Goal: Answer question/provide support: Share knowledge or assist other users

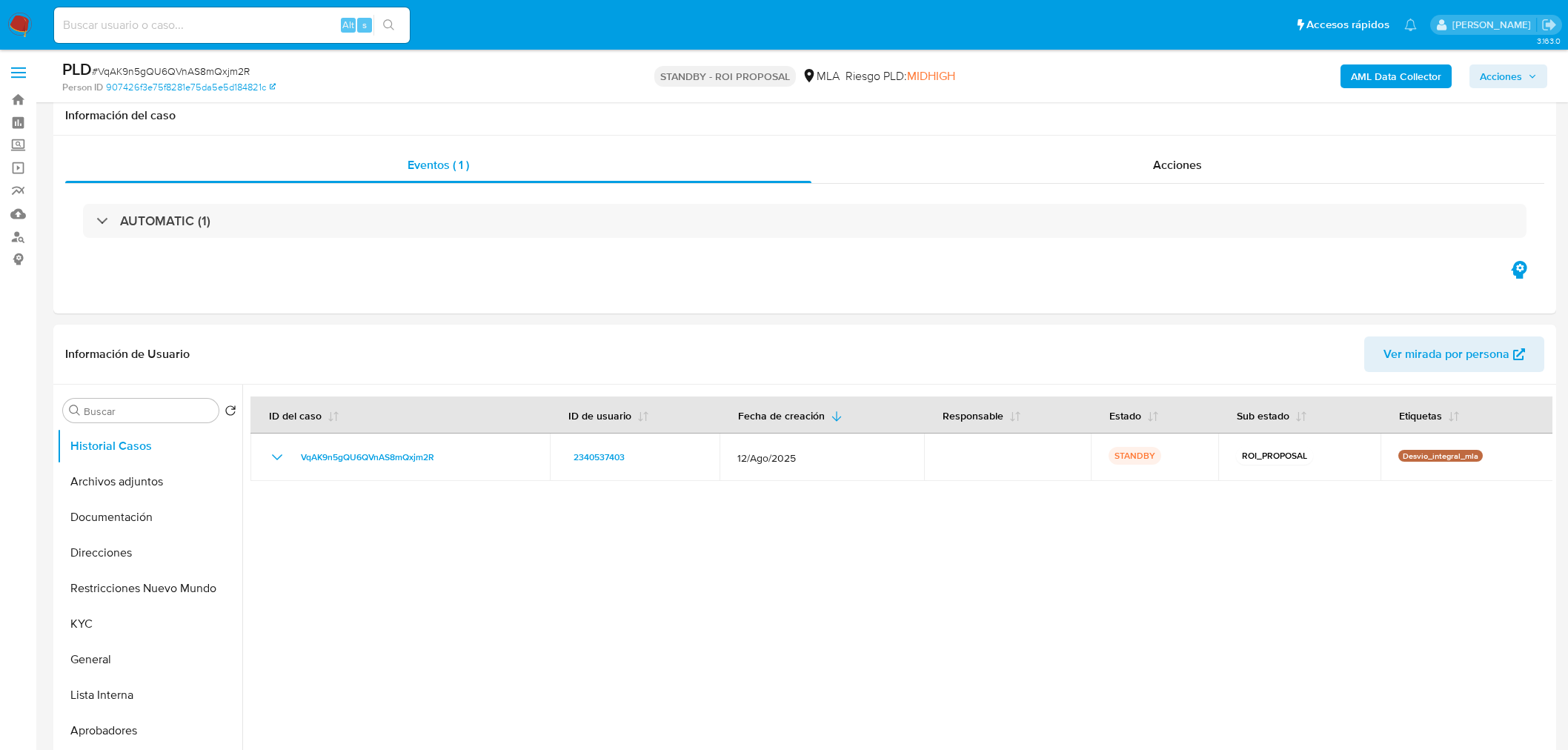
select select "10"
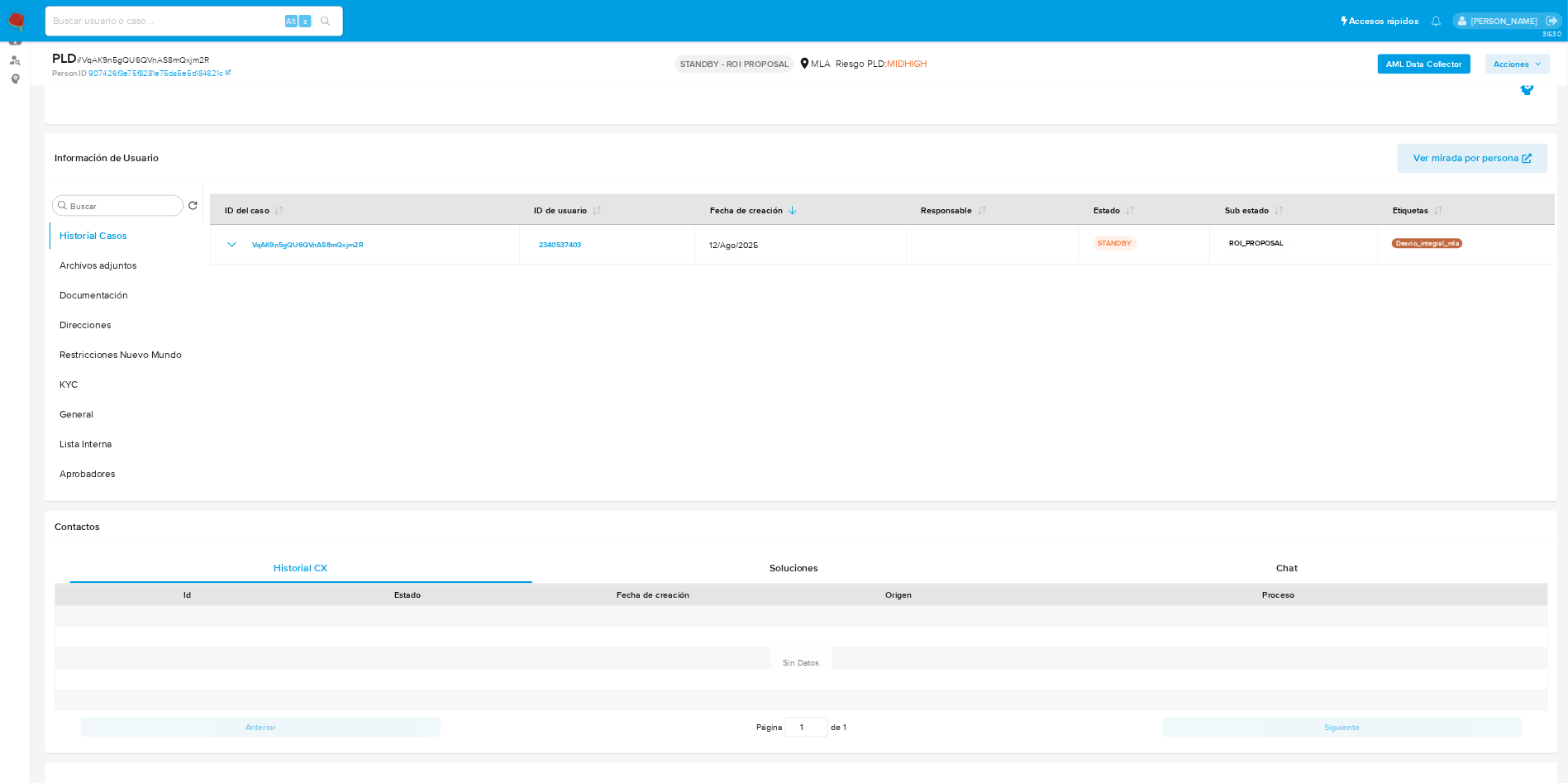
scroll to position [185, 0]
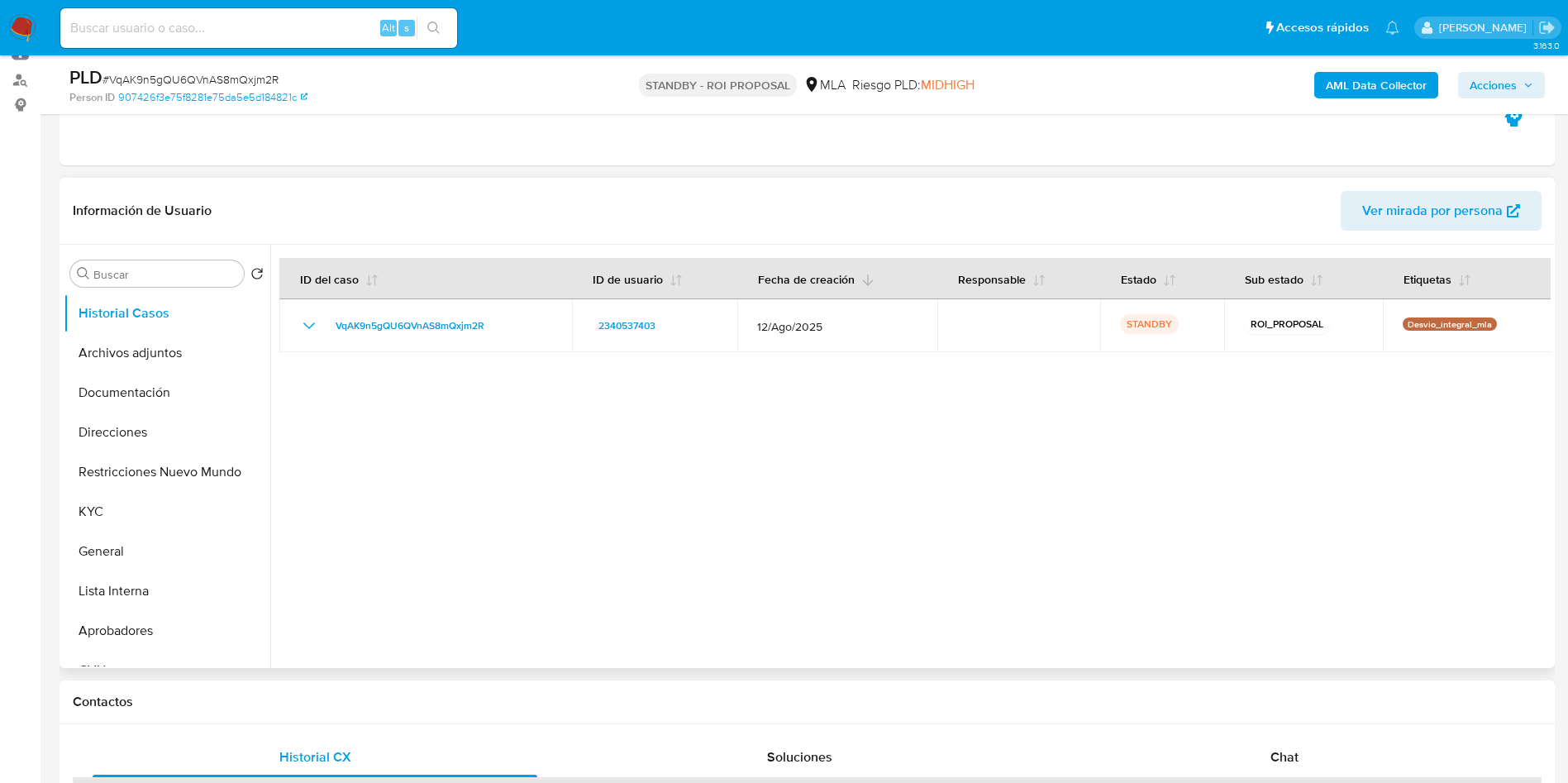
drag, startPoint x: 423, startPoint y: 0, endPoint x: 834, endPoint y: 298, distance: 507.7
click at [929, 409] on div at bounding box center [911, 456] width 1280 height 423
click at [298, 27] on input at bounding box center [258, 27] width 397 height 21
paste input "KRPcrD4y7FmW8upiEn7lydkD"
type input "KRPcrD4y7FmW8upiEn7lydkD"
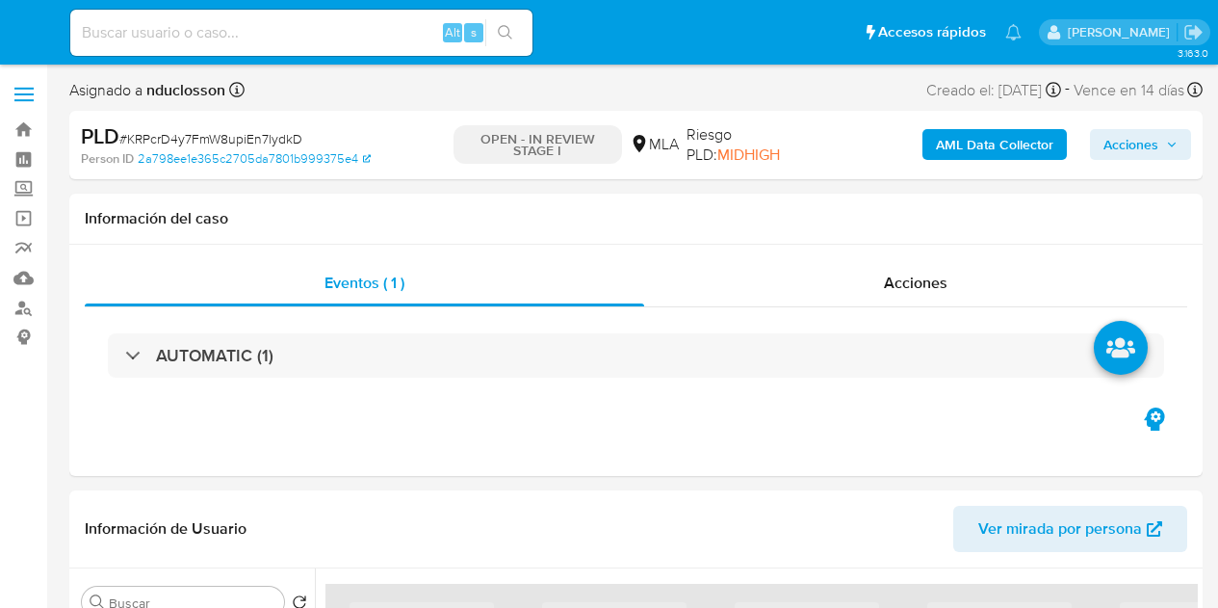
select select "10"
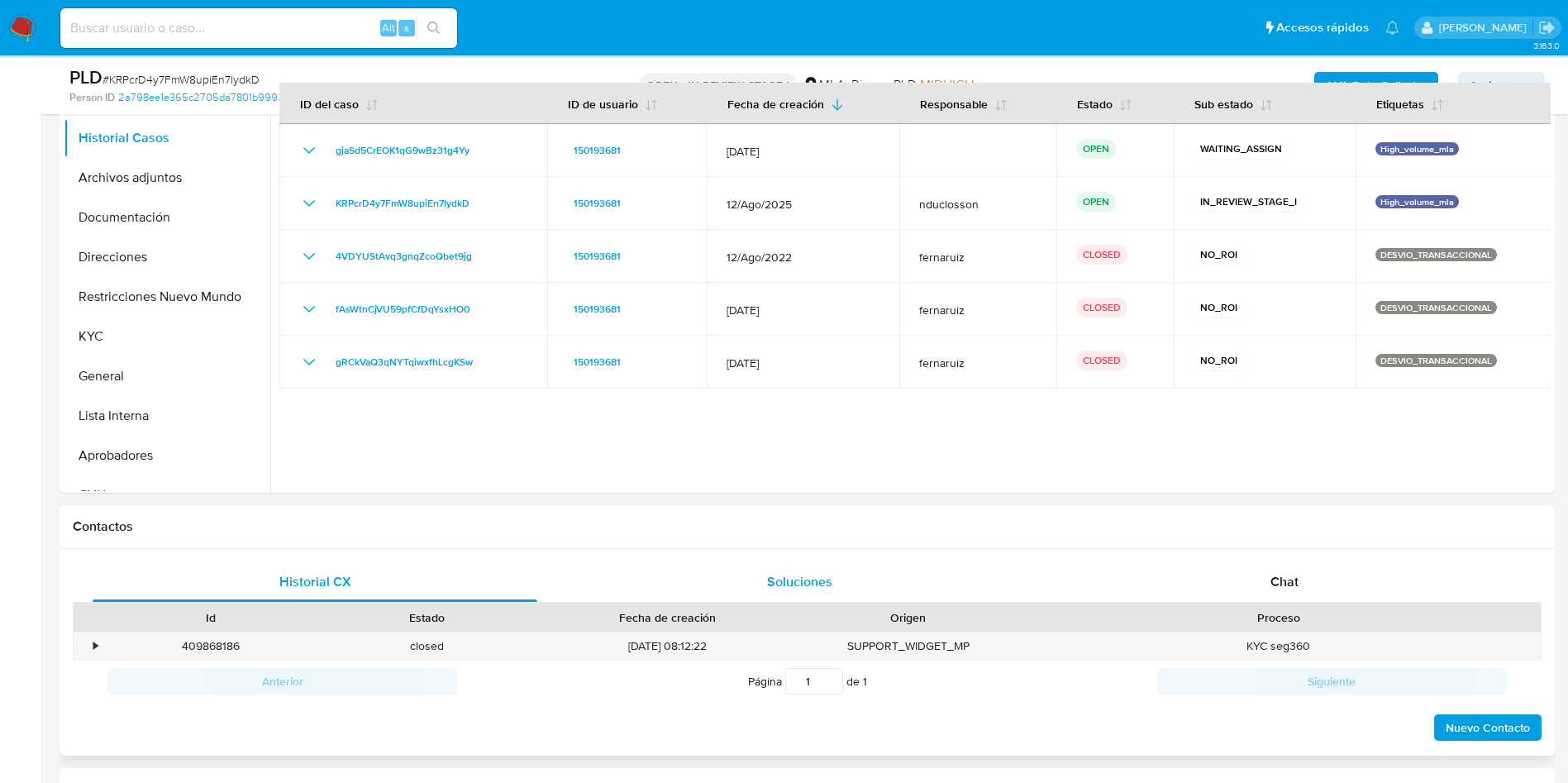
scroll to position [248, 0]
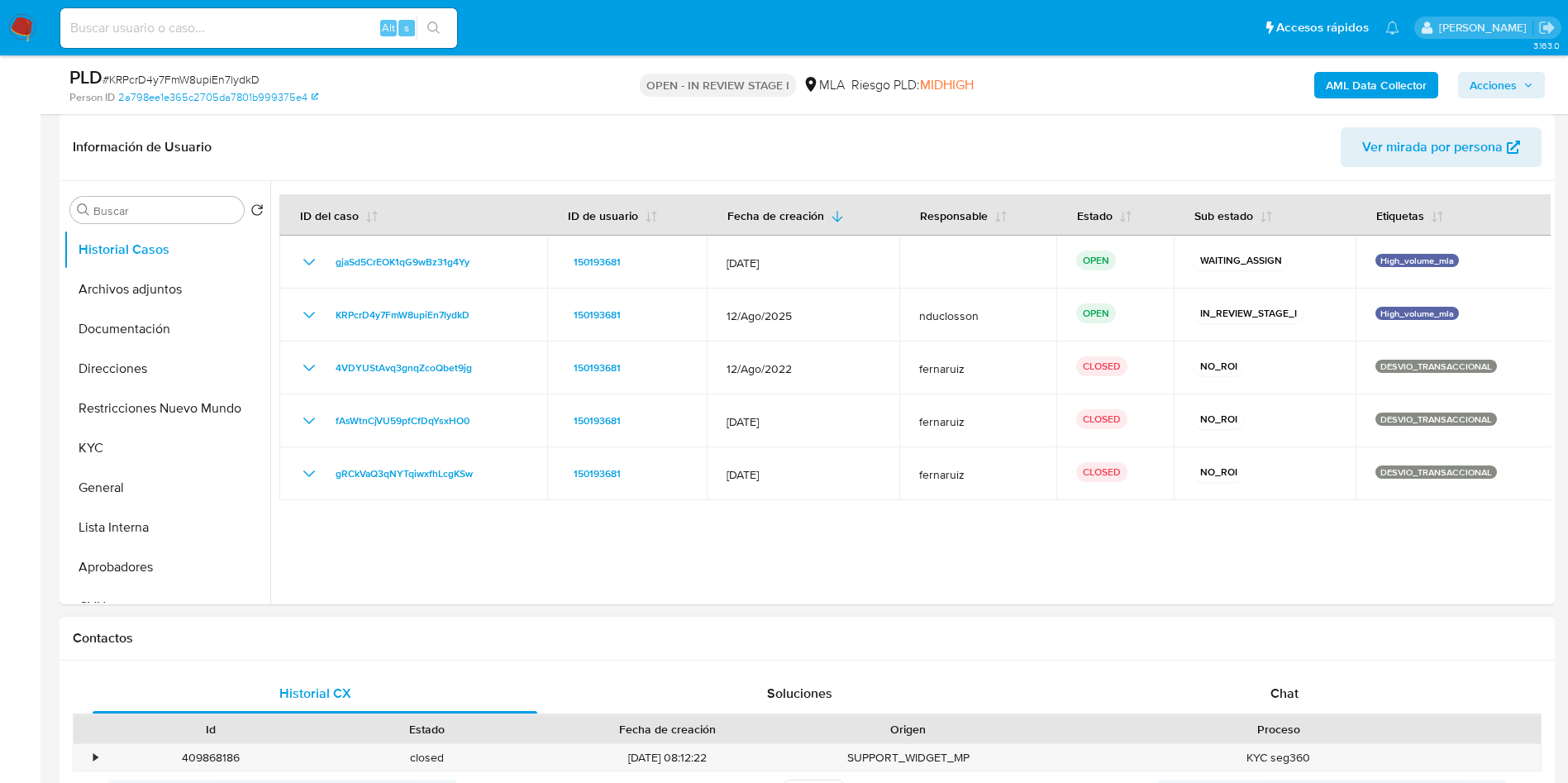
click at [1044, 521] on div "Historial CX Soluciones Chat Id Estado Fecha de creación Origen Proceso • 40986…" at bounding box center [807, 765] width 1495 height 208
click at [1044, 521] on span "Chat" at bounding box center [1284, 694] width 28 height 19
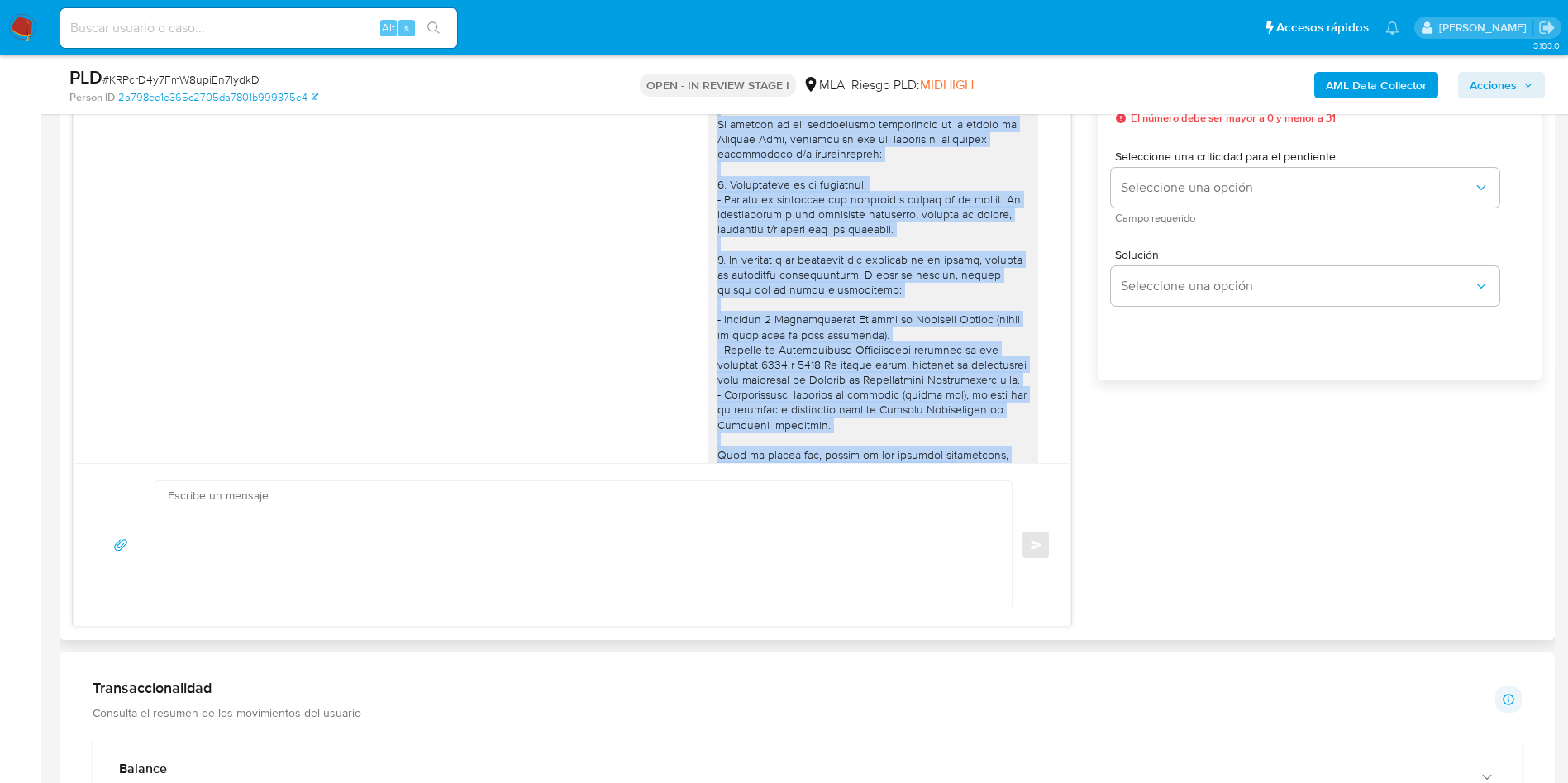
scroll to position [2482, 0]
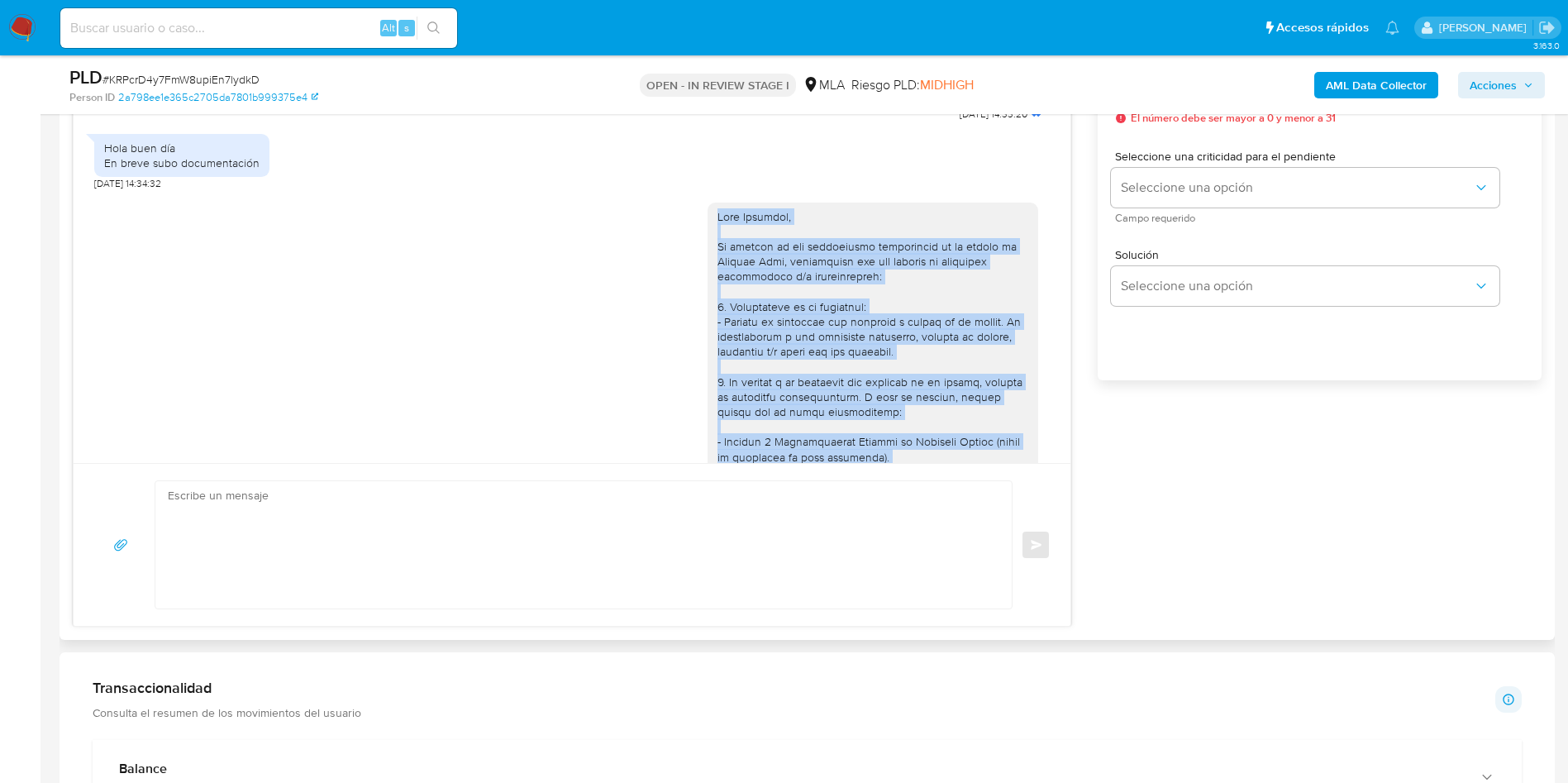
drag, startPoint x: 843, startPoint y: 335, endPoint x: 688, endPoint y: 271, distance: 167.7
click at [707, 271] on div at bounding box center [872, 668] width 330 height 931
copy div "Hola Cristian, En función de las operaciones registradas en tu cuenta de Mercad…"
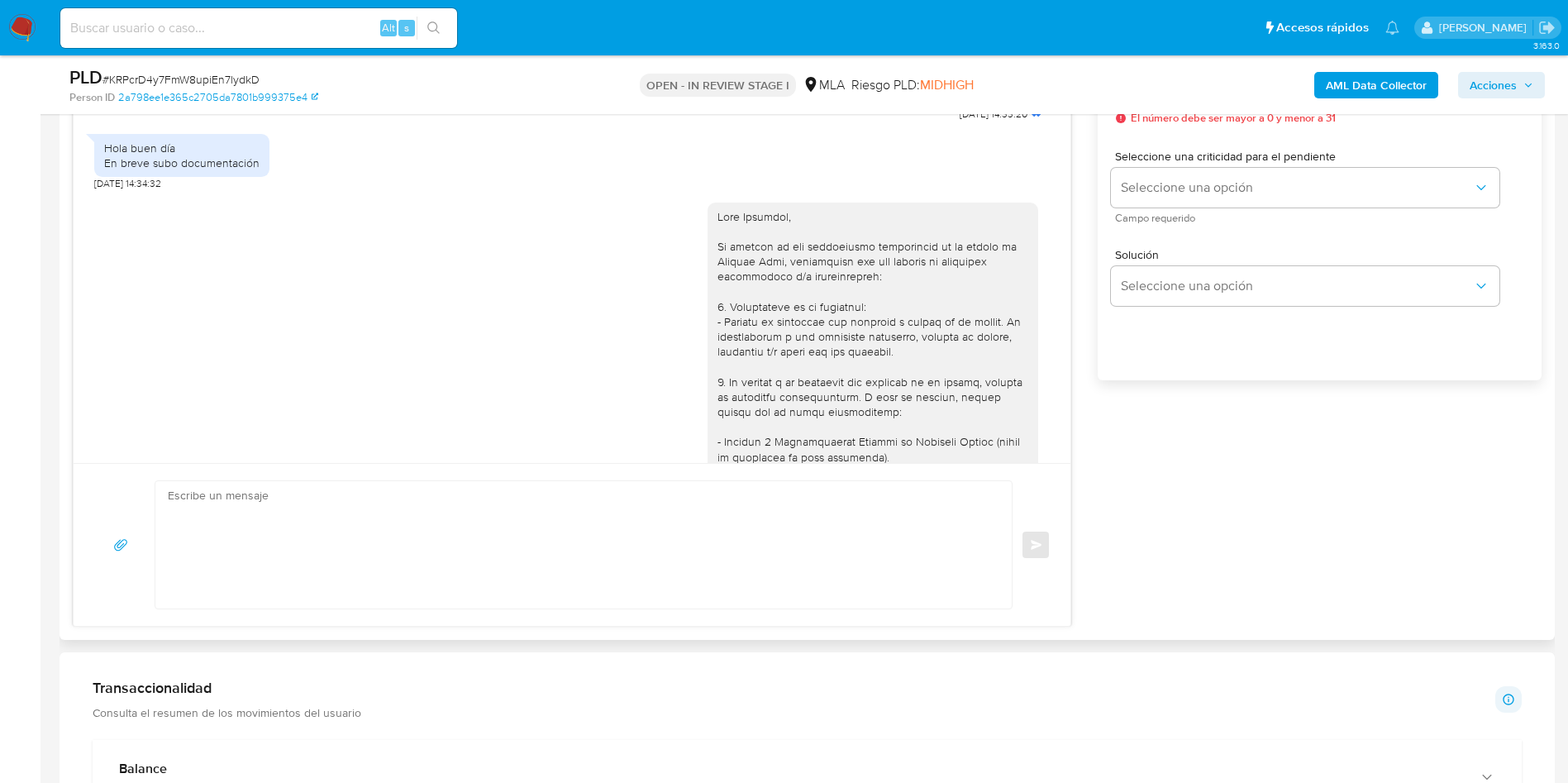
click at [600, 498] on textarea at bounding box center [579, 545] width 823 height 127
paste textarea "Hola Cristian, En función de las operaciones registradas en tu cuenta de Mercad…"
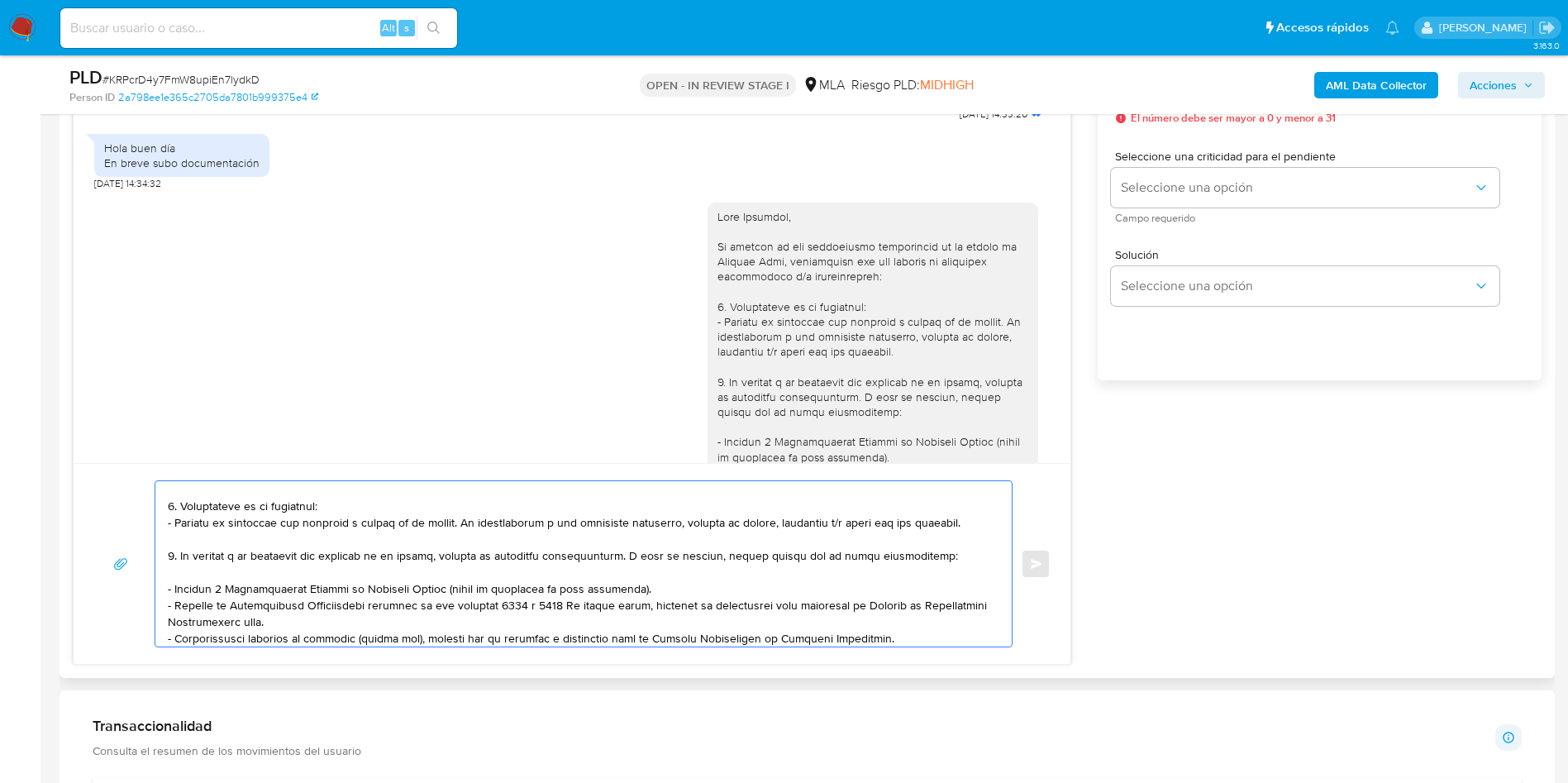
scroll to position [0, 0]
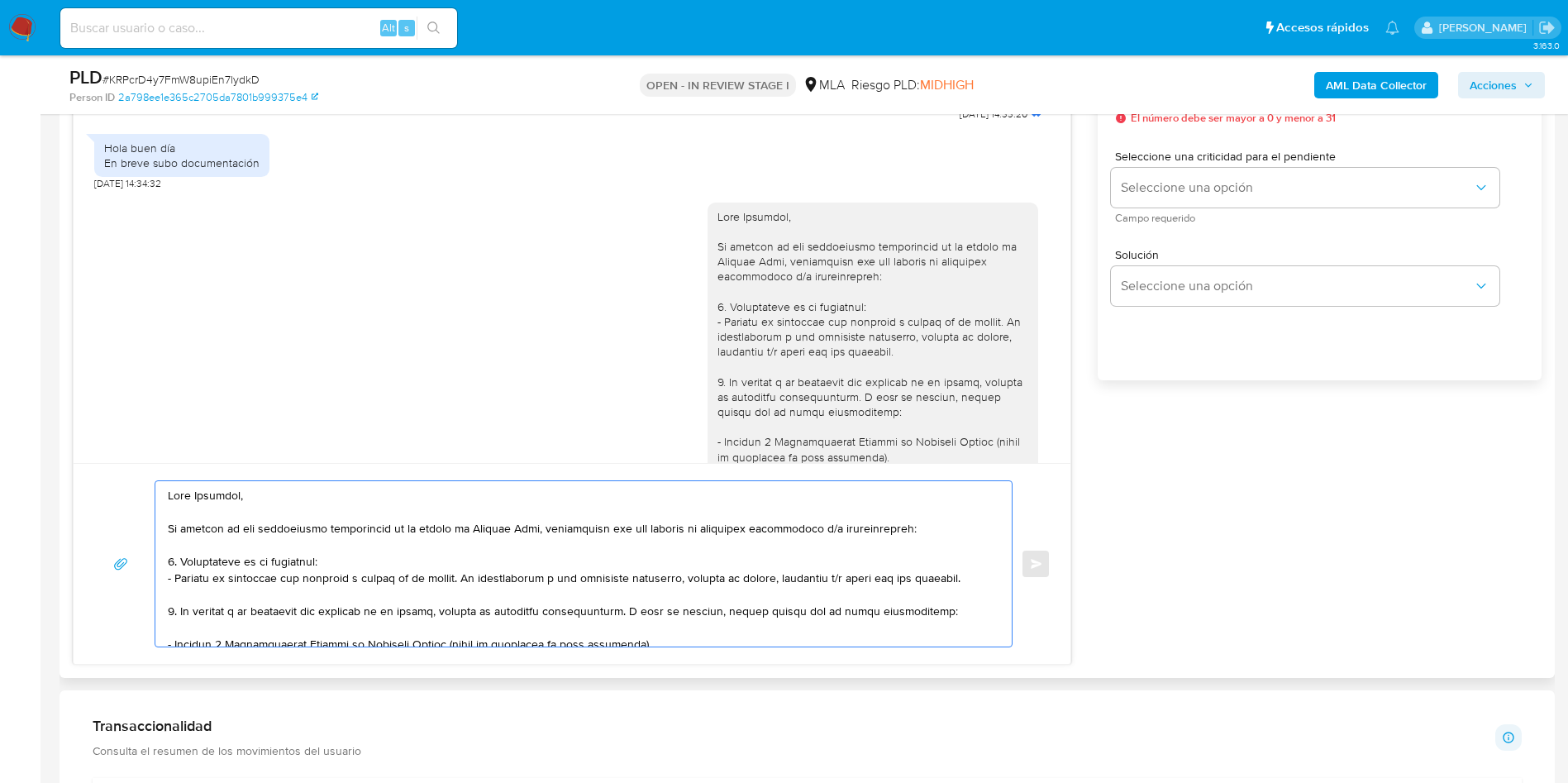
click at [268, 509] on textarea at bounding box center [579, 564] width 823 height 166
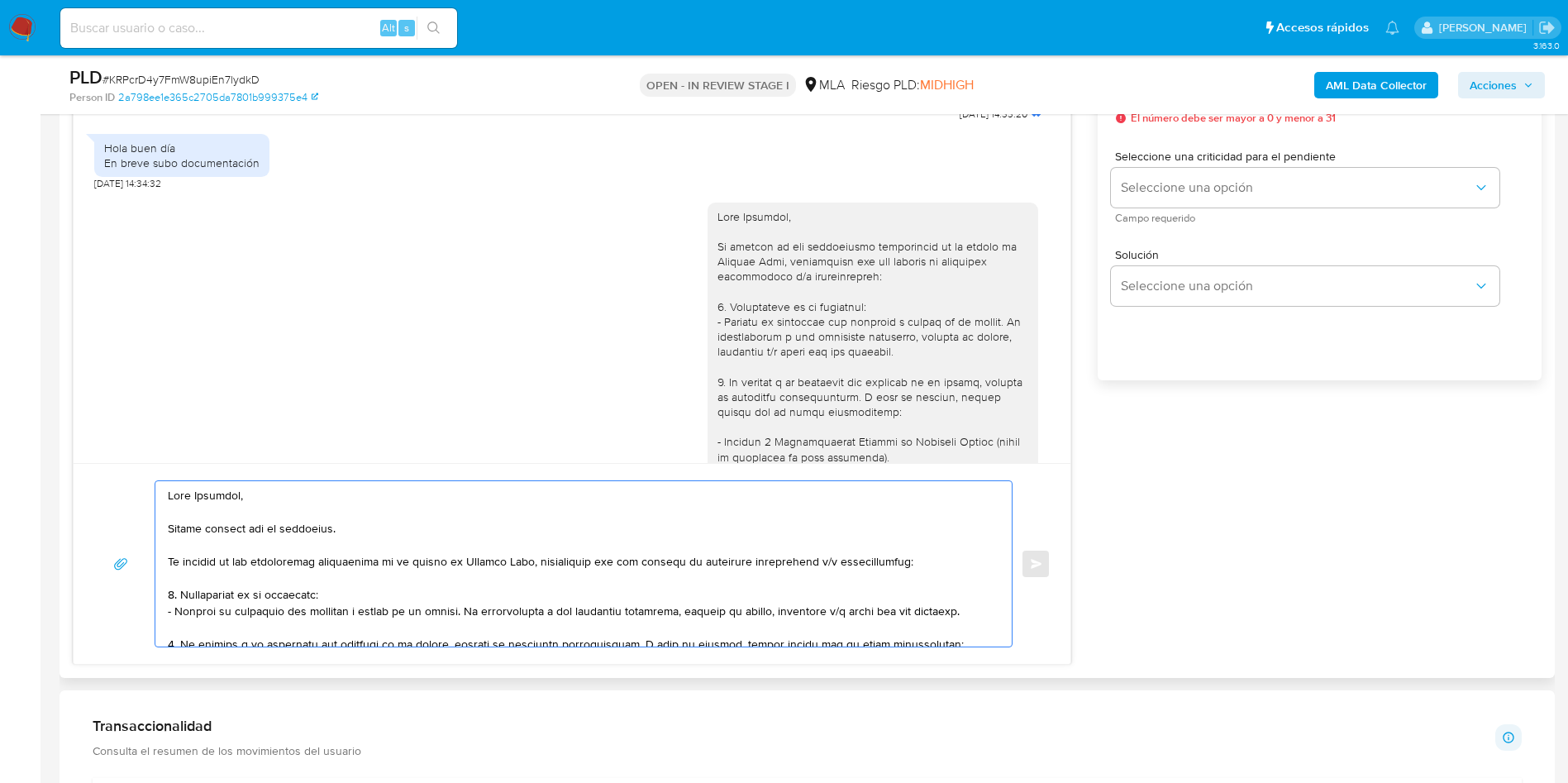
drag, startPoint x: 539, startPoint y: 559, endPoint x: 166, endPoint y: 562, distance: 373.0
click at [166, 521] on div at bounding box center [579, 564] width 848 height 166
click at [607, 521] on textarea at bounding box center [579, 564] width 823 height 166
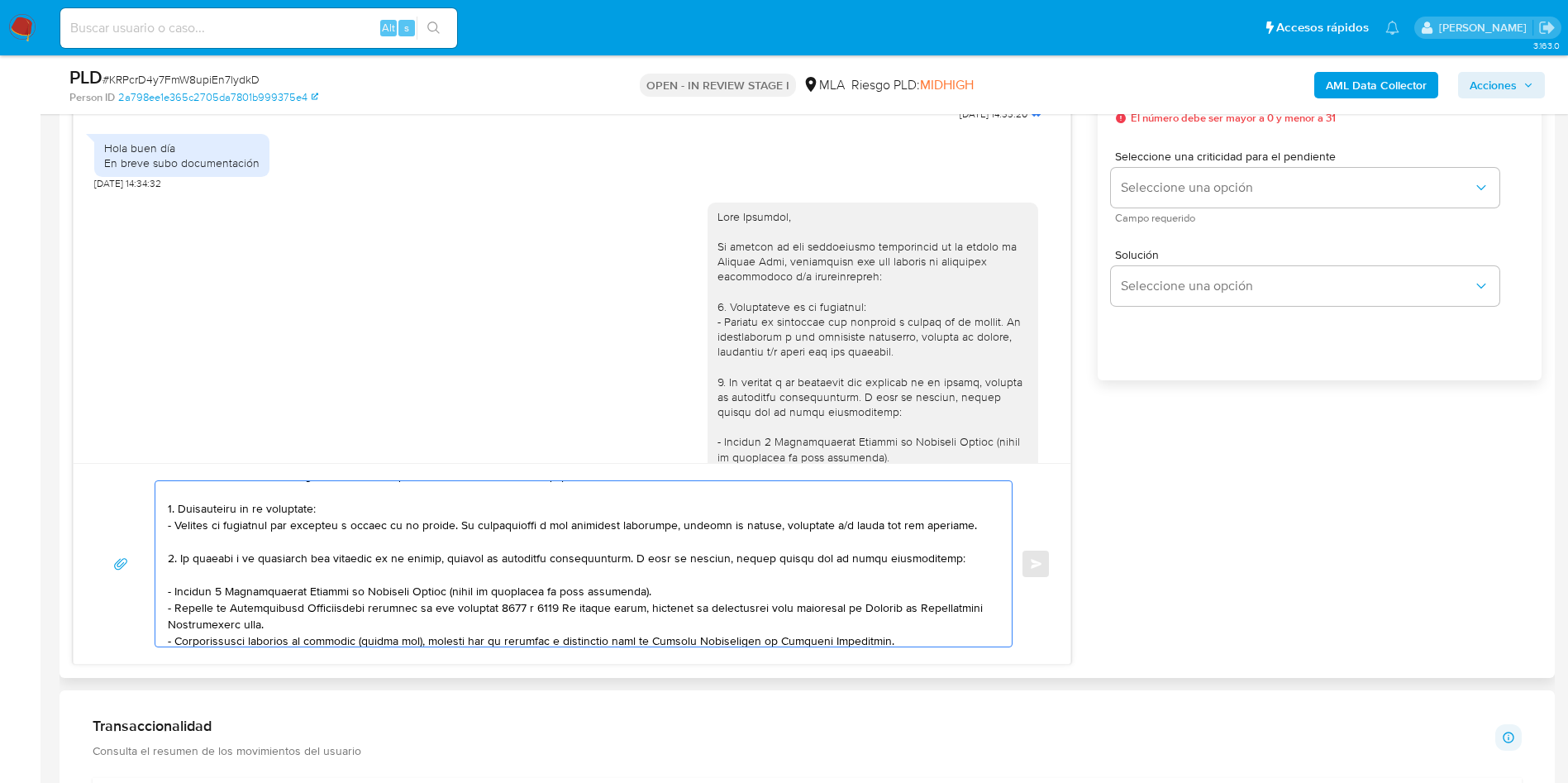
scroll to position [124, 0]
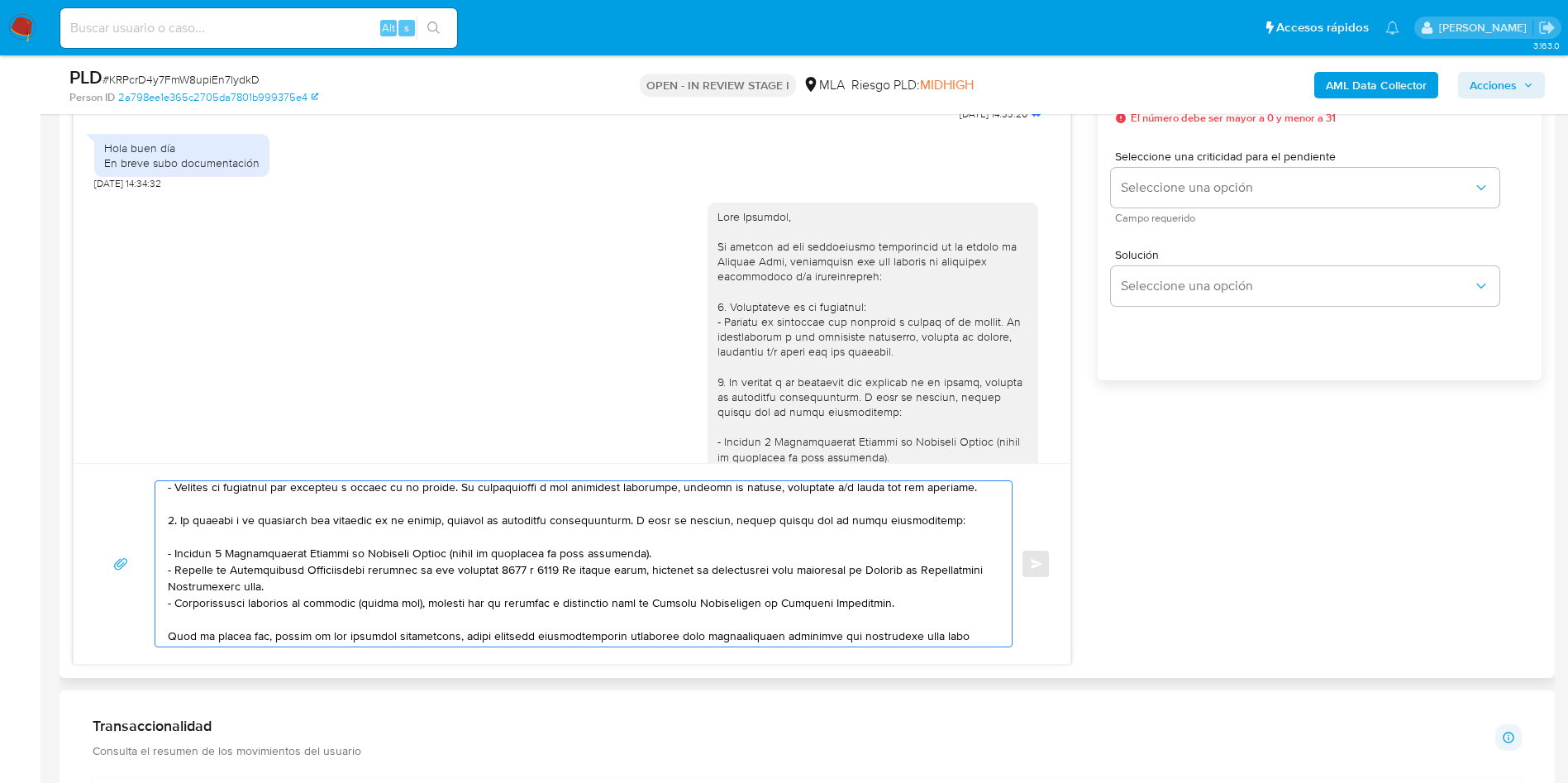
click at [609, 521] on textarea at bounding box center [579, 564] width 823 height 166
click at [369, 521] on textarea at bounding box center [579, 564] width 823 height 166
click at [397, 521] on textarea at bounding box center [579, 564] width 823 height 166
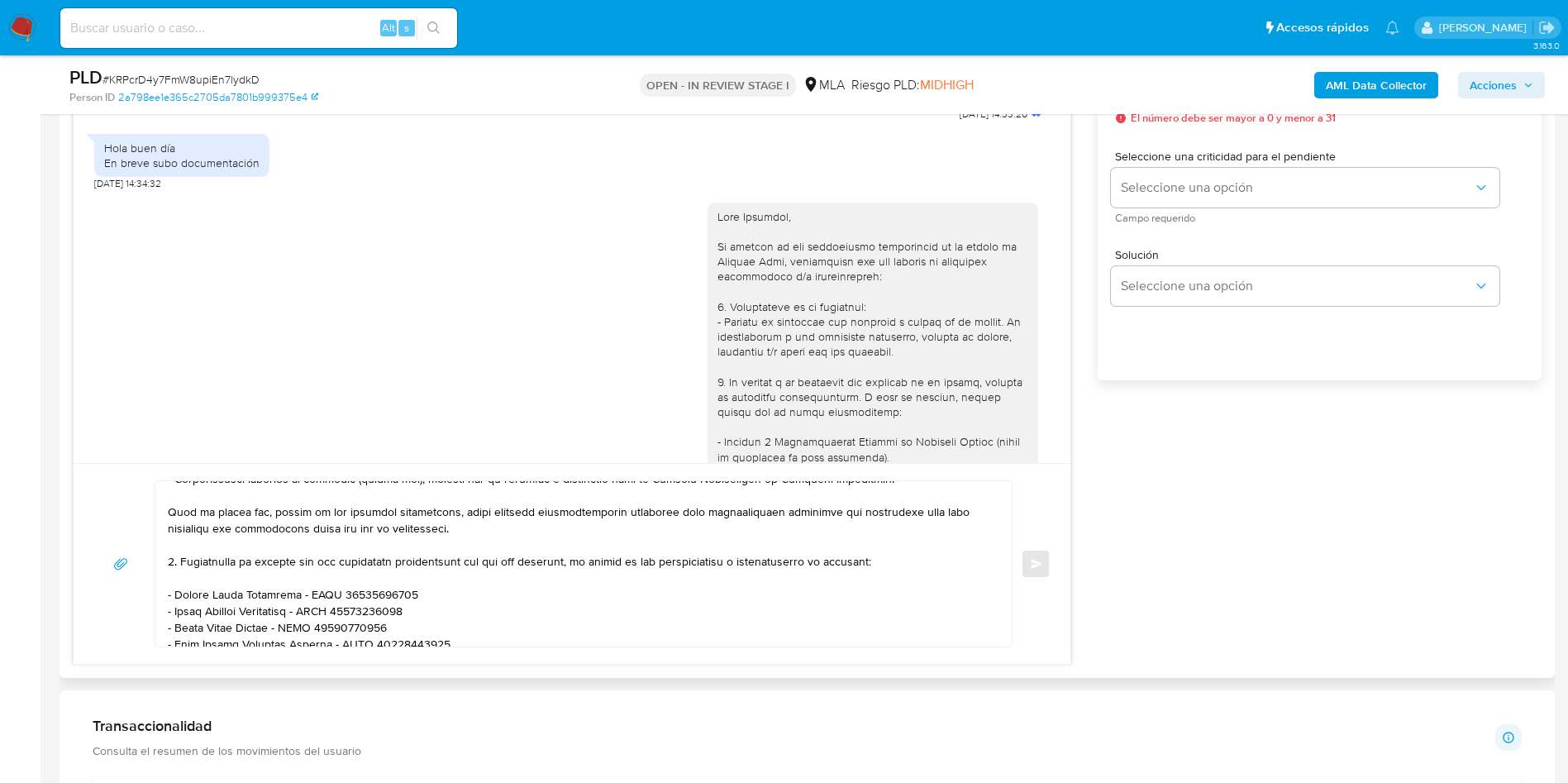
scroll to position [372, 0]
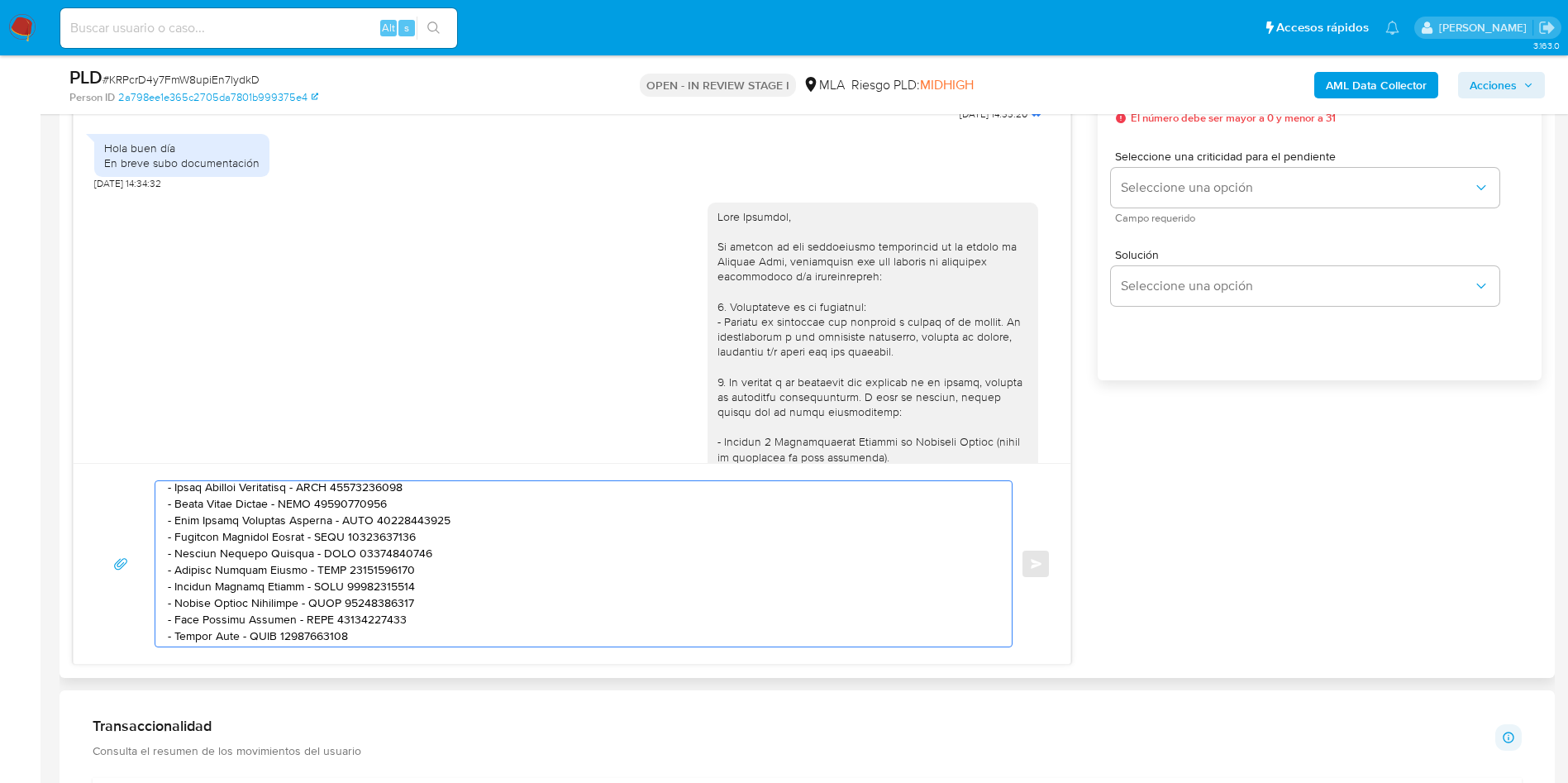
click at [336, 521] on textarea at bounding box center [579, 564] width 823 height 166
click at [392, 521] on textarea at bounding box center [579, 564] width 823 height 166
click at [388, 521] on textarea at bounding box center [579, 564] width 823 height 166
drag, startPoint x: 378, startPoint y: 625, endPoint x: 160, endPoint y: 568, distance: 225.3
click at [160, 521] on div at bounding box center [579, 564] width 848 height 166
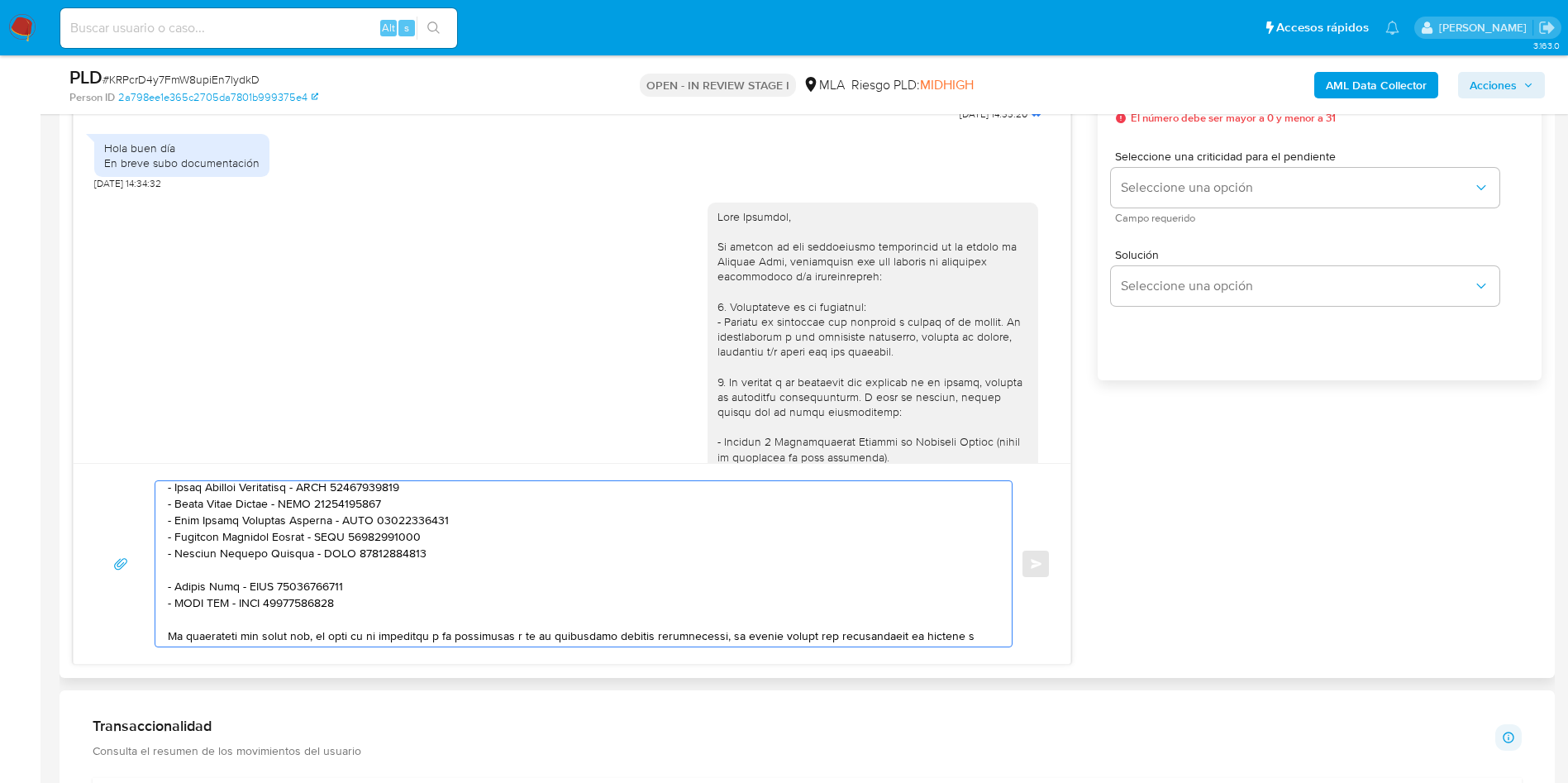
click at [377, 521] on textarea at bounding box center [579, 564] width 823 height 166
drag, startPoint x: 367, startPoint y: 581, endPoint x: 174, endPoint y: 574, distance: 193.1
click at [174, 521] on textarea at bounding box center [579, 564] width 823 height 166
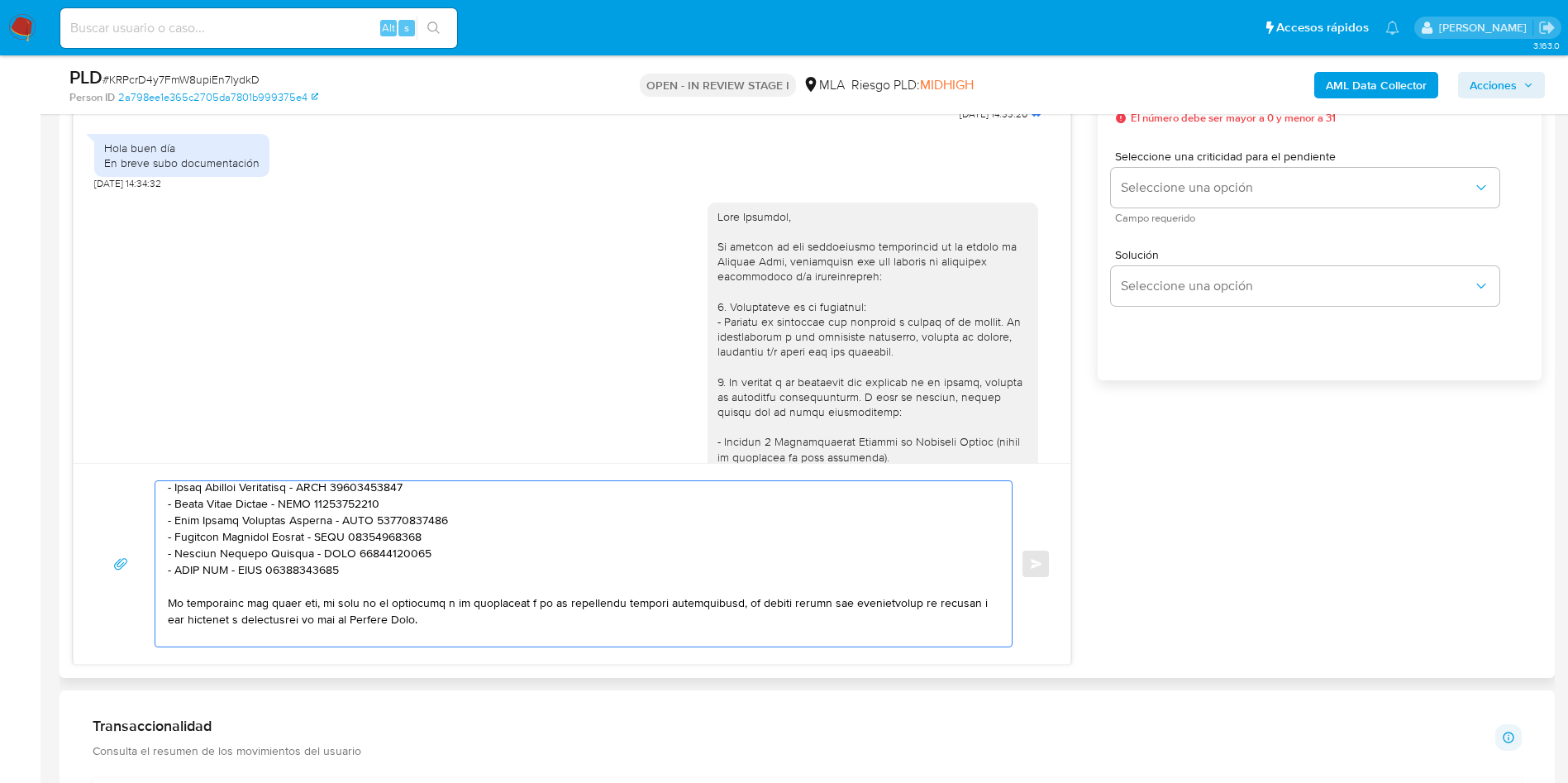
click at [326, 521] on textarea at bounding box center [579, 564] width 823 height 166
drag, startPoint x: 337, startPoint y: 574, endPoint x: 158, endPoint y: 571, distance: 179.0
click at [158, 521] on div at bounding box center [579, 564] width 848 height 166
click at [258, 521] on textarea at bounding box center [579, 564] width 823 height 166
type textarea "Hola Cristian, Muchas gracias por tu respuesta. No obstante, necesitamos que no…"
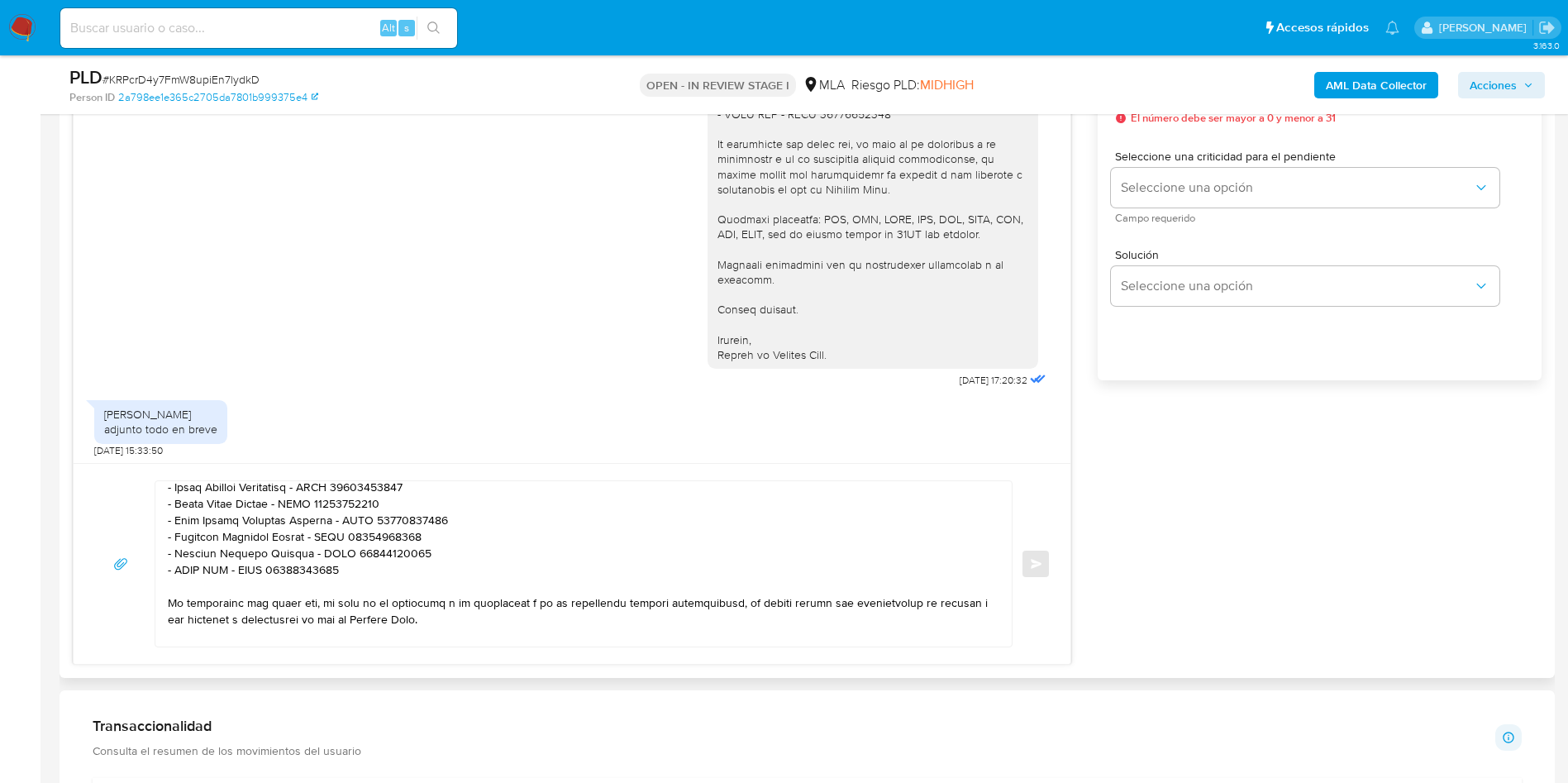
scroll to position [1613, 0]
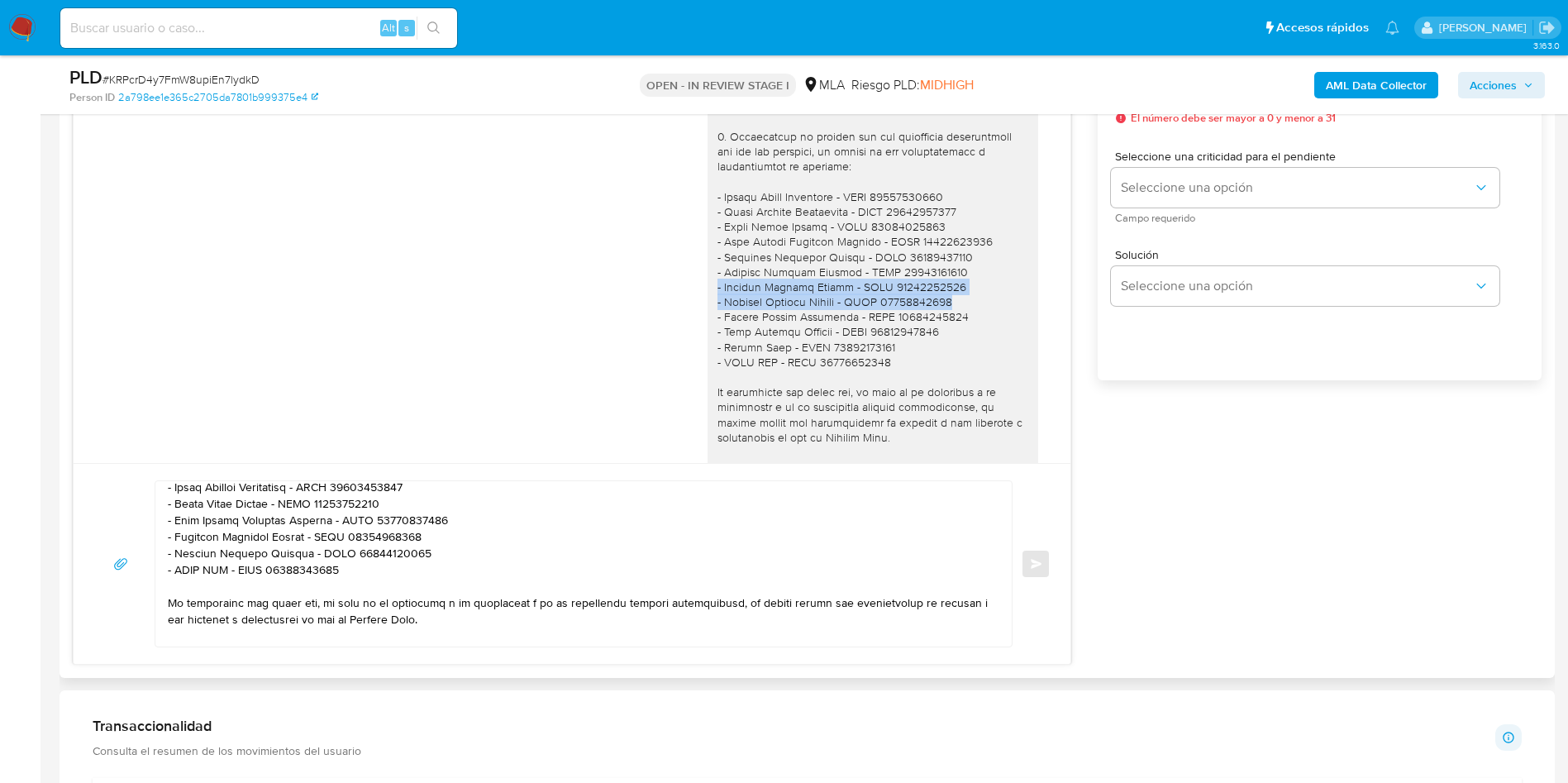
drag, startPoint x: 940, startPoint y: 345, endPoint x: 653, endPoint y: 335, distance: 287.2
click at [653, 335] on div "16/09/2025 17:20:32" at bounding box center [572, 143] width 955 height 996
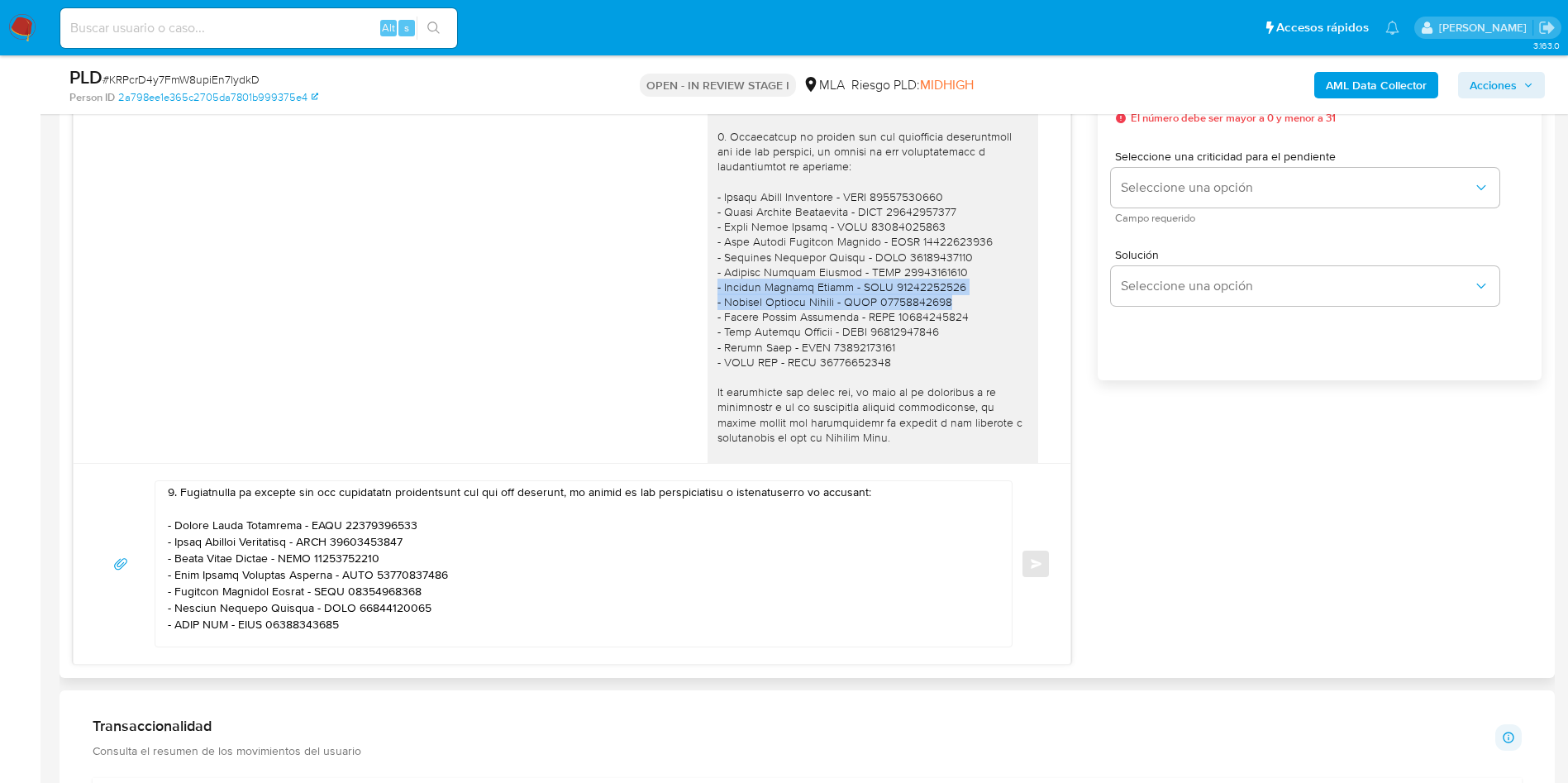
scroll to position [372, 0]
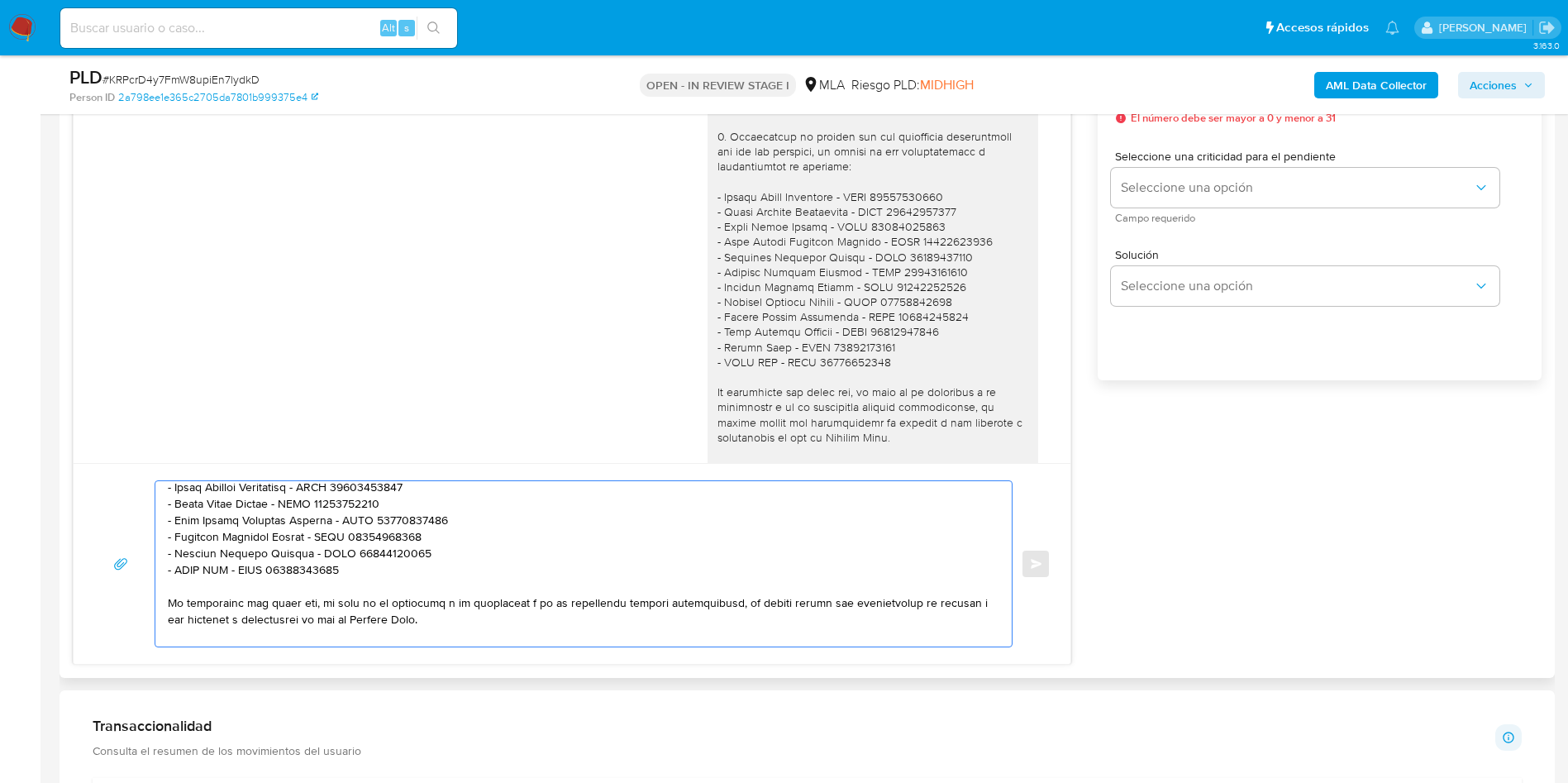
click at [334, 521] on textarea at bounding box center [579, 564] width 823 height 166
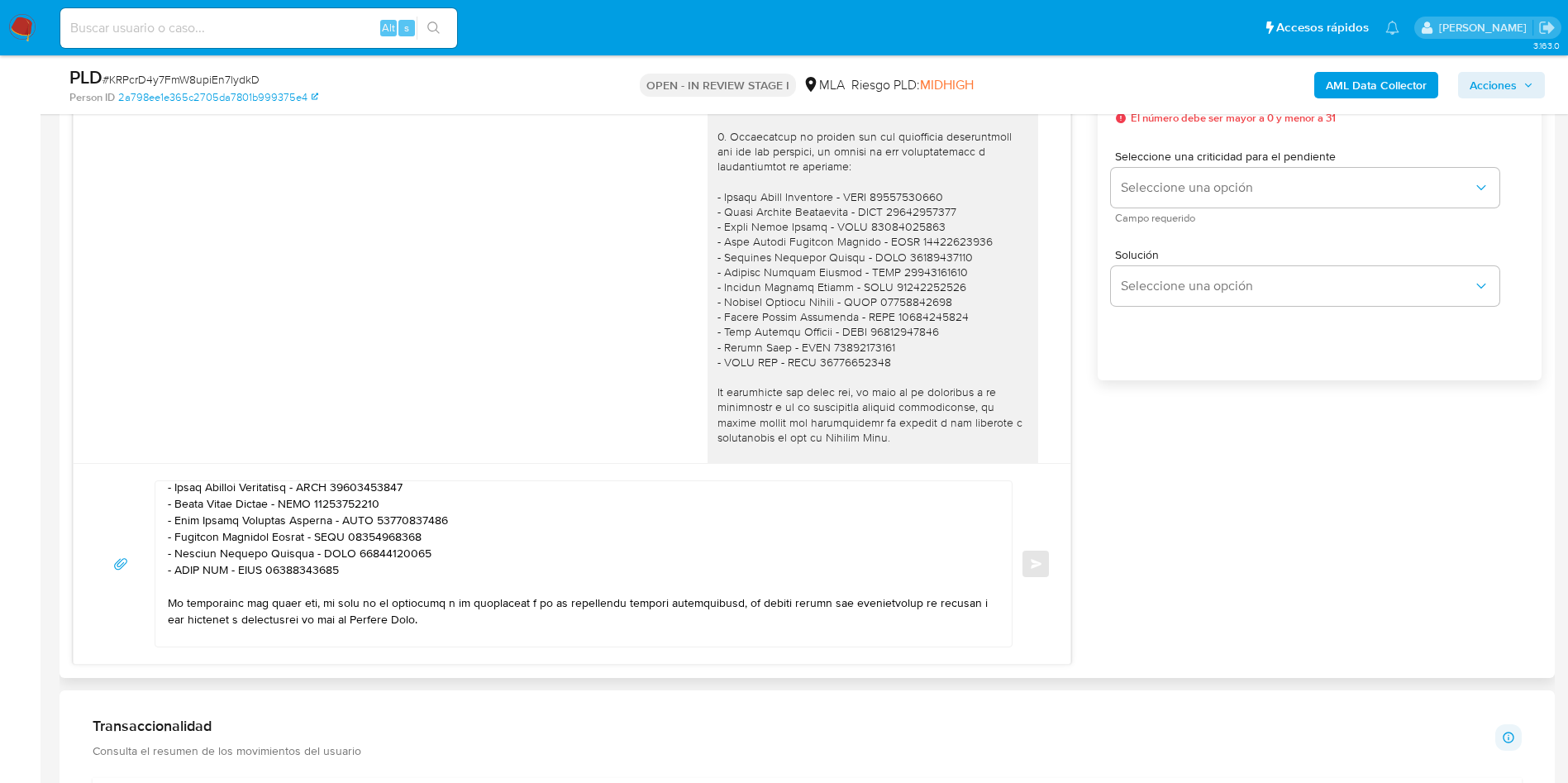
click at [490, 521] on textarea at bounding box center [579, 564] width 823 height 166
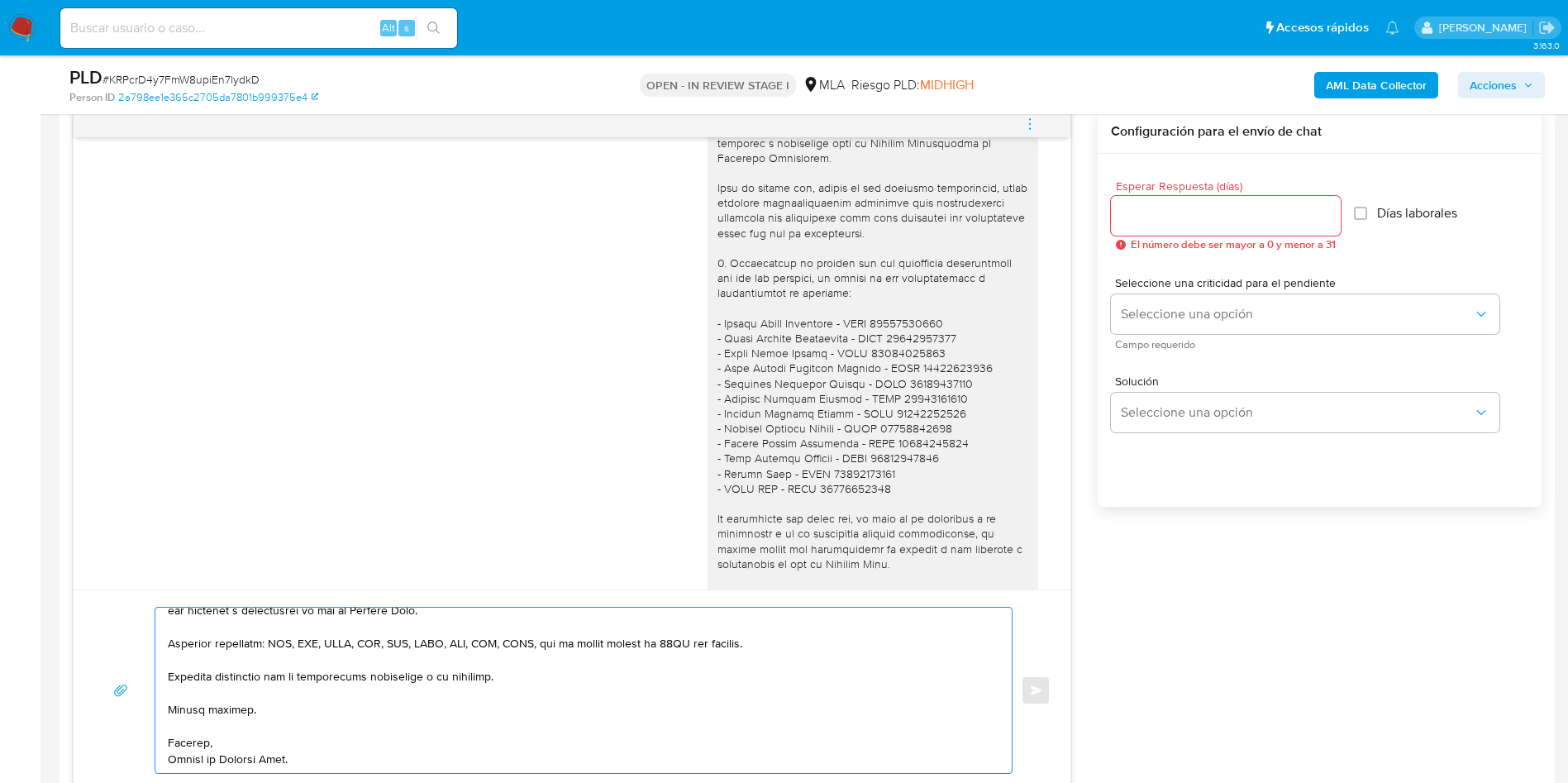
scroll to position [744, 0]
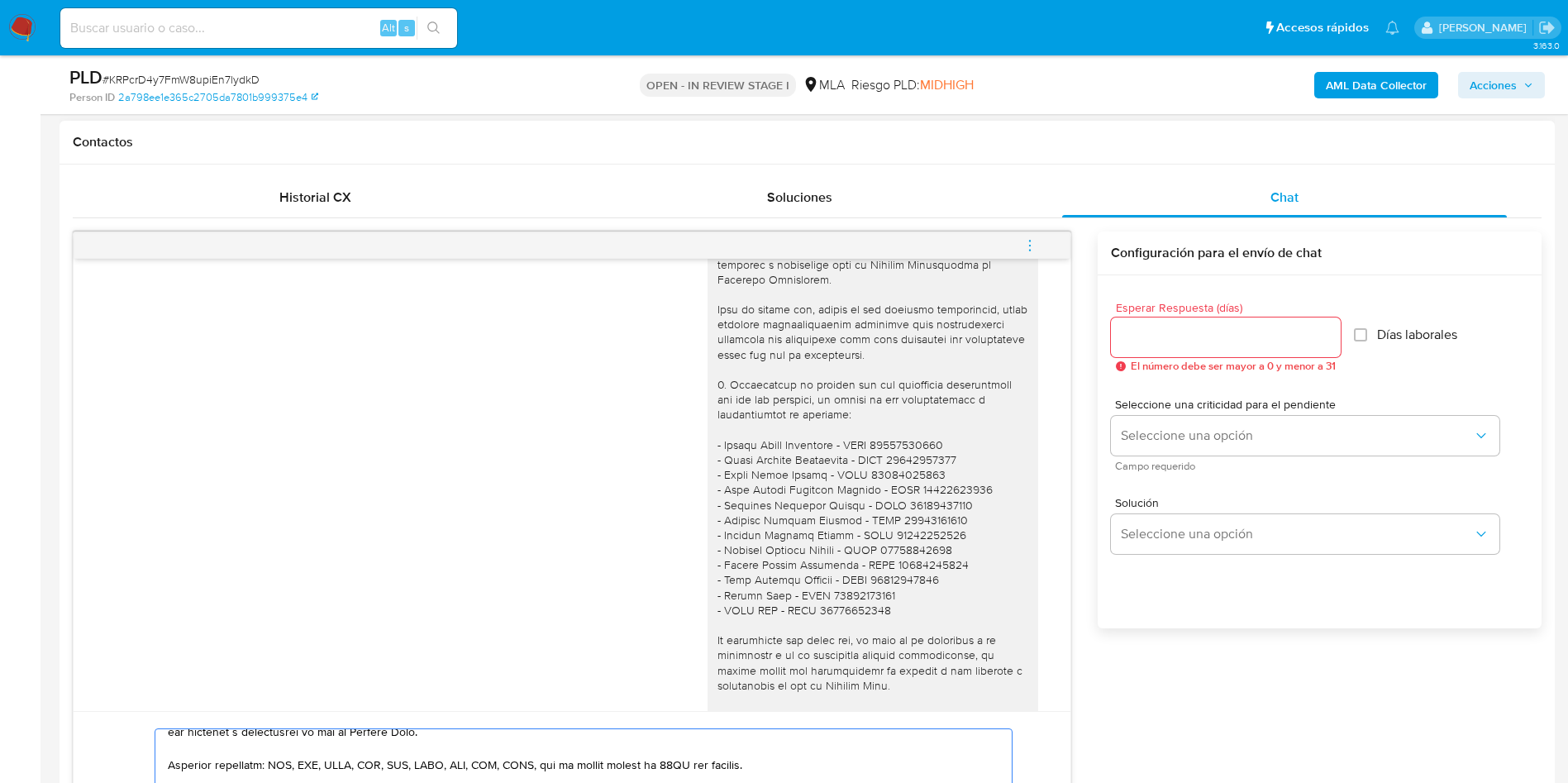
click at [1044, 338] on input "Esperar Respuesta (días)" at bounding box center [1226, 337] width 230 height 21
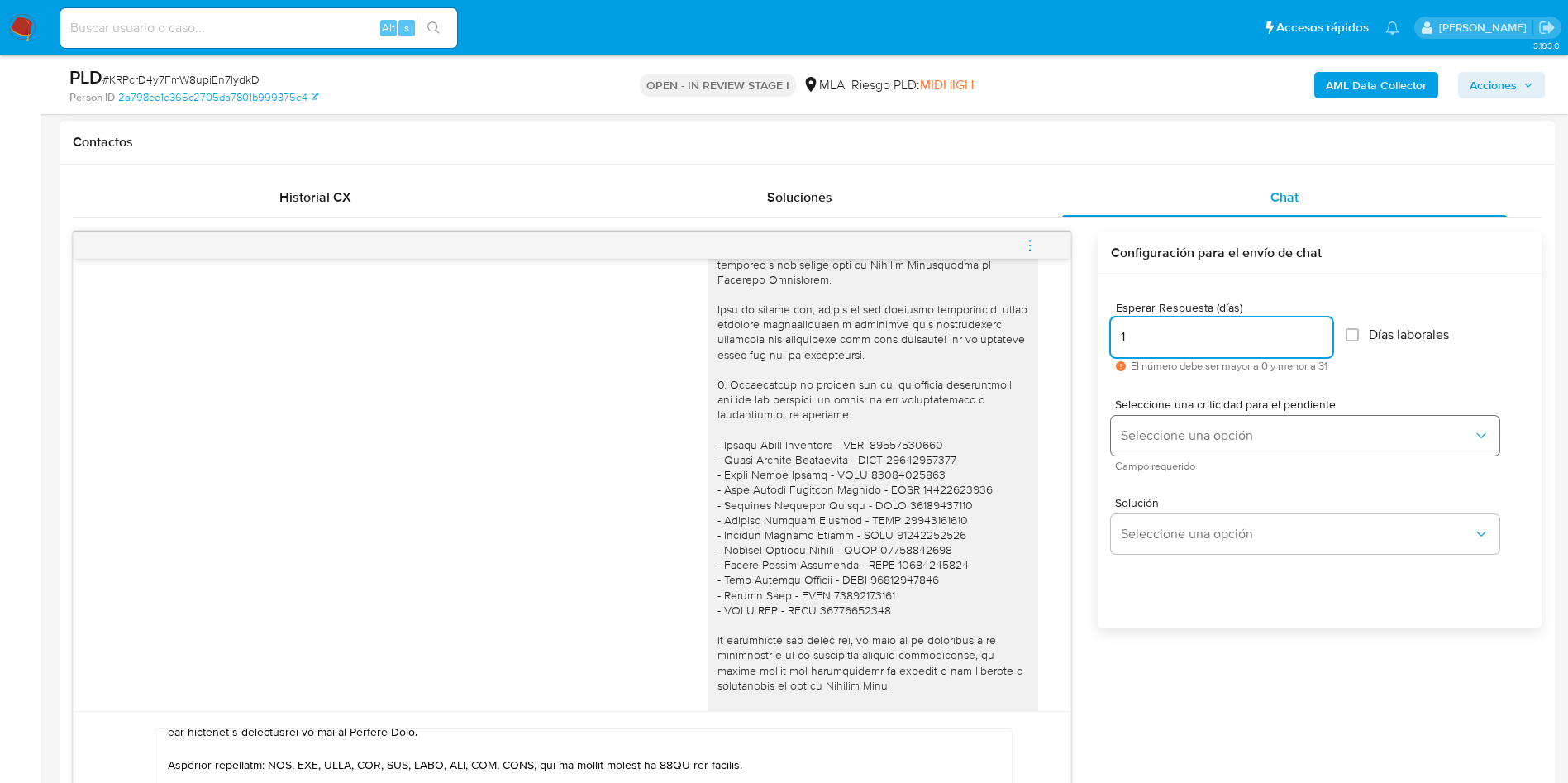
type input "1"
click at [1044, 421] on button "Seleccione una opción" at bounding box center [1305, 435] width 389 height 39
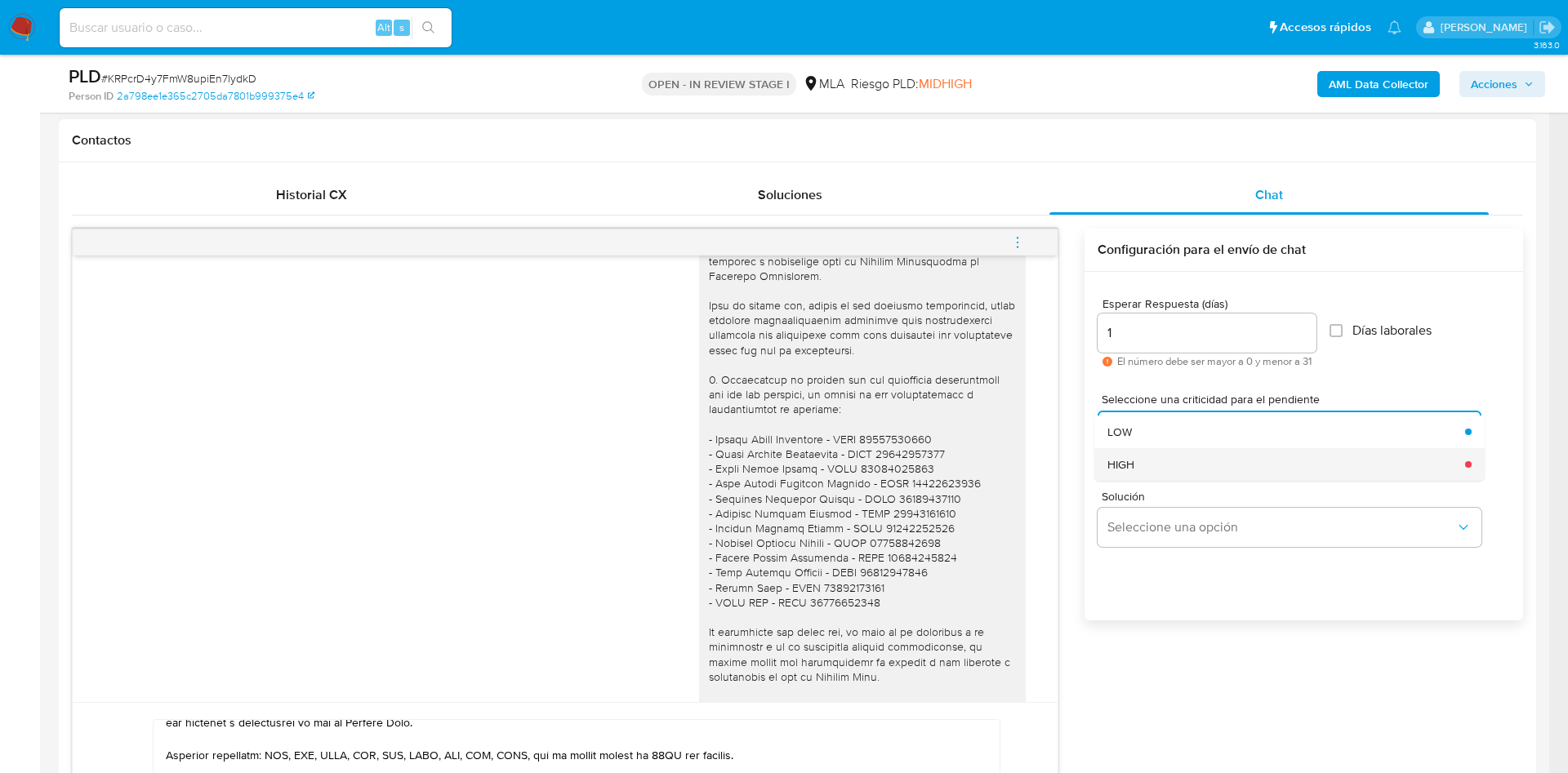
click at [1032, 476] on div "HIGH" at bounding box center [1281, 464] width 348 height 33
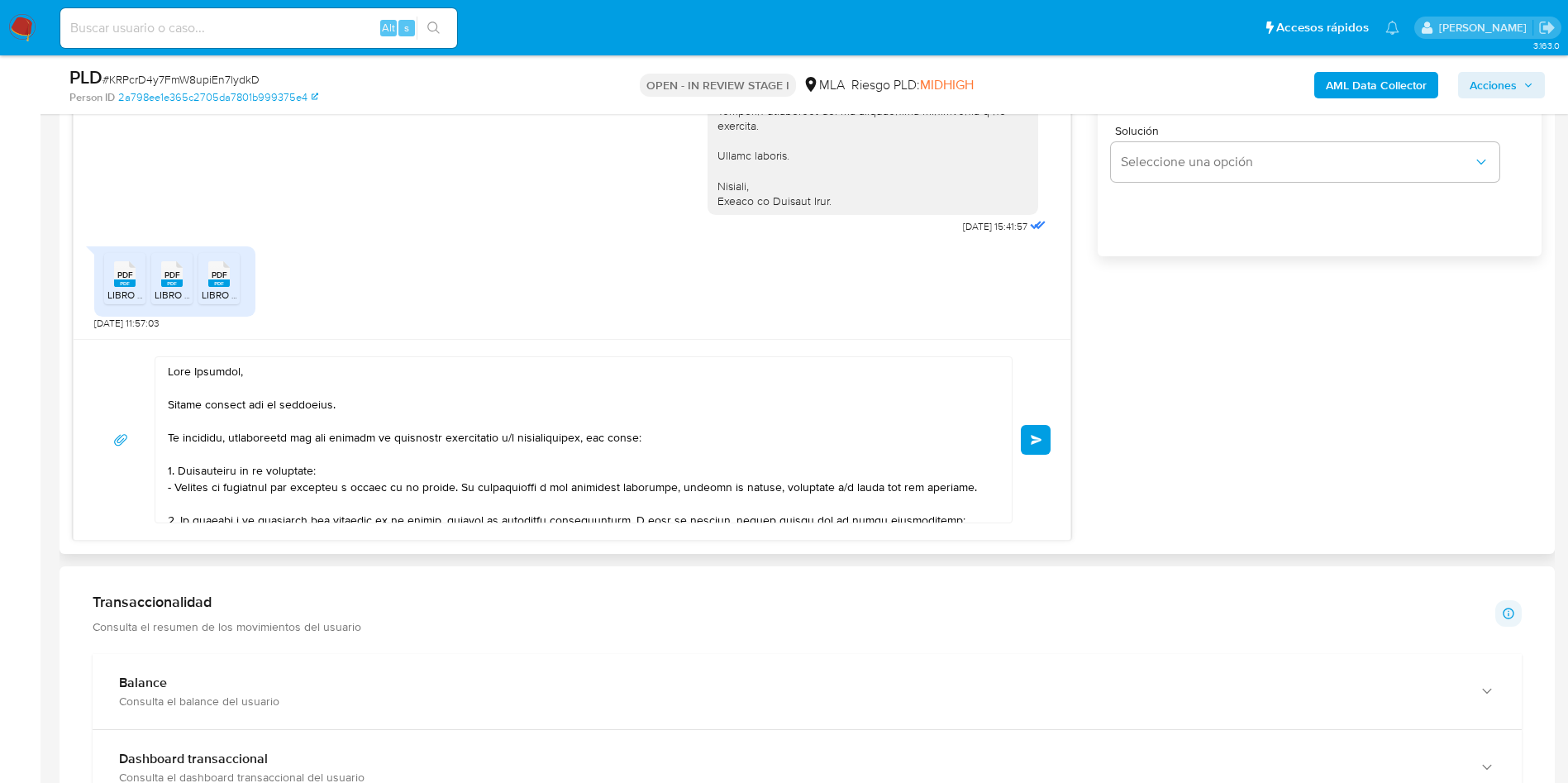
scroll to position [992, 0]
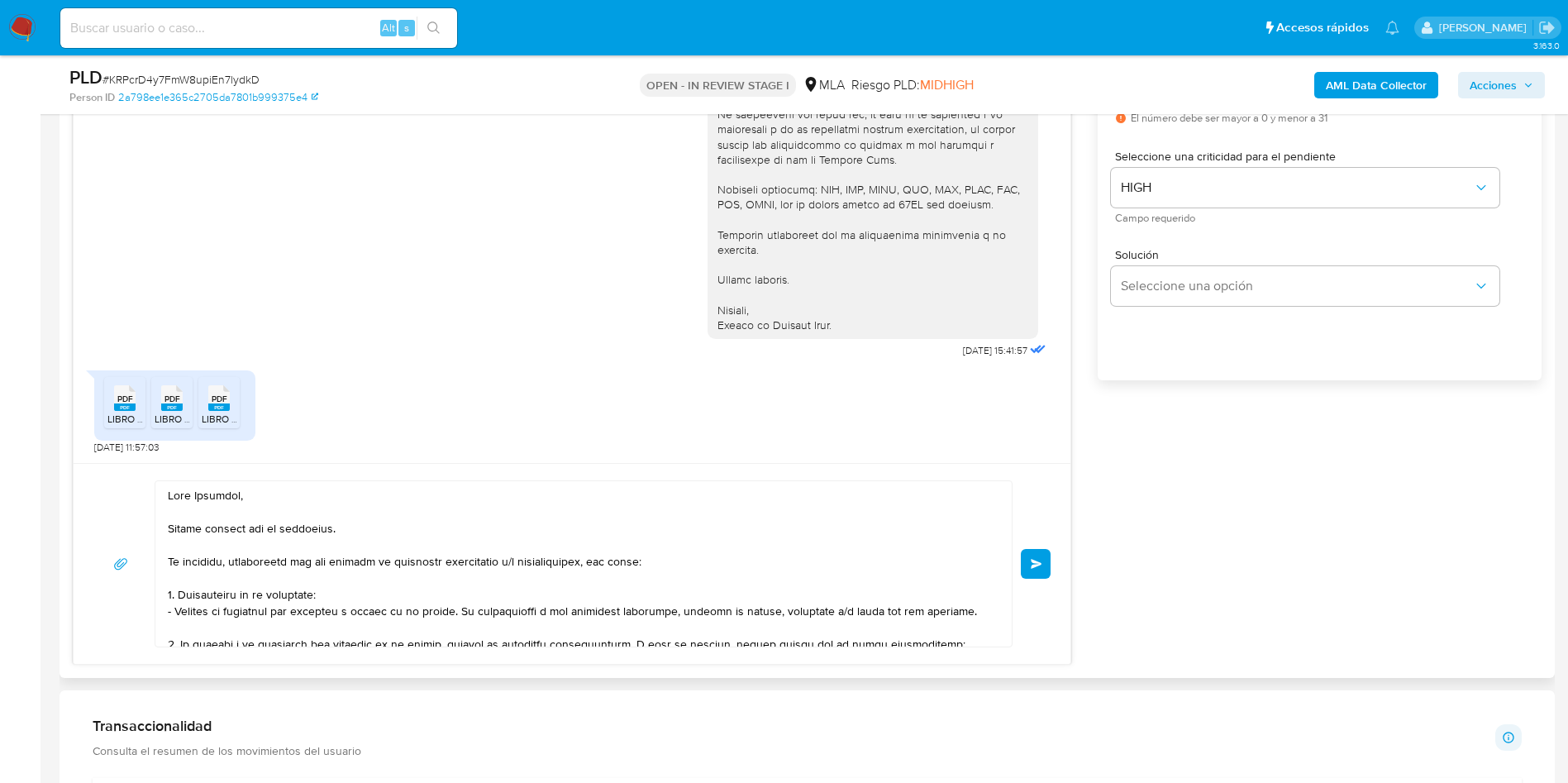
click at [1044, 521] on button "Enviar" at bounding box center [1036, 564] width 30 height 30
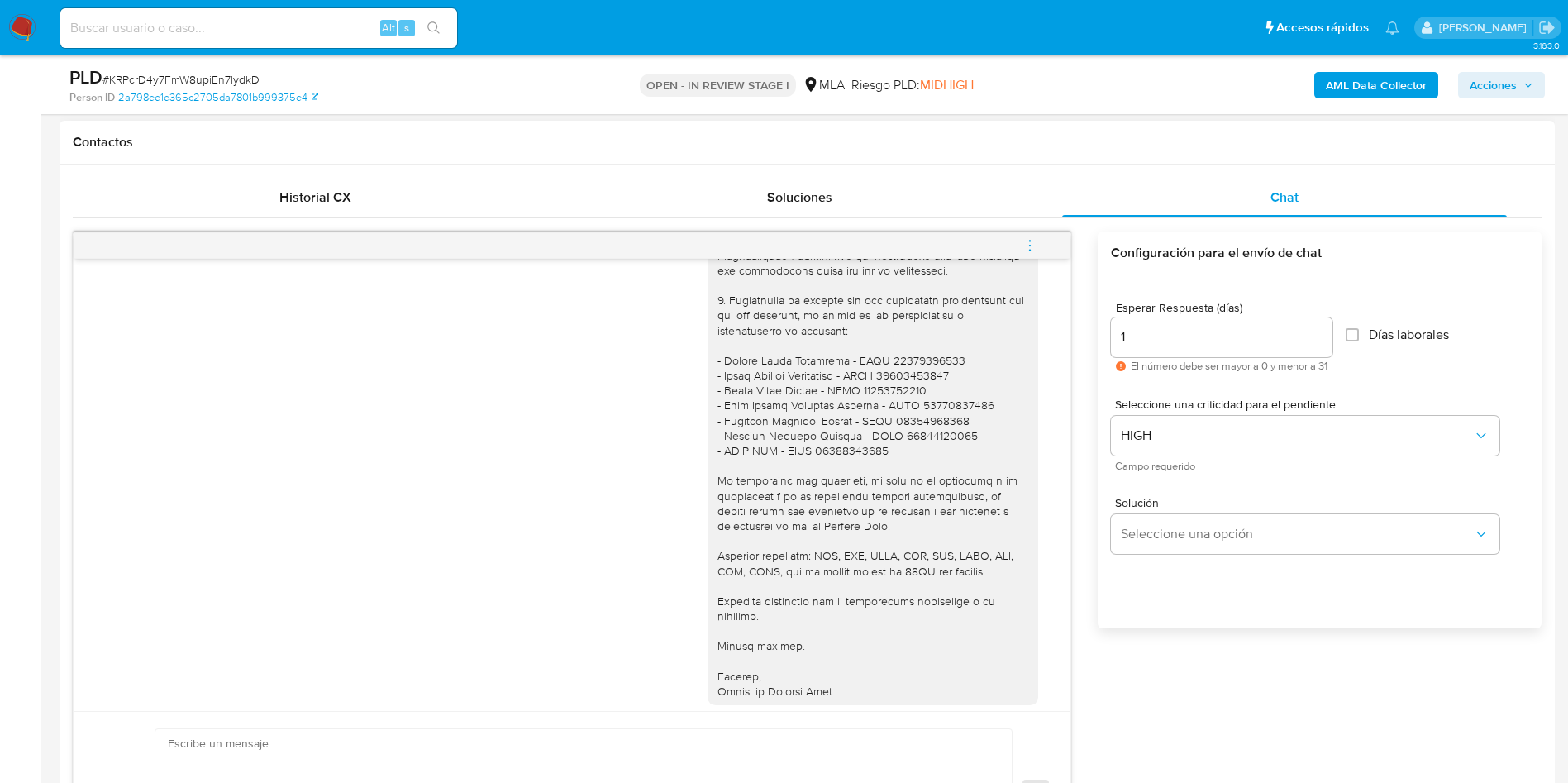
scroll to position [4023, 0]
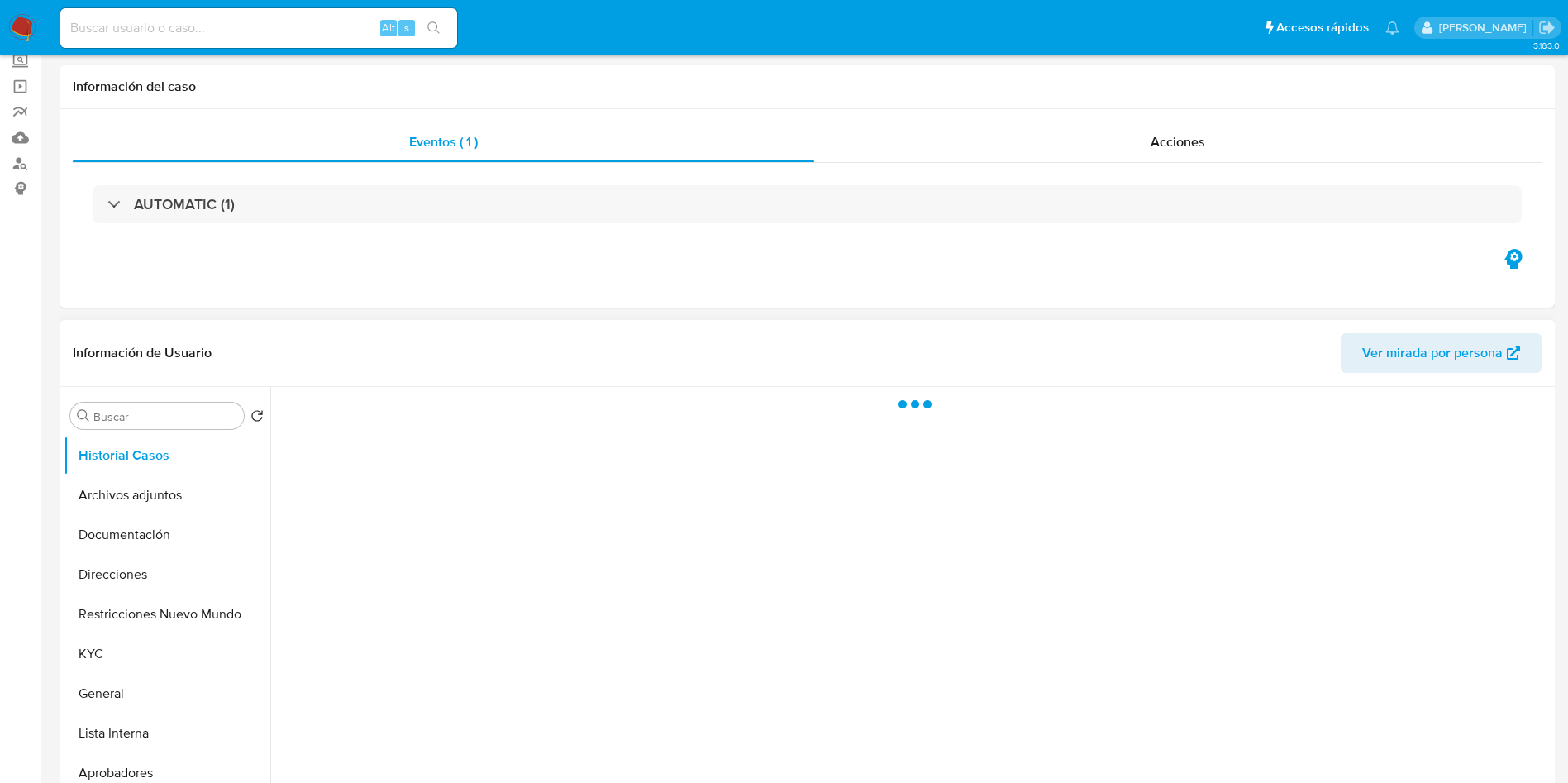
select select "10"
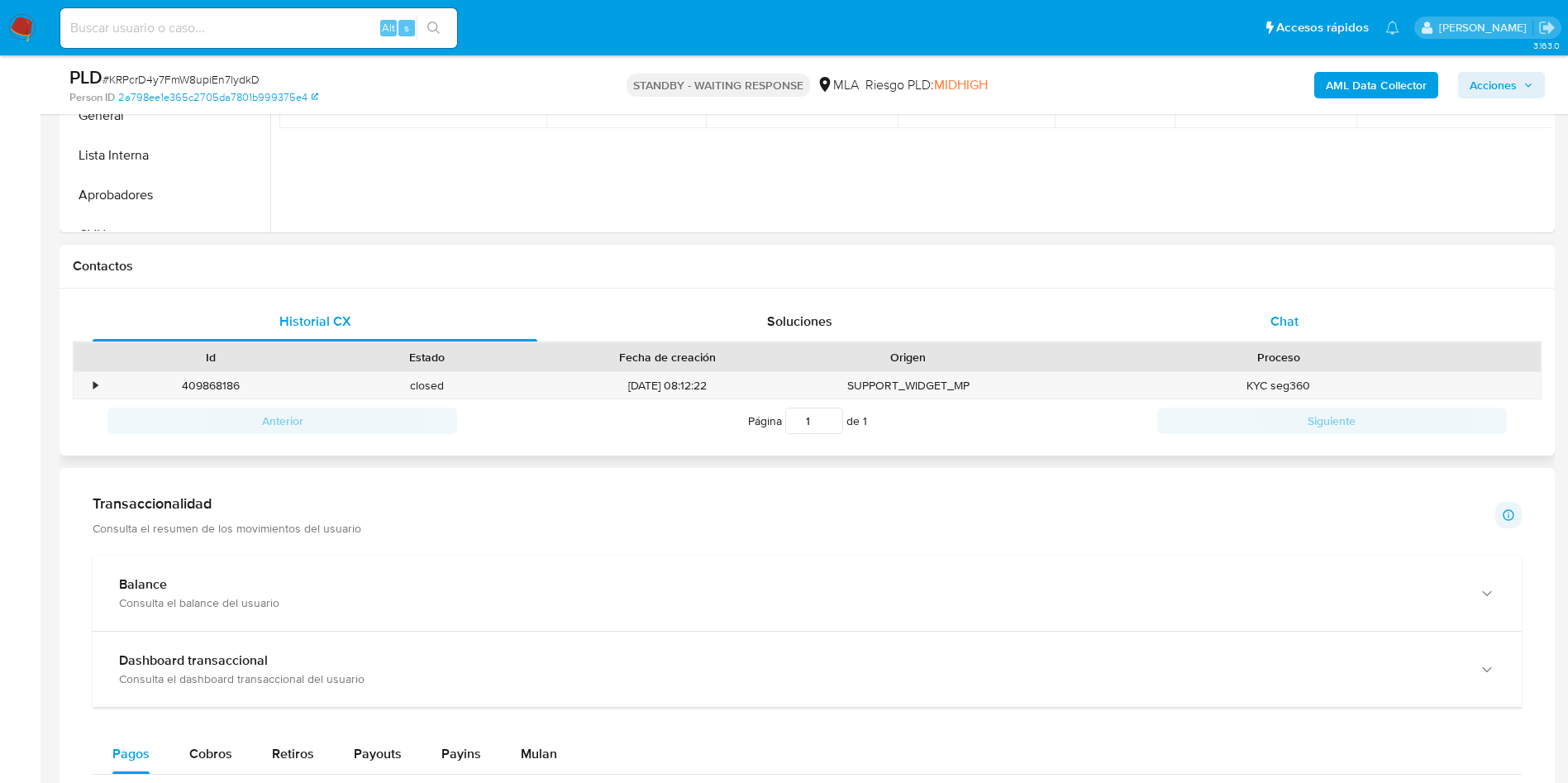
click at [1210, 306] on div "Chat" at bounding box center [1285, 322] width 445 height 39
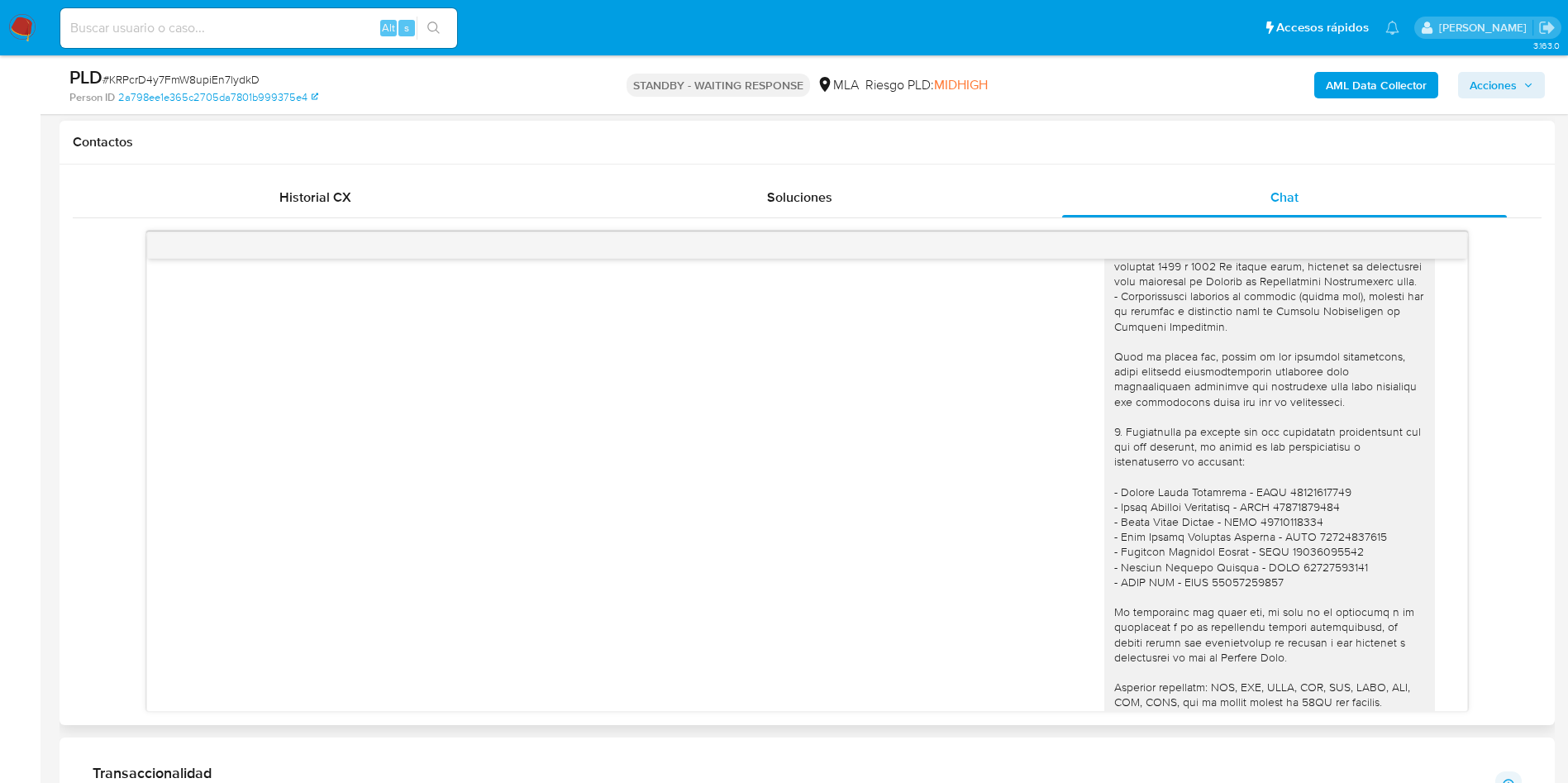
scroll to position [3775, 0]
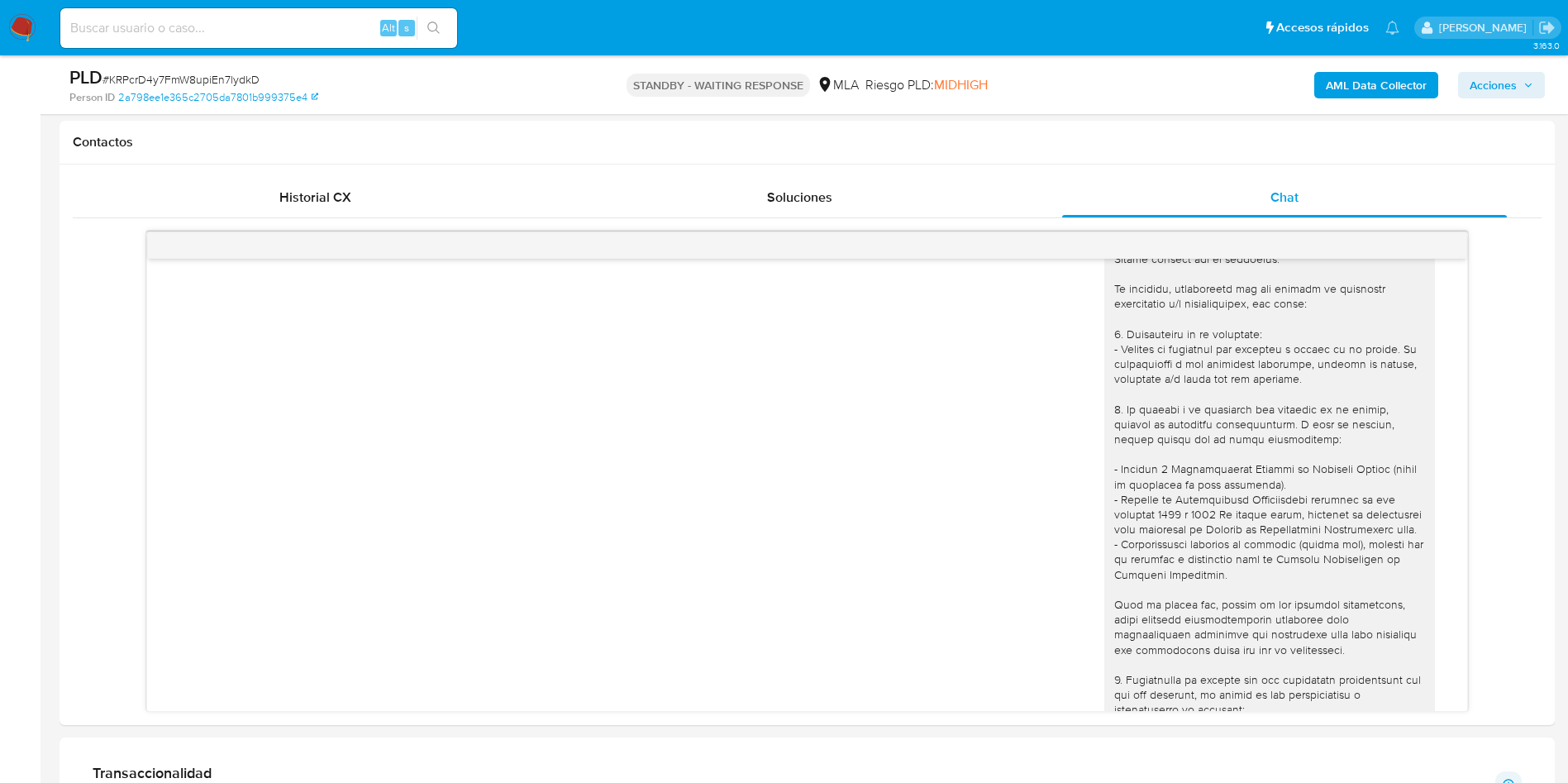
click at [211, 21] on input at bounding box center [258, 27] width 397 height 21
paste input "d4prkEzZU5vLVM0Z5Oyg1gCI"
type input "d4prkEzZU5vLVM0Z5Oyg1gCI"
click at [421, 28] on button "search-icon" at bounding box center [433, 27] width 33 height 23
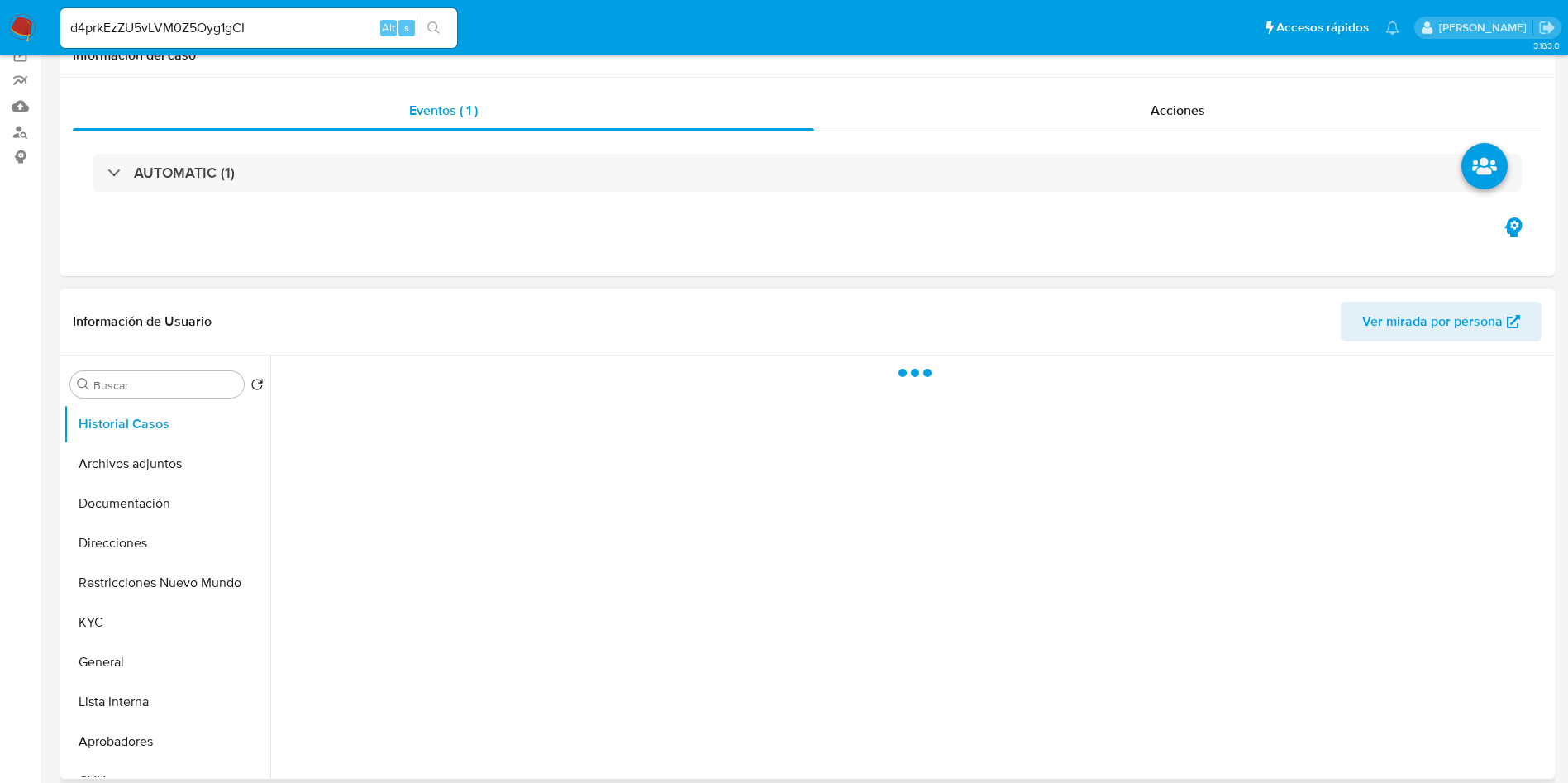
scroll to position [248, 0]
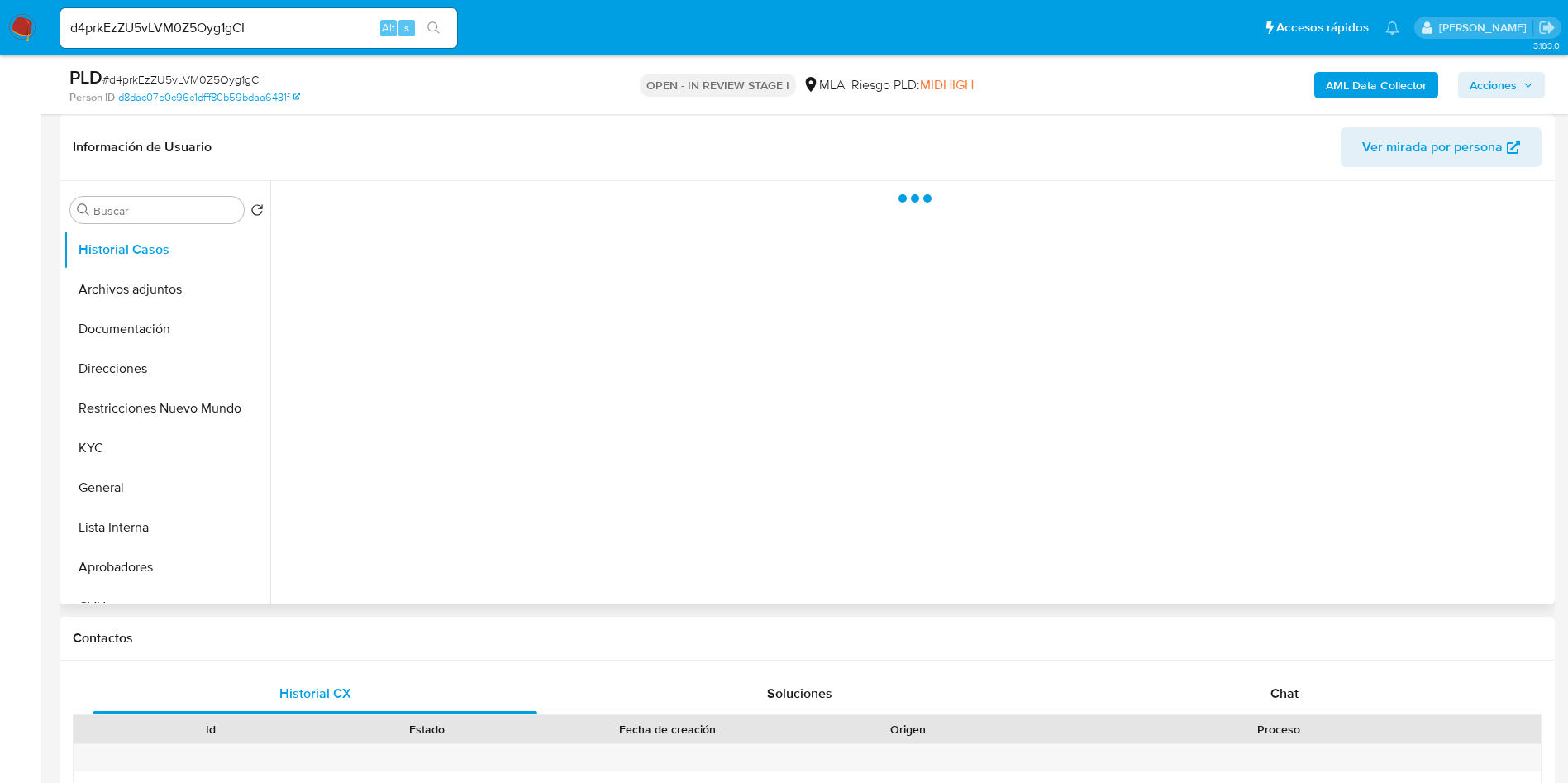
select select "10"
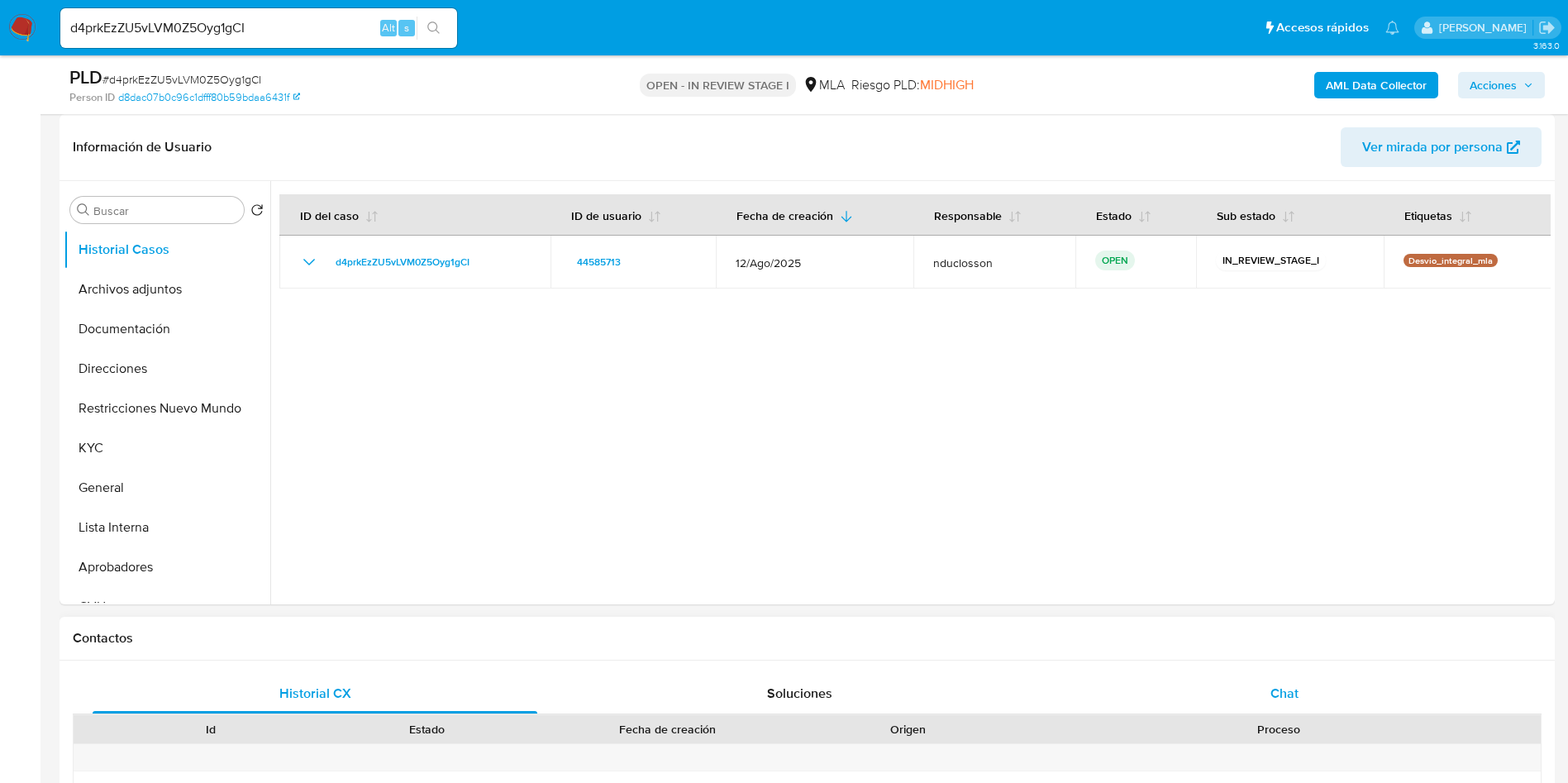
click at [1292, 694] on span "Chat" at bounding box center [1284, 694] width 28 height 19
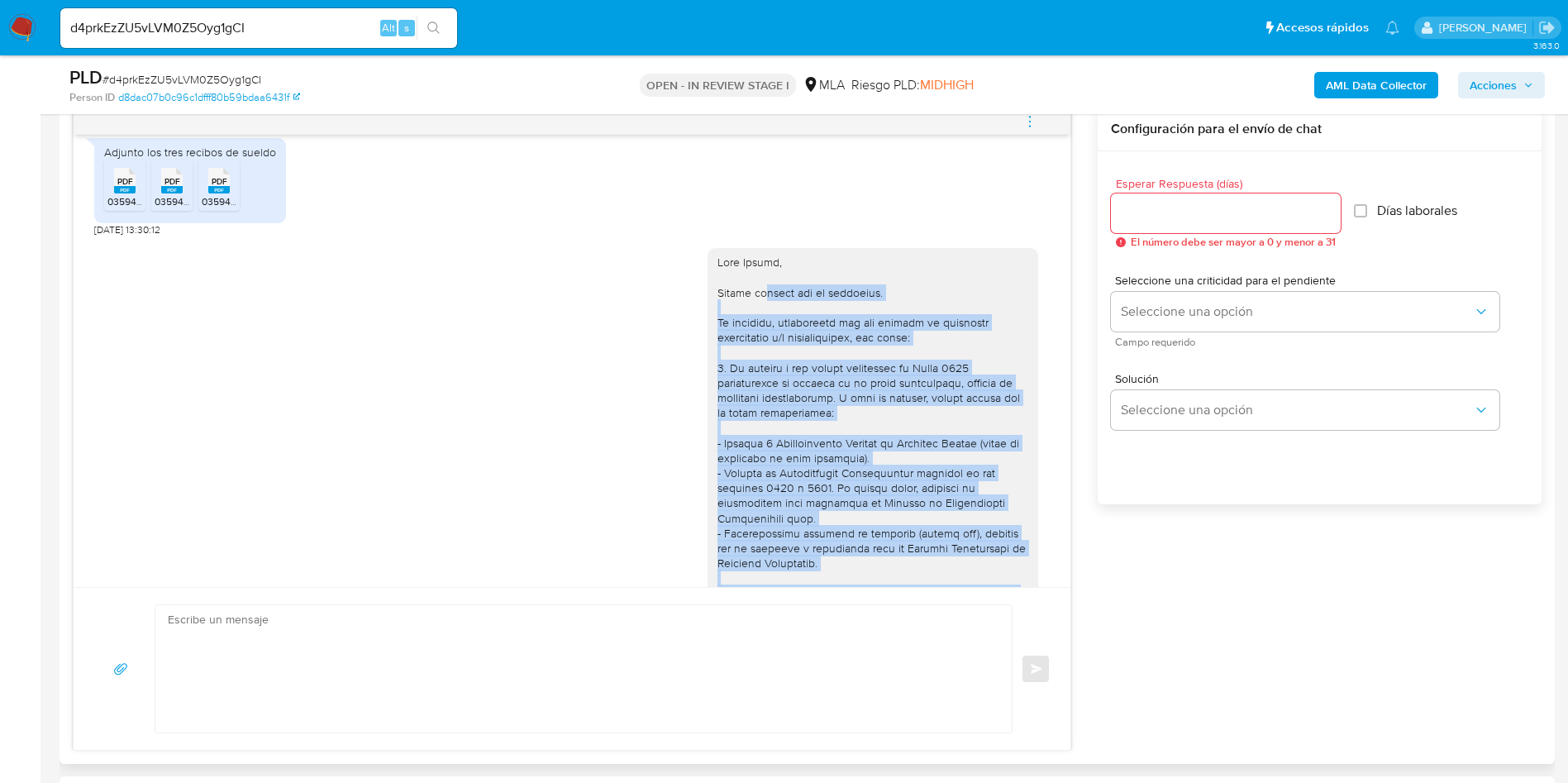
scroll to position [2021, 0]
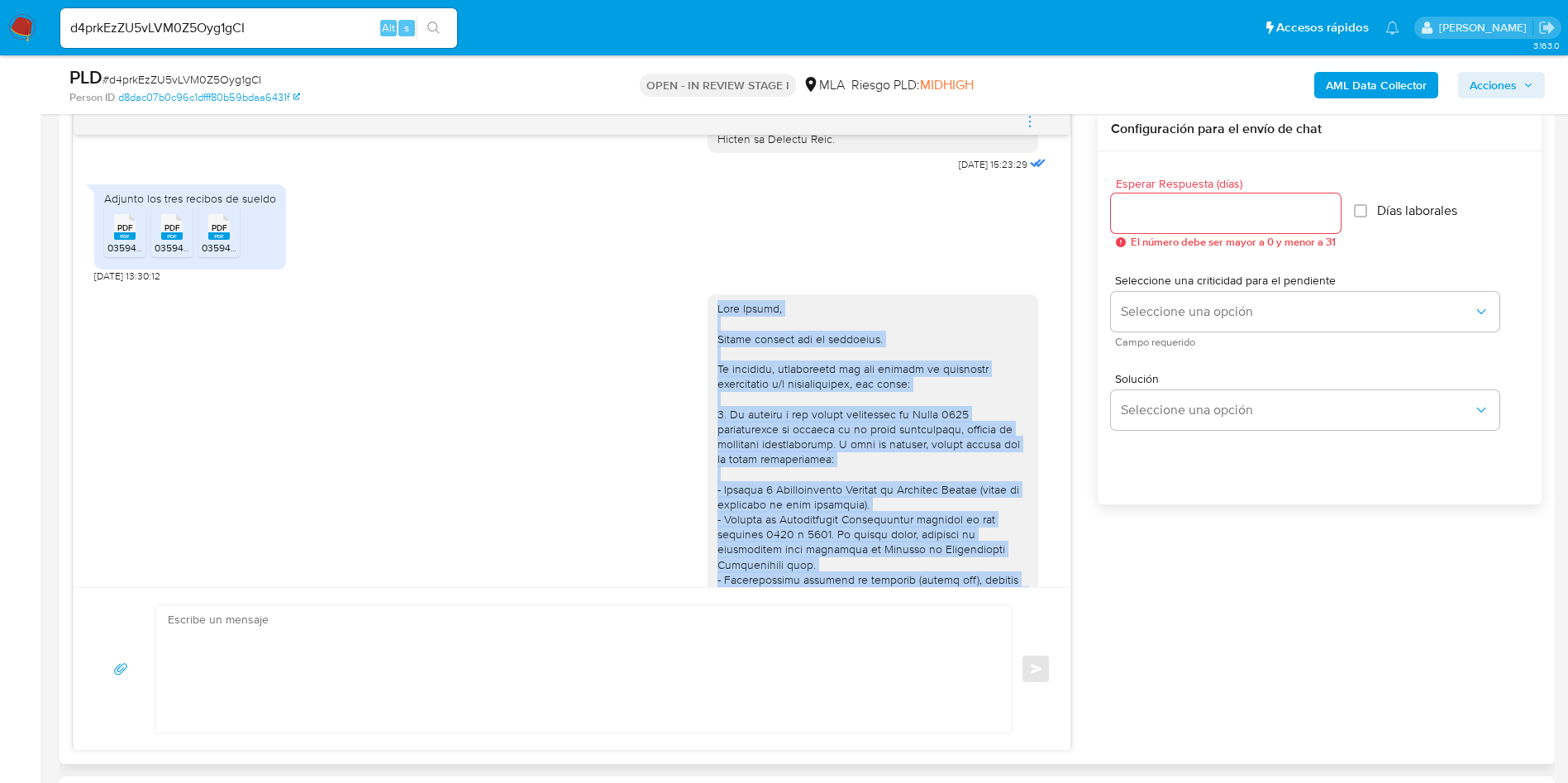
drag, startPoint x: 831, startPoint y: 497, endPoint x: 691, endPoint y: 355, distance: 199.4
click at [707, 355] on div at bounding box center [872, 692] width 330 height 796
copy div "Hola Victor, Muchas gracias por tu respuesta. No obstante, necesitamos que nos …"
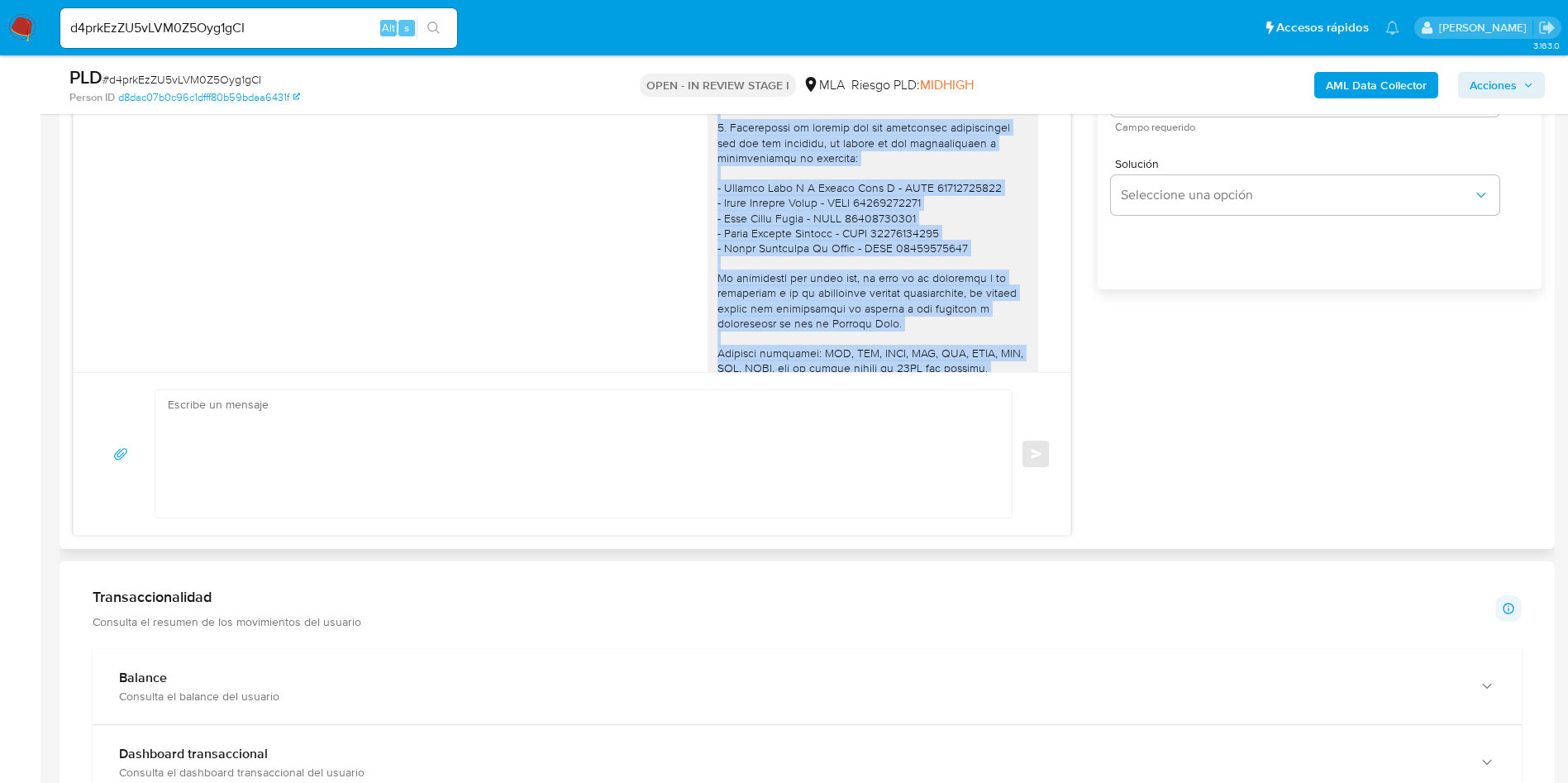
scroll to position [1364, 0]
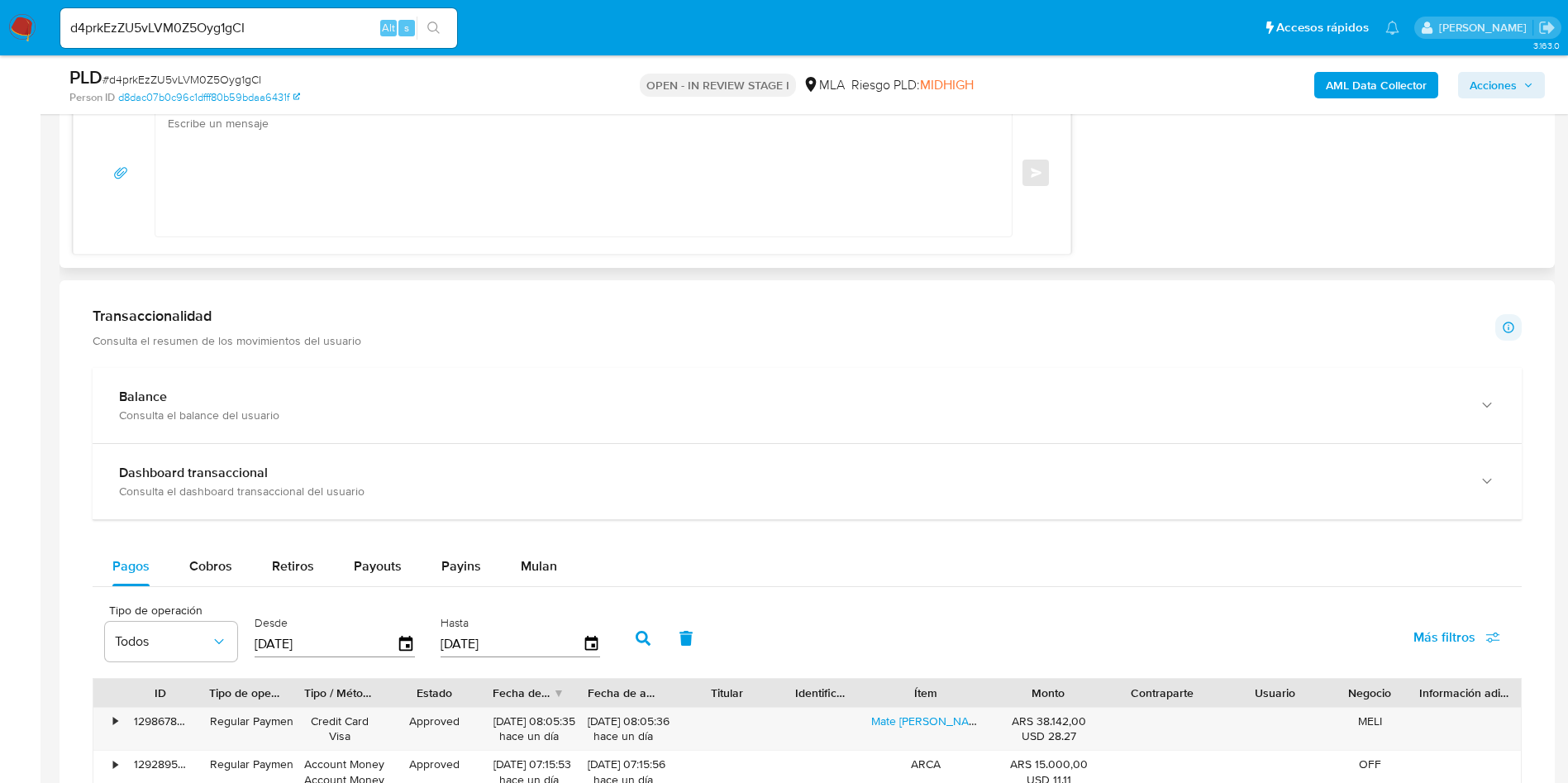
click at [422, 207] on textarea at bounding box center [579, 173] width 823 height 127
paste textarea "Hola Victor, Muchas gracias por tu respuesta. No obstante, necesitamos que nos …"
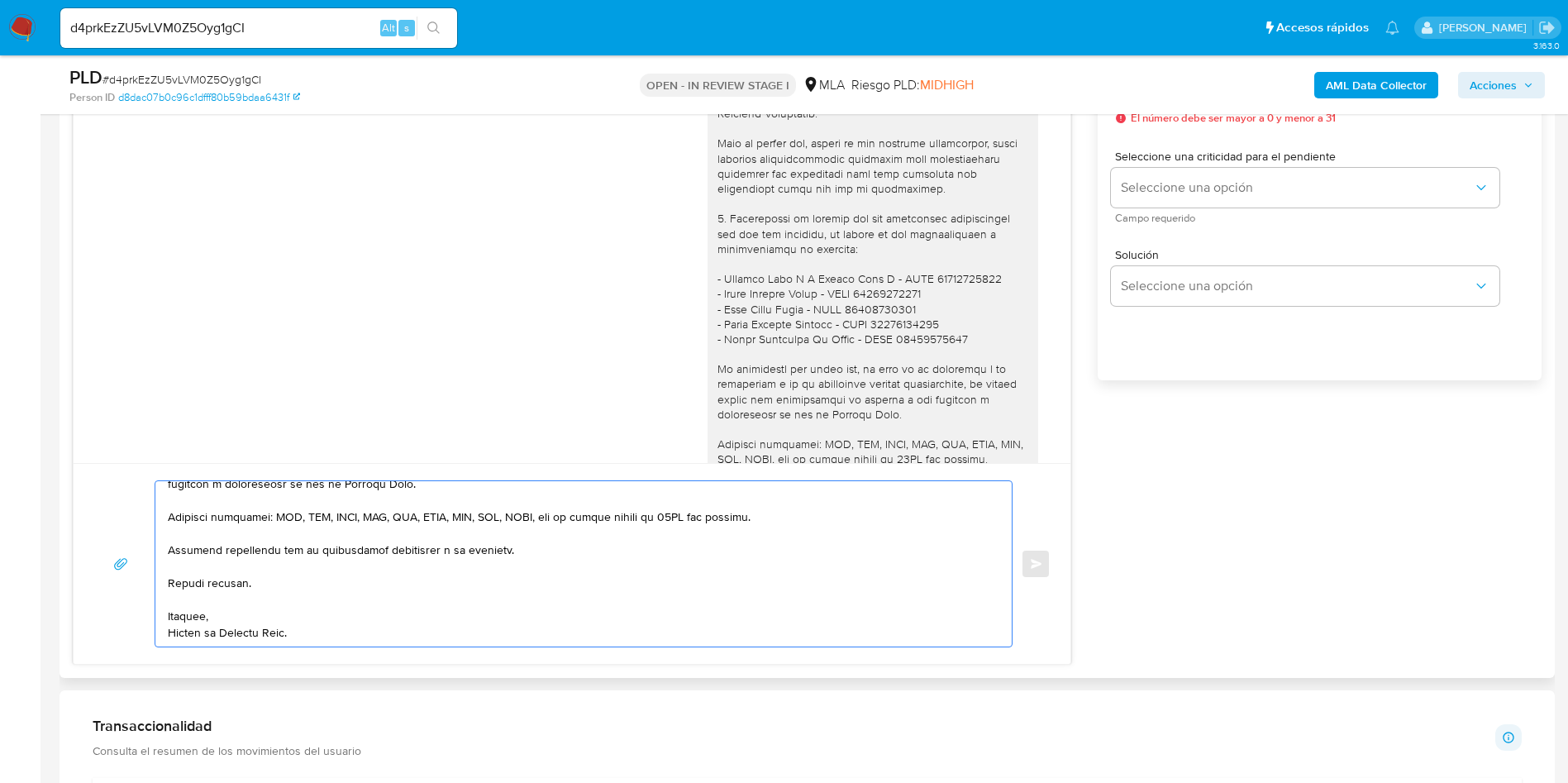
scroll to position [744, 0]
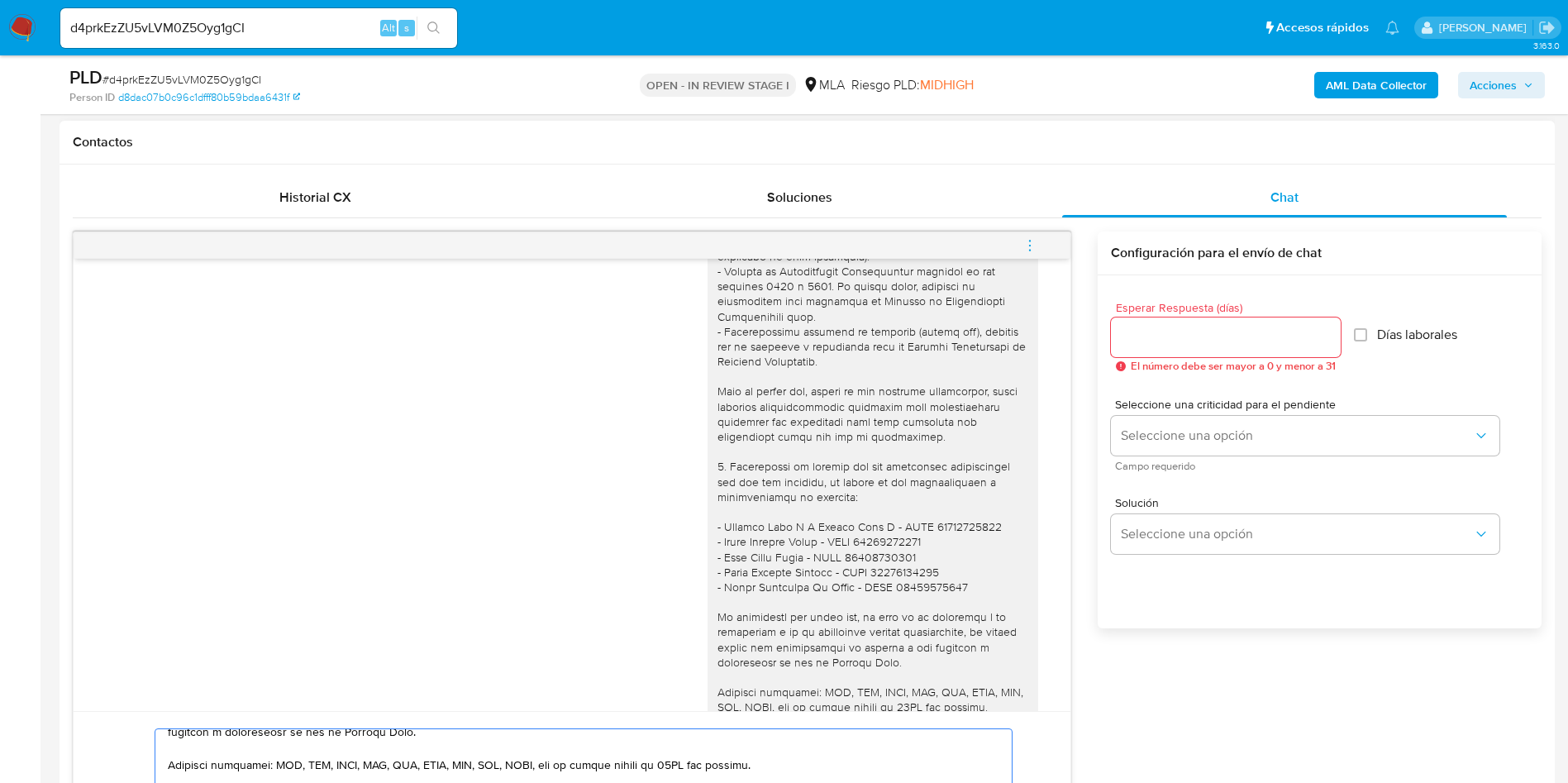
type textarea "Hola Victor, Muchas gracias por tu respuesta. No obstante, necesitamos que nos …"
click at [1157, 347] on input "Esperar Respuesta (días)" at bounding box center [1226, 337] width 230 height 21
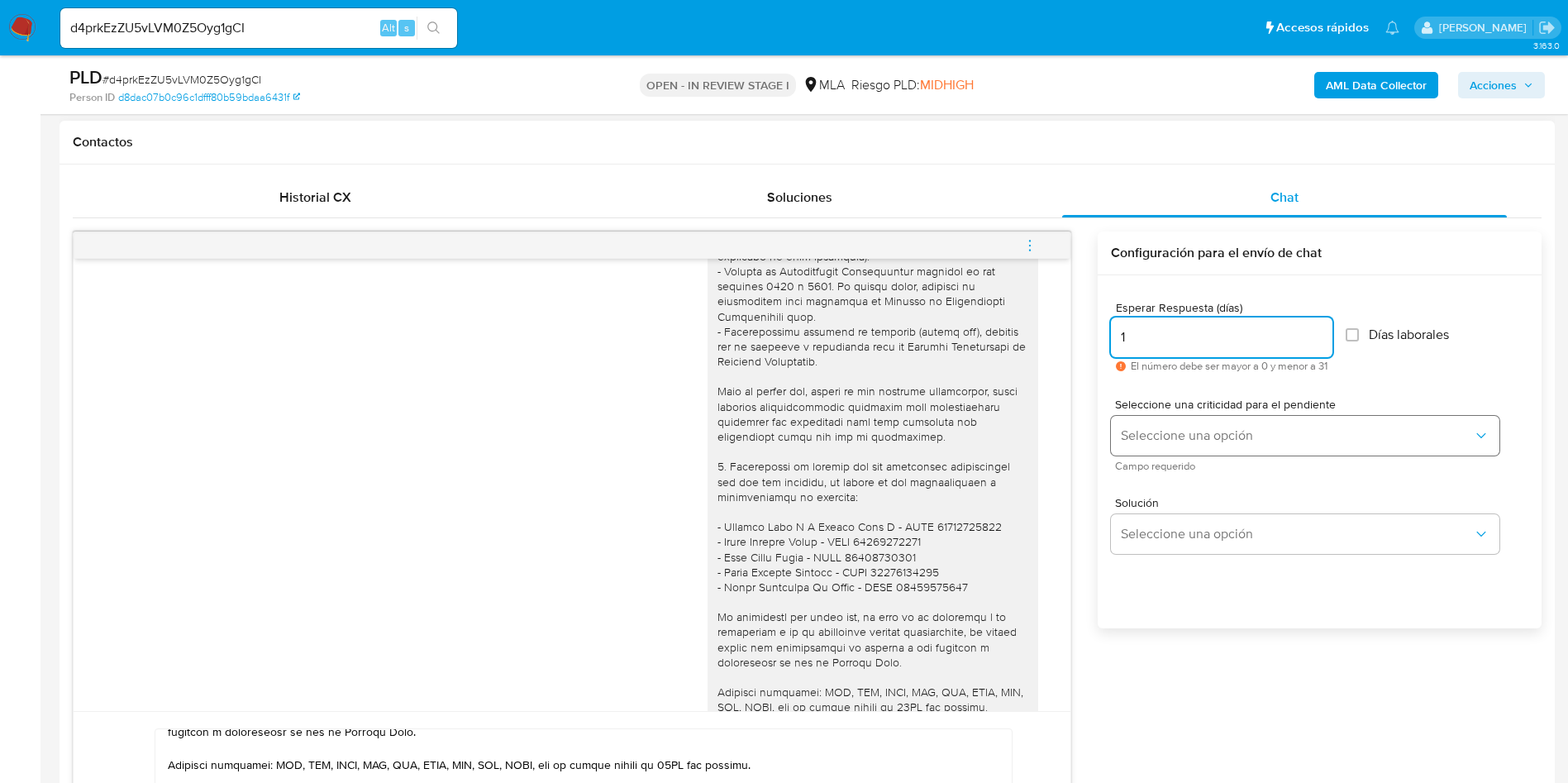
type input "1"
click at [1152, 416] on button "Seleccione una opción" at bounding box center [1305, 435] width 389 height 39
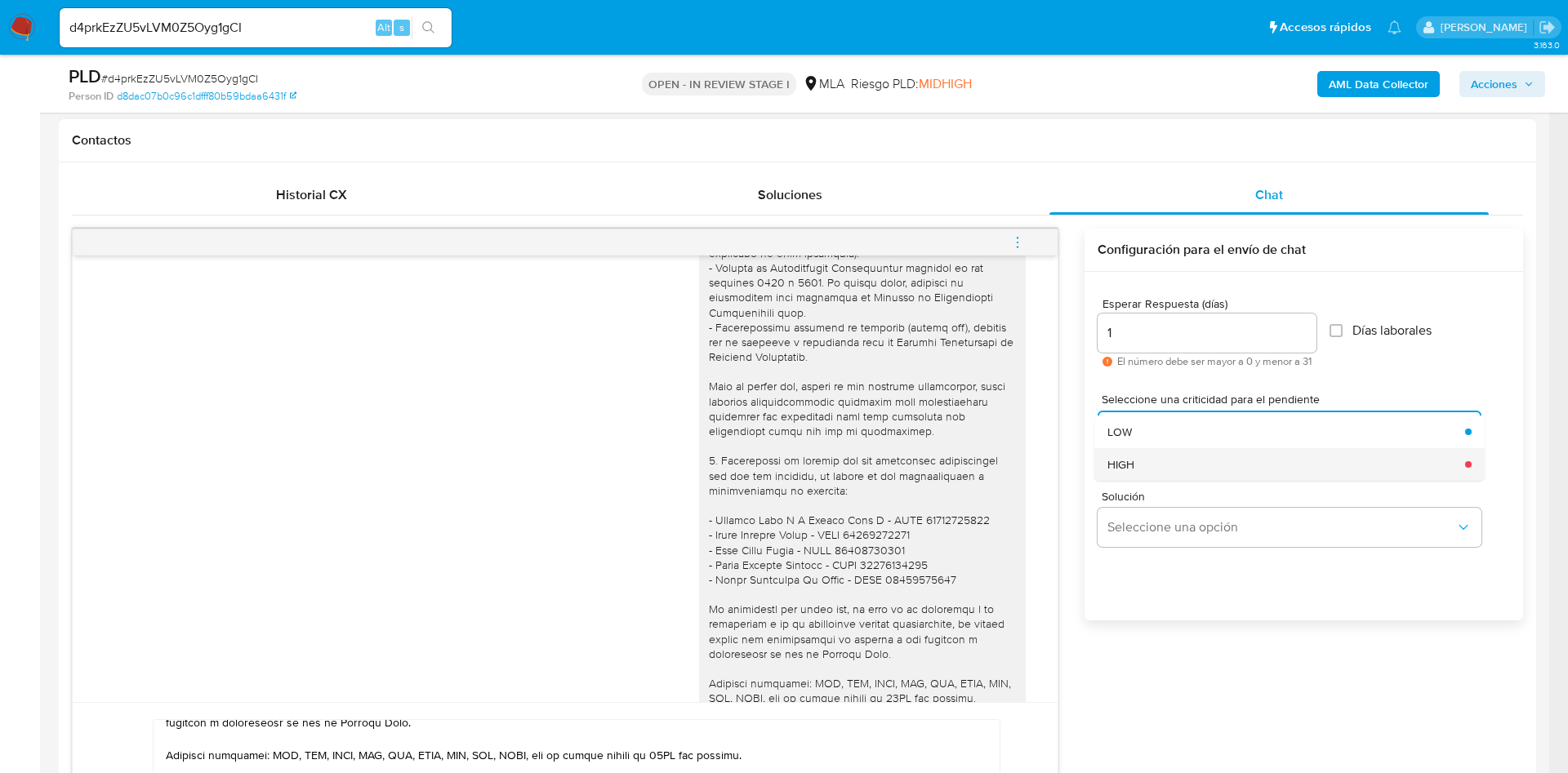
click at [1138, 470] on div "HIGH" at bounding box center [1281, 464] width 348 height 33
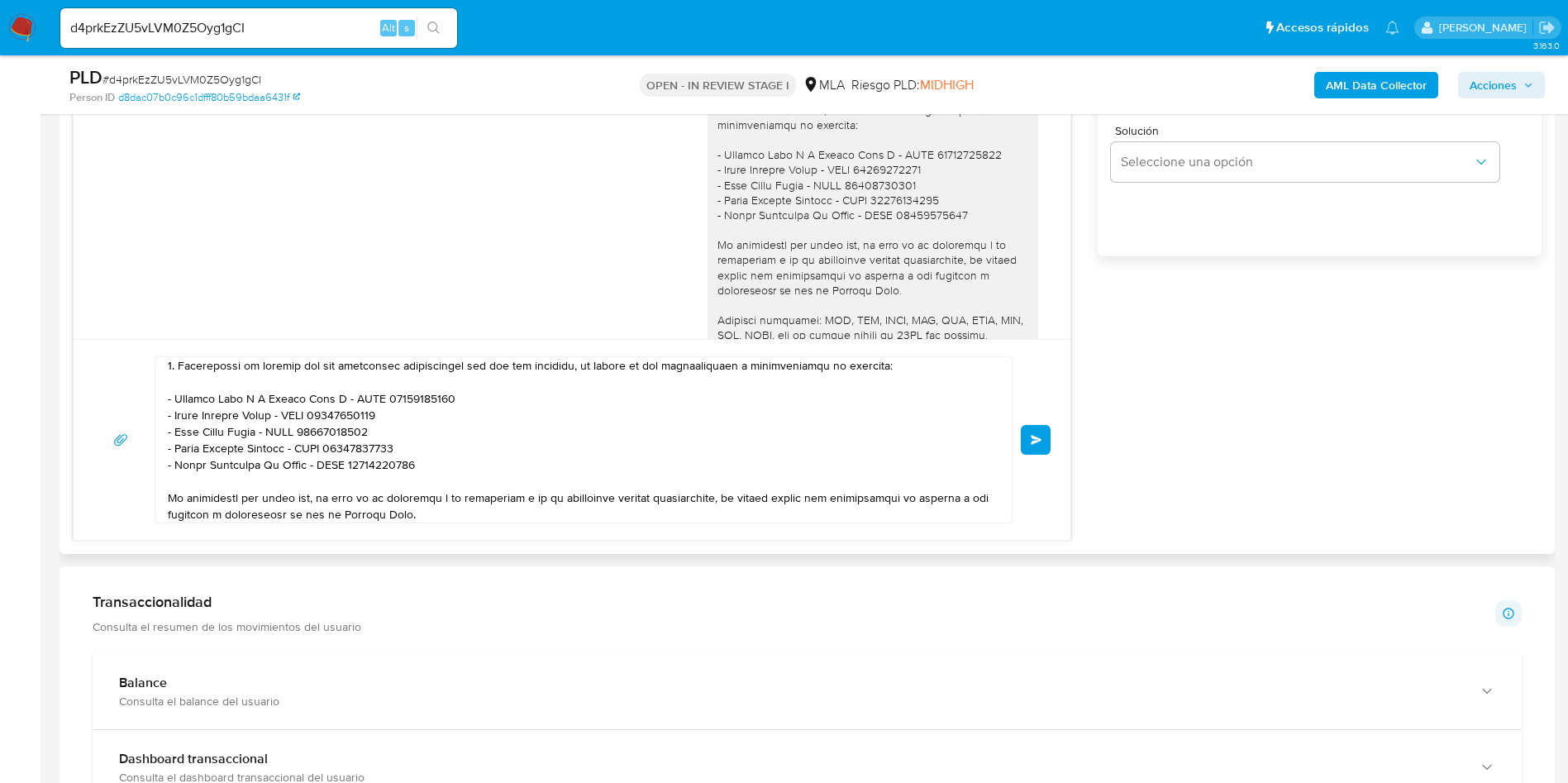
scroll to position [318, 0]
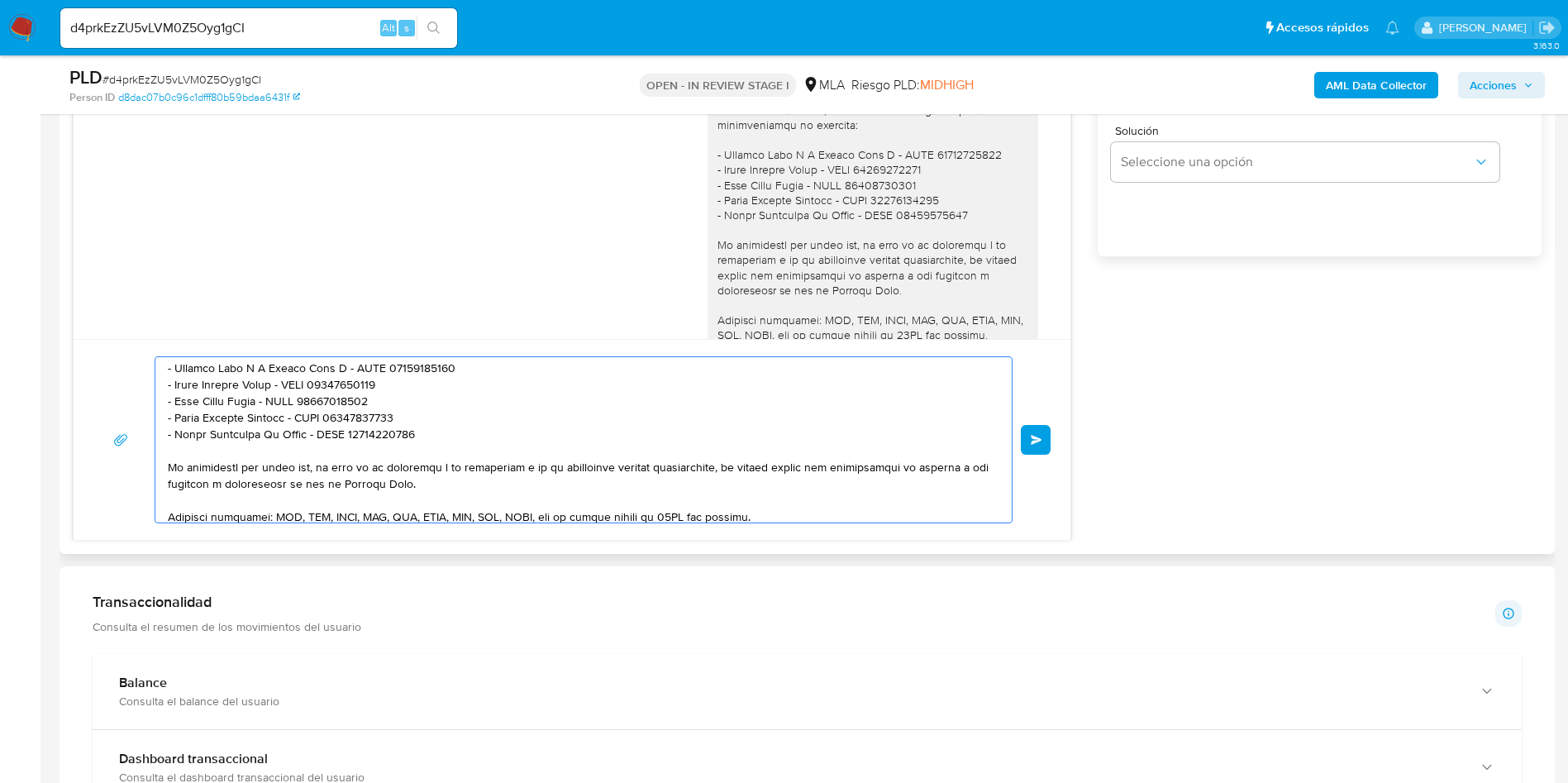
drag, startPoint x: 377, startPoint y: 397, endPoint x: 167, endPoint y: 402, distance: 210.1
click at [167, 402] on div at bounding box center [579, 440] width 848 height 166
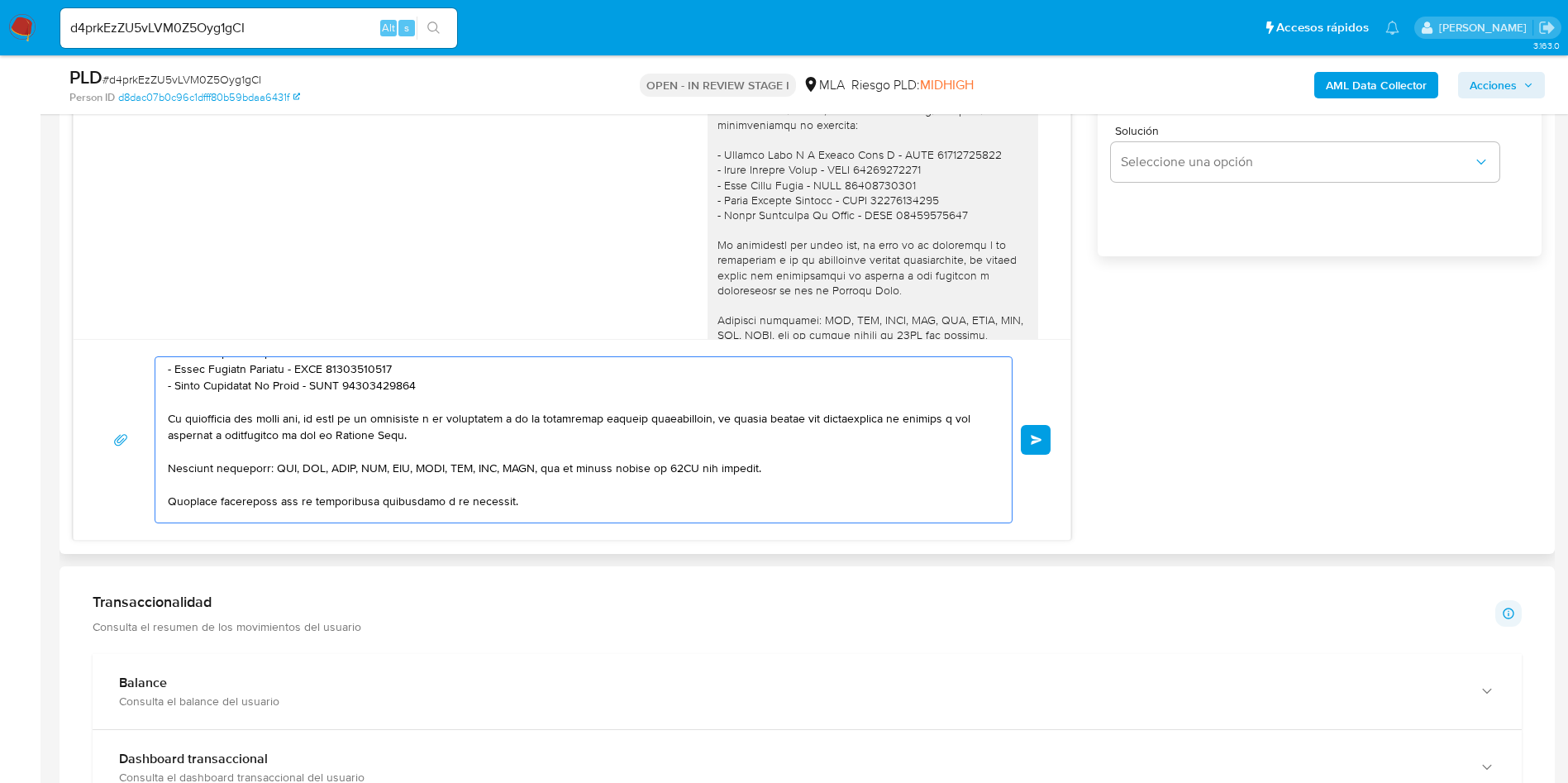
scroll to position [0, 0]
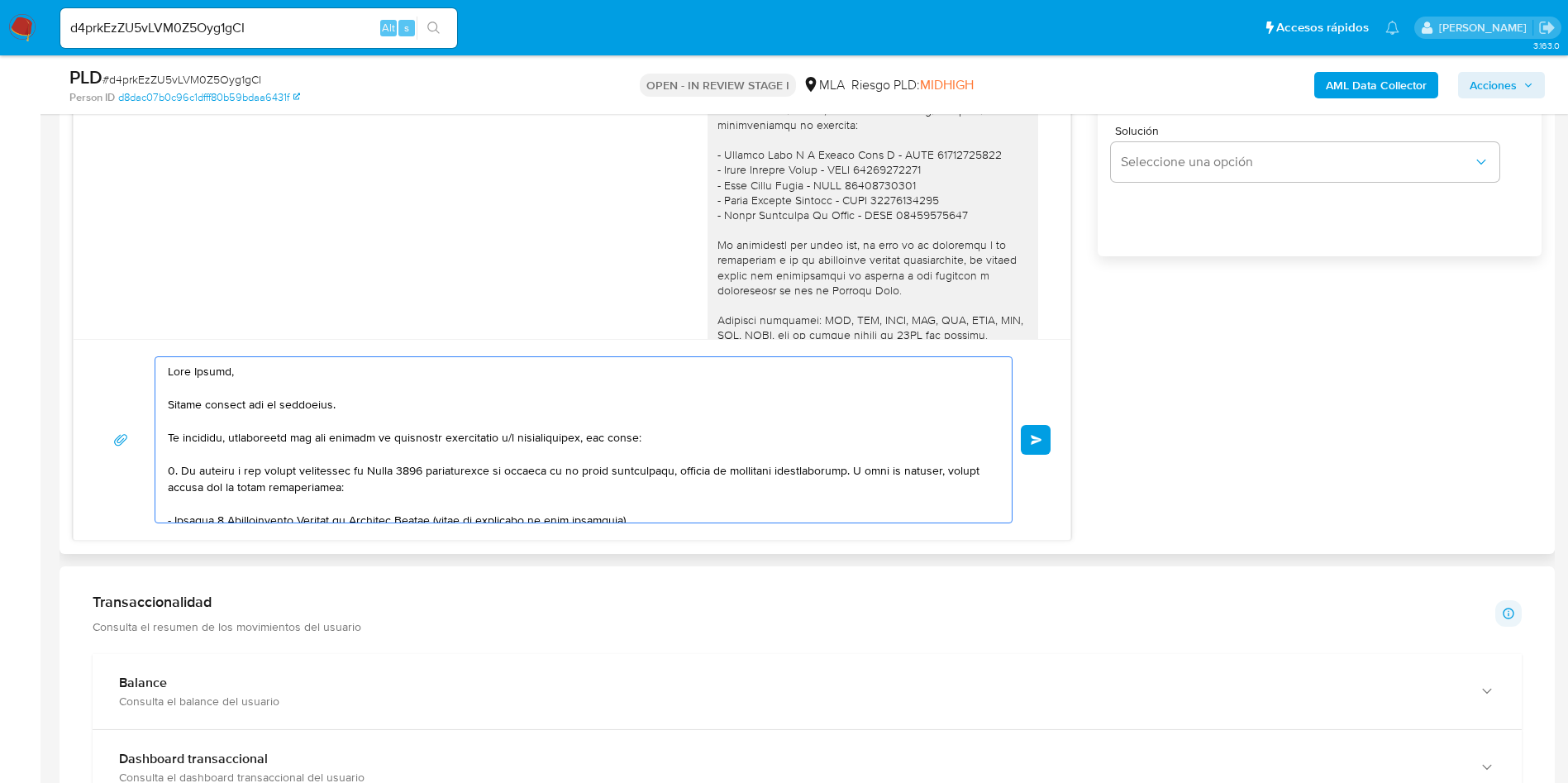
drag, startPoint x: 355, startPoint y: 507, endPoint x: 113, endPoint y: 227, distance: 370.1
click at [113, 227] on div "18/08/2025 17:36:26 Hola, Esperamos que te encuentres muy bien. Te consultamos …" at bounding box center [572, 200] width 999 height 682
click at [261, 382] on textarea at bounding box center [579, 440] width 823 height 166
drag, startPoint x: 324, startPoint y: 513, endPoint x: 125, endPoint y: 149, distance: 414.8
click at [125, 149] on div "18/08/2025 17:36:26 Hola, Esperamos que te encuentres muy bien. Te consultamos …" at bounding box center [572, 200] width 999 height 682
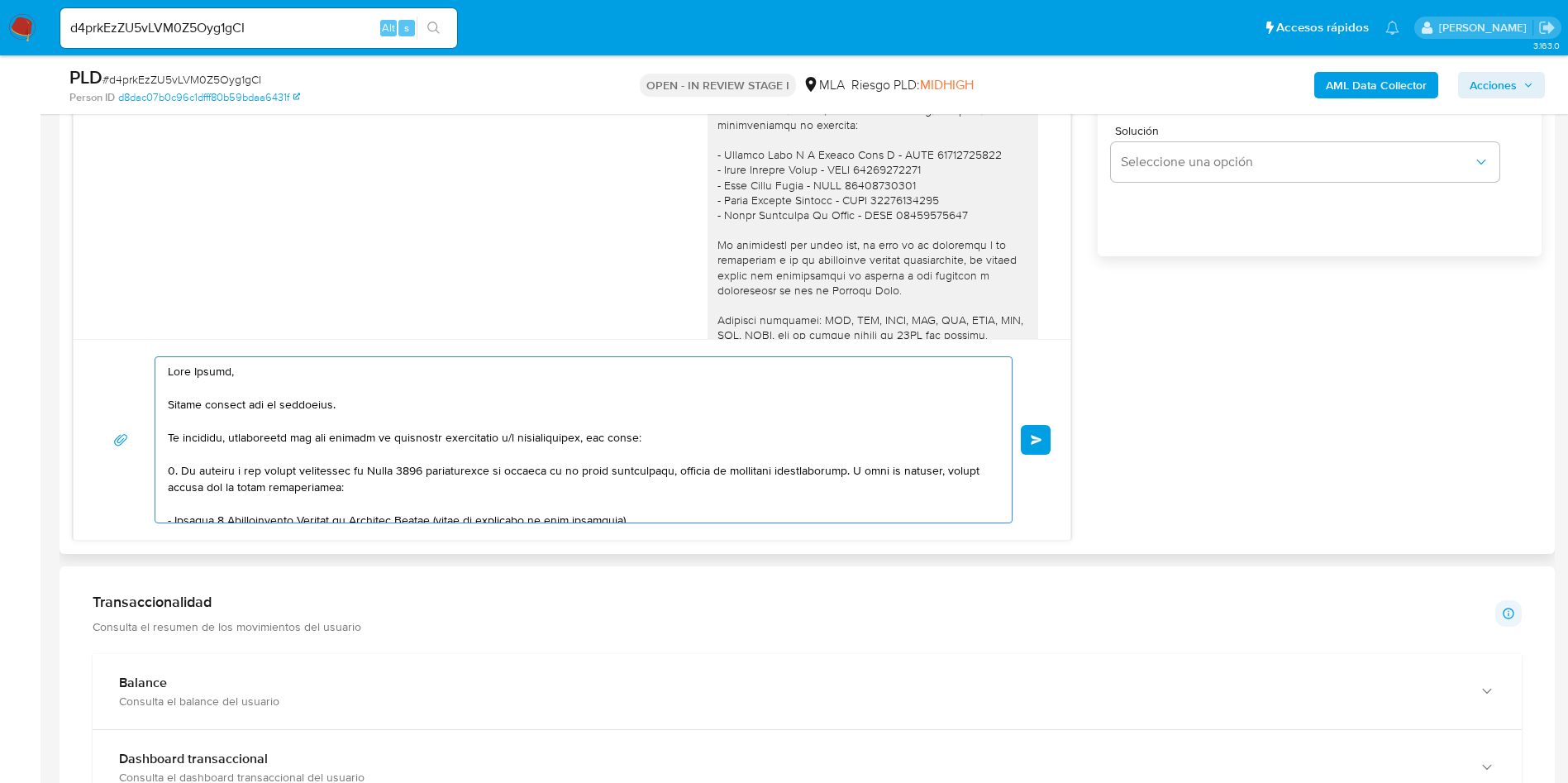
type textarea "Hola Victor, Muchas gracias por tu respuesta. No obstante, necesitamos que nos …"
click at [236, 349] on div "Enviar" at bounding box center [572, 440] width 997 height 201
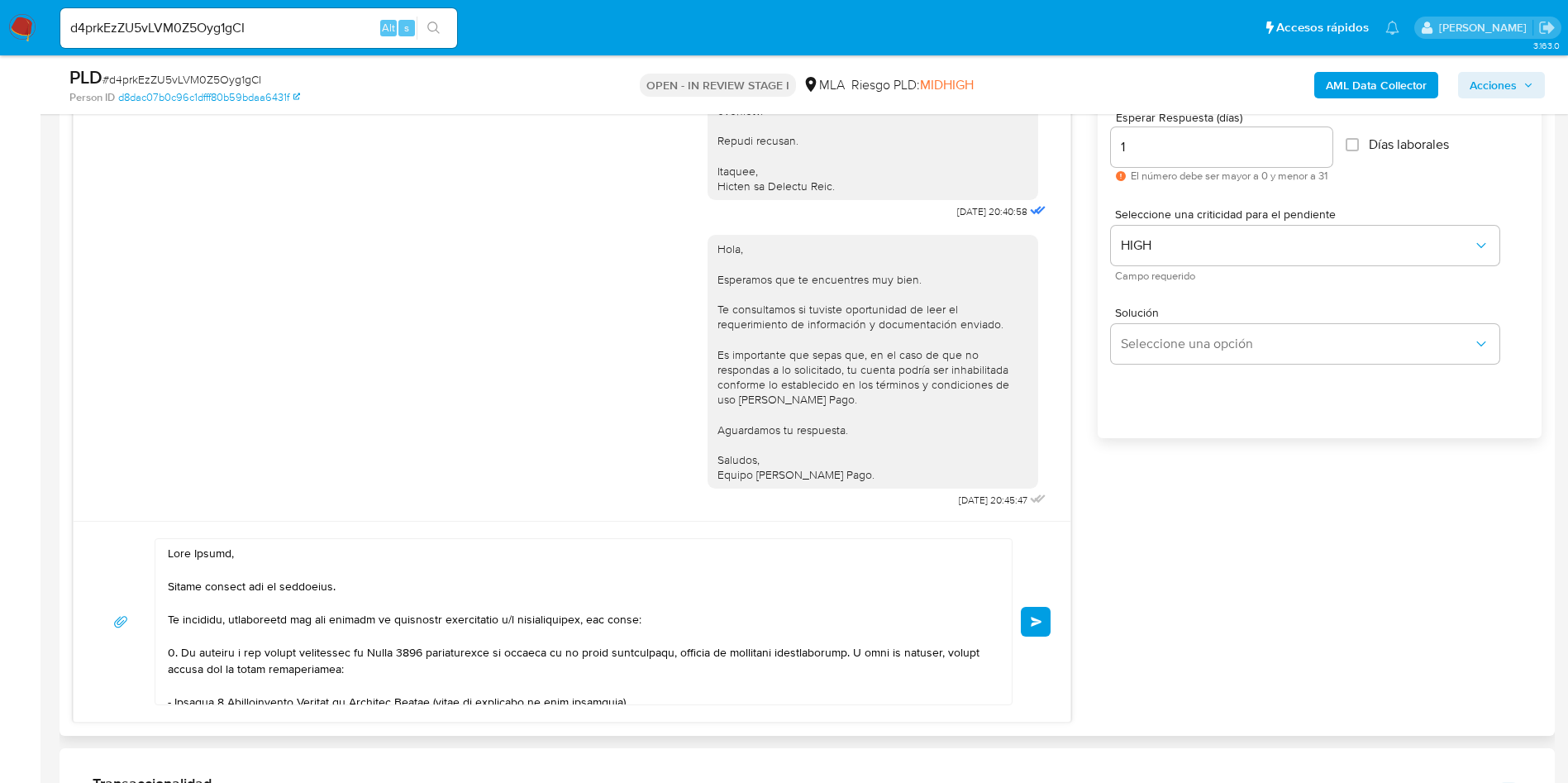
scroll to position [992, 0]
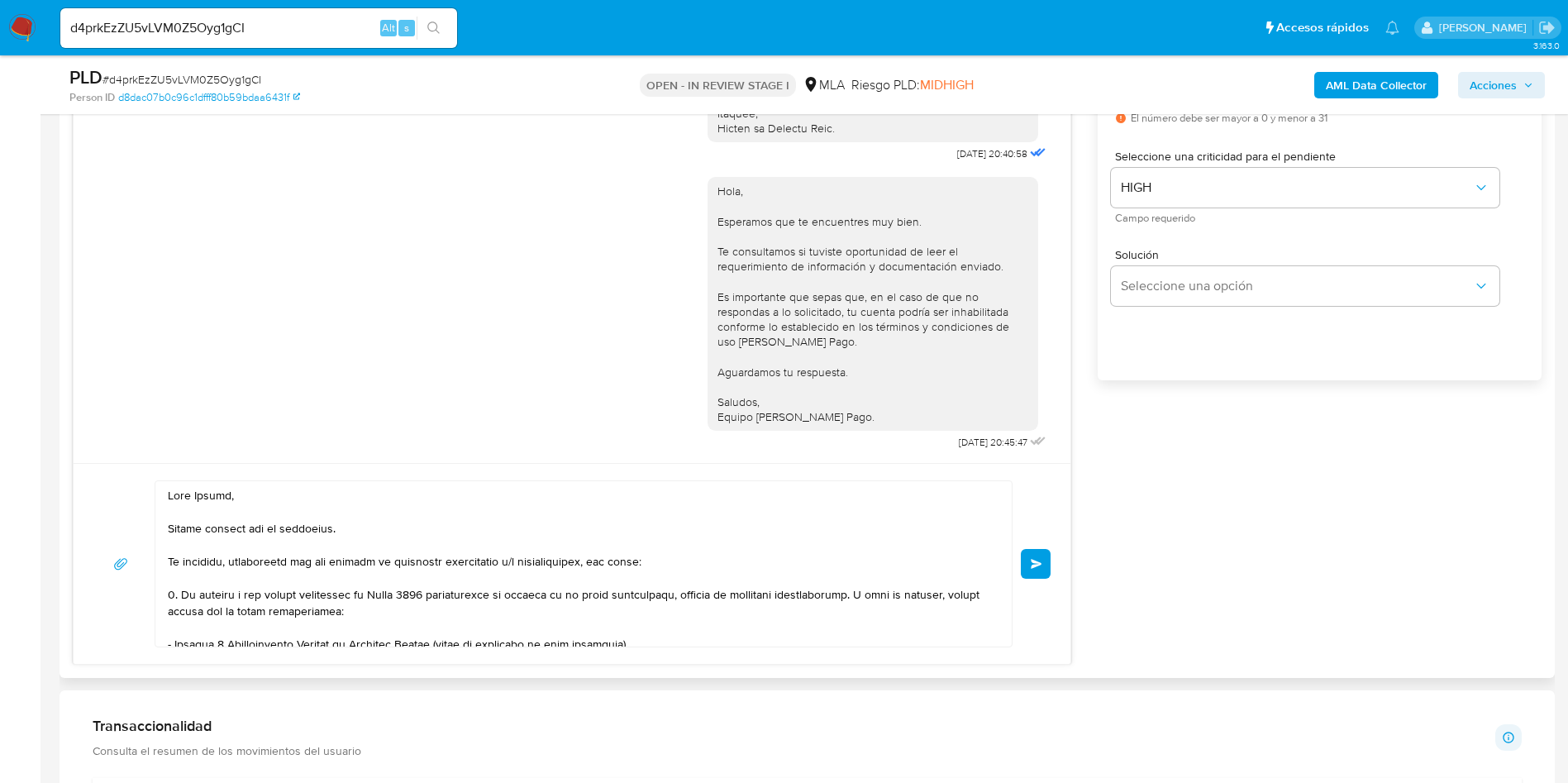
click at [1055, 568] on div "Enviar" at bounding box center [572, 563] width 997 height 201
click at [1048, 565] on button "Enviar" at bounding box center [1036, 564] width 30 height 30
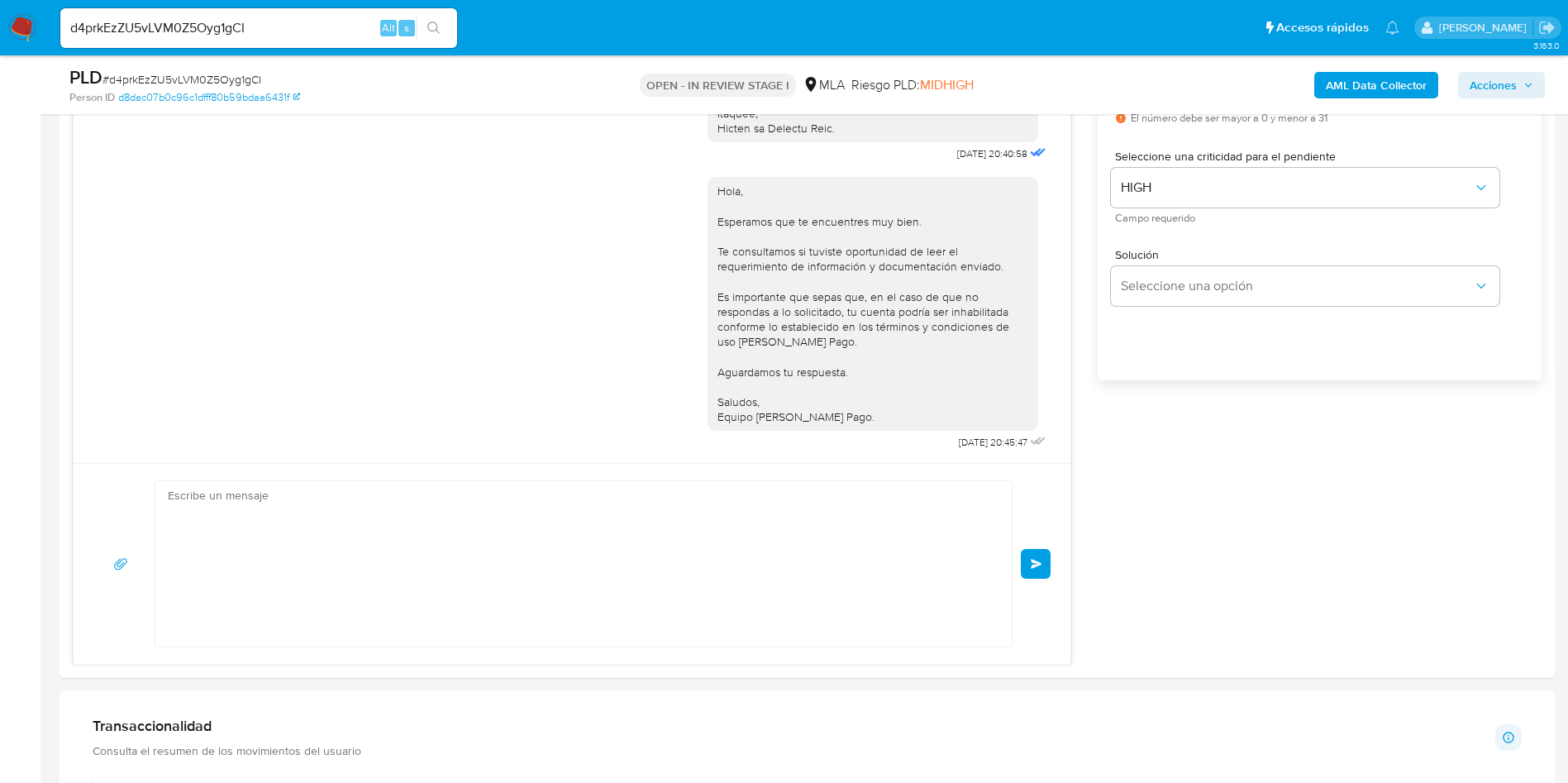
scroll to position [3705, 0]
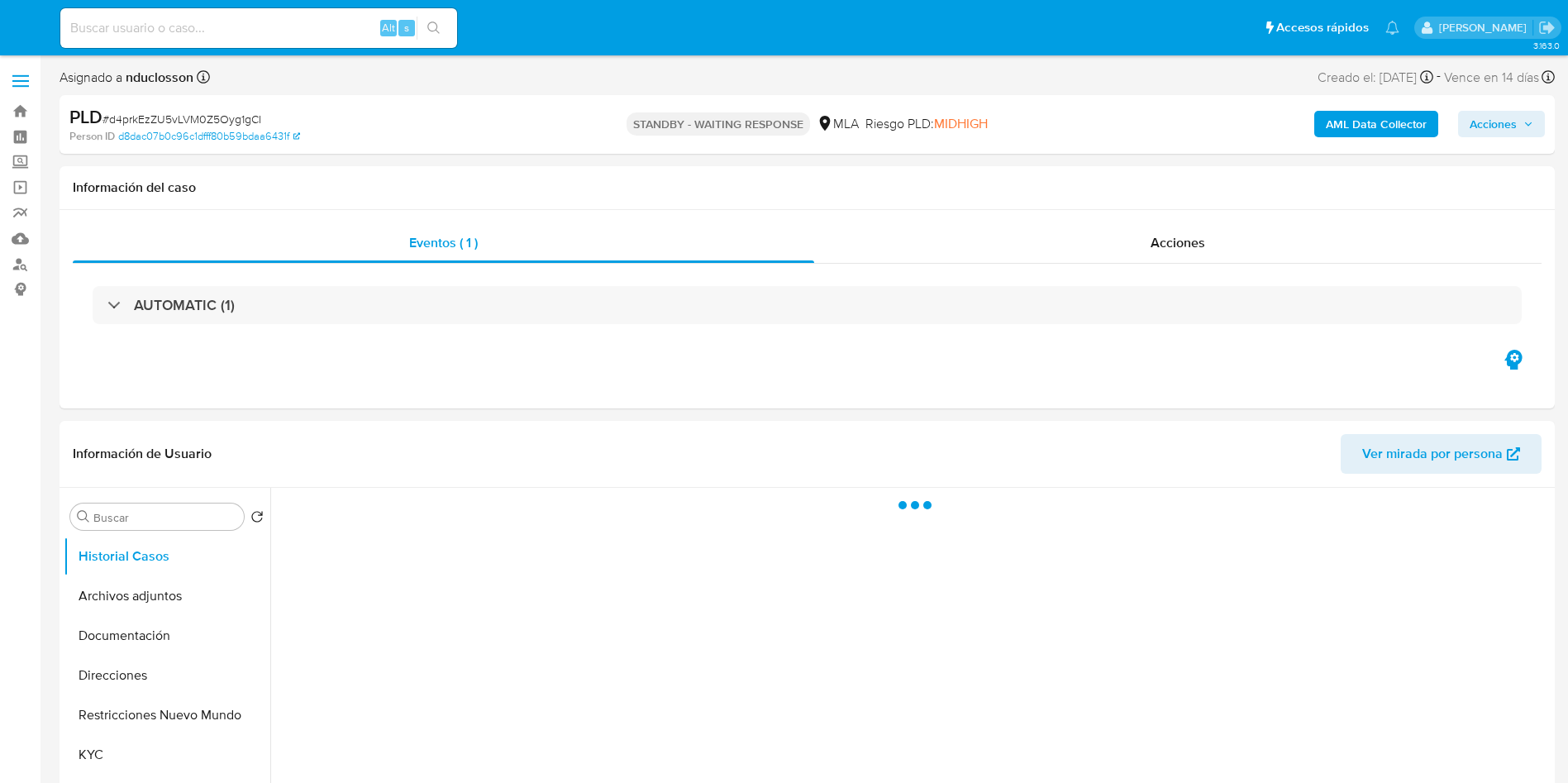
select select "10"
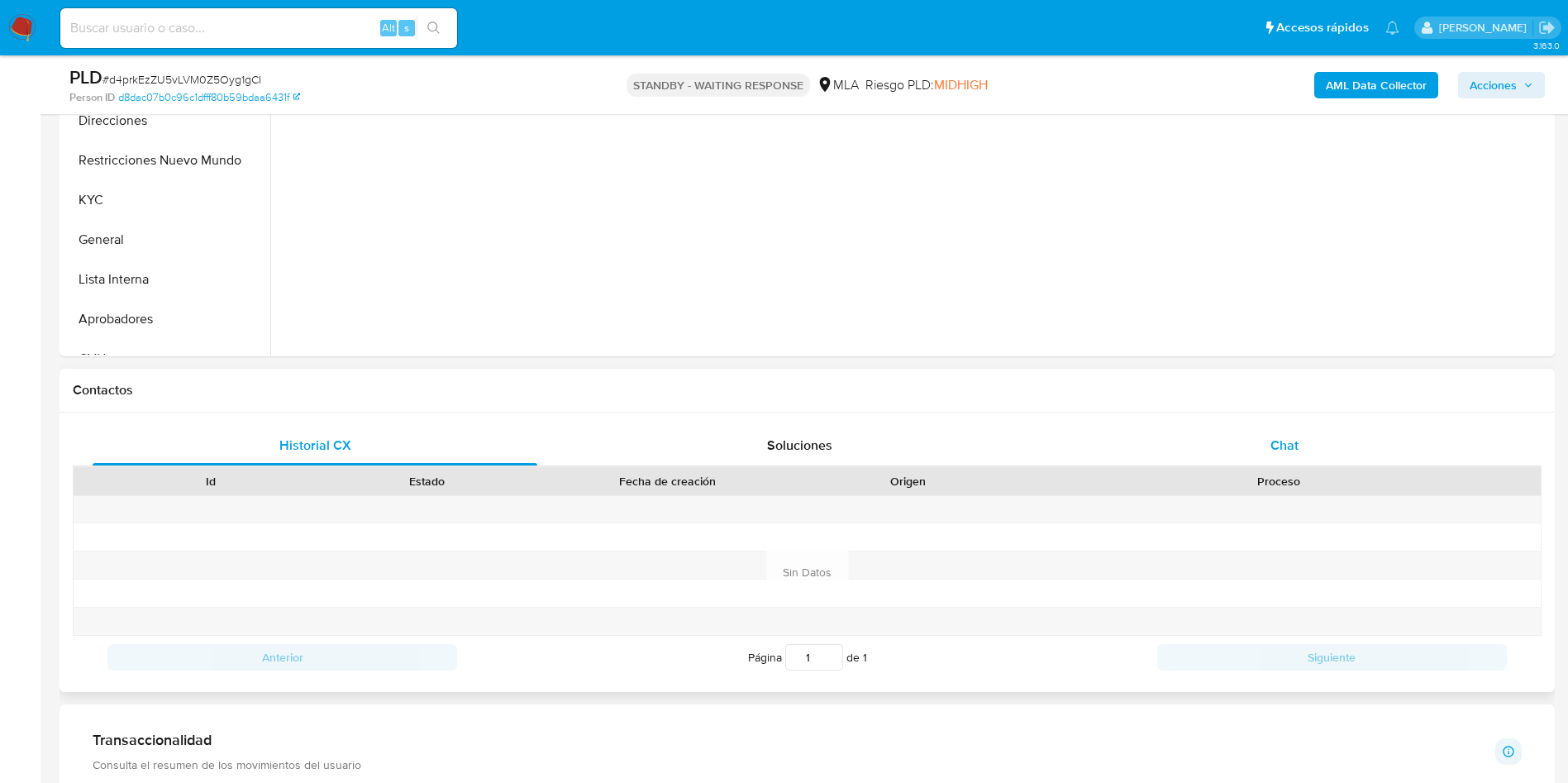
click at [1214, 455] on div "Chat" at bounding box center [1285, 446] width 445 height 39
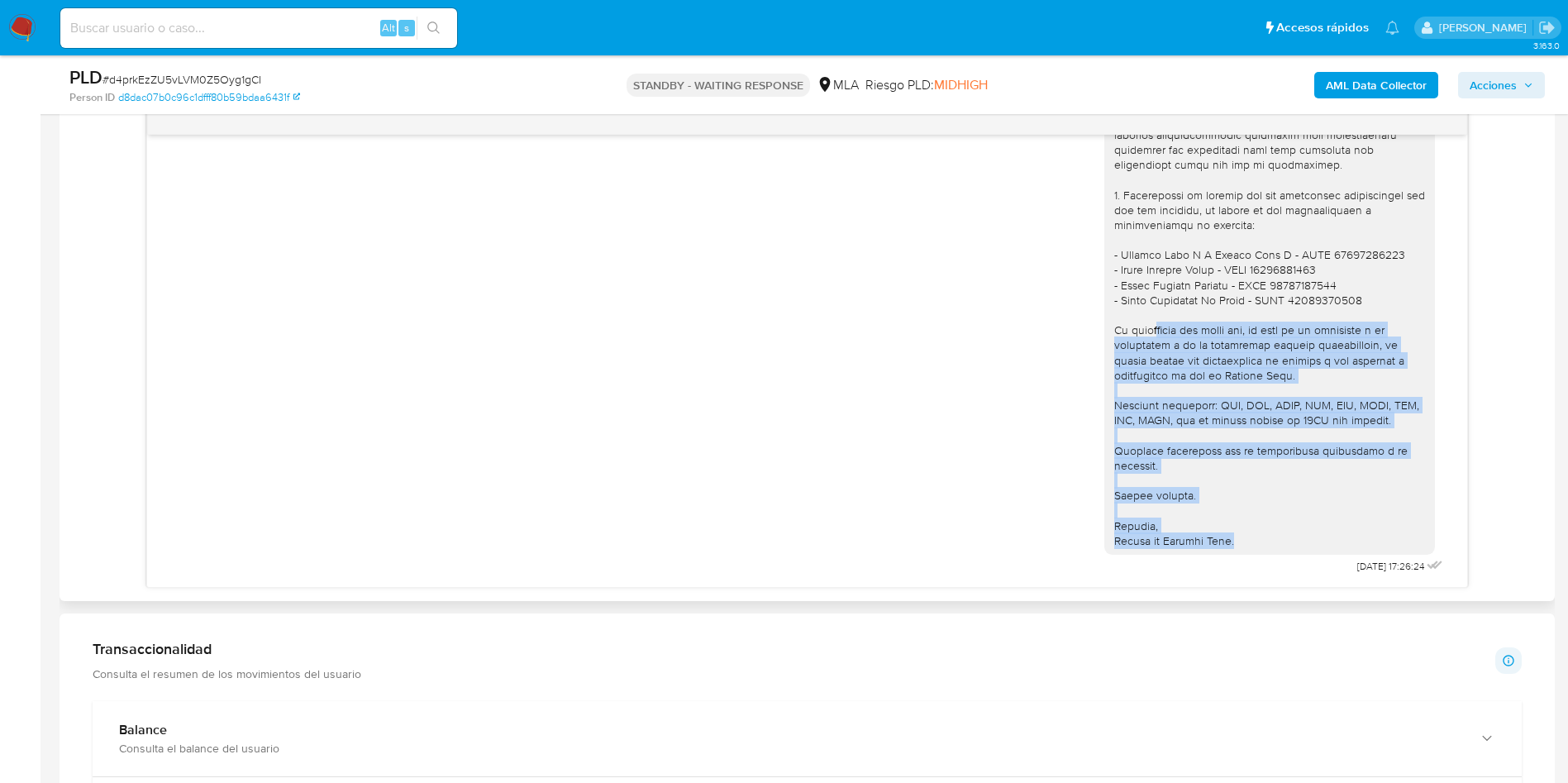
scroll to position [3208, 0]
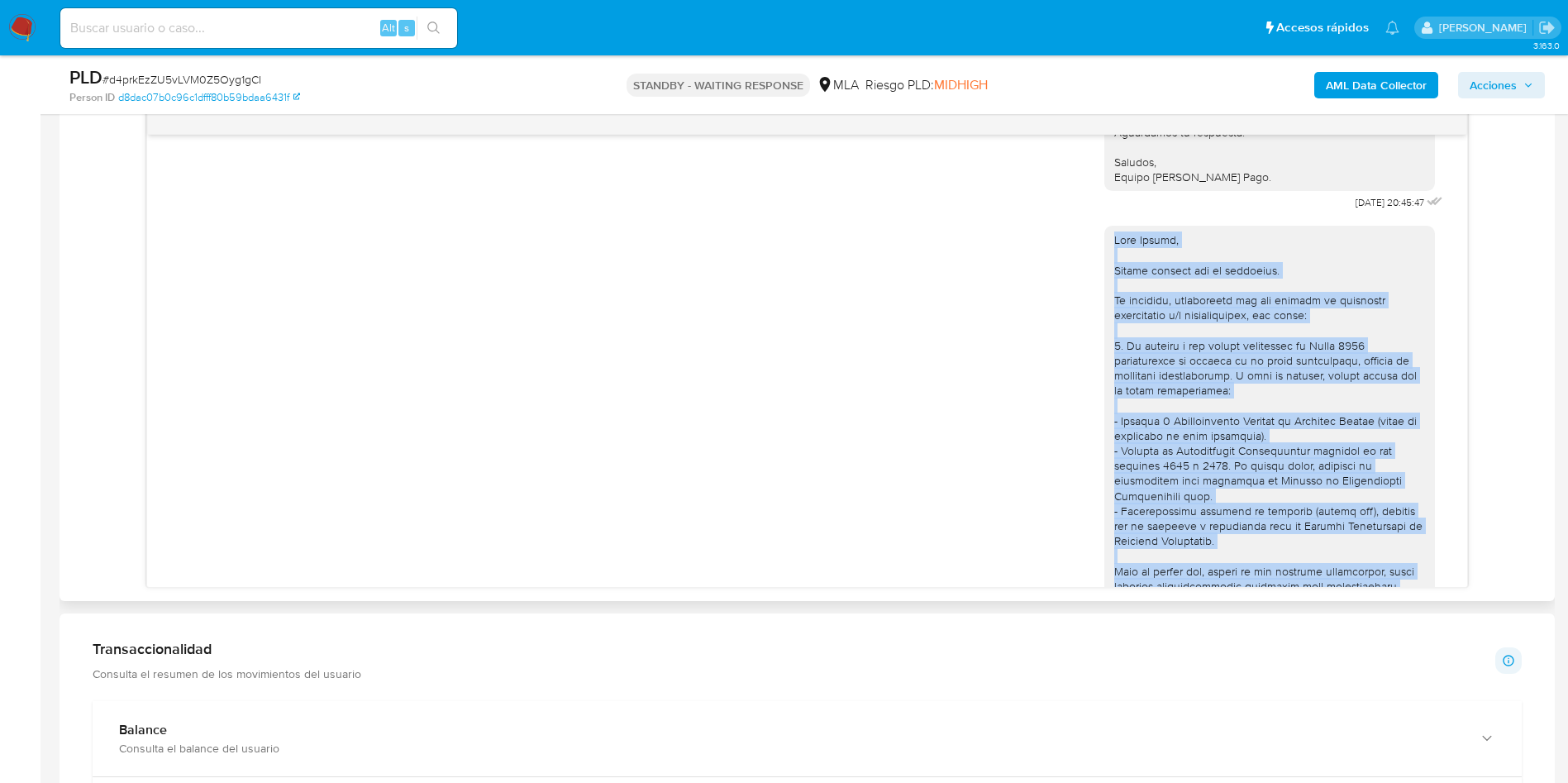
drag, startPoint x: 1240, startPoint y: 538, endPoint x: 1092, endPoint y: 292, distance: 287.1
click at [1105, 292] on div at bounding box center [1269, 616] width 330 height 780
copy div "Hola Victor, Muchas gracias por tu respuesta. No obstante, necesitamos que nos …"
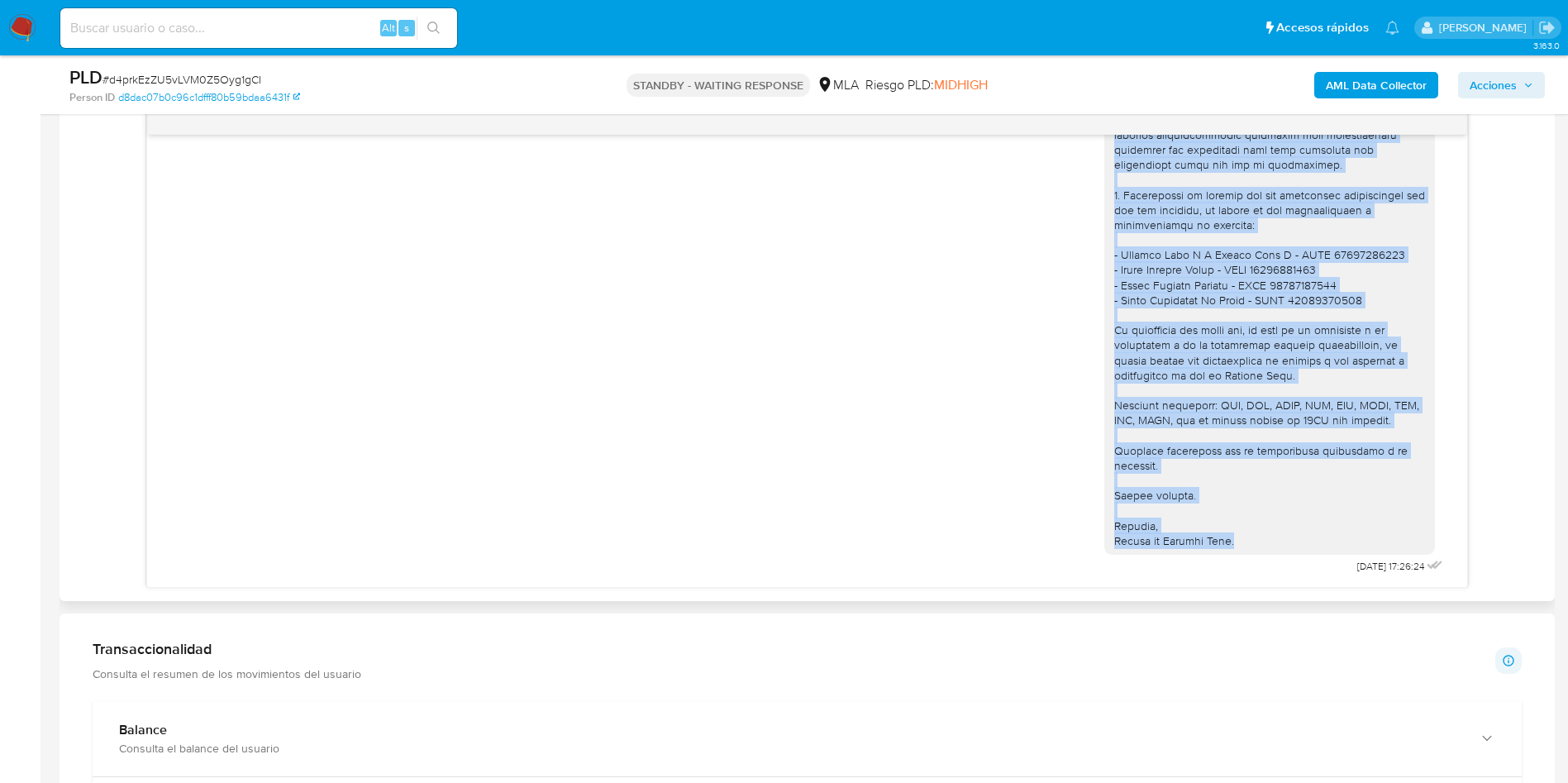
click at [738, 476] on div "[DATE] 17:26:24" at bounding box center [808, 171] width 1279 height 816
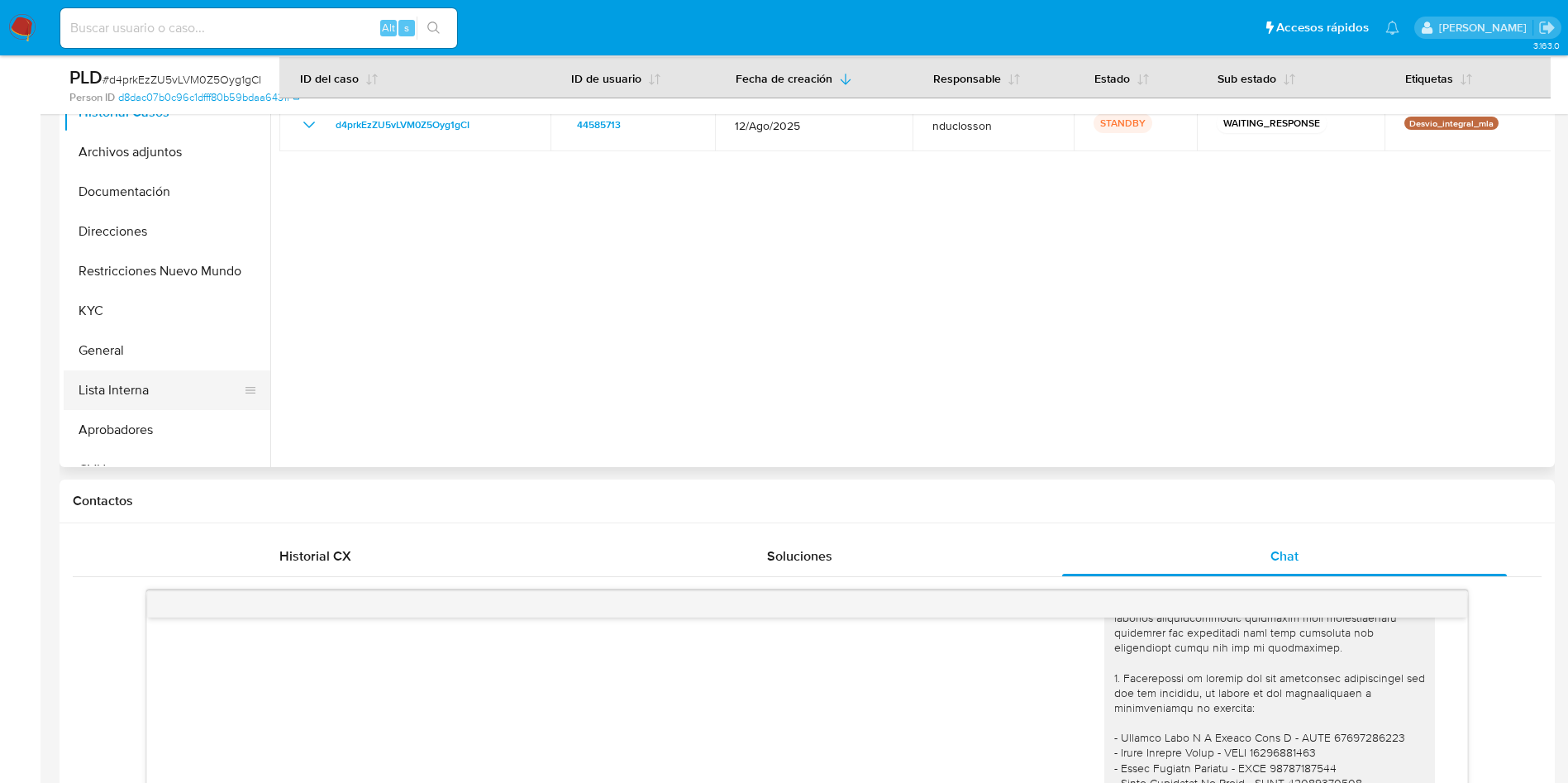
scroll to position [248, 0]
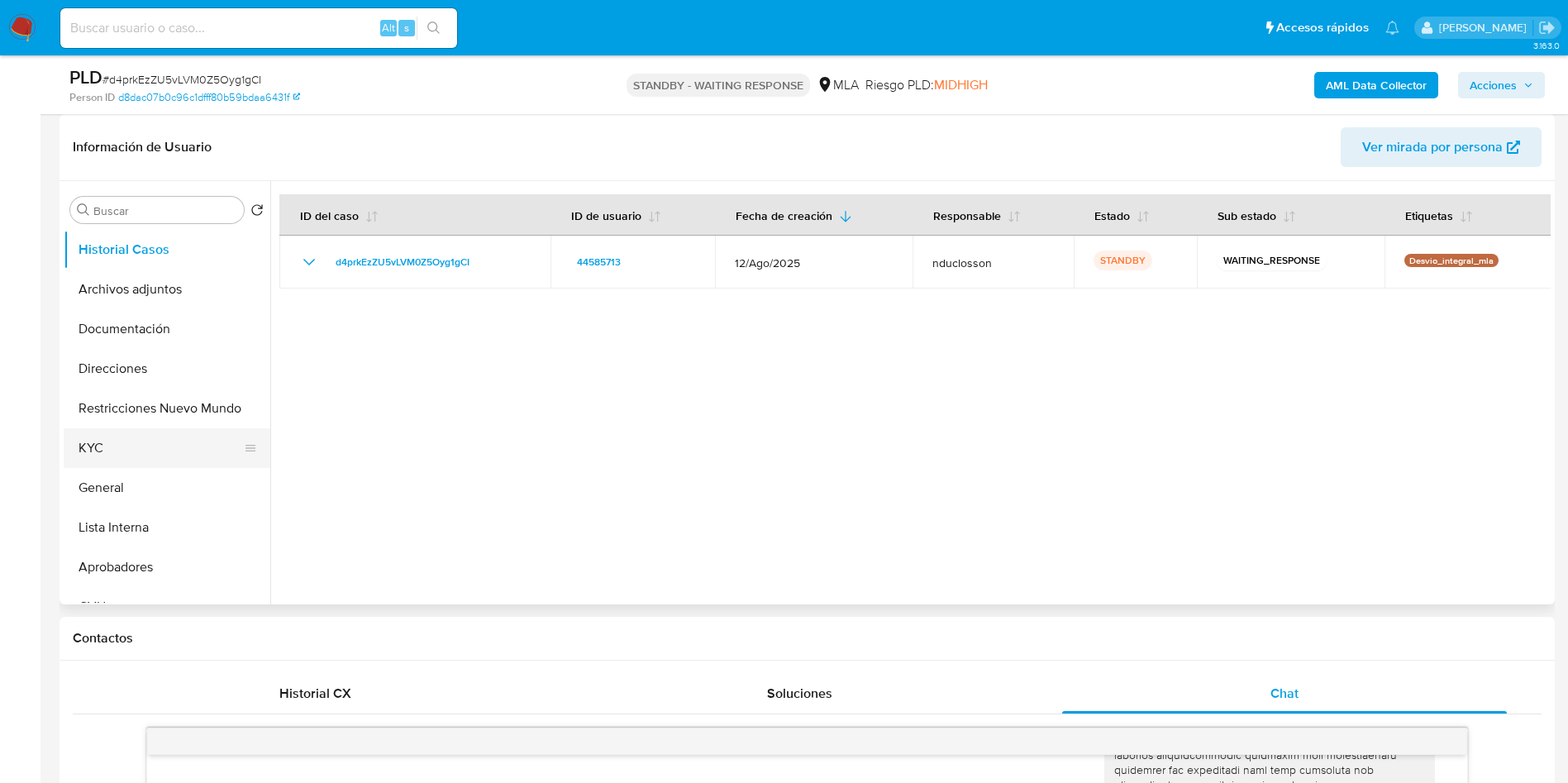
click at [130, 455] on button "KYC" at bounding box center [160, 448] width 193 height 39
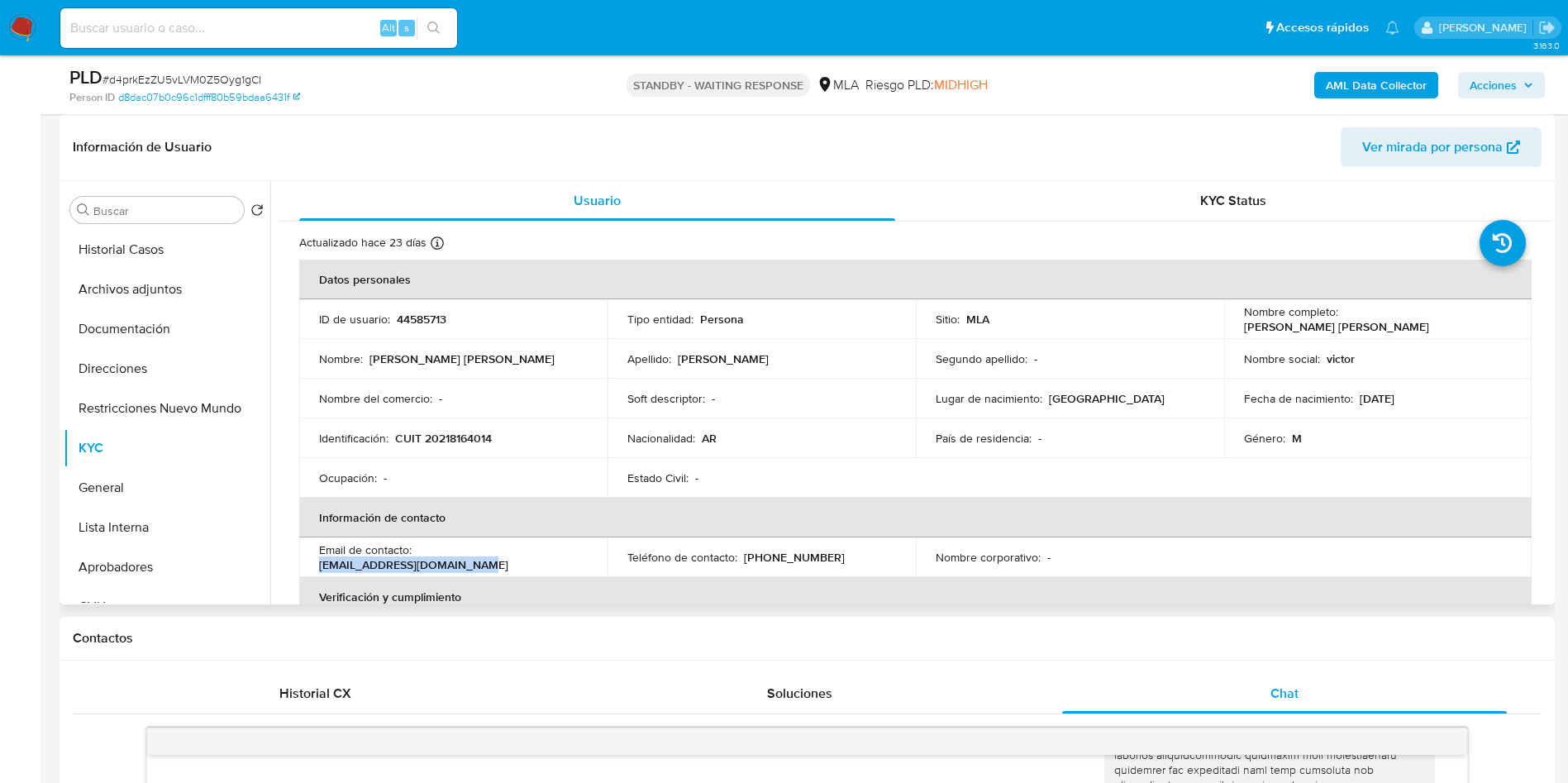
drag, startPoint x: 568, startPoint y: 560, endPoint x: 418, endPoint y: 555, distance: 150.1
click at [418, 555] on div "Email de contacto : victormarelli@yahoo.com.ar" at bounding box center [453, 557] width 269 height 30
copy p "victormarelli@yahoo.com.ar"
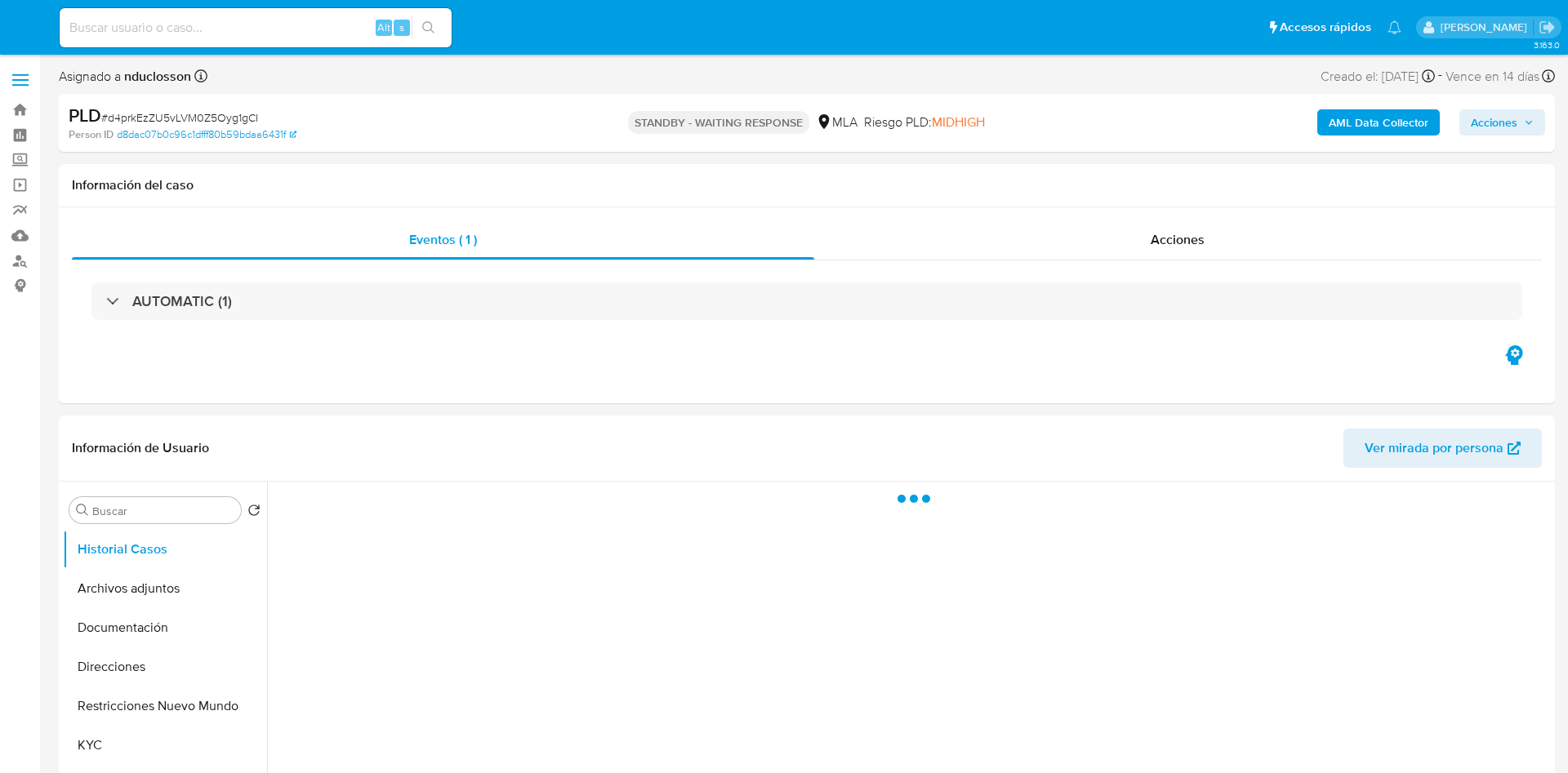
select select "10"
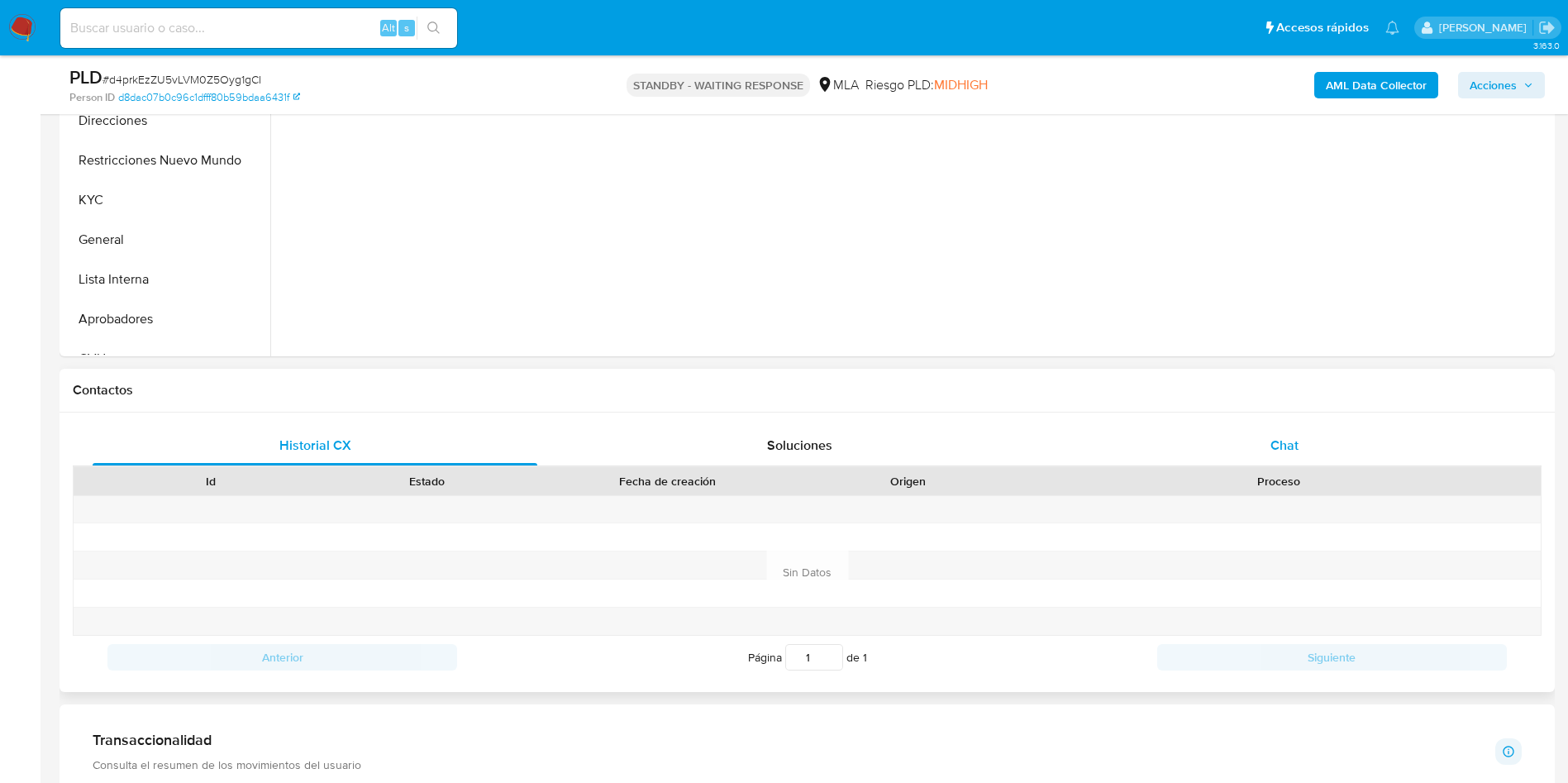
click at [1212, 446] on div "Chat" at bounding box center [1285, 446] width 445 height 39
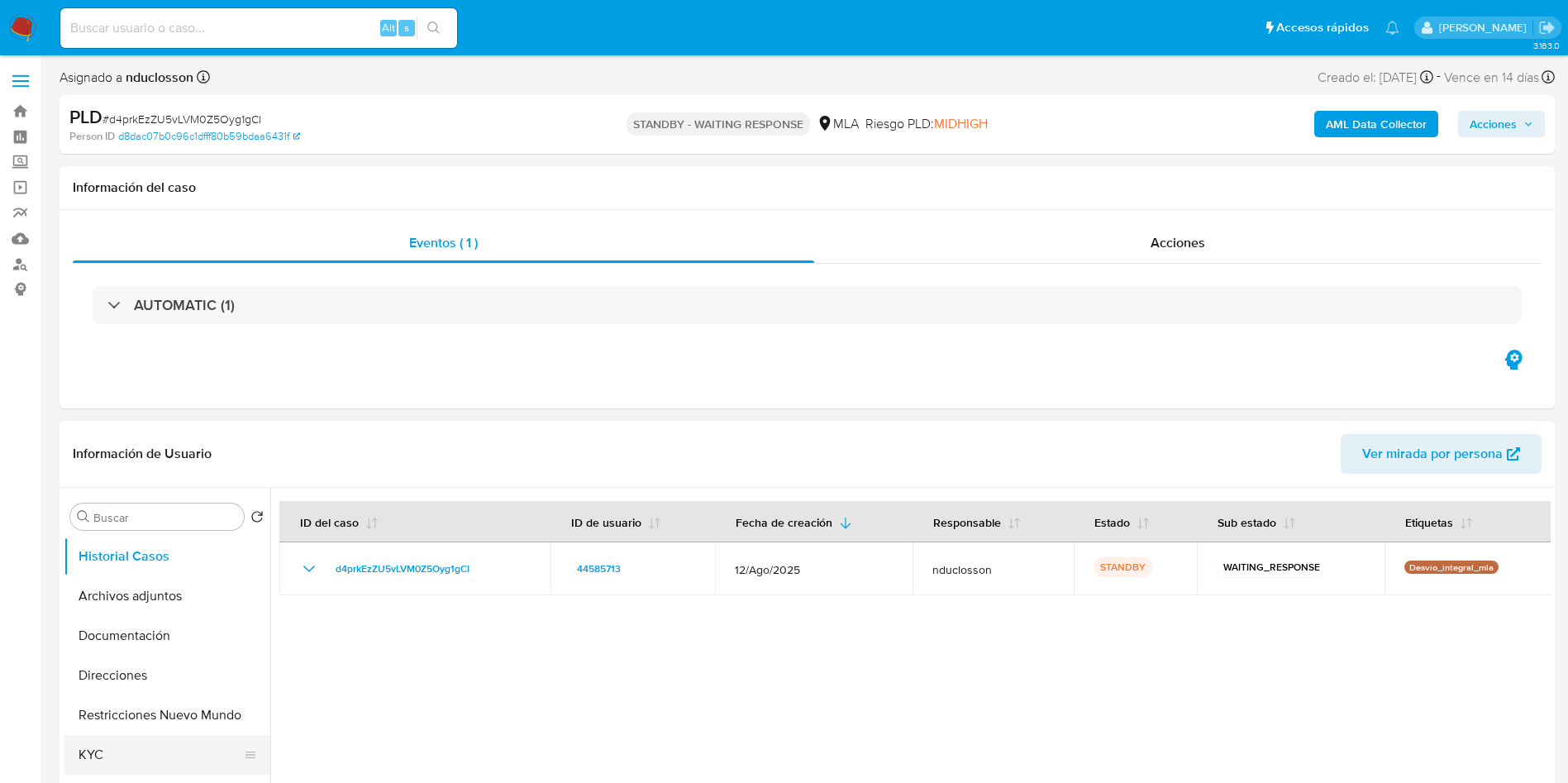
click at [112, 754] on button "KYC" at bounding box center [160, 755] width 193 height 39
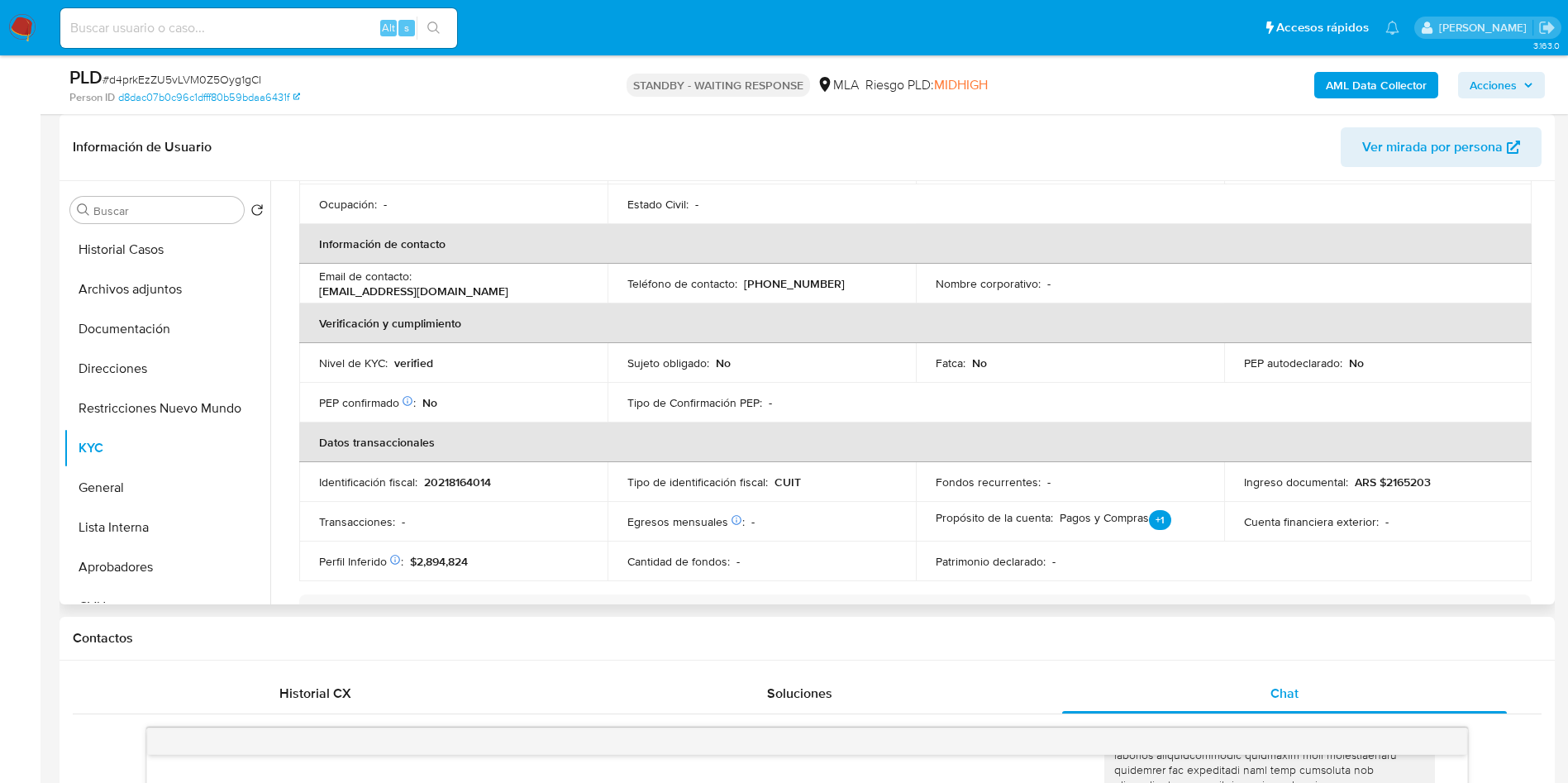
scroll to position [220, 0]
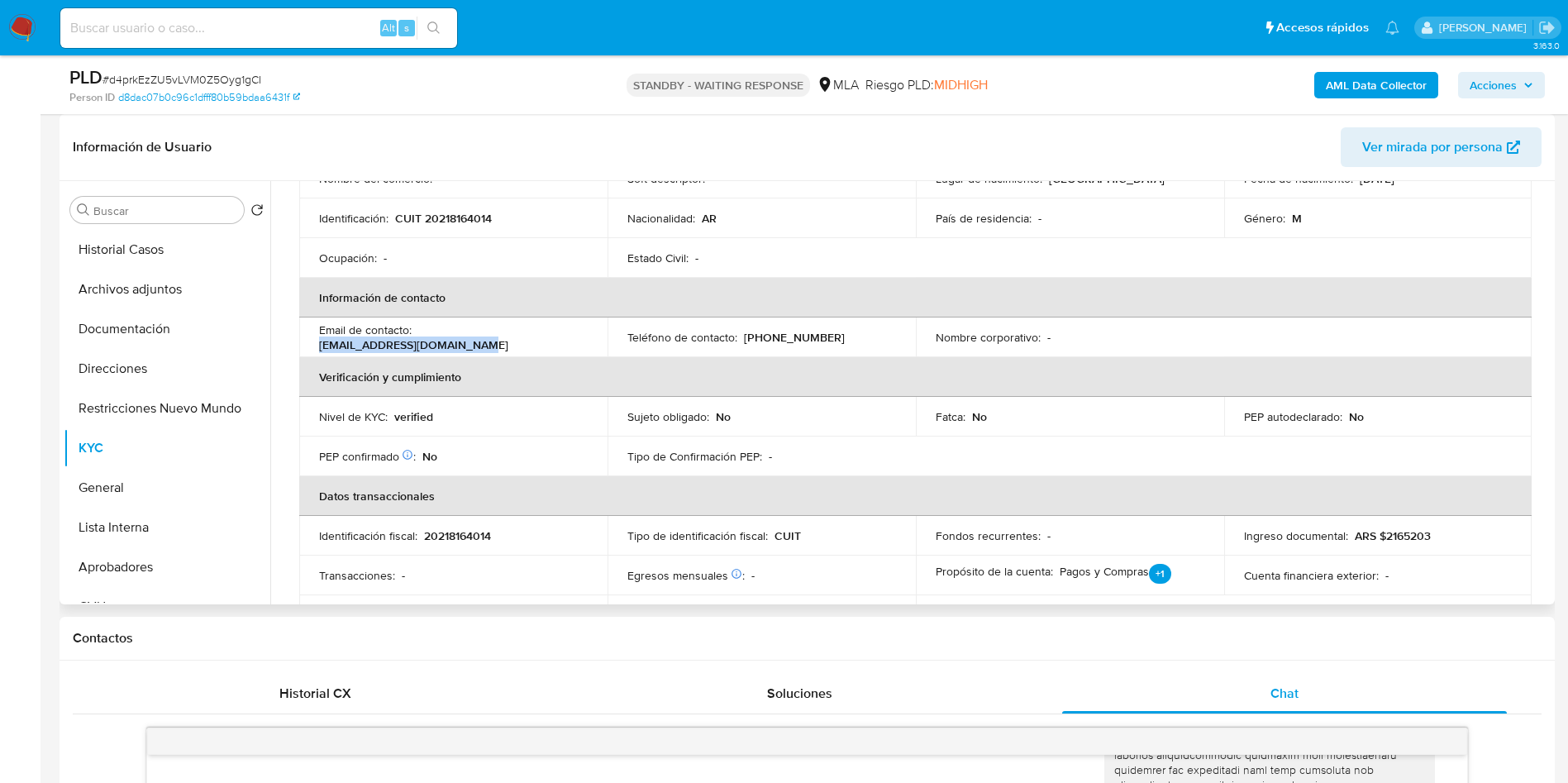
drag, startPoint x: 530, startPoint y: 327, endPoint x: 430, endPoint y: 327, distance: 100.0
click at [430, 327] on td "Email de contacto : [EMAIL_ADDRESS][DOMAIN_NAME]" at bounding box center [453, 337] width 308 height 39
copy p "[EMAIL_ADDRESS][DOMAIN_NAME]"
click at [249, 17] on input at bounding box center [258, 27] width 397 height 21
paste input "KRPcrD4y7FmW8upiEn7lydkD"
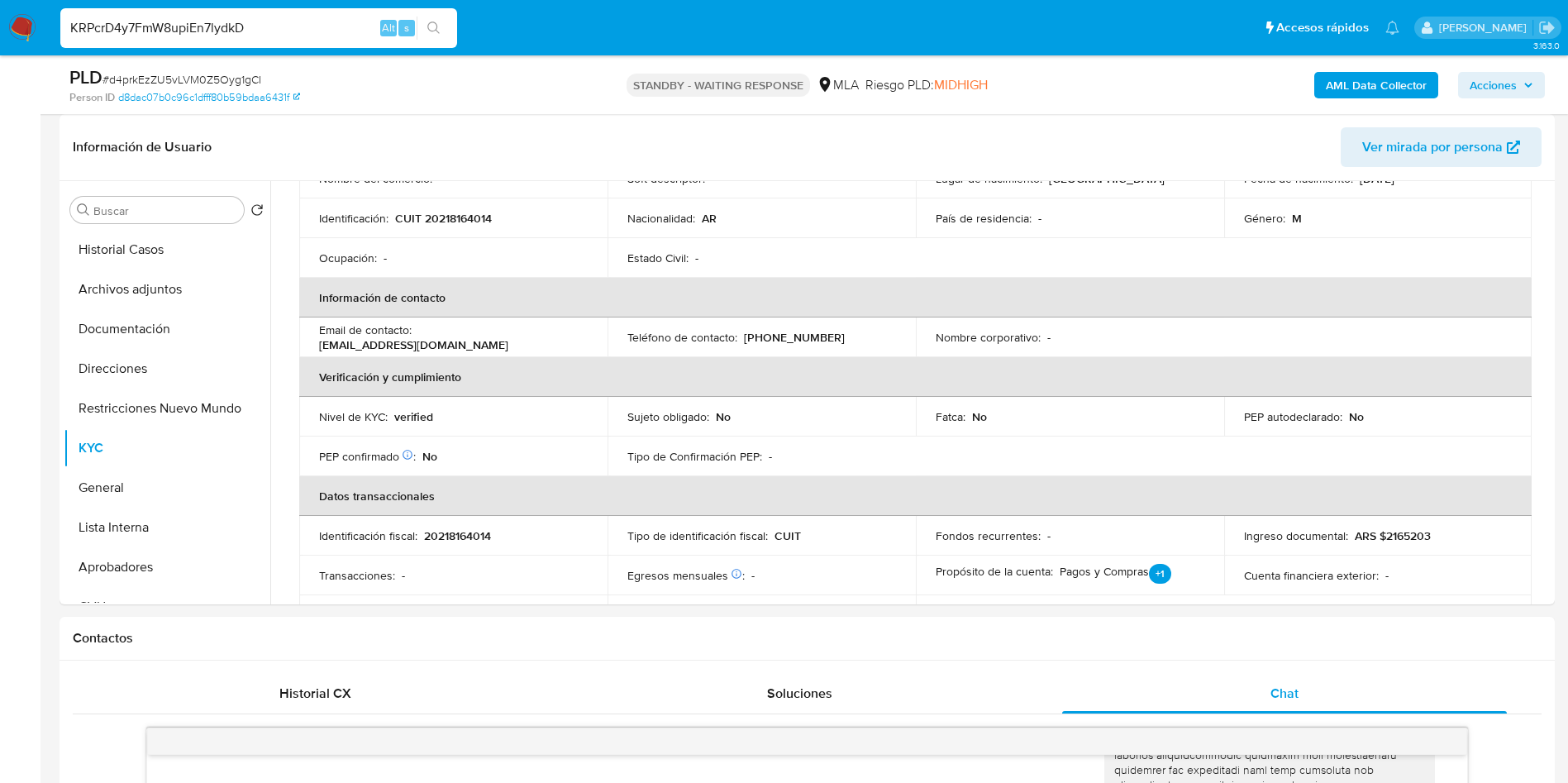
type input "KRPcrD4y7FmW8upiEn7lydkD"
click at [429, 27] on icon "search-icon" at bounding box center [433, 27] width 13 height 13
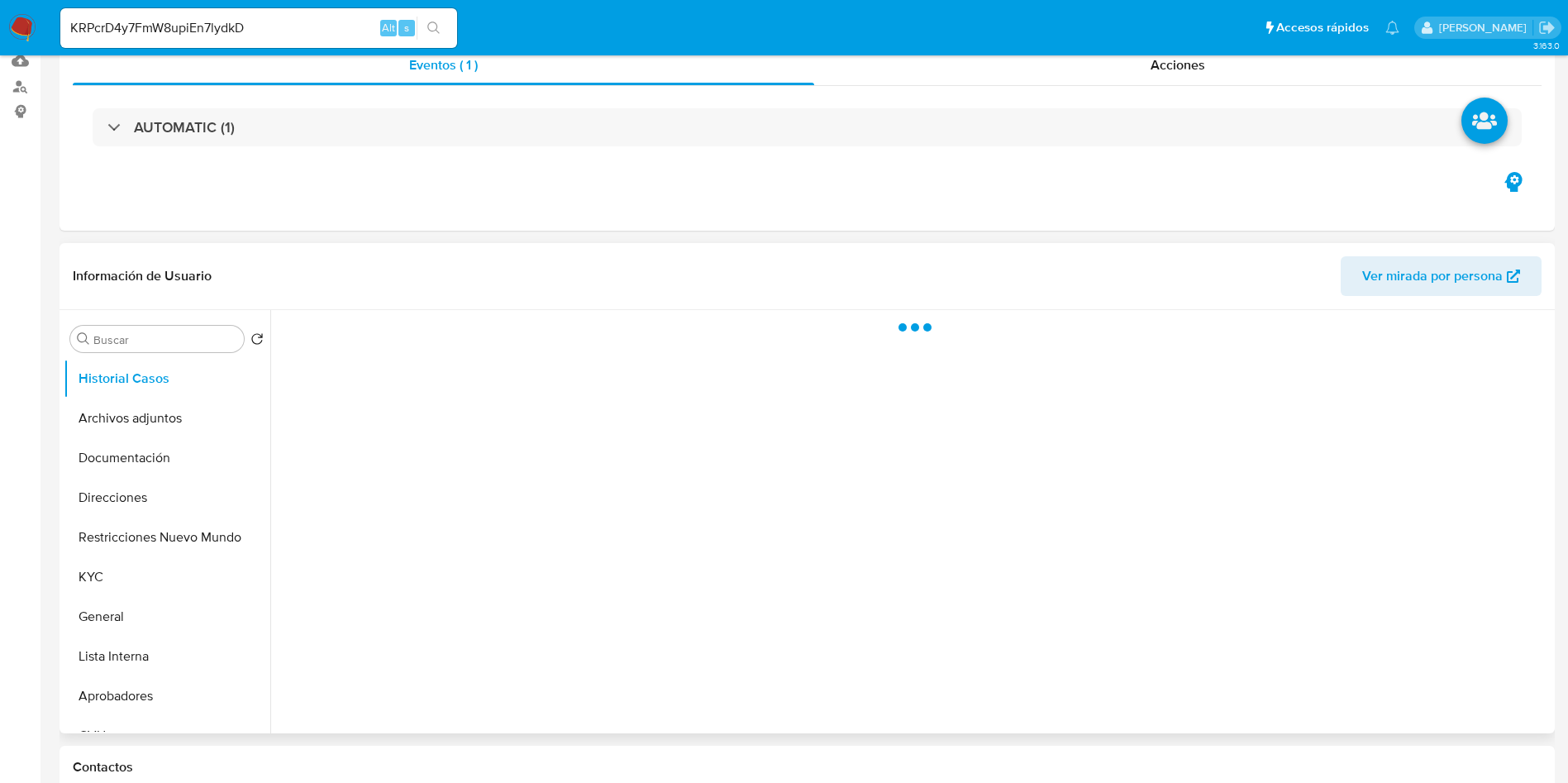
scroll to position [248, 0]
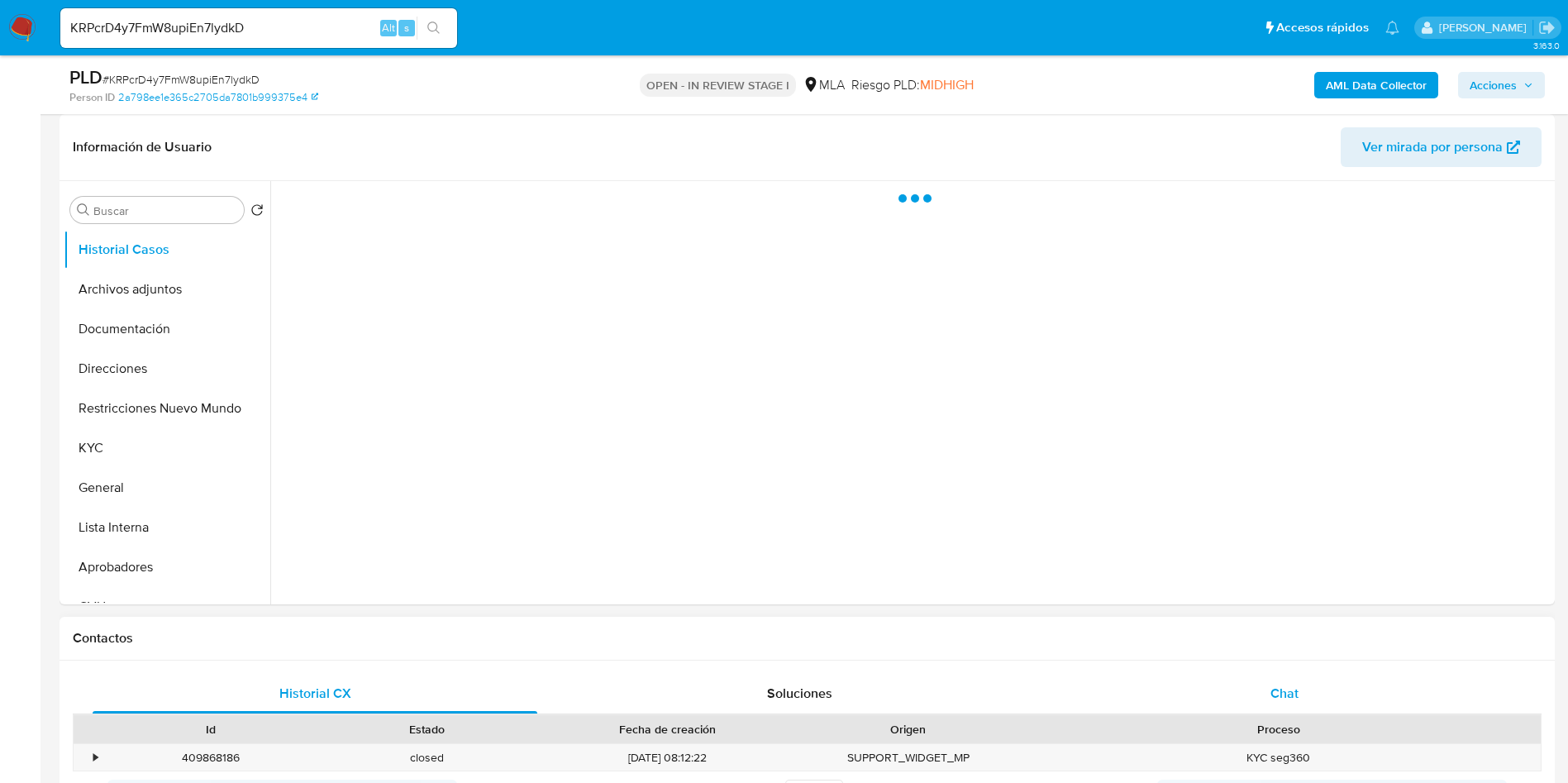
click at [1280, 687] on span "Chat" at bounding box center [1284, 694] width 28 height 19
select select "10"
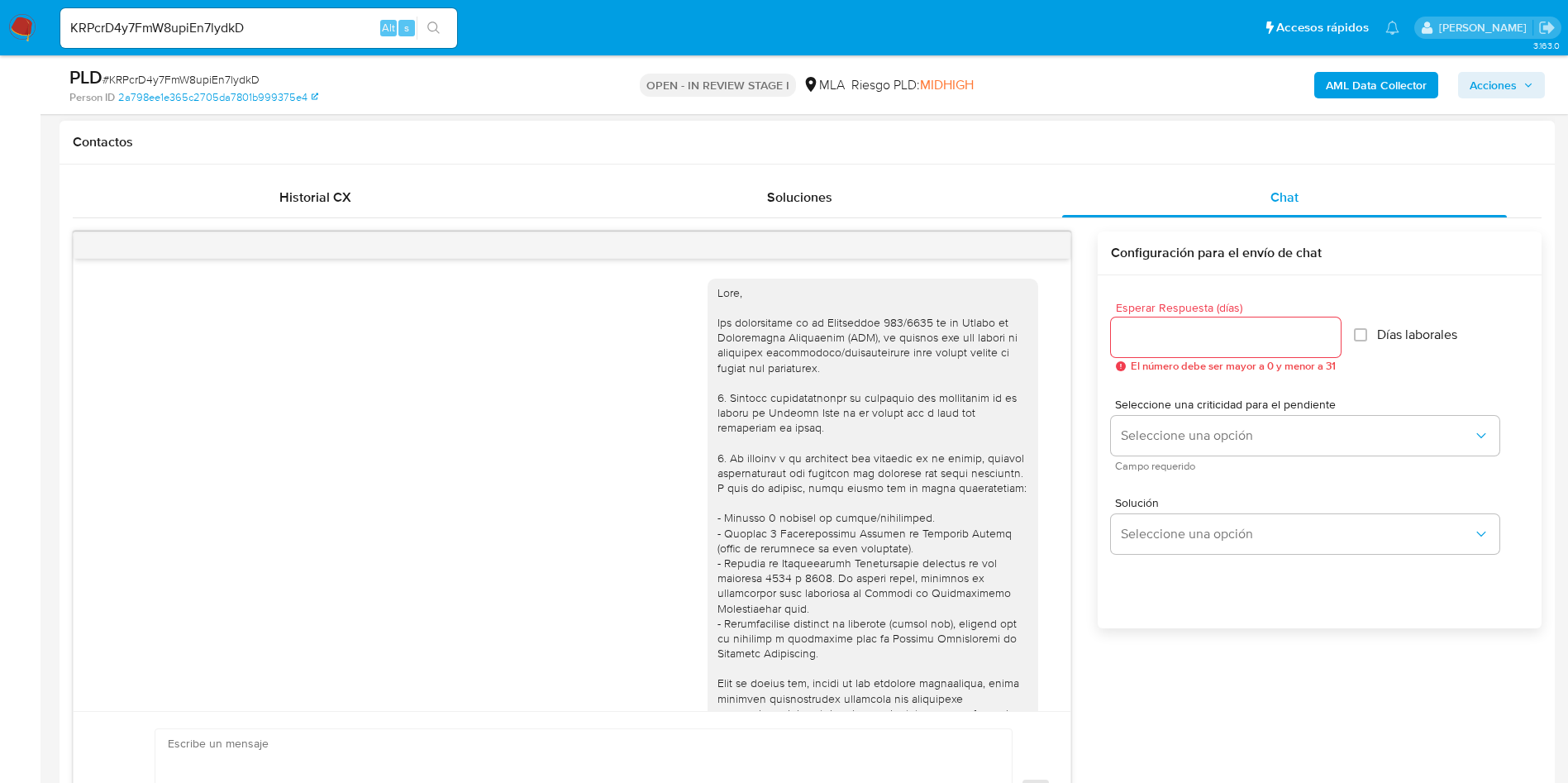
scroll to position [4336, 0]
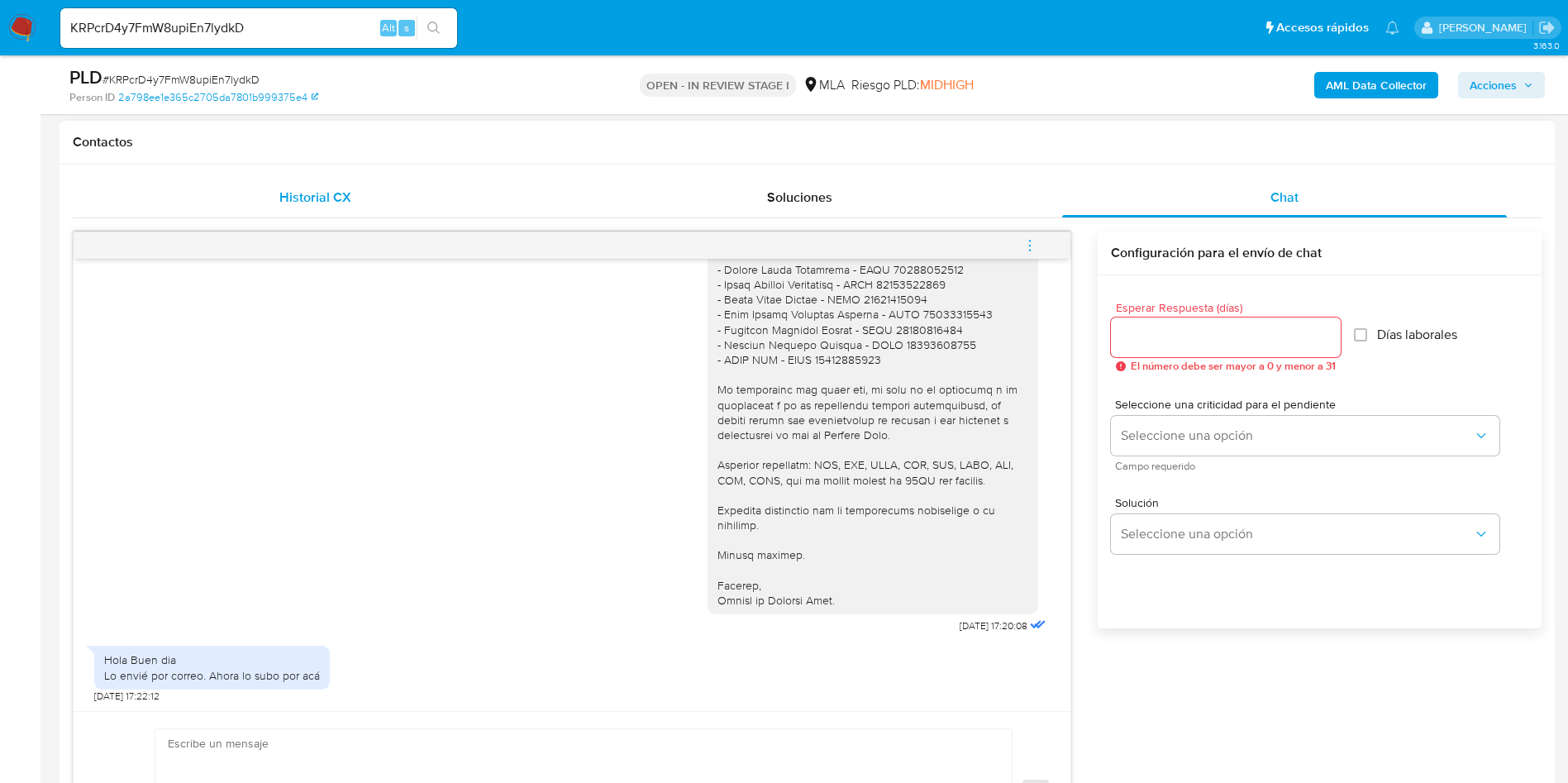
click at [278, 191] on div "Historial CX" at bounding box center [315, 197] width 445 height 39
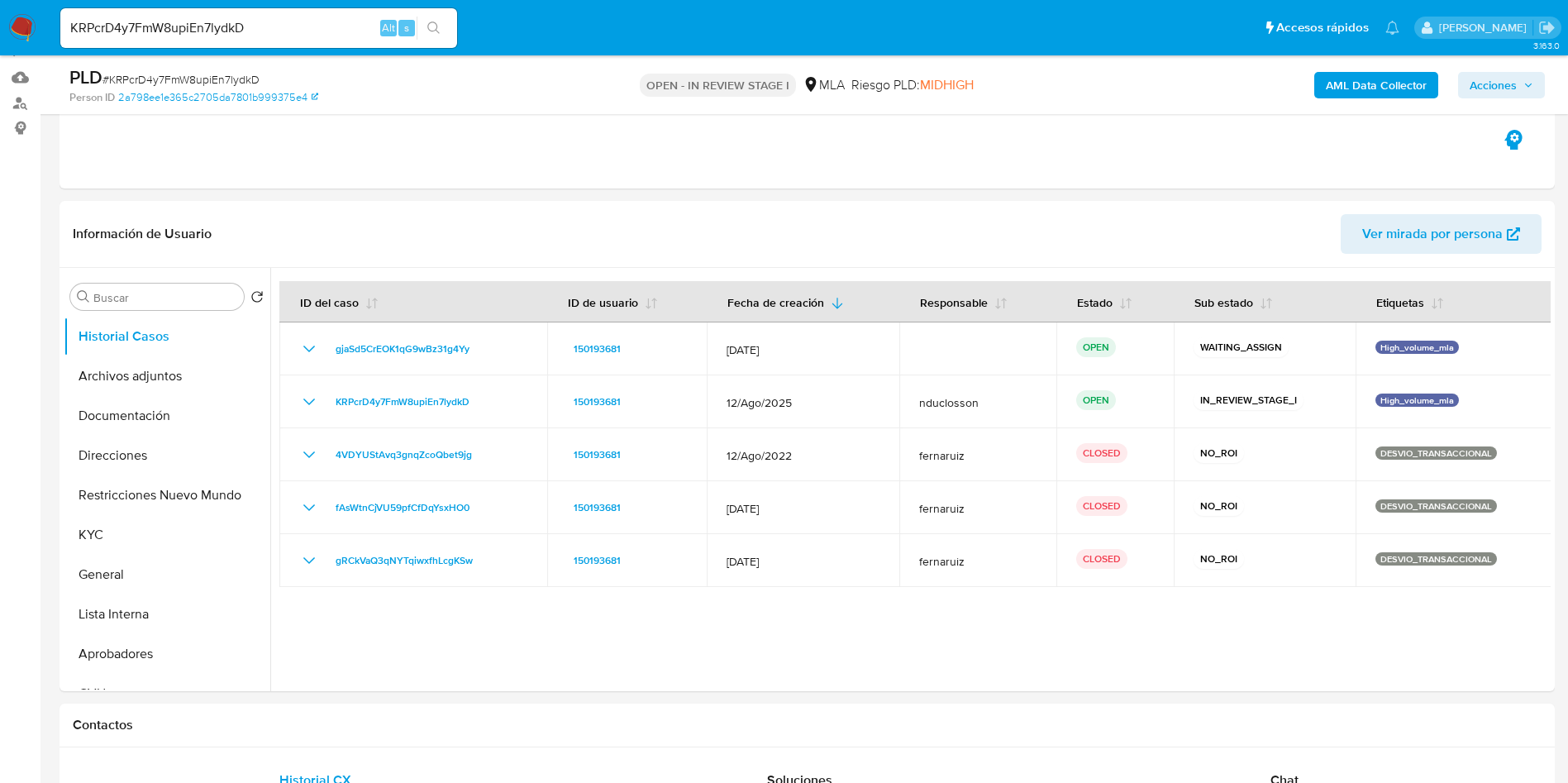
scroll to position [124, 0]
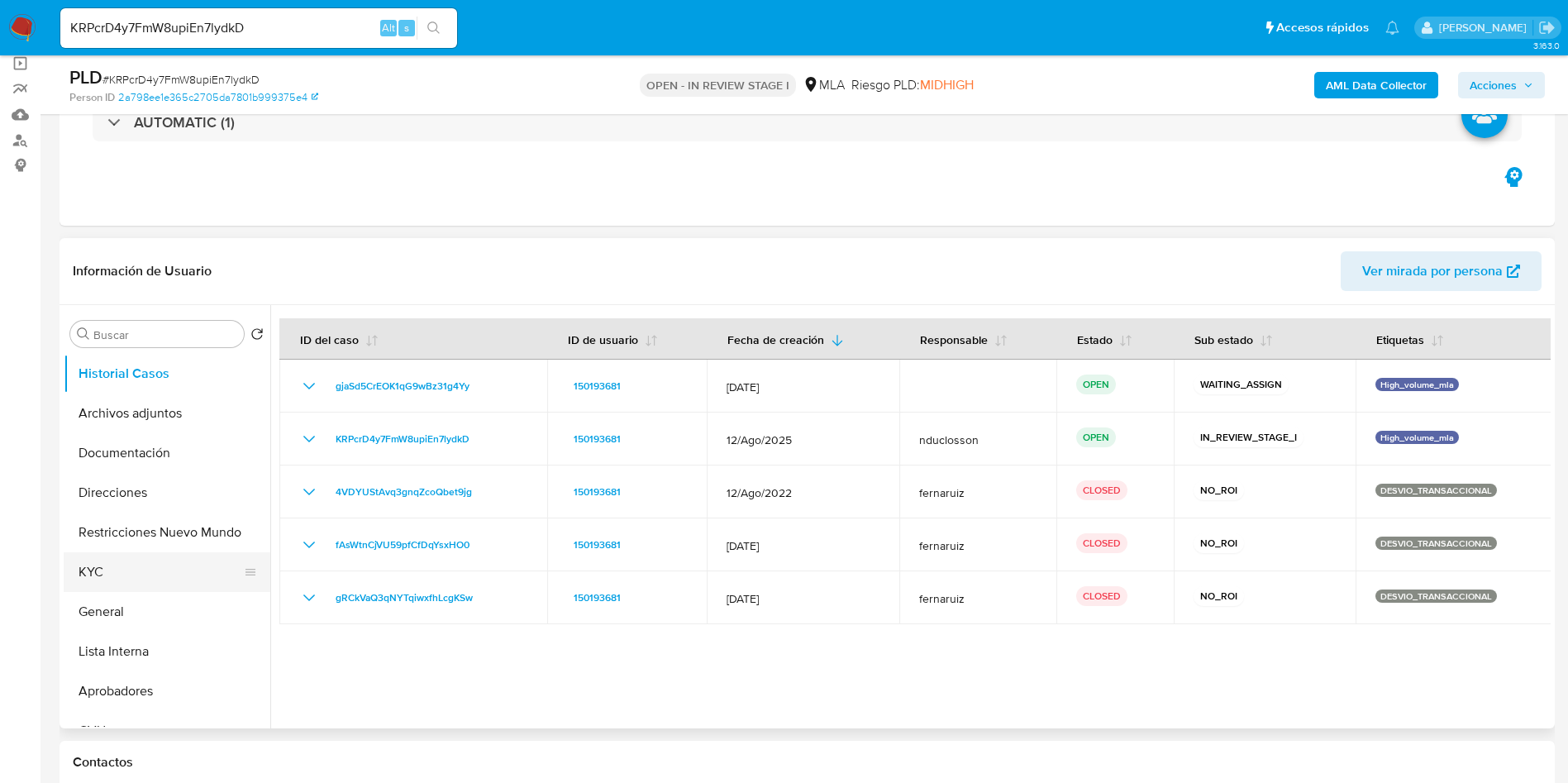
click at [131, 565] on button "KYC" at bounding box center [160, 572] width 193 height 39
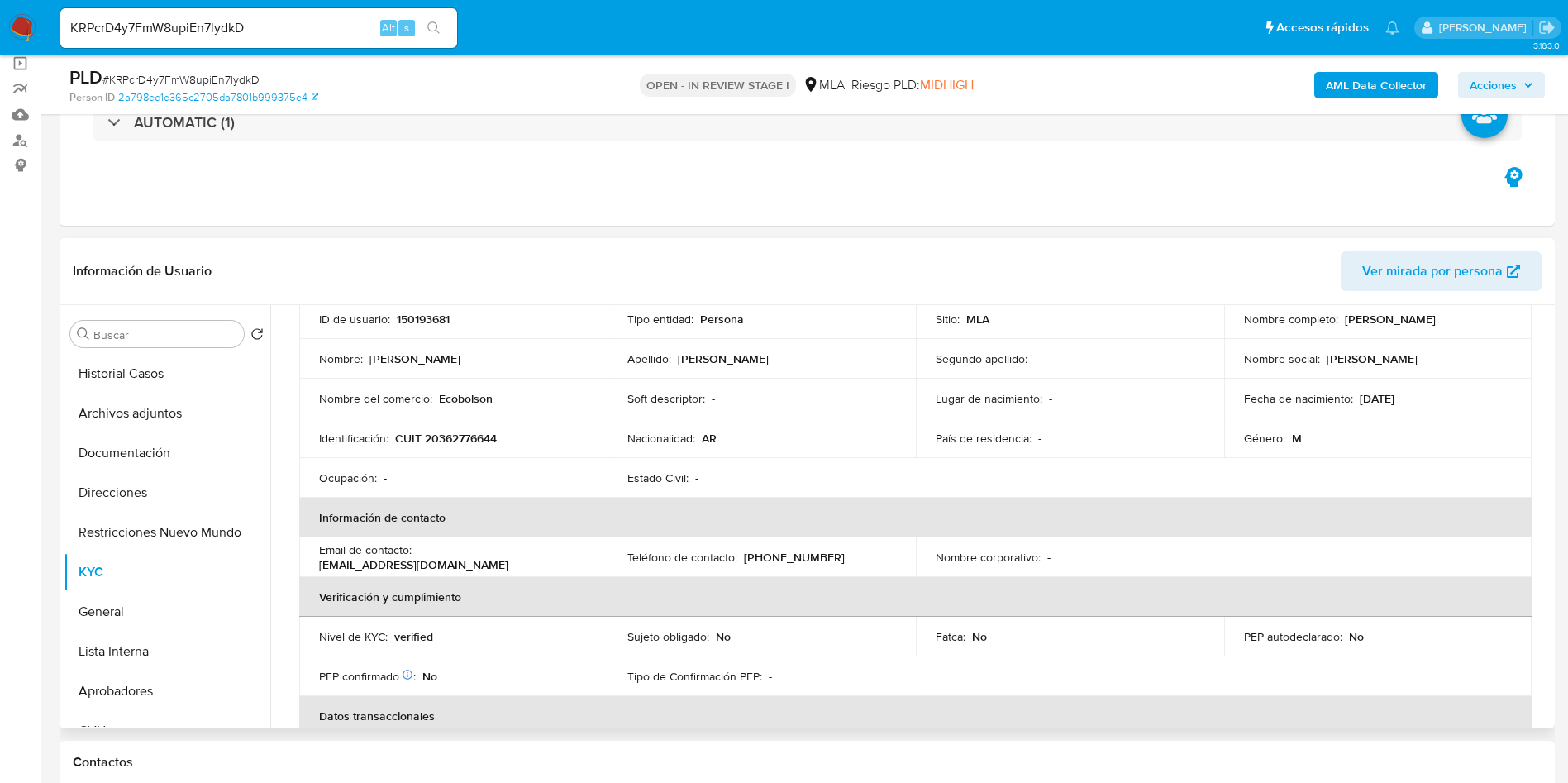
click at [469, 561] on p "barraa.nqn@hotmail.com" at bounding box center [414, 564] width 190 height 15
click at [508, 560] on p "barraa.nqn@hotmail.com" at bounding box center [414, 564] width 190 height 15
drag, startPoint x: 556, startPoint y: 558, endPoint x: 419, endPoint y: 558, distance: 137.0
click at [419, 558] on div "Email de contacto : barraa.nqn@hotmail.com" at bounding box center [453, 557] width 269 height 30
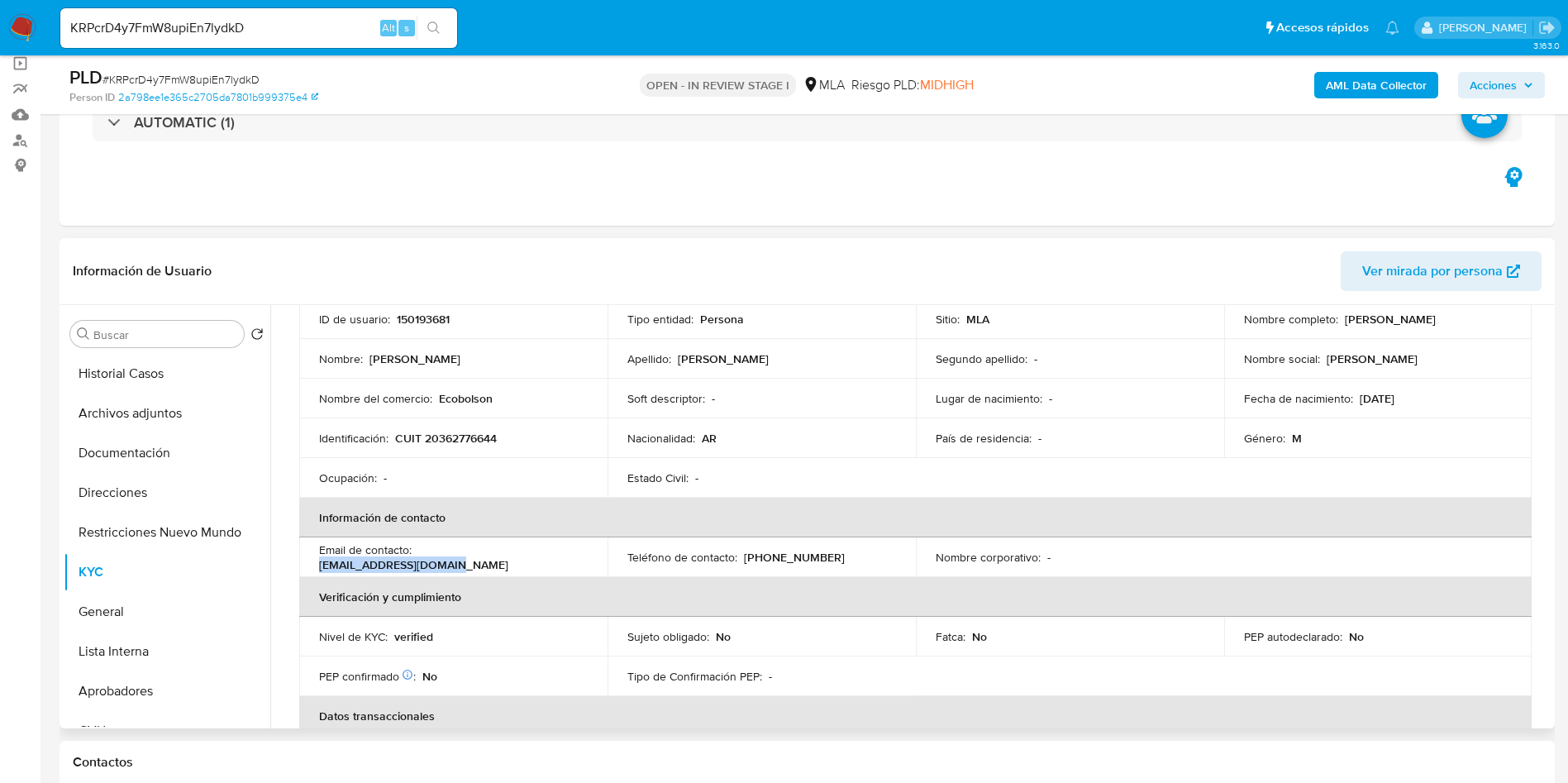
copy p "barraa.nqn@hotmail.com"
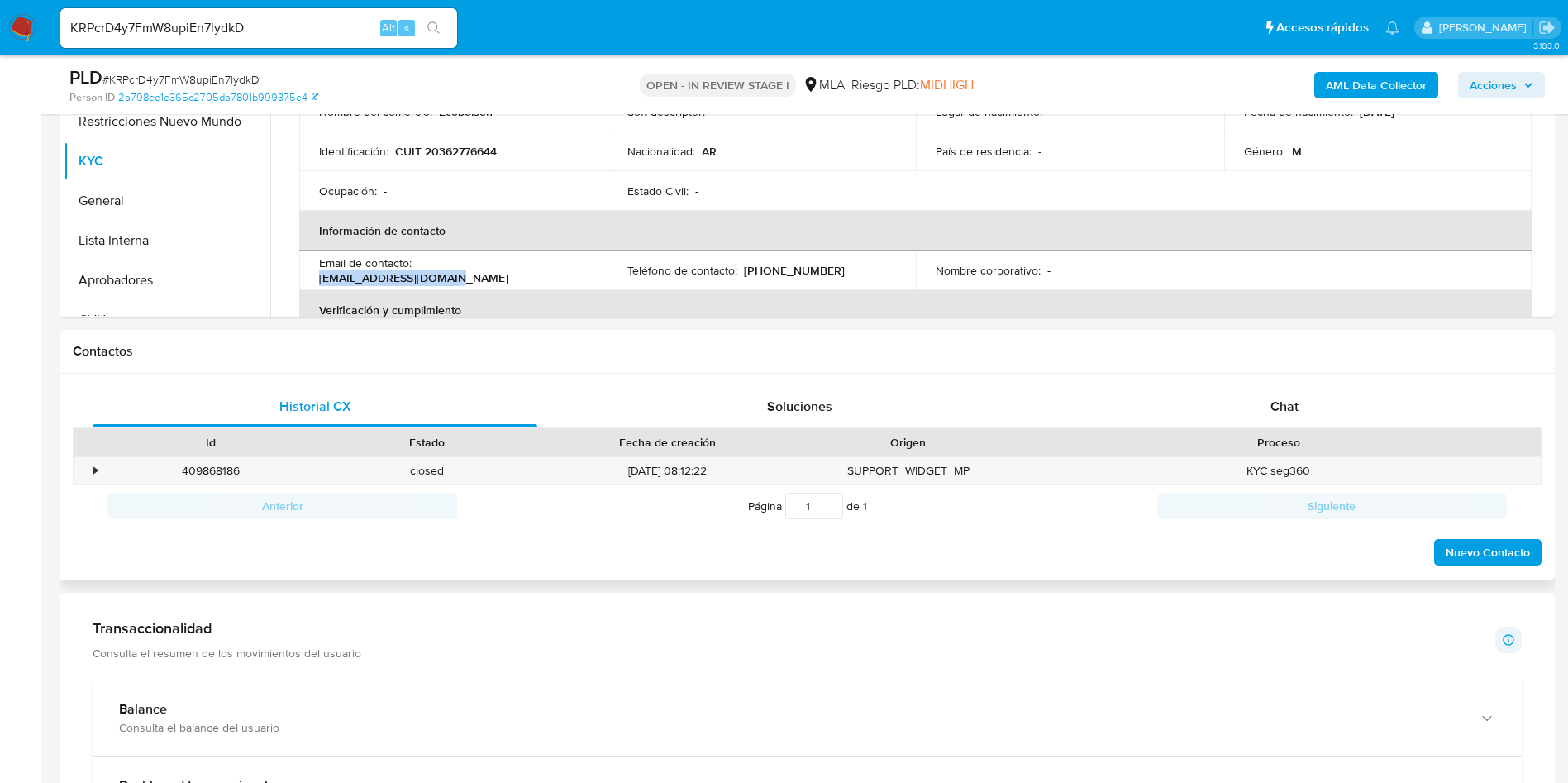
scroll to position [496, 0]
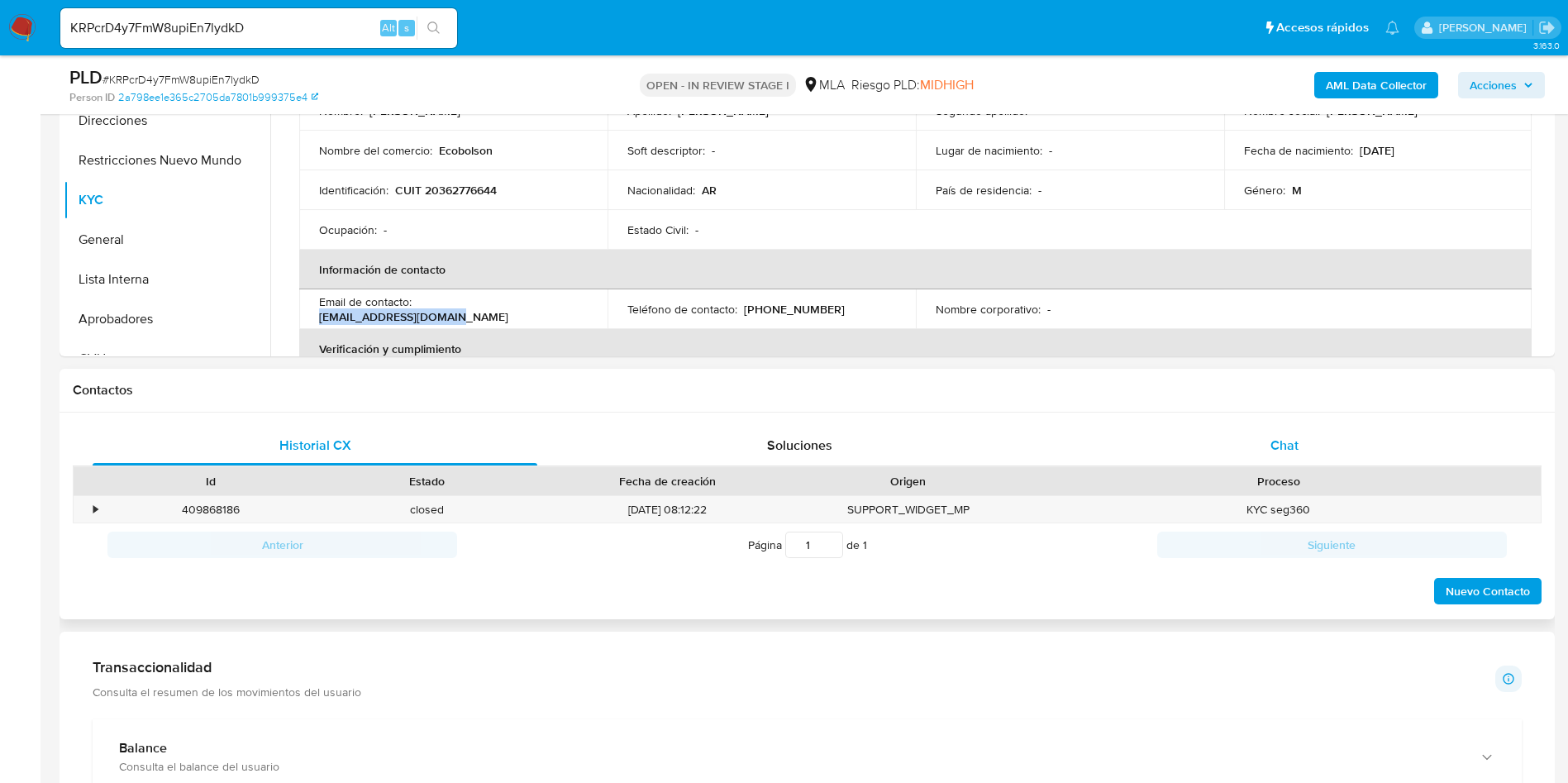
click at [1220, 439] on div "Chat" at bounding box center [1285, 446] width 445 height 39
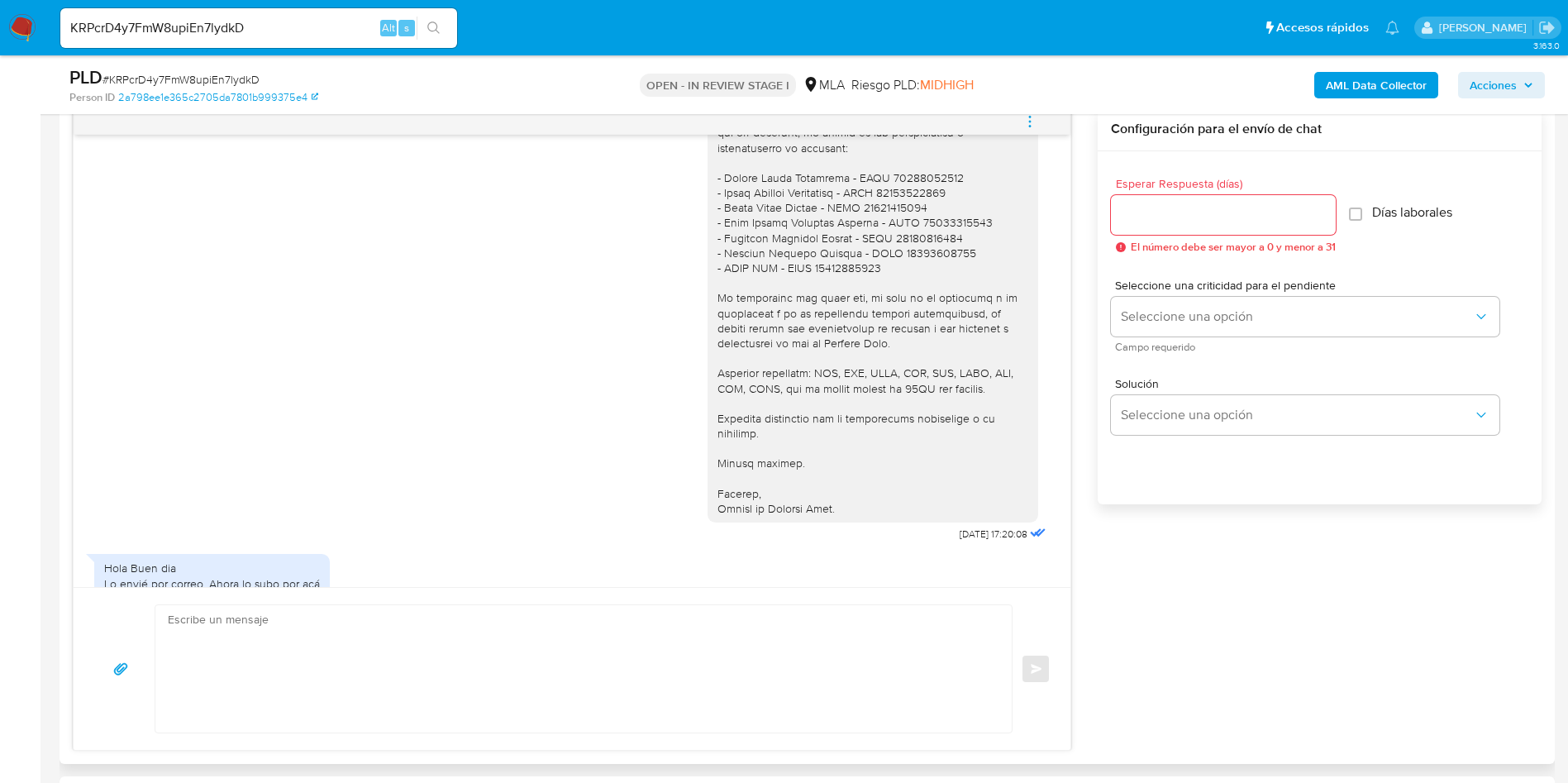
scroll to position [4336, 0]
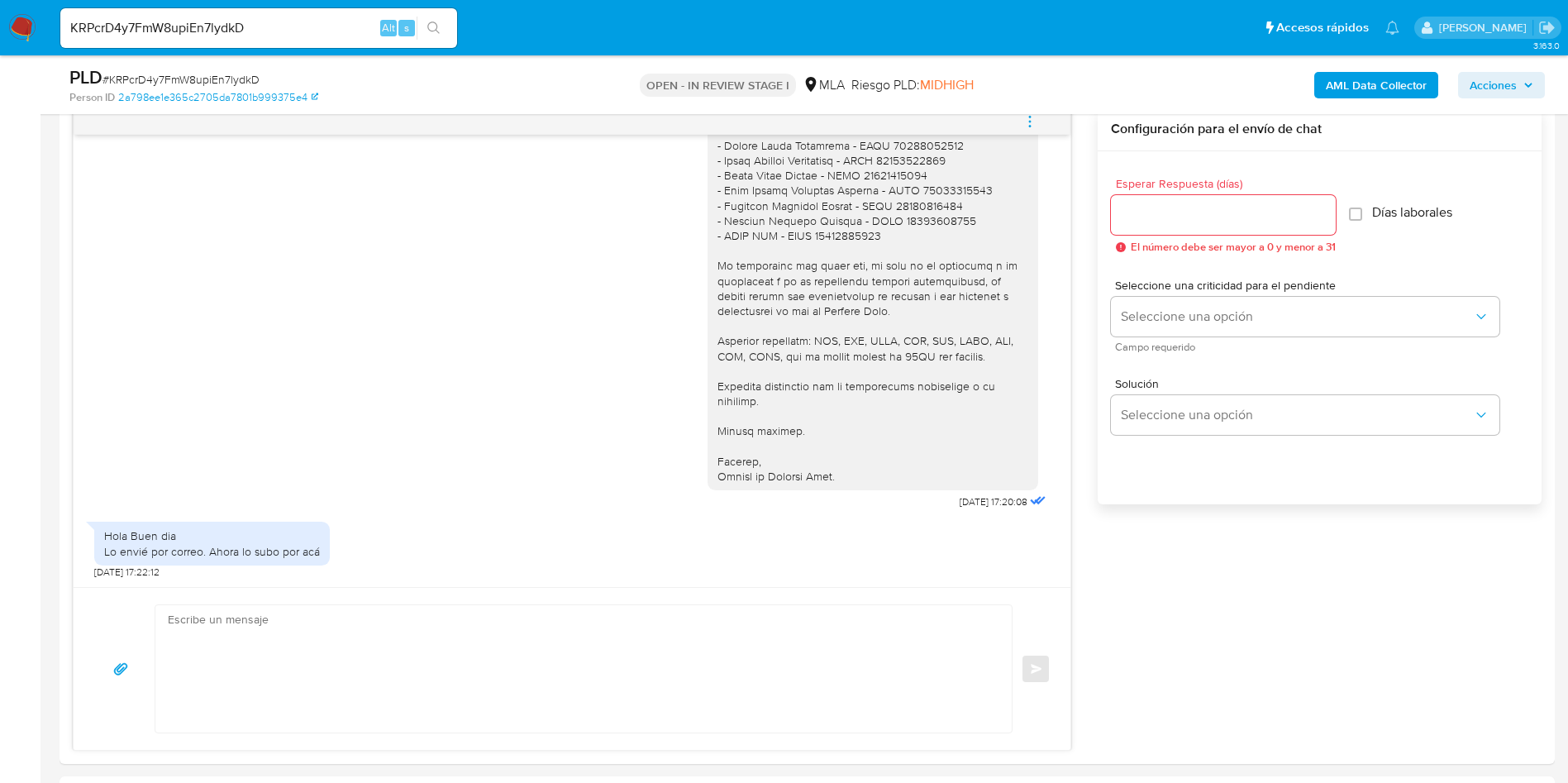
click at [188, 43] on div "KRPcrD4y7FmW8upiEn7lydkD Alt s" at bounding box center [258, 28] width 397 height 39
click at [181, 31] on input "KRPcrD4y7FmW8upiEn7lydkD" at bounding box center [258, 27] width 397 height 21
paste input "Q8YzGzkl0mnUK9ujIBiWdA4i"
type input "Q8YzGzkl0mnUK9ujIBiWdA4i"
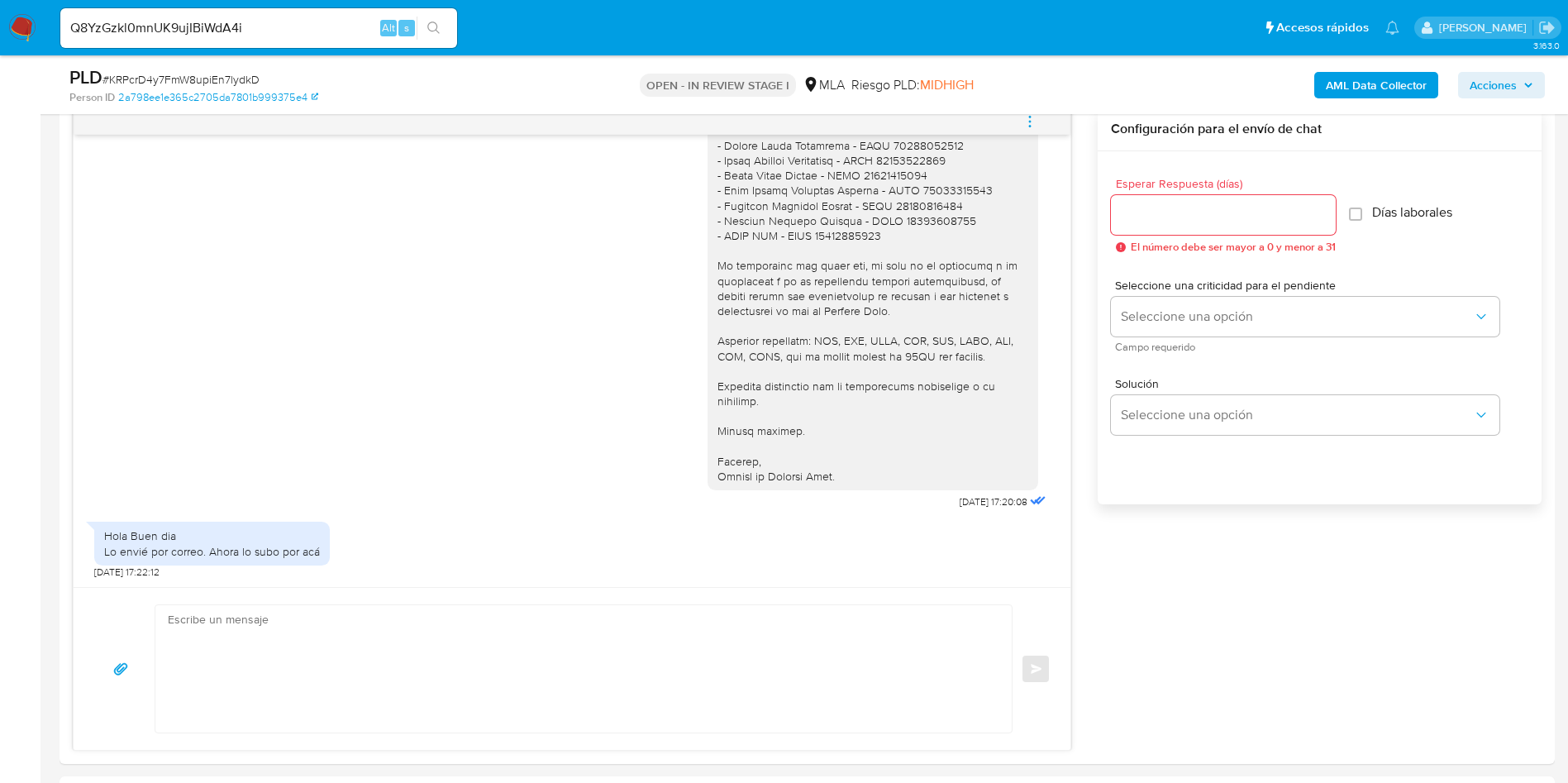
click at [432, 26] on icon "search-icon" at bounding box center [433, 27] width 13 height 13
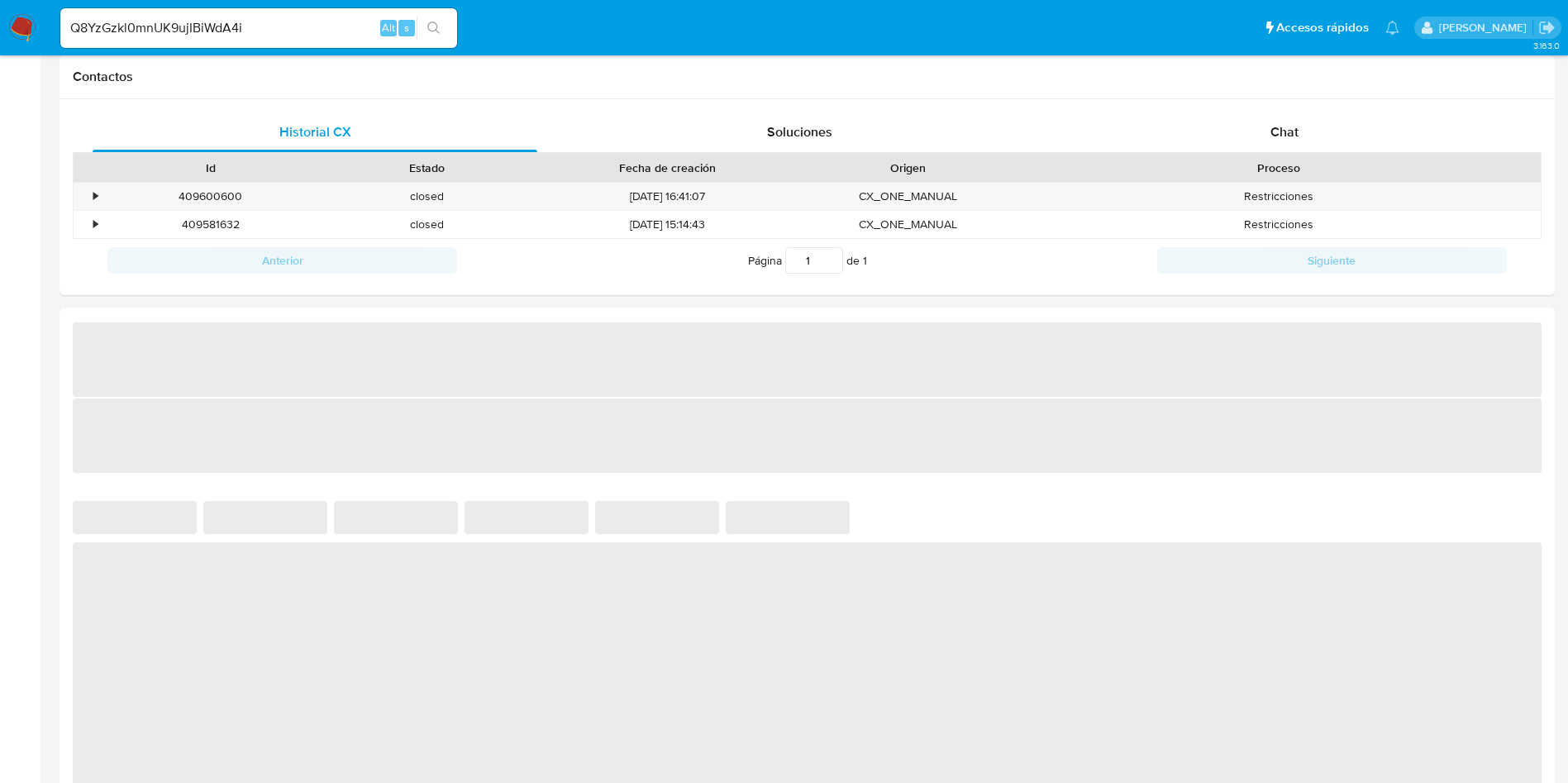
select select "10"
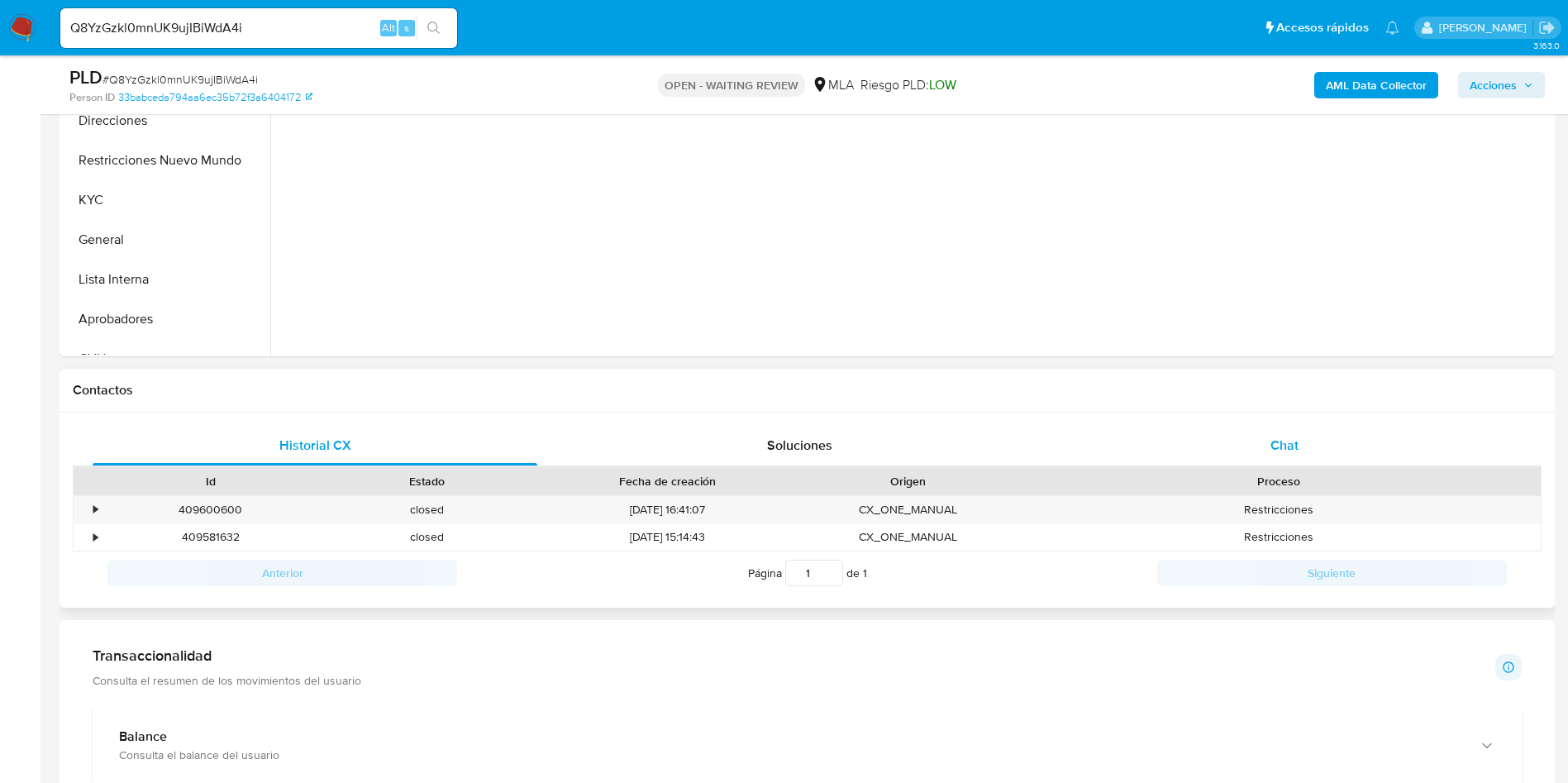
click at [1293, 440] on span "Chat" at bounding box center [1284, 446] width 28 height 19
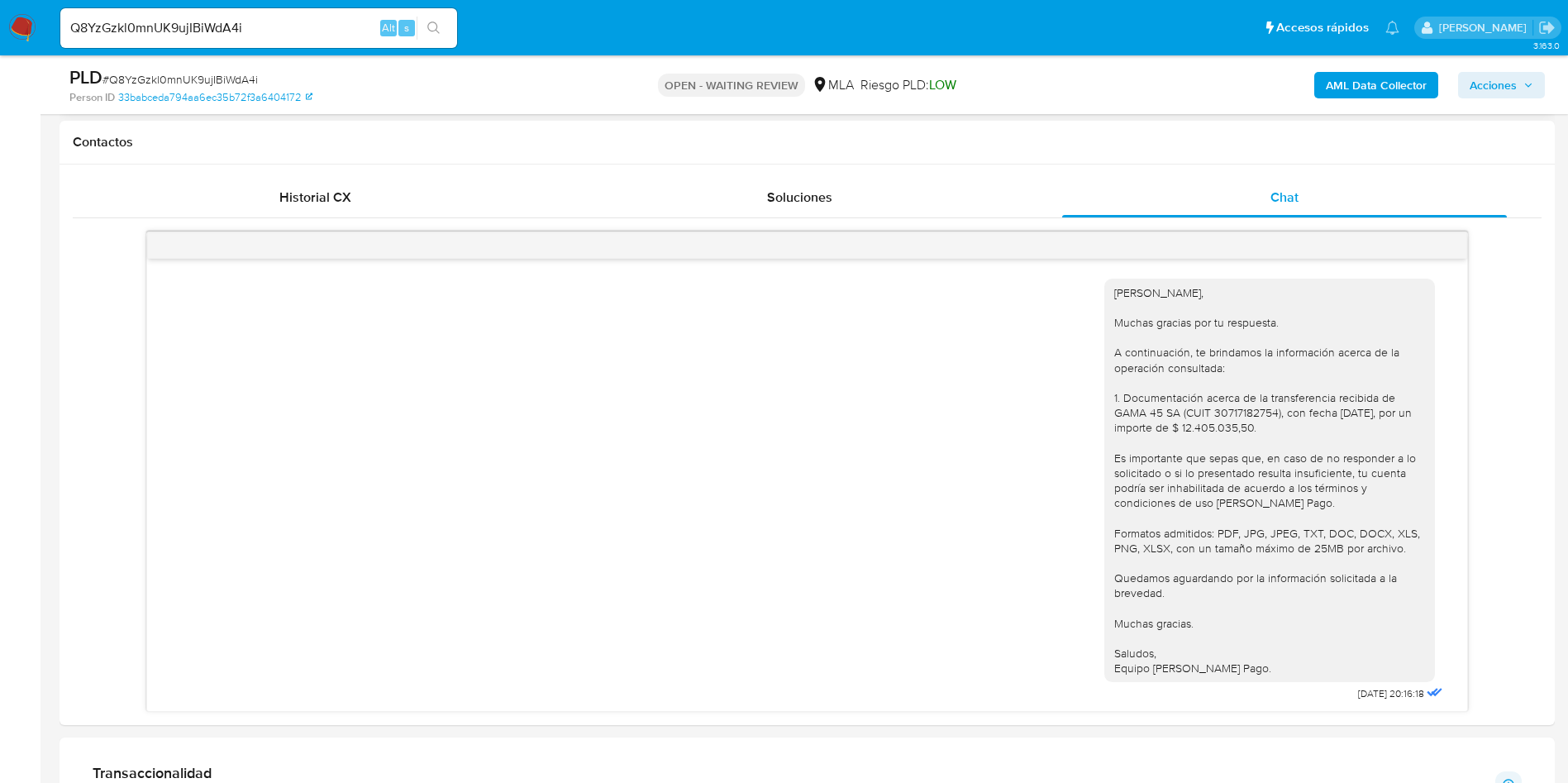
scroll to position [1152, 0]
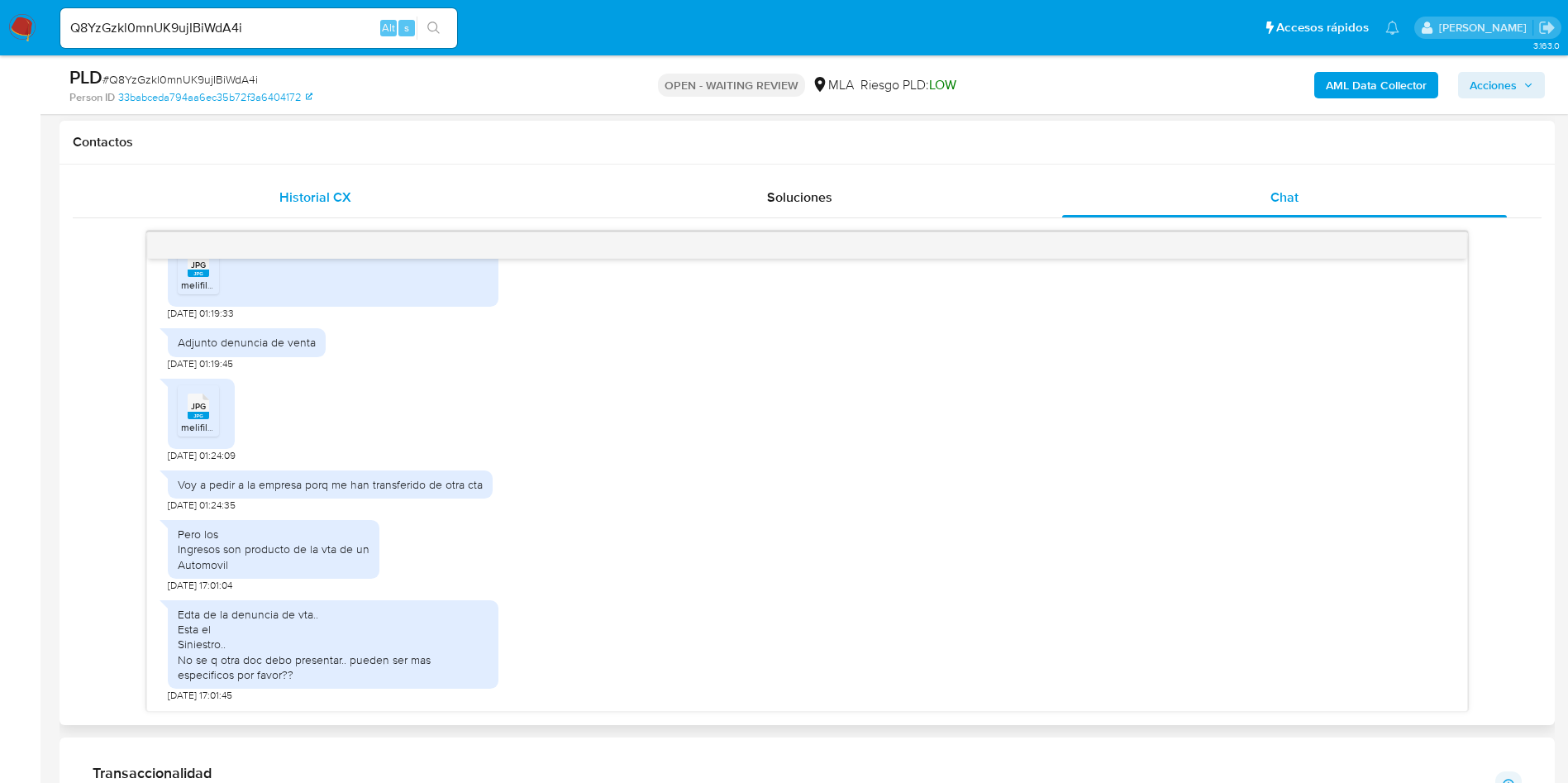
click at [324, 181] on div "Historial CX" at bounding box center [315, 197] width 445 height 39
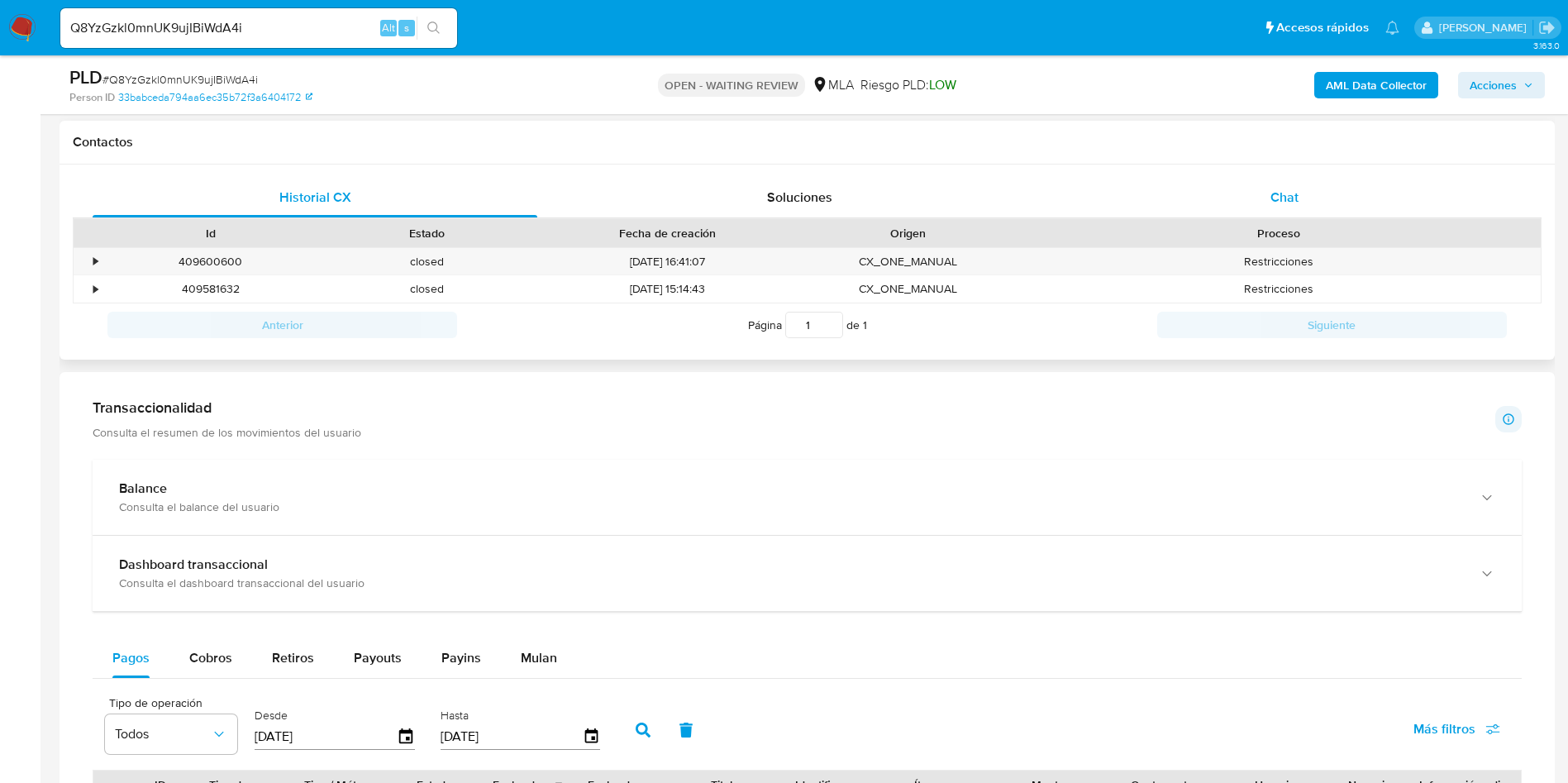
click at [1184, 198] on div "Chat" at bounding box center [1285, 197] width 445 height 39
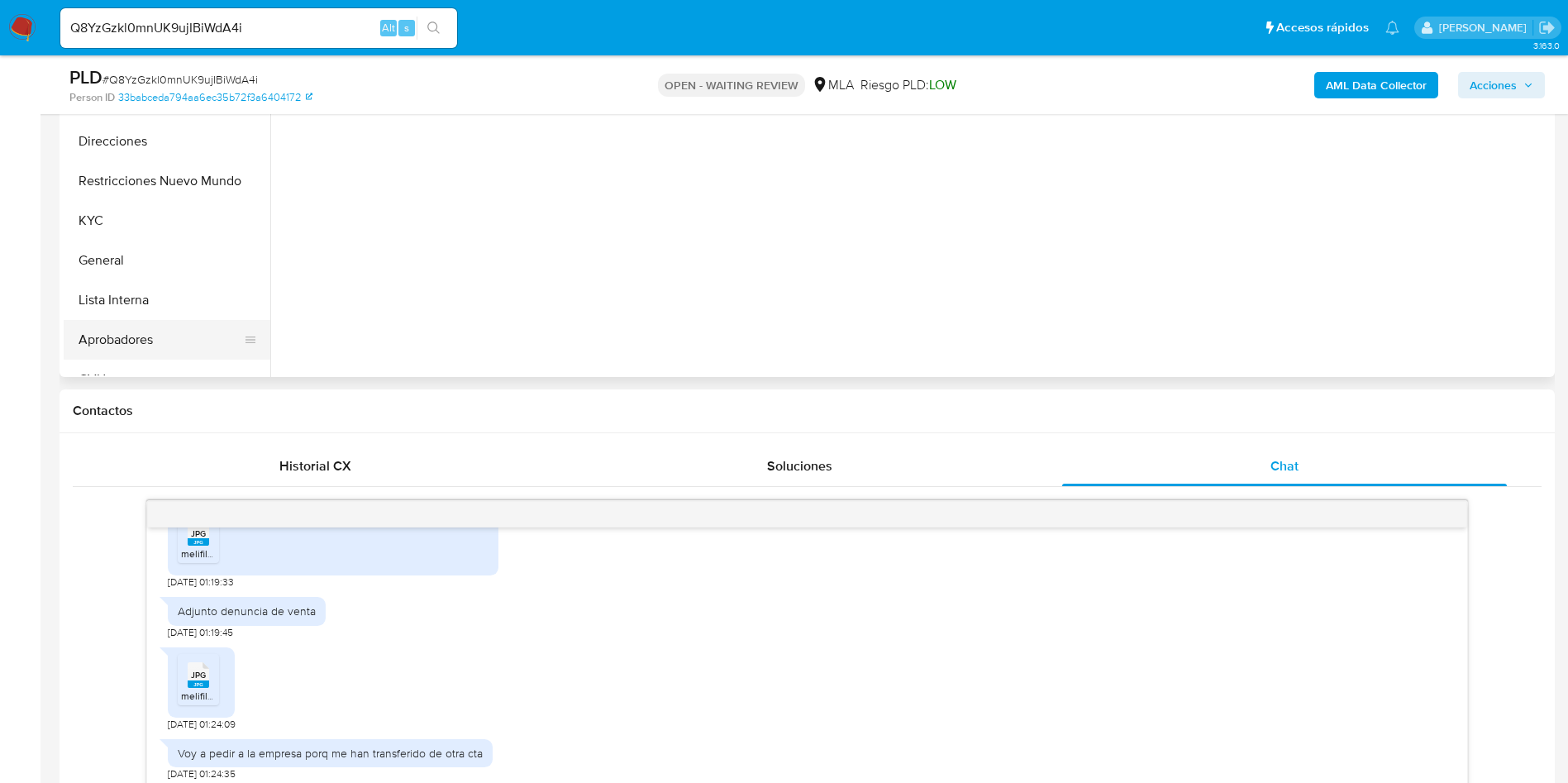
scroll to position [248, 0]
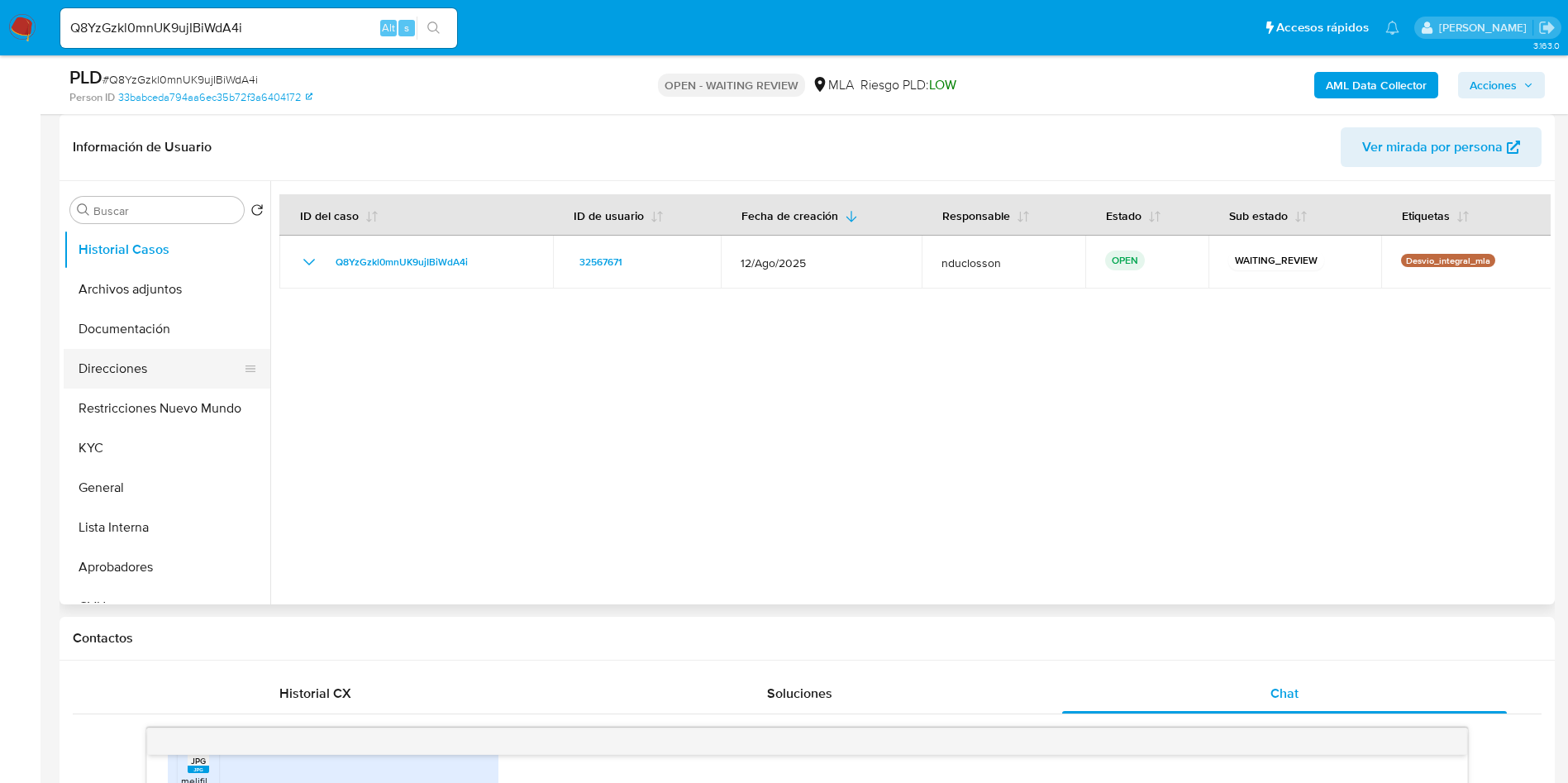
click at [84, 385] on button "Direcciones" at bounding box center [160, 368] width 193 height 39
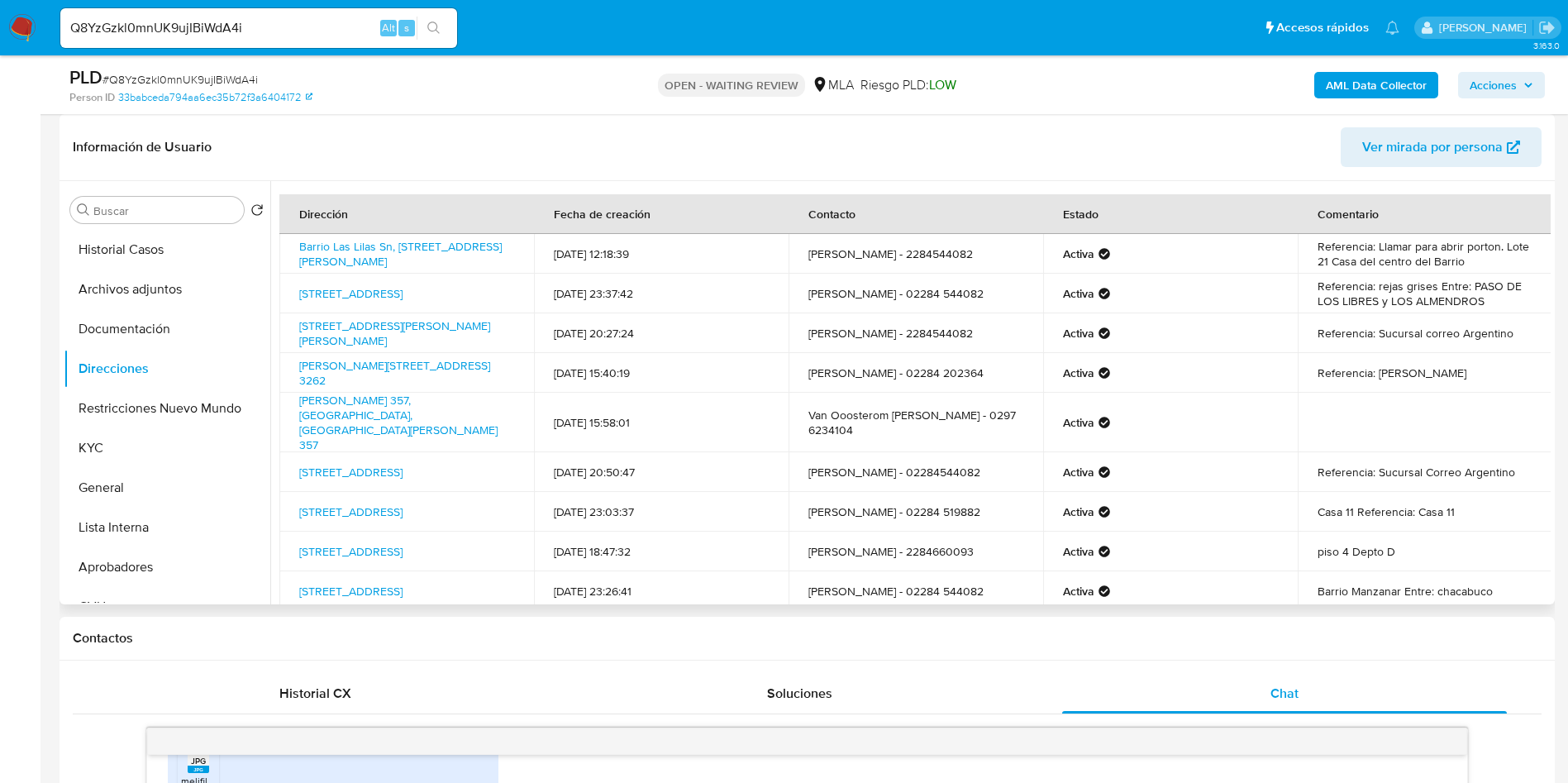
scroll to position [106, 0]
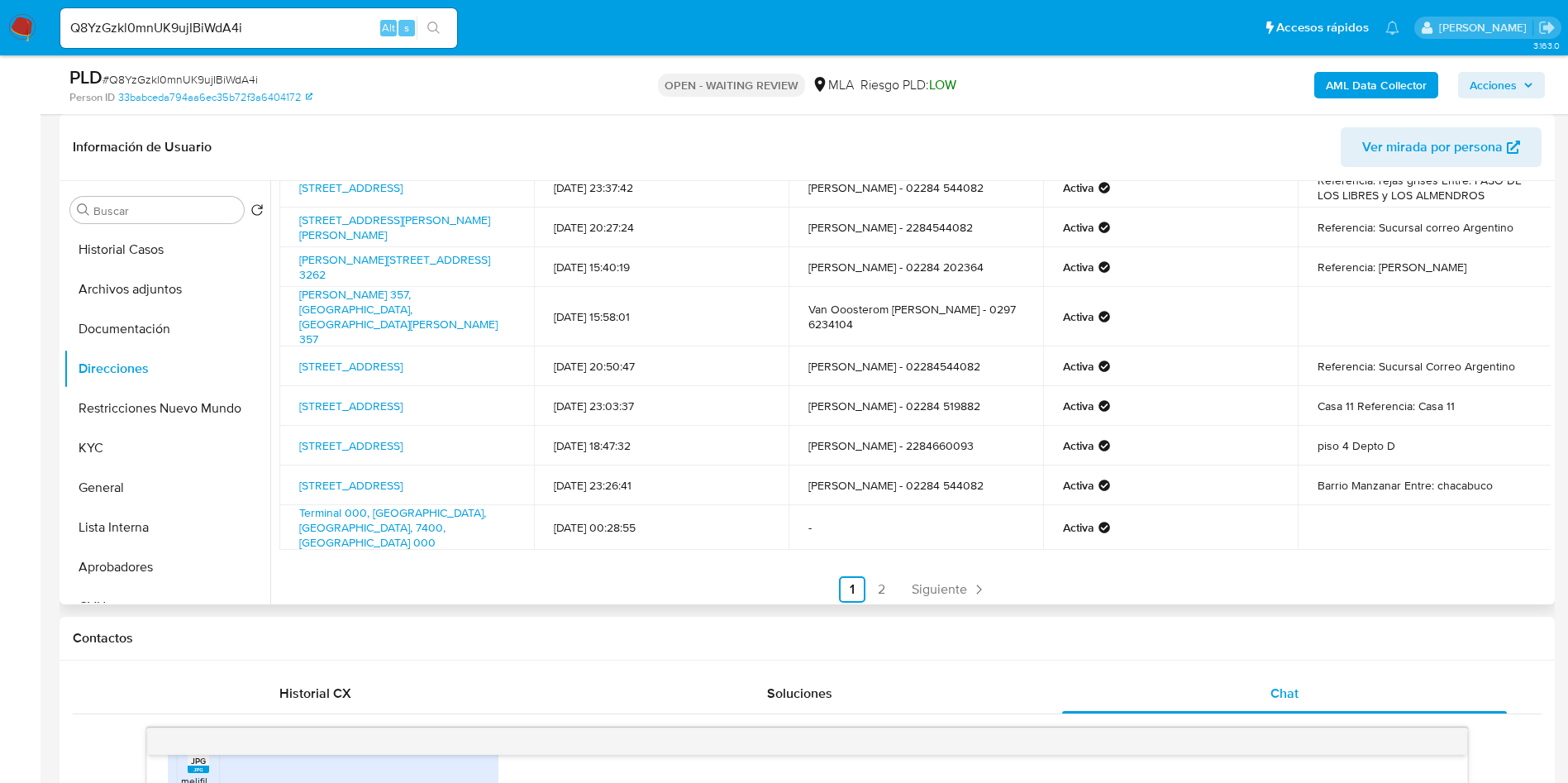
click at [872, 555] on div "Dirección Fecha de creación Contacto Estado Comentario Barrio Las Lilas Sn, Gen…" at bounding box center [915, 345] width 1271 height 514
click at [872, 576] on link "2" at bounding box center [881, 589] width 27 height 27
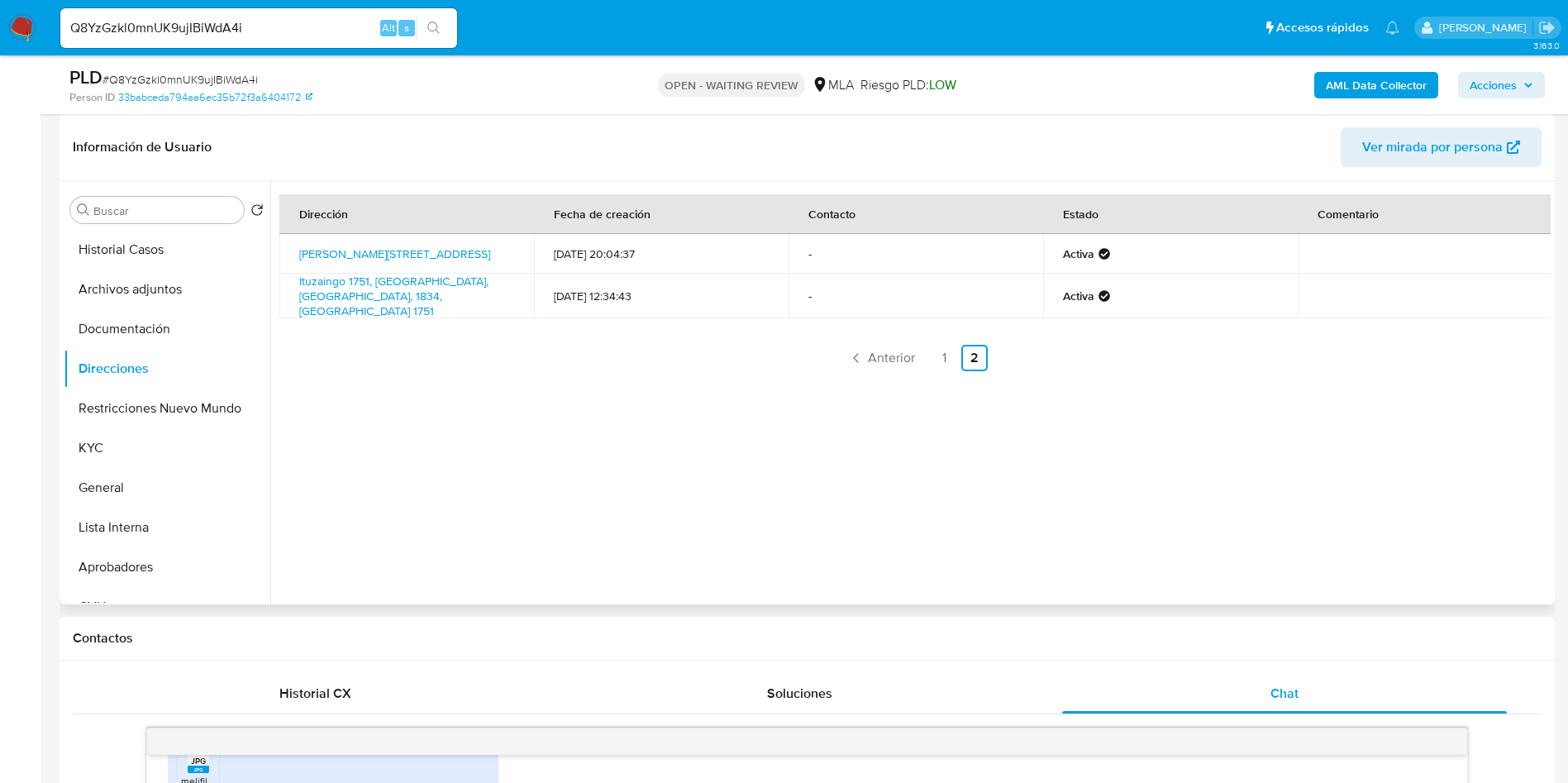
click at [940, 371] on div "Dirección Fecha de creación Contacto Estado Comentario Olavarria 00000, Olavarr…" at bounding box center [911, 392] width 1280 height 423
click at [941, 345] on link "1" at bounding box center [945, 358] width 27 height 27
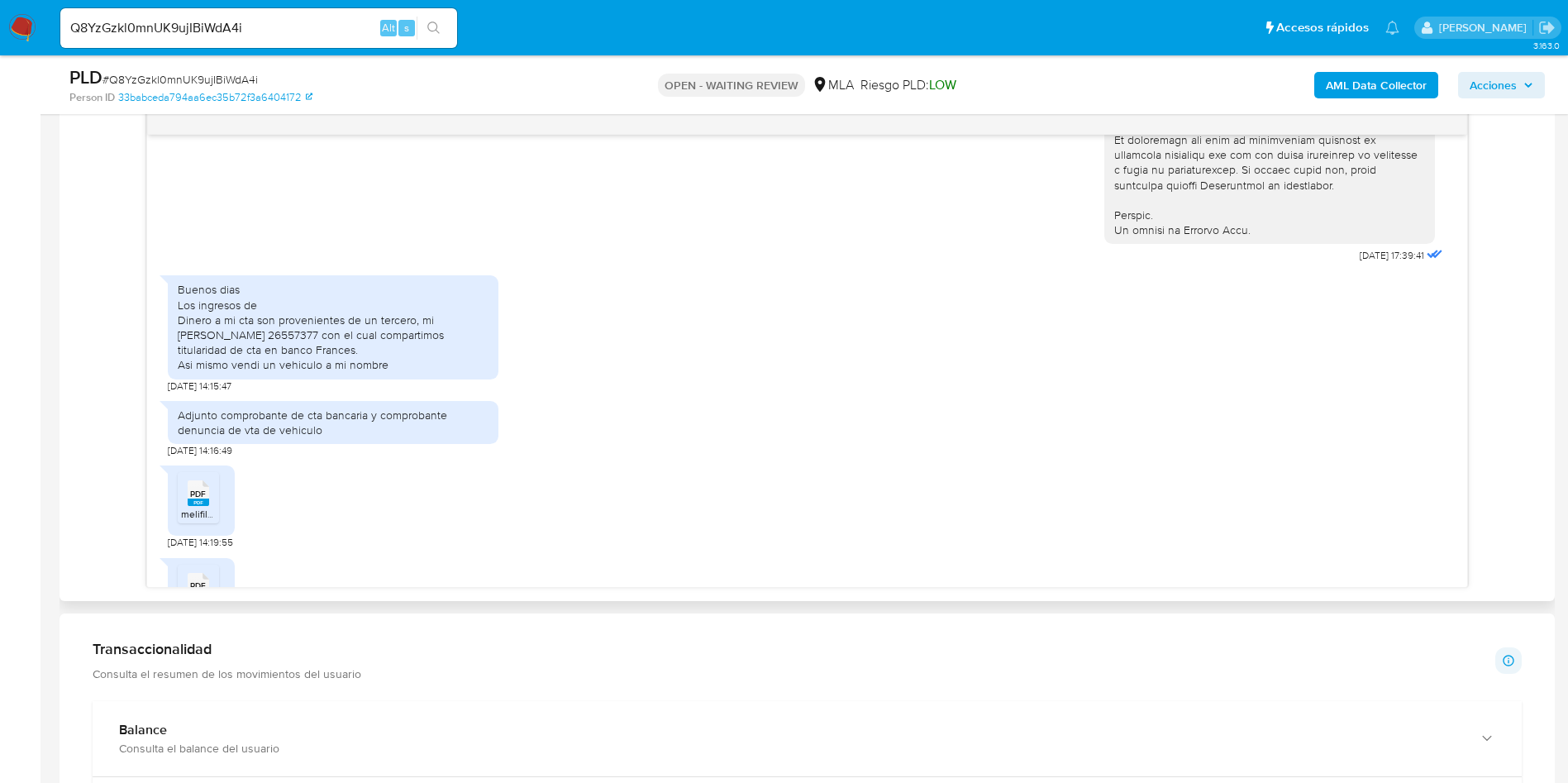
scroll to position [868, 0]
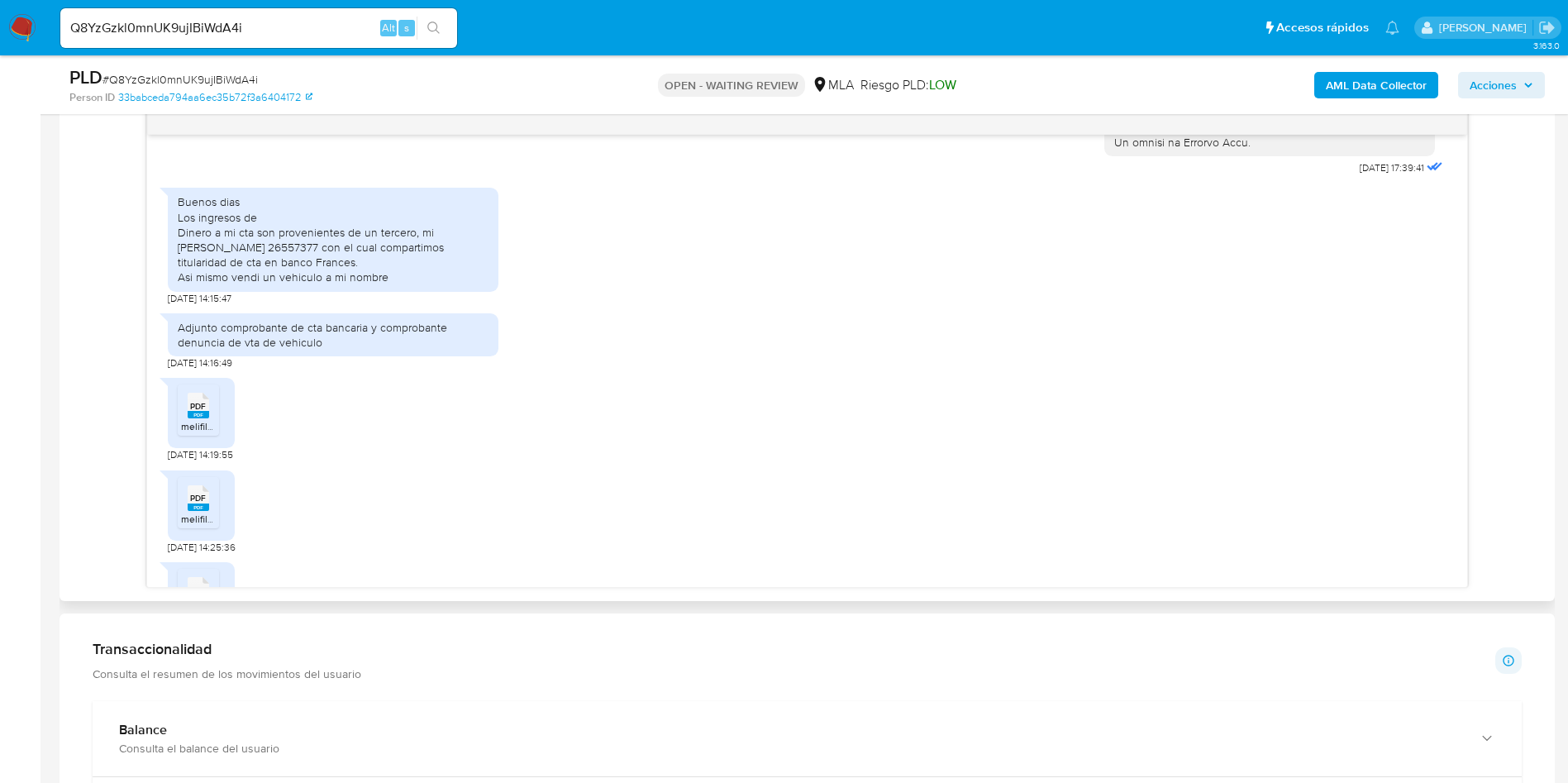
drag, startPoint x: 178, startPoint y: 246, endPoint x: 409, endPoint y: 314, distance: 240.8
click at [409, 284] on div "Buenos dias Los ingresos de Dinero a mi cta son provenientes de un tercero, mi …" at bounding box center [333, 239] width 311 height 90
click at [380, 284] on div "Buenos dias Los ingresos de Dinero a mi cta son provenientes de un tercero, mi …" at bounding box center [333, 239] width 311 height 90
drag, startPoint x: 386, startPoint y: 304, endPoint x: 127, endPoint y: 234, distance: 268.3
click at [127, 234] on div "18/08/2025 17:39:41 Buenos dias Los ingresos de Dinero a mi cta son proveniente…" at bounding box center [808, 348] width 1469 height 481
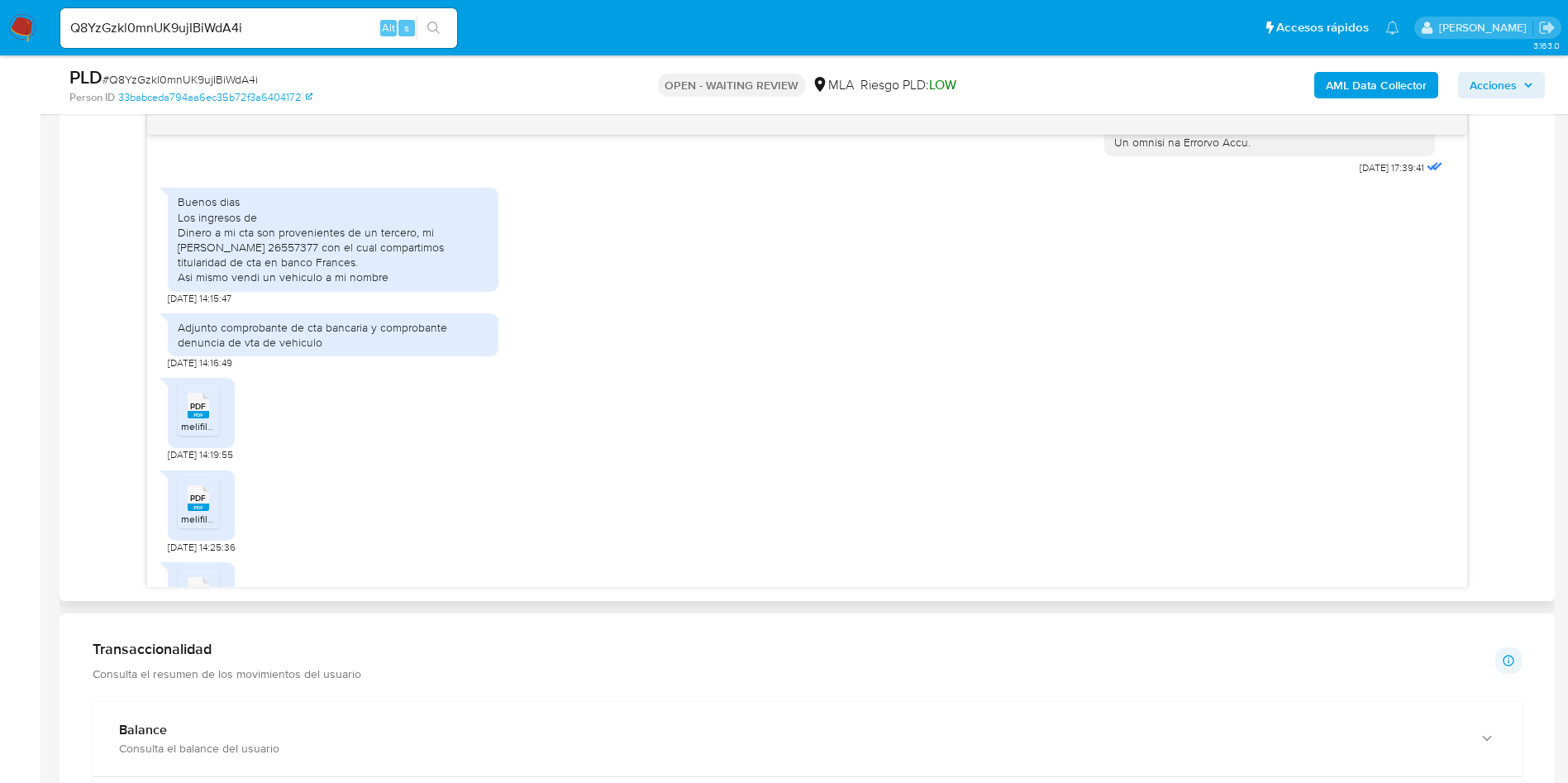
click at [280, 281] on div "Buenos dias Los ingresos de Dinero a mi cta son provenientes de un tercero, mi …" at bounding box center [333, 239] width 311 height 90
drag, startPoint x: 402, startPoint y: 309, endPoint x: 168, endPoint y: 238, distance: 244.5
click at [168, 238] on div "Buenos dias Los ingresos de Dinero a mi cta son provenientes de un tercero, mi …" at bounding box center [333, 240] width 330 height 103
copy div "Buenos dias Los ingresos de Dinero a mi cta son provenientes de un tercero, mi …"
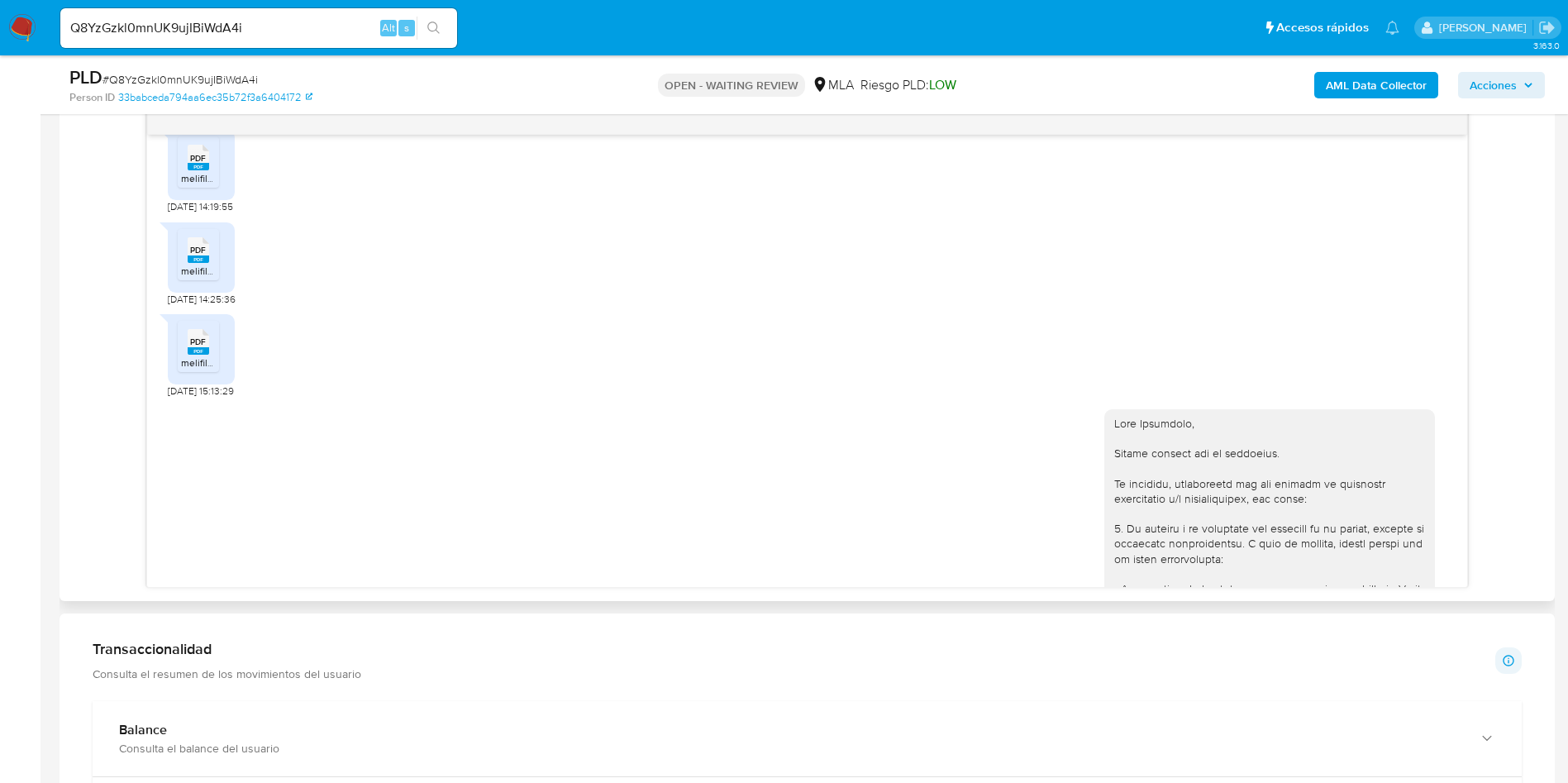
scroll to position [992, 0]
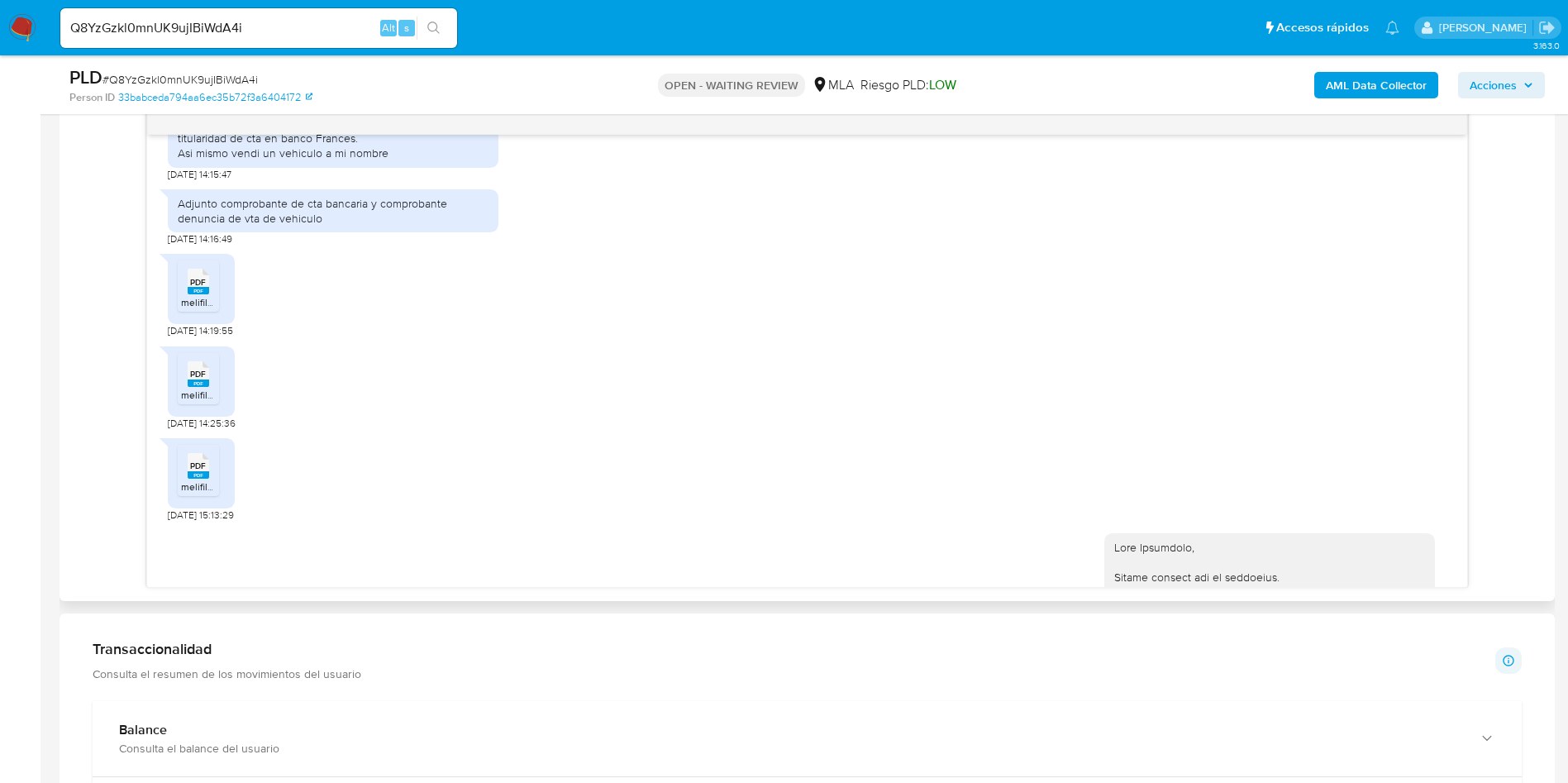
click at [286, 226] on div "Adjunto comprobante de cta bancaria y comprobante denuncia de vta de vehiculo" at bounding box center [333, 210] width 311 height 30
click at [352, 337] on div "PDF PDF melifile8851456174583669619.pdf 20/08/2025 14:19:55" at bounding box center [808, 291] width 1279 height 92
click at [191, 288] on span "PDF" at bounding box center [198, 282] width 15 height 11
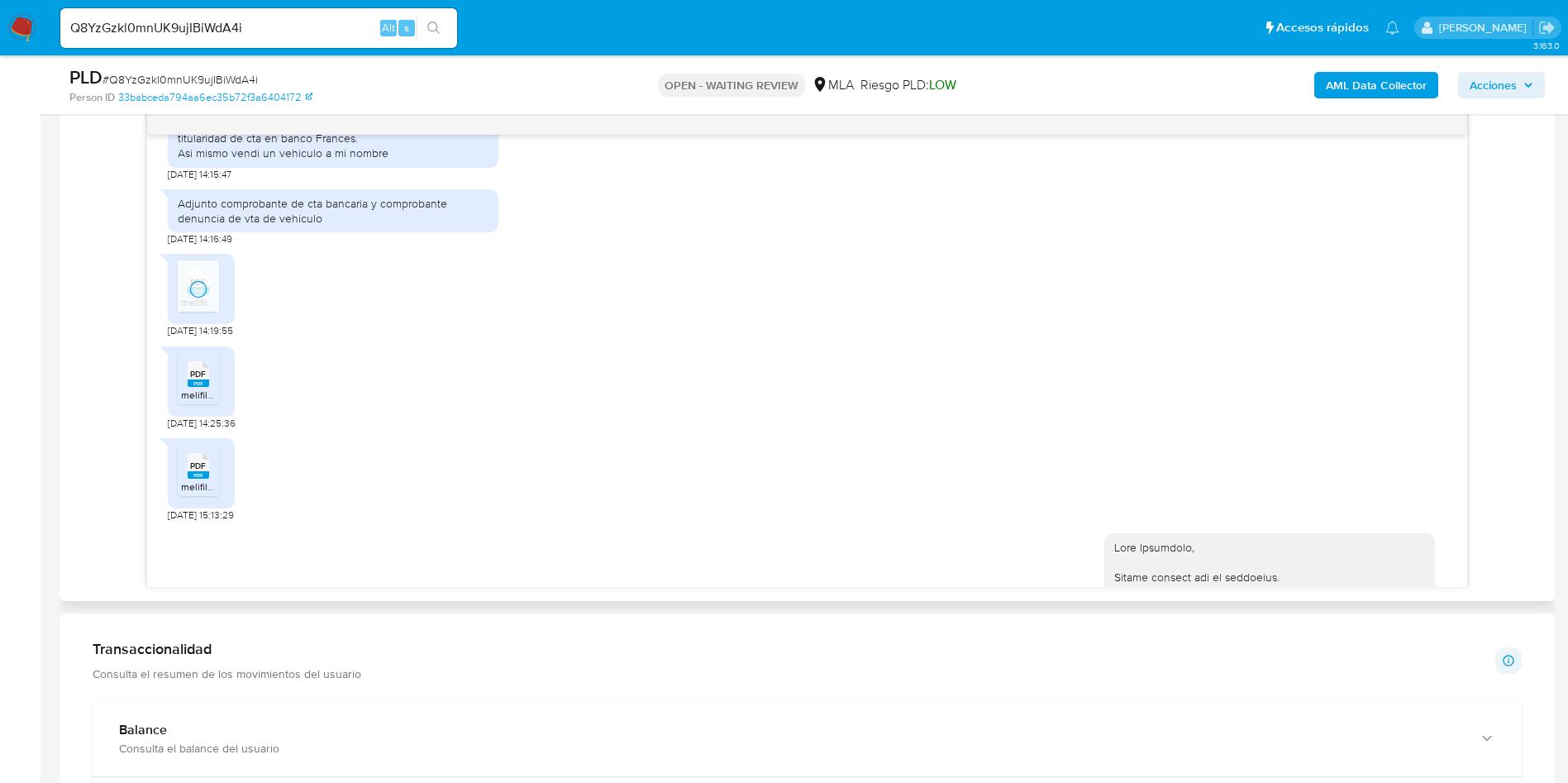
click at [213, 402] on span "melifile6715789611182832259.pdf" at bounding box center [254, 395] width 147 height 14
click at [203, 479] on rect at bounding box center [198, 475] width 21 height 8
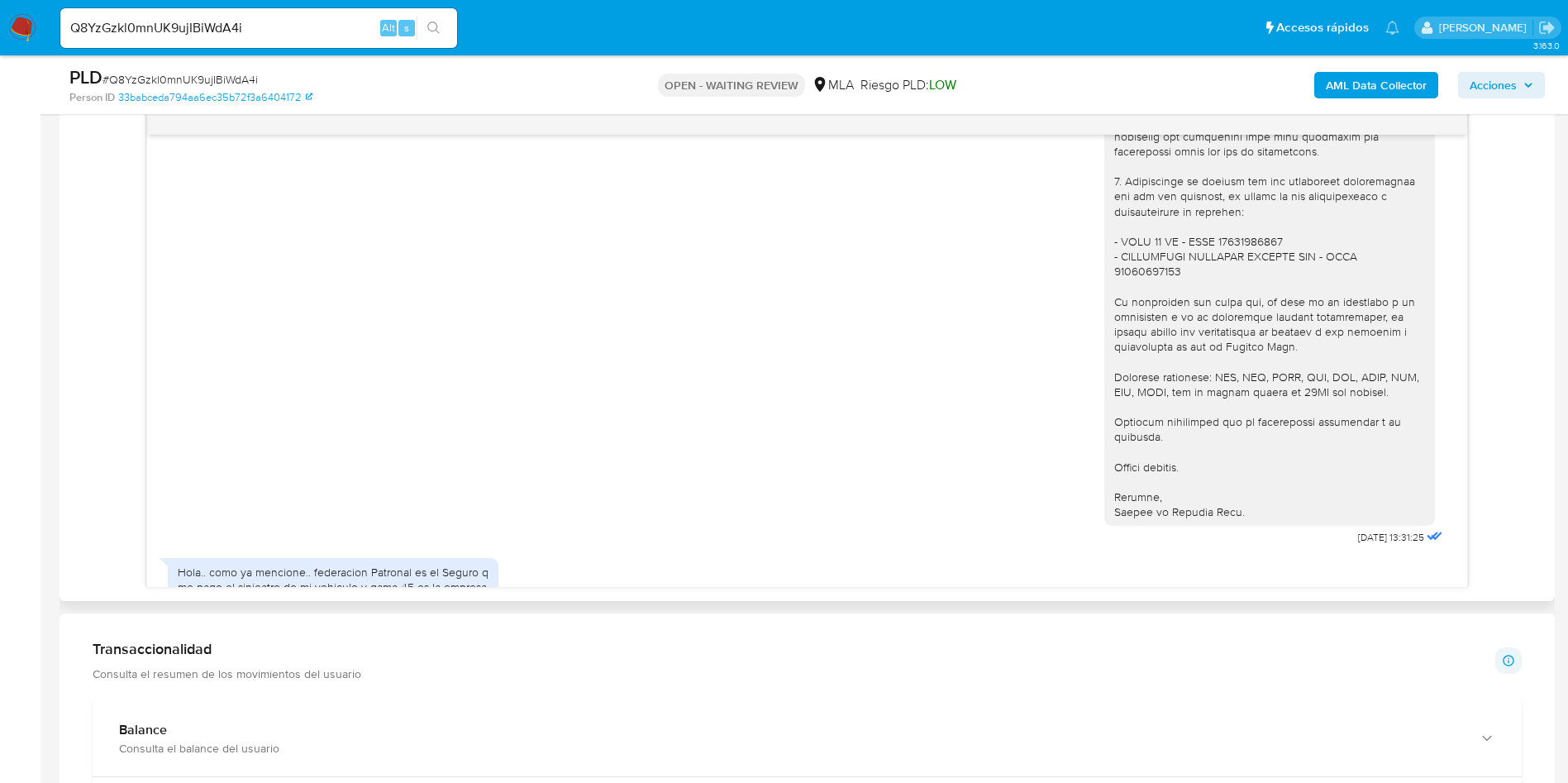
scroll to position [1985, 0]
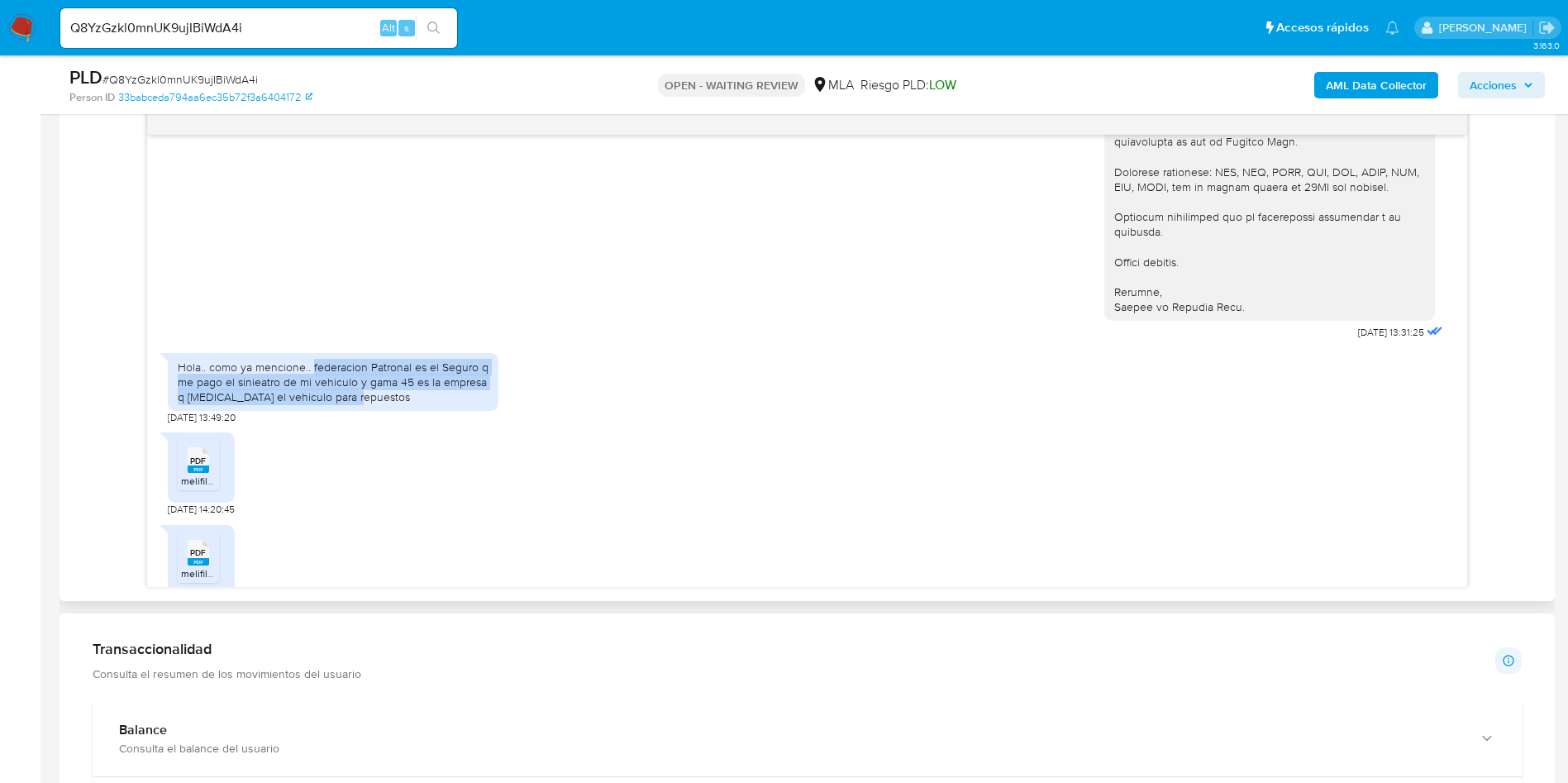
drag, startPoint x: 383, startPoint y: 422, endPoint x: 312, endPoint y: 394, distance: 76.3
click at [312, 394] on div "Hola.. como ya mencione.. federacion Patronal es el Seguro q me pago el sinieat…" at bounding box center [333, 382] width 311 height 46
copy div "federacion Patronal es el Seguro q me pago el sinieatro de mi vehiculo y gama 4…"
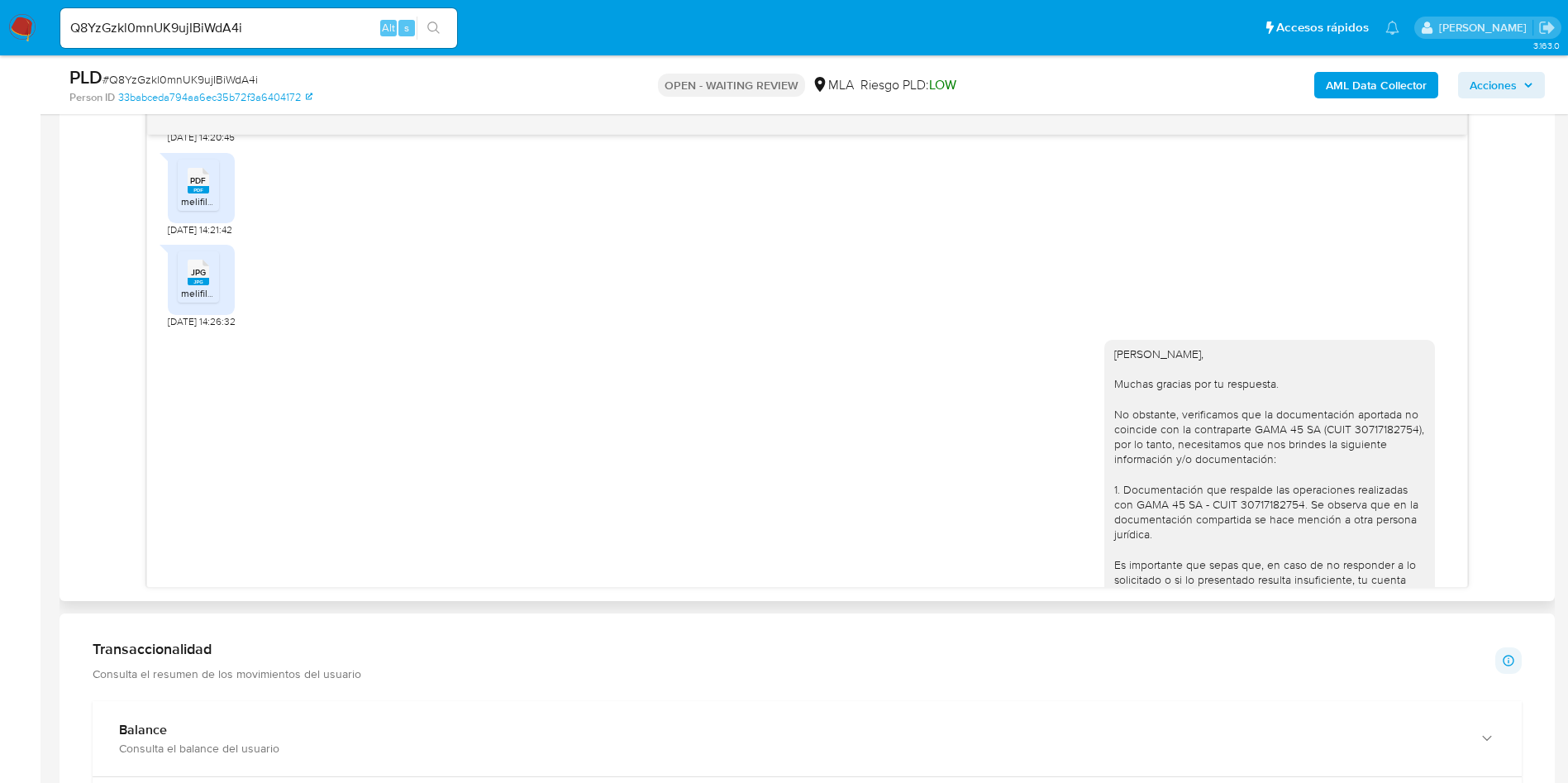
scroll to position [2109, 0]
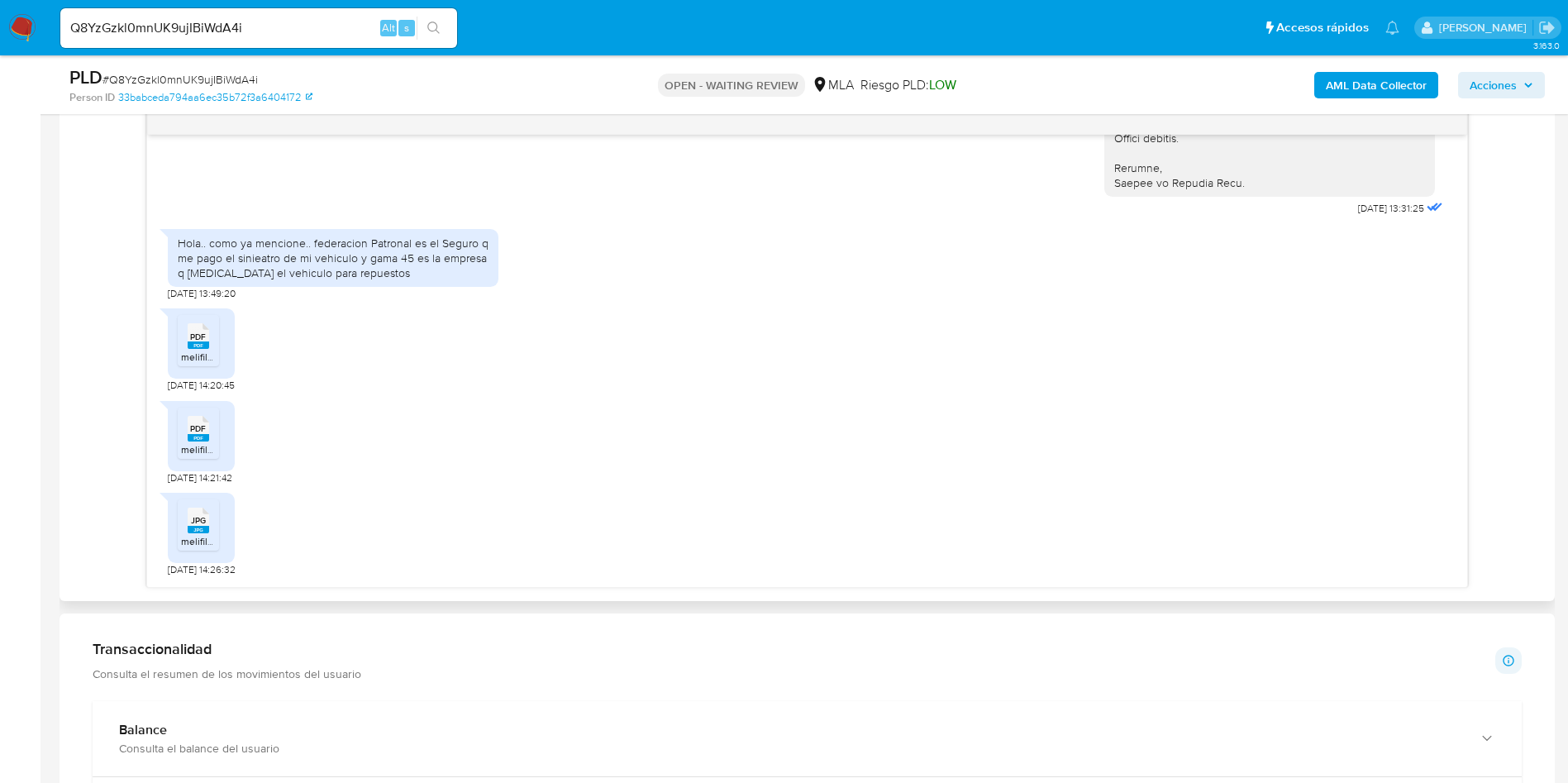
click at [197, 349] on rect at bounding box center [198, 345] width 21 height 8
click at [181, 443] on div "PDF PDF" at bounding box center [198, 428] width 34 height 33
click at [200, 525] on div "JPG JPG melifile5956923804576841485.jpg" at bounding box center [202, 528] width 67 height 70
click at [203, 535] on icon "JPG" at bounding box center [198, 520] width 21 height 29
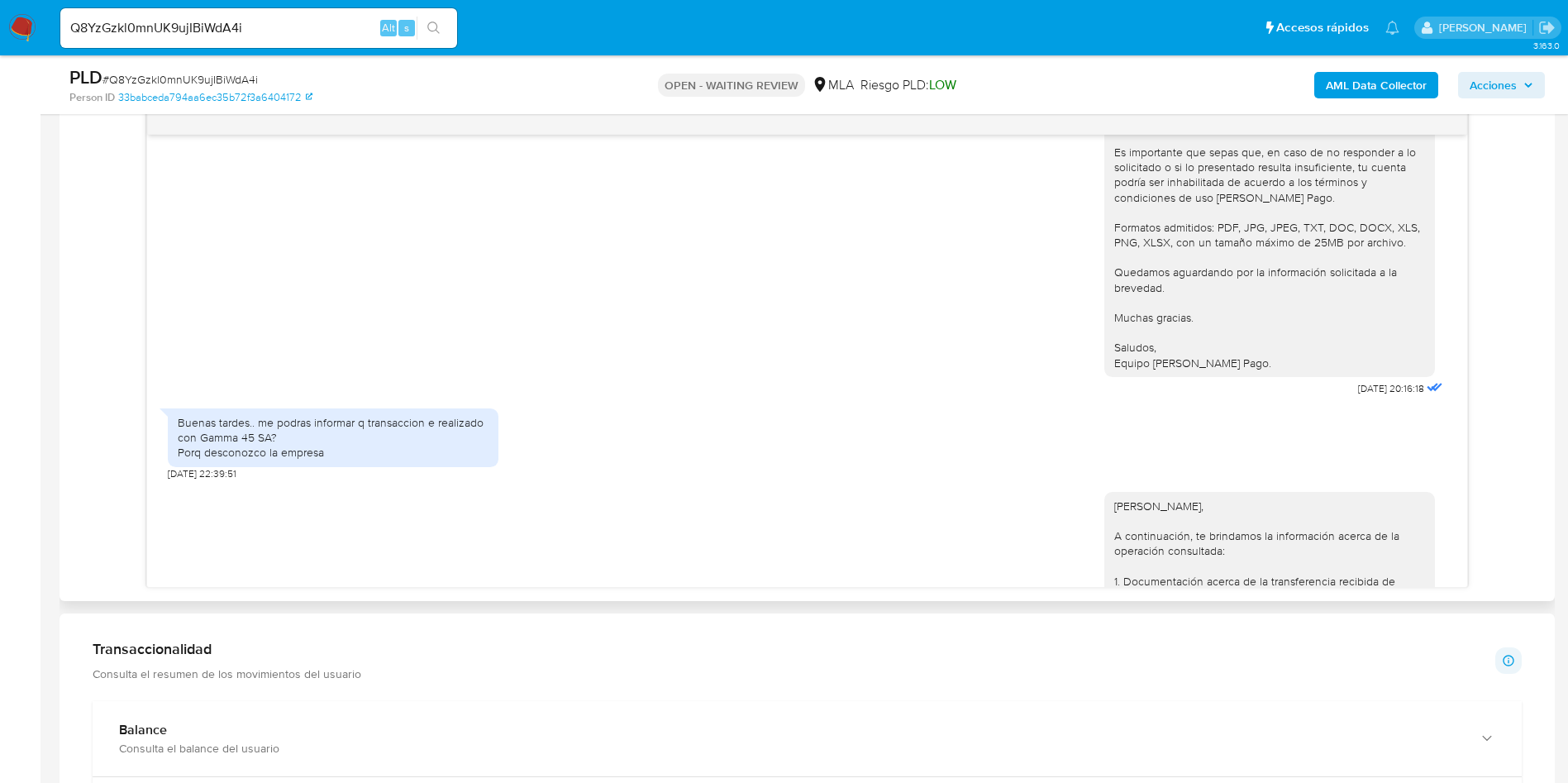
scroll to position [3485, 0]
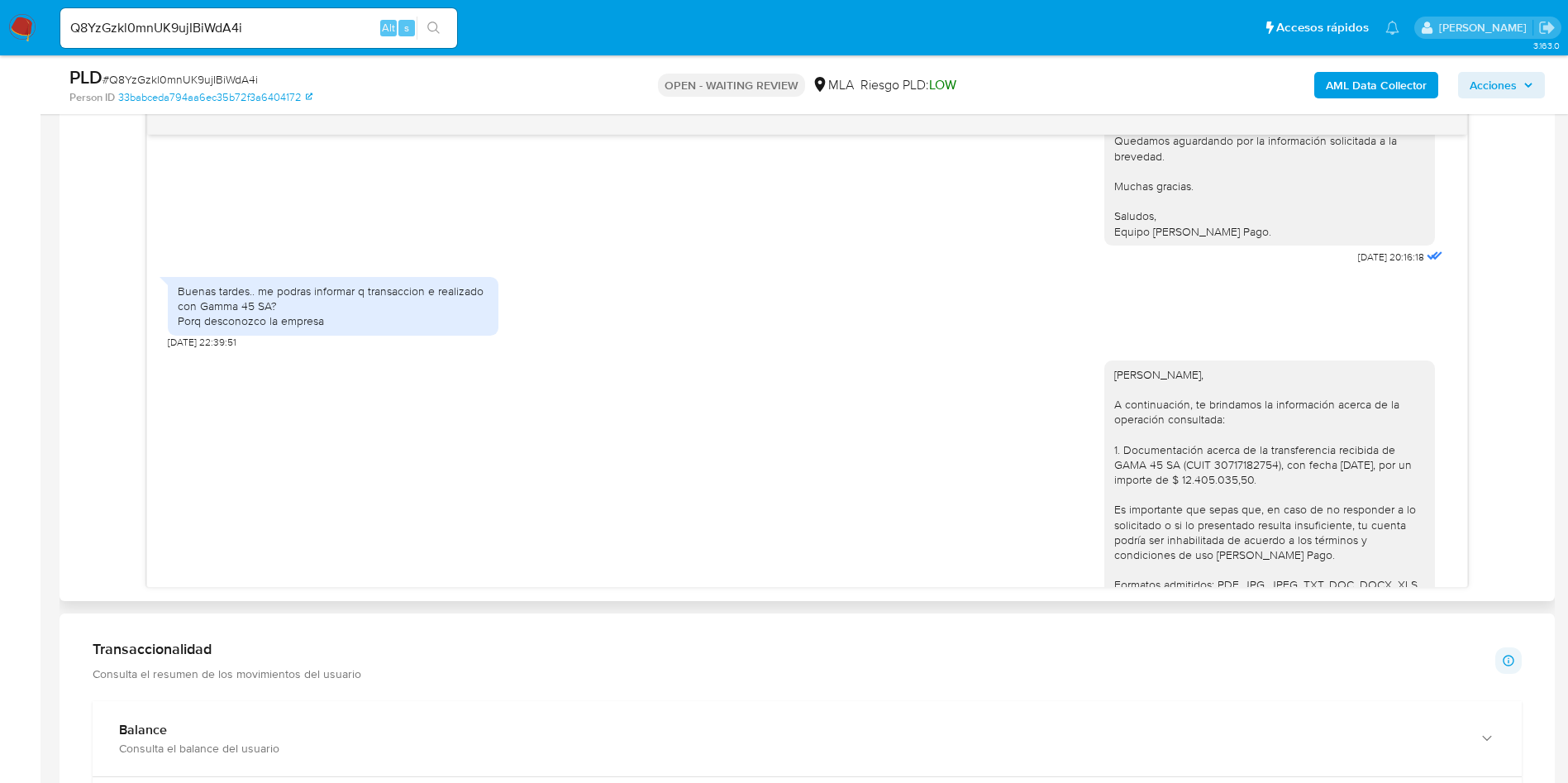
click at [305, 329] on div "Buenas tardes.. me podras informar q transaccion e realizado con Gamma 45 SA? P…" at bounding box center [333, 306] width 311 height 46
copy div "Porq desconozco la empresa"
click at [312, 329] on div "Buenas tardes.. me podras informar q transaccion e realizado con Gamma 45 SA? P…" at bounding box center [333, 306] width 311 height 46
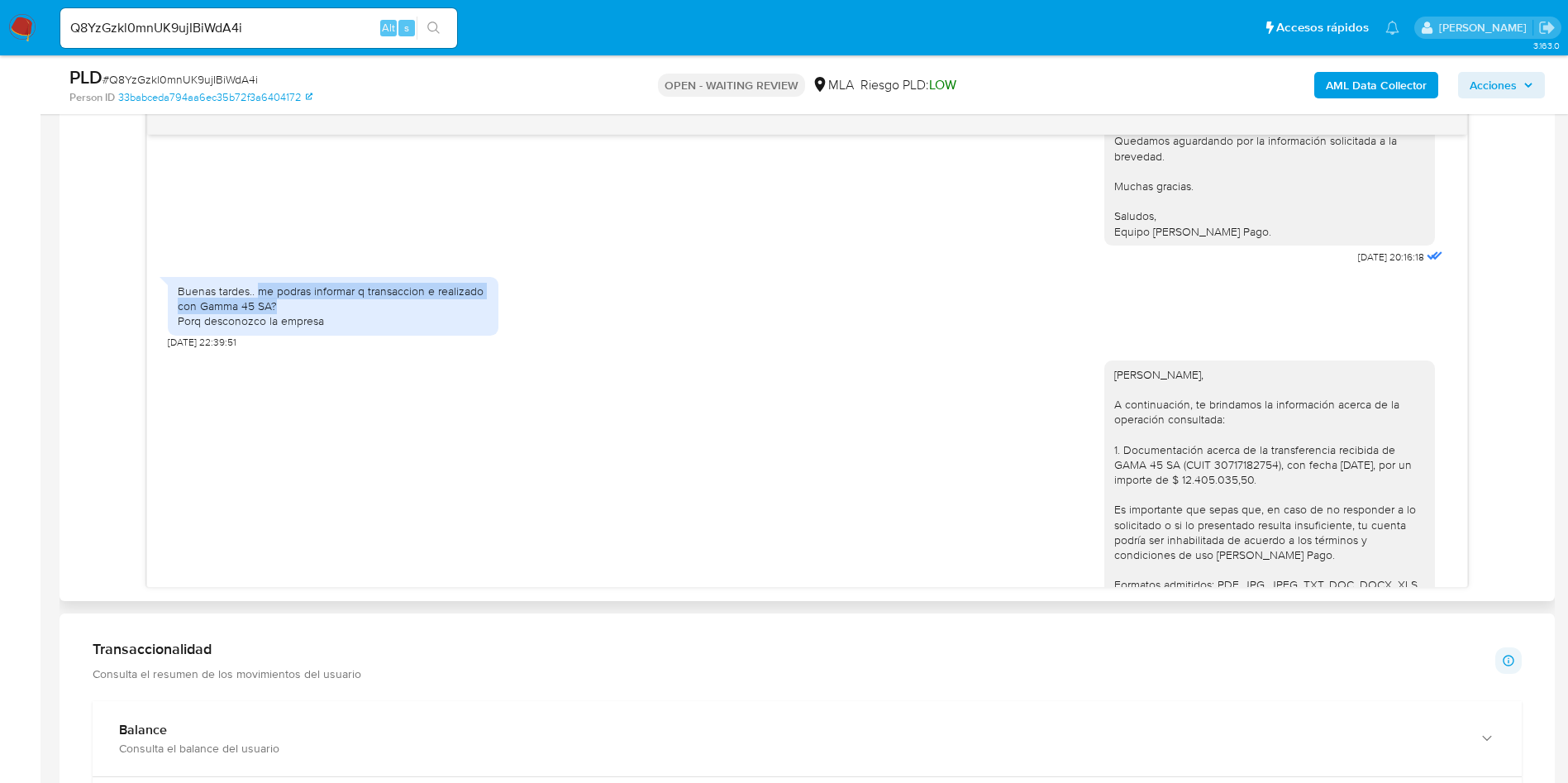
drag, startPoint x: 257, startPoint y: 319, endPoint x: 361, endPoint y: 336, distance: 105.4
click at [361, 329] on div "Buenas tardes.. me podras informar q transaccion e realizado con Gamma 45 SA? P…" at bounding box center [333, 306] width 311 height 46
copy div "me podras informar q transaccion e realizado con Gamma 45 SA?"
drag, startPoint x: 341, startPoint y: 351, endPoint x: 259, endPoint y: 318, distance: 88.4
click at [259, 318] on div "Buenas tardes.. me podras informar q transaccion e realizado con Gamma 45 SA? P…" at bounding box center [333, 306] width 311 height 46
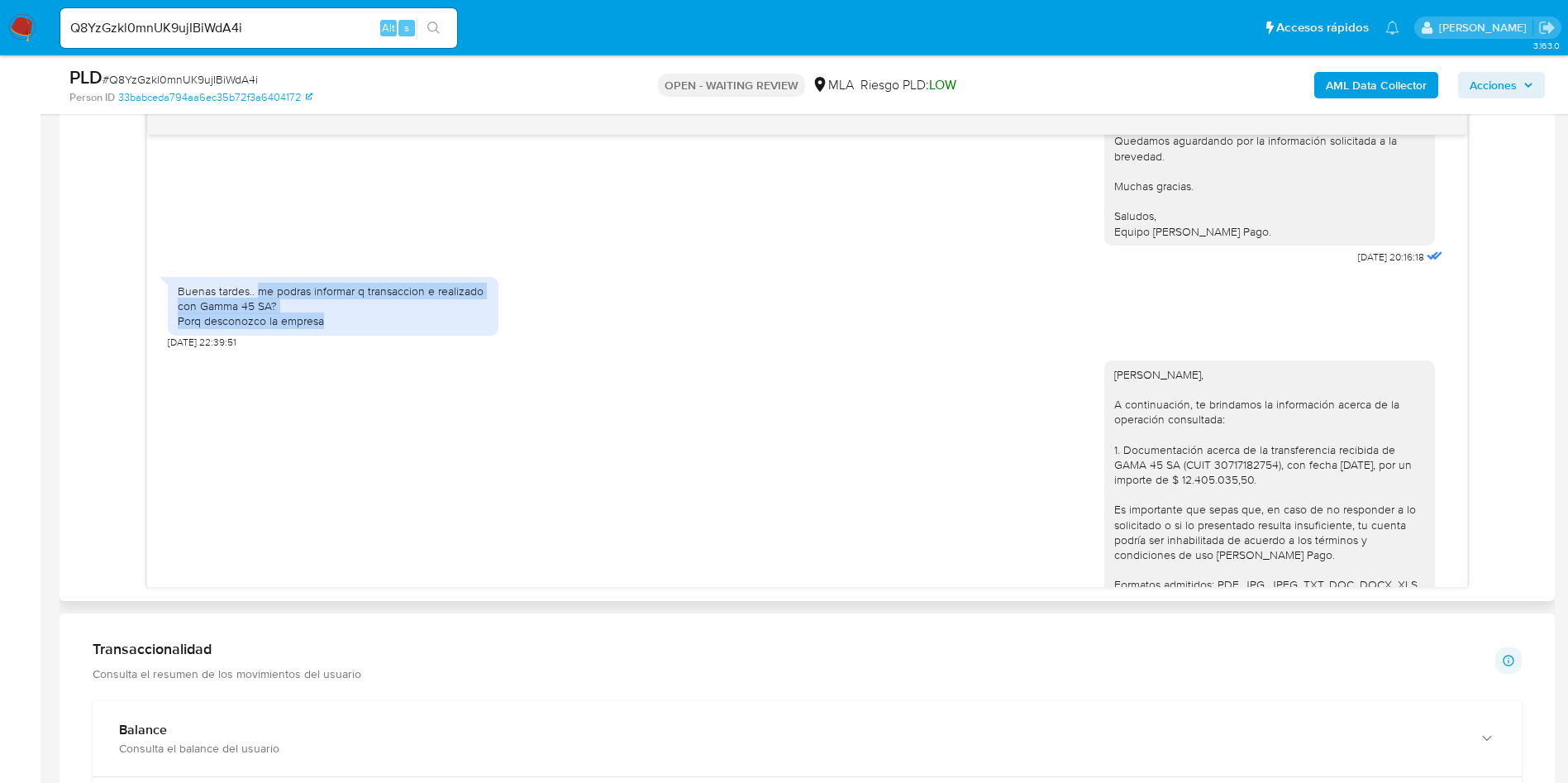
copy div "me podras informar q transaccion e realizado con Gamma 45 SA? Porq desconozco l…"
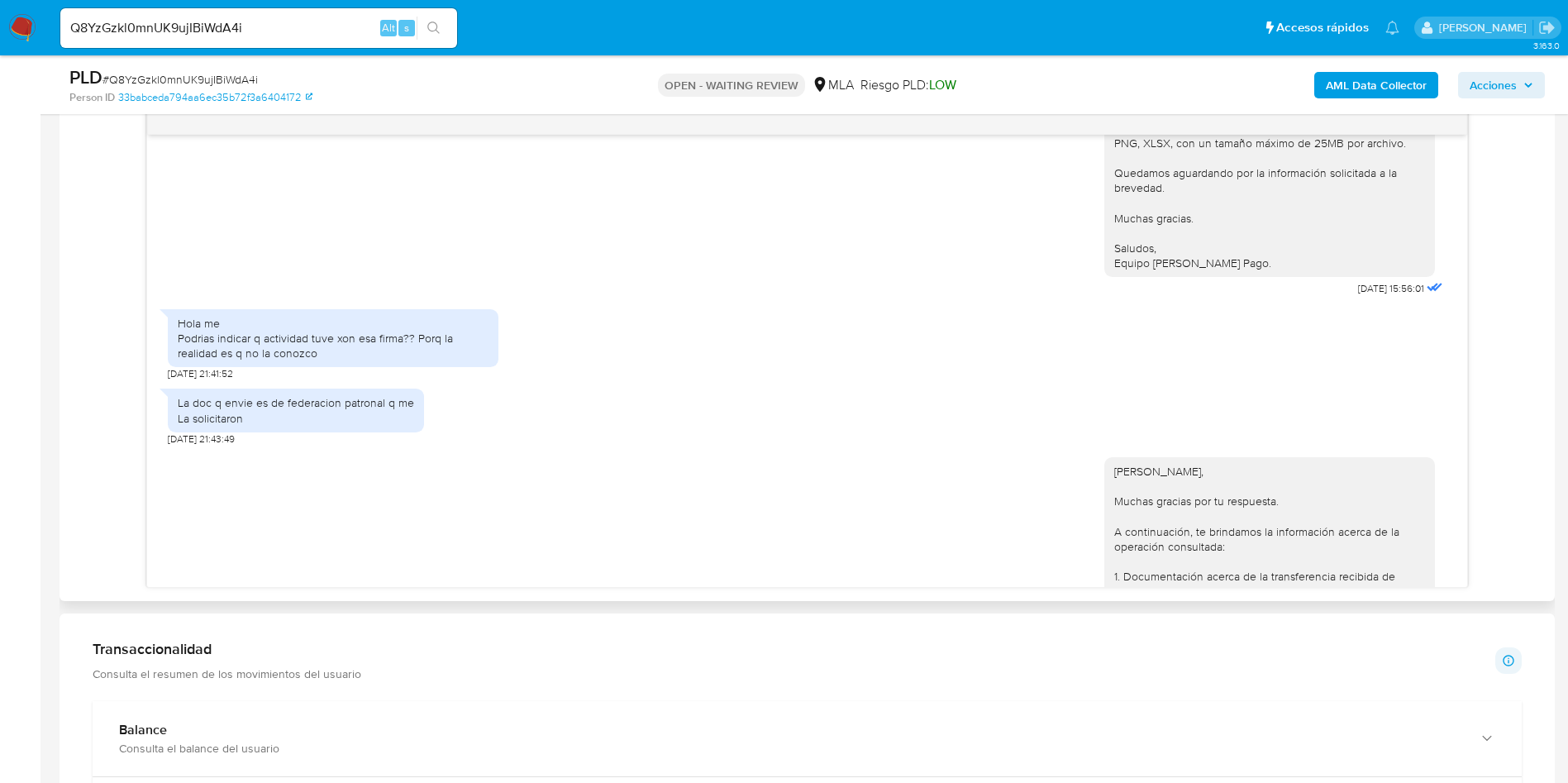
scroll to position [2864, 0]
drag, startPoint x: 355, startPoint y: 393, endPoint x: 168, endPoint y: 374, distance: 188.0
click at [168, 372] on div "Hola me Podrias indicar q actividad tuve xon esa firma?? Porq la realidad es q …" at bounding box center [333, 343] width 330 height 58
copy div "Podrias indicar q actividad tuve xon esa firma?? Porq la realidad es q no la co…"
click at [382, 366] on div "Hola me Podrias indicar q actividad tuve xon esa firma?? Porq la realidad es q …" at bounding box center [333, 343] width 311 height 46
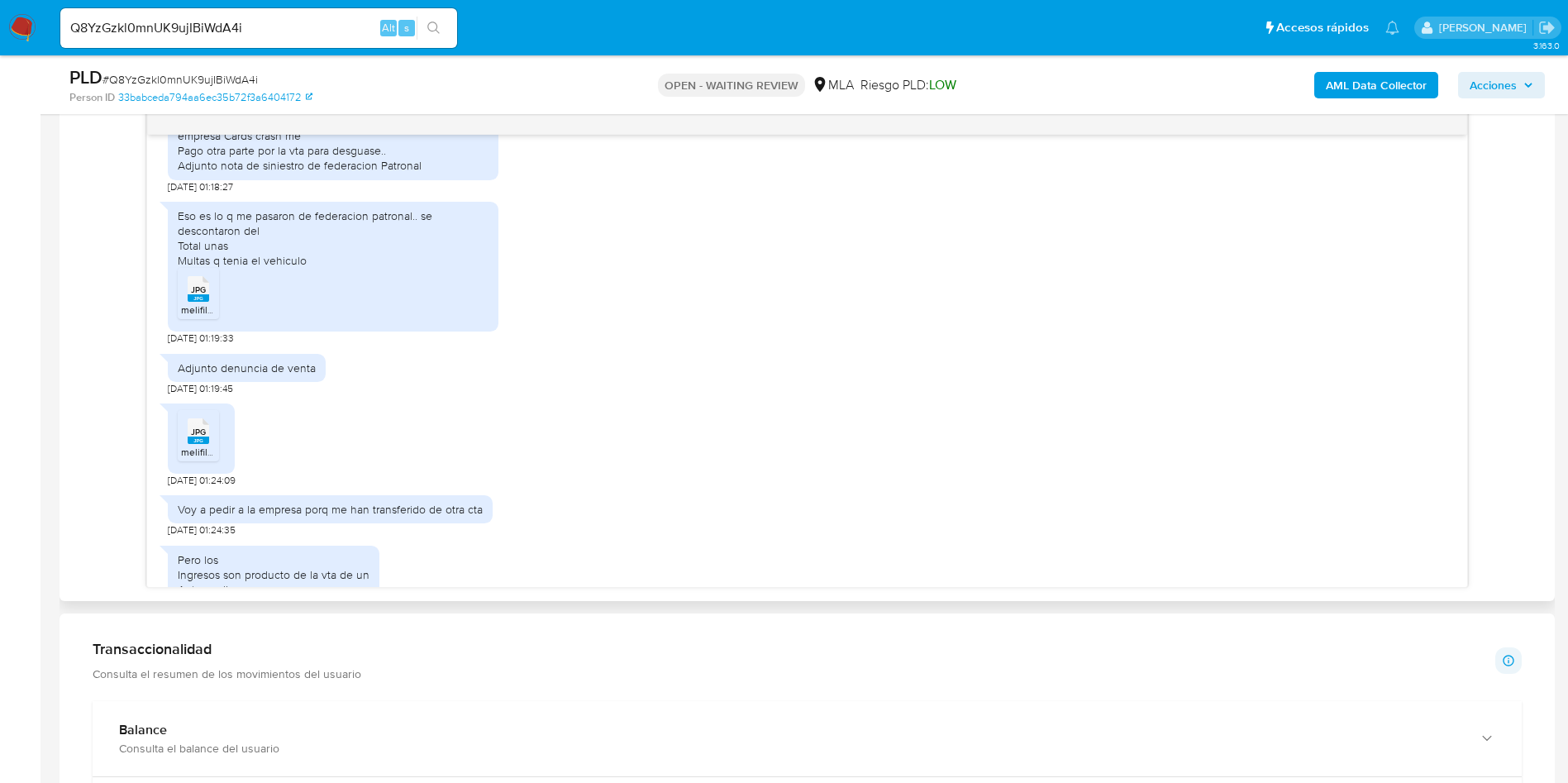
scroll to position [3981, 0]
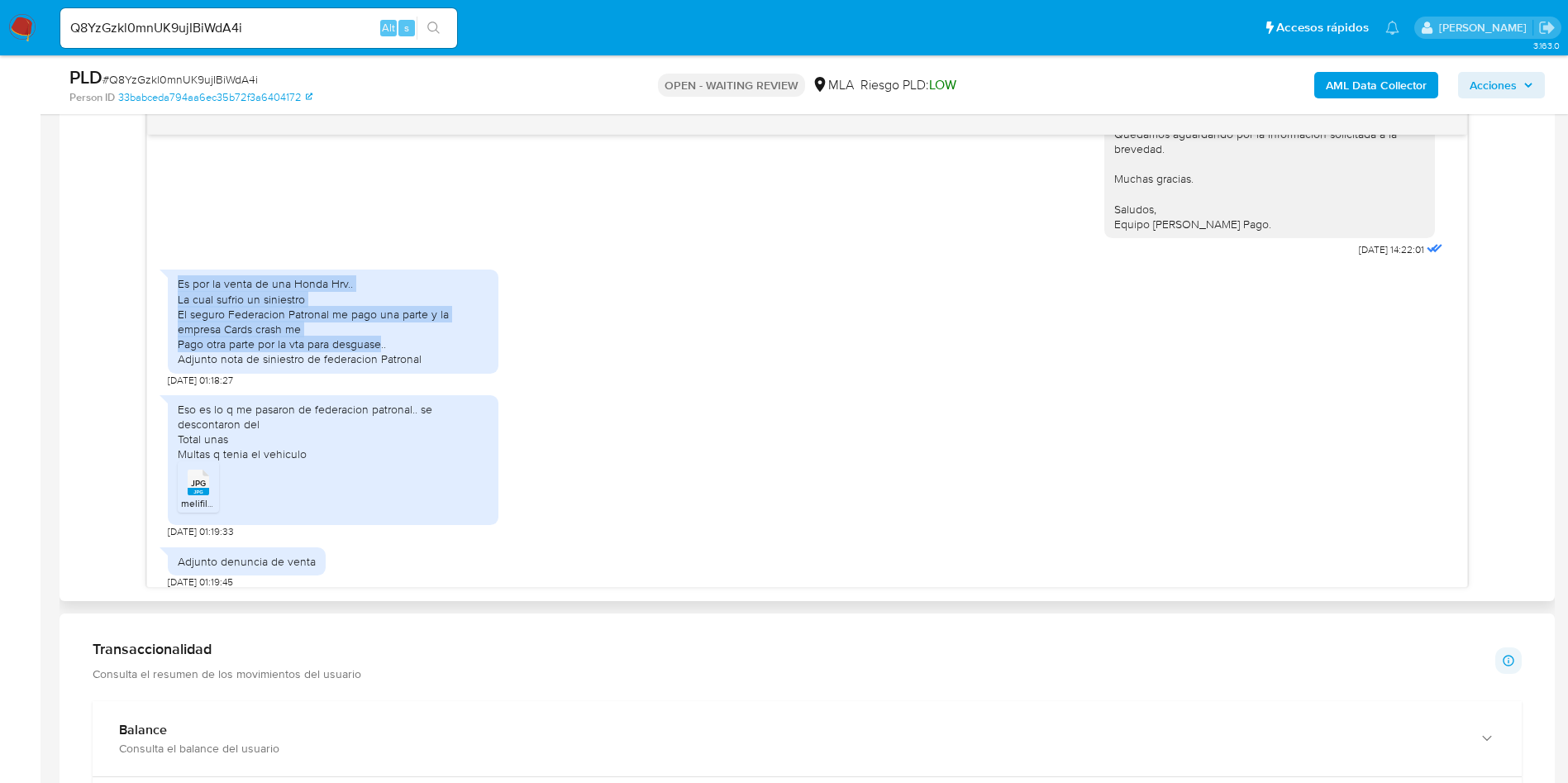
drag, startPoint x: 175, startPoint y: 318, endPoint x: 382, endPoint y: 371, distance: 213.7
click at [382, 371] on div "Es por la venta de una Honda Hrv.. La cual sufrio un siniestro El seguro Federa…" at bounding box center [333, 321] width 330 height 103
copy div "Es por la venta de una Honda Hrv.. La cual sufrio un siniestro El seguro Federa…"
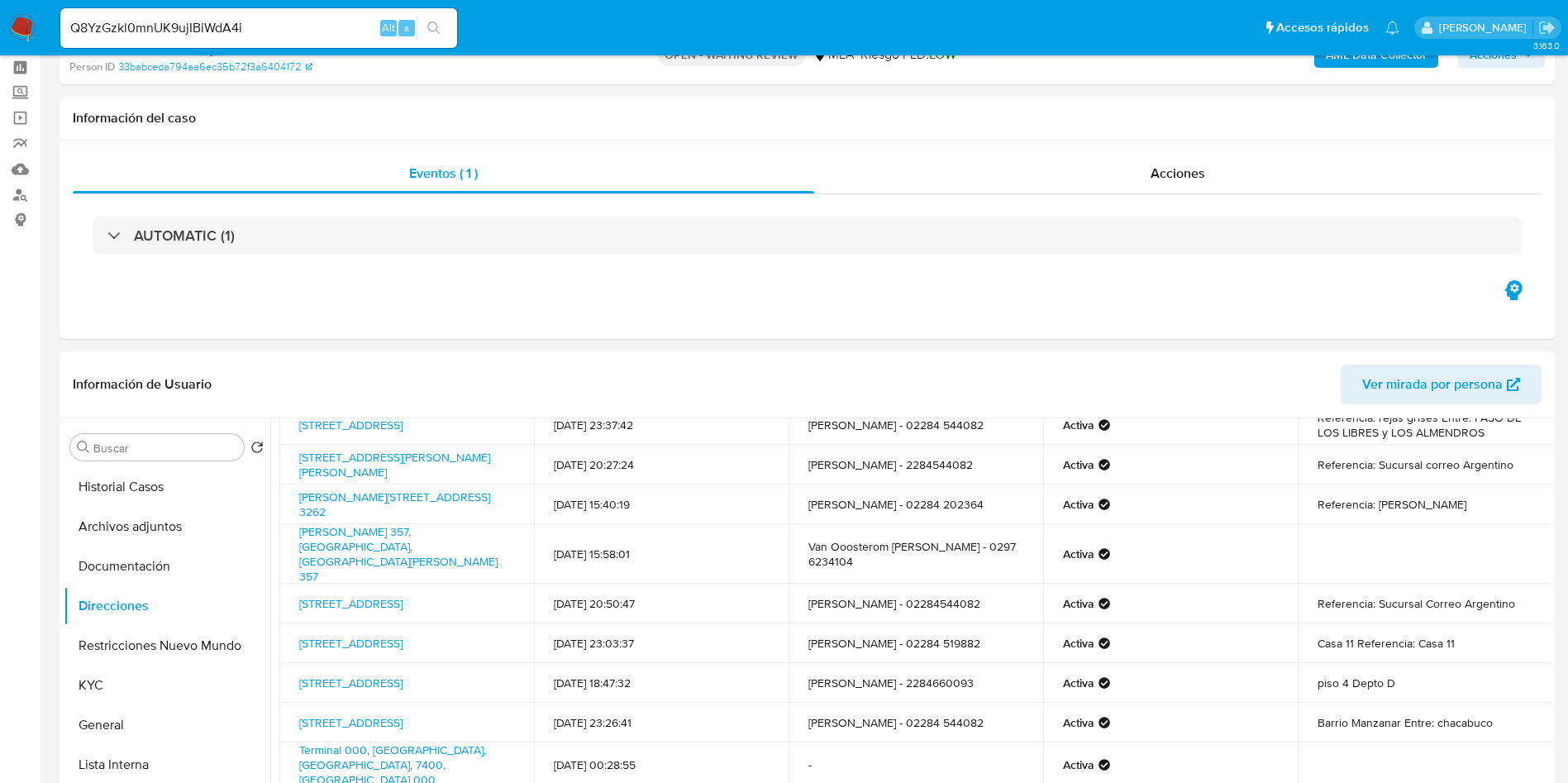
scroll to position [0, 0]
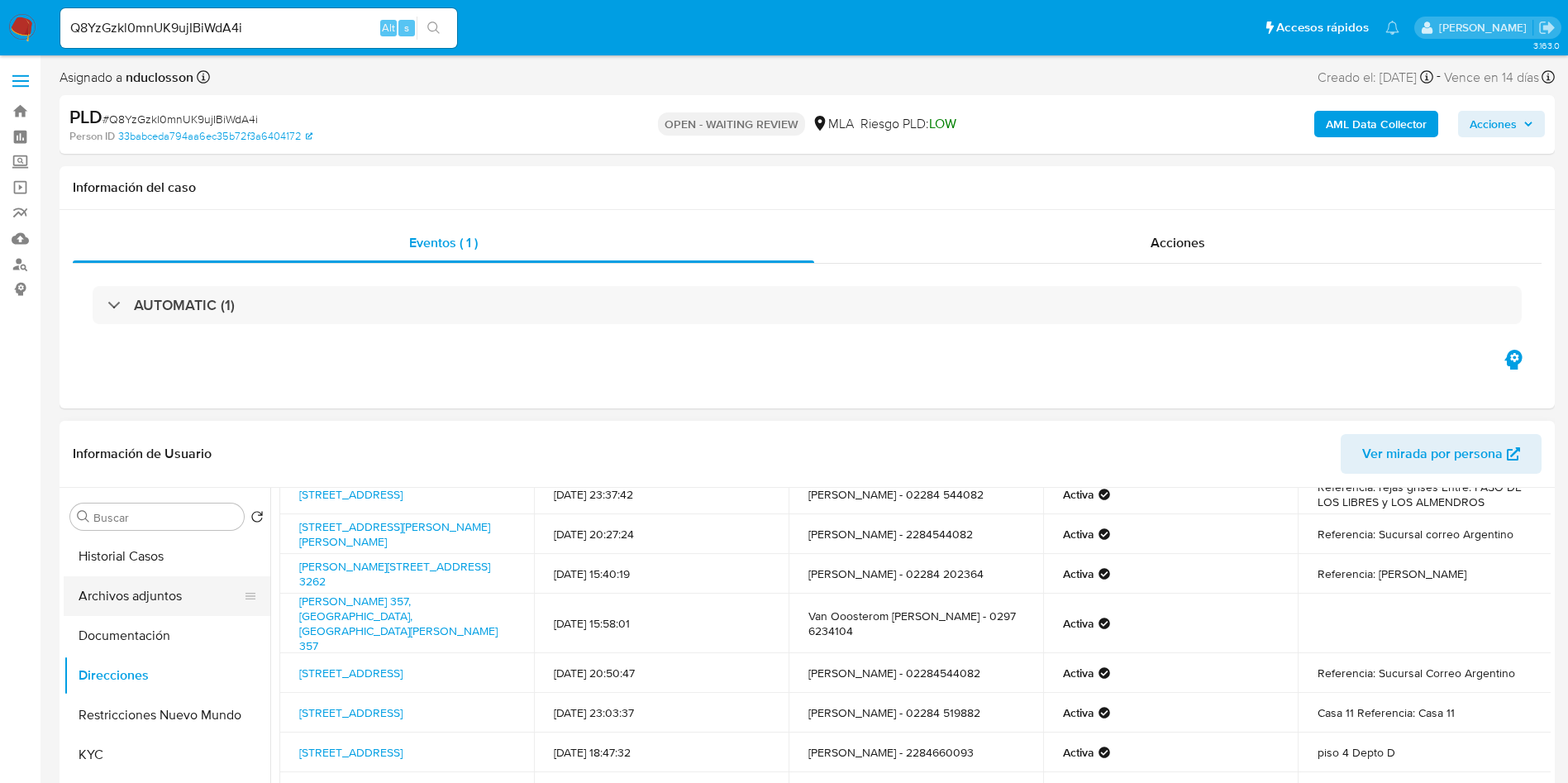
click at [146, 611] on button "Archivos adjuntos" at bounding box center [160, 596] width 193 height 39
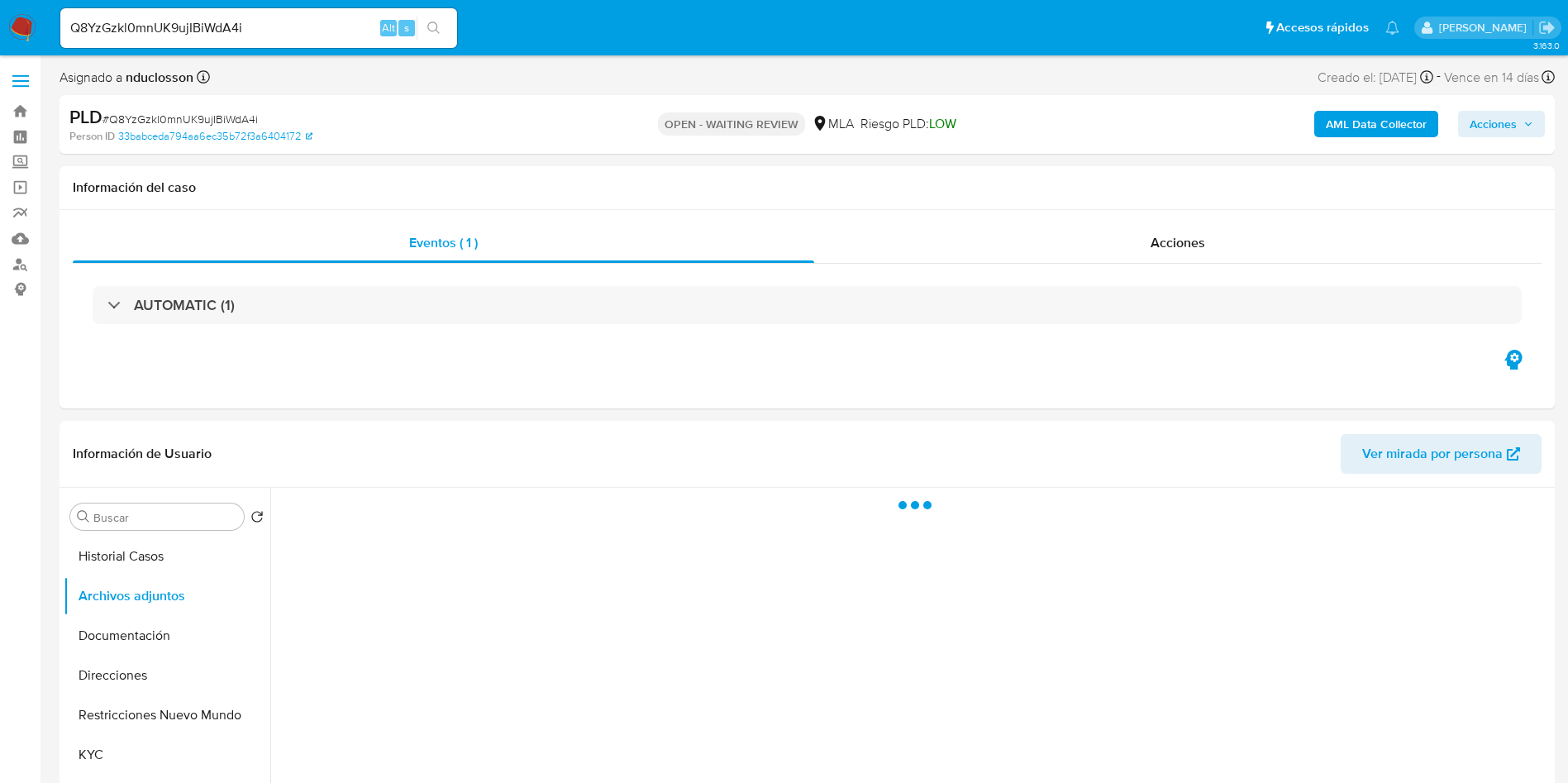
click at [1327, 132] on b "AML Data Collector" at bounding box center [1377, 124] width 101 height 27
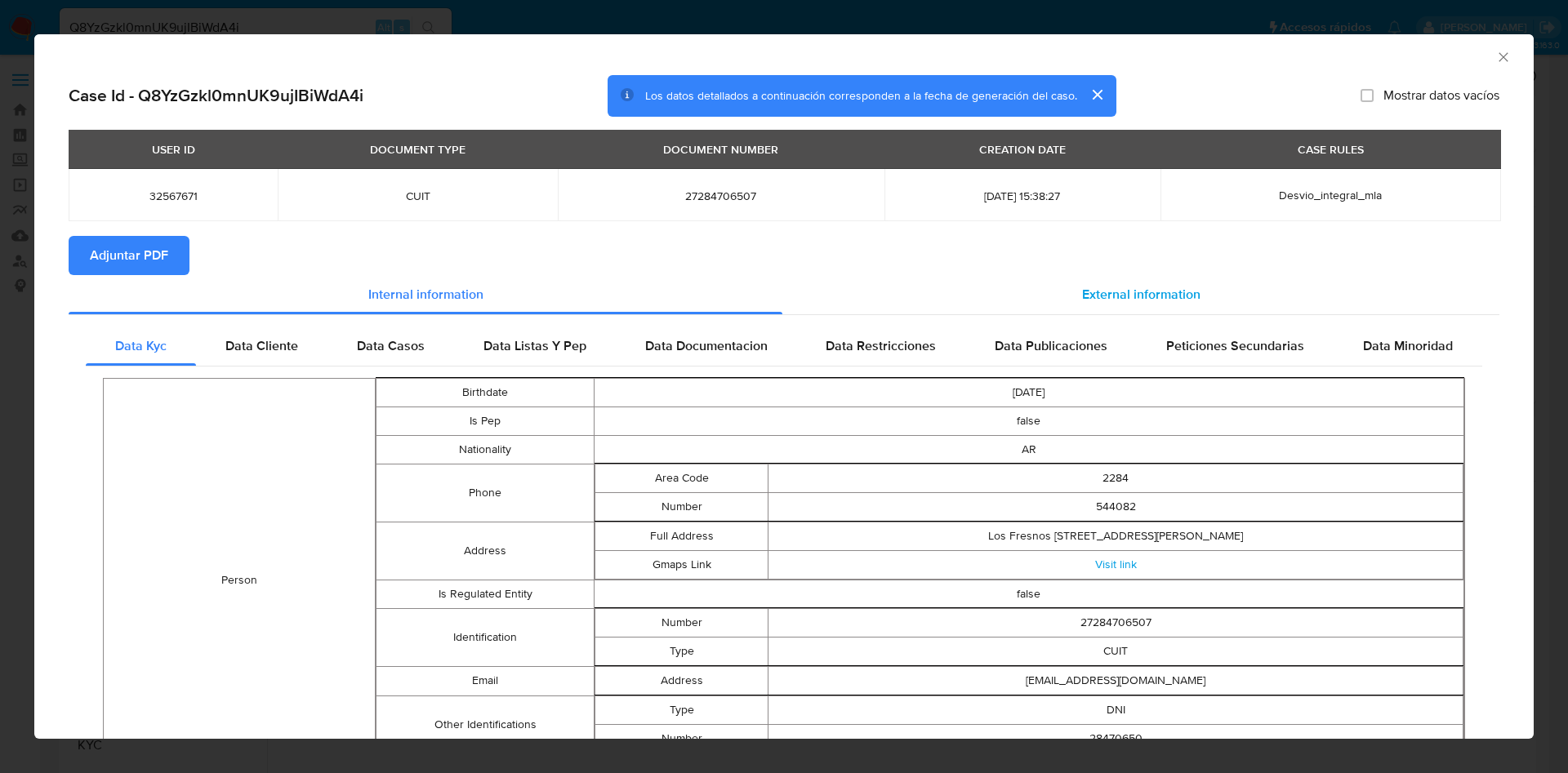
click at [1102, 297] on span "External information" at bounding box center [1141, 294] width 119 height 19
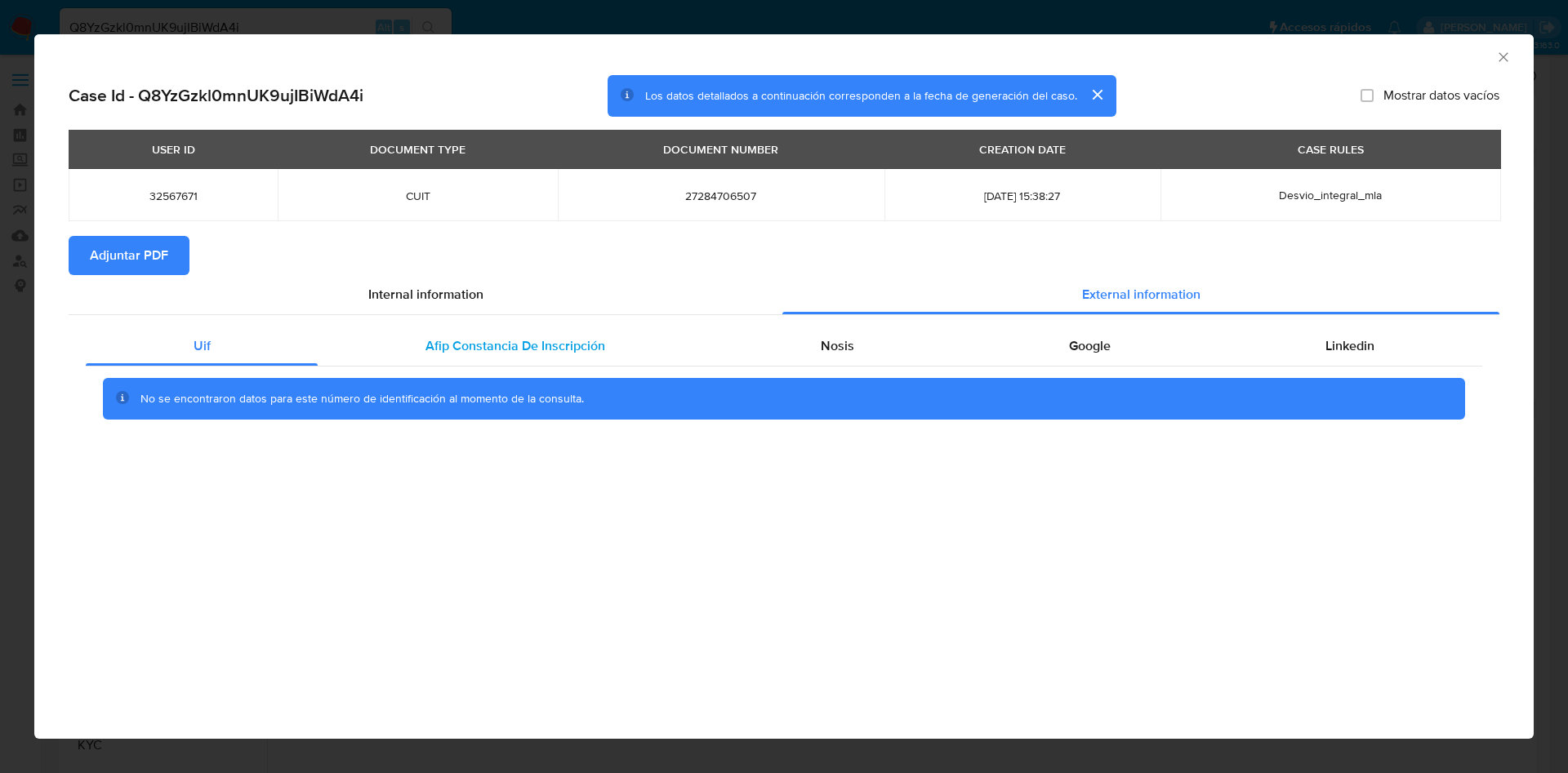
click at [572, 359] on div "Afip Constancia De Inscripción" at bounding box center [515, 346] width 394 height 39
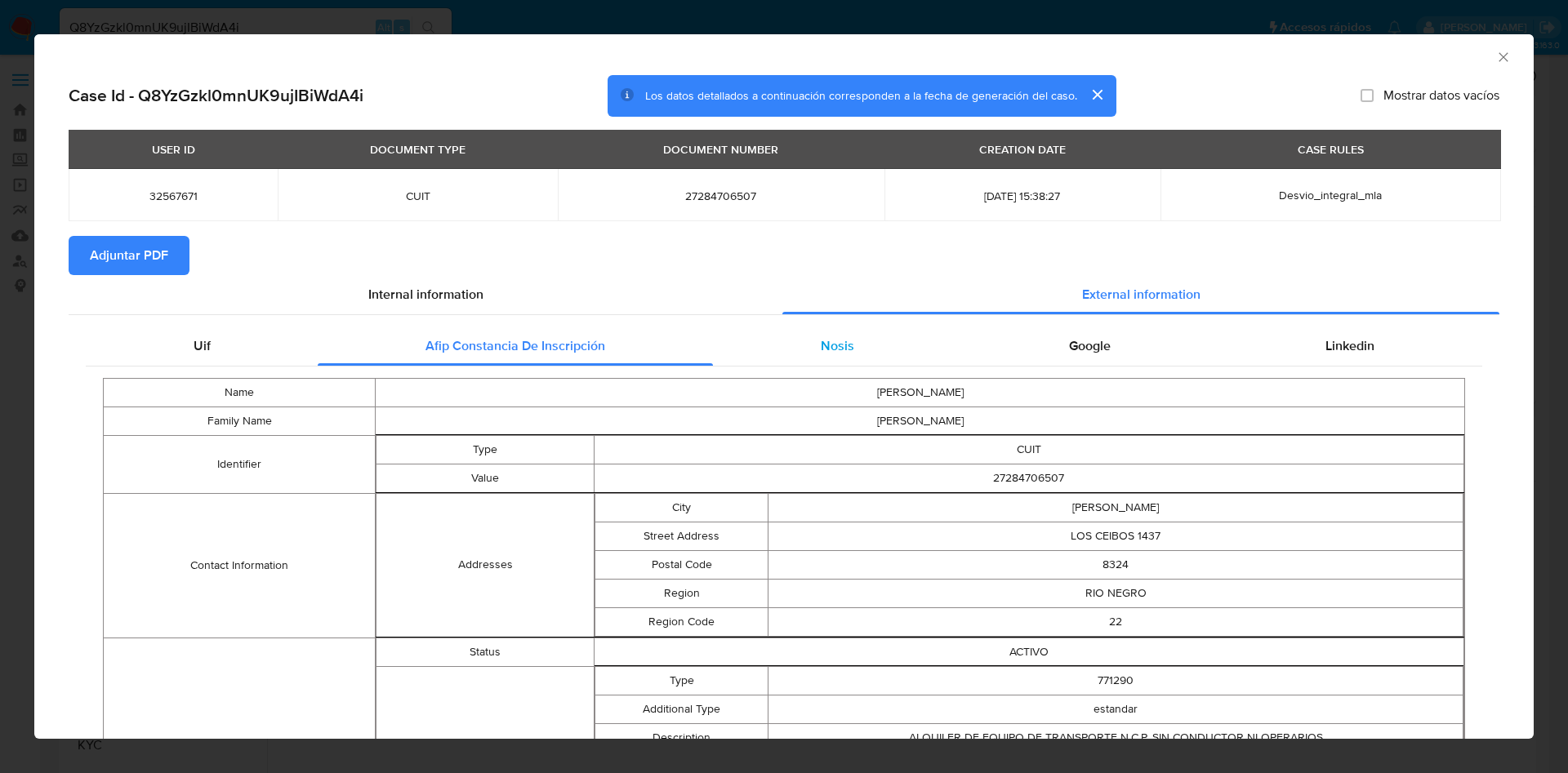
click at [785, 358] on div "Nosis" at bounding box center [837, 346] width 248 height 39
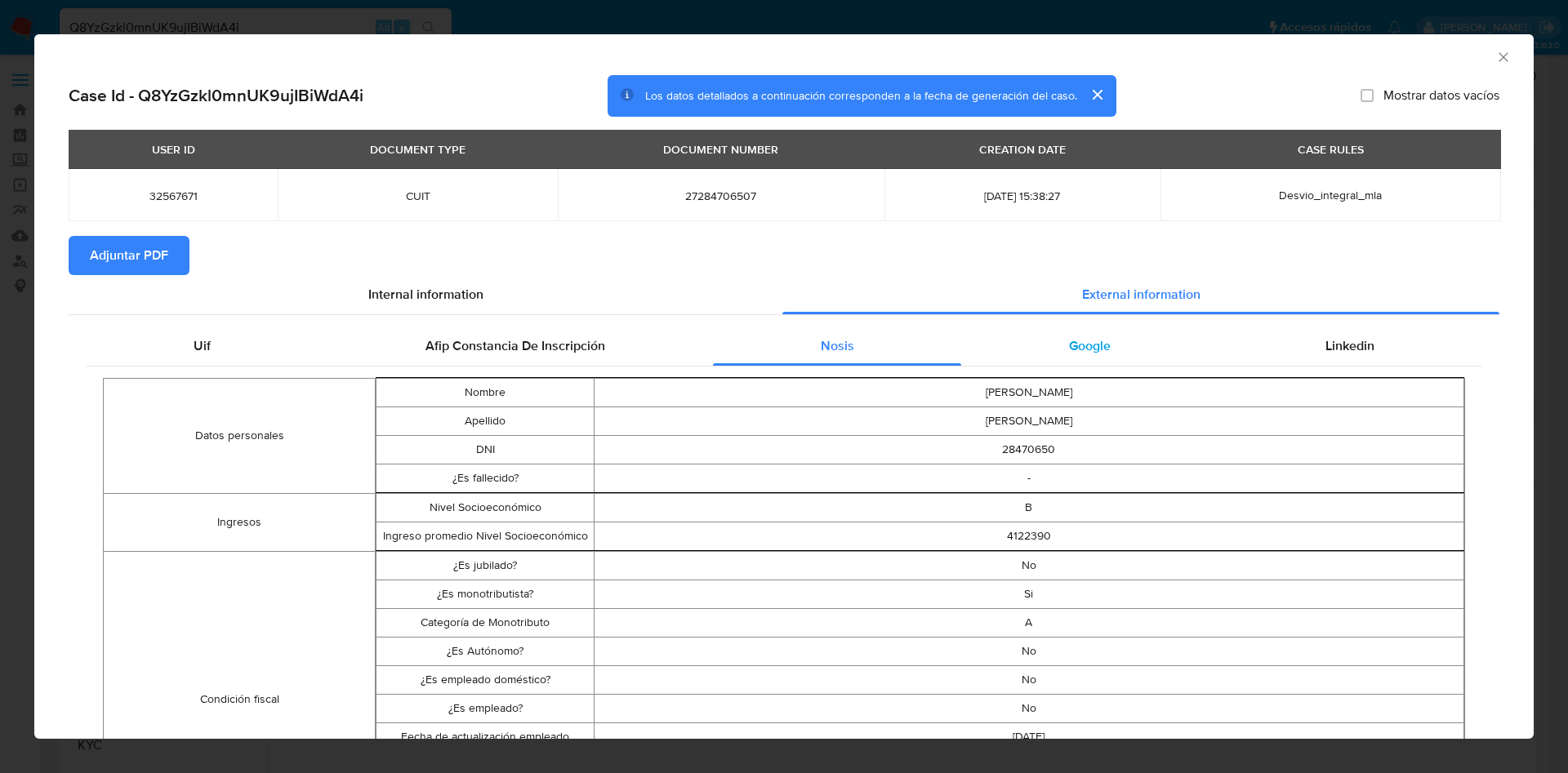
click at [1071, 331] on div "Google" at bounding box center [1090, 346] width 256 height 39
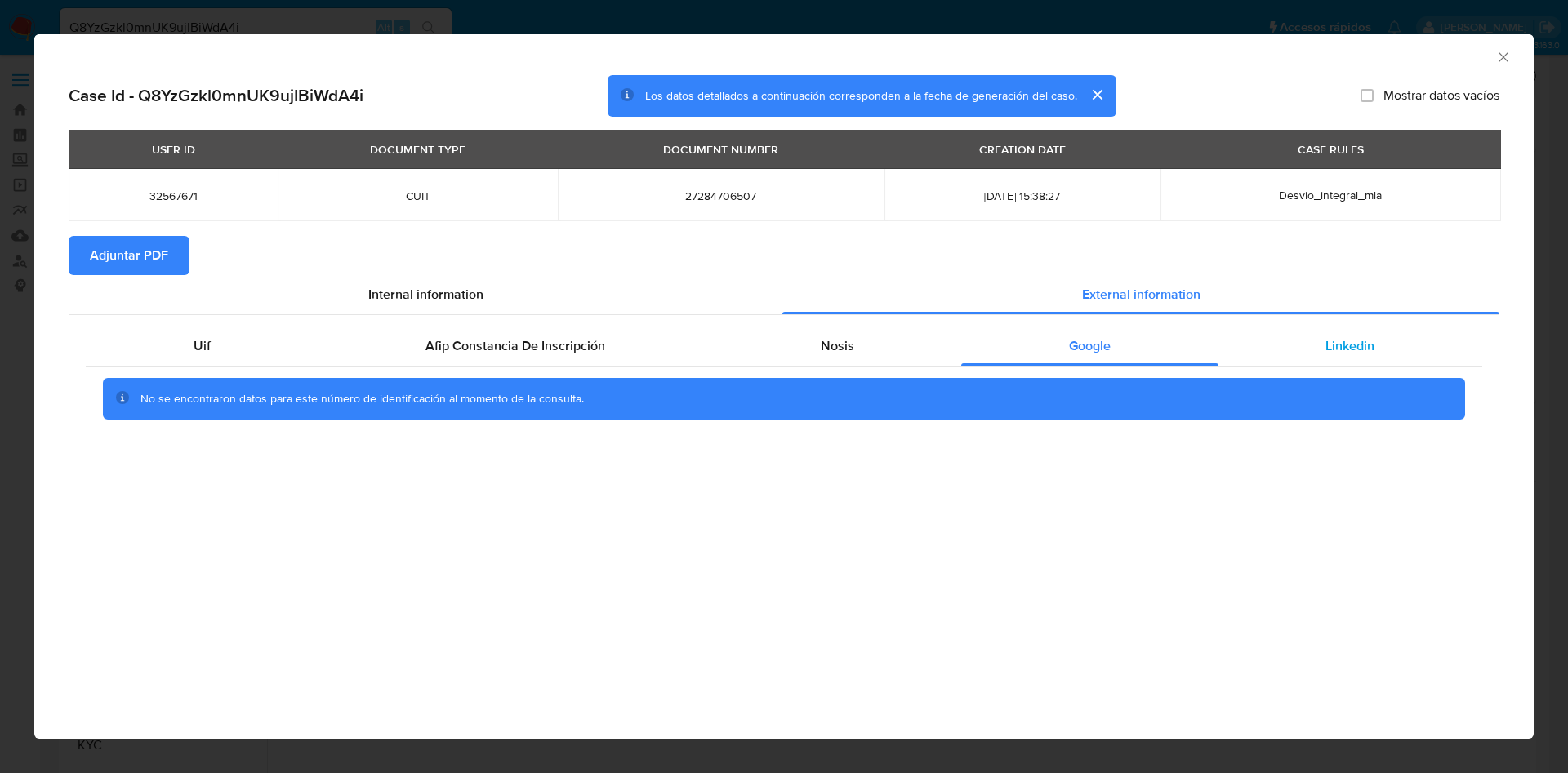
click at [1262, 346] on div "Linkedin" at bounding box center [1350, 346] width 264 height 39
click at [110, 240] on span "Adjuntar PDF" at bounding box center [129, 255] width 78 height 36
click at [1096, 88] on button "cerrar" at bounding box center [1096, 95] width 39 height 39
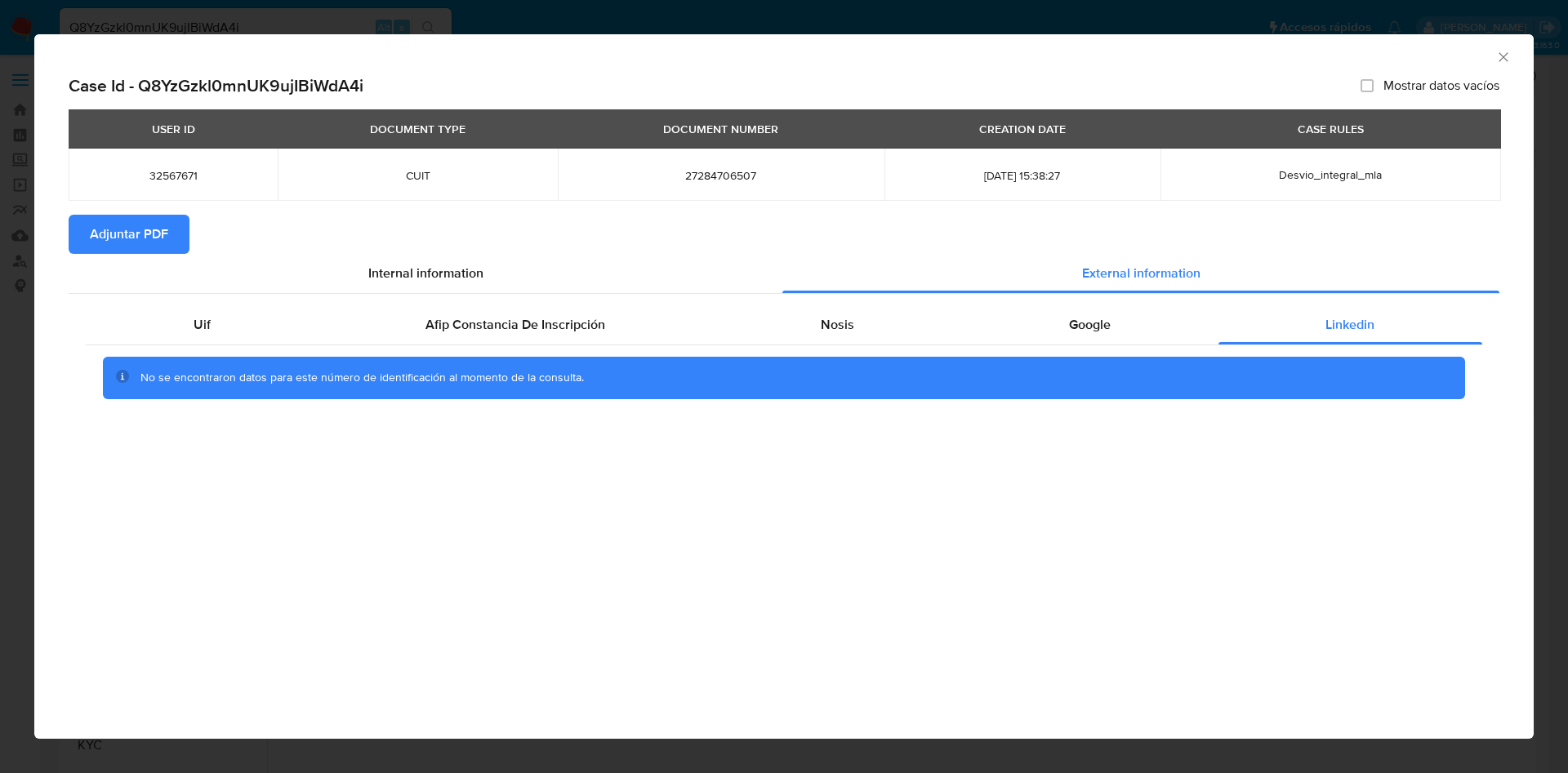
click at [1506, 60] on icon "Cerrar ventana" at bounding box center [1504, 57] width 16 height 16
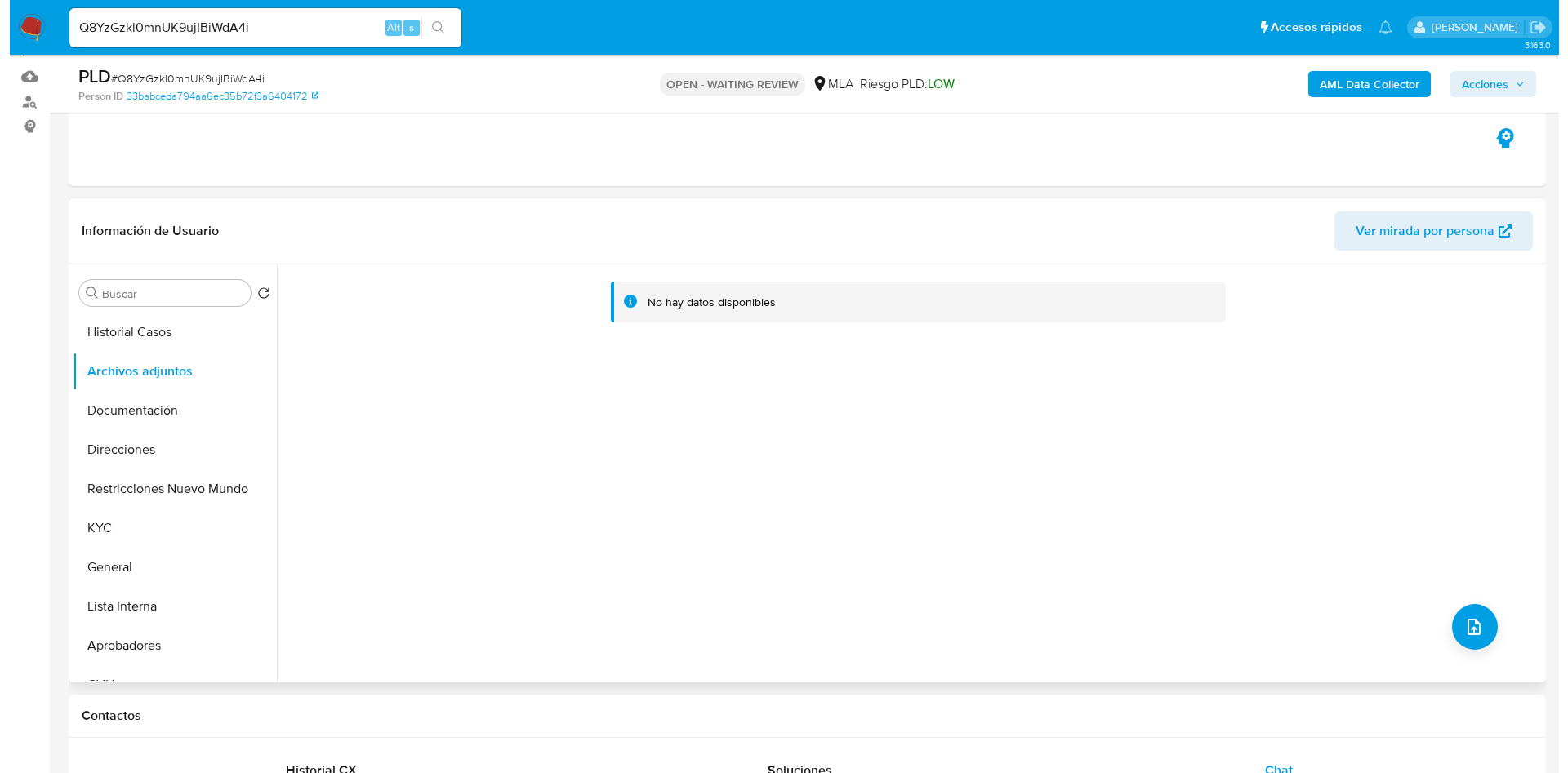
scroll to position [245, 0]
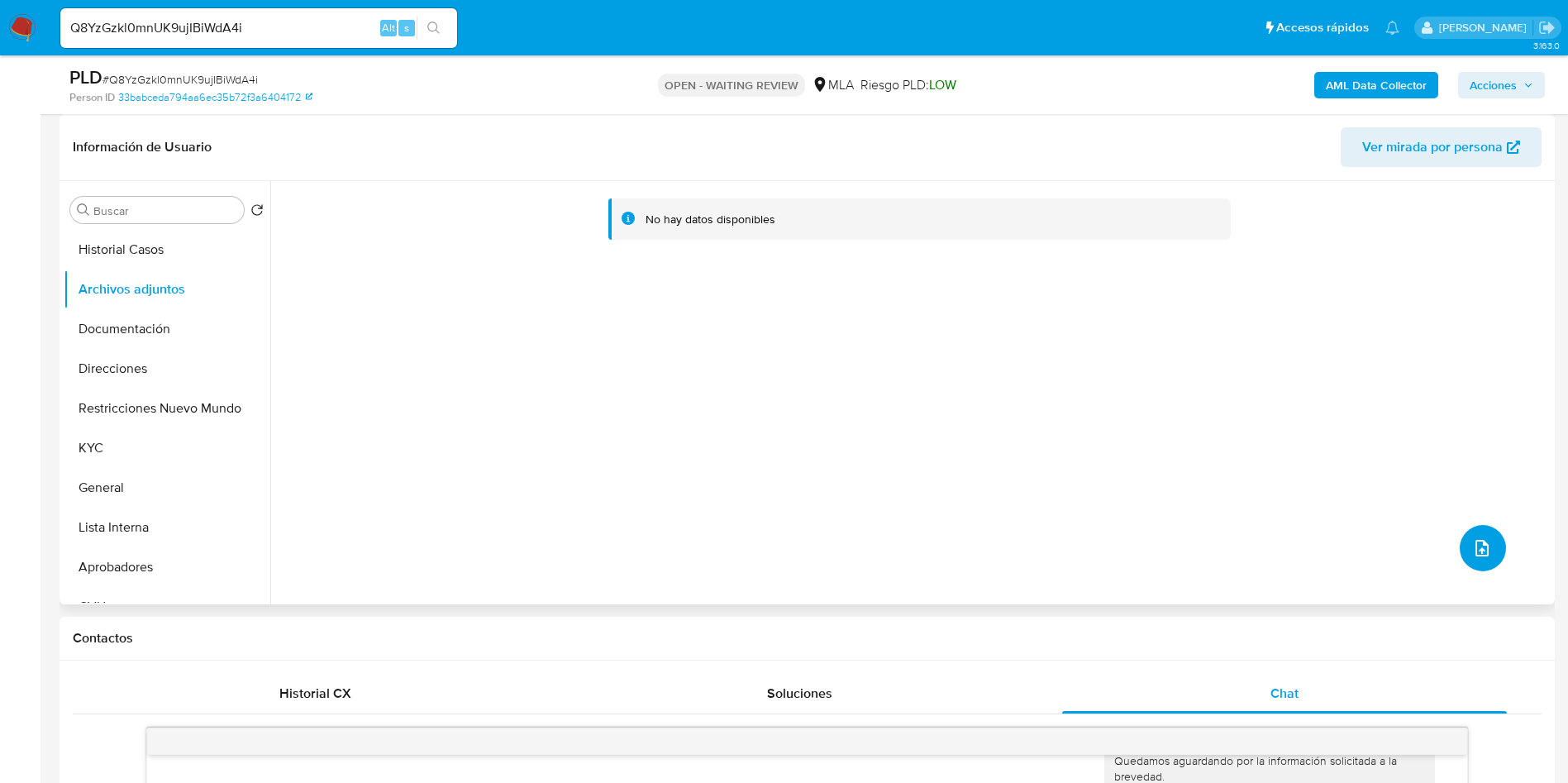
click at [1483, 537] on button "upload-file" at bounding box center [1483, 549] width 46 height 46
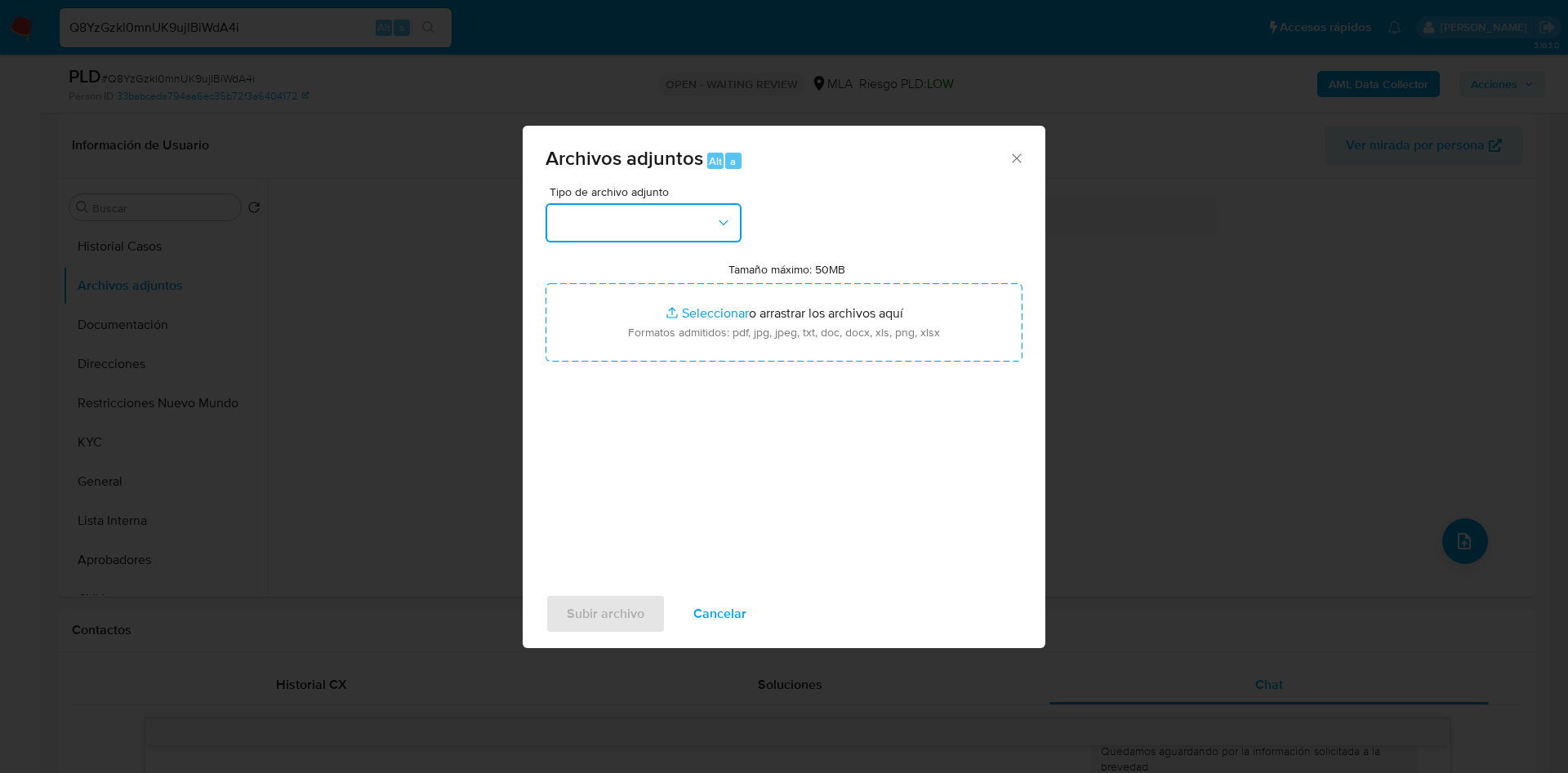
click at [666, 233] on button "button" at bounding box center [643, 223] width 196 height 39
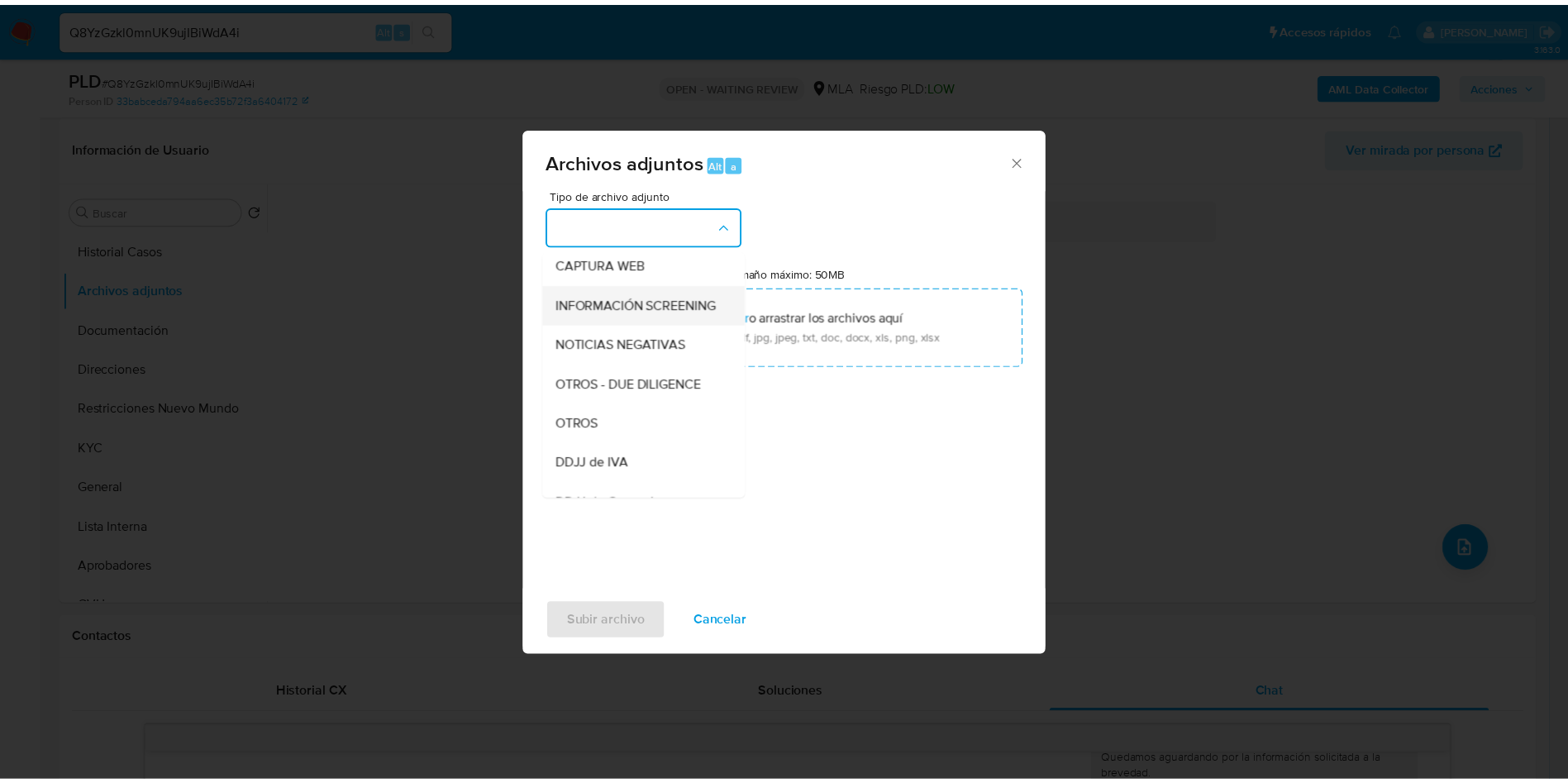
scroll to position [210, 0]
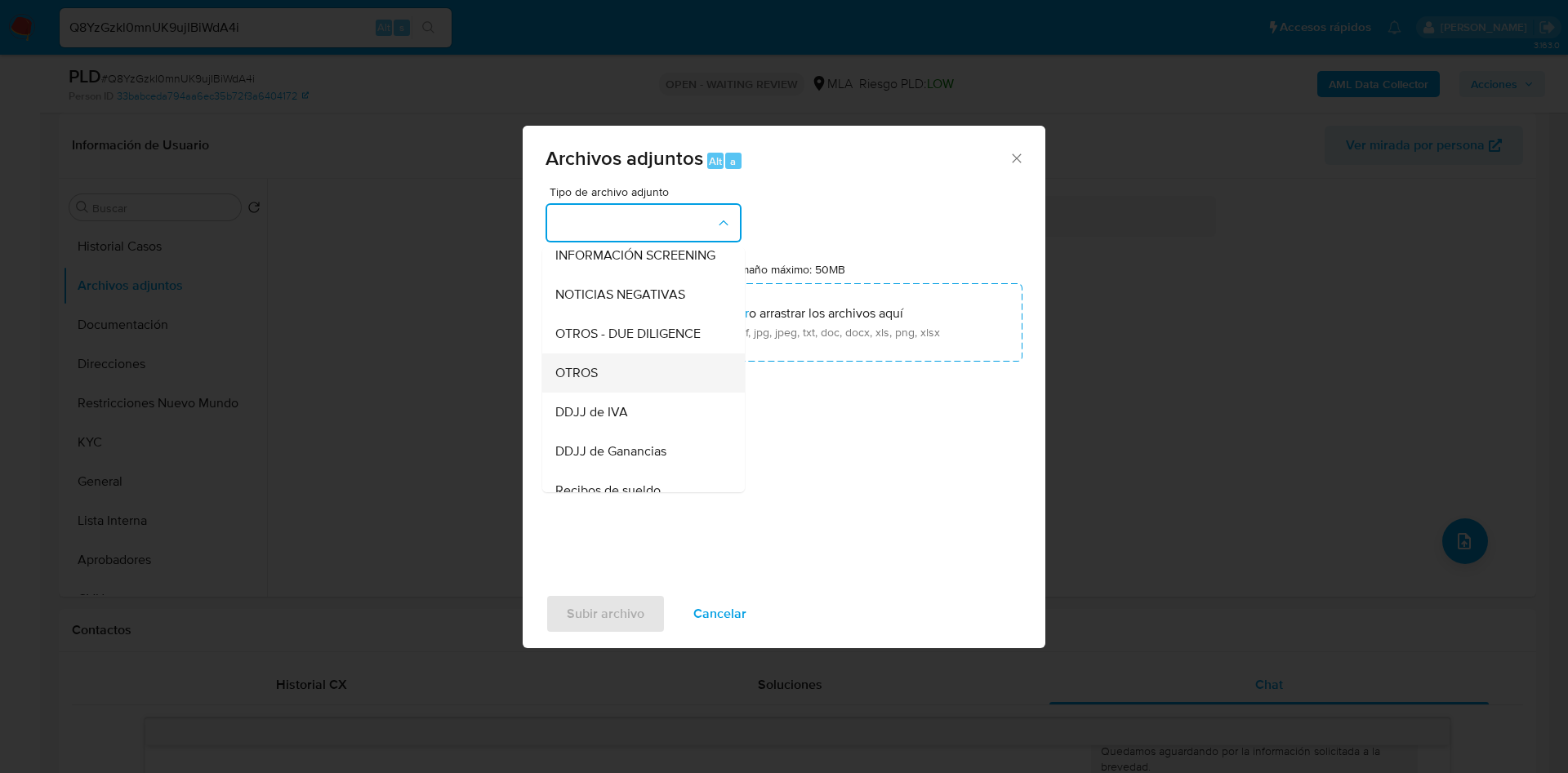
click at [619, 381] on div "OTROS" at bounding box center [639, 373] width 166 height 39
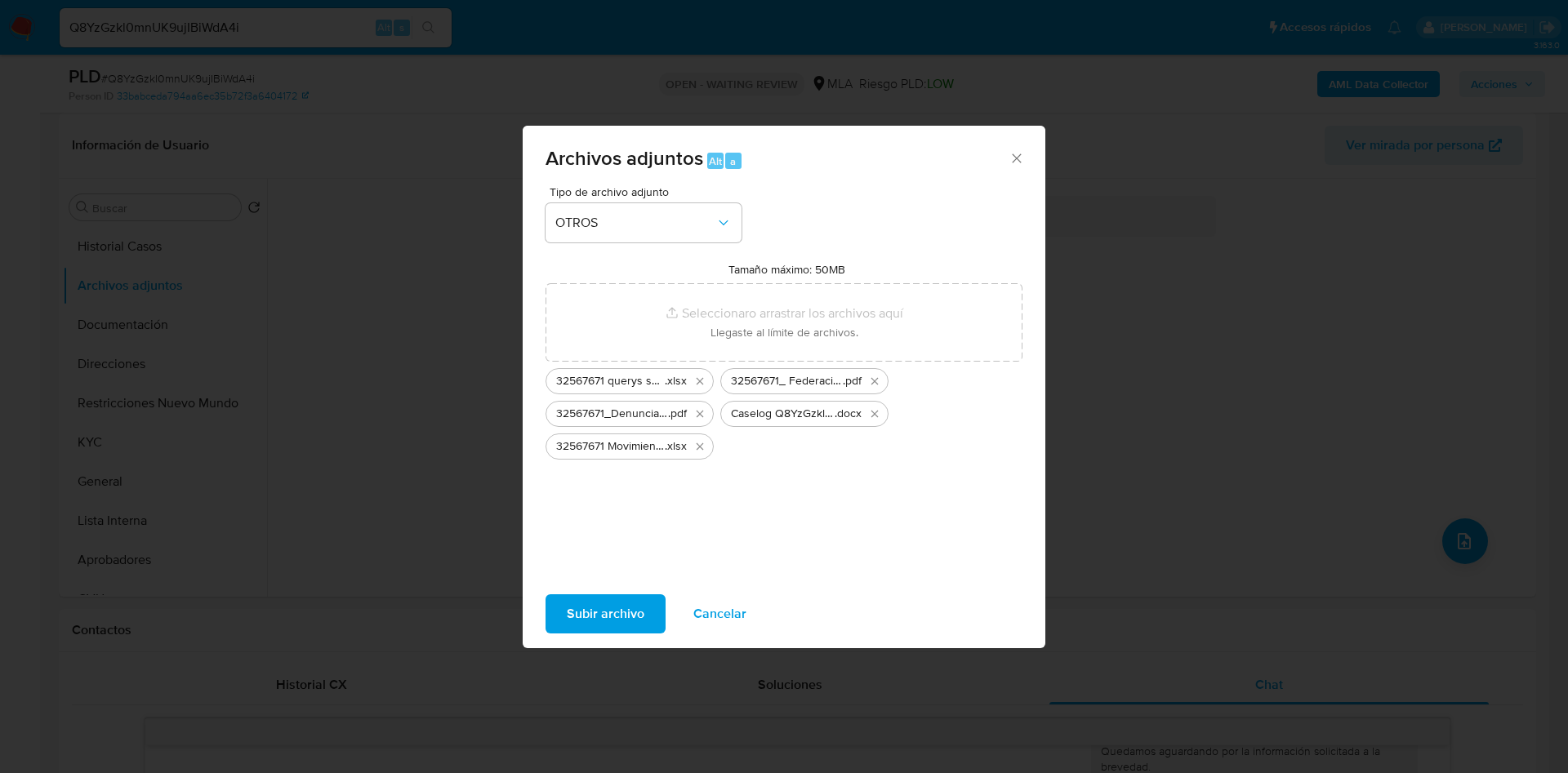
click at [615, 615] on span "Subir archivo" at bounding box center [605, 614] width 78 height 36
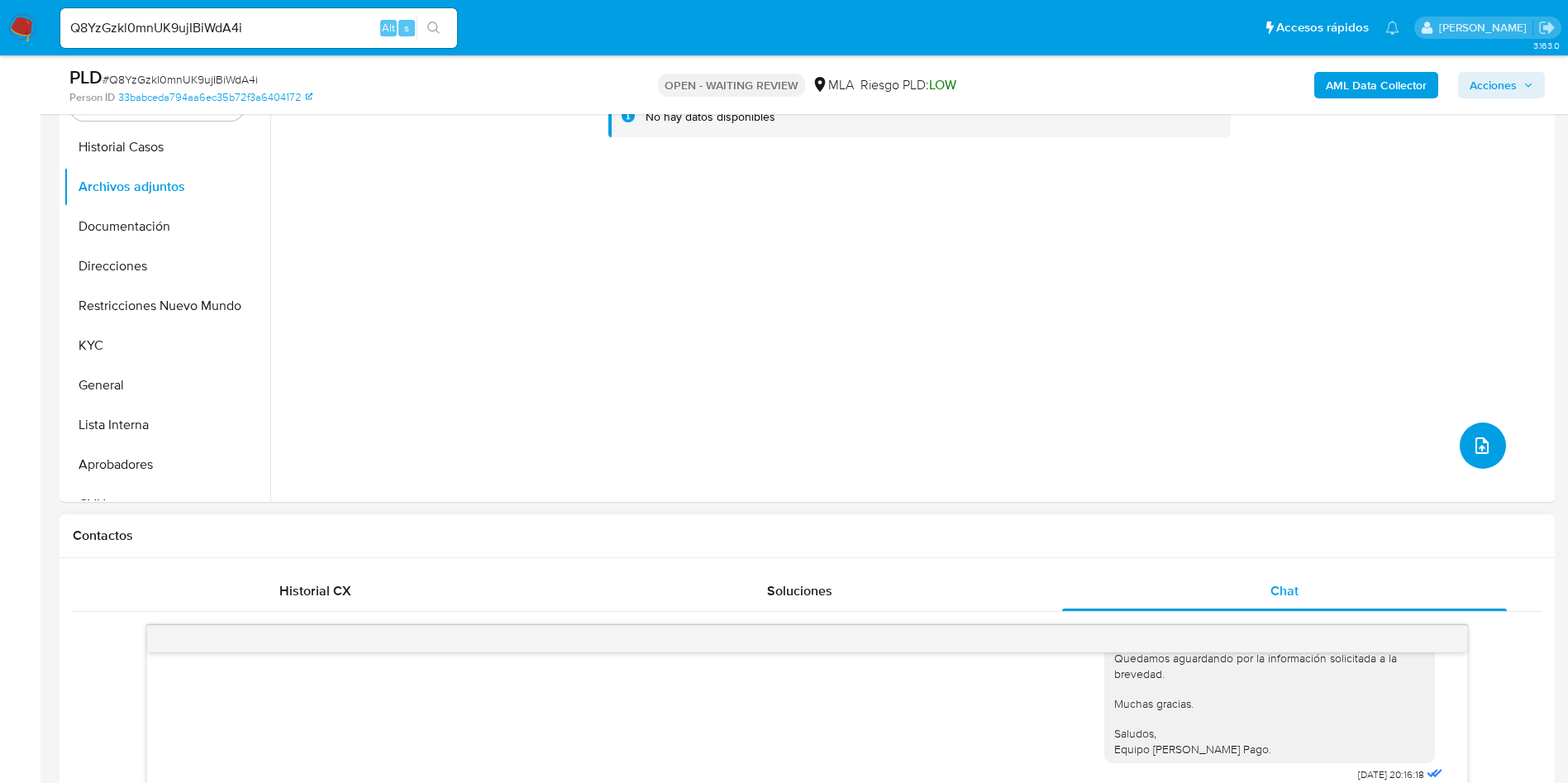
scroll to position [248, 0]
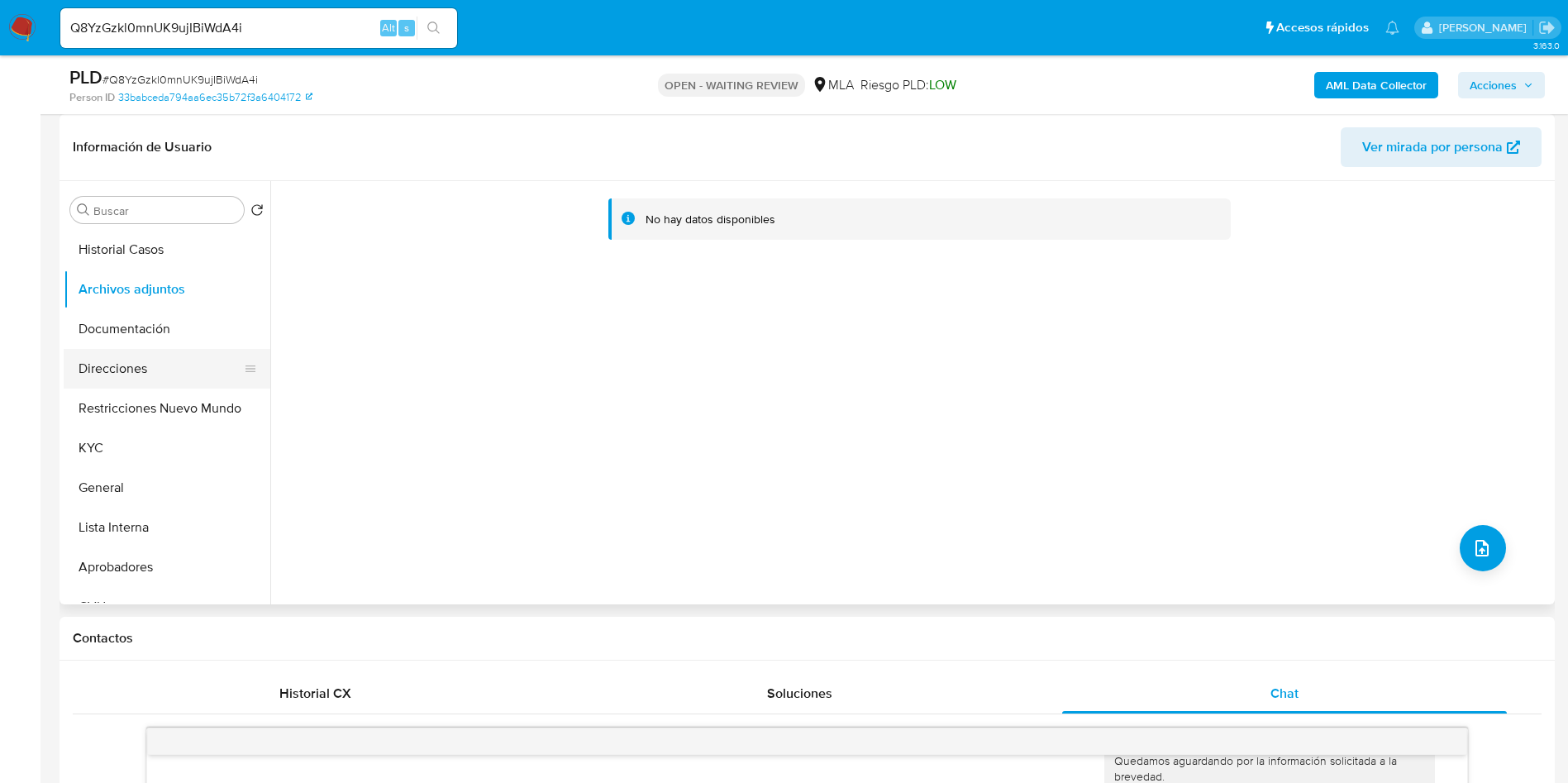
click at [89, 355] on button "Direcciones" at bounding box center [160, 368] width 193 height 39
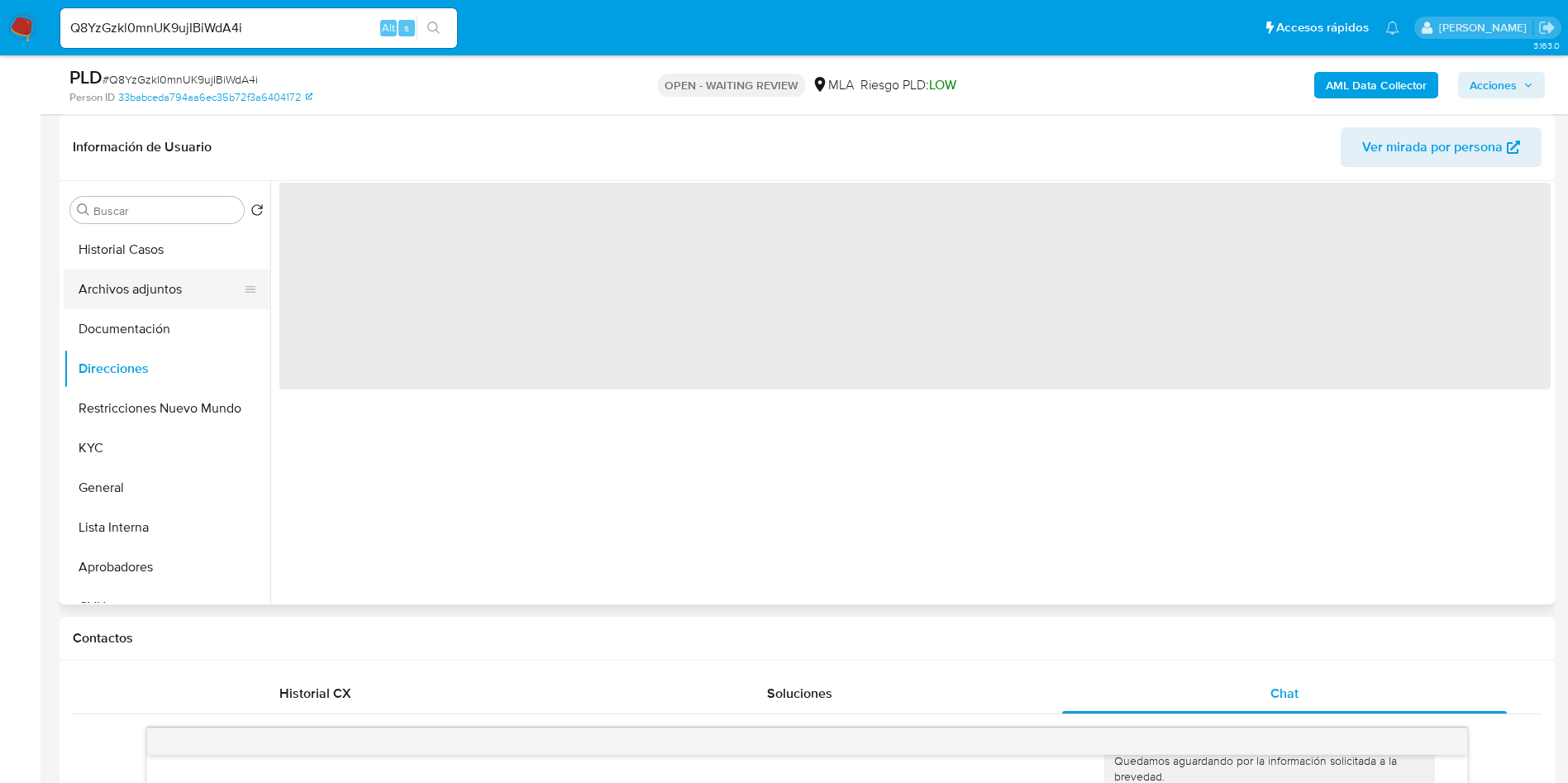
click at [100, 282] on button "Archivos adjuntos" at bounding box center [160, 289] width 193 height 39
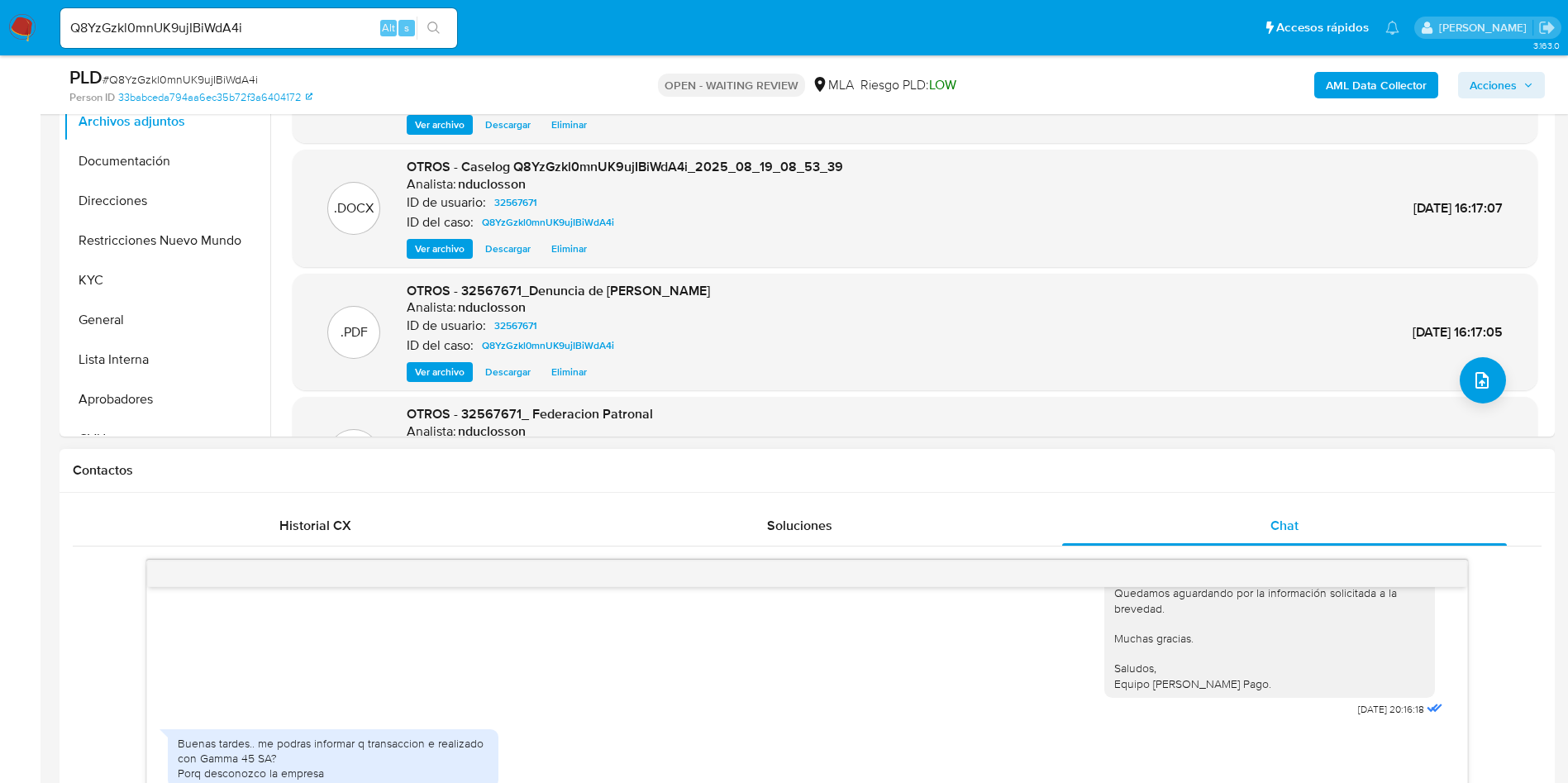
scroll to position [744, 0]
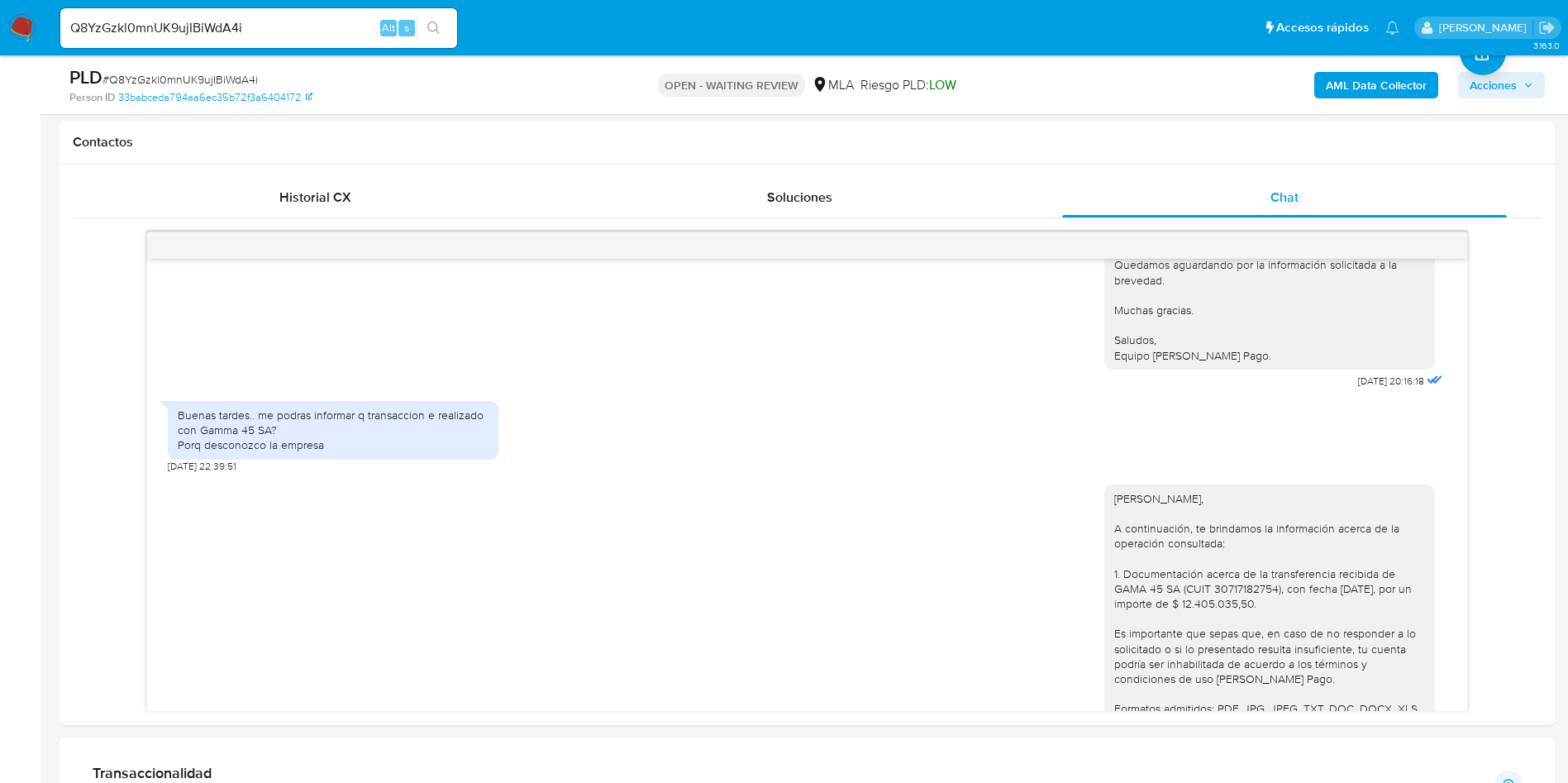
click at [201, 74] on span "# Q8YzGzkl0mnUK9ujIBiWdA4i" at bounding box center [179, 79] width 155 height 16
copy span "Q8YzGzkl0mnUK9ujIBiWdA4i"
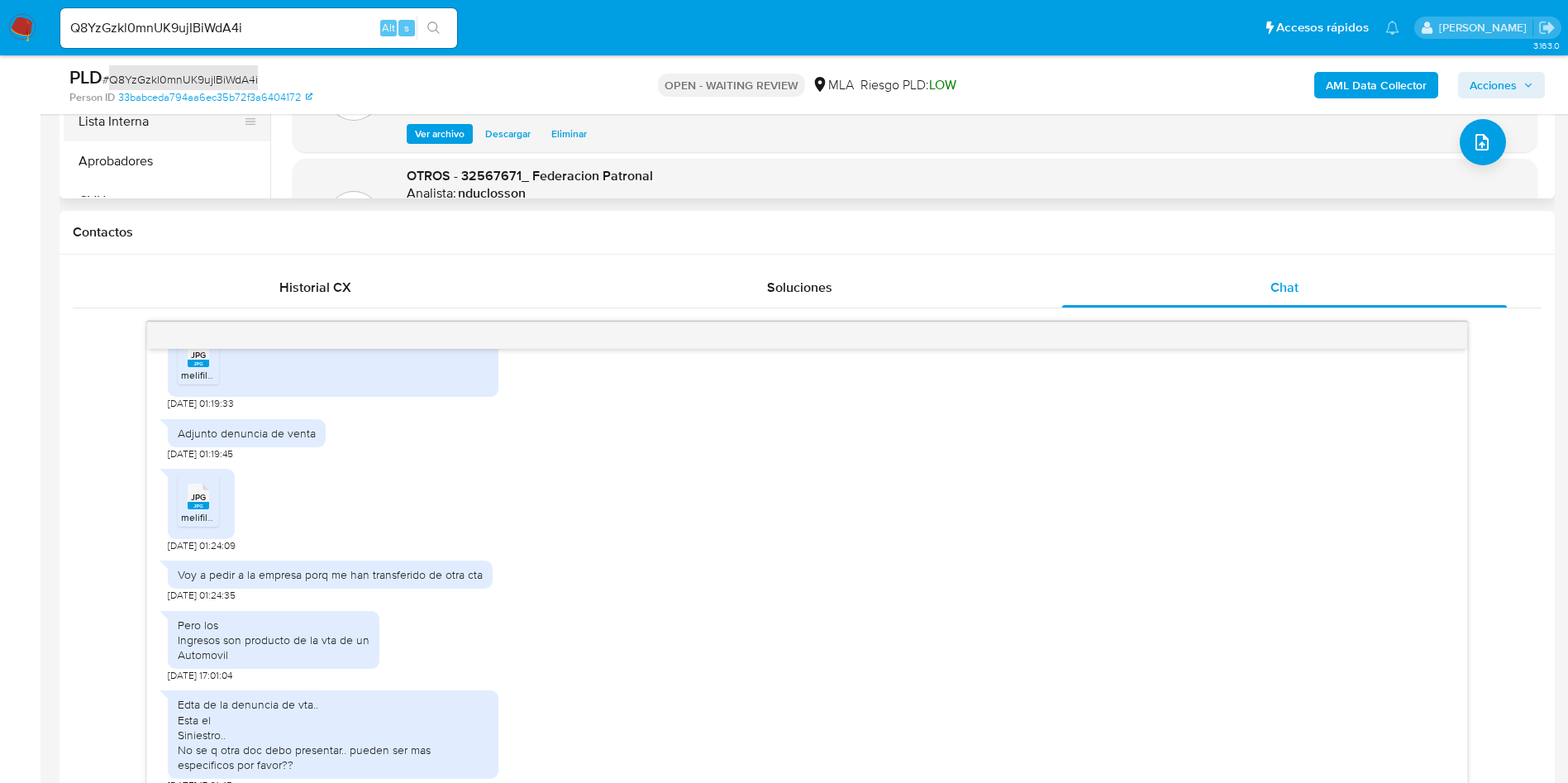
scroll to position [496, 0]
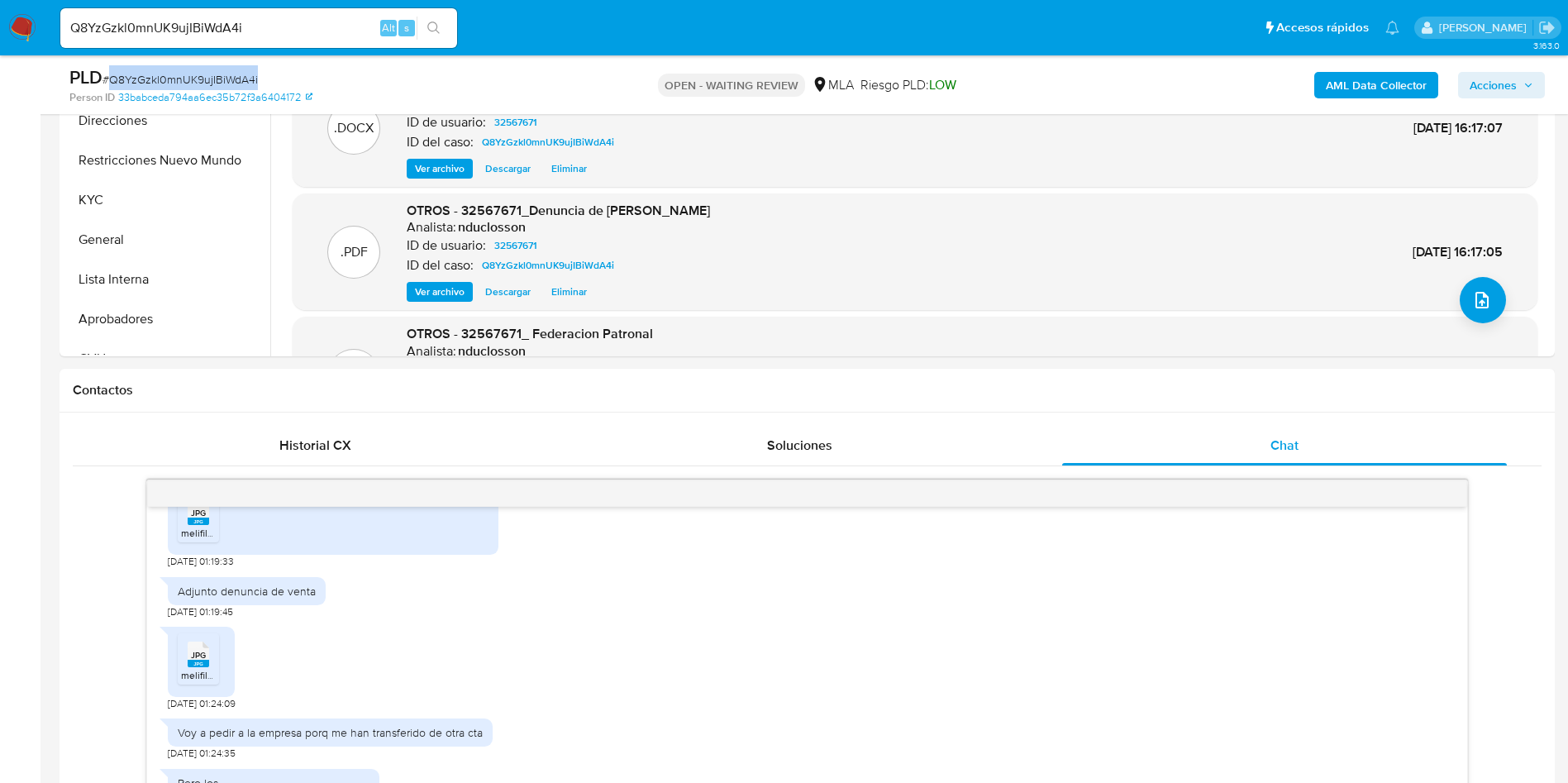
click at [138, 76] on span "# Q8YzGzkl0mnUK9ujIBiWdA4i" at bounding box center [179, 79] width 155 height 16
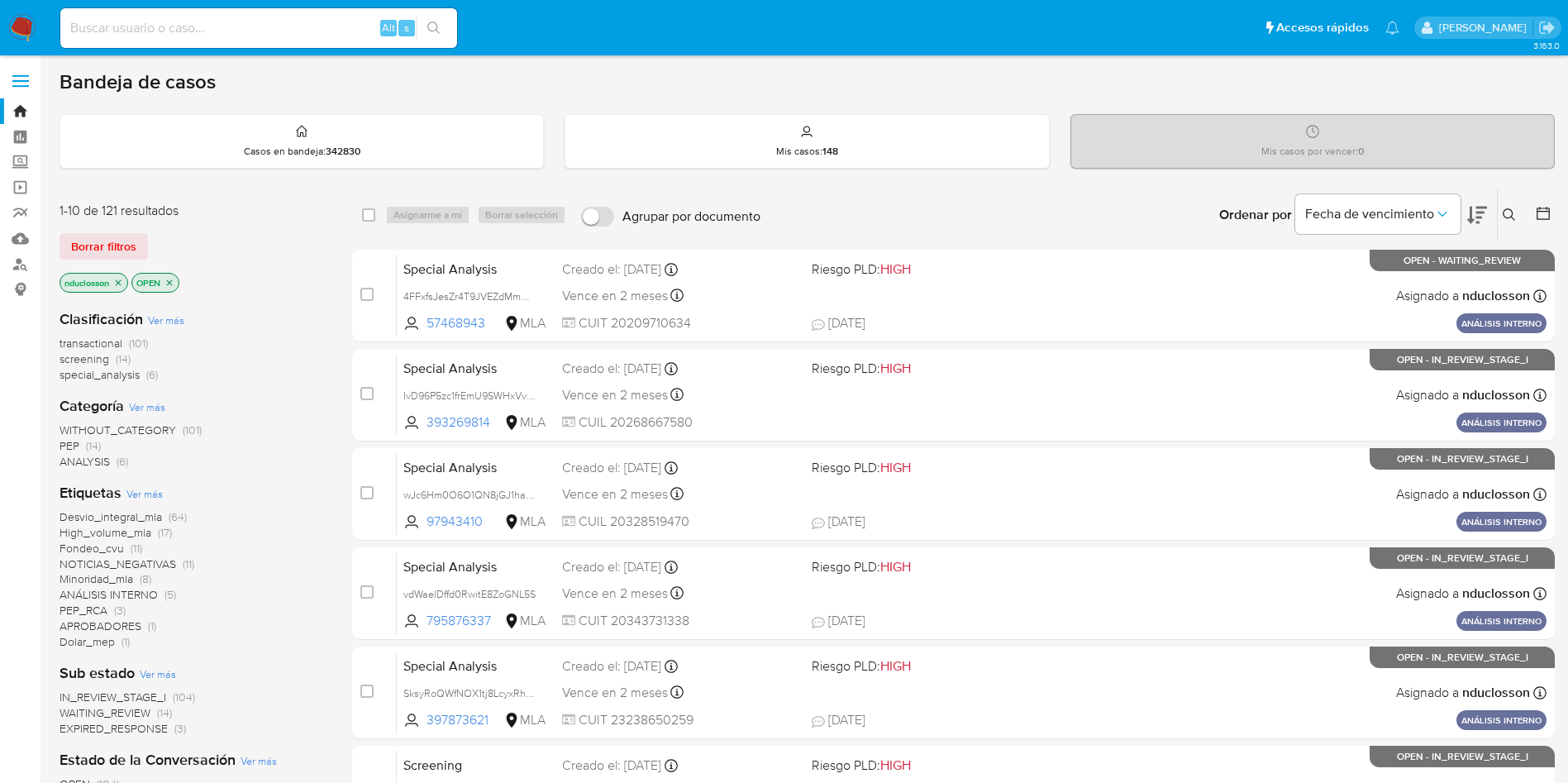
click at [1504, 210] on icon at bounding box center [1509, 215] width 13 height 13
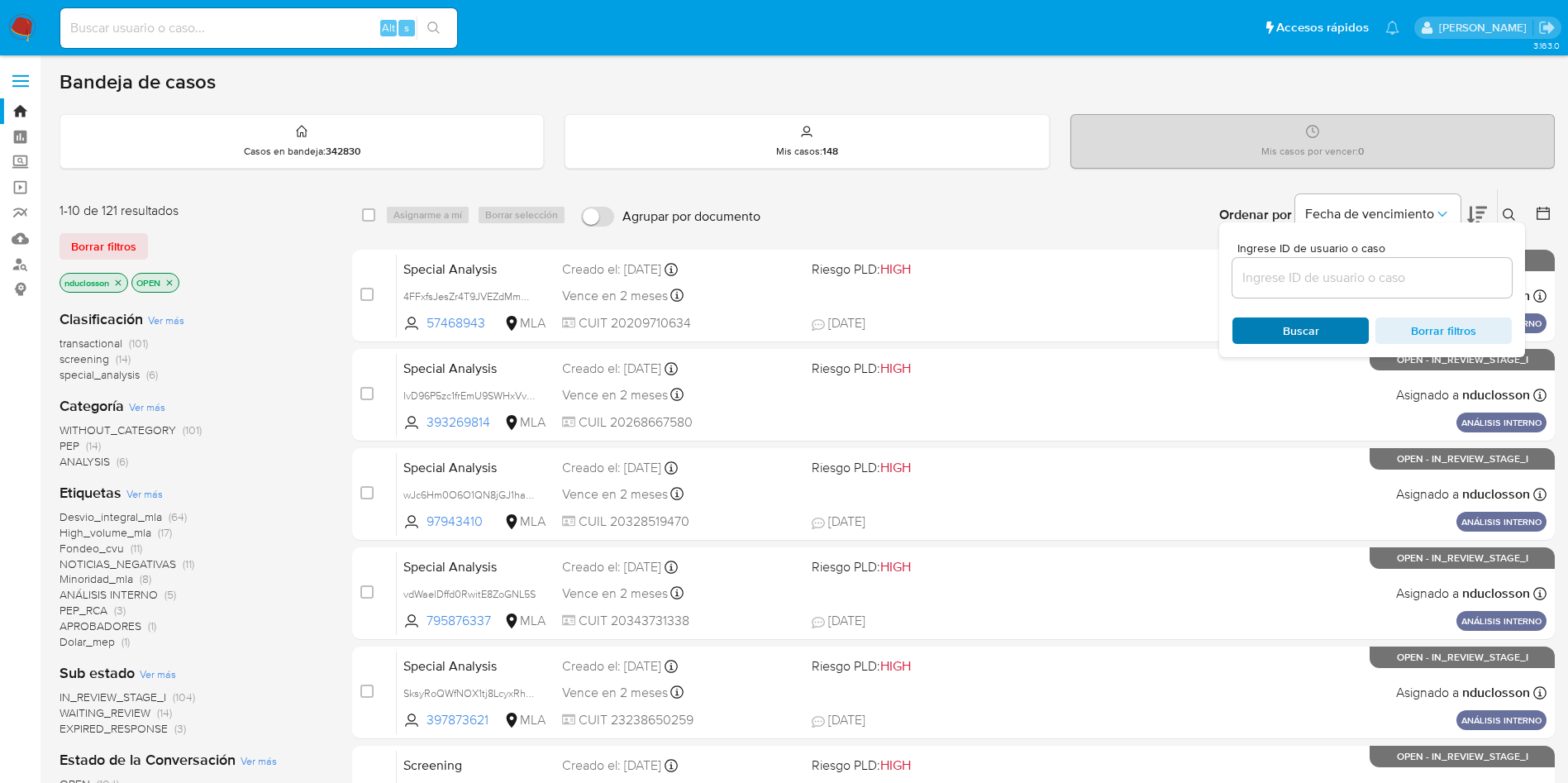
drag, startPoint x: 1315, startPoint y: 281, endPoint x: 1272, endPoint y: 319, distance: 57.4
click at [1315, 281] on input at bounding box center [1372, 277] width 280 height 21
type input "Q8YzGzkl0mnUK9ujIBiWdA4i"
click at [1261, 330] on span "Buscar" at bounding box center [1301, 331] width 113 height 23
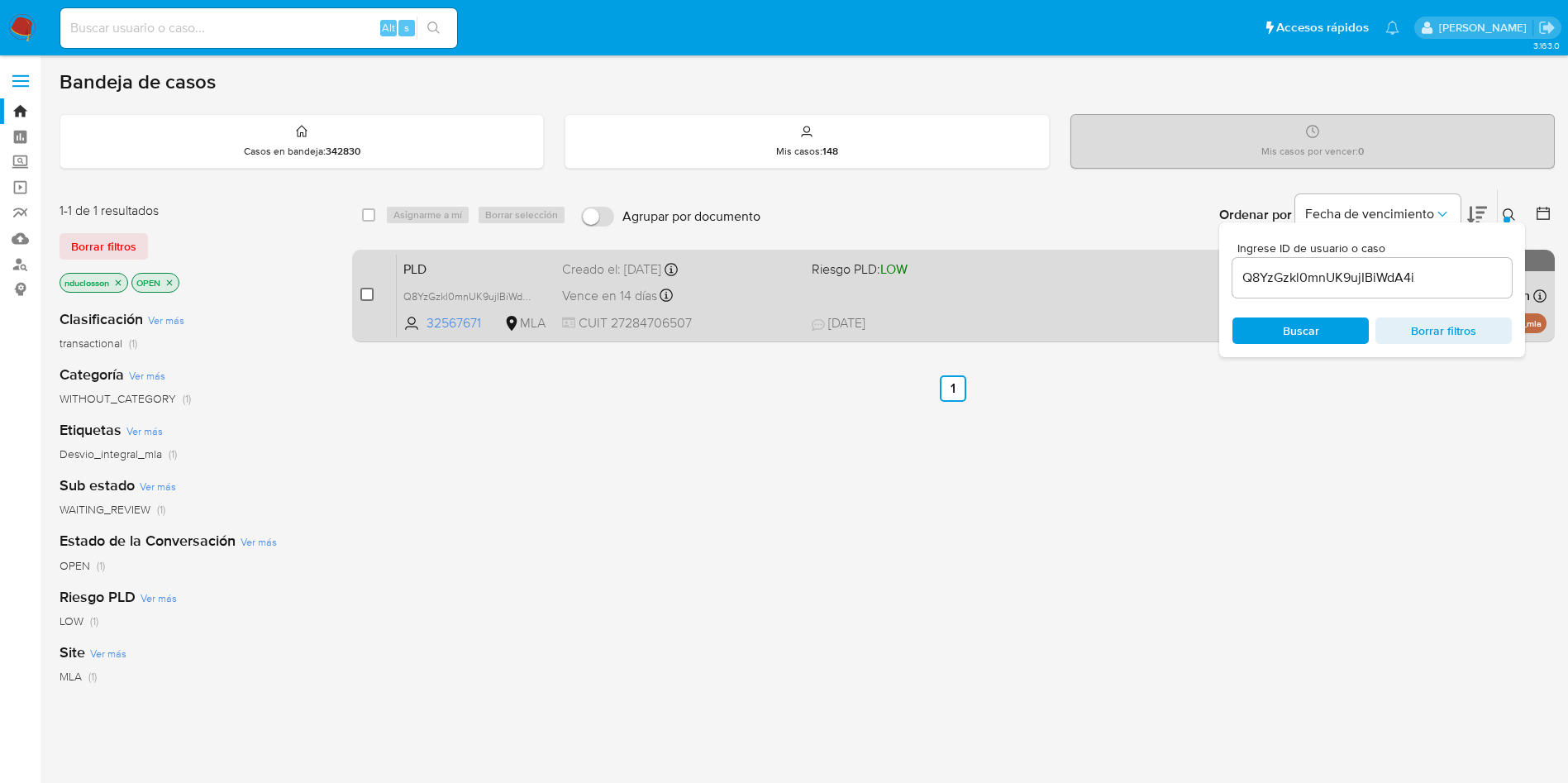
click at [372, 290] on input "checkbox" at bounding box center [366, 294] width 13 height 13
checkbox input "true"
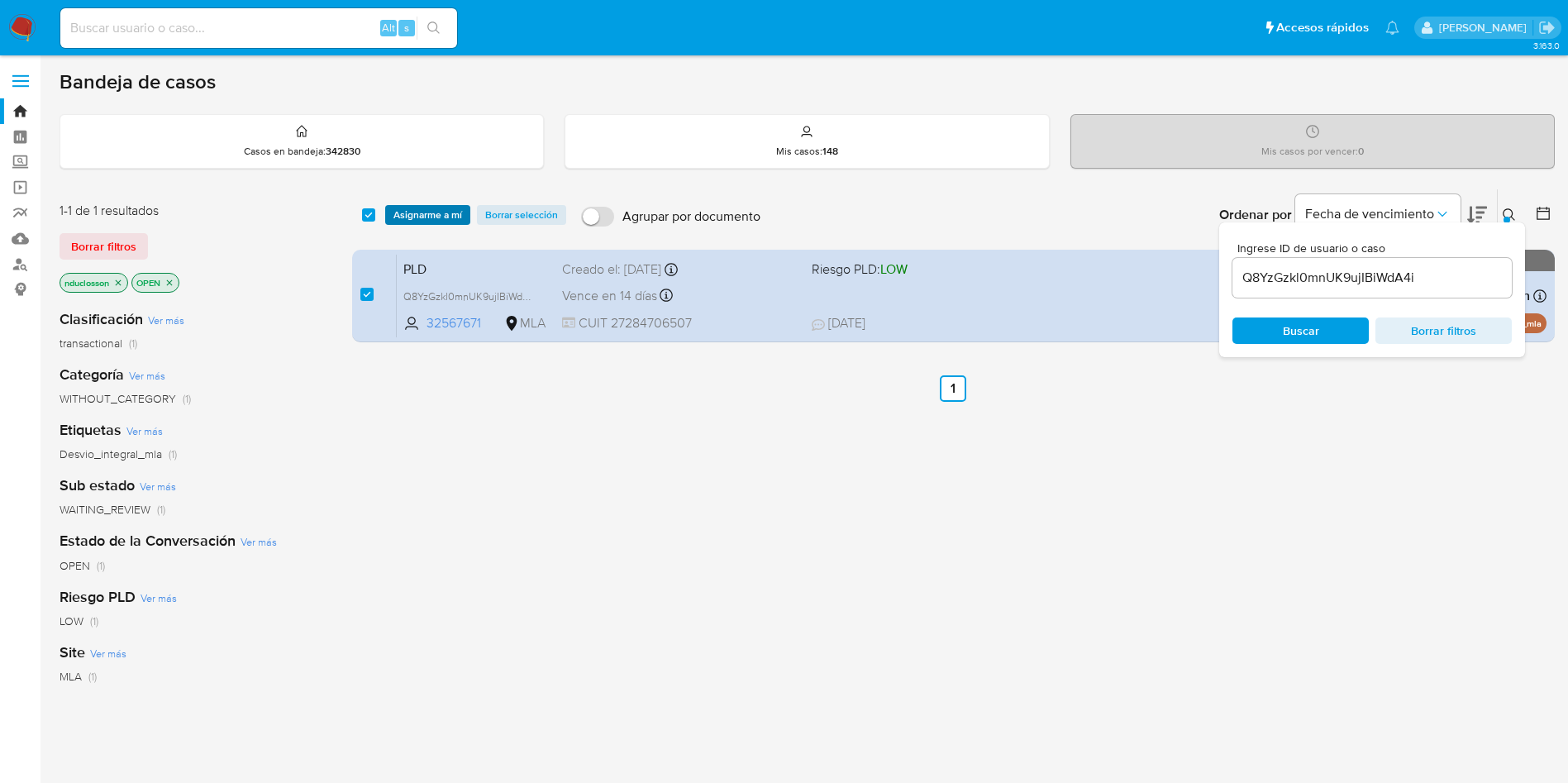
click at [412, 216] on span "Asignarme a mí" at bounding box center [427, 215] width 69 height 16
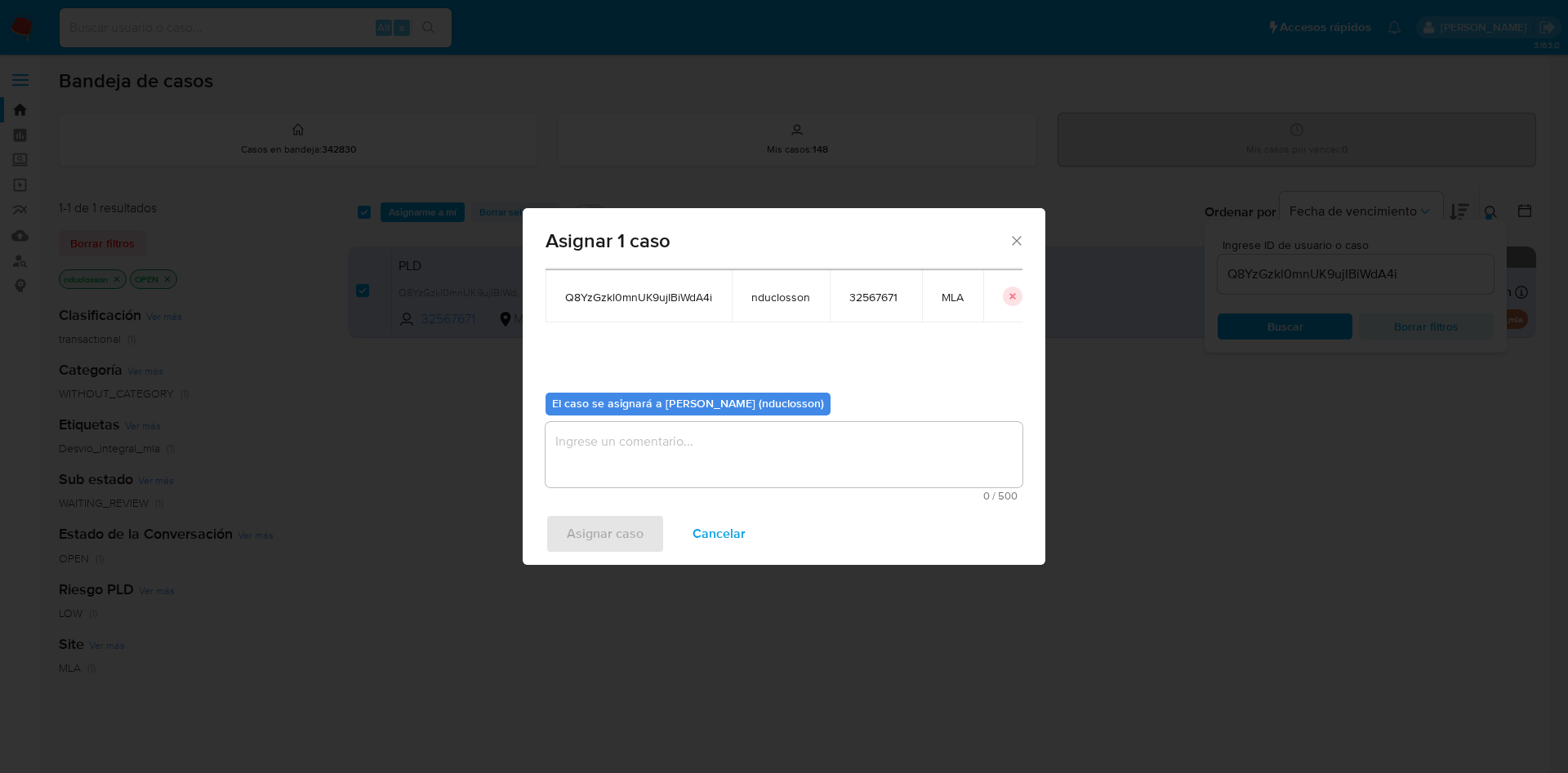
scroll to position [85, 0]
click at [633, 447] on textarea "assign-modal" at bounding box center [784, 453] width 477 height 65
click at [590, 556] on div "Asignar caso Cancelar" at bounding box center [784, 533] width 522 height 62
click at [588, 544] on span "Asignar caso" at bounding box center [605, 534] width 77 height 36
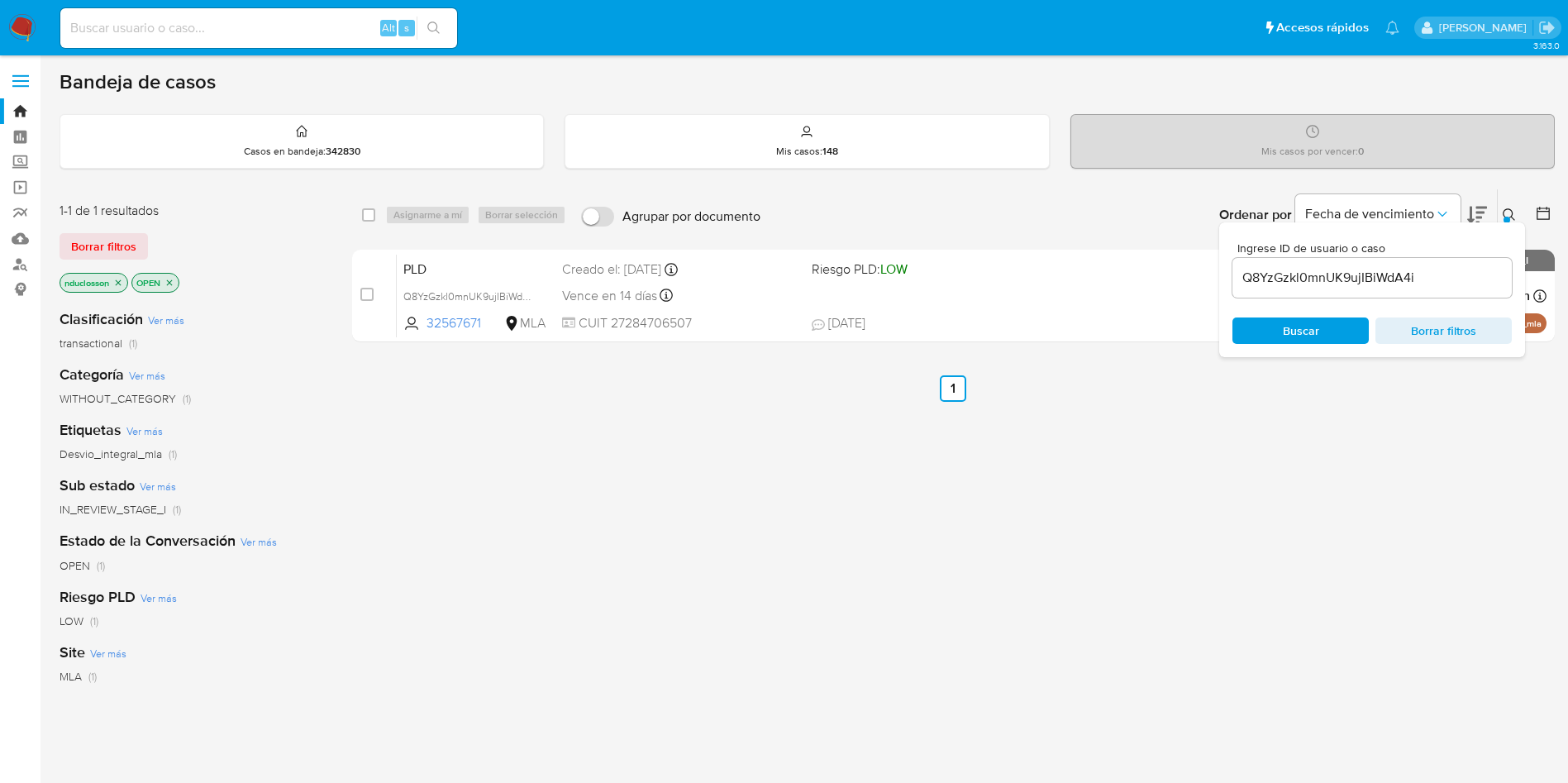
click at [375, 215] on div "select-all-cases-checkbox" at bounding box center [372, 215] width 20 height 20
click at [371, 215] on input "checkbox" at bounding box center [368, 215] width 13 height 13
checkbox input "true"
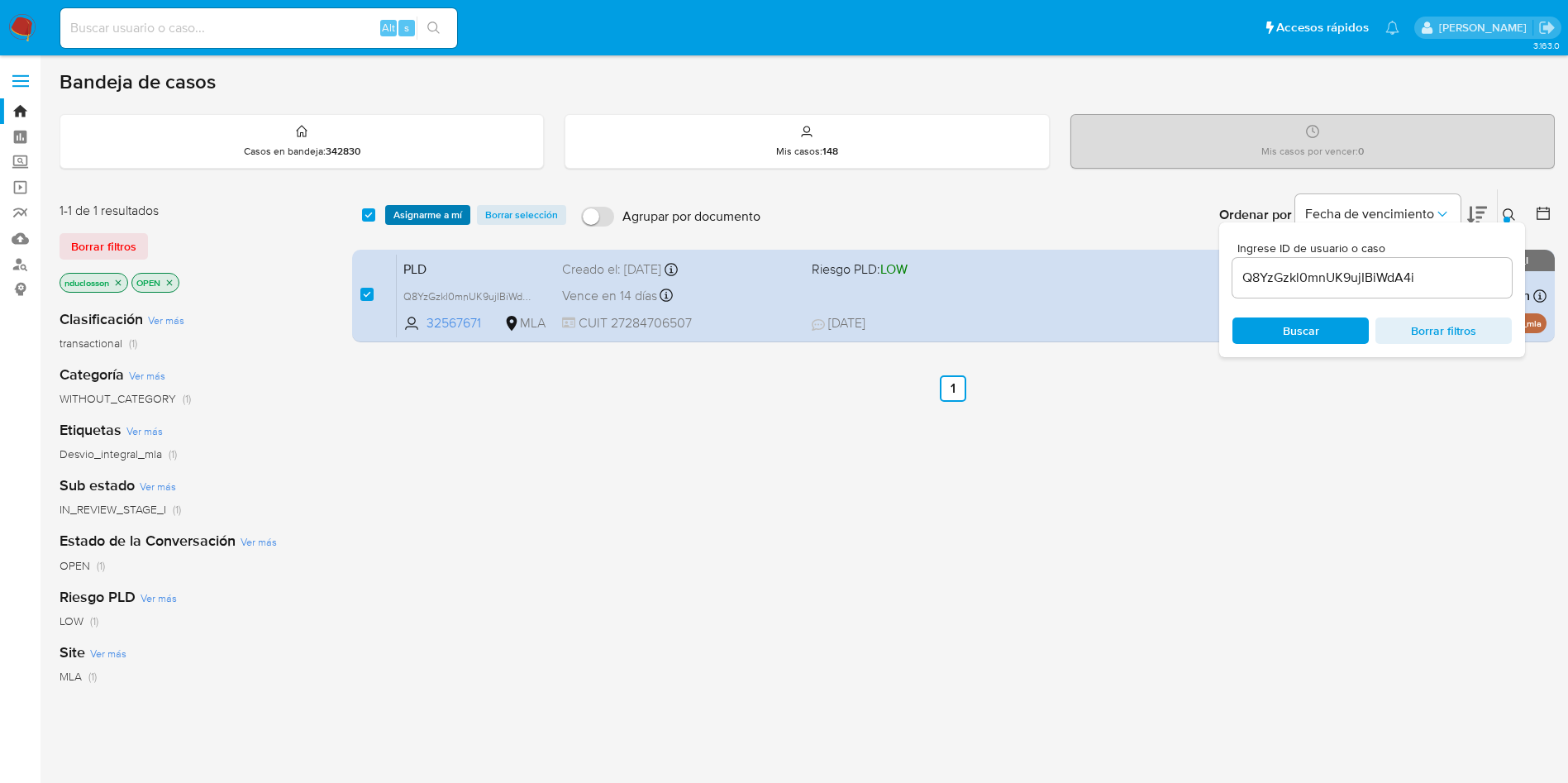
click at [415, 215] on span "Asignarme a mí" at bounding box center [427, 215] width 69 height 16
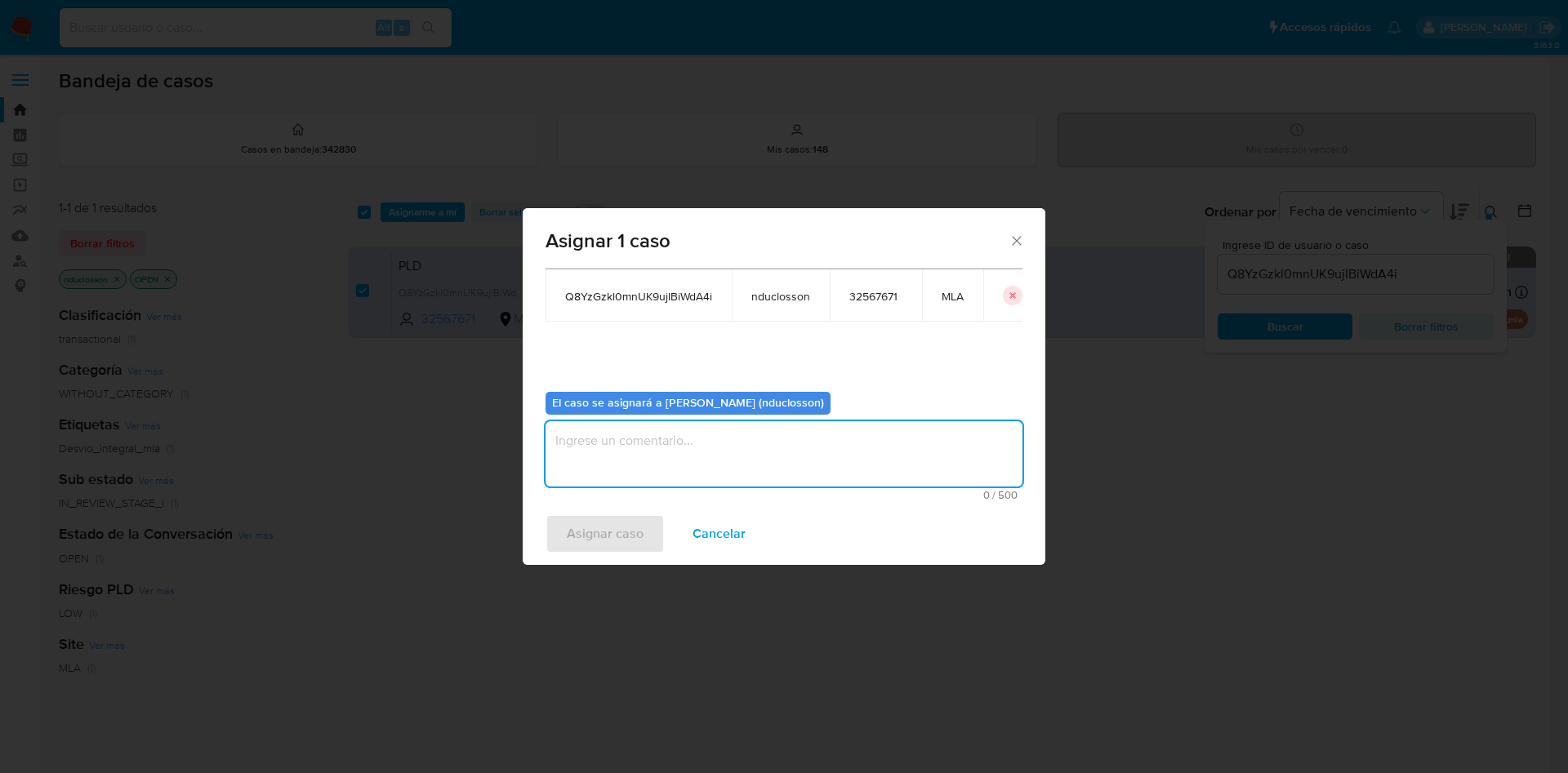
click at [706, 463] on textarea "assign-modal" at bounding box center [784, 453] width 477 height 65
click at [626, 526] on span "Asignar caso" at bounding box center [605, 534] width 77 height 36
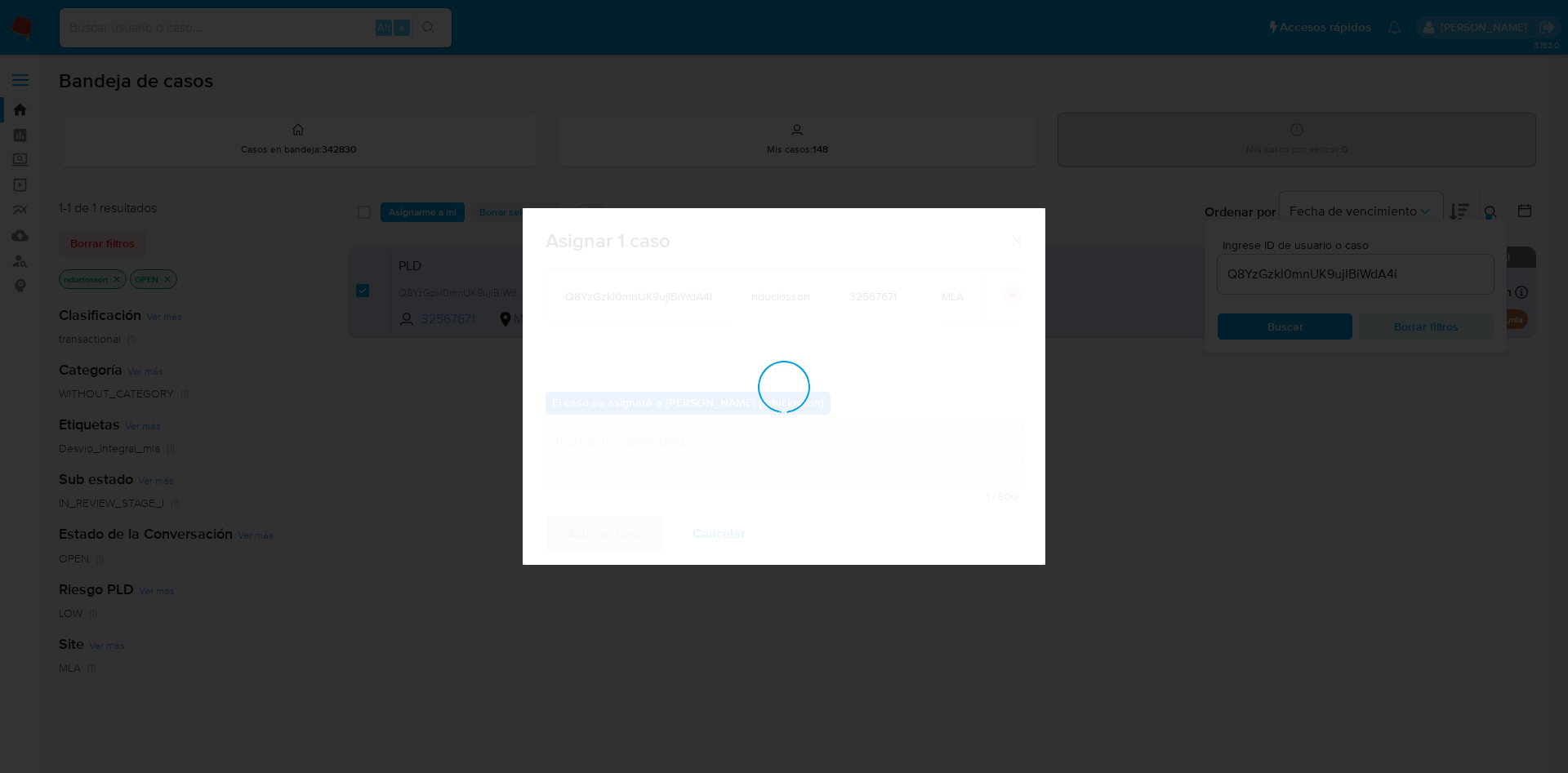
checkbox input "false"
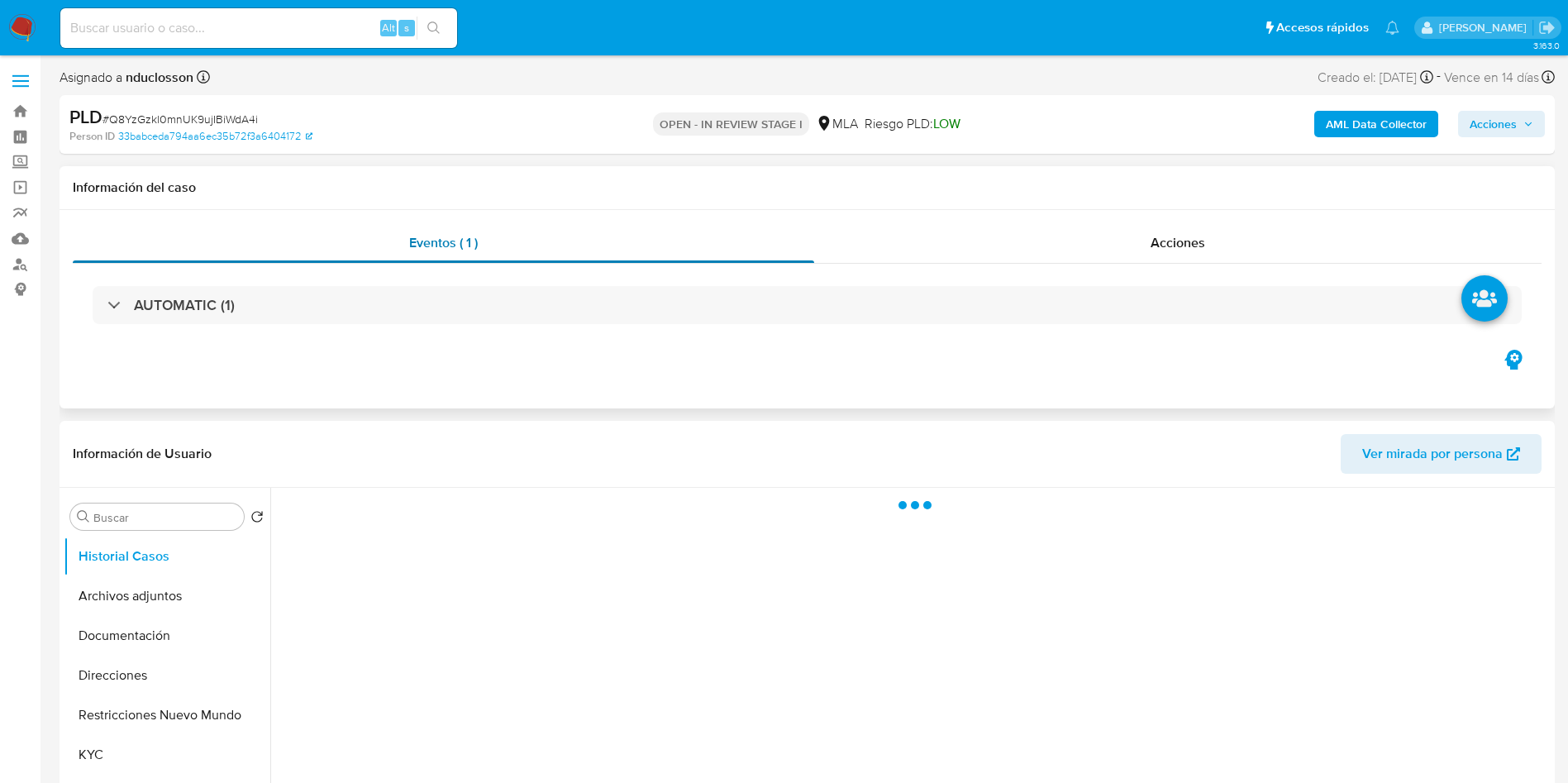
select select "10"
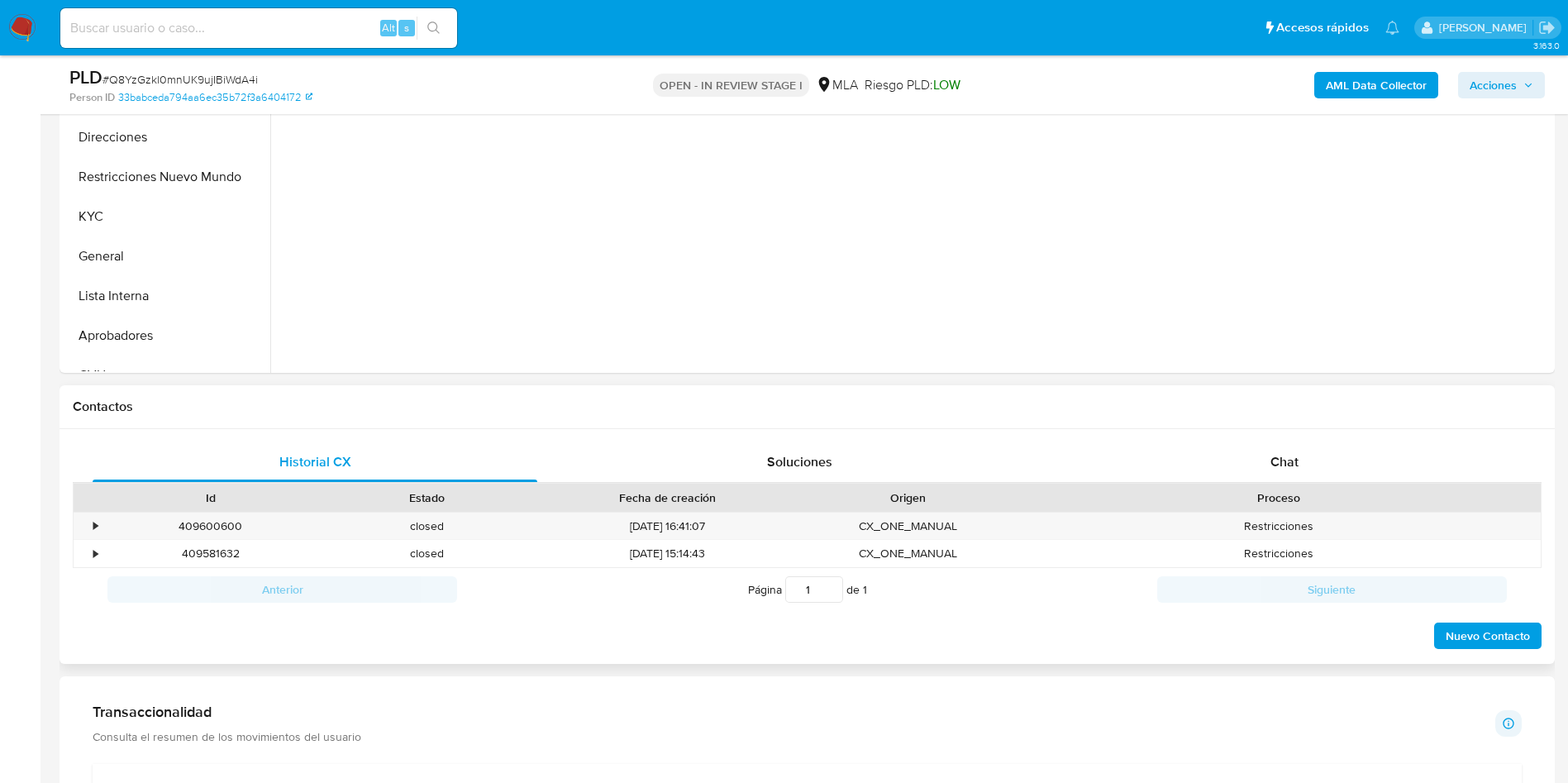
scroll to position [620, 0]
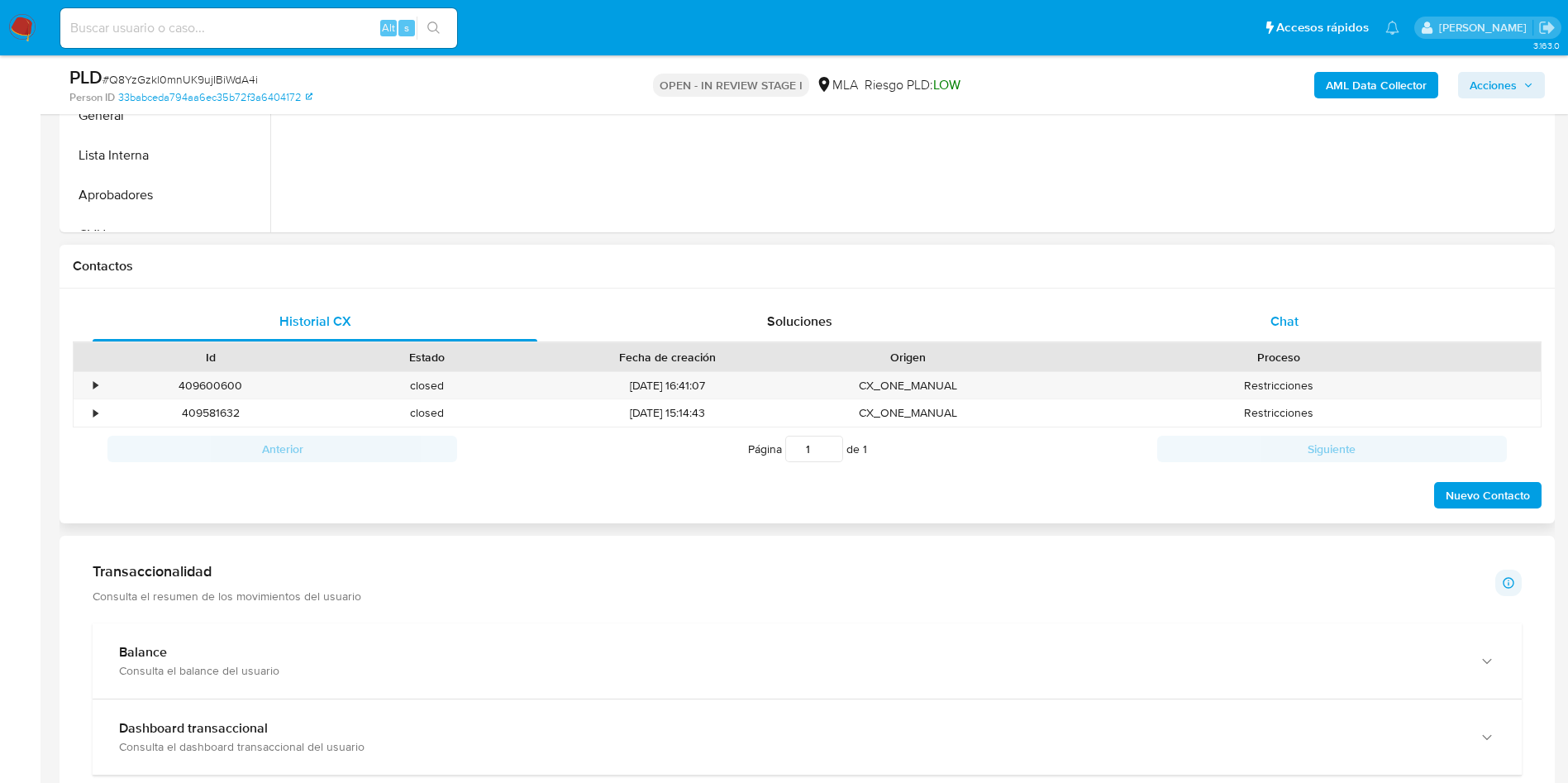
click at [1238, 318] on div "Chat" at bounding box center [1285, 322] width 445 height 39
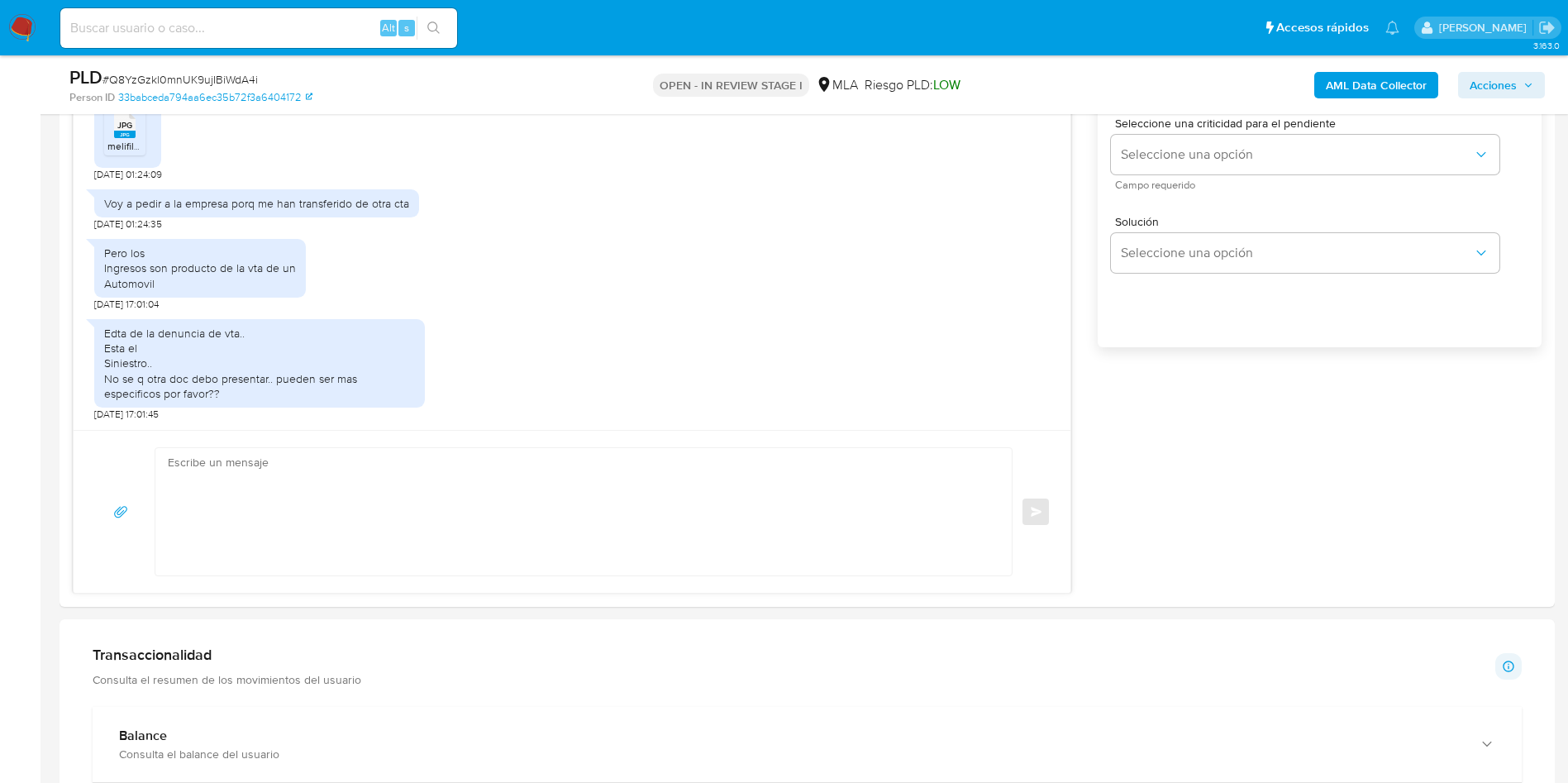
scroll to position [1364, 0]
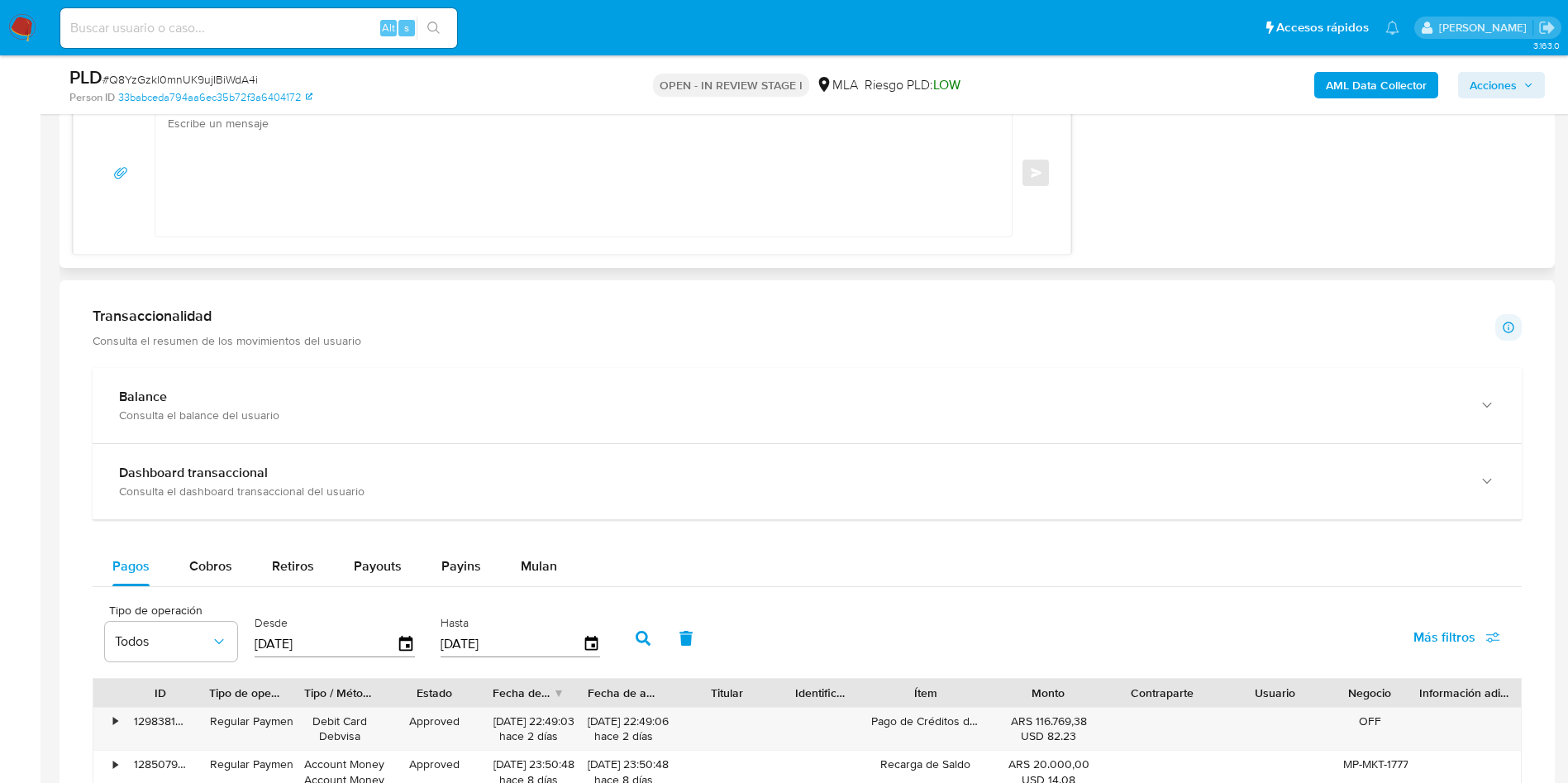
click at [561, 171] on textarea at bounding box center [579, 173] width 823 height 127
paste textarea "Hola, Muchas gracias por la respuesta. Analizamos tu caso y notamos que la info…"
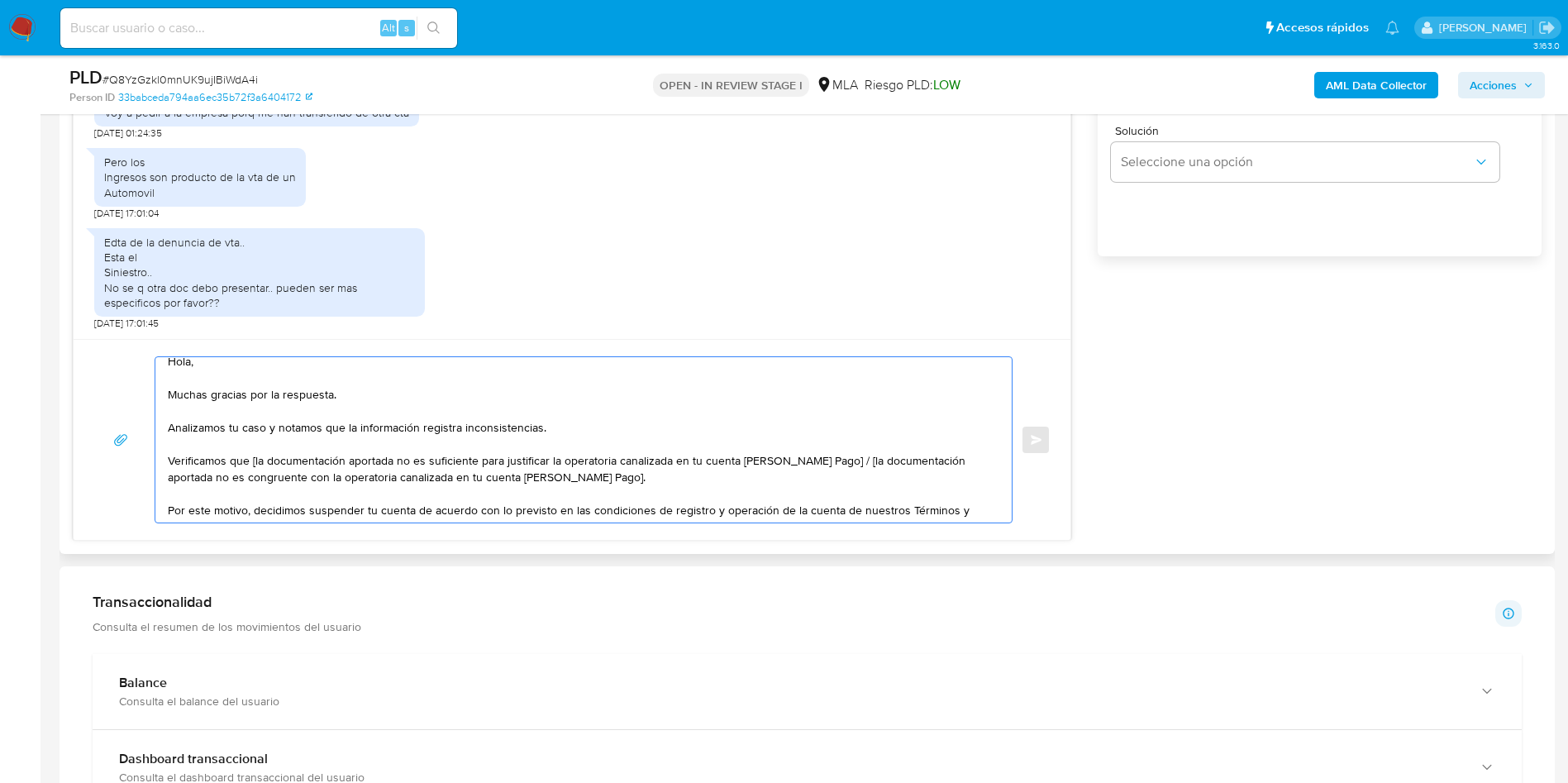
scroll to position [0, 0]
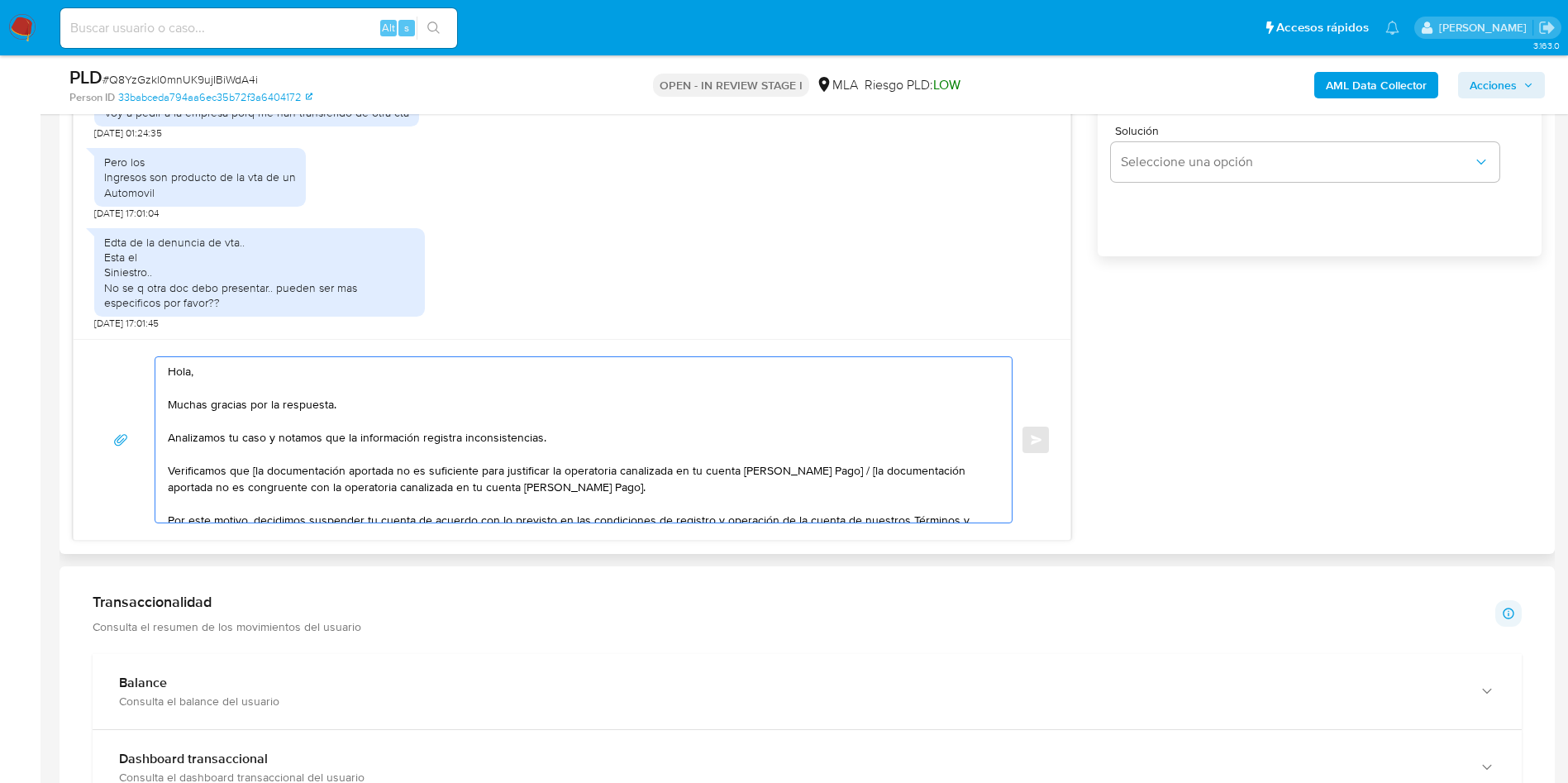
click at [636, 488] on textarea "Hola, Muchas gracias por la respuesta. Analizamos tu caso y notamos que la info…" at bounding box center [579, 440] width 823 height 166
drag, startPoint x: 845, startPoint y: 468, endPoint x: 253, endPoint y: 465, distance: 592.0
click at [253, 465] on textarea "Hola, Muchas gracias por la respuesta. Analizamos tu caso y notamos que la info…" at bounding box center [579, 440] width 823 height 166
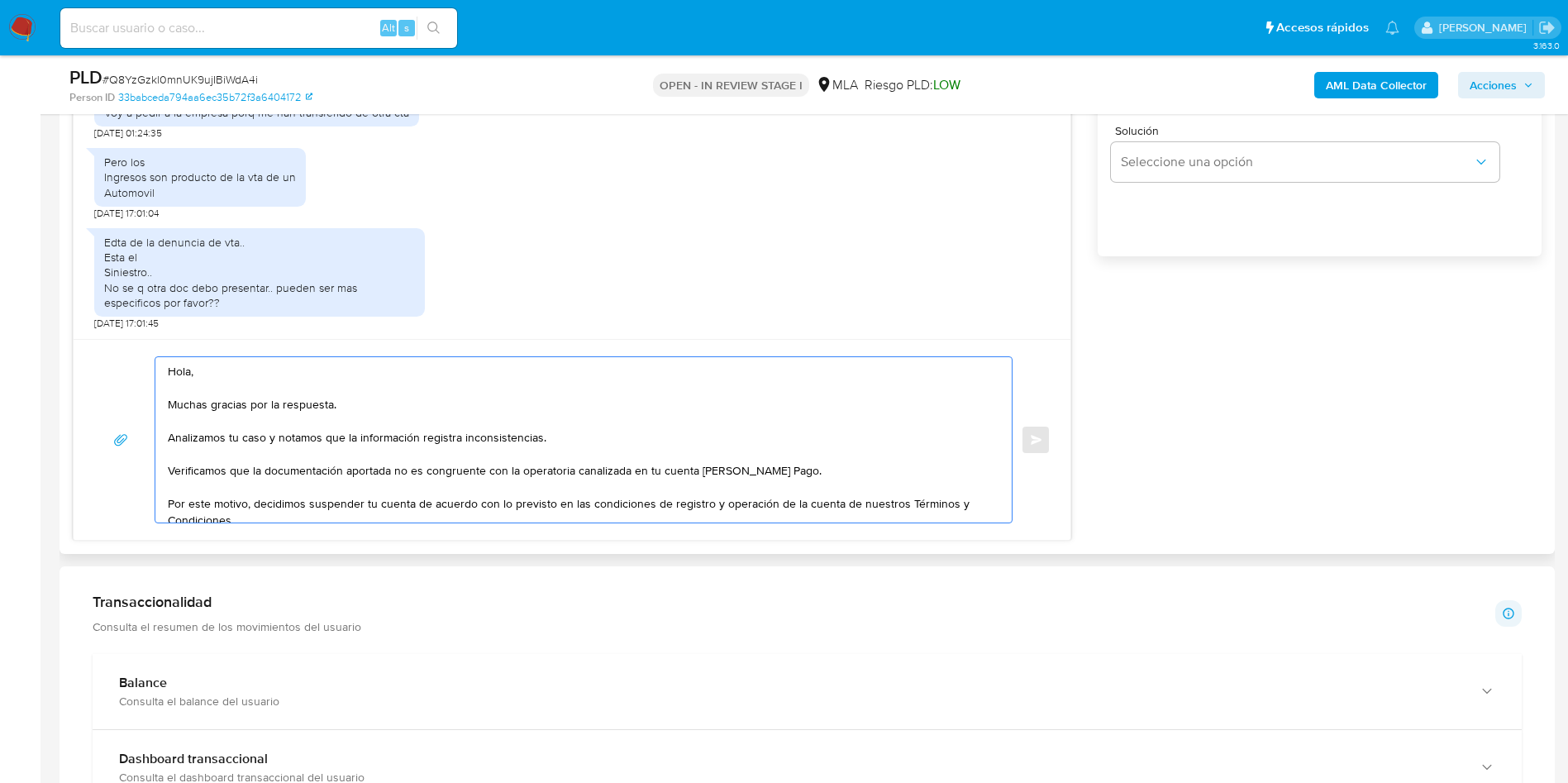
click at [658, 464] on textarea "Hola, Muchas gracias por la respuesta. Analizamos tu caso y notamos que la info…" at bounding box center [579, 440] width 823 height 166
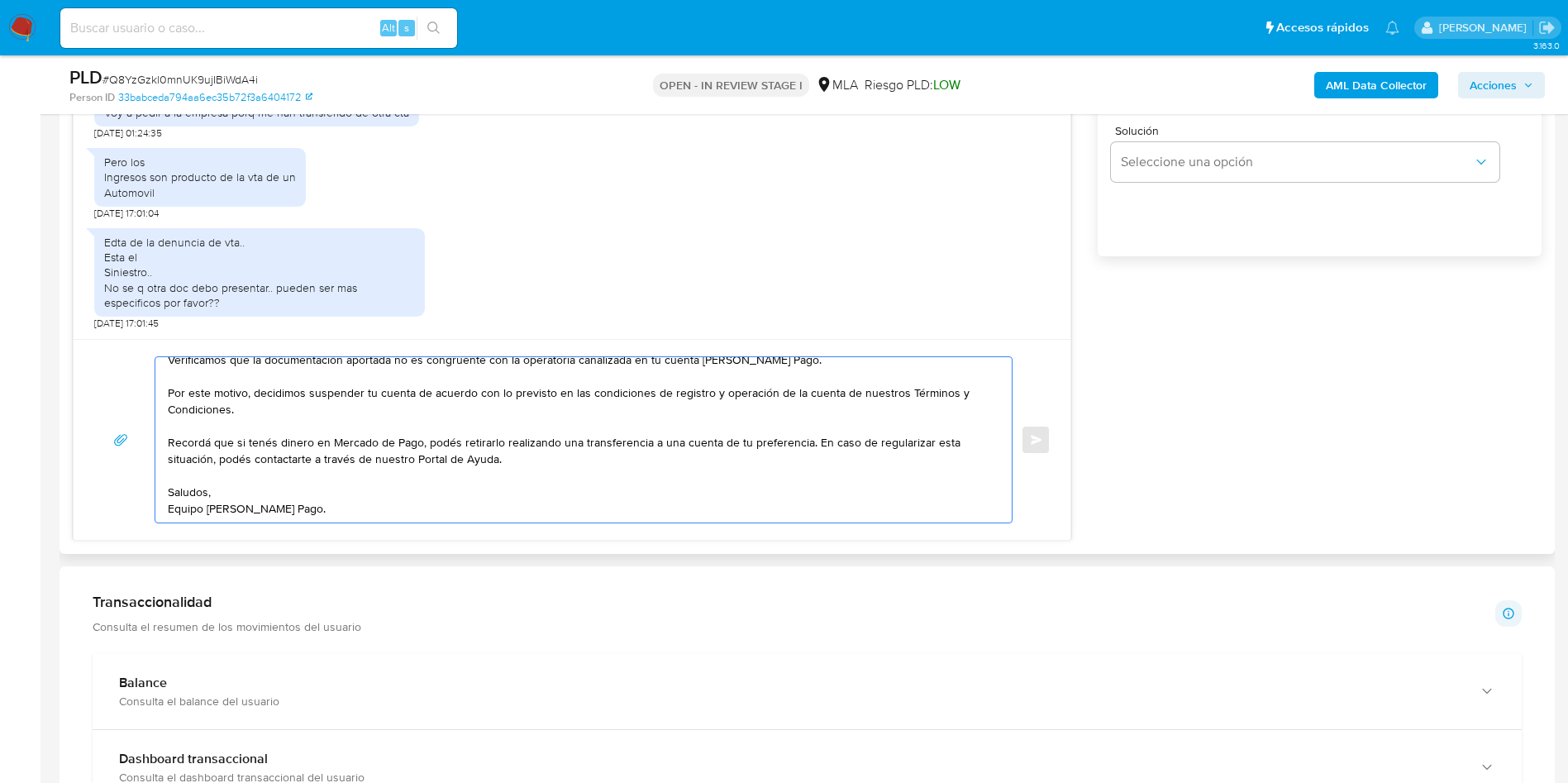
scroll to position [868, 0]
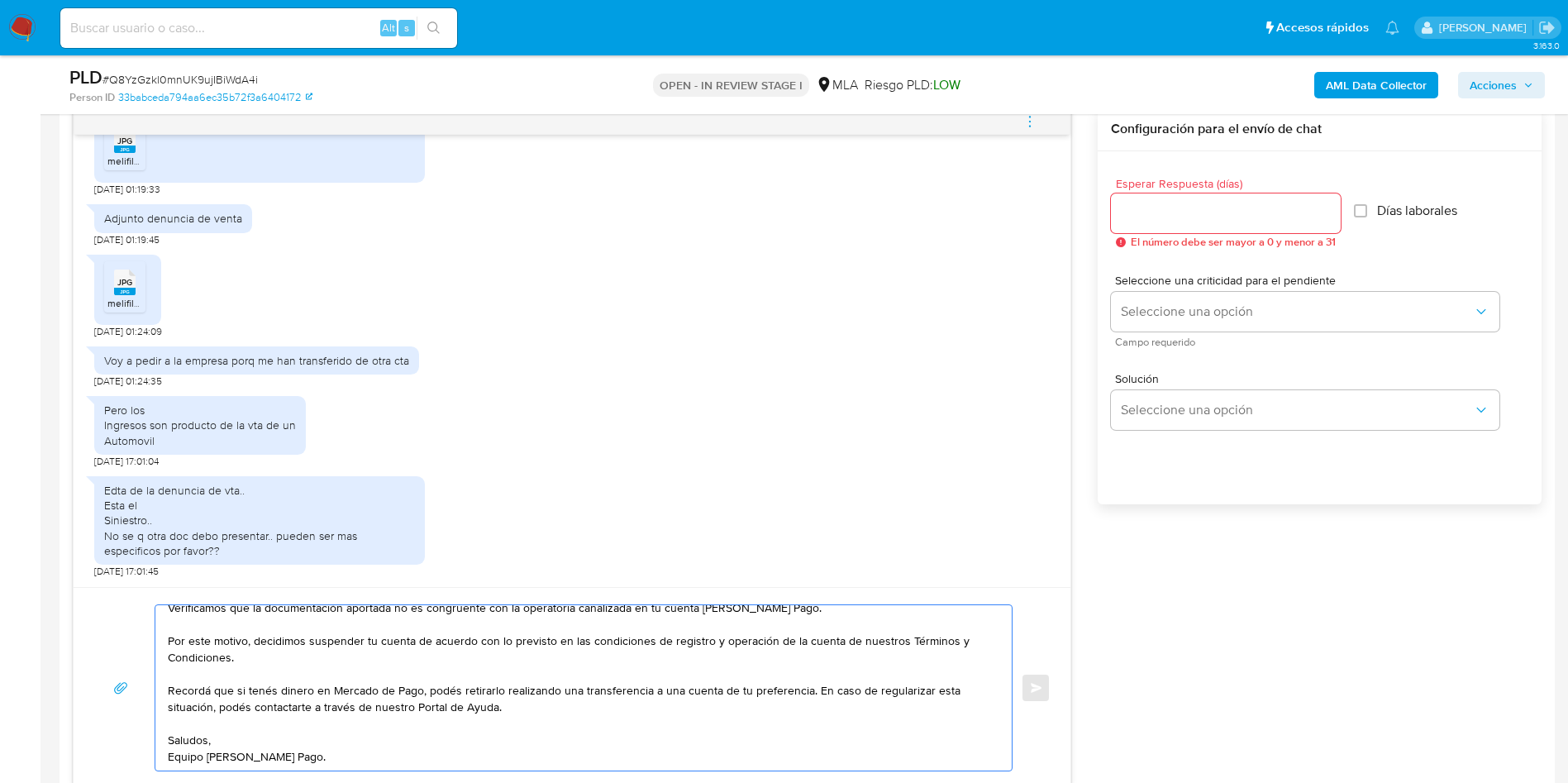
type textarea "Hola, Muchas gracias por la respuesta. Analizamos tu caso y notamos que la info…"
click at [1151, 219] on input "Esperar Respuesta (días)" at bounding box center [1226, 213] width 230 height 21
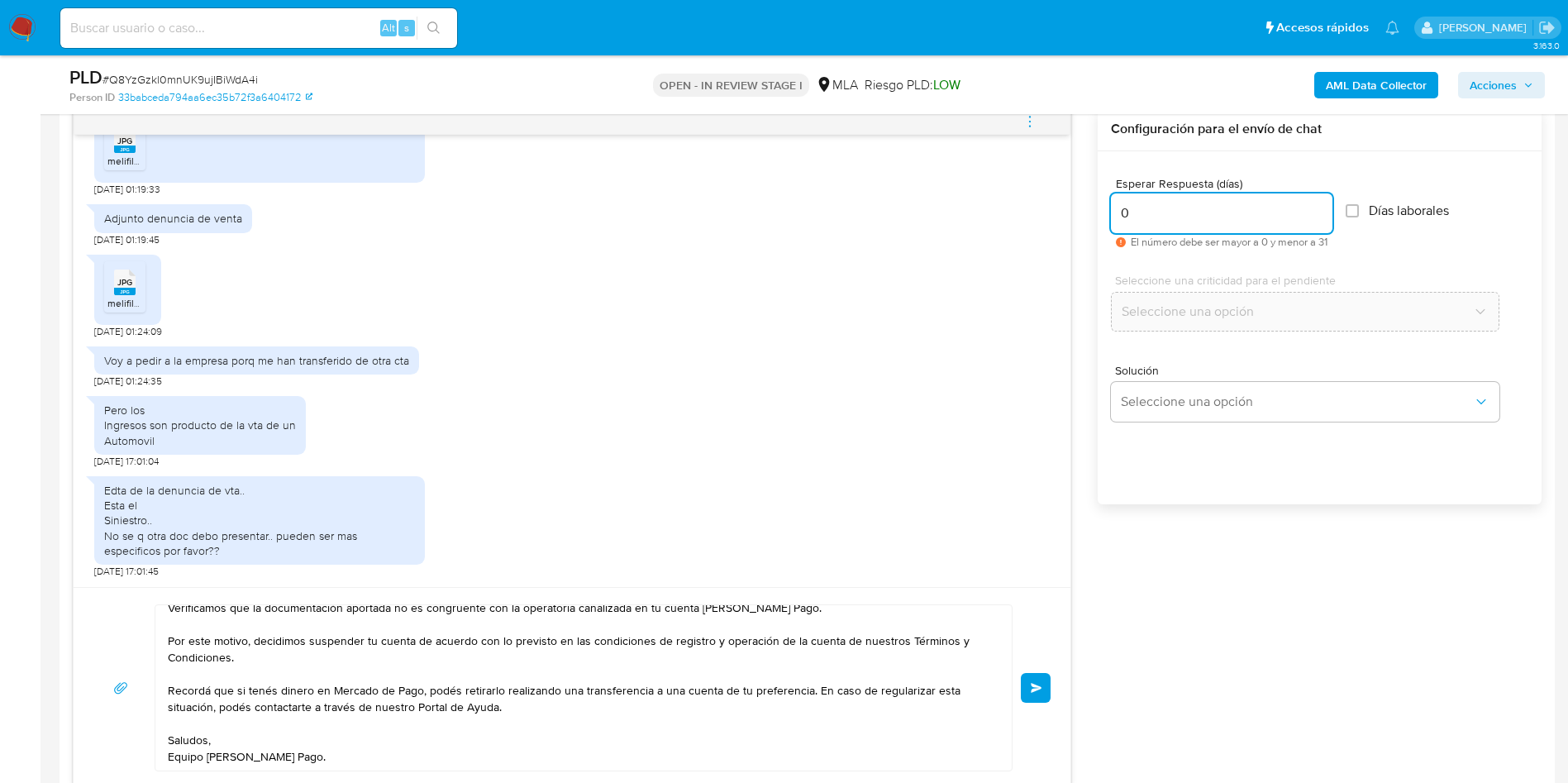
type input "0"
click at [1172, 467] on div "Esperar Respuesta (días) 0 El número debe ser mayor a 0 y menor a 31 Días labor…" at bounding box center [1319, 349] width 444 height 397
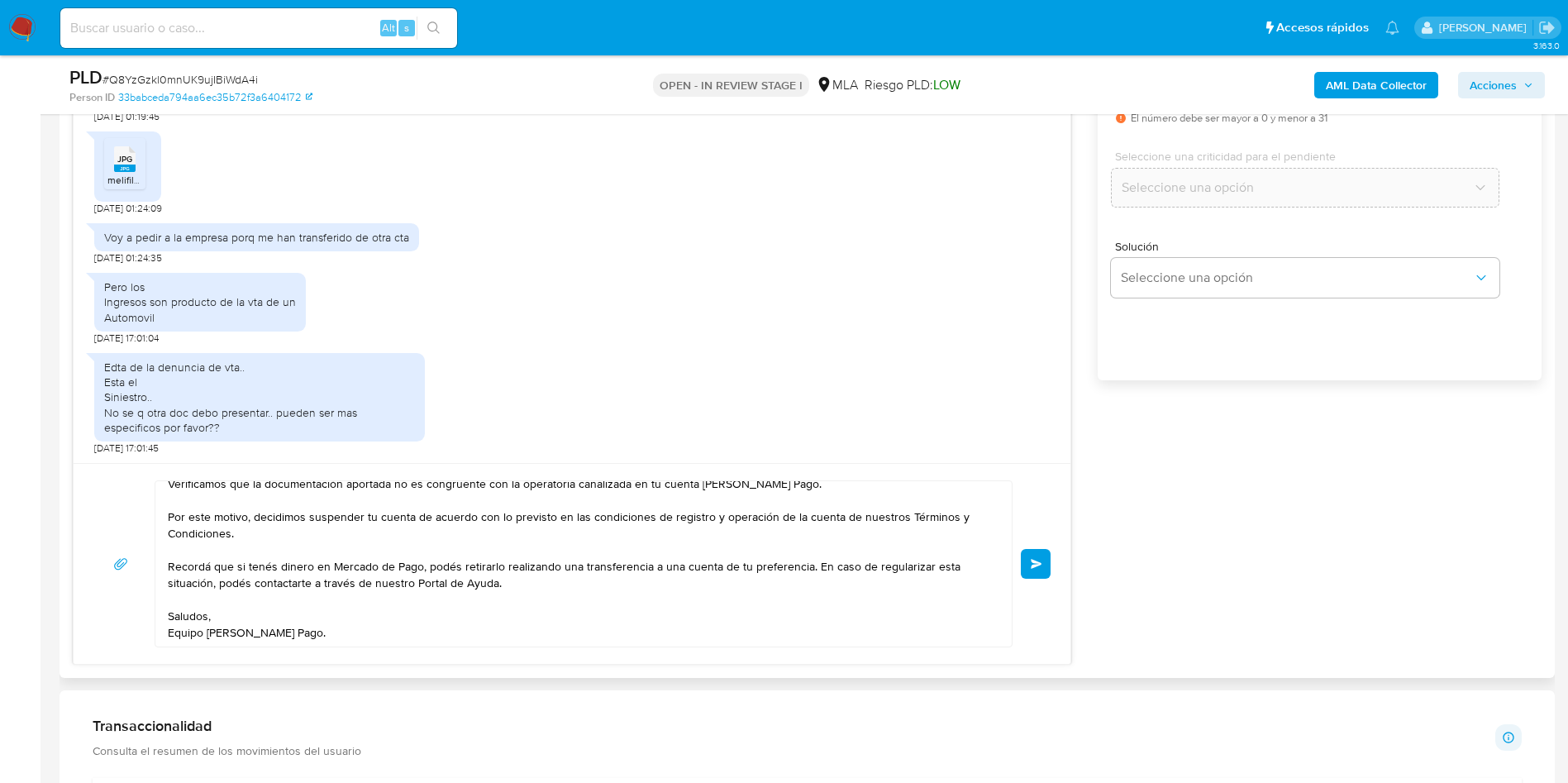
click at [1026, 559] on button "Enviar" at bounding box center [1036, 564] width 30 height 30
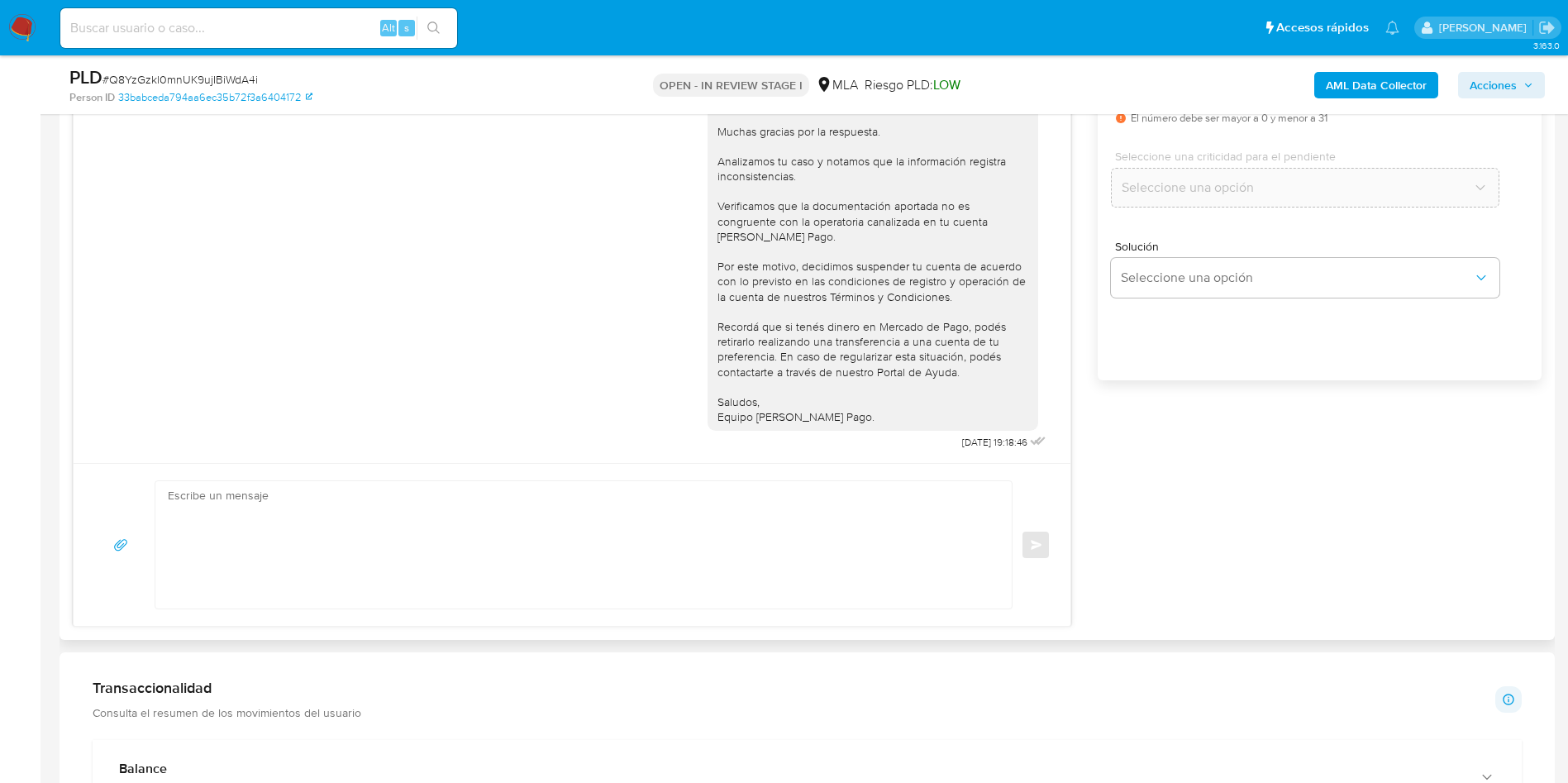
scroll to position [868, 0]
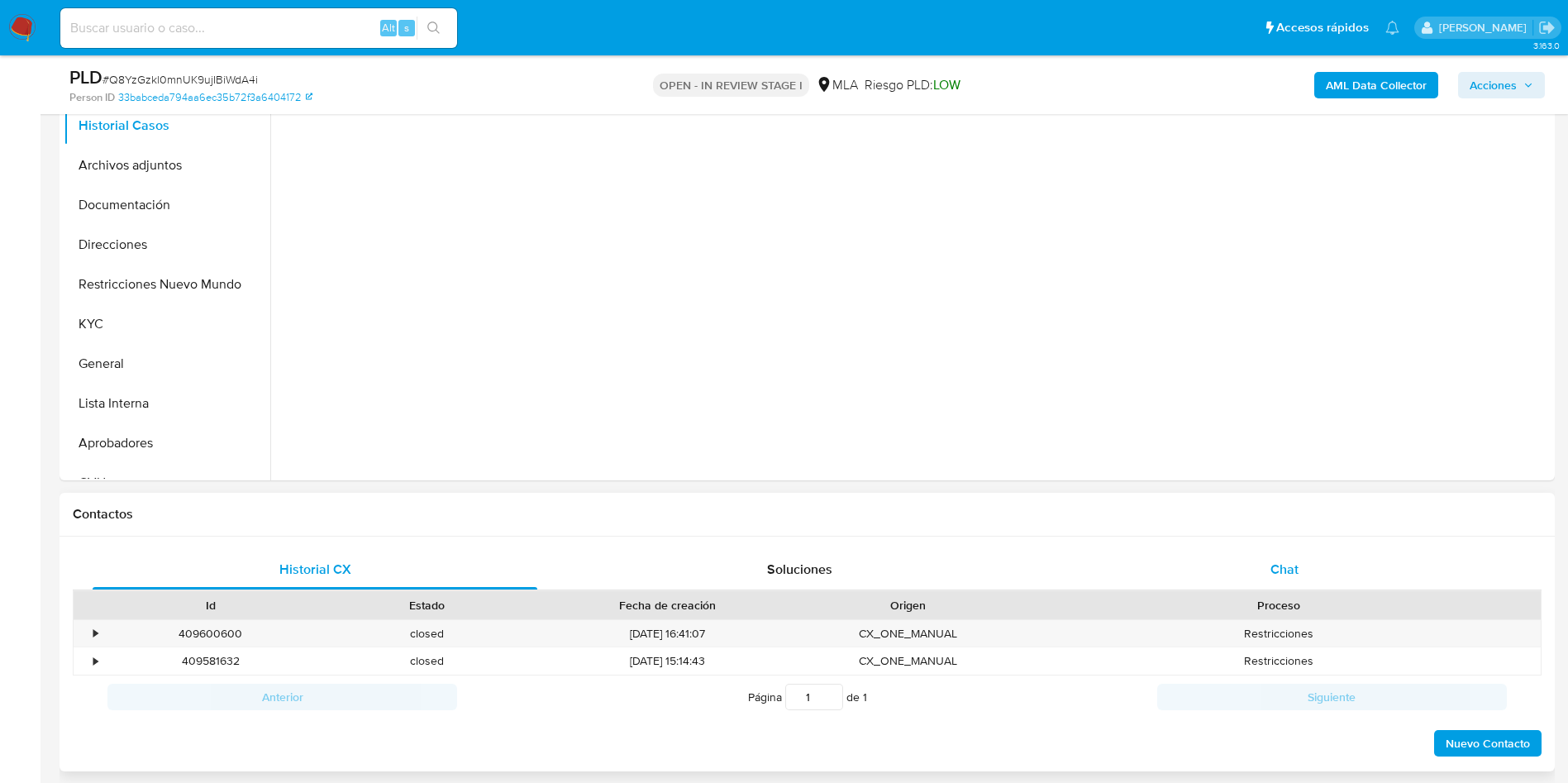
click at [1303, 569] on div "Chat" at bounding box center [1285, 570] width 445 height 39
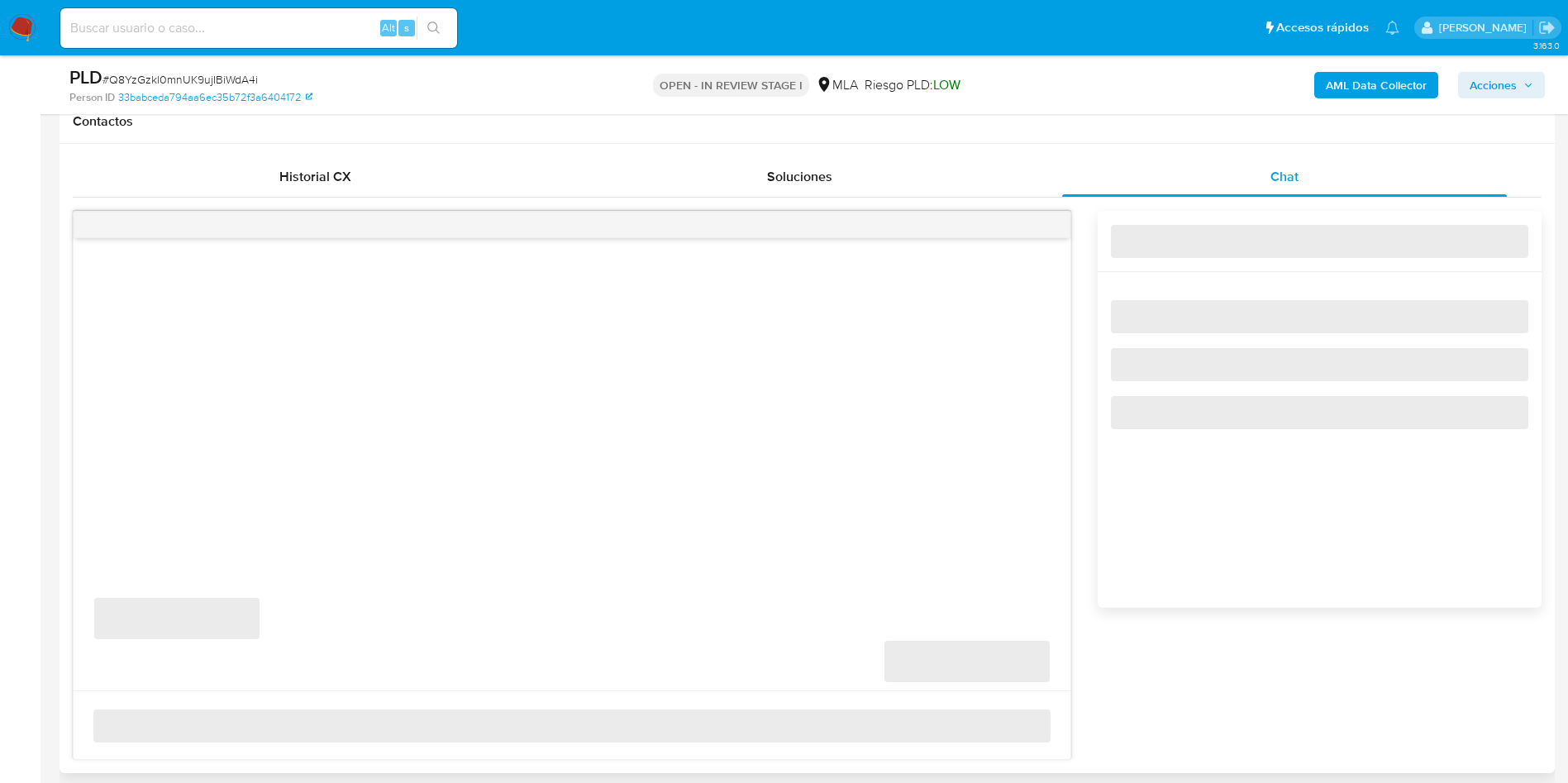
select select "10"
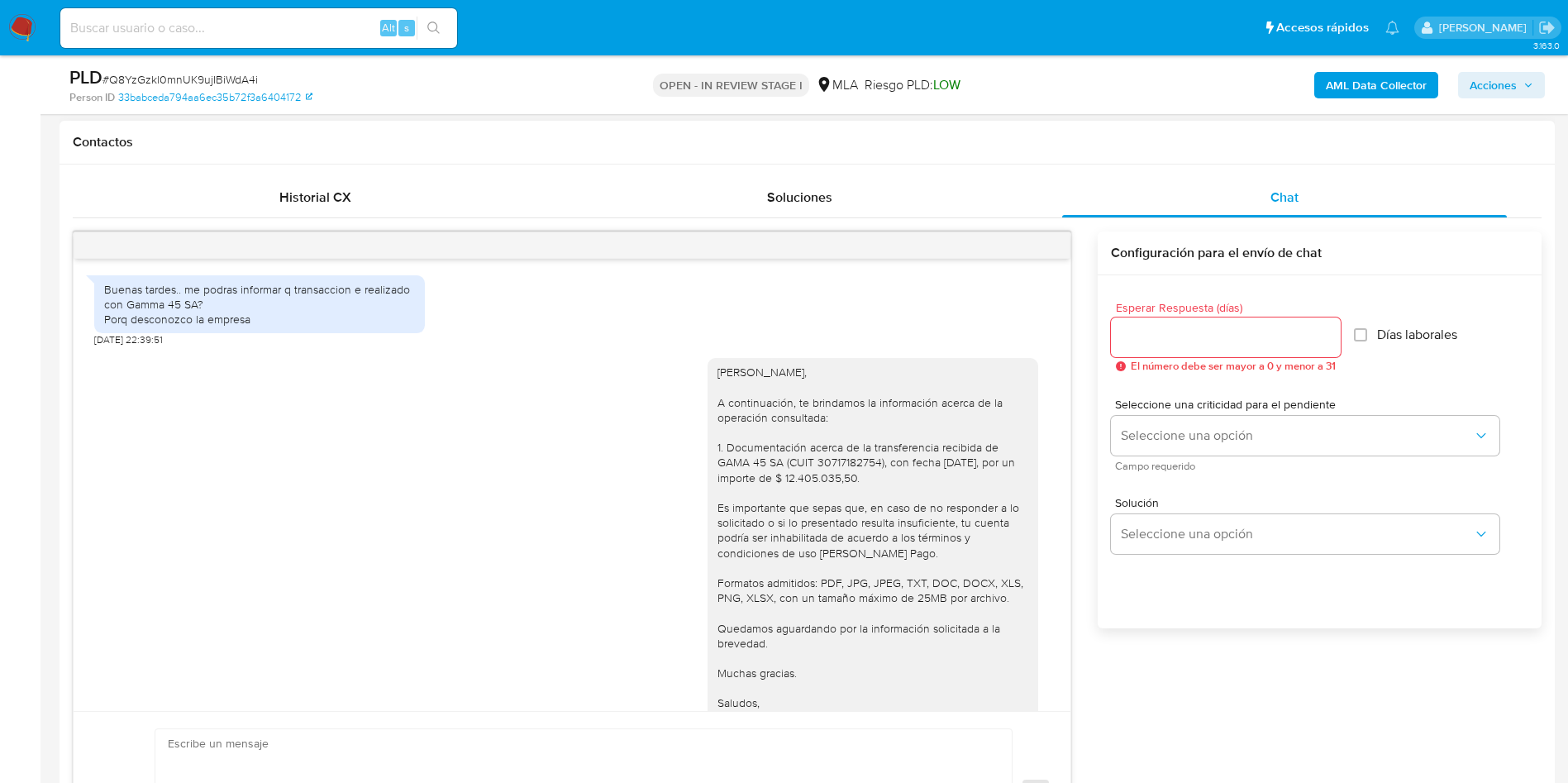
scroll to position [1091, 0]
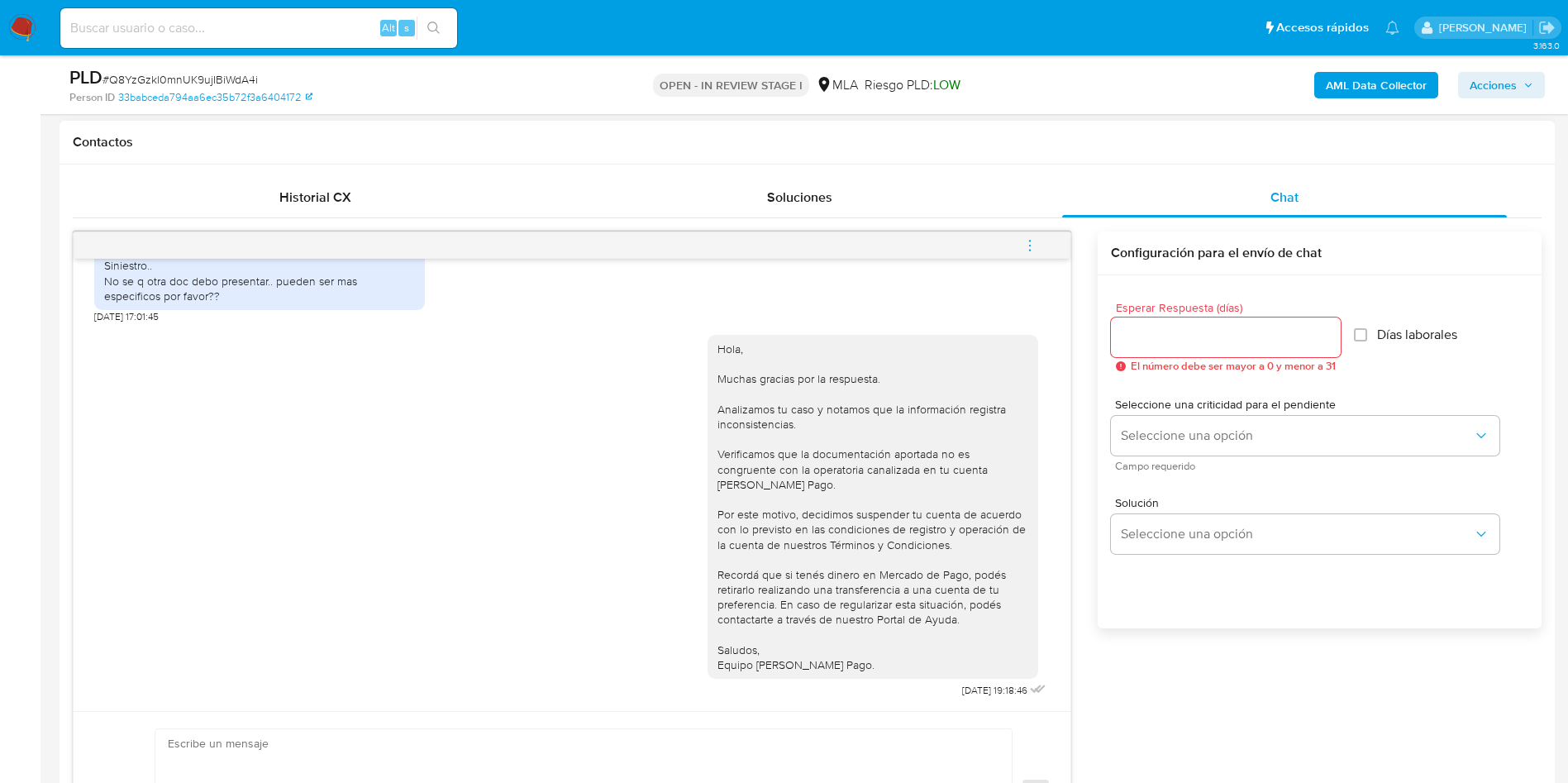
click at [1026, 252] on icon "menu-action" at bounding box center [1029, 245] width 15 height 15
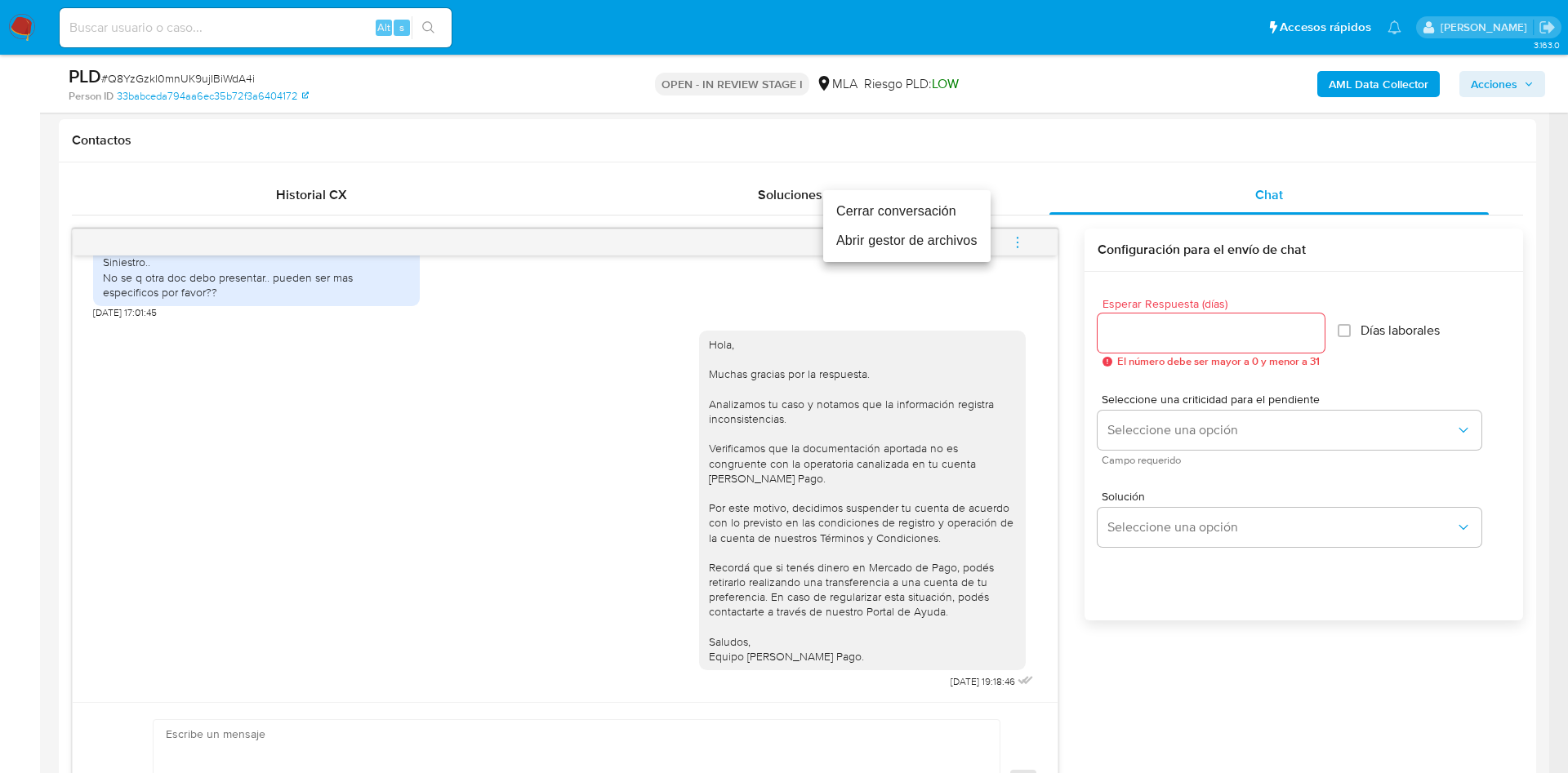
click at [890, 206] on li "Cerrar conversación" at bounding box center [907, 211] width 167 height 30
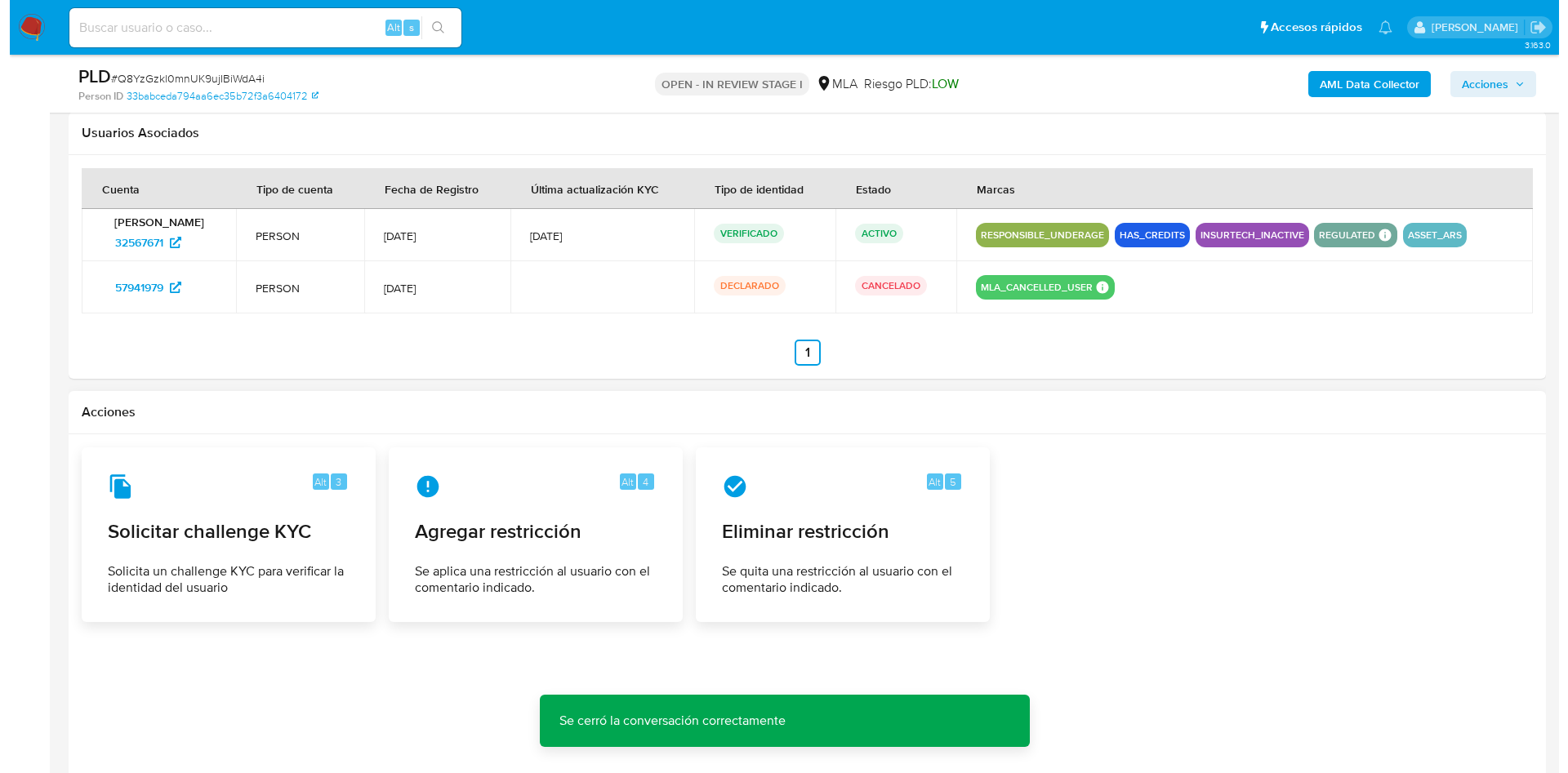
scroll to position [2550, 0]
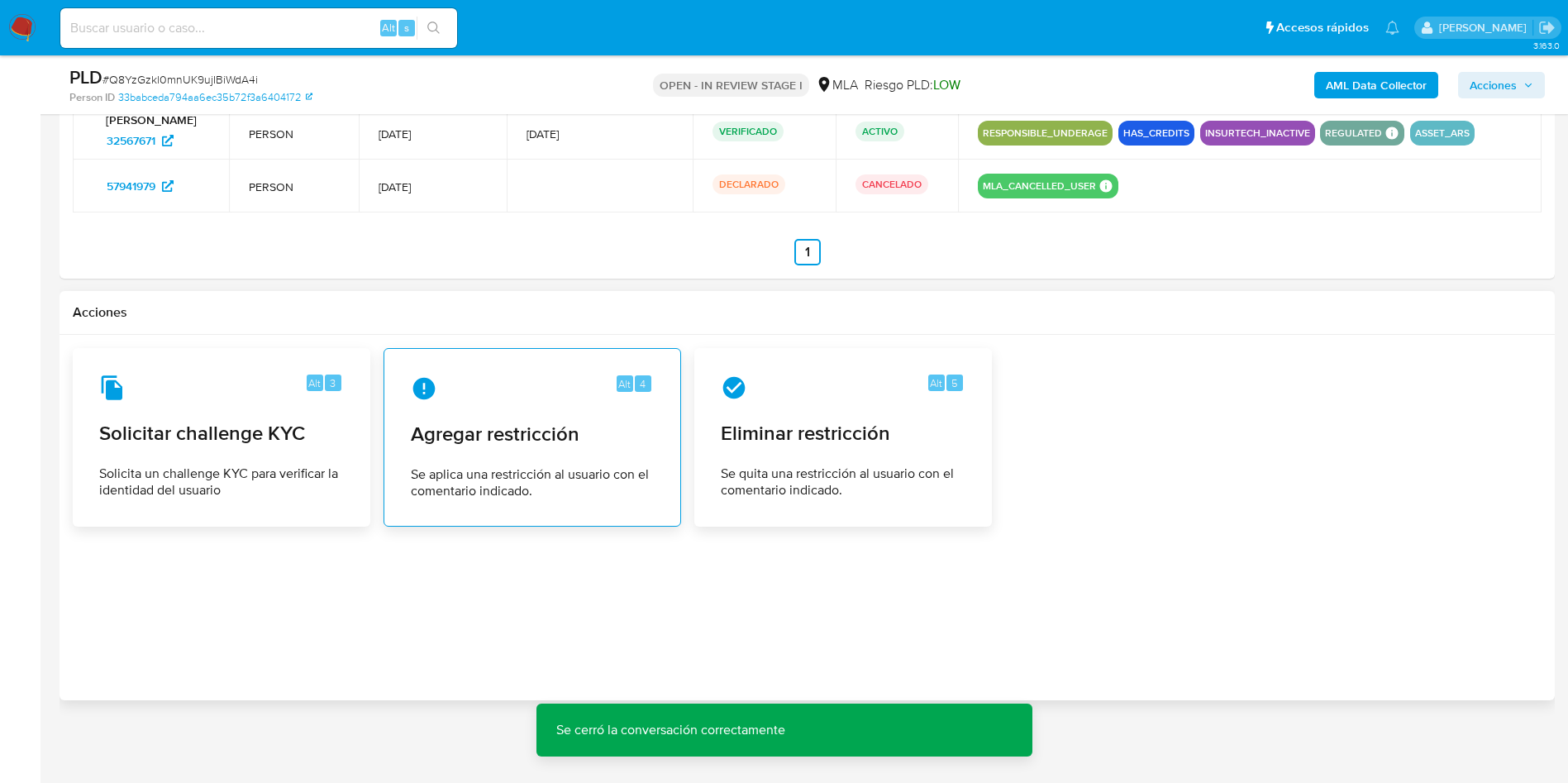
click at [493, 458] on div "Alt 4 Agregar restricción Se aplica una restricción al usuario con el comentari…" at bounding box center [532, 437] width 269 height 150
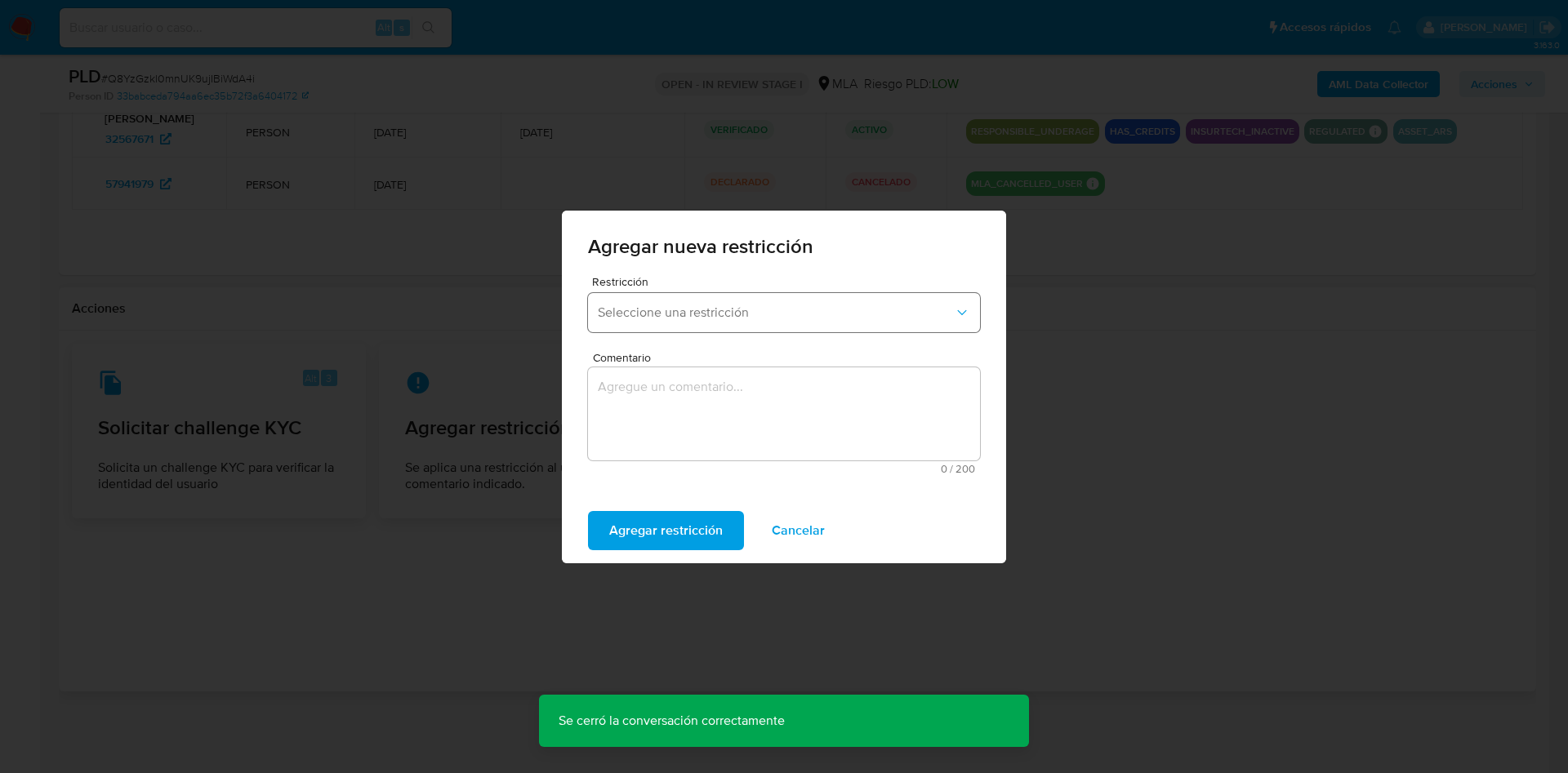
click at [670, 322] on button "Seleccione una restricción" at bounding box center [784, 313] width 392 height 39
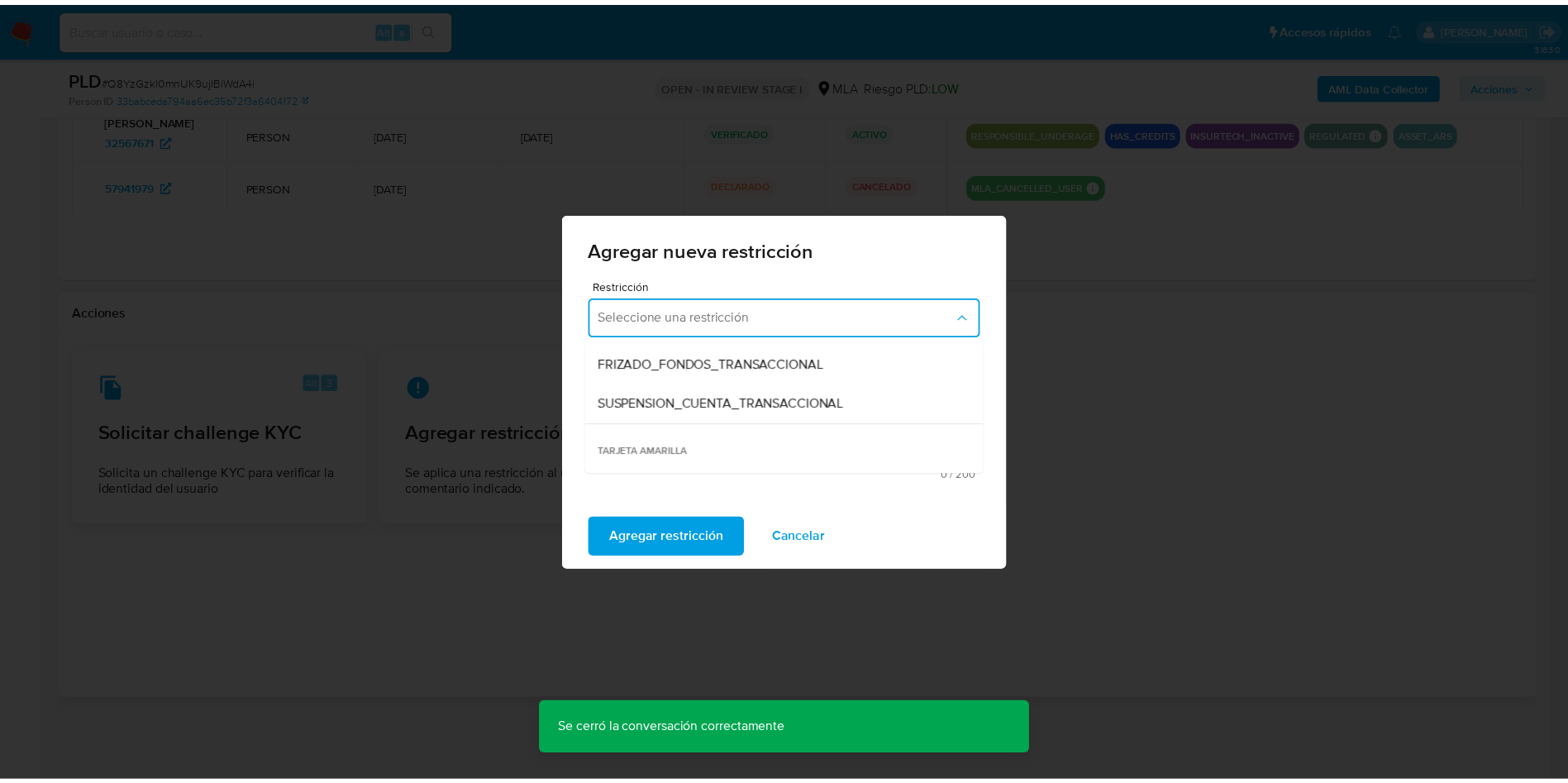
scroll to position [248, 0]
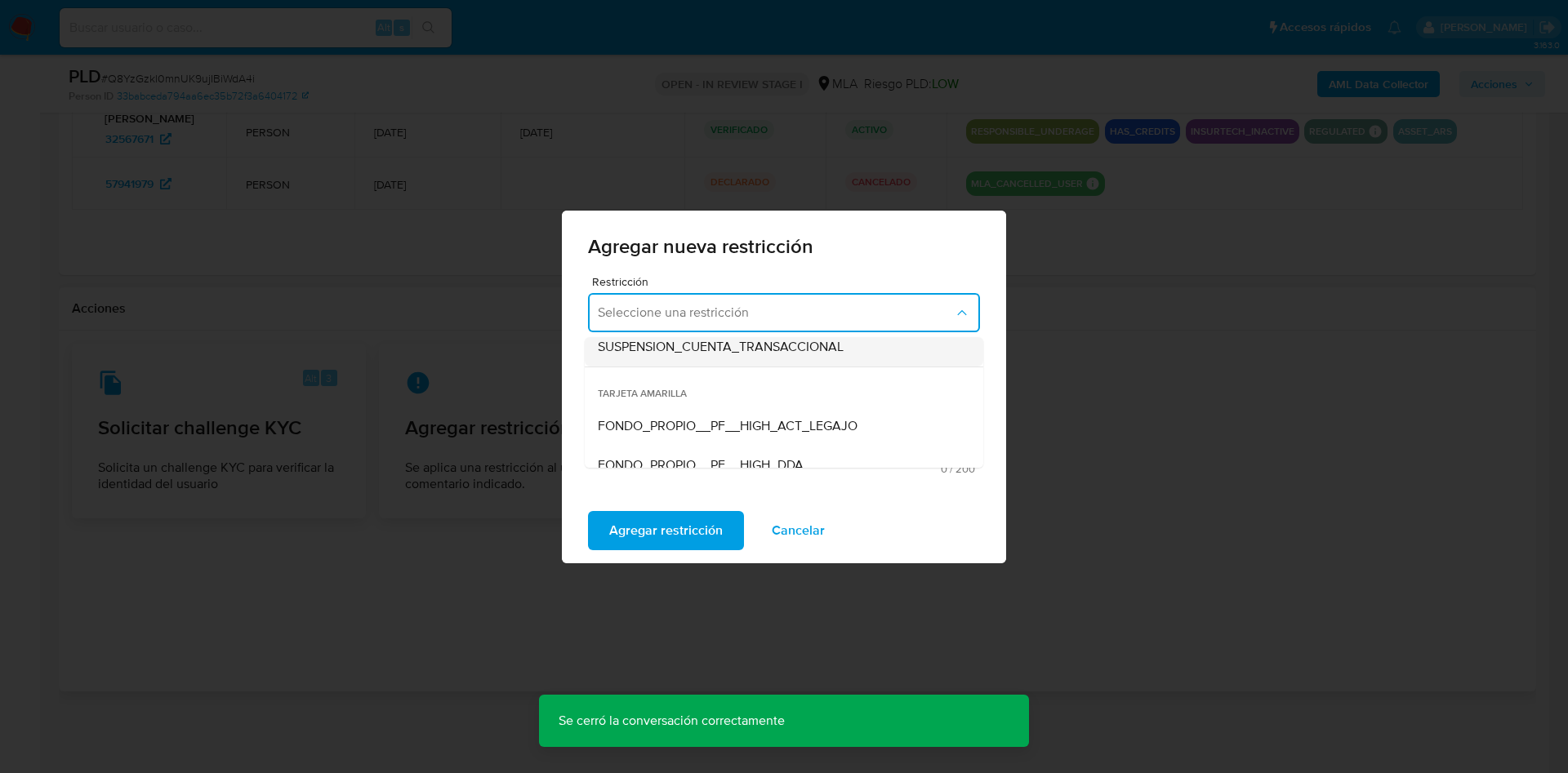
click at [692, 348] on span "SUSPENSION_CUENTA_TRANSACCIONAL" at bounding box center [721, 347] width 246 height 16
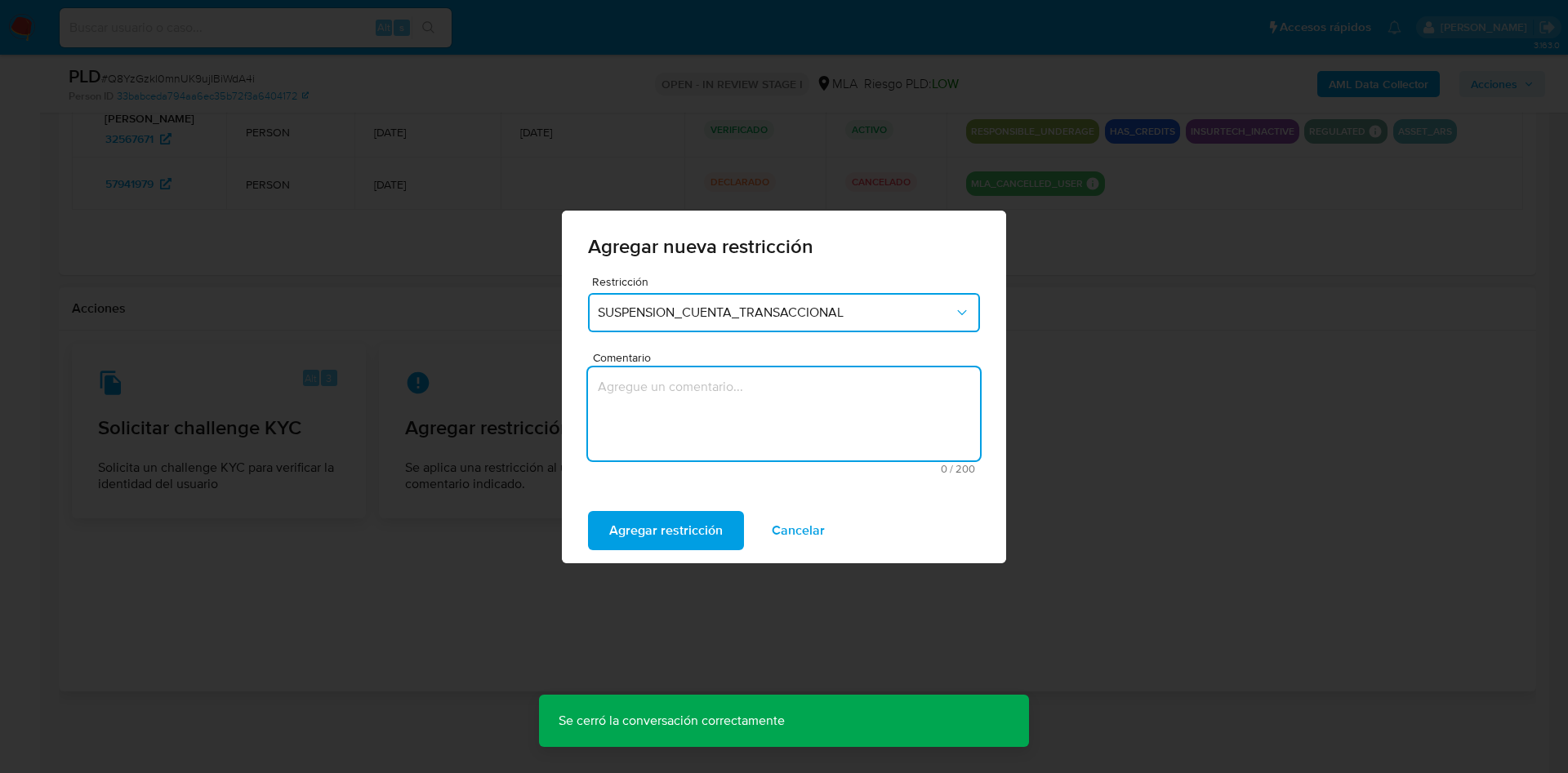
click at [670, 400] on textarea "Comentario" at bounding box center [784, 414] width 392 height 93
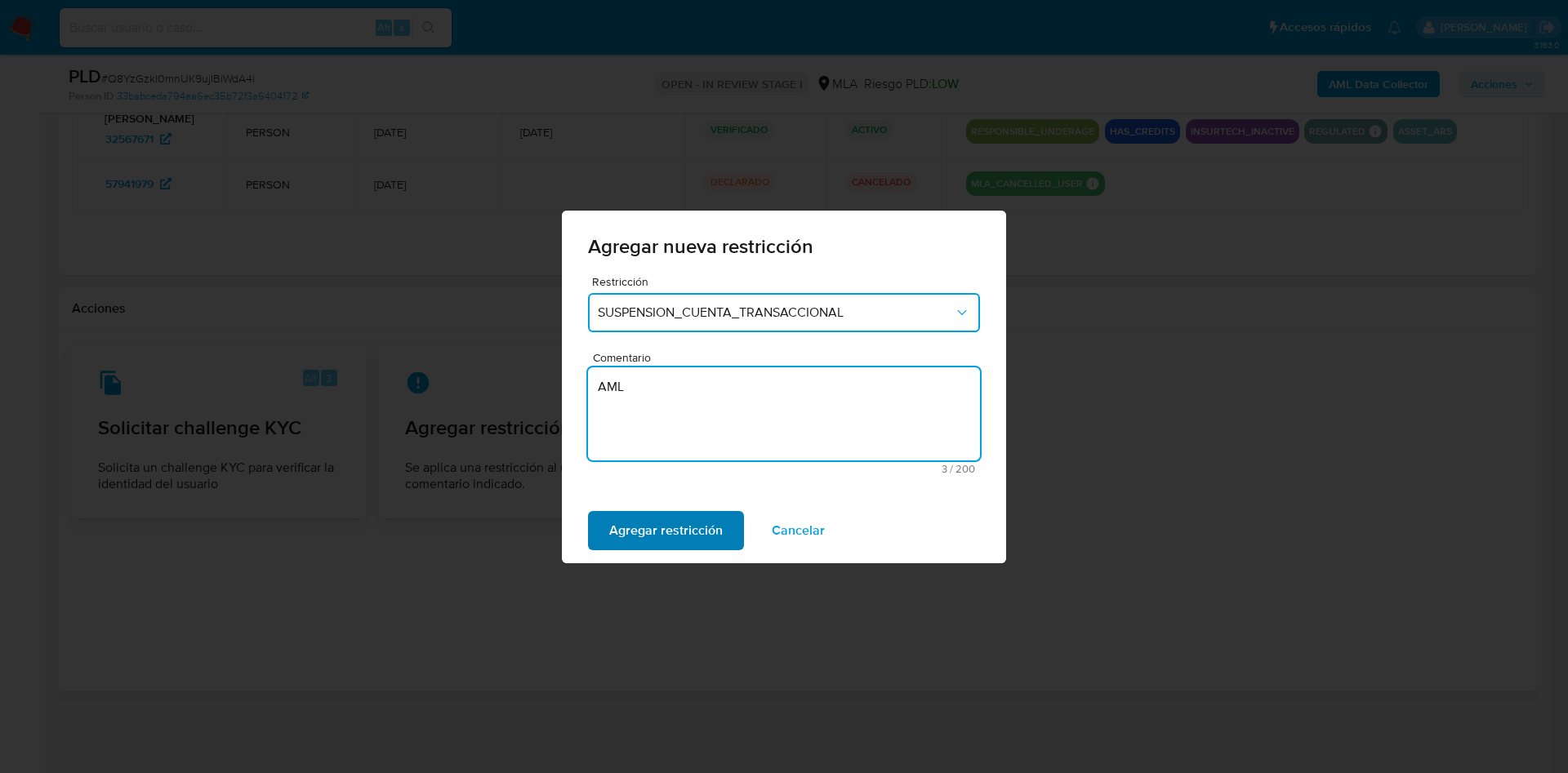
type textarea "AML"
click at [610, 544] on span "Agregar restricción" at bounding box center [667, 531] width 114 height 36
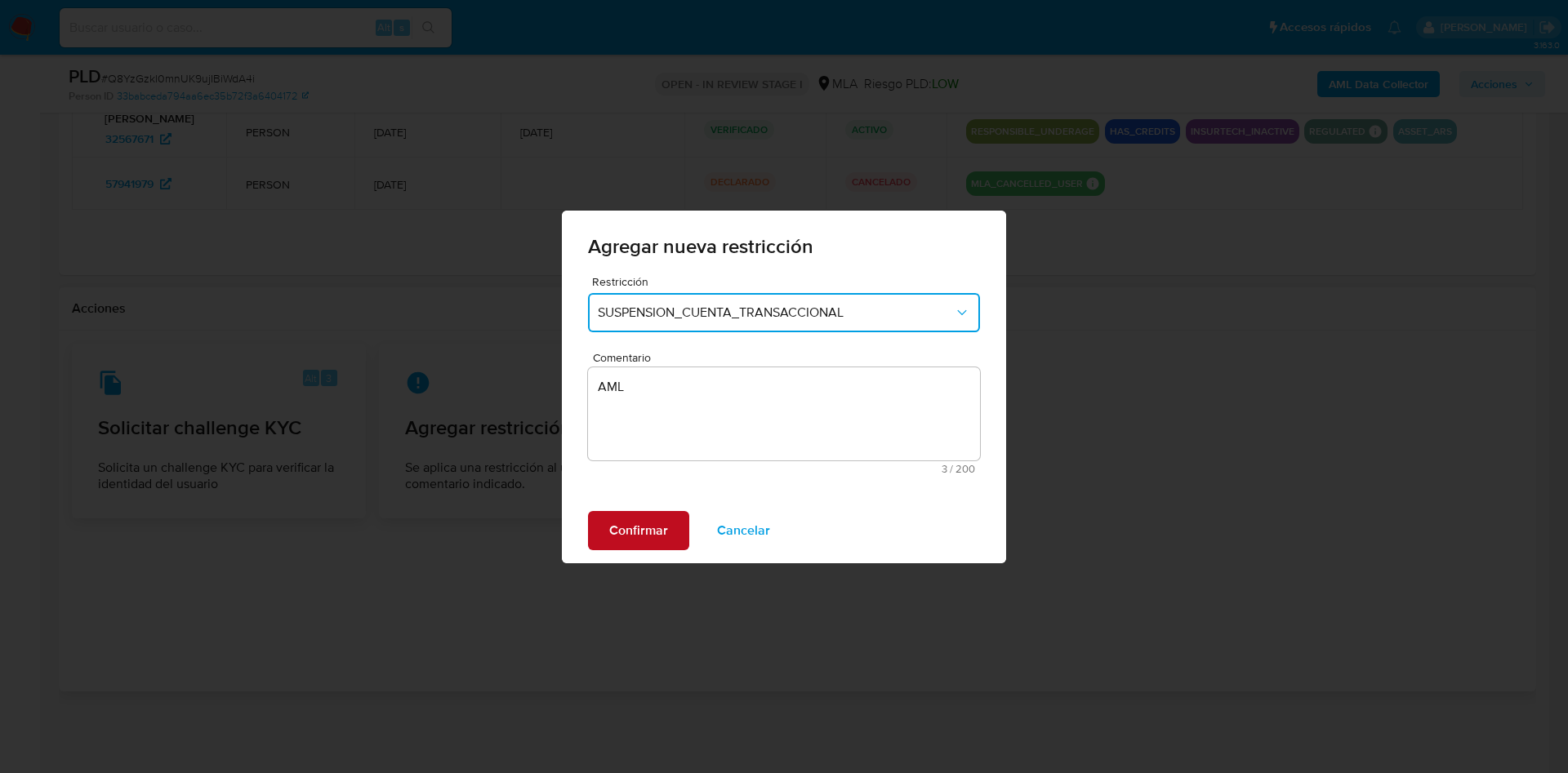
click at [622, 531] on span "Confirmar" at bounding box center [639, 531] width 59 height 36
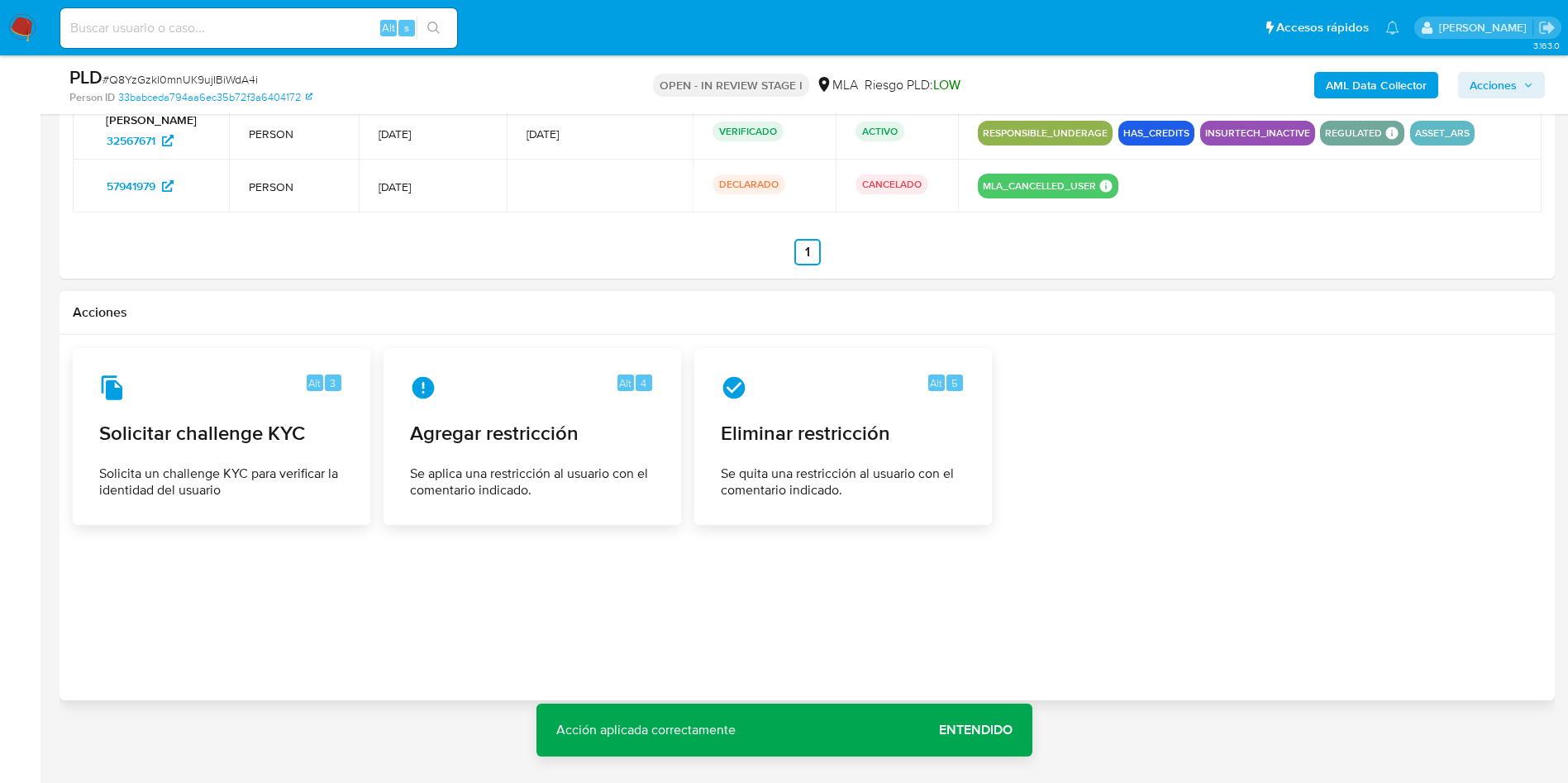
click at [948, 730] on span "Entendido" at bounding box center [976, 730] width 74 height 0
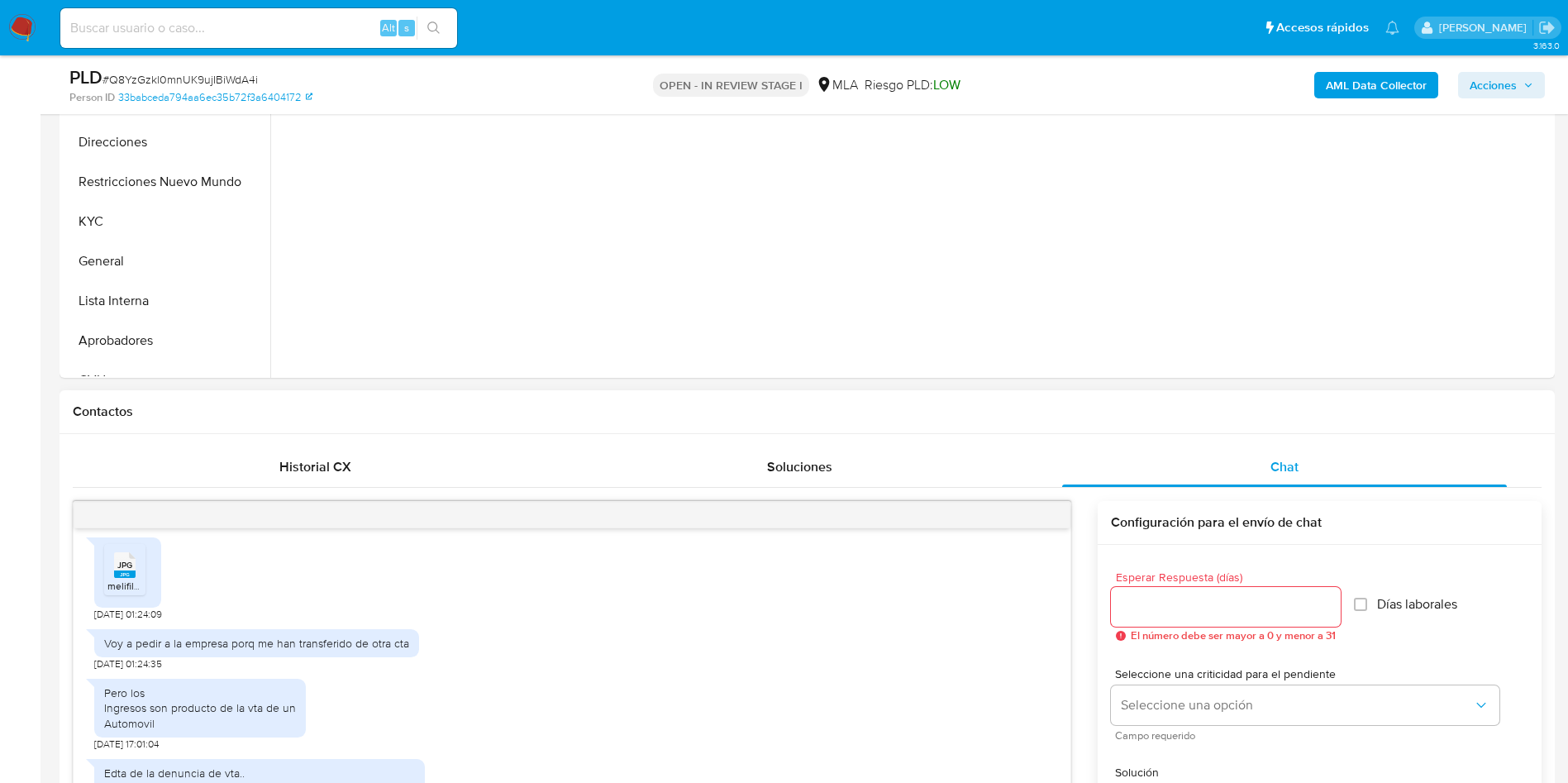
scroll to position [719, 0]
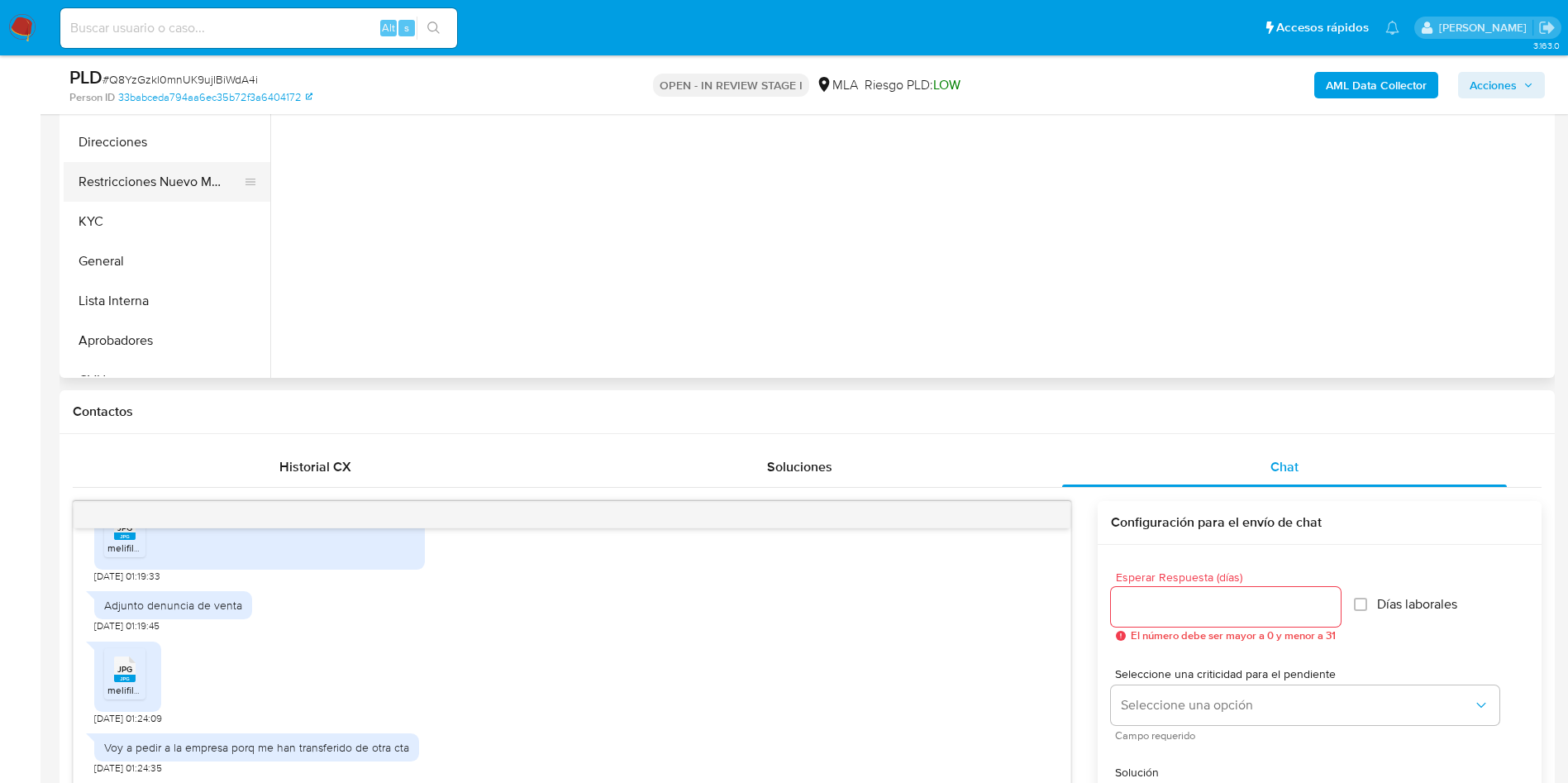
click at [111, 186] on button "Restricciones Nuevo Mundo" at bounding box center [160, 182] width 193 height 39
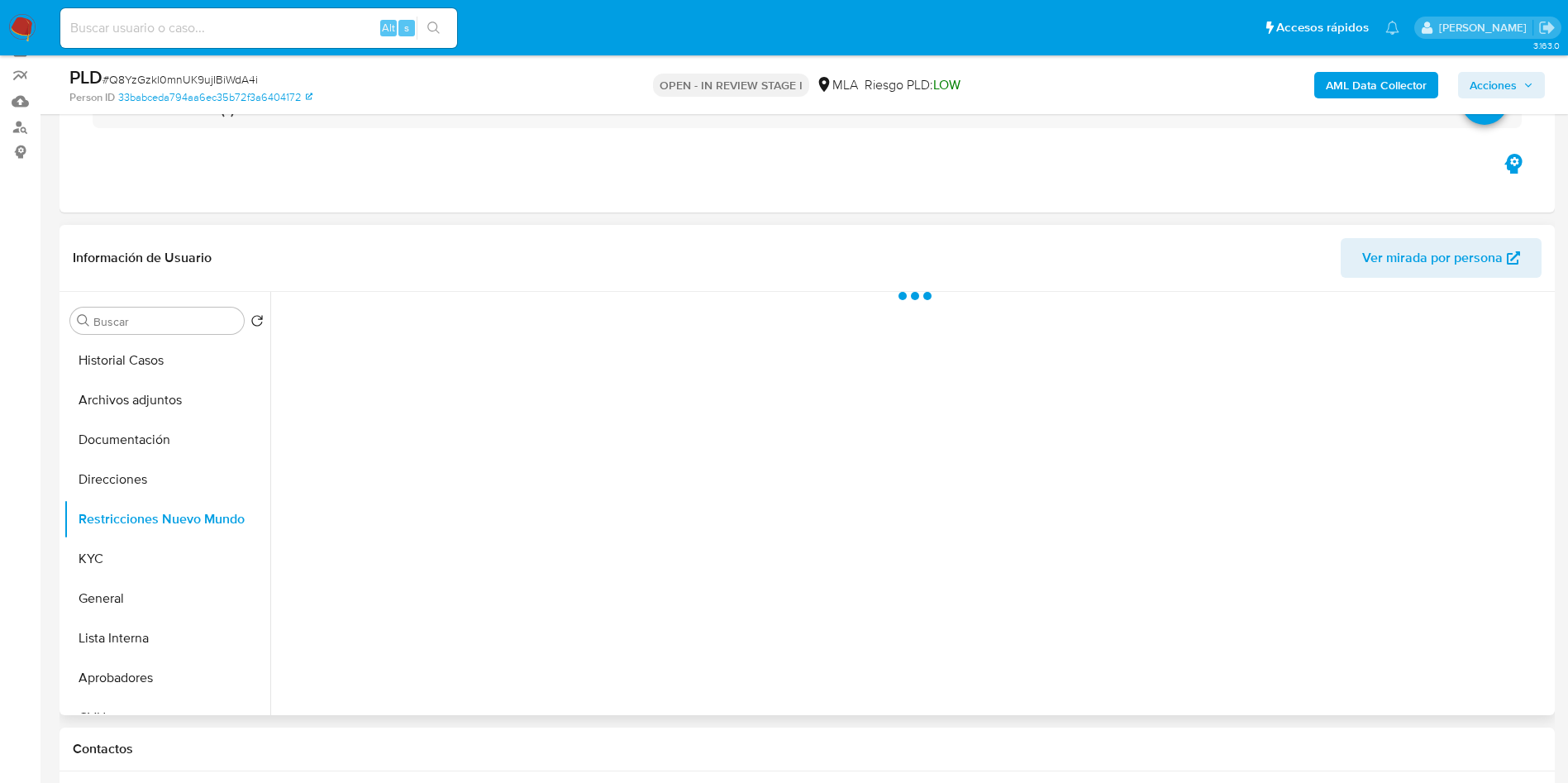
scroll to position [102, 0]
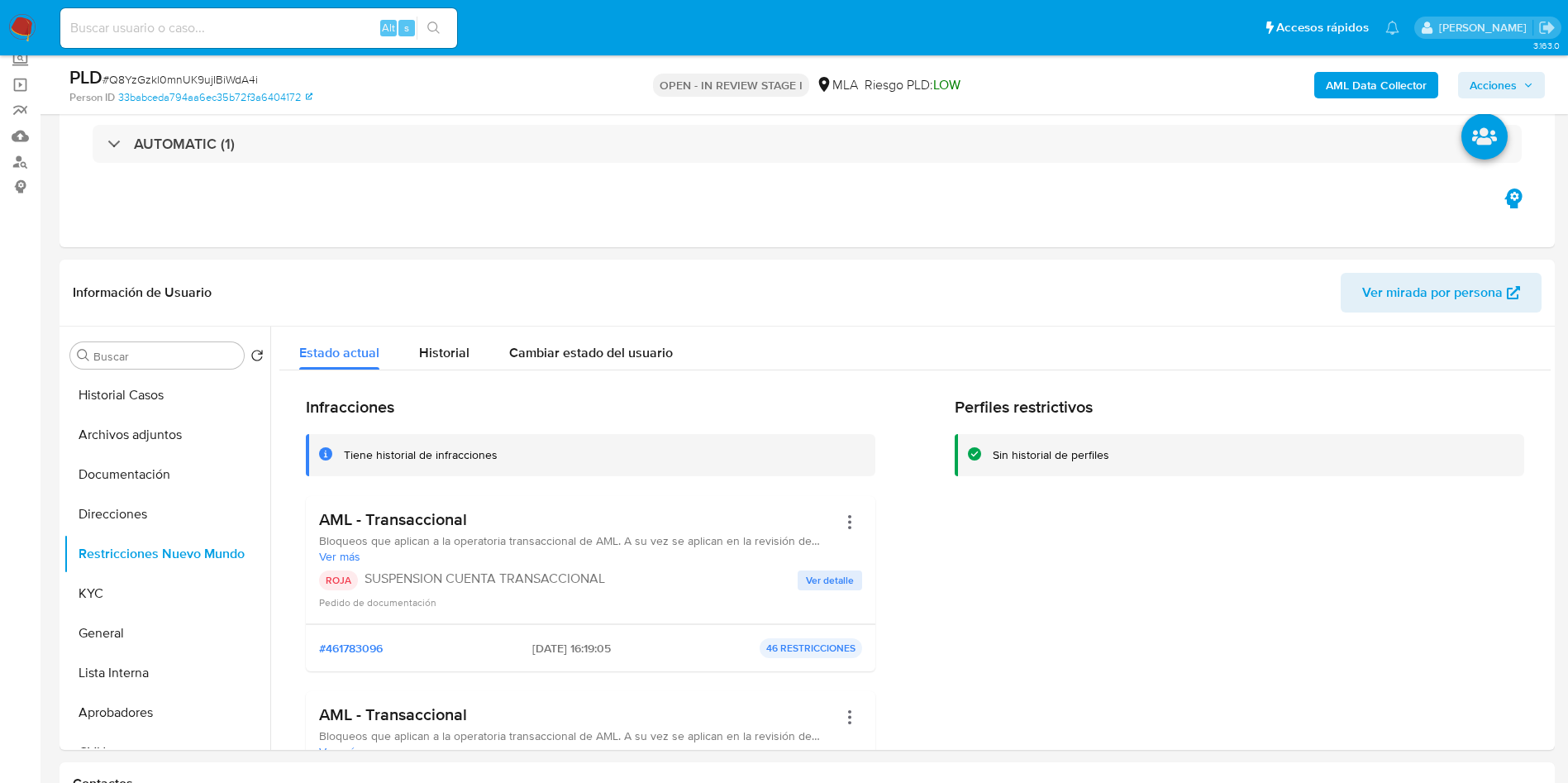
click at [1486, 74] on span "Acciones" at bounding box center [1493, 85] width 47 height 27
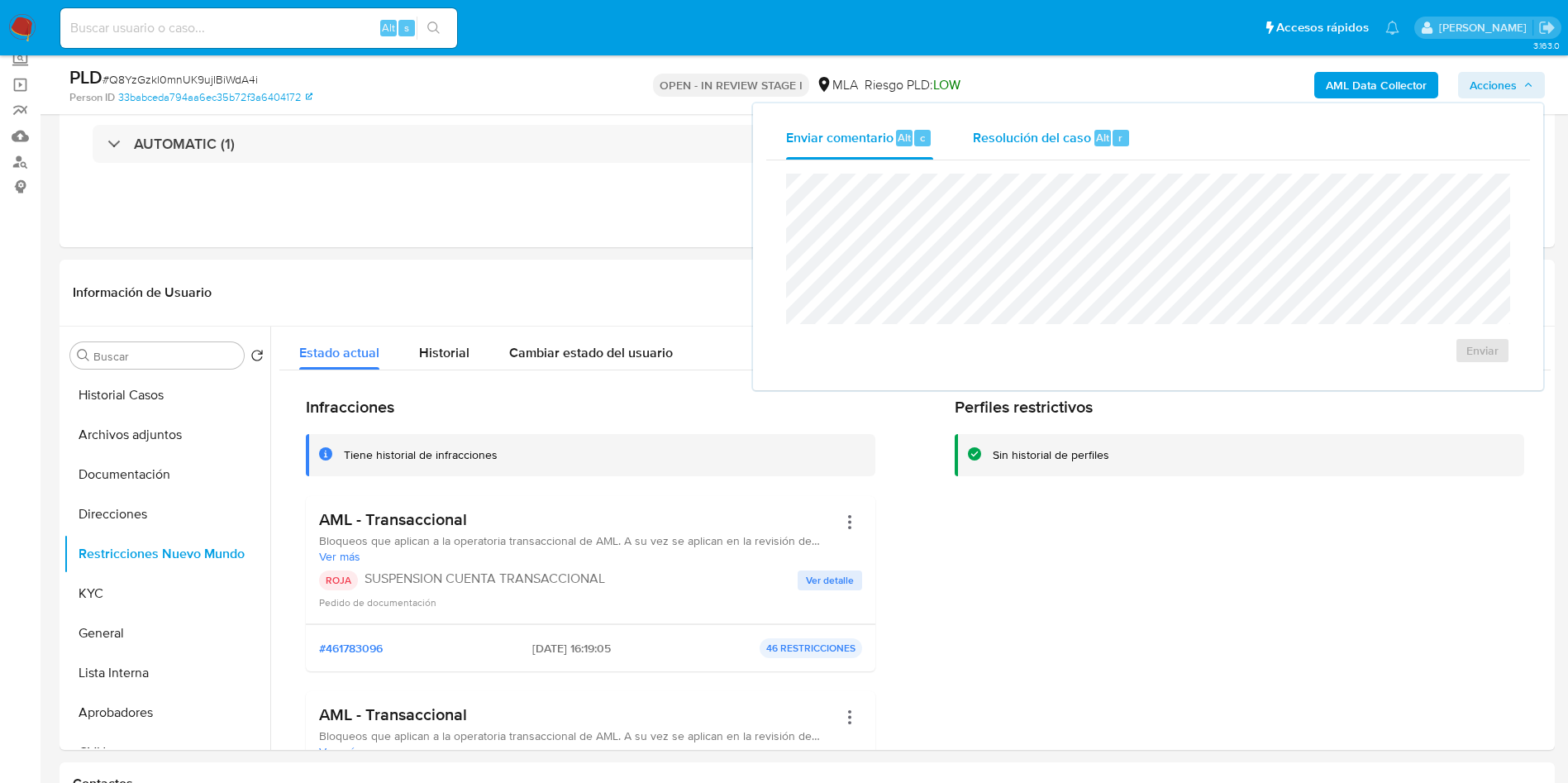
click at [1050, 145] on span "Resolución del caso" at bounding box center [1032, 137] width 118 height 19
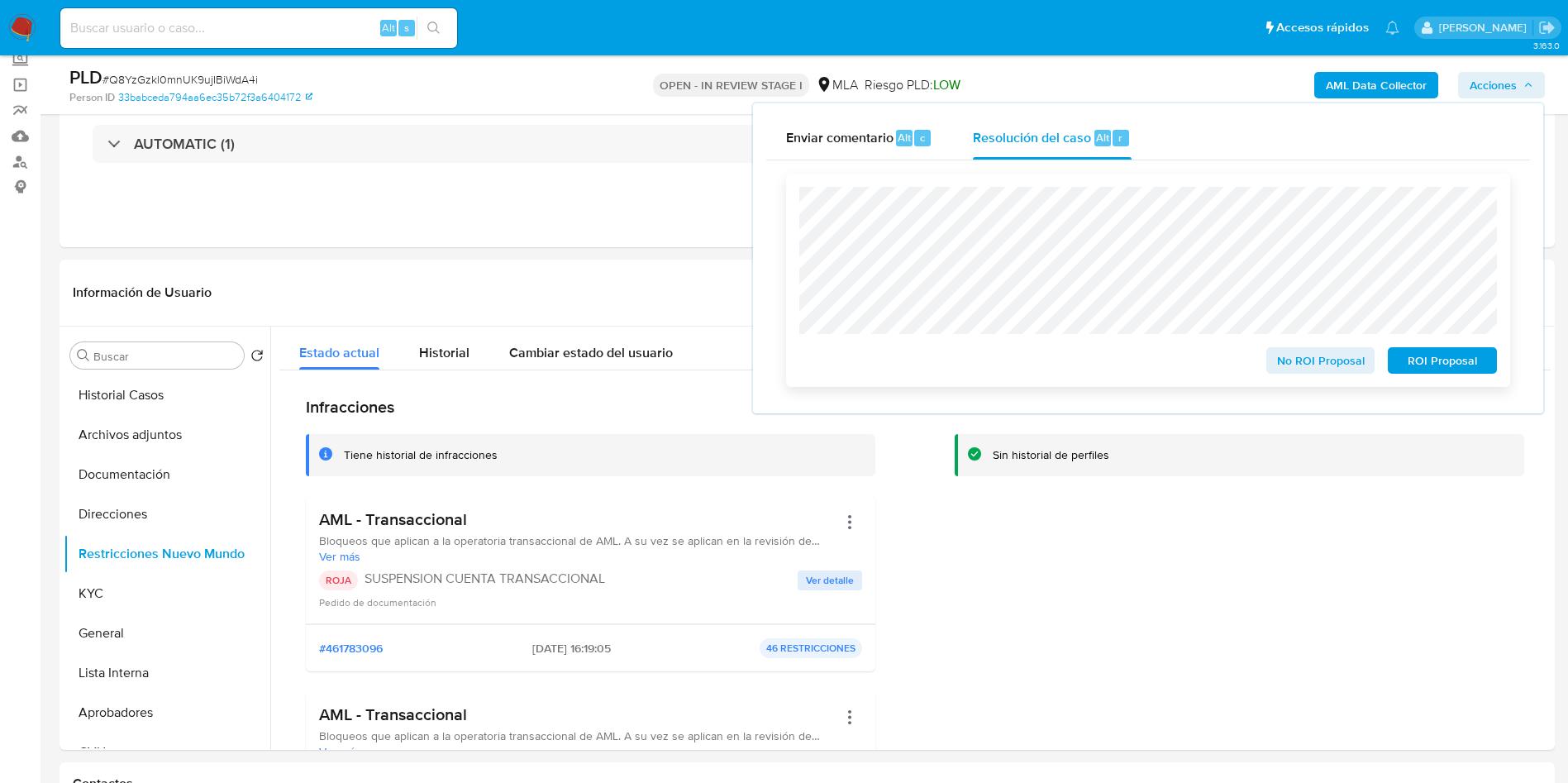
click at [1451, 363] on span "ROI Proposal" at bounding box center [1443, 360] width 86 height 23
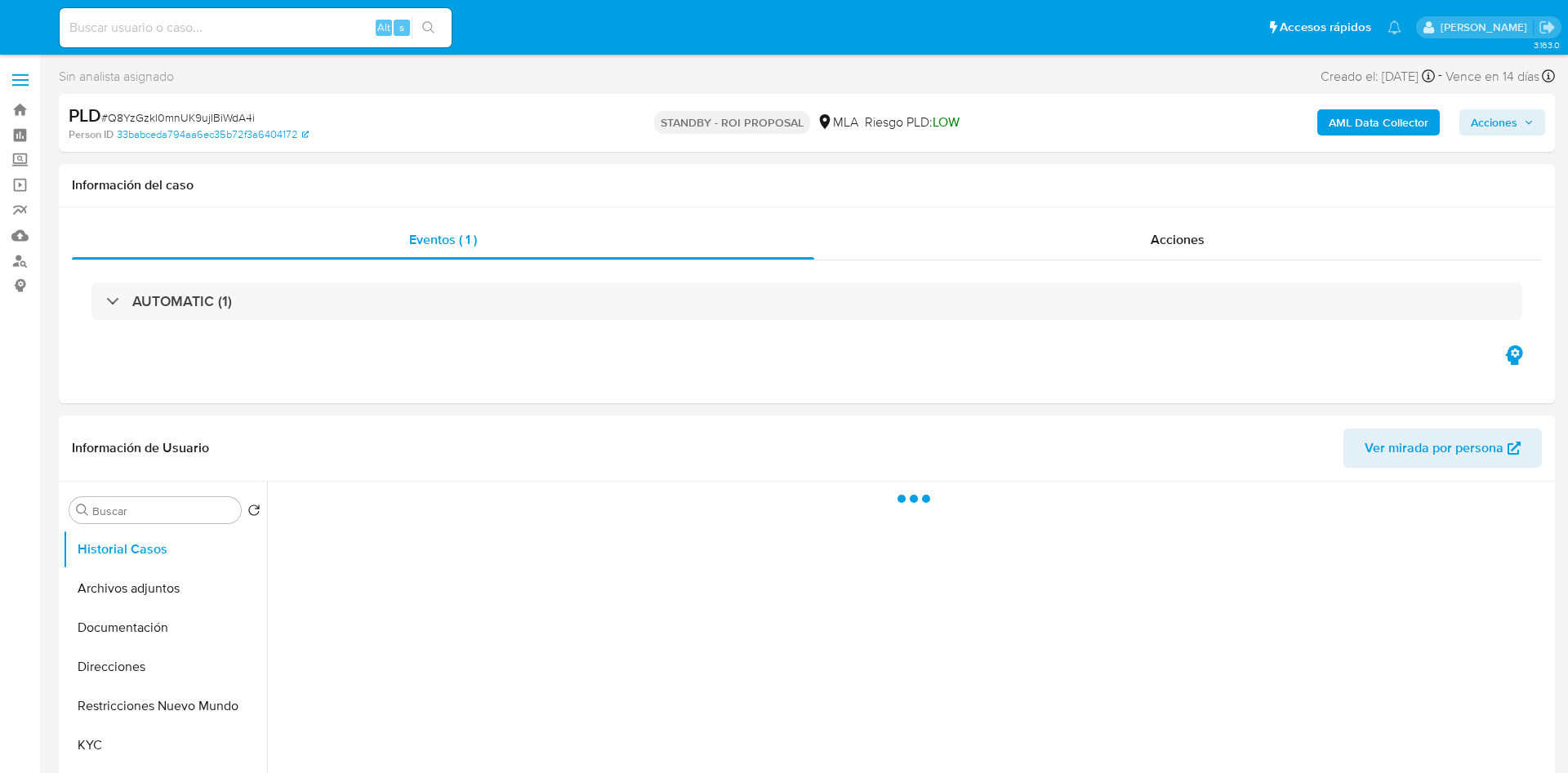
select select "10"
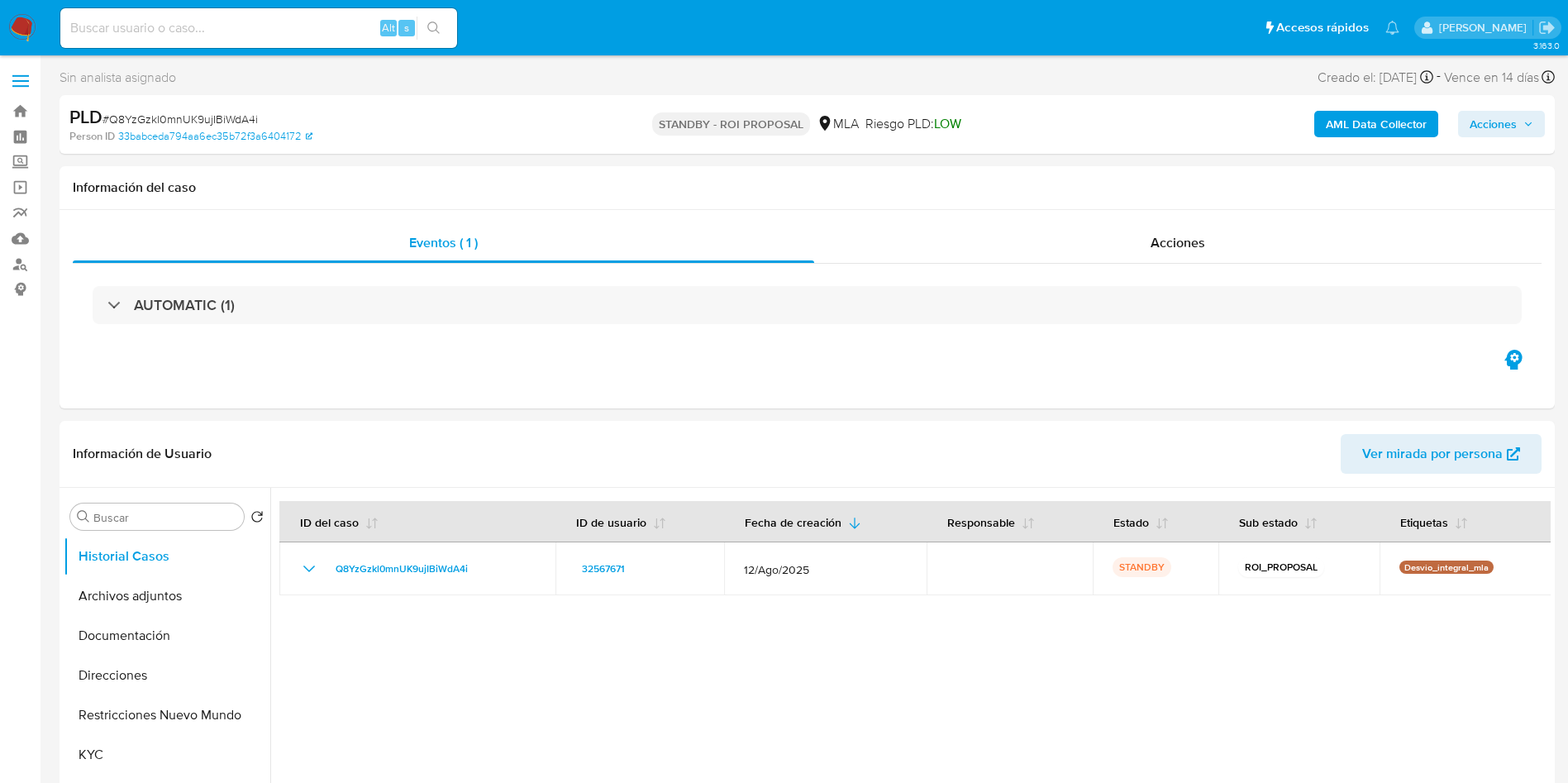
click at [214, 20] on input at bounding box center [258, 27] width 397 height 21
paste input "KRPcrD4y7FmW8upiEn7lydkD"
type input "KRPcrD4y7FmW8upiEn7lydkD"
click at [421, 35] on button "search-icon" at bounding box center [433, 27] width 33 height 23
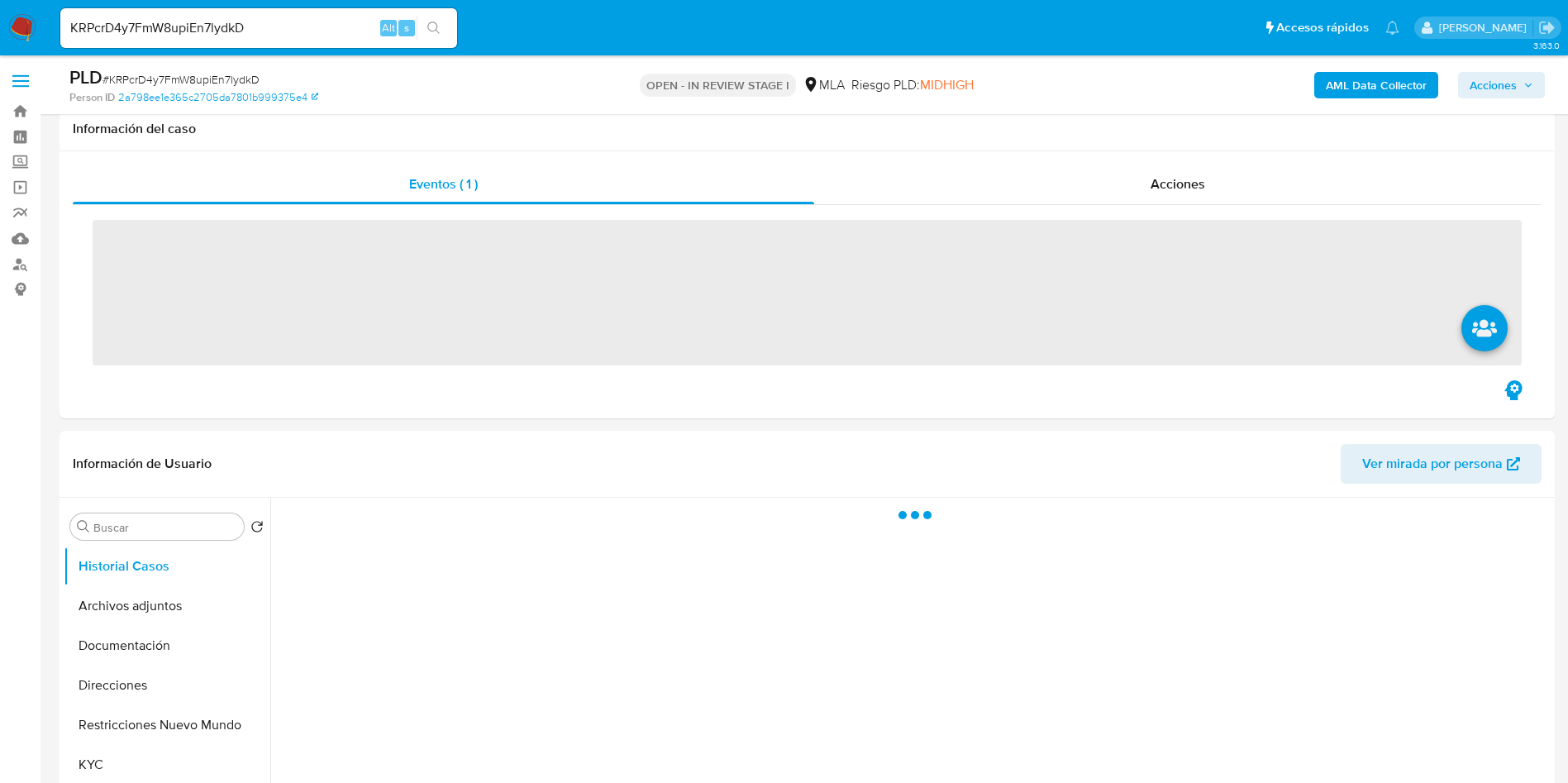
scroll to position [496, 0]
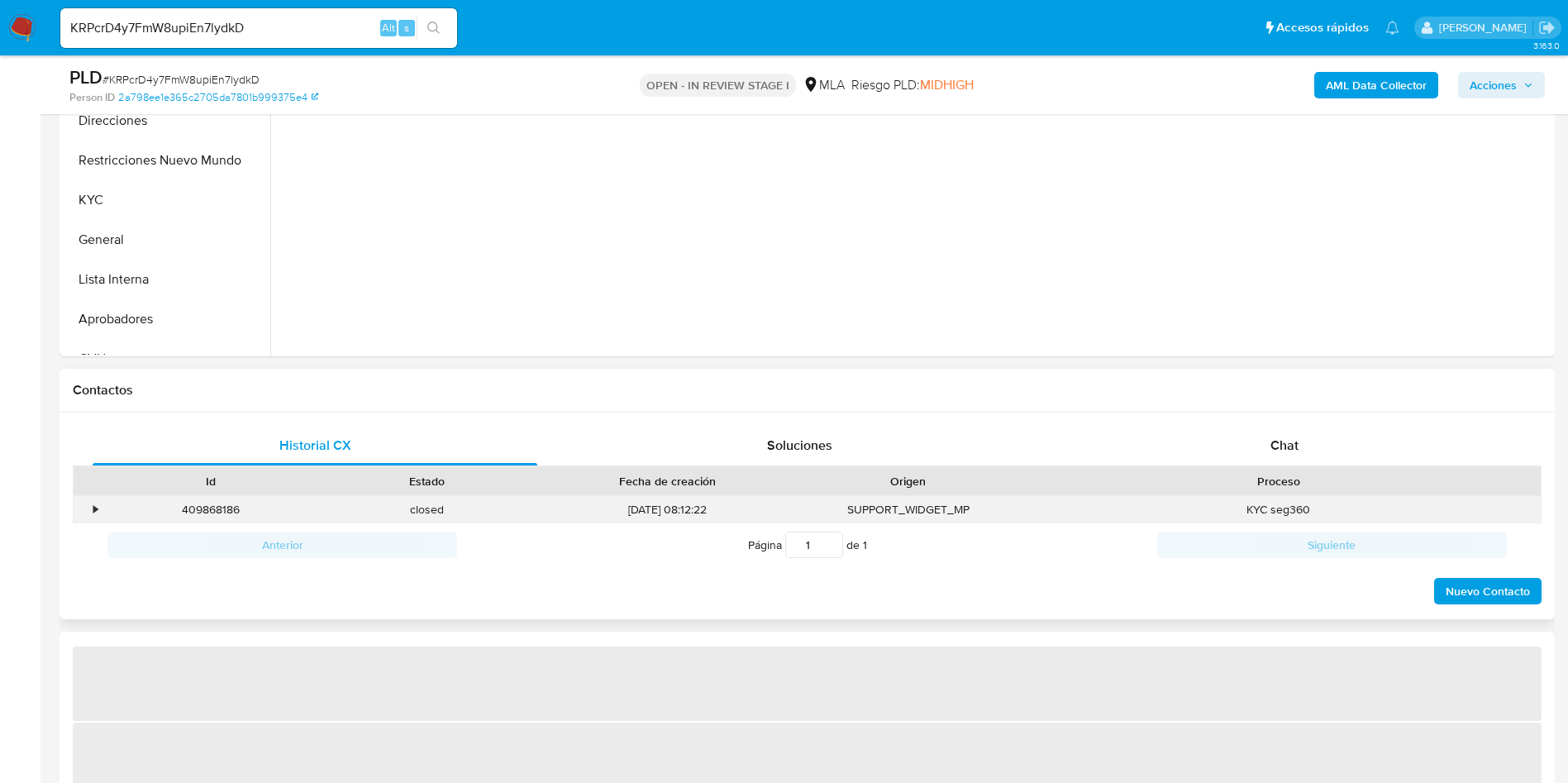
click at [1233, 521] on div "KYC seg360" at bounding box center [1279, 510] width 524 height 27
click at [1243, 446] on div "Chat" at bounding box center [1285, 446] width 445 height 39
select select "10"
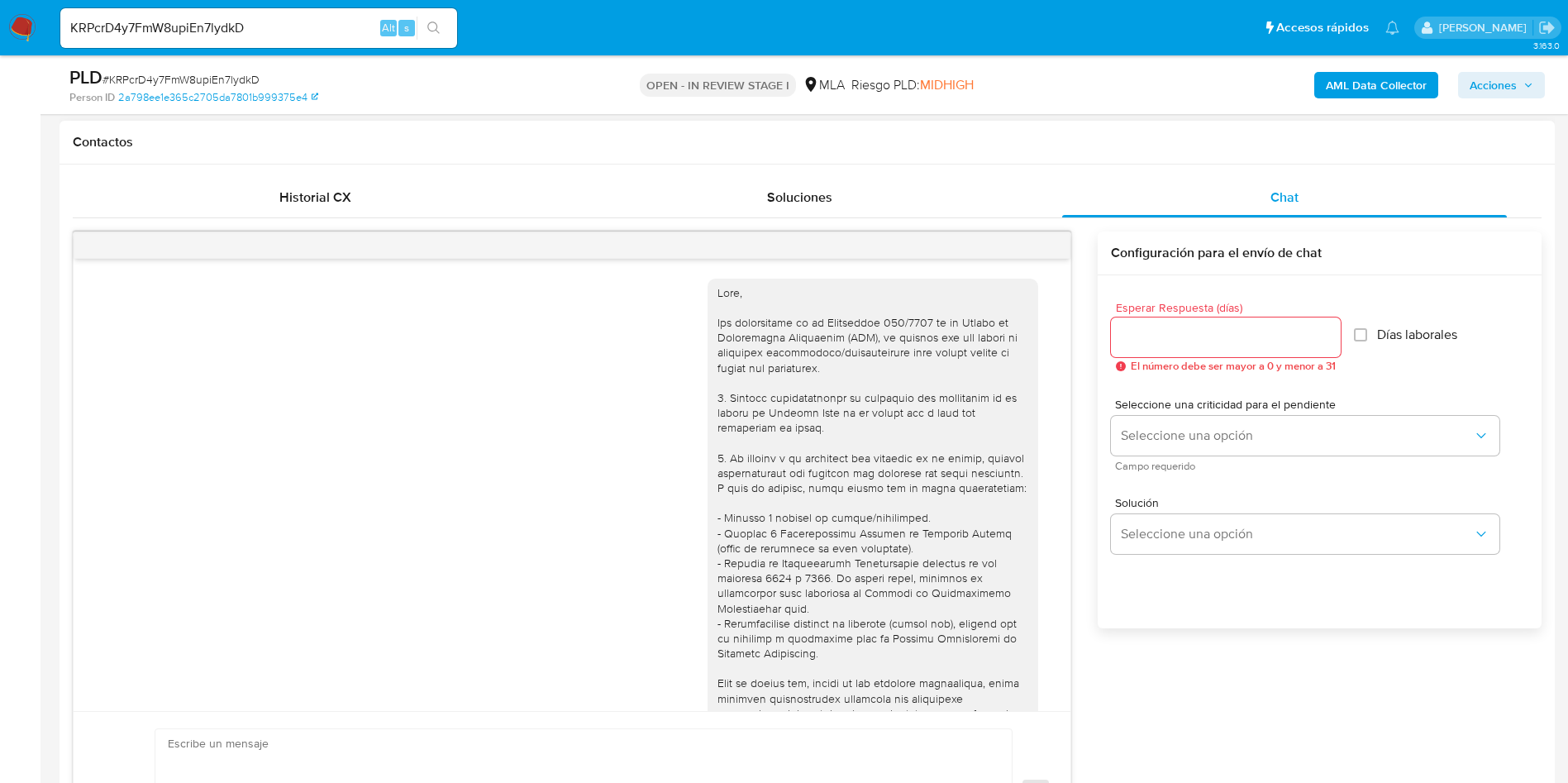
scroll to position [4336, 0]
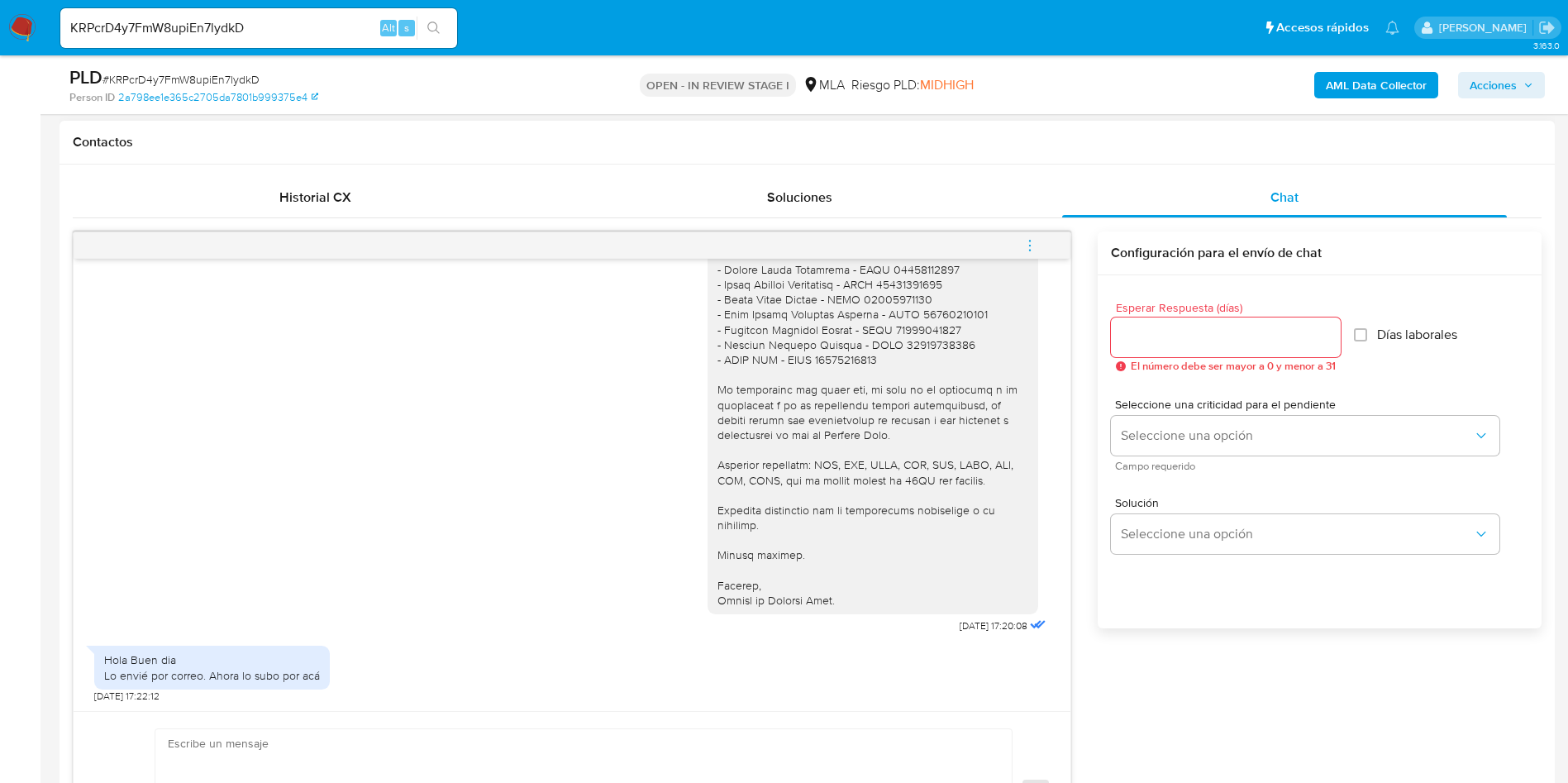
click at [142, 27] on input "KRPcrD4y7FmW8upiEn7lydkD" at bounding box center [258, 27] width 397 height 21
paste input "d4prkEzZU5vLVM0Z5Oyg1gCI"
type input "d4prkEzZU5vLVM0Z5Oyg1gCI"
click at [444, 33] on button "search-icon" at bounding box center [433, 27] width 33 height 23
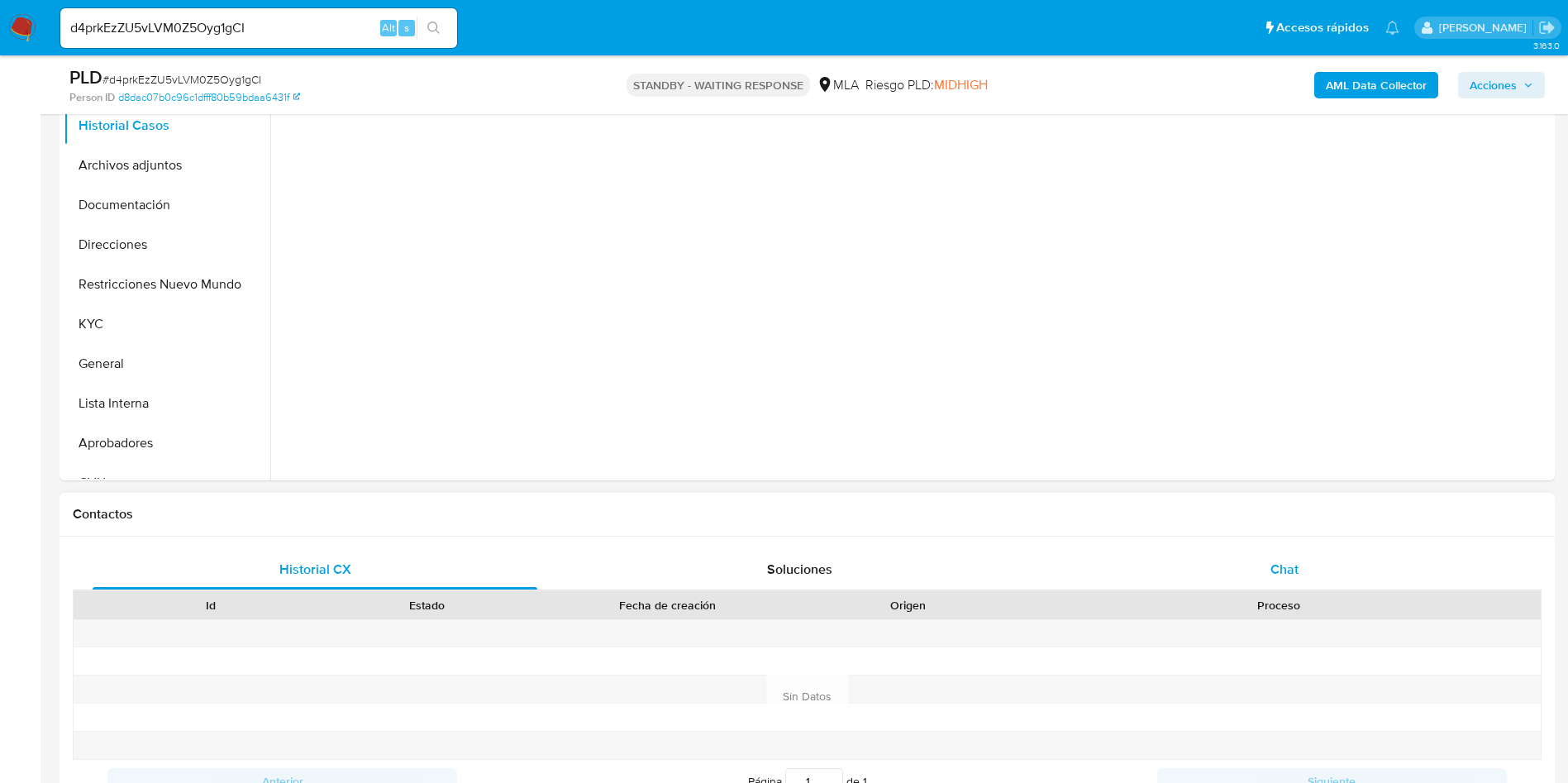
click at [1214, 565] on div "Chat" at bounding box center [1285, 570] width 445 height 39
select select "10"
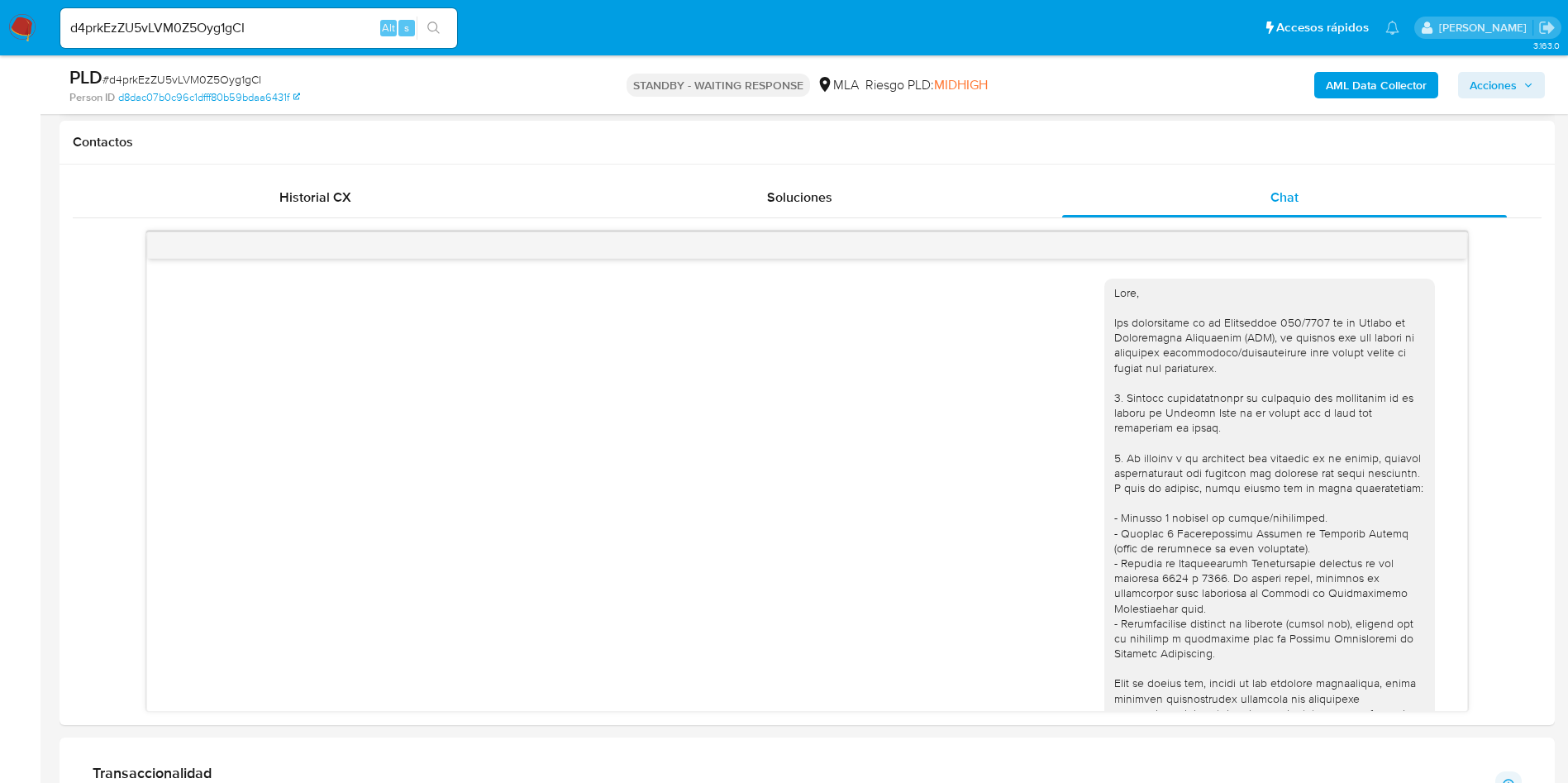
scroll to position [3705, 0]
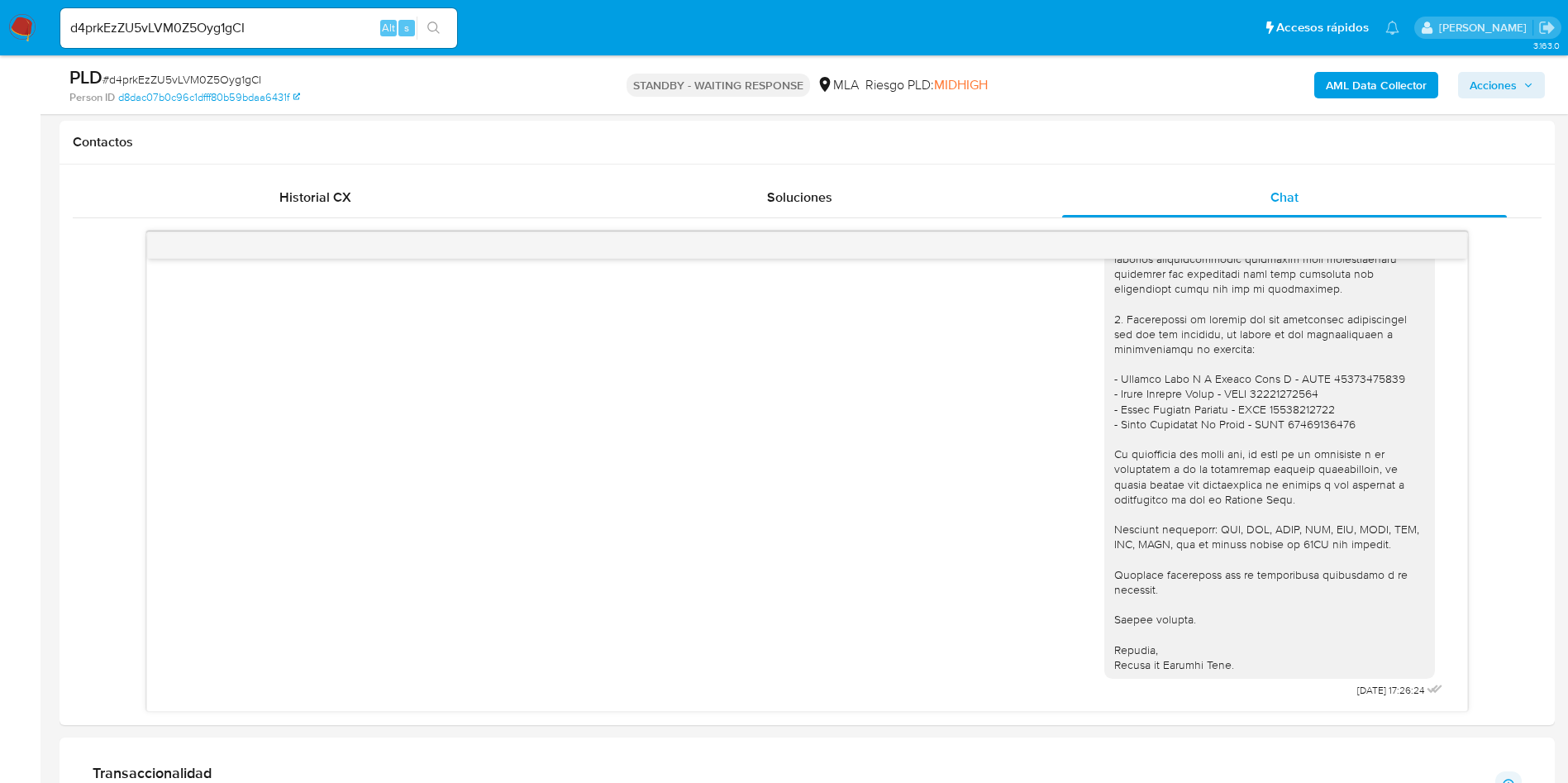
click at [187, 21] on input "d4prkEzZU5vLVM0Z5Oyg1gCI" at bounding box center [258, 27] width 397 height 21
paste input "OgHDteO2GQkyG99xjEVya9Hl"
type input "OgHDteO2GQkyG99xjEVya9Hl"
click at [432, 32] on icon "search-icon" at bounding box center [433, 27] width 13 height 13
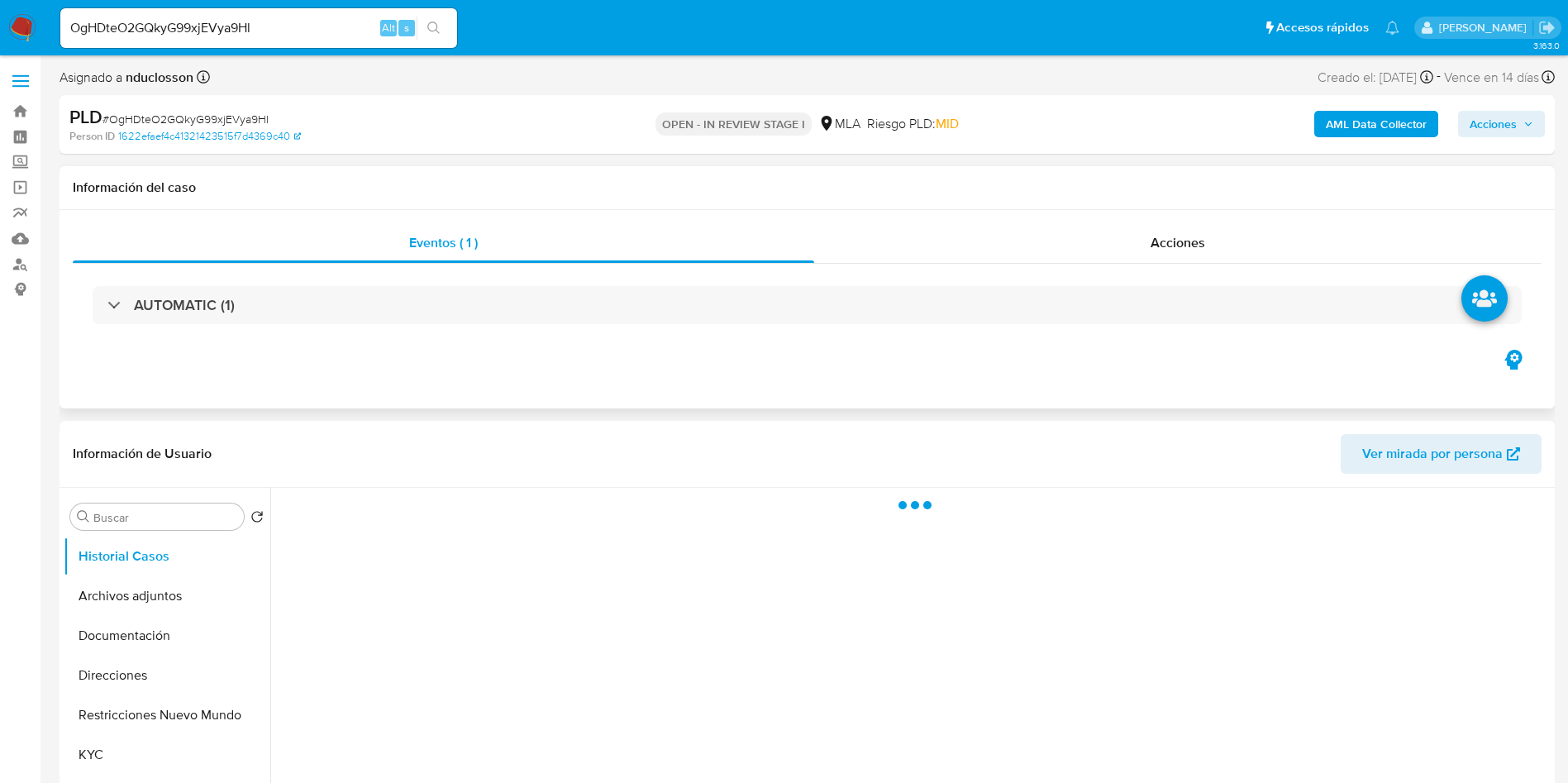
select select "10"
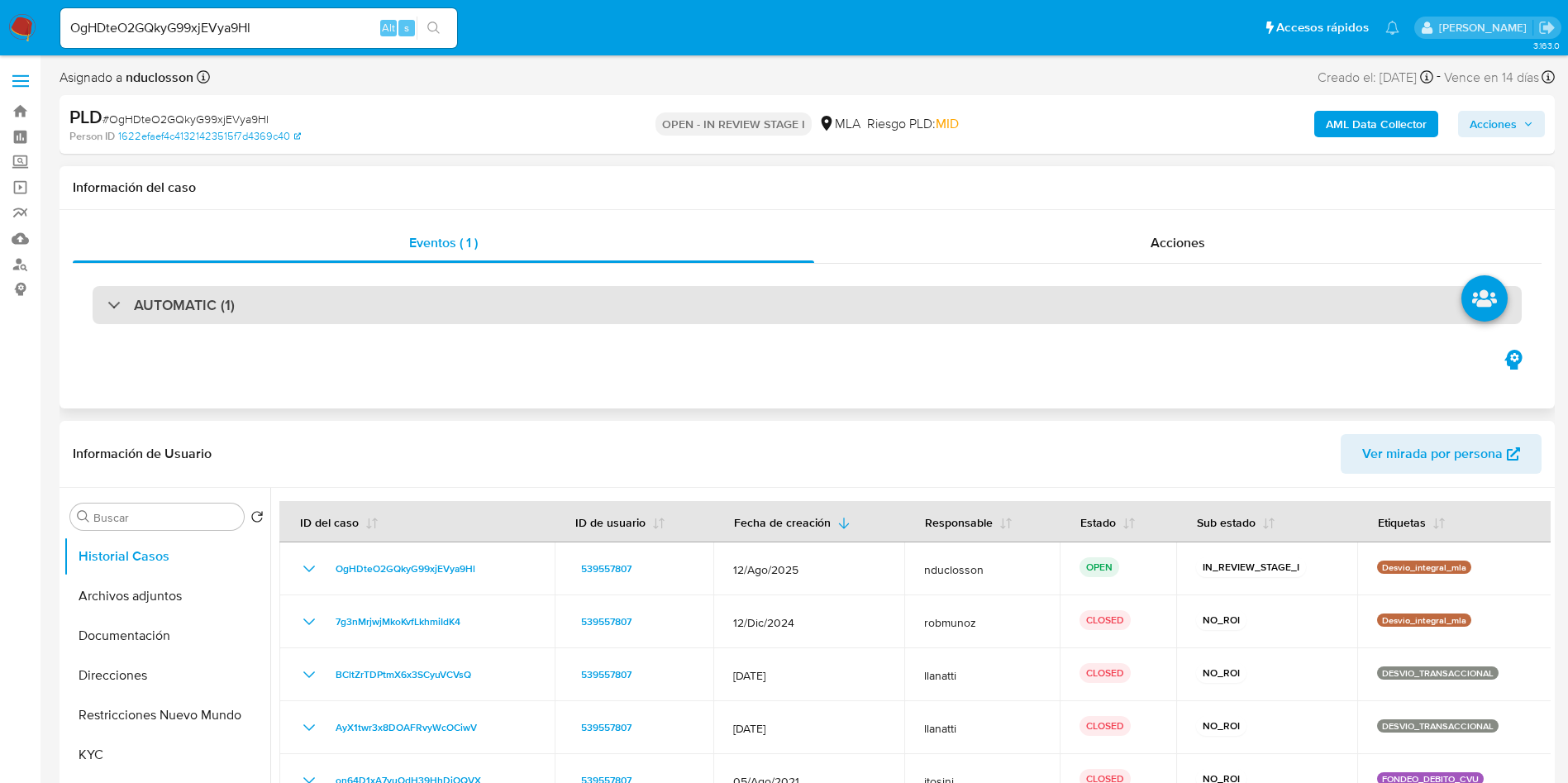
scroll to position [124, 0]
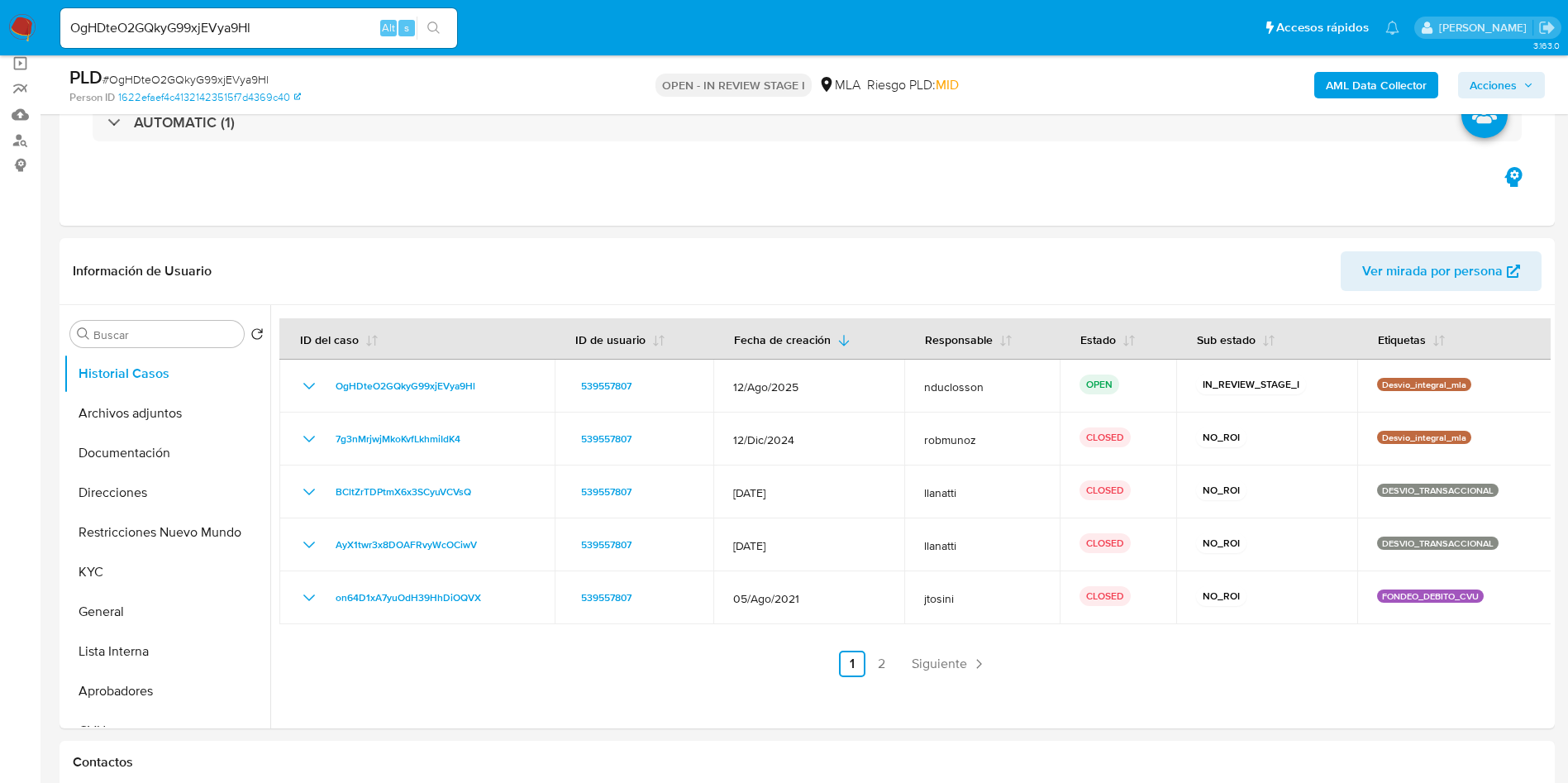
click at [217, 33] on input "OgHDteO2GQkyG99xjEVya9Hl" at bounding box center [258, 27] width 397 height 21
click at [424, 22] on button "search-icon" at bounding box center [433, 27] width 33 height 23
click at [680, 83] on p "OPEN - IN REVIEW STAGE I" at bounding box center [734, 85] width 156 height 23
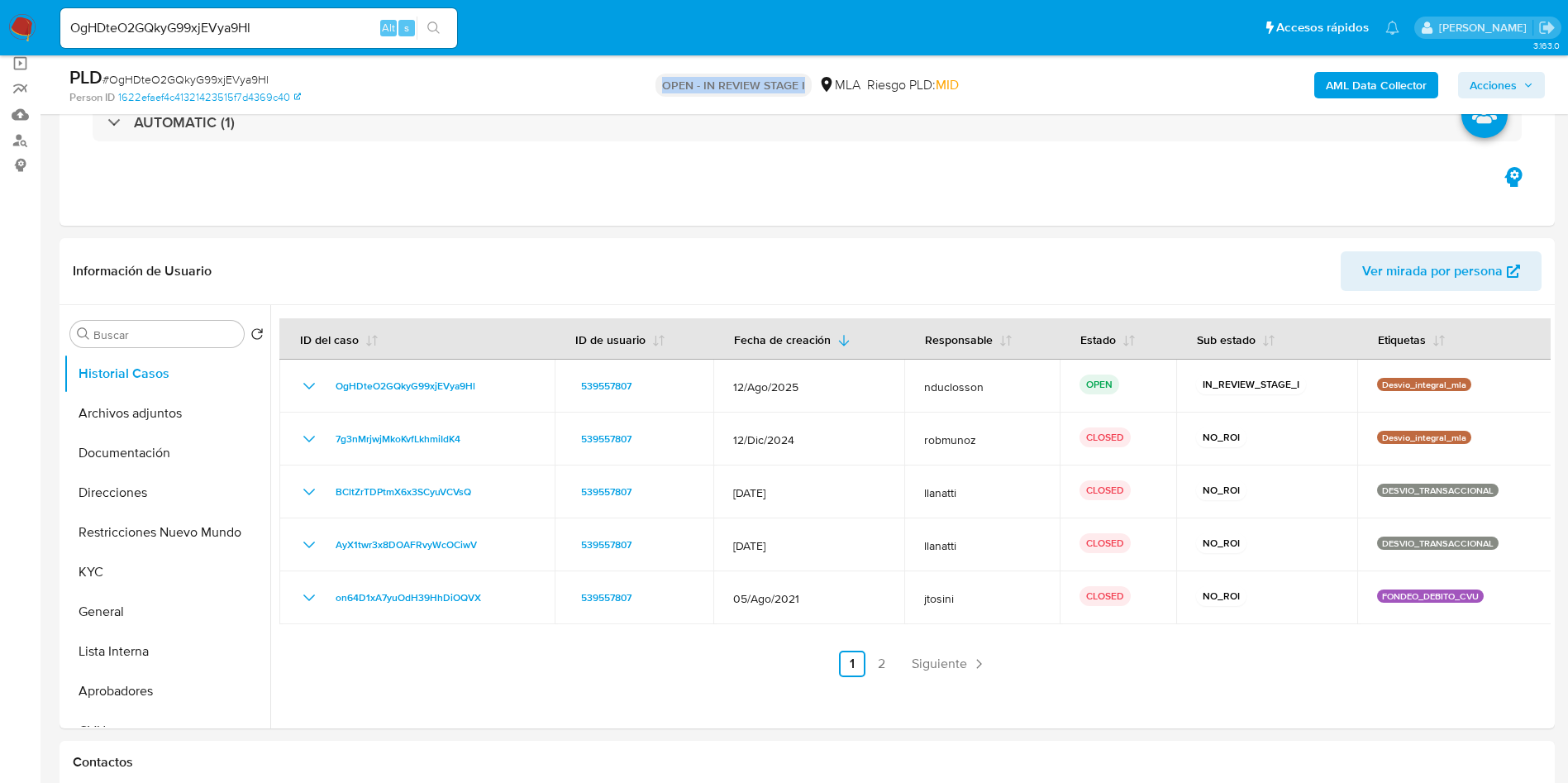
click at [680, 83] on p "OPEN - IN REVIEW STAGE I" at bounding box center [734, 85] width 156 height 23
click at [847, 82] on div "MLA" at bounding box center [839, 85] width 42 height 18
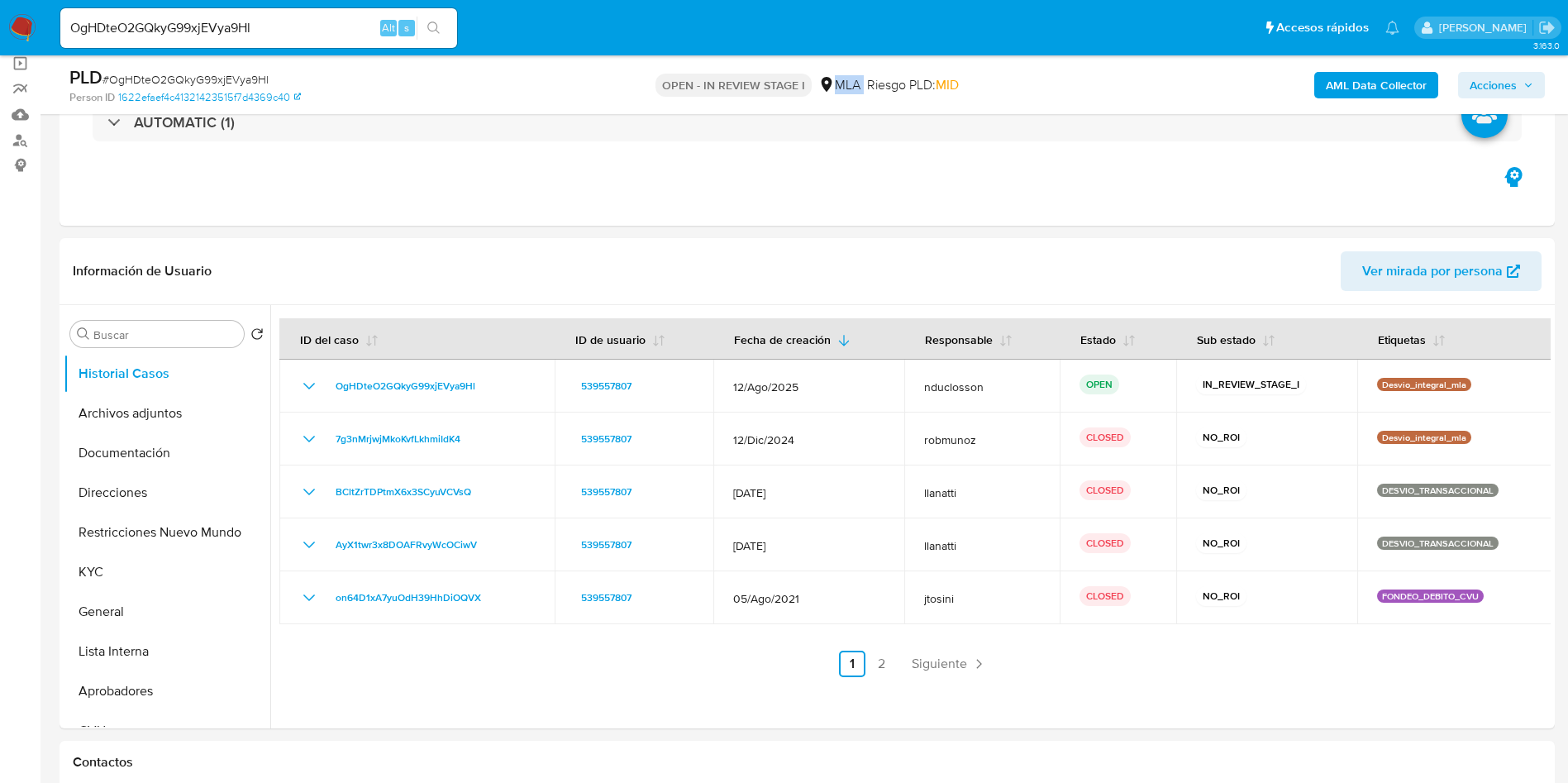
click at [847, 82] on div "MLA" at bounding box center [839, 85] width 42 height 18
drag, startPoint x: 969, startPoint y: 83, endPoint x: 627, endPoint y: 76, distance: 342.1
click at [627, 76] on div "OPEN - IN REVIEW STAGE I MLA Riesgo PLD: MID" at bounding box center [808, 84] width 487 height 39
click at [654, 106] on div "PLD # OgHDteO2GQkyG99xjEVya9Hl Person ID 1622efaef4c41321423515f7d4369c40 OPEN …" at bounding box center [807, 85] width 1495 height 58
click at [106, 577] on button "KYC" at bounding box center [160, 572] width 193 height 39
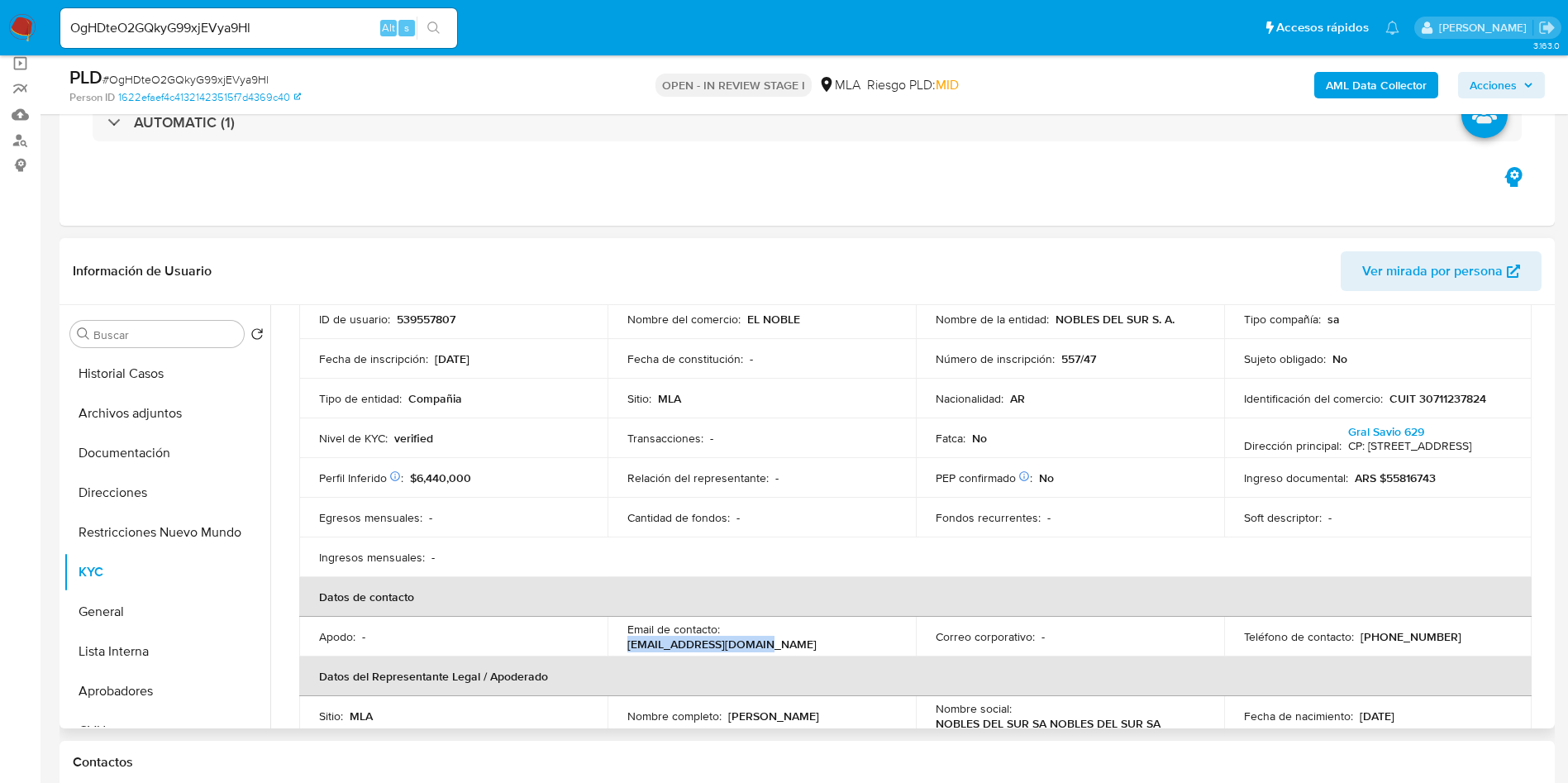
drag, startPoint x: 871, startPoint y: 640, endPoint x: 727, endPoint y: 642, distance: 144.0
click at [727, 642] on div "Email de contacto : mhuergo@elnoble.com.ar" at bounding box center [761, 636] width 269 height 30
copy p "mhuergo@elnoble.com.ar"
click at [1395, 640] on p "(11) 24691224" at bounding box center [1411, 636] width 101 height 15
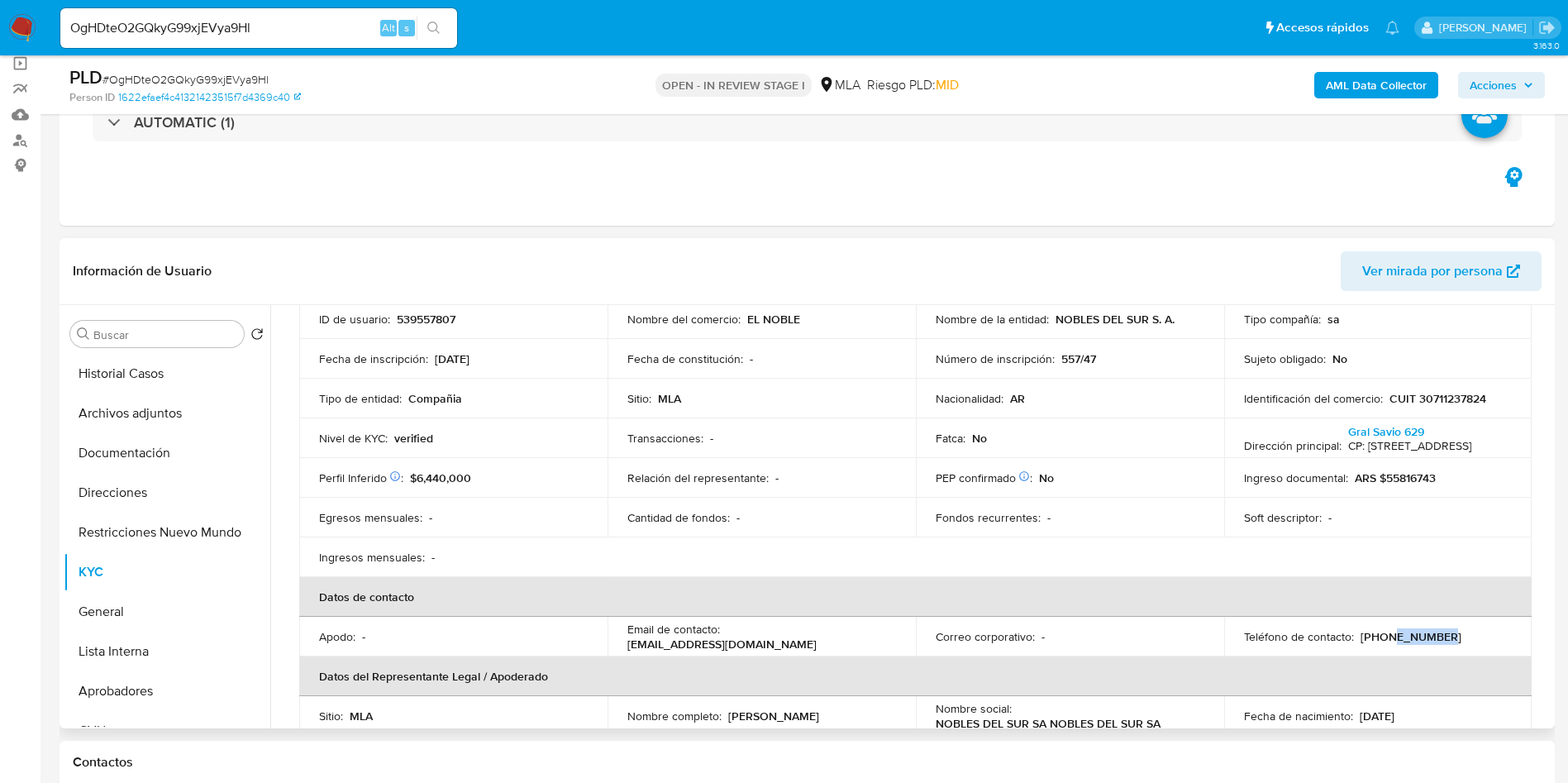
copy p "24691224"
click at [132, 471] on button "Documentación" at bounding box center [160, 453] width 193 height 39
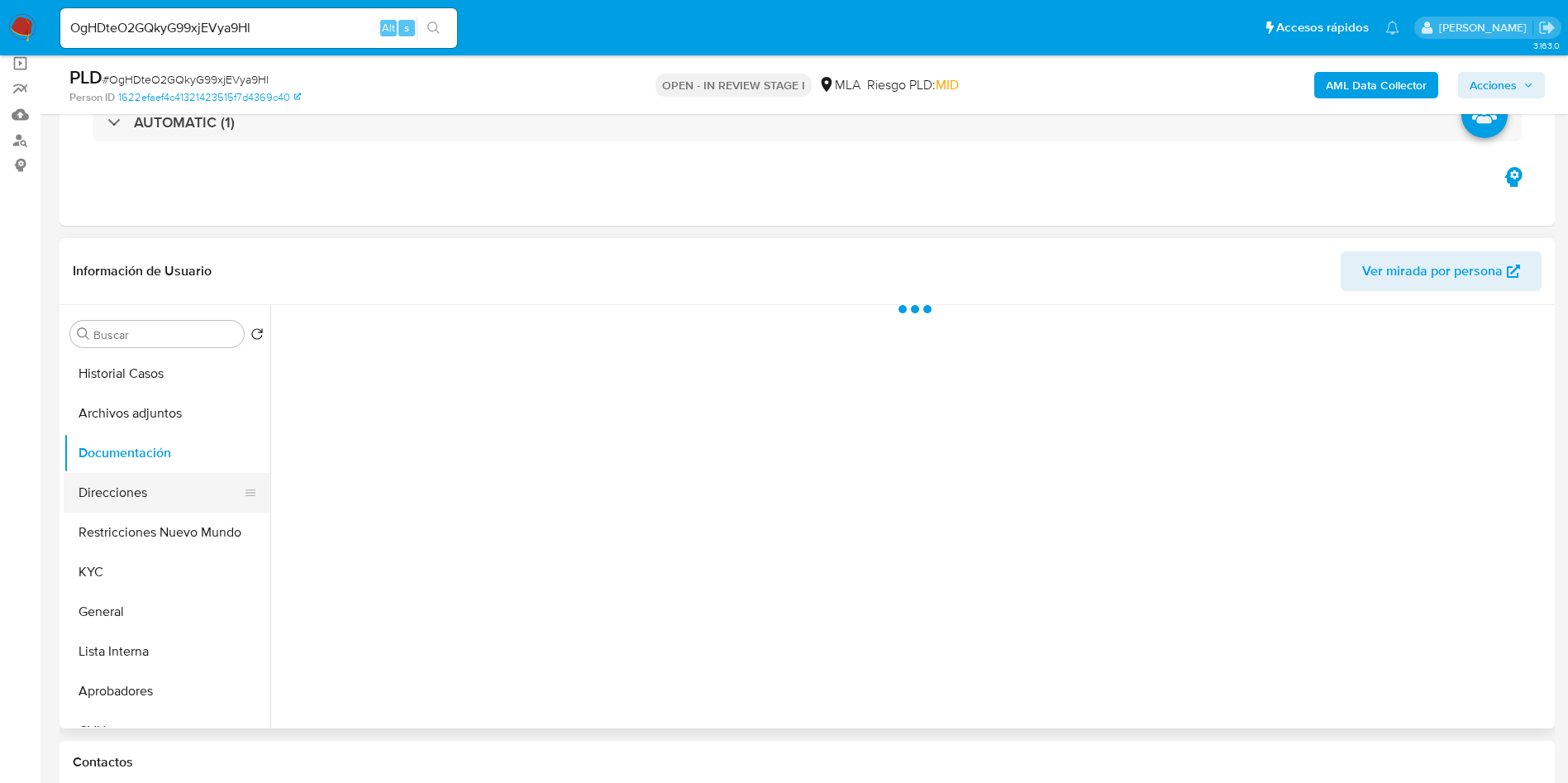
click at [132, 484] on button "Direcciones" at bounding box center [160, 493] width 193 height 39
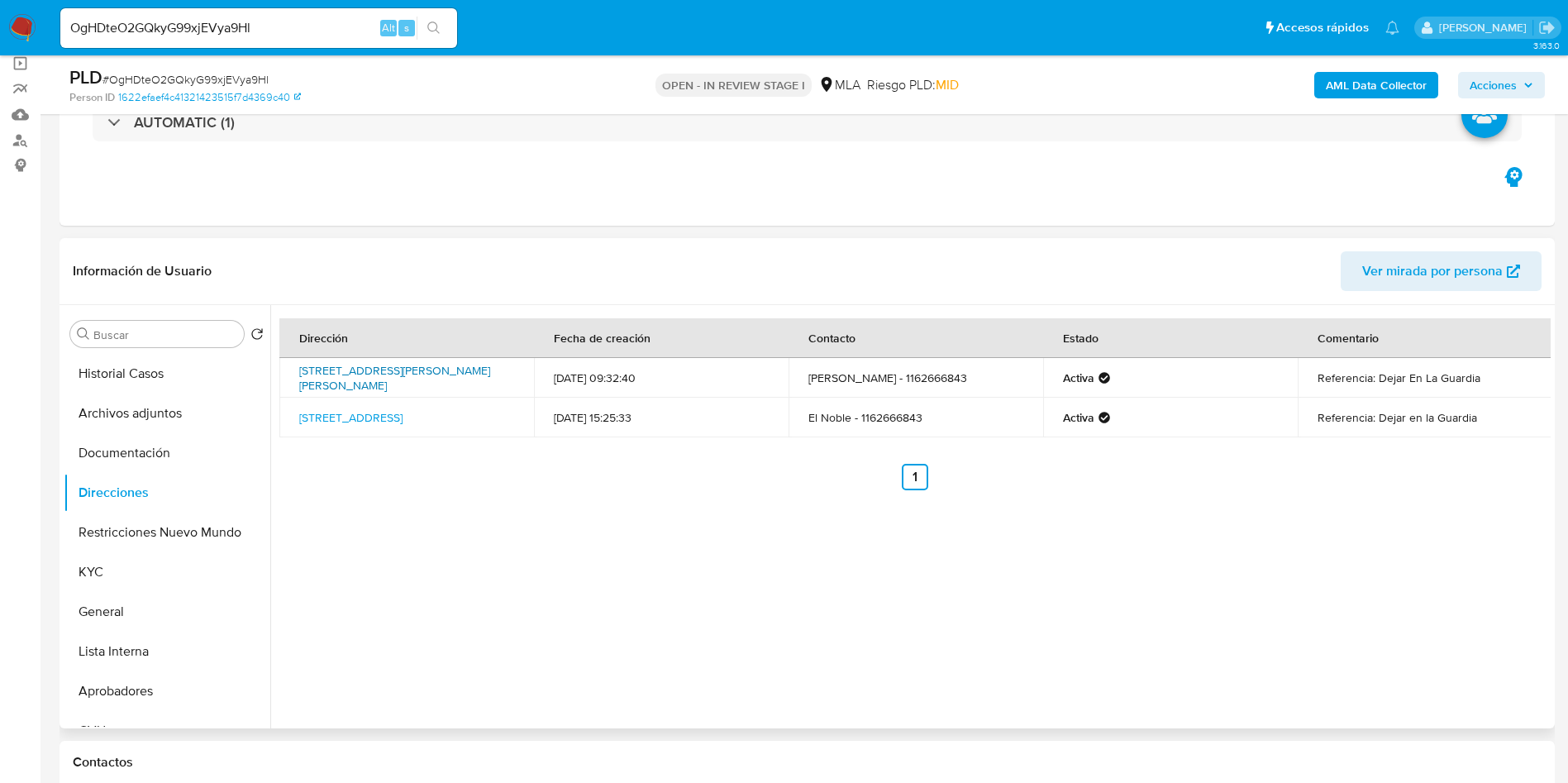
click at [371, 371] on link "Calle General Manuel N Savio 629, Escobar, Buenos Aires, 1619, Argentina 629" at bounding box center [395, 378] width 191 height 32
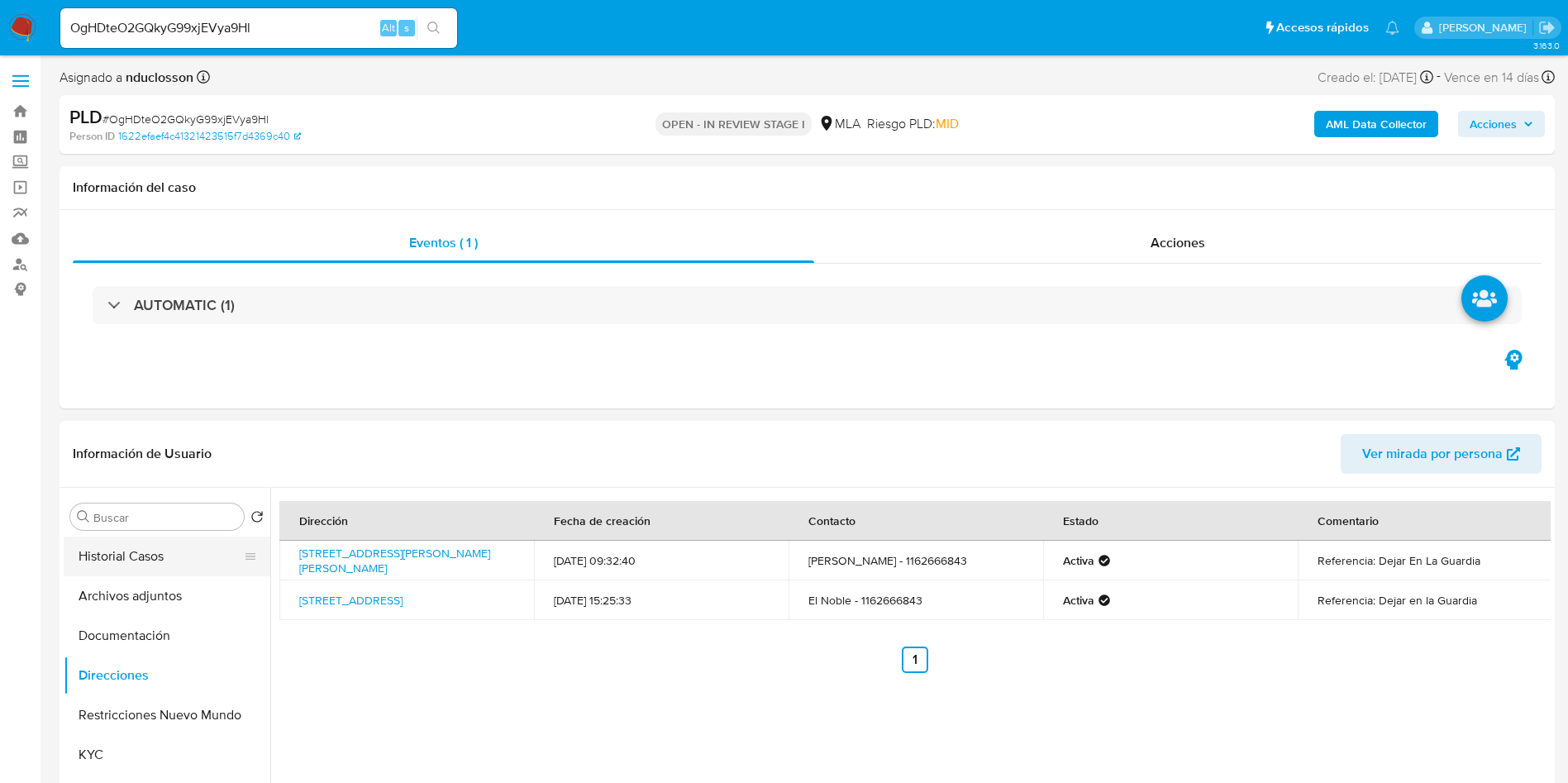
click at [155, 543] on button "Historial Casos" at bounding box center [160, 556] width 193 height 39
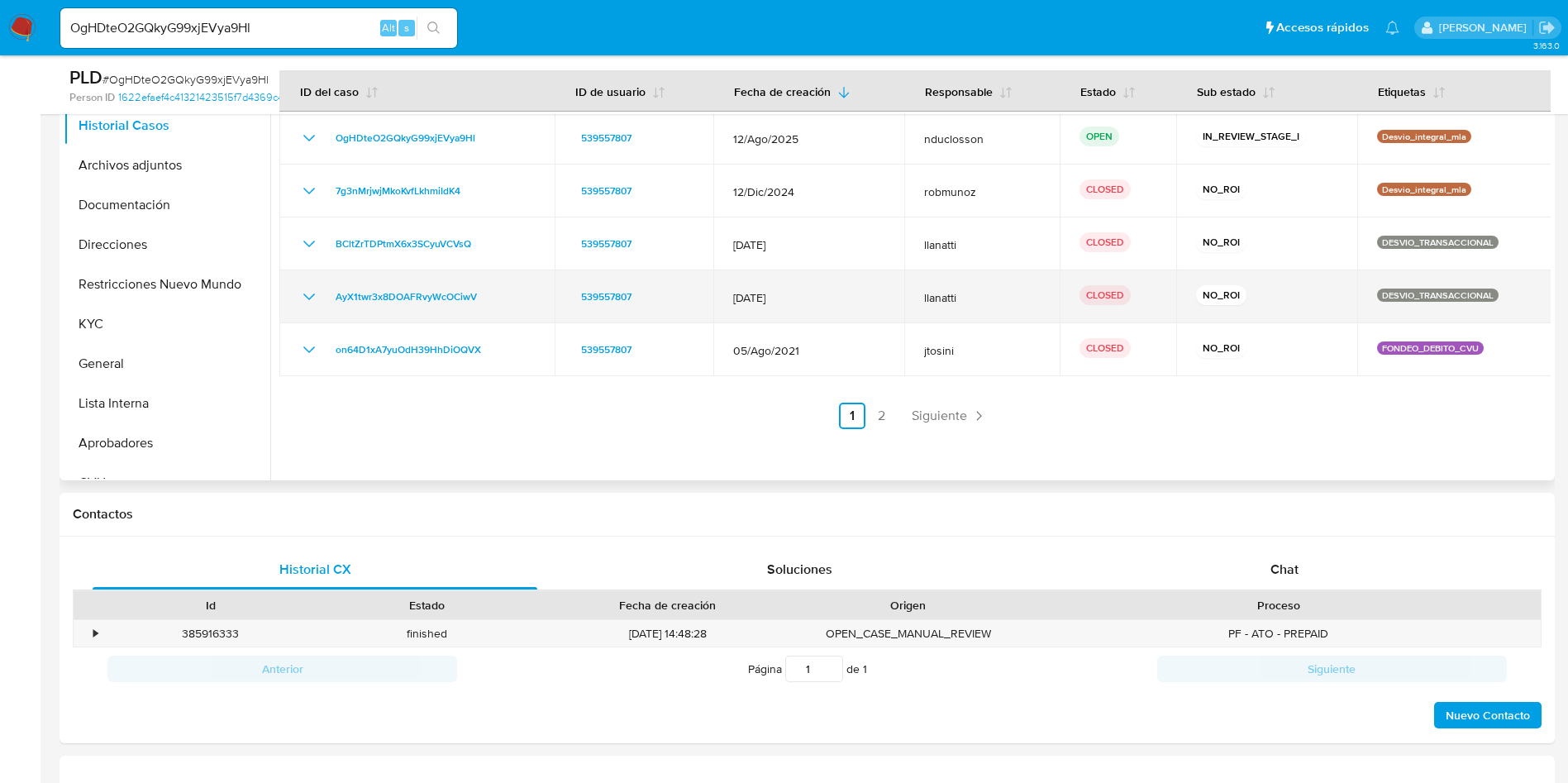
scroll to position [248, 0]
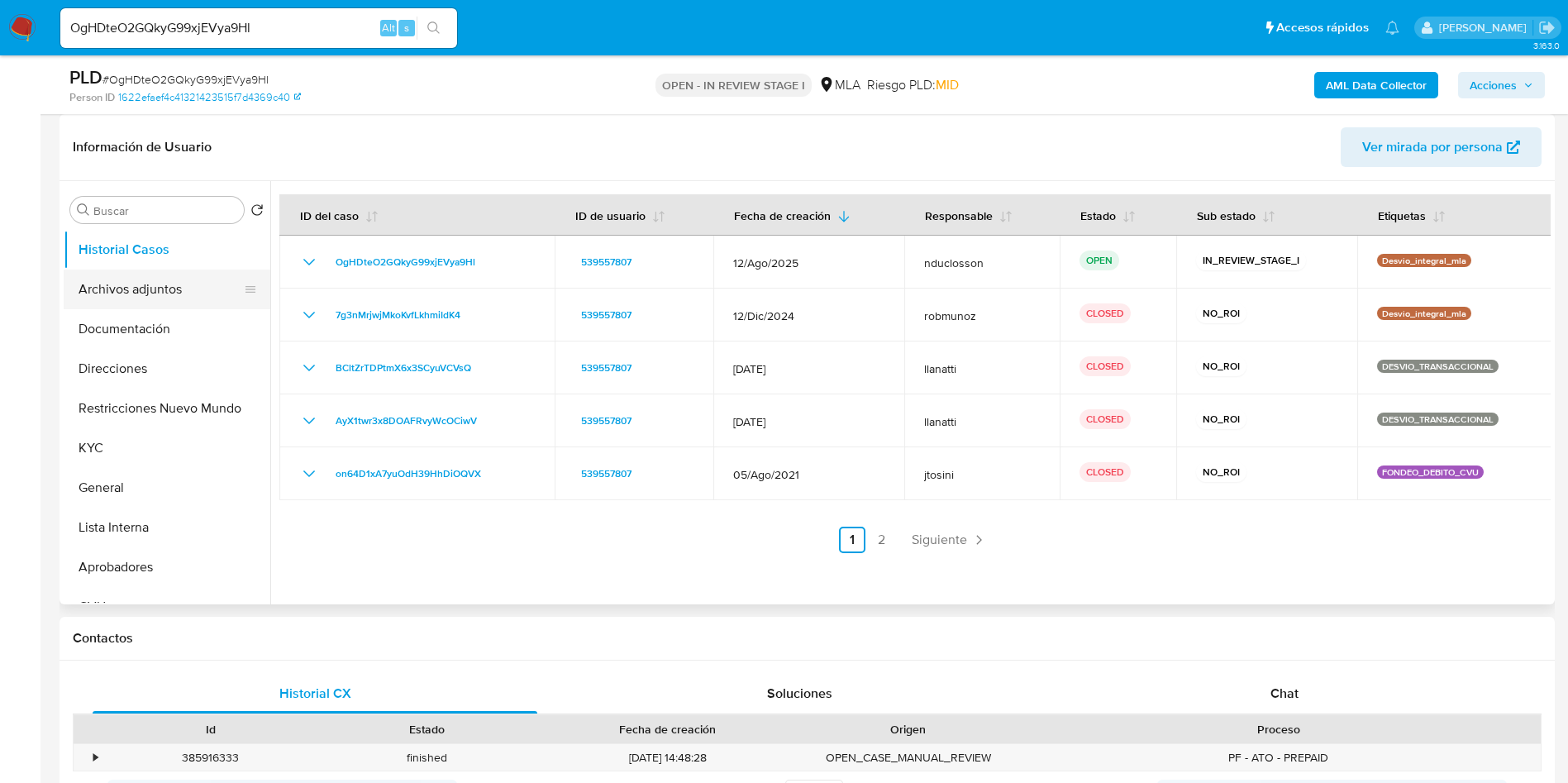
click at [148, 300] on button "Archivos adjuntos" at bounding box center [160, 289] width 193 height 39
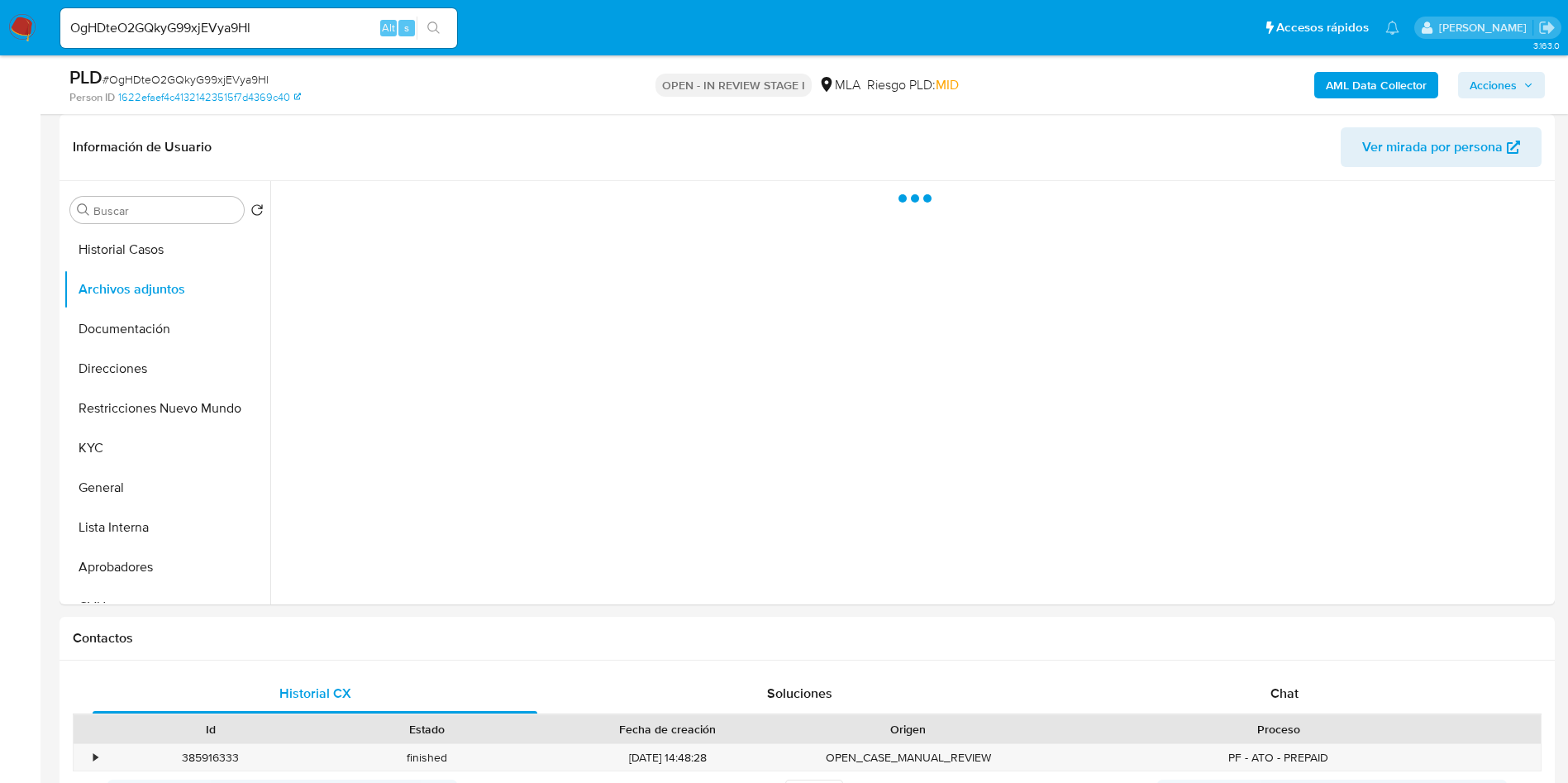
click at [1341, 83] on b "AML Data Collector" at bounding box center [1377, 85] width 101 height 27
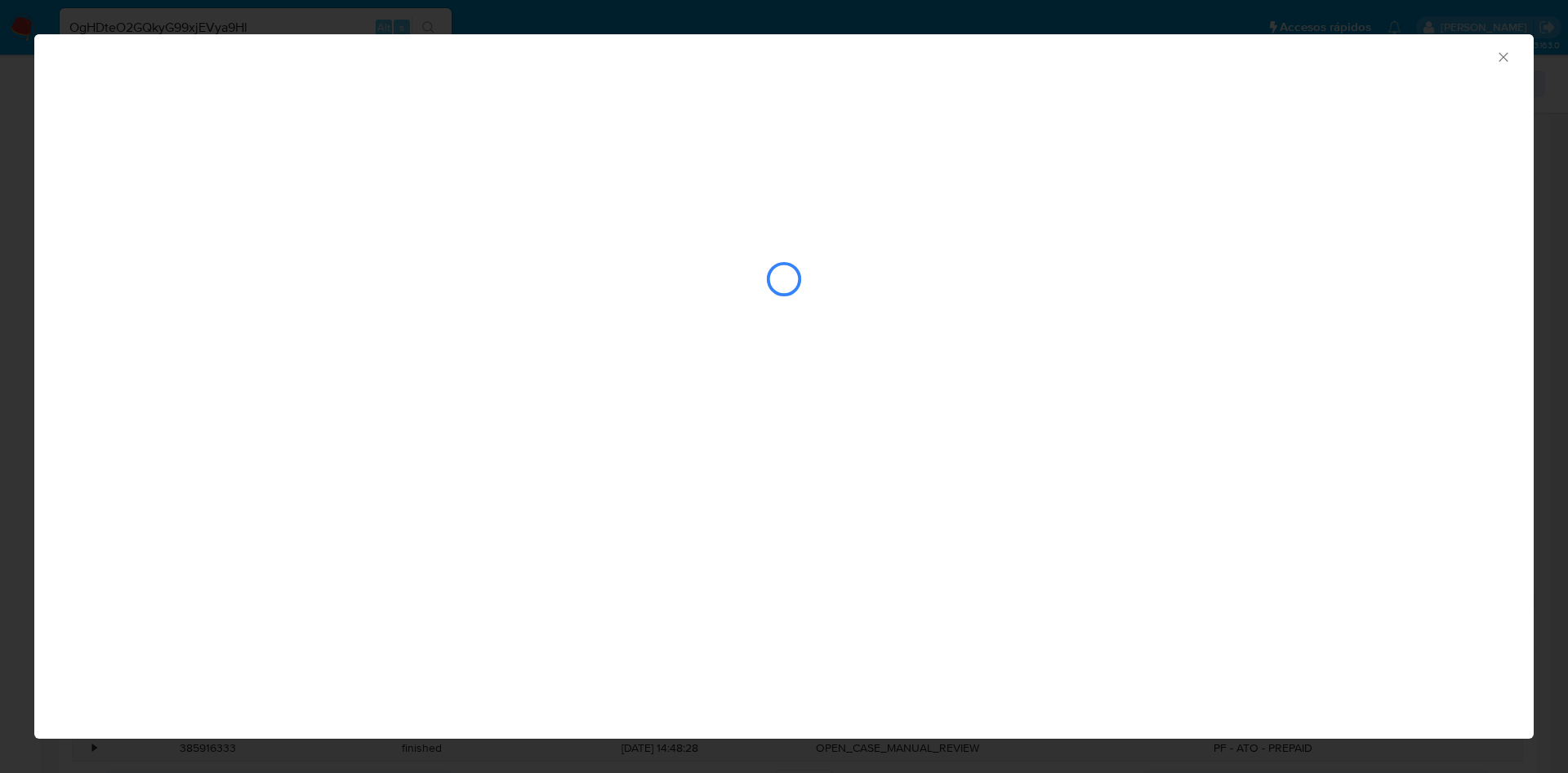
click at [1510, 51] on icon "Cerrar ventana" at bounding box center [1504, 57] width 16 height 16
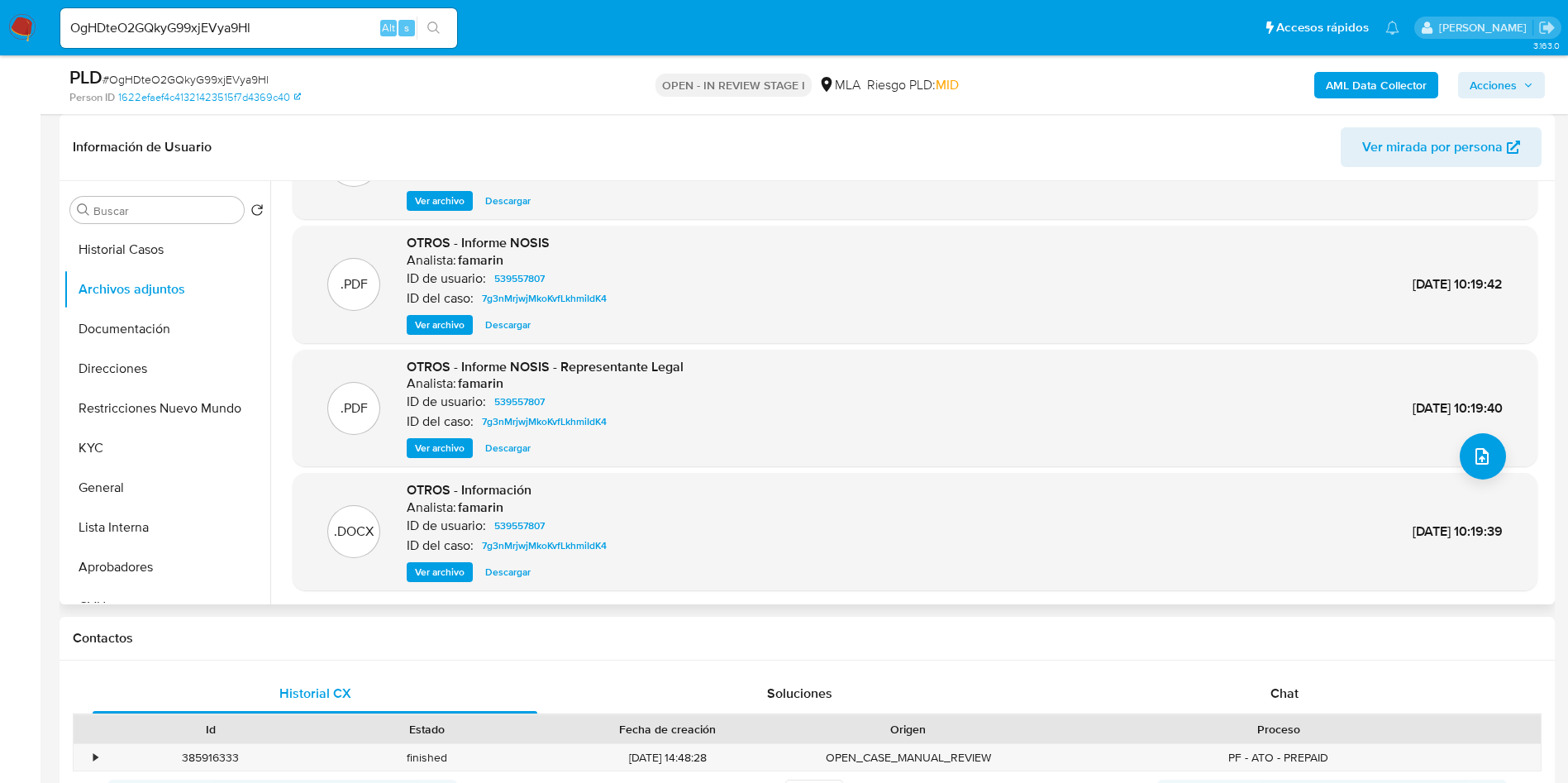
scroll to position [139, 0]
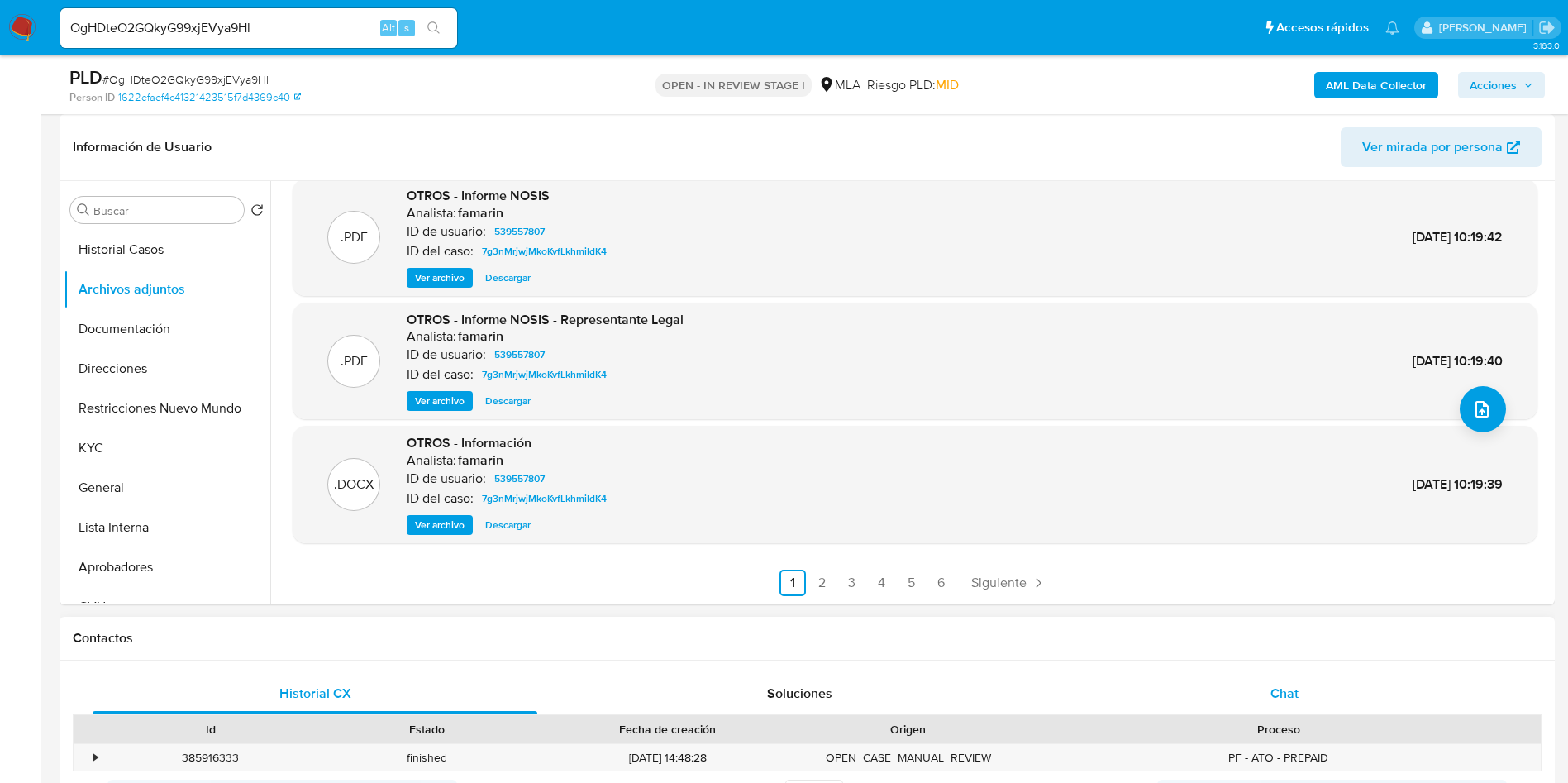
click at [1266, 678] on div "Chat" at bounding box center [1285, 694] width 445 height 39
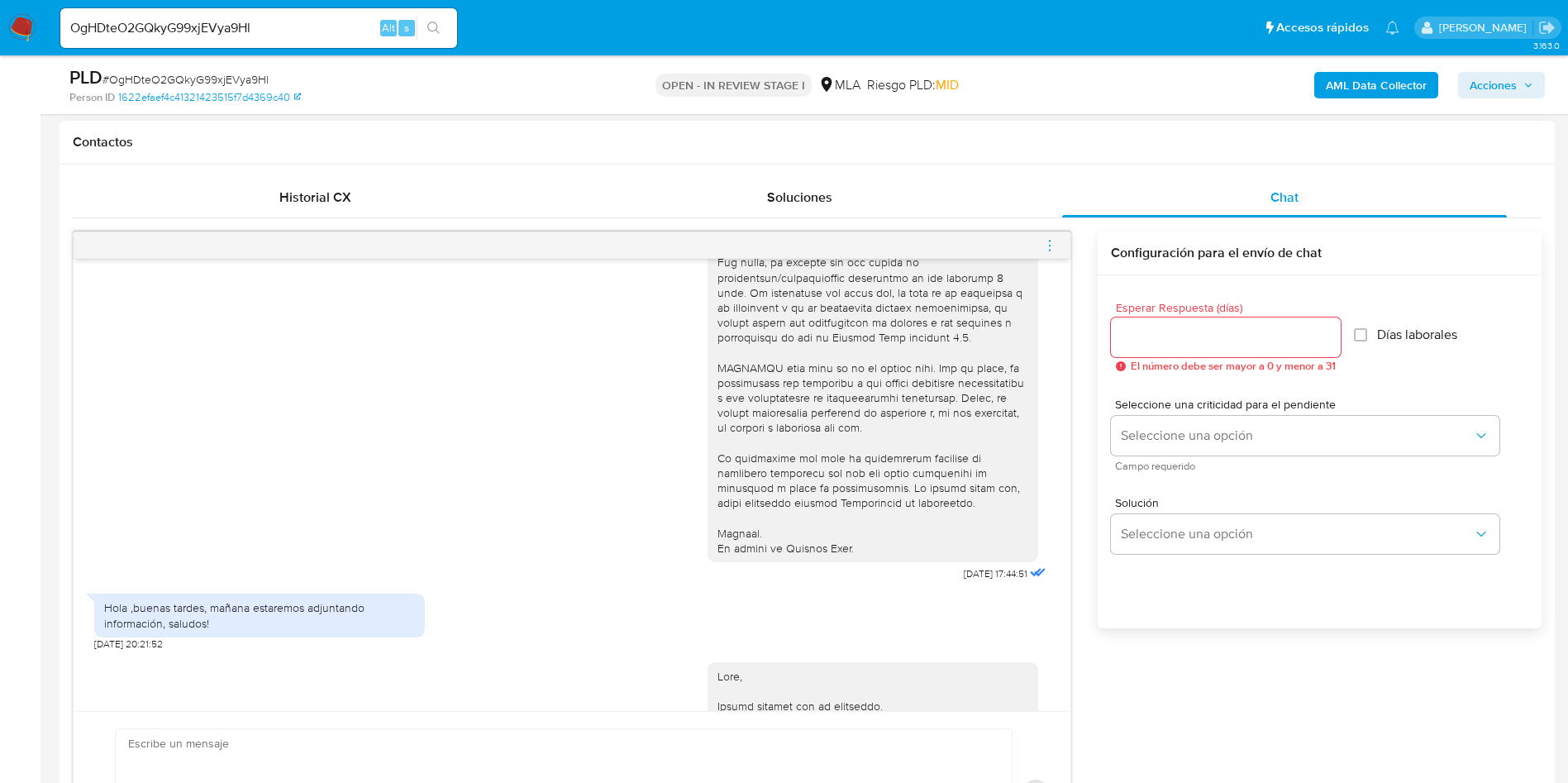
scroll to position [0, 0]
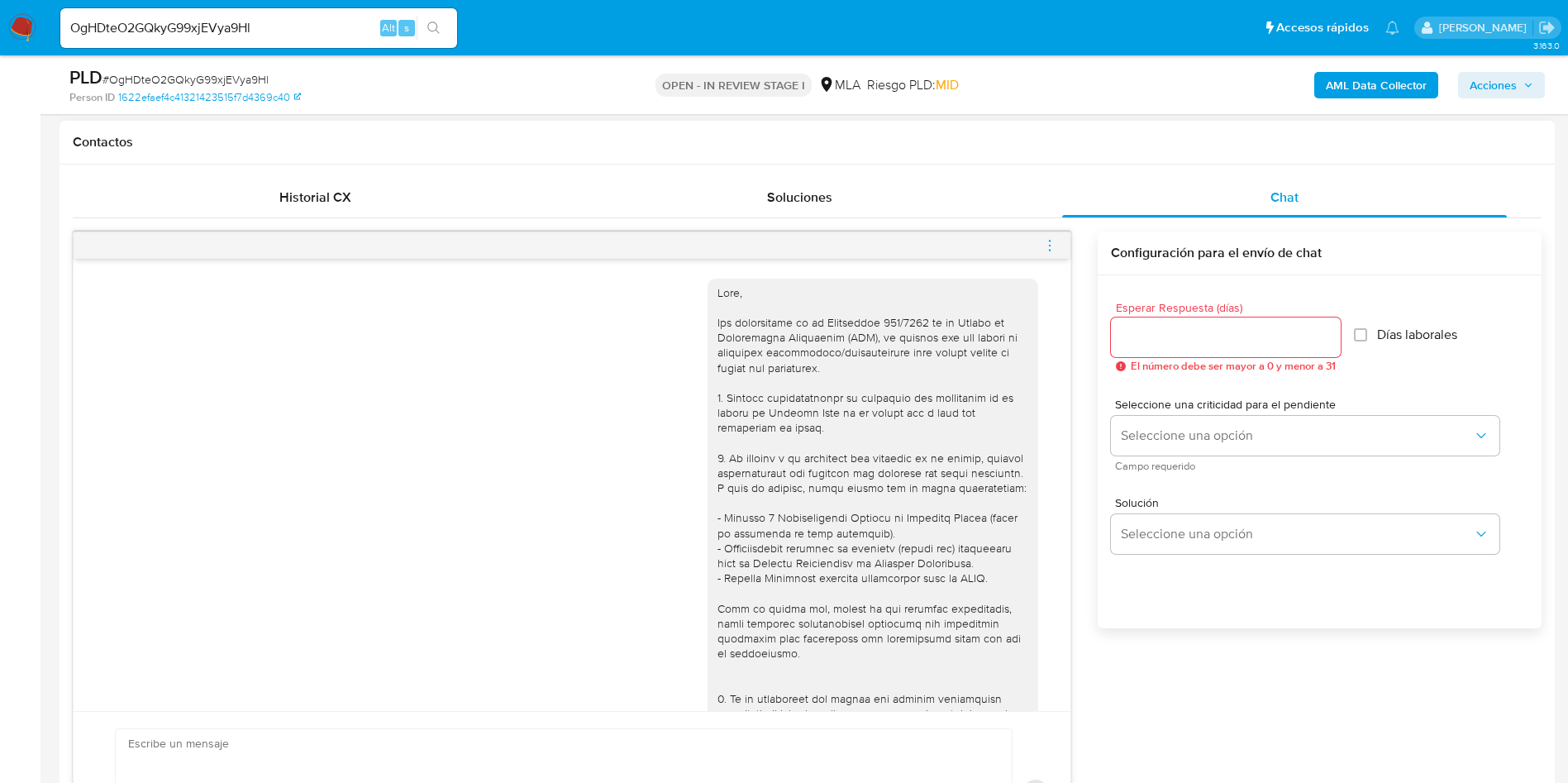
click at [1050, 241] on icon "menu-action" at bounding box center [1050, 245] width 15 height 15
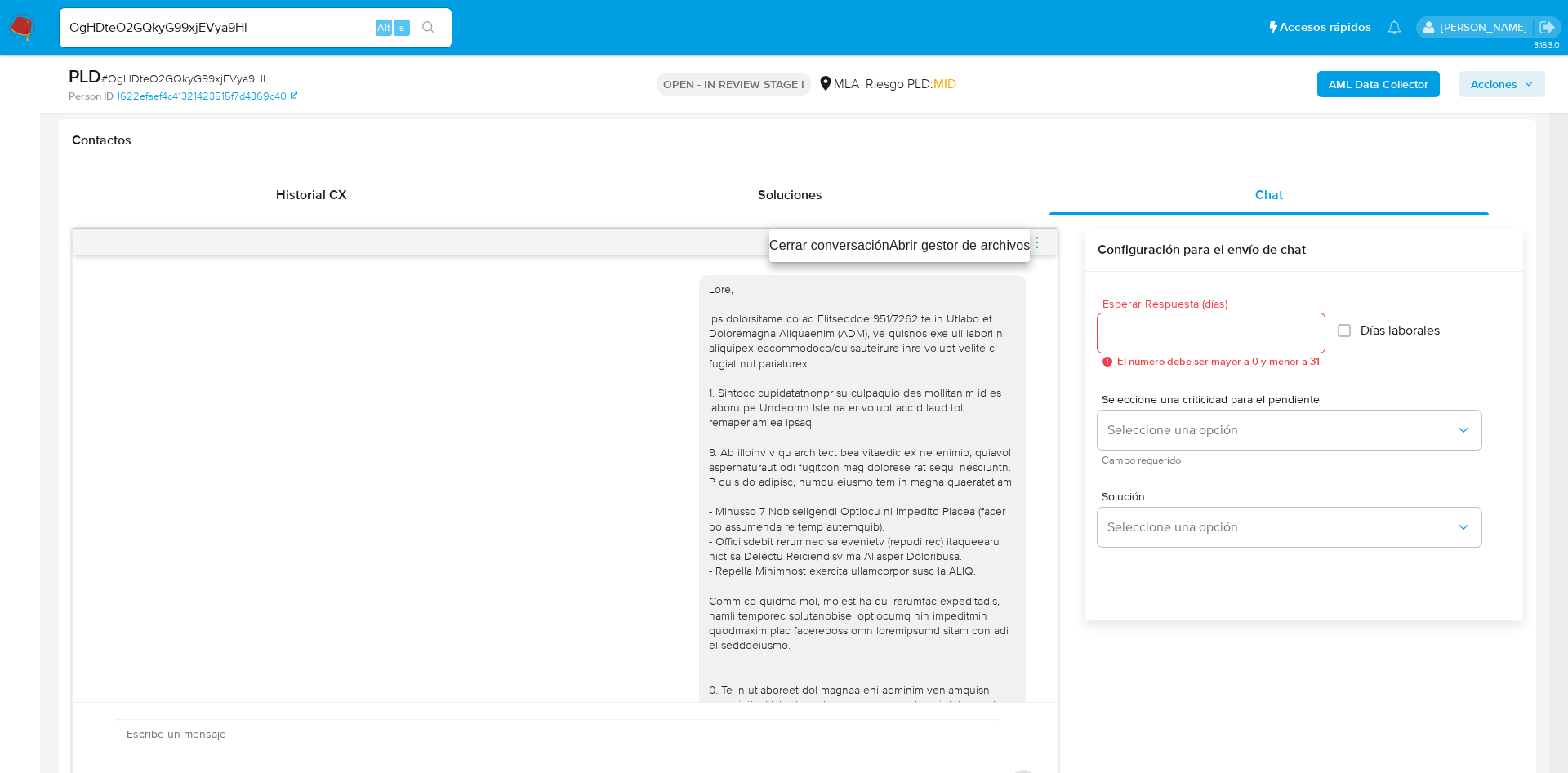
click at [812, 245] on li "Cerrar conversación" at bounding box center [829, 245] width 120 height 19
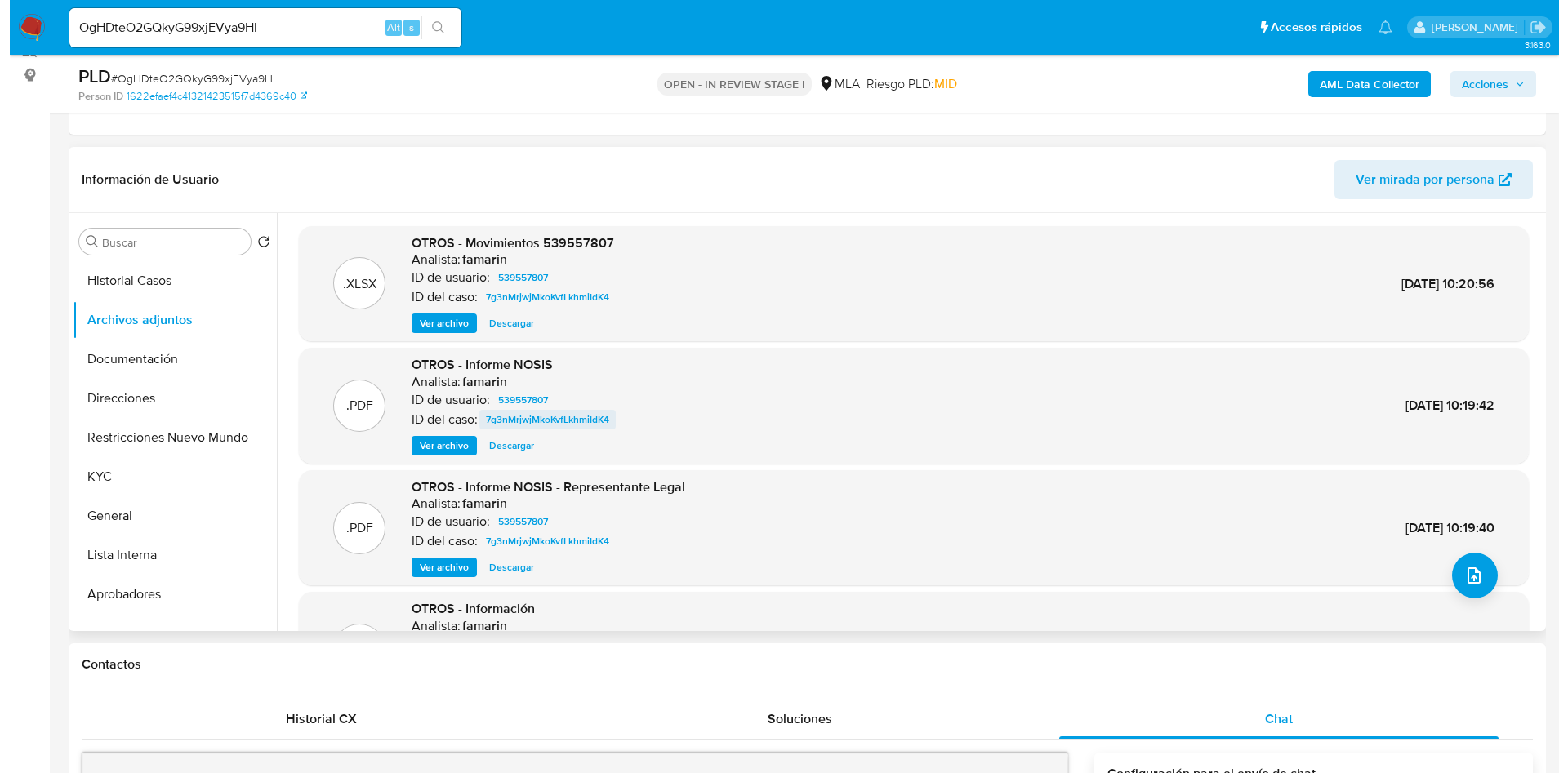
scroll to position [122, 0]
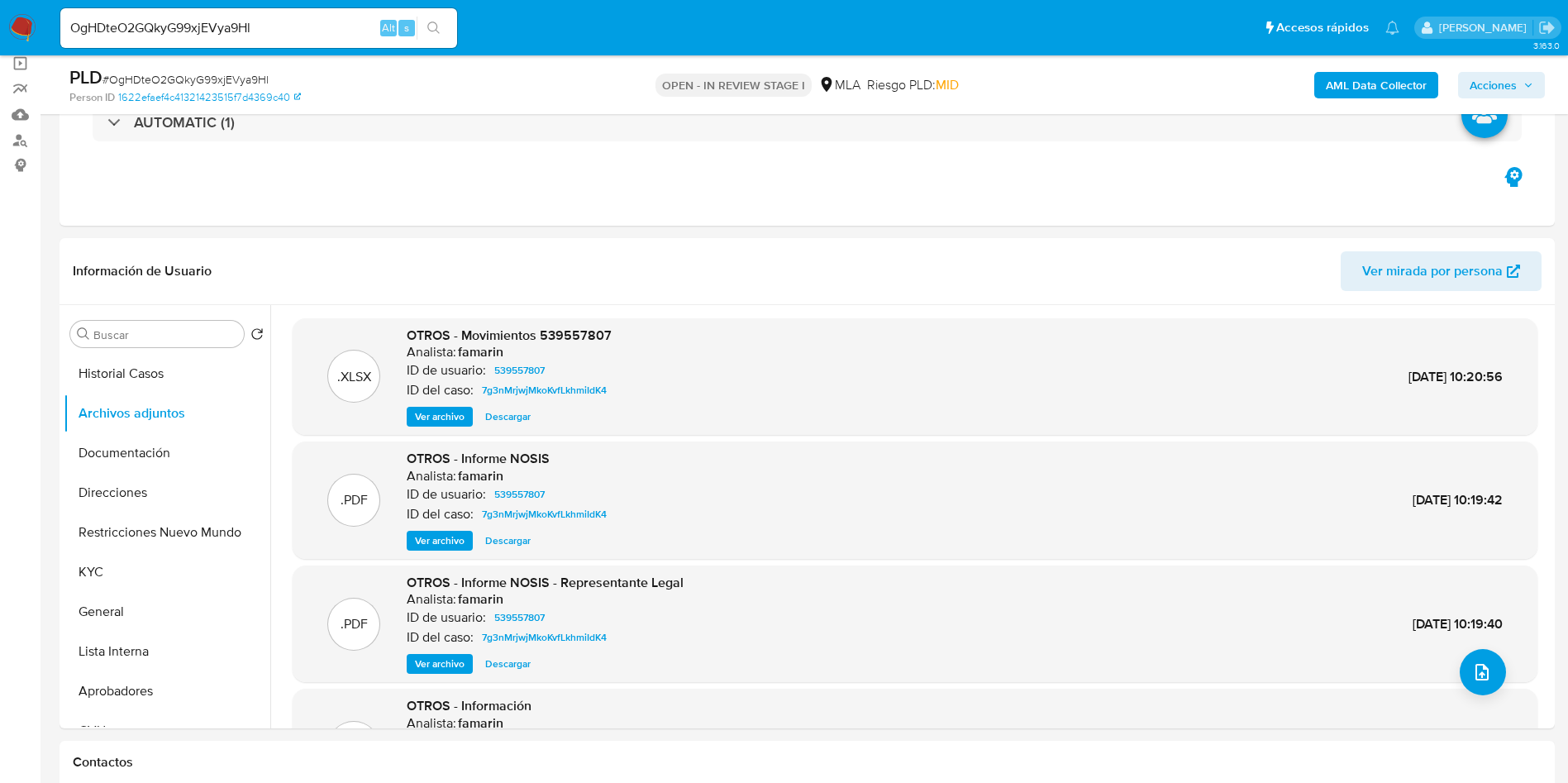
click at [1335, 86] on b "AML Data Collector" at bounding box center [1377, 85] width 101 height 27
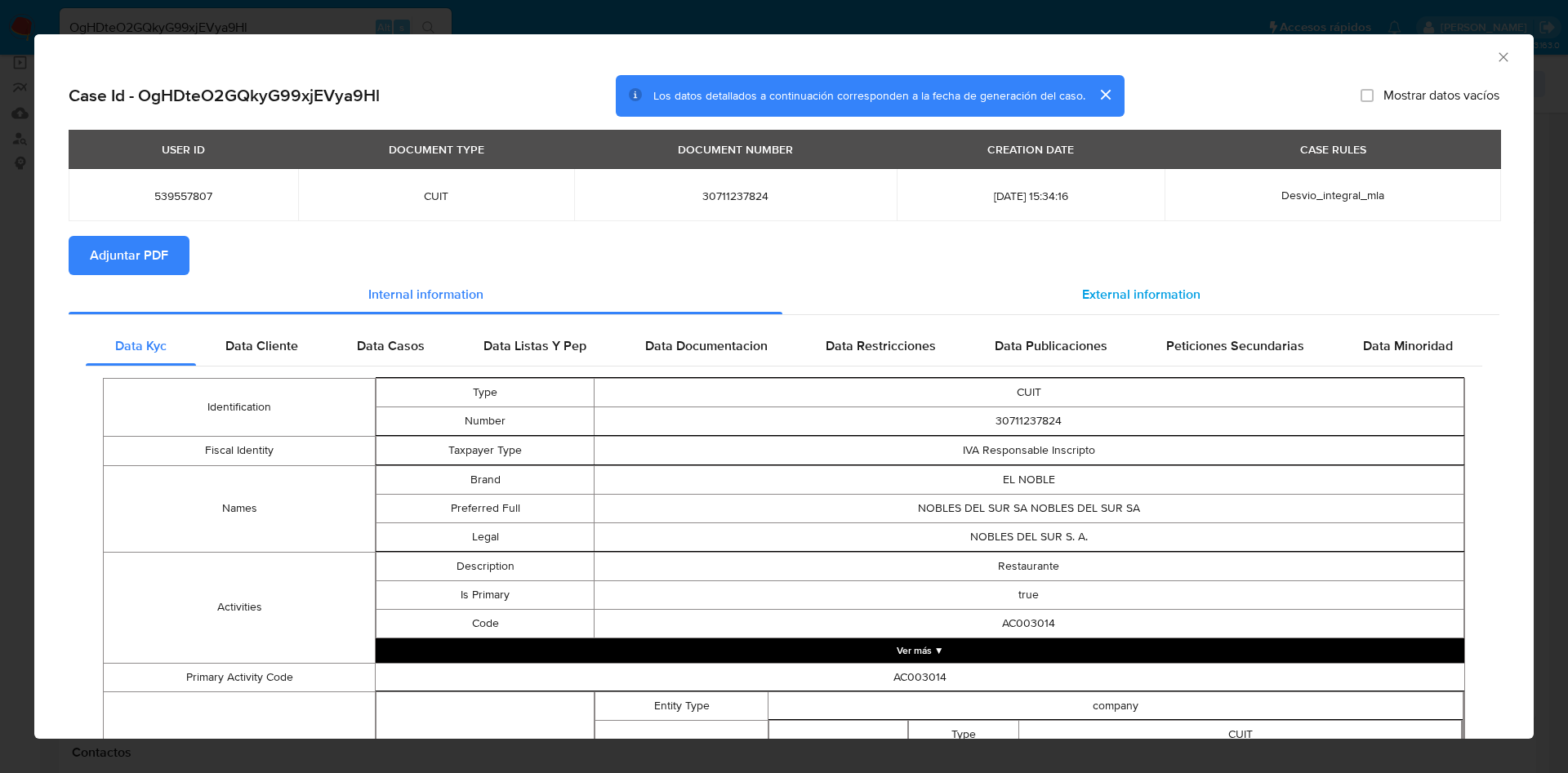
click at [1082, 282] on div "External information" at bounding box center [1141, 295] width 717 height 39
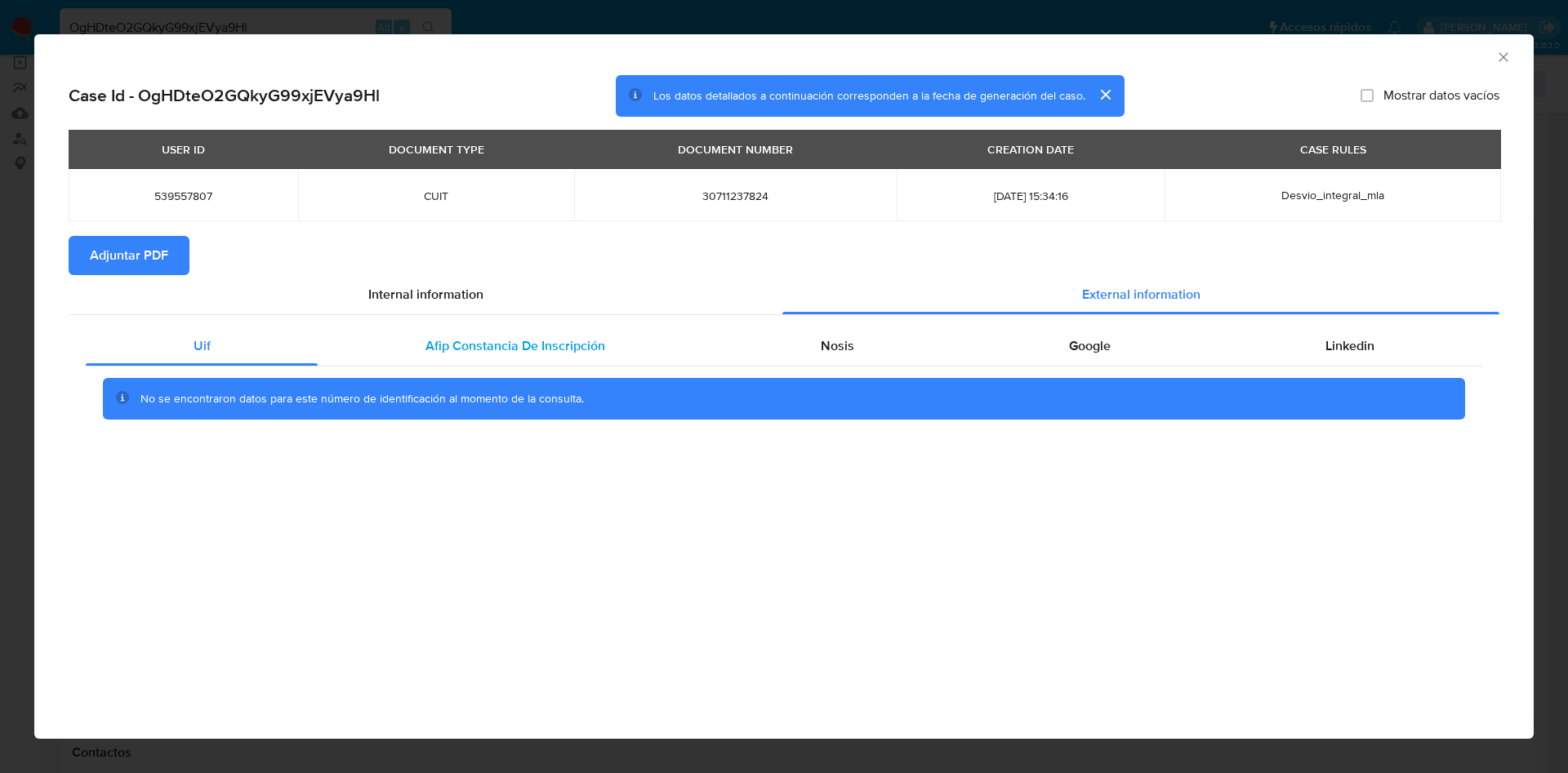
click at [533, 332] on div "Afip Constancia De Inscripción" at bounding box center [515, 346] width 394 height 39
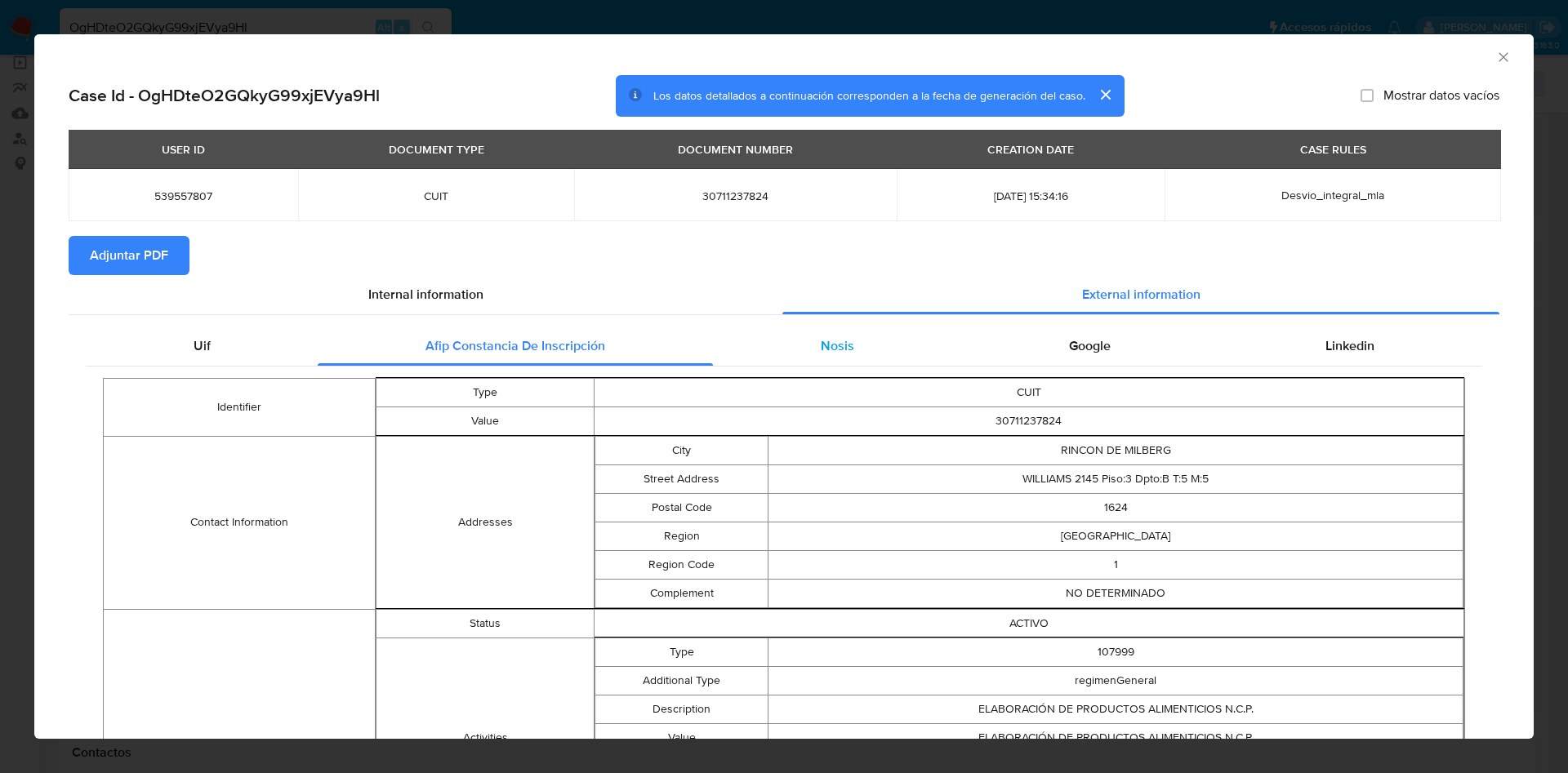
click at [872, 342] on div "Nosis" at bounding box center [837, 346] width 248 height 39
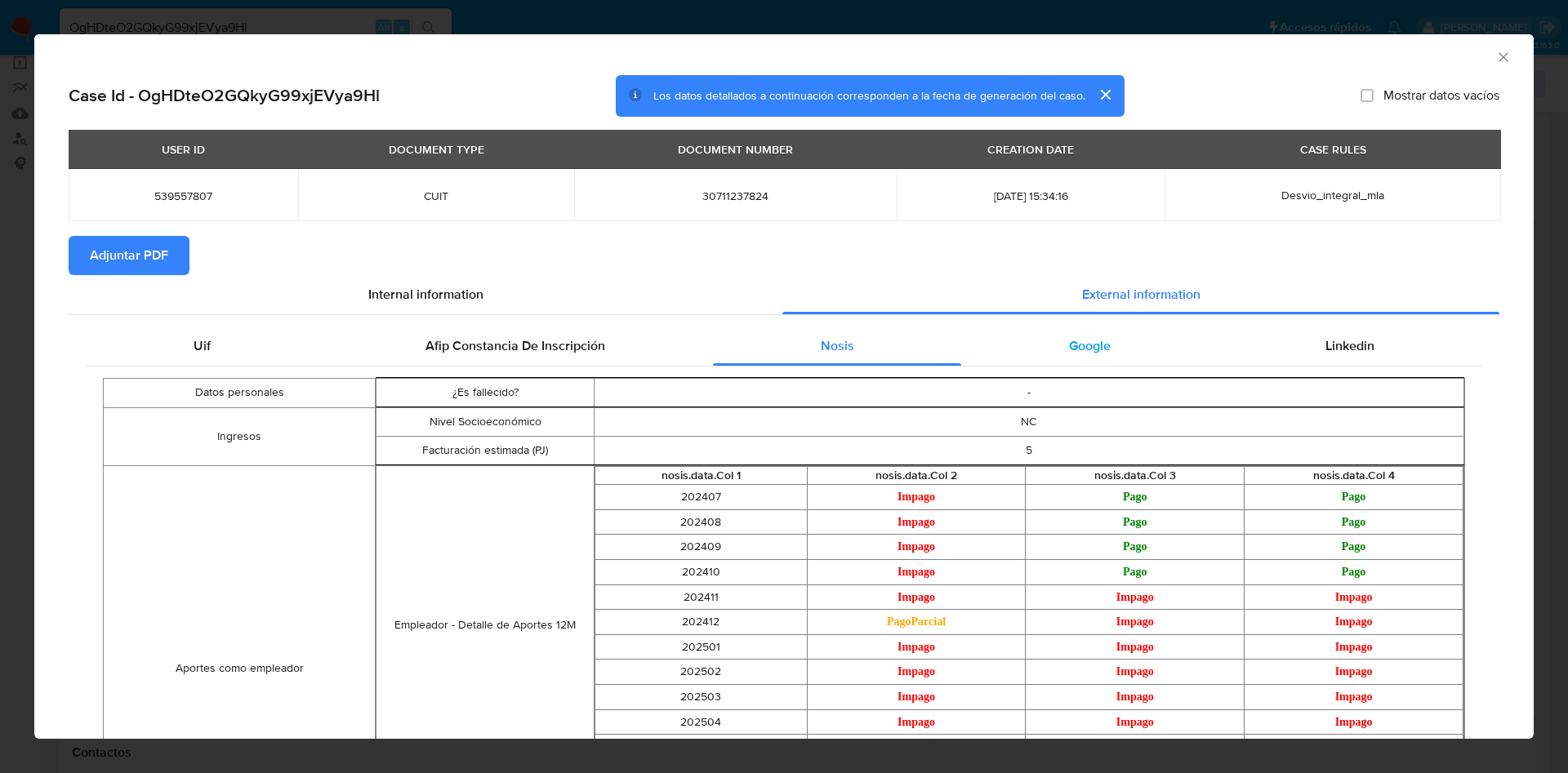
click at [1044, 329] on div "Google" at bounding box center [1090, 346] width 256 height 39
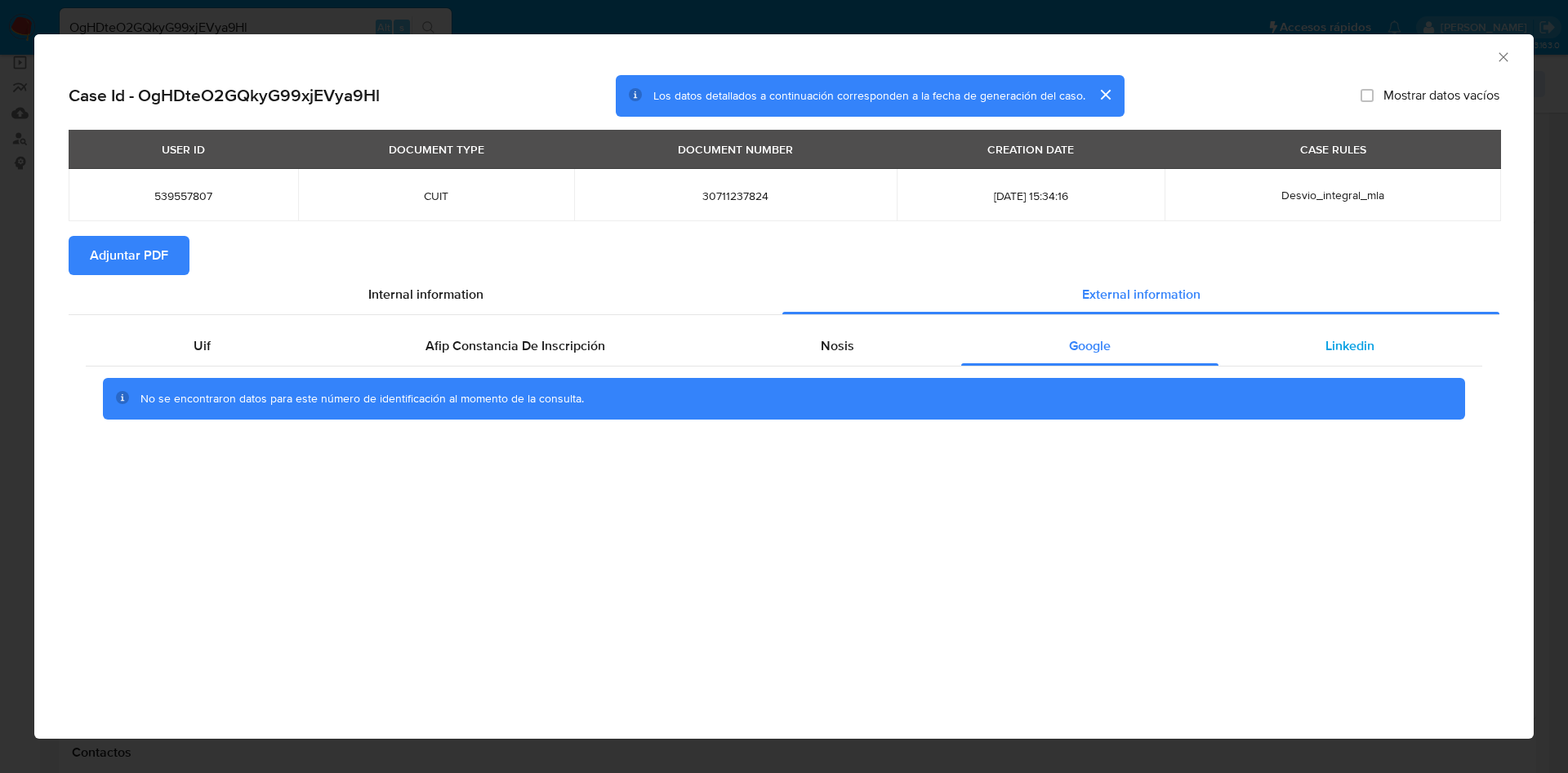
click at [1250, 339] on div "Linkedin" at bounding box center [1350, 346] width 264 height 39
click at [143, 253] on span "Adjuntar PDF" at bounding box center [129, 255] width 78 height 36
click at [1509, 53] on icon "Cerrar ventana" at bounding box center [1504, 57] width 16 height 16
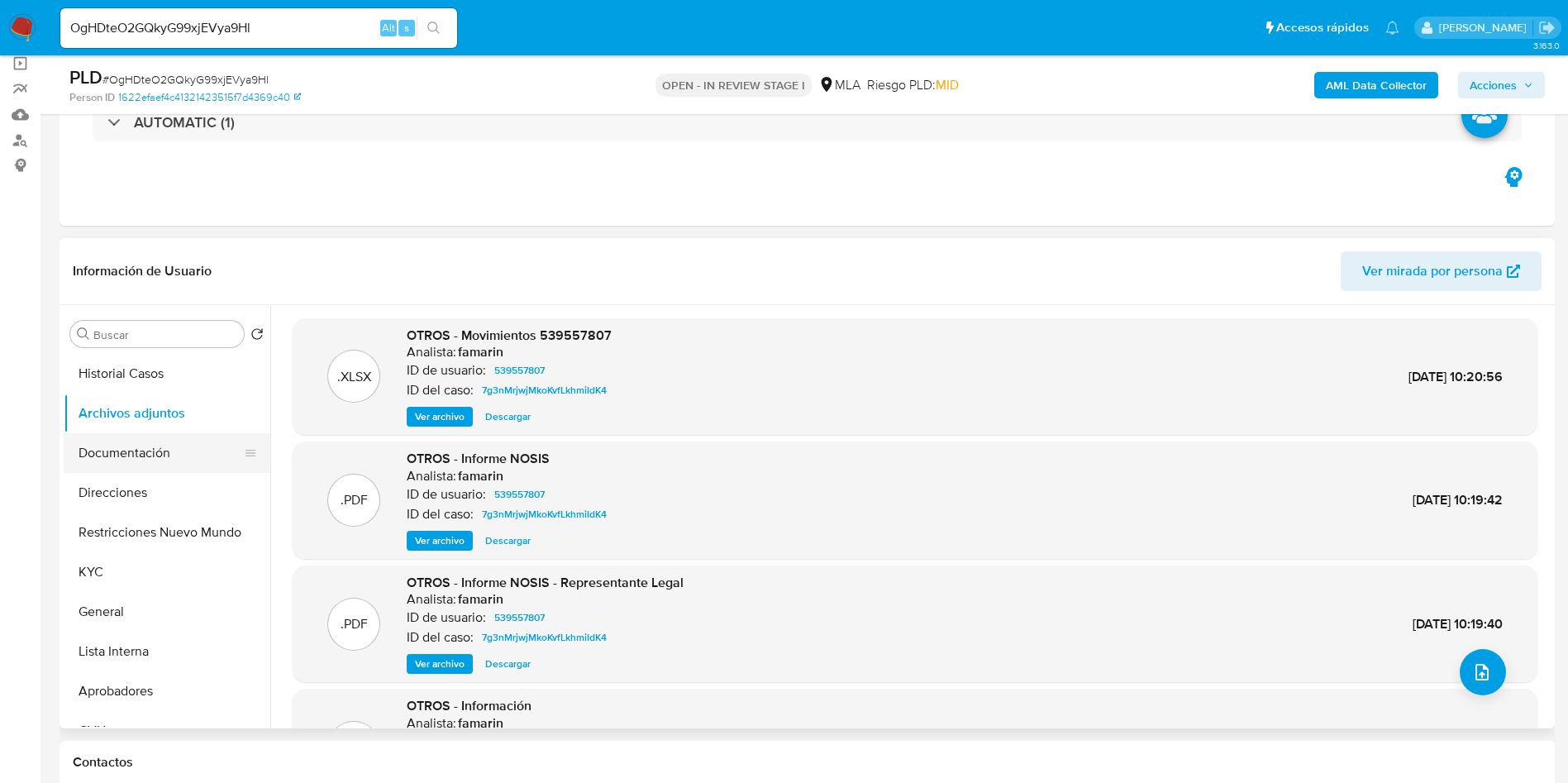
click at [160, 439] on button "Documentación" at bounding box center [160, 453] width 193 height 39
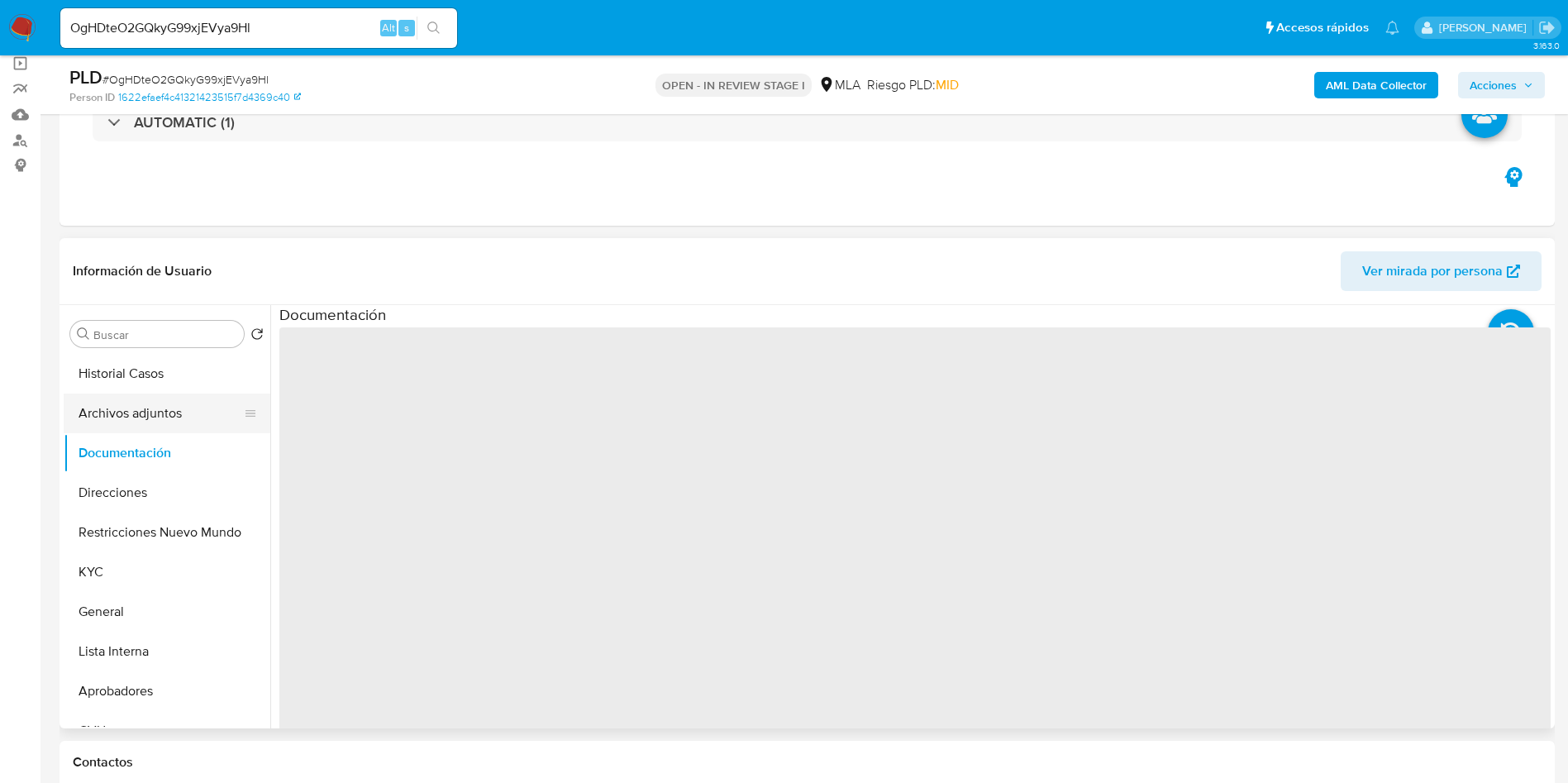
click at [142, 414] on button "Archivos adjuntos" at bounding box center [160, 413] width 193 height 39
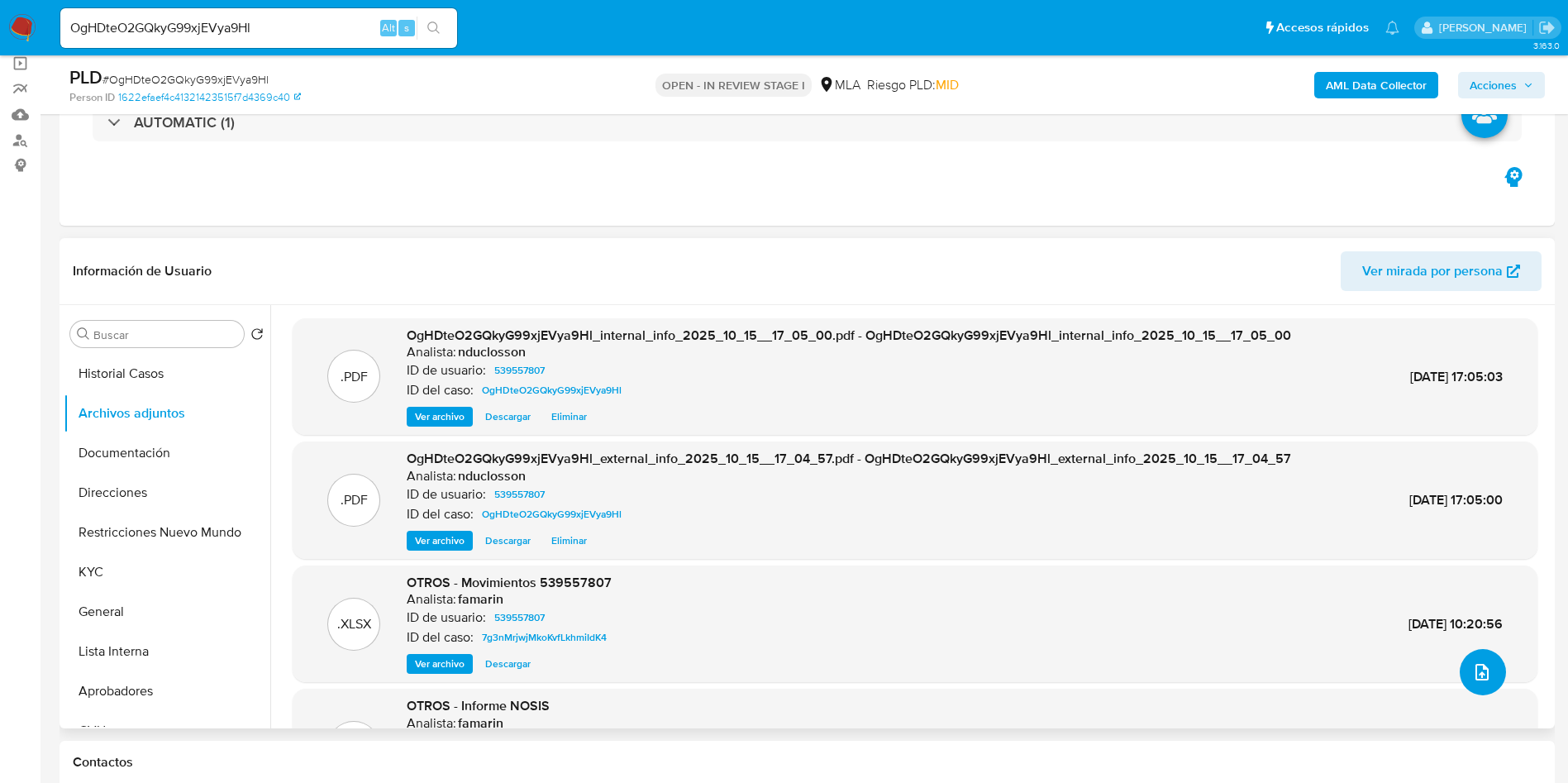
click at [1486, 680] on button "upload-file" at bounding box center [1483, 672] width 46 height 46
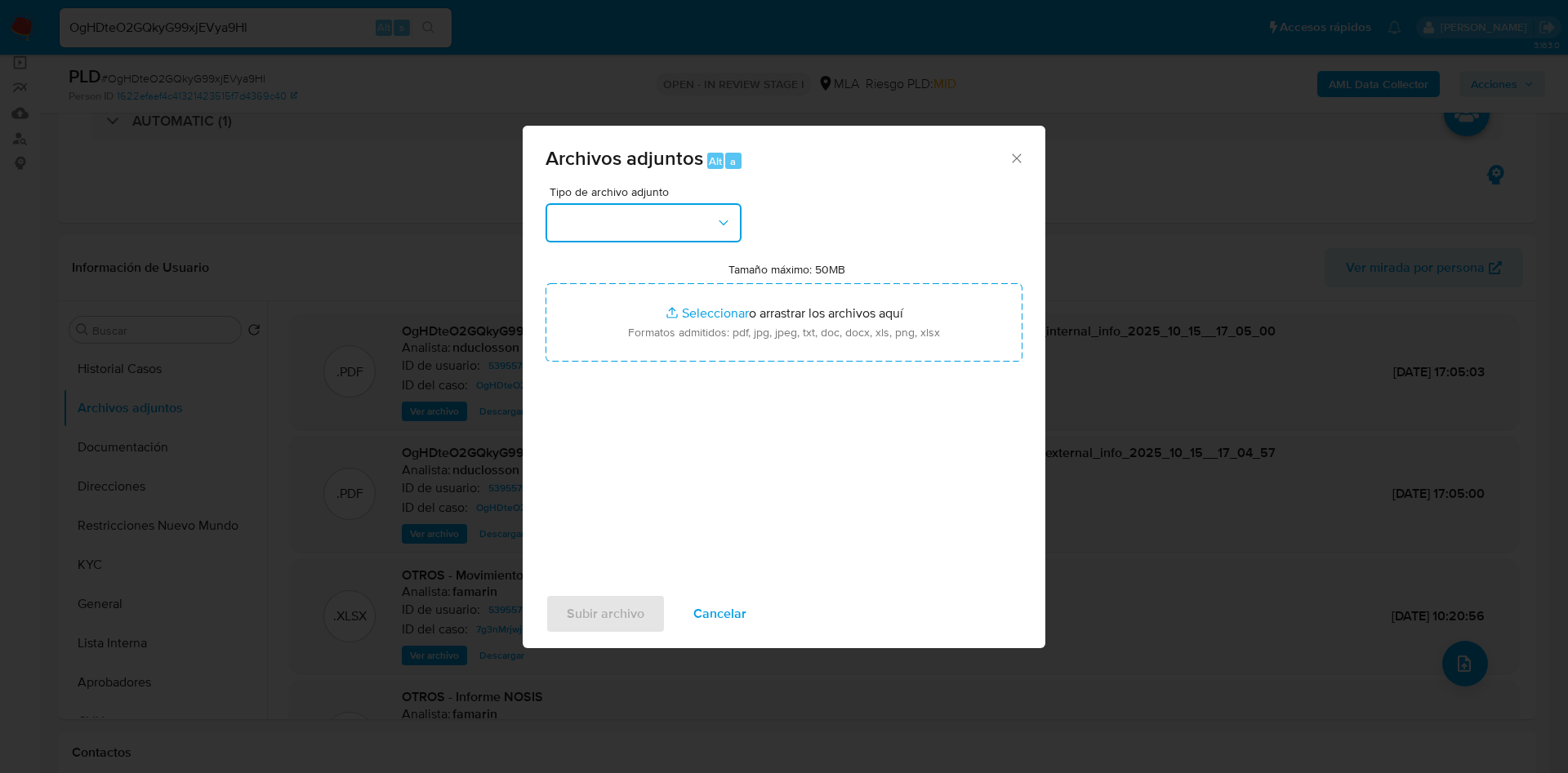
click at [663, 220] on button "button" at bounding box center [643, 223] width 196 height 39
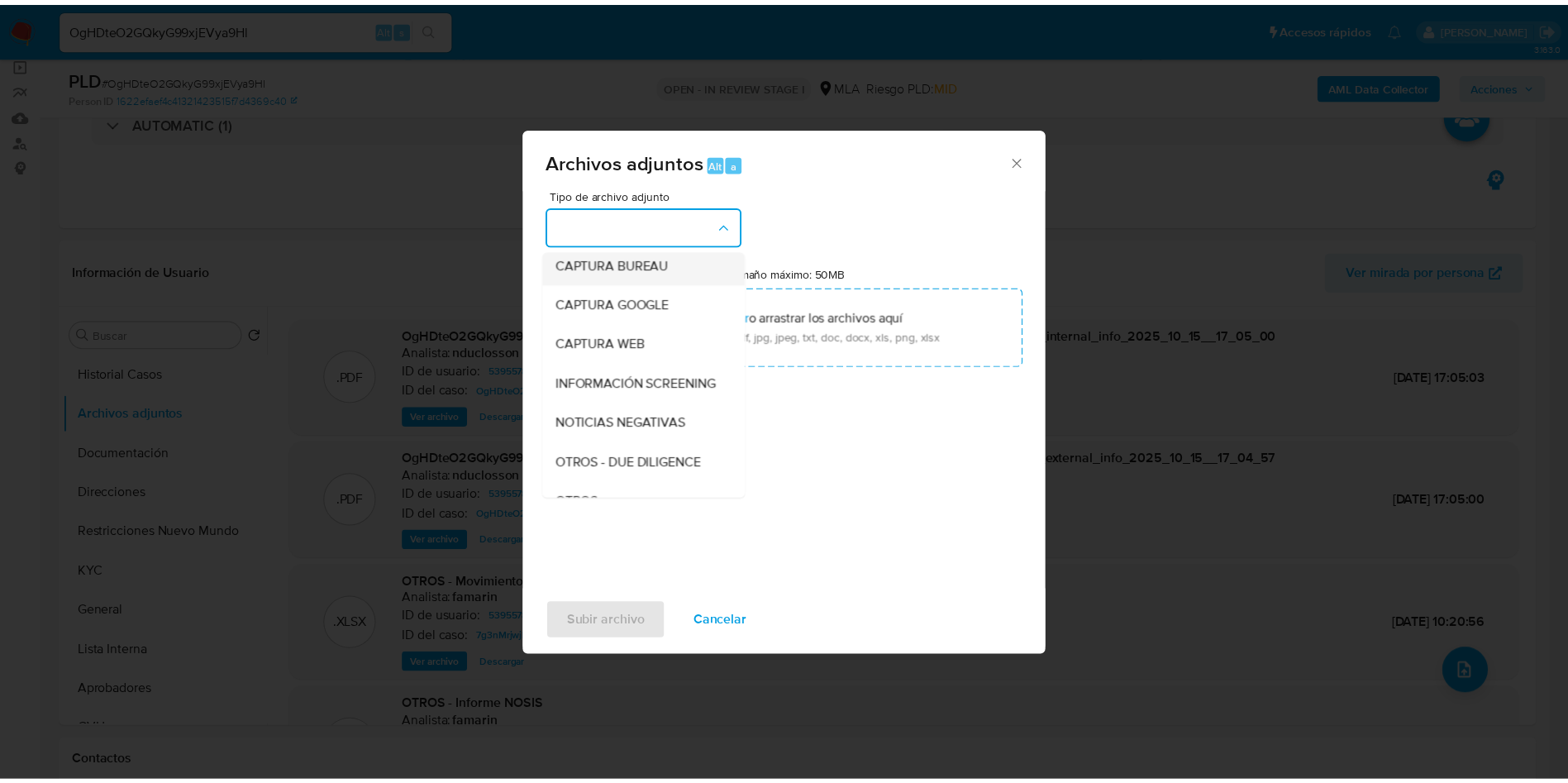
scroll to position [210, 0]
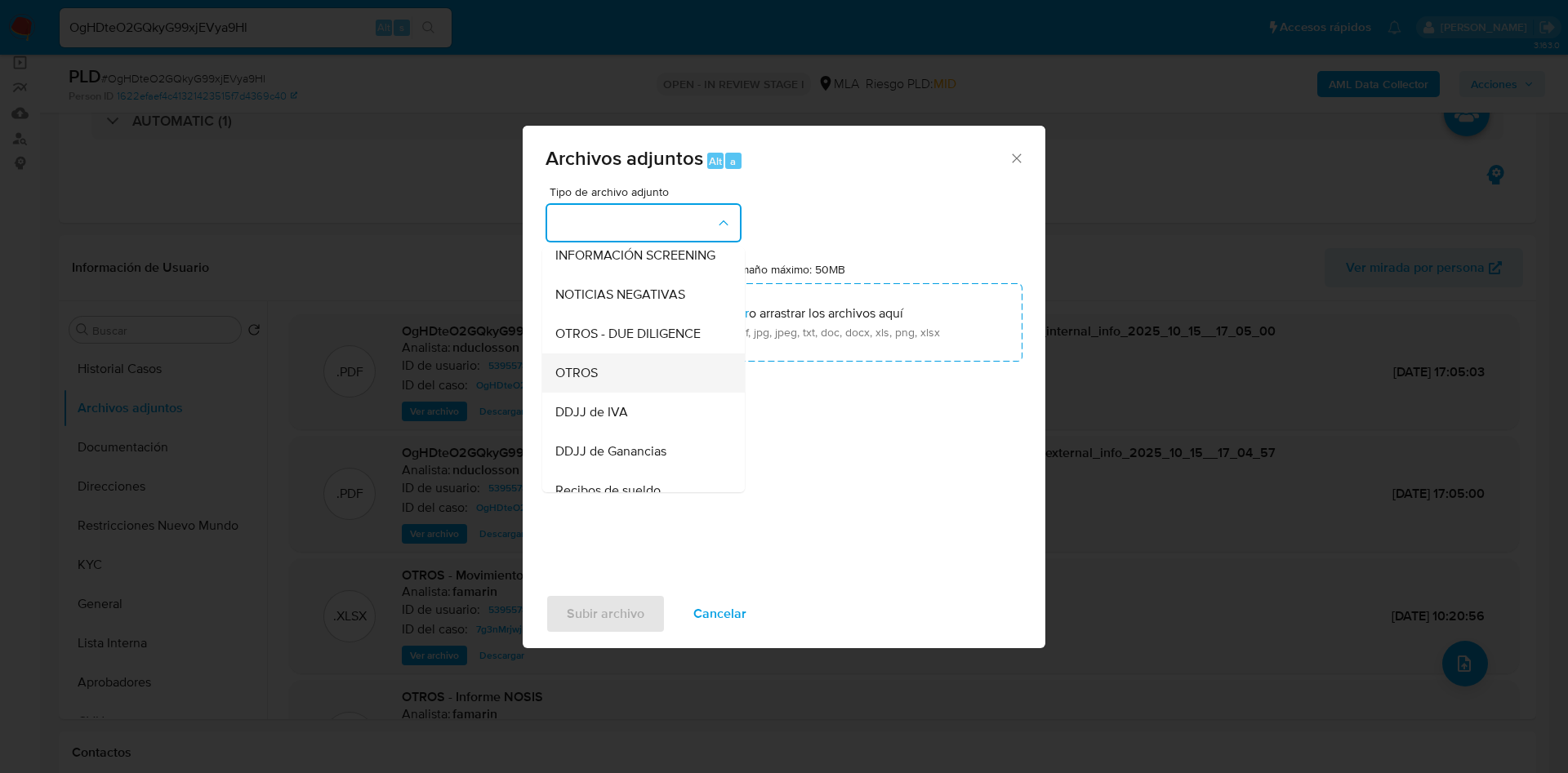
click at [597, 376] on div "OTROS" at bounding box center [639, 373] width 166 height 39
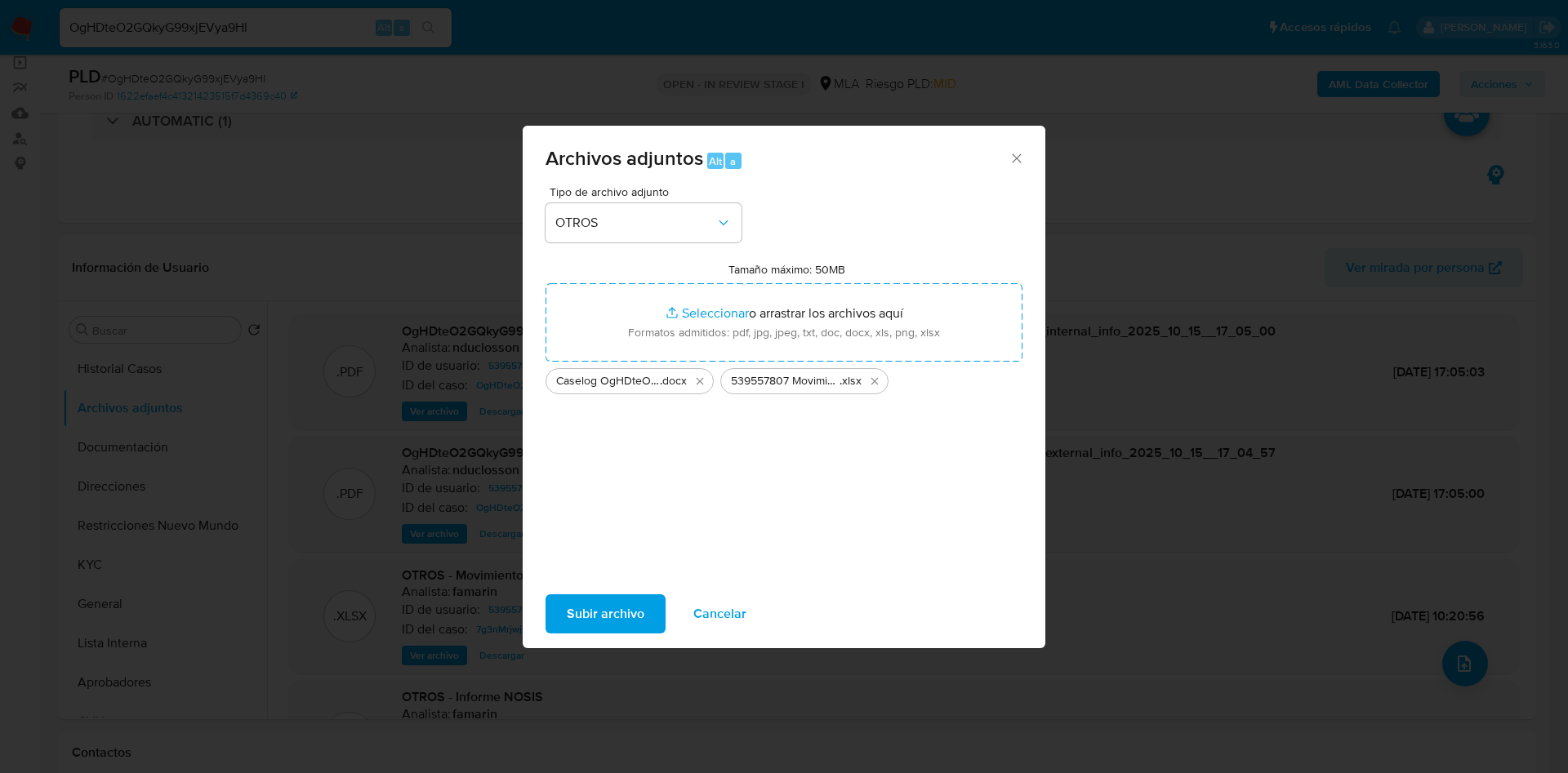
click at [595, 624] on span "Subir archivo" at bounding box center [605, 614] width 78 height 36
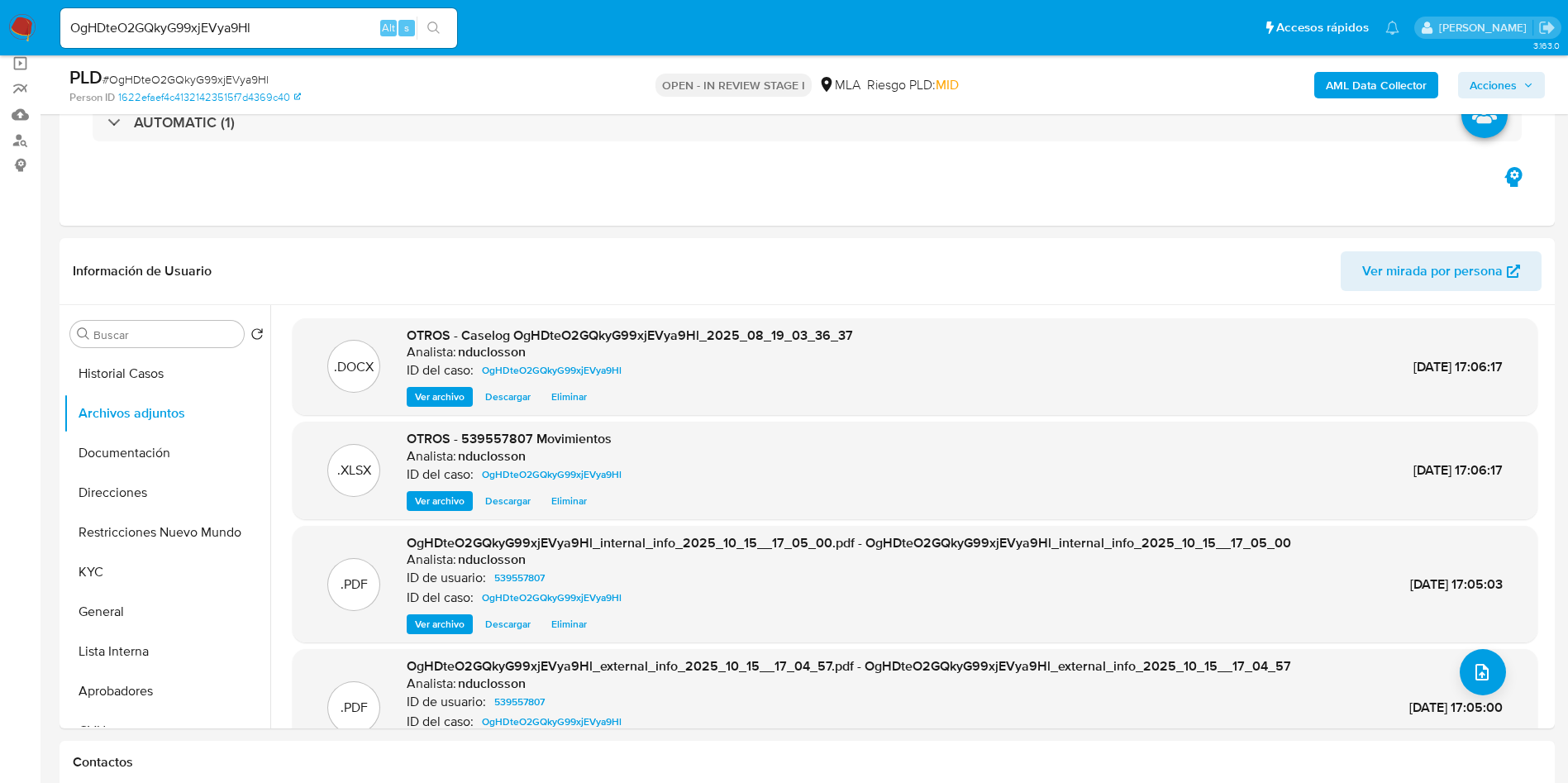
click at [1504, 79] on span "Acciones" at bounding box center [1493, 85] width 47 height 27
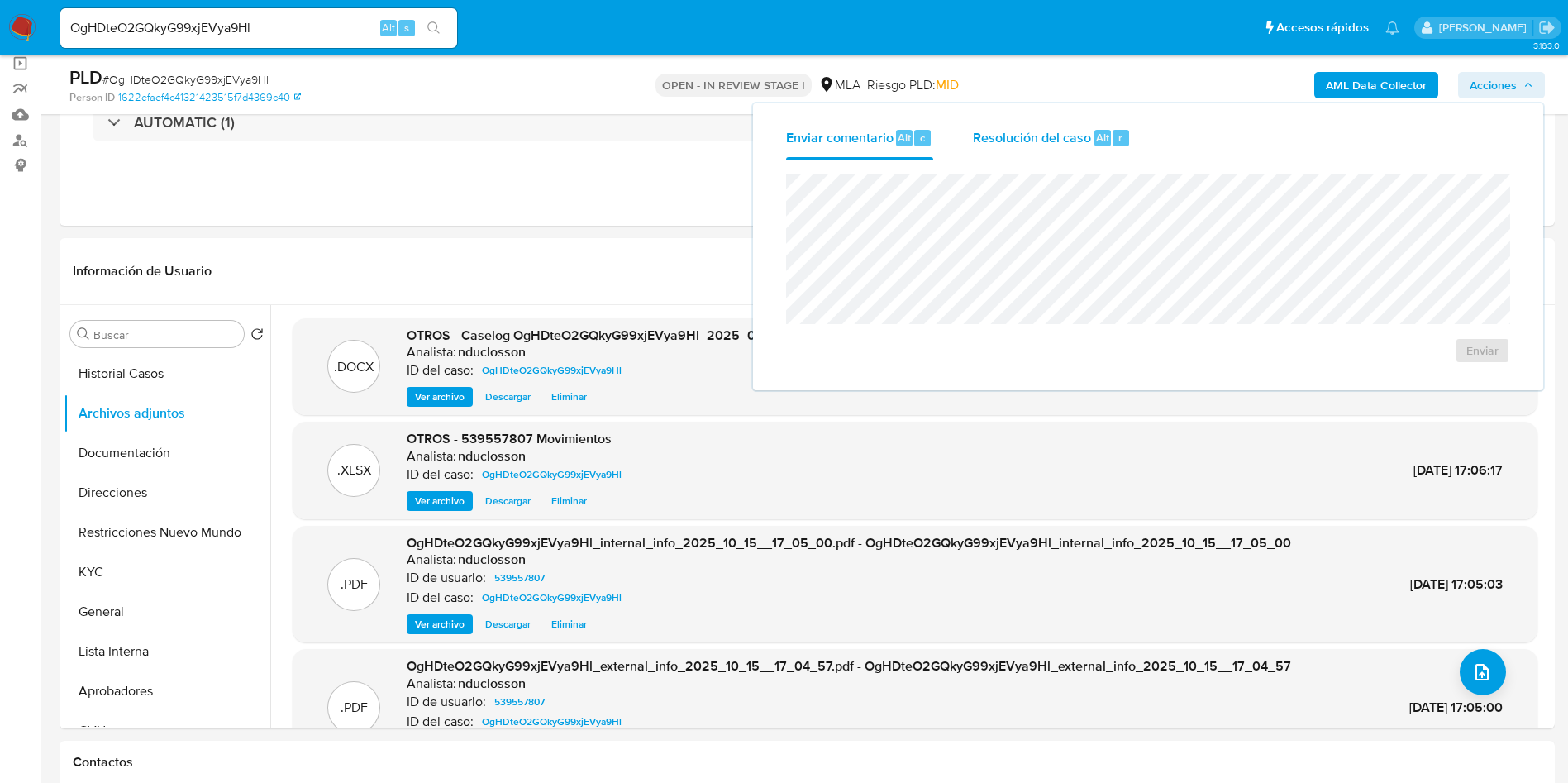
click at [1032, 135] on span "Resolución del caso" at bounding box center [1032, 137] width 118 height 19
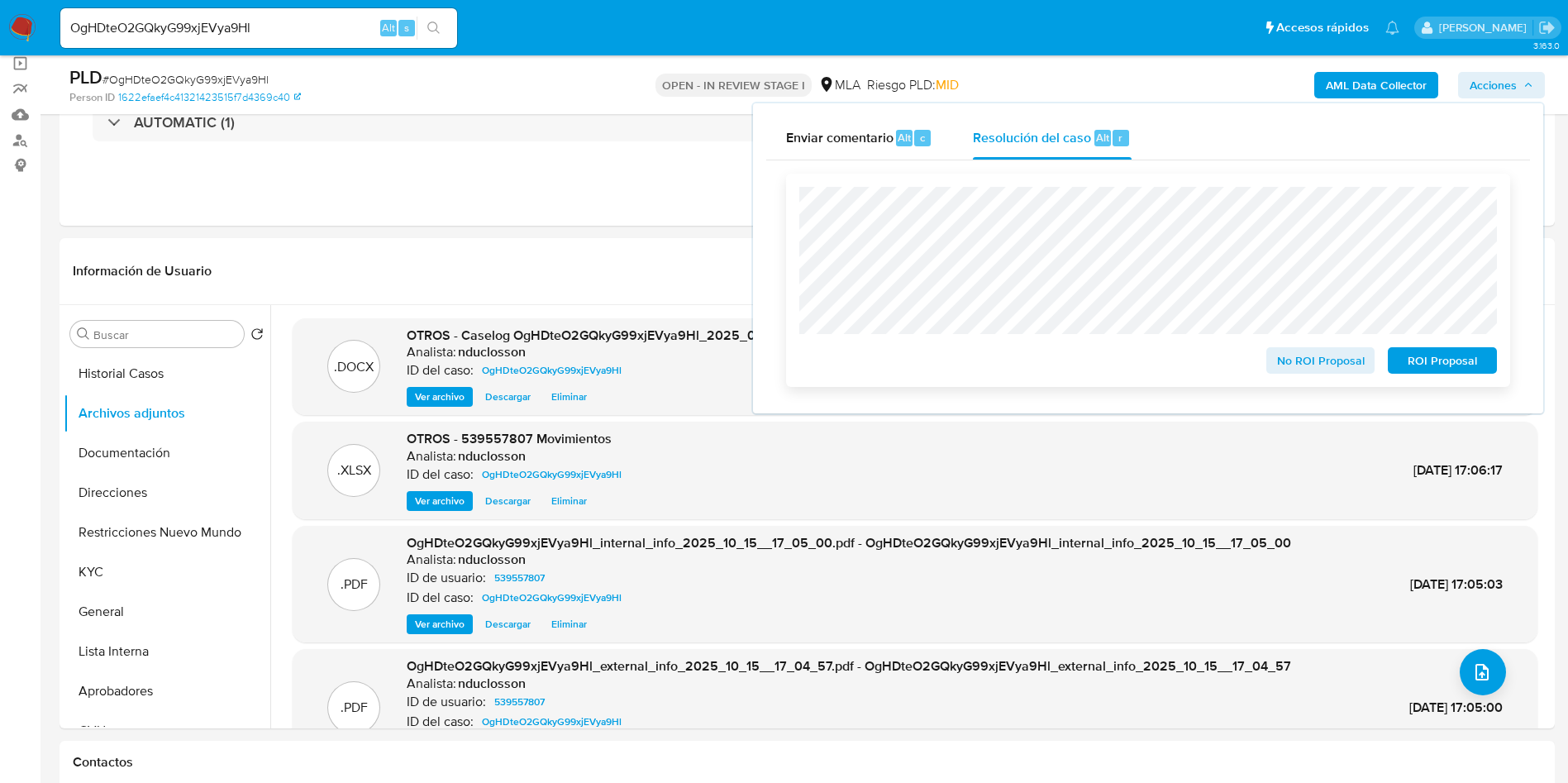
click at [1301, 361] on span "No ROI Proposal" at bounding box center [1321, 360] width 86 height 23
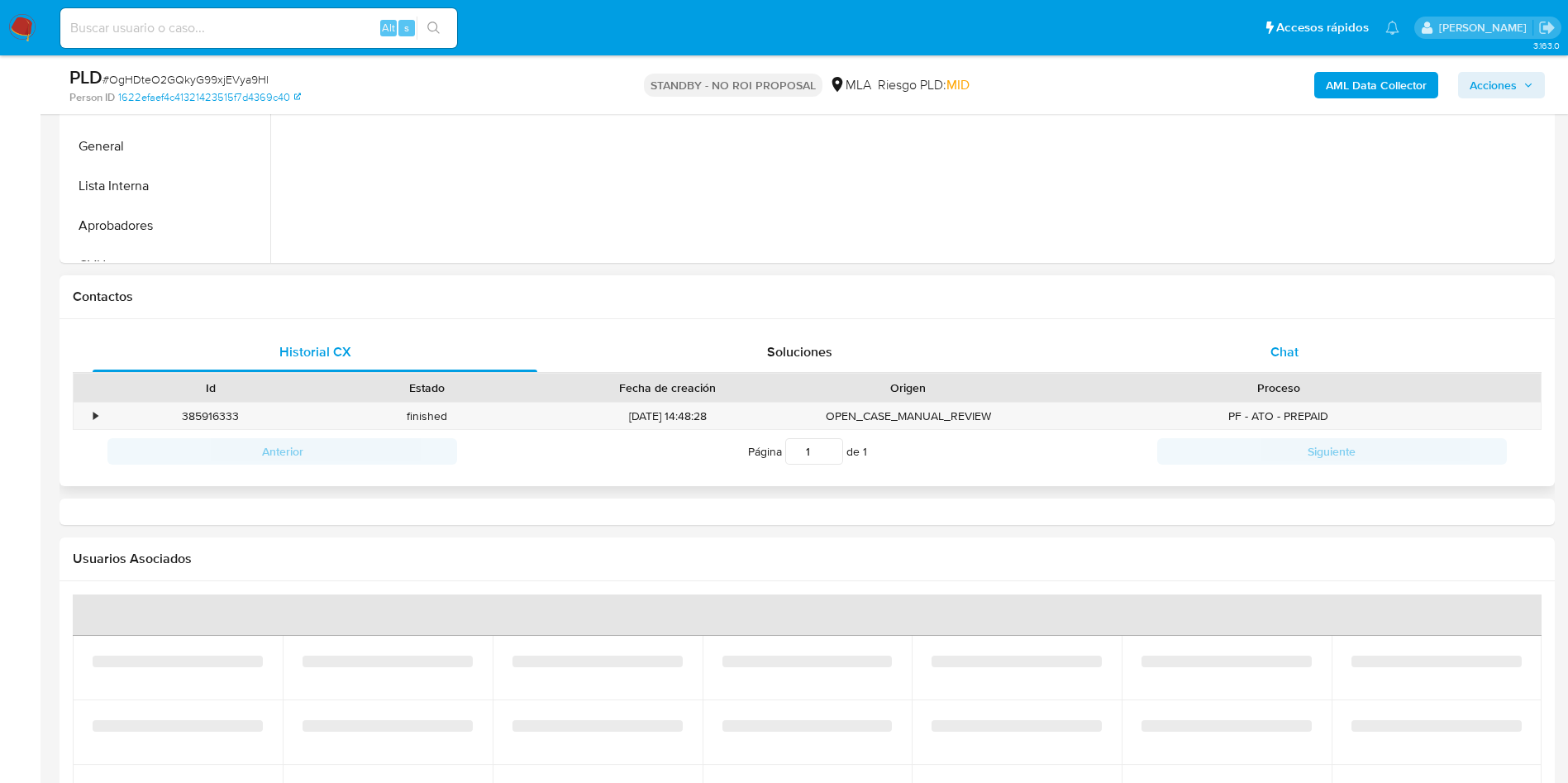
select select "10"
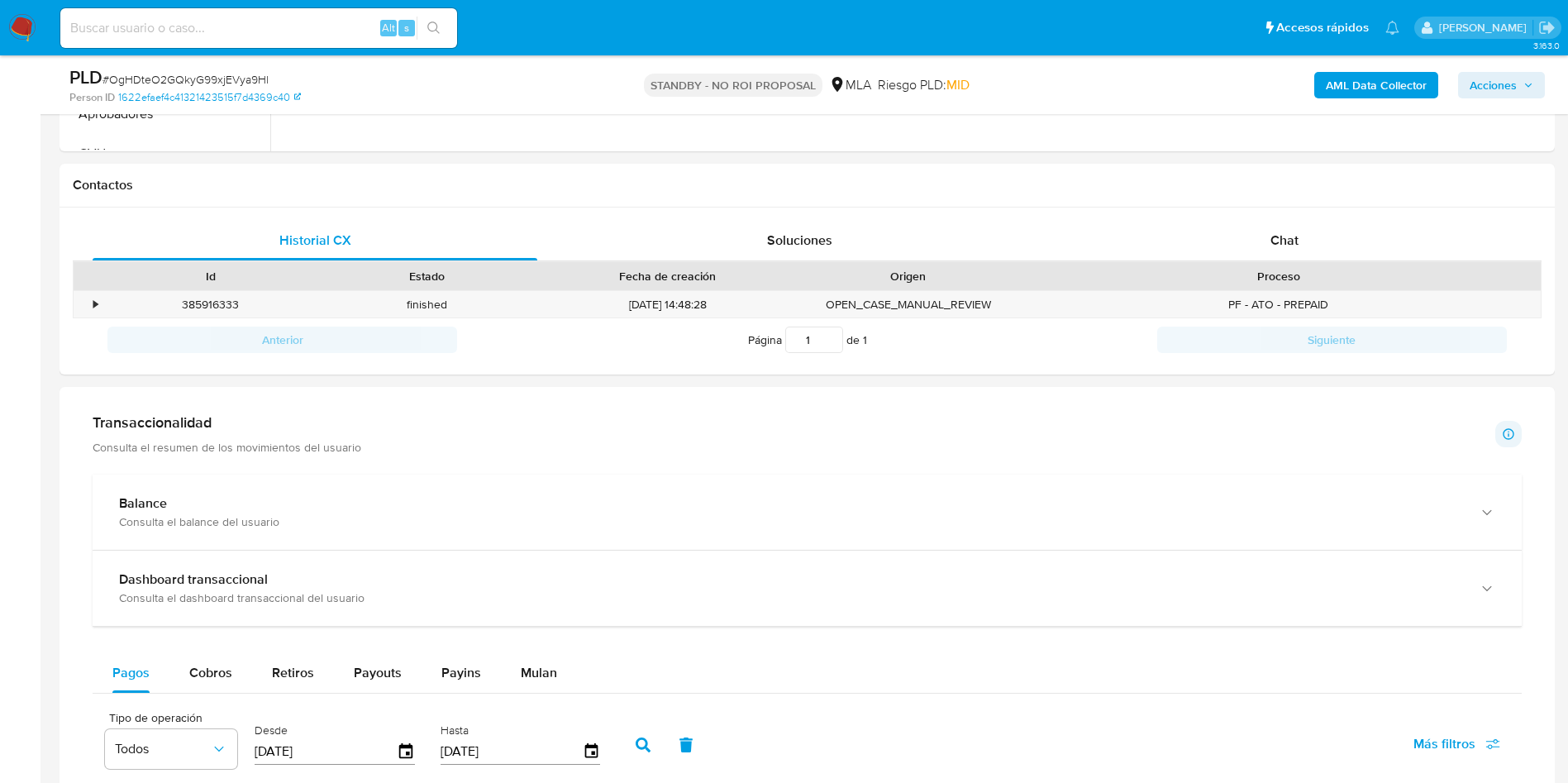
scroll to position [620, 0]
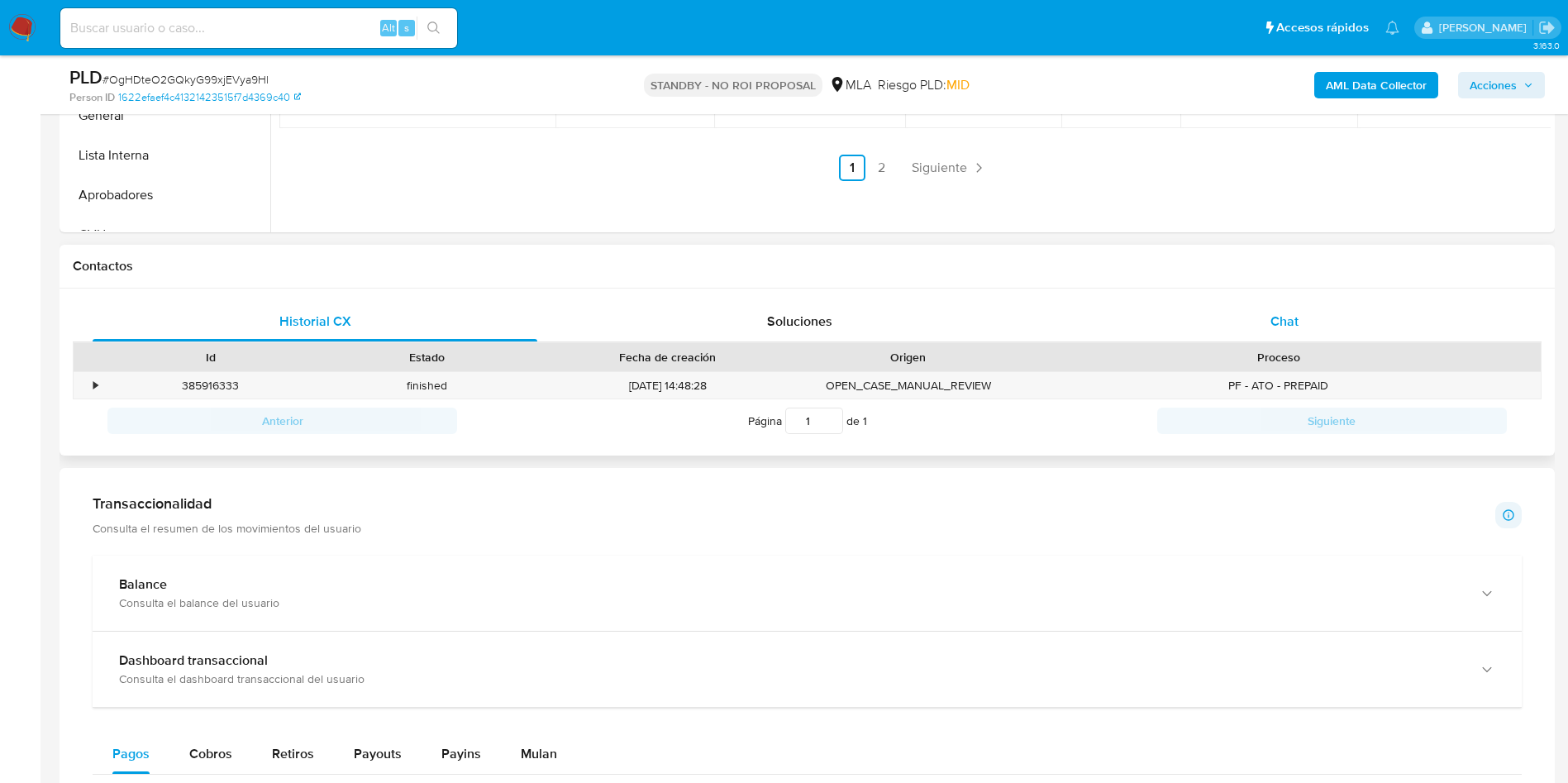
click at [1241, 319] on div "Chat" at bounding box center [1285, 322] width 445 height 39
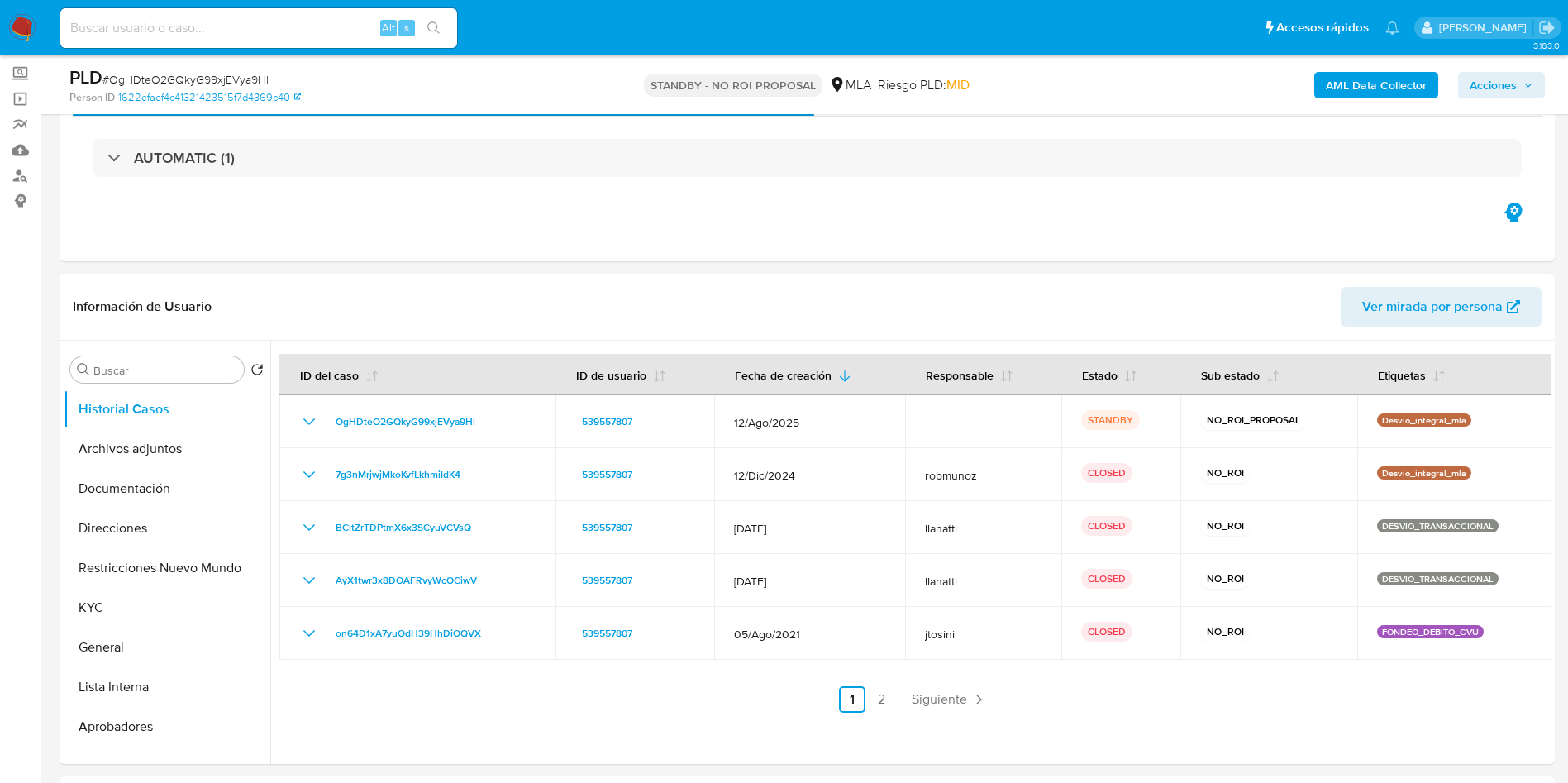
scroll to position [0, 0]
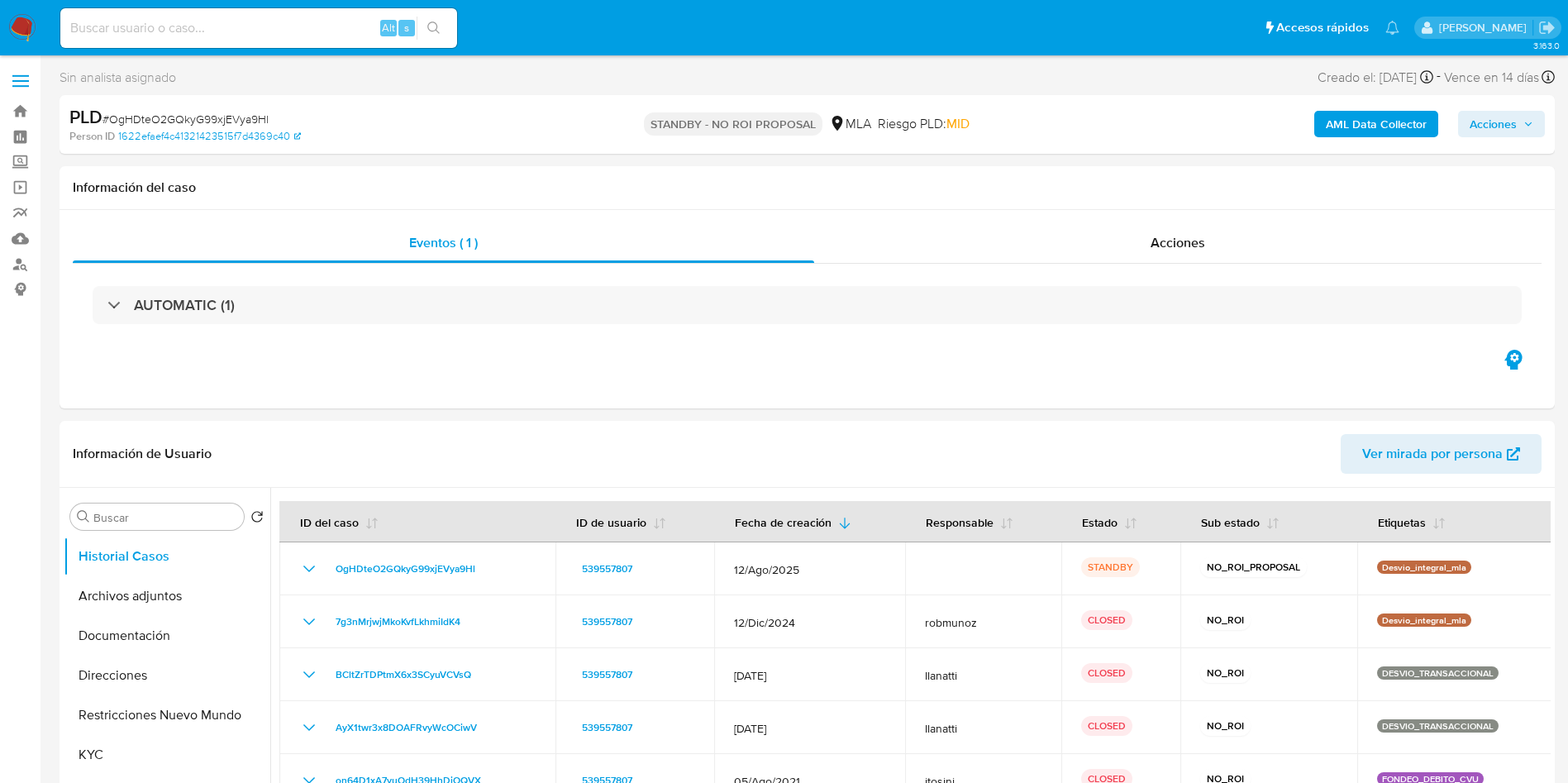
click at [213, 24] on input at bounding box center [258, 27] width 397 height 21
paste input "VI9gzLoYBeiRvzYFIOuRhviU"
type input "VI9gzLoYBeiRvzYFIOuRhviU"
click at [429, 40] on div "VI9gzLoYBeiRvzYFIOuRhviU Alt s" at bounding box center [258, 28] width 397 height 39
click at [435, 38] on button "search-icon" at bounding box center [433, 27] width 33 height 23
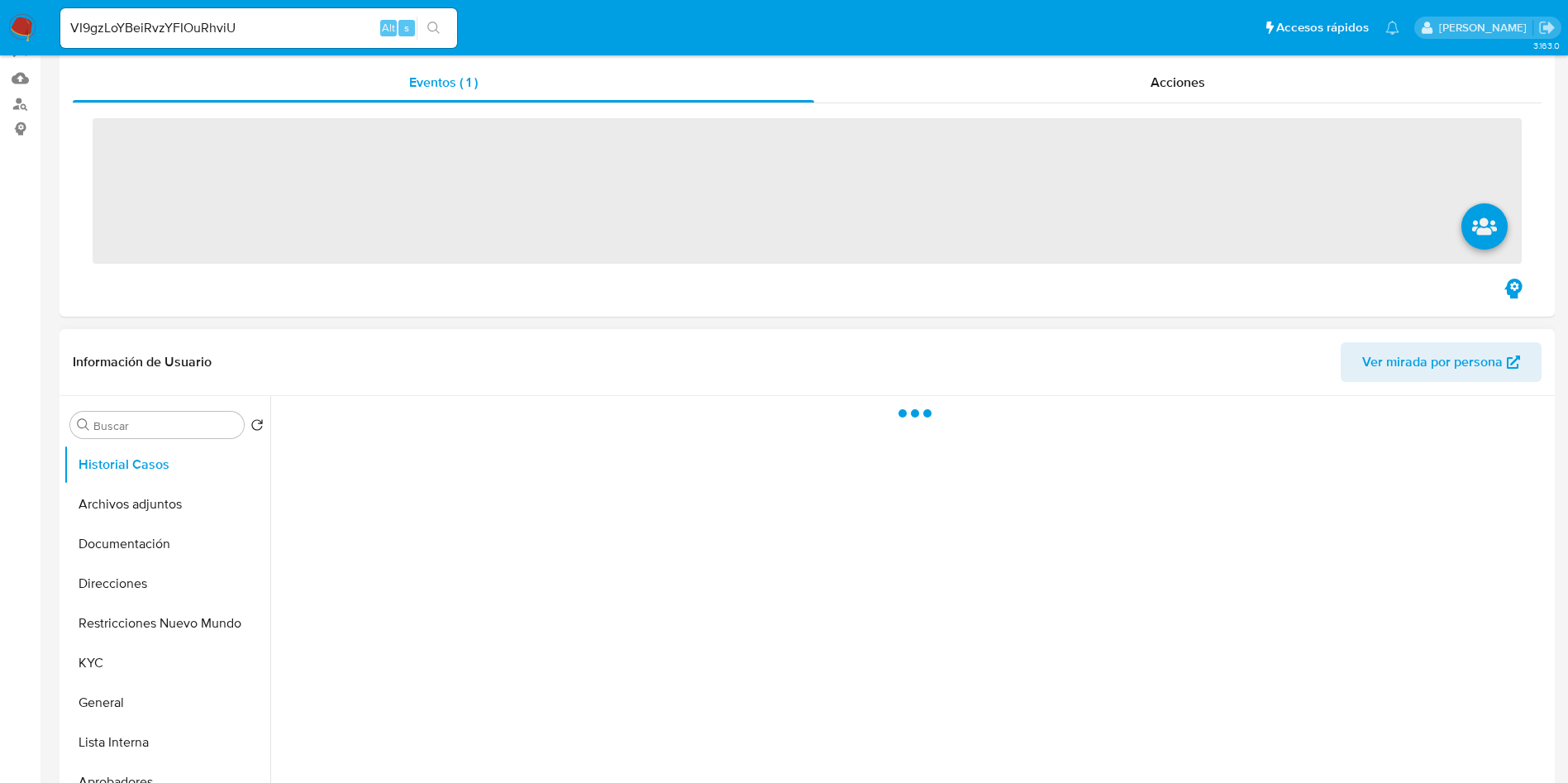
scroll to position [372, 0]
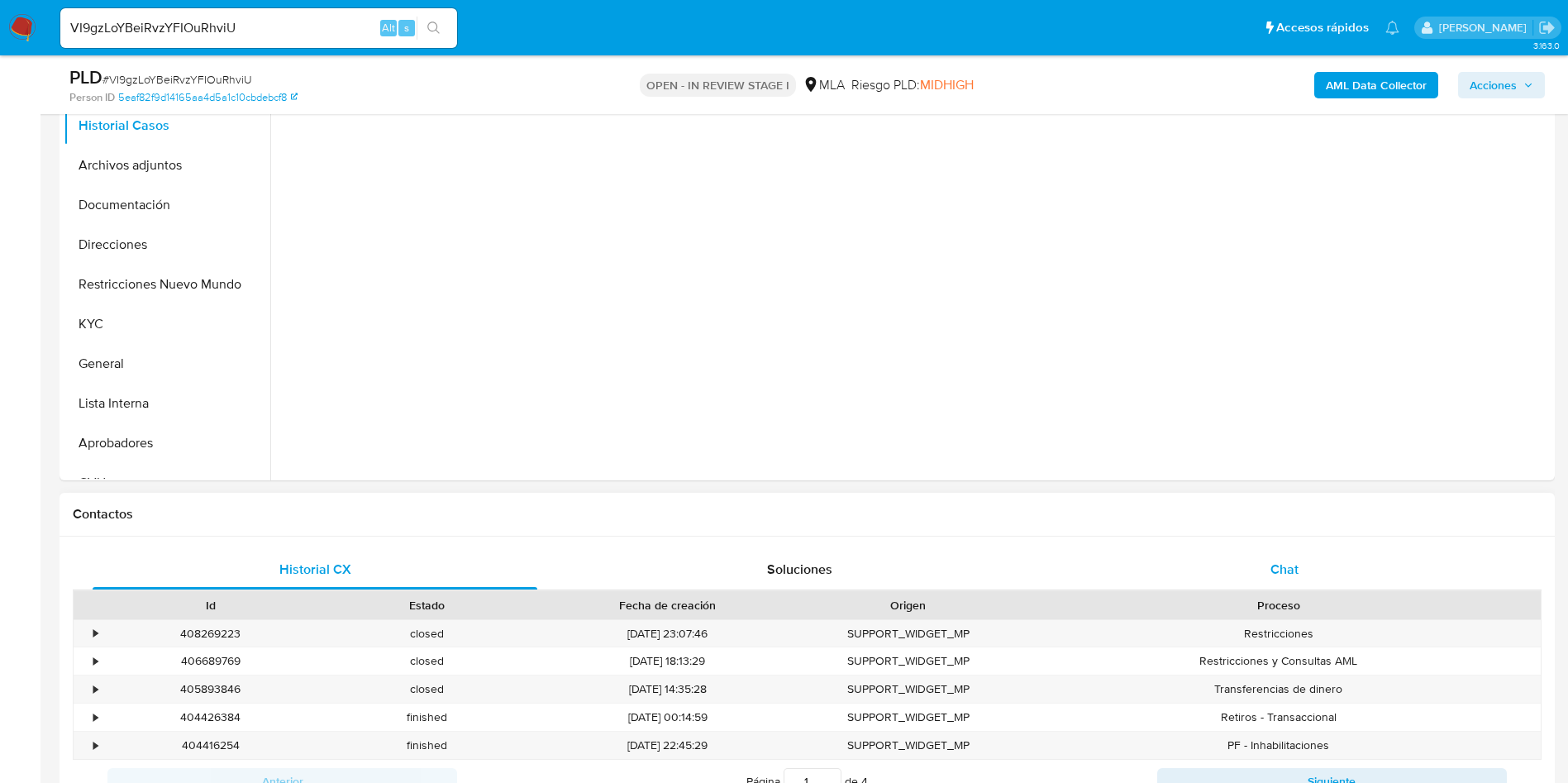
click at [1248, 559] on div "Chat" at bounding box center [1285, 570] width 445 height 39
select select "10"
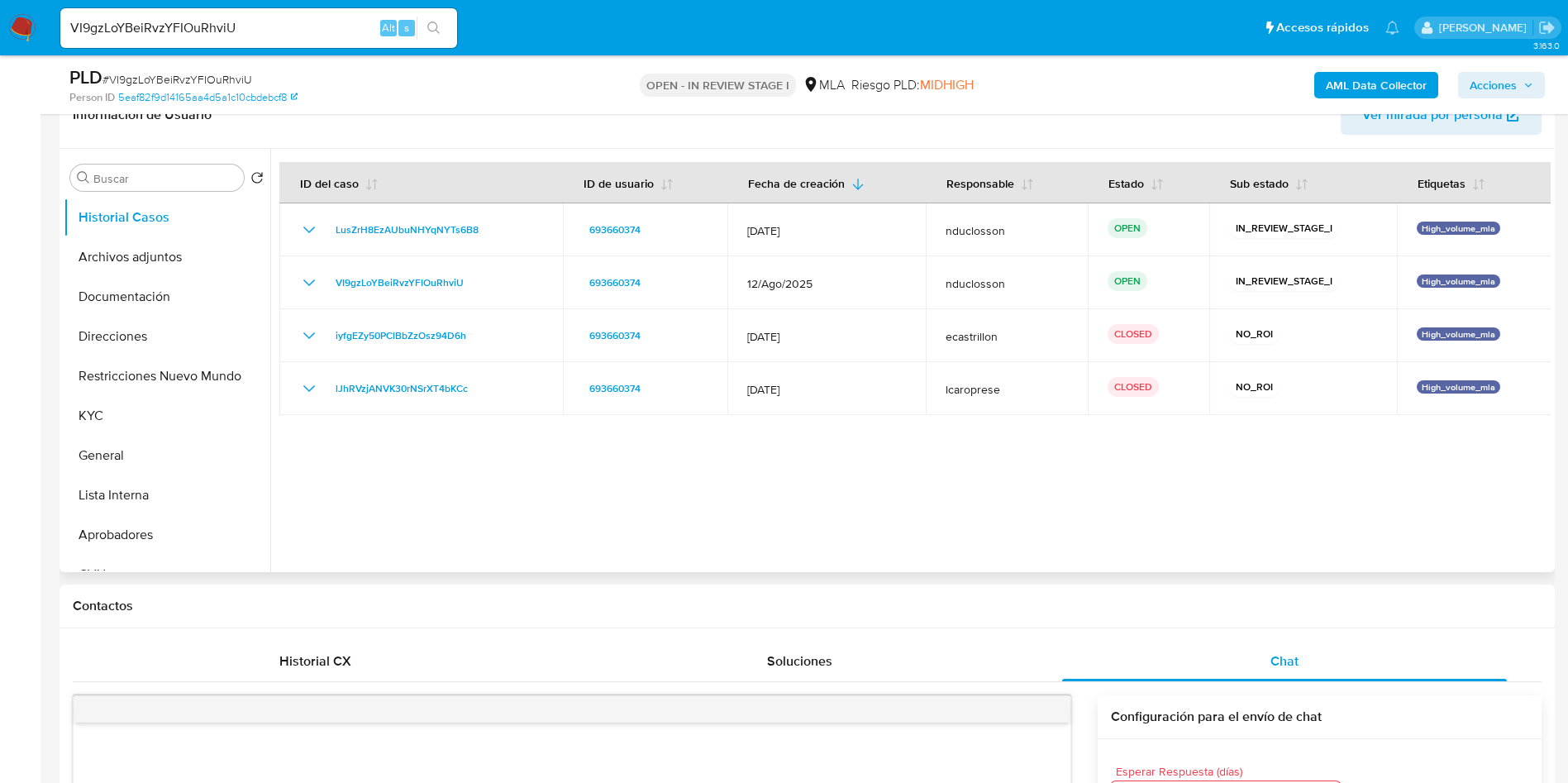
scroll to position [248, 0]
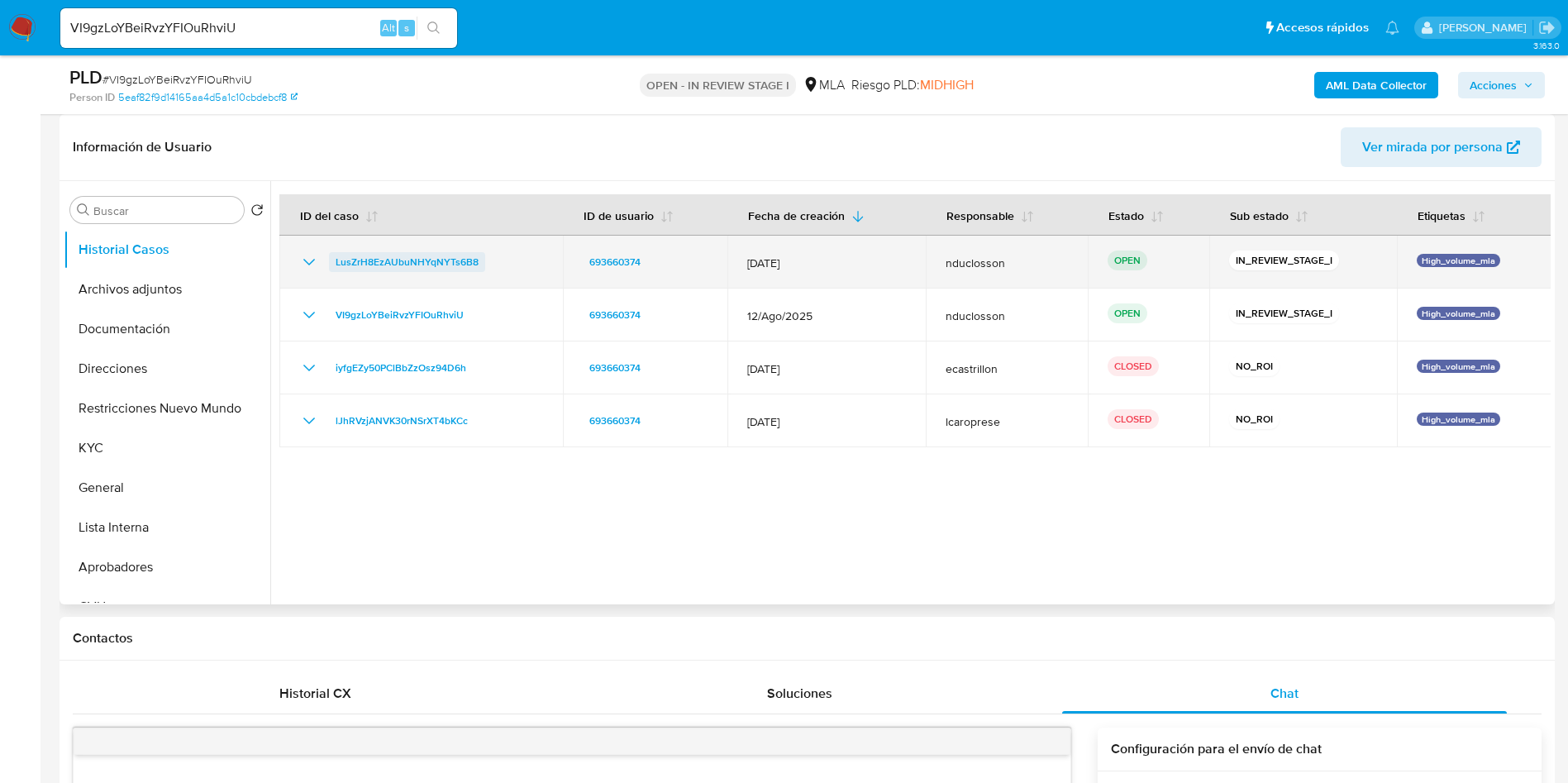
click at [394, 257] on span "LusZrH8EzAUbuNHYqNYTs6B8" at bounding box center [407, 262] width 143 height 20
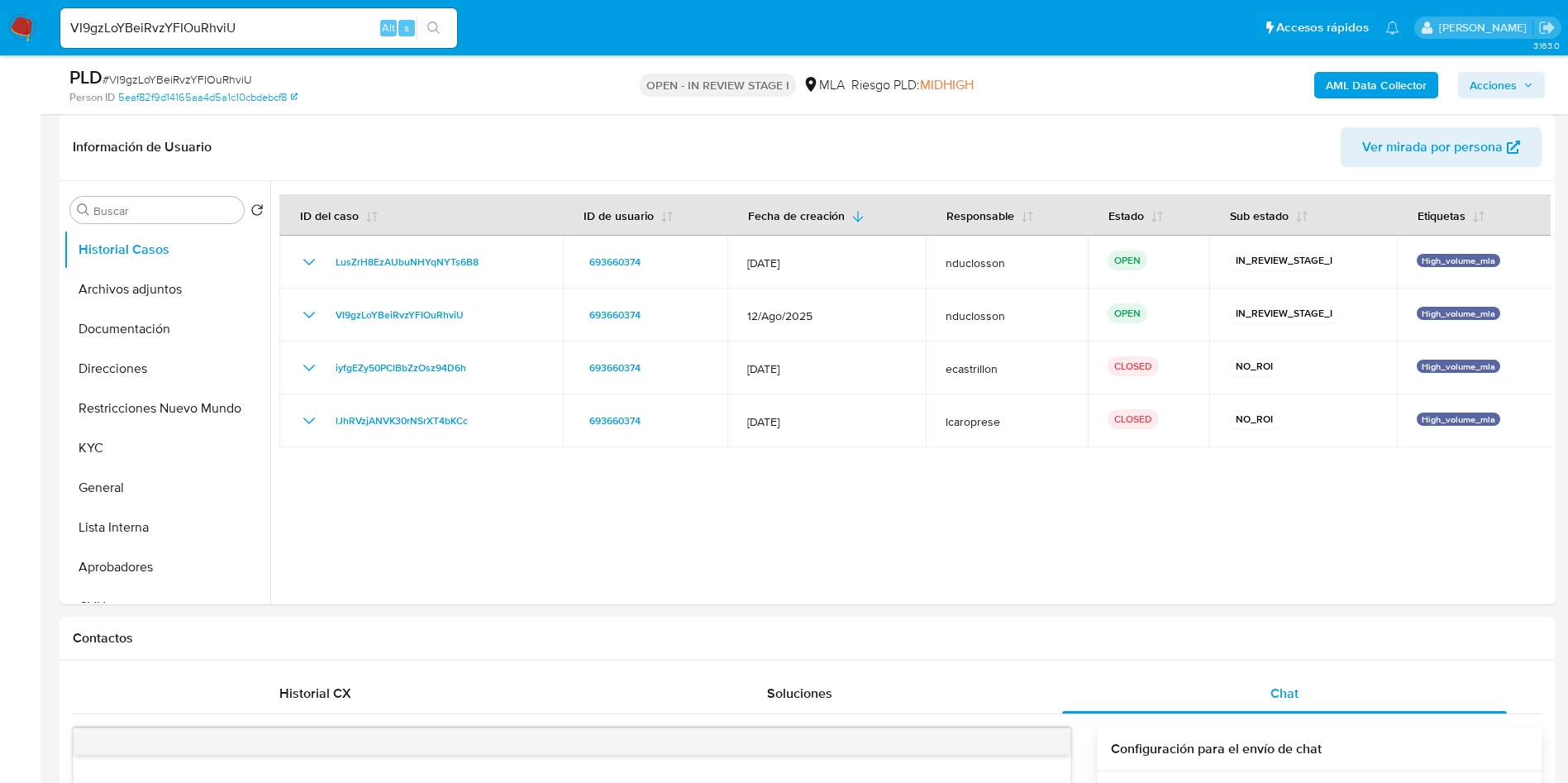
click at [131, 31] on input "VI9gzLoYBeiRvzYFIOuRhviU" at bounding box center [258, 27] width 397 height 21
paste input "fZ5sQSIhFPwIK1HGDVWe1TpZ"
type input "fZ5sQSIhFPwIK1HGDVWe1TpZ"
click at [427, 27] on button "search-icon" at bounding box center [433, 27] width 33 height 23
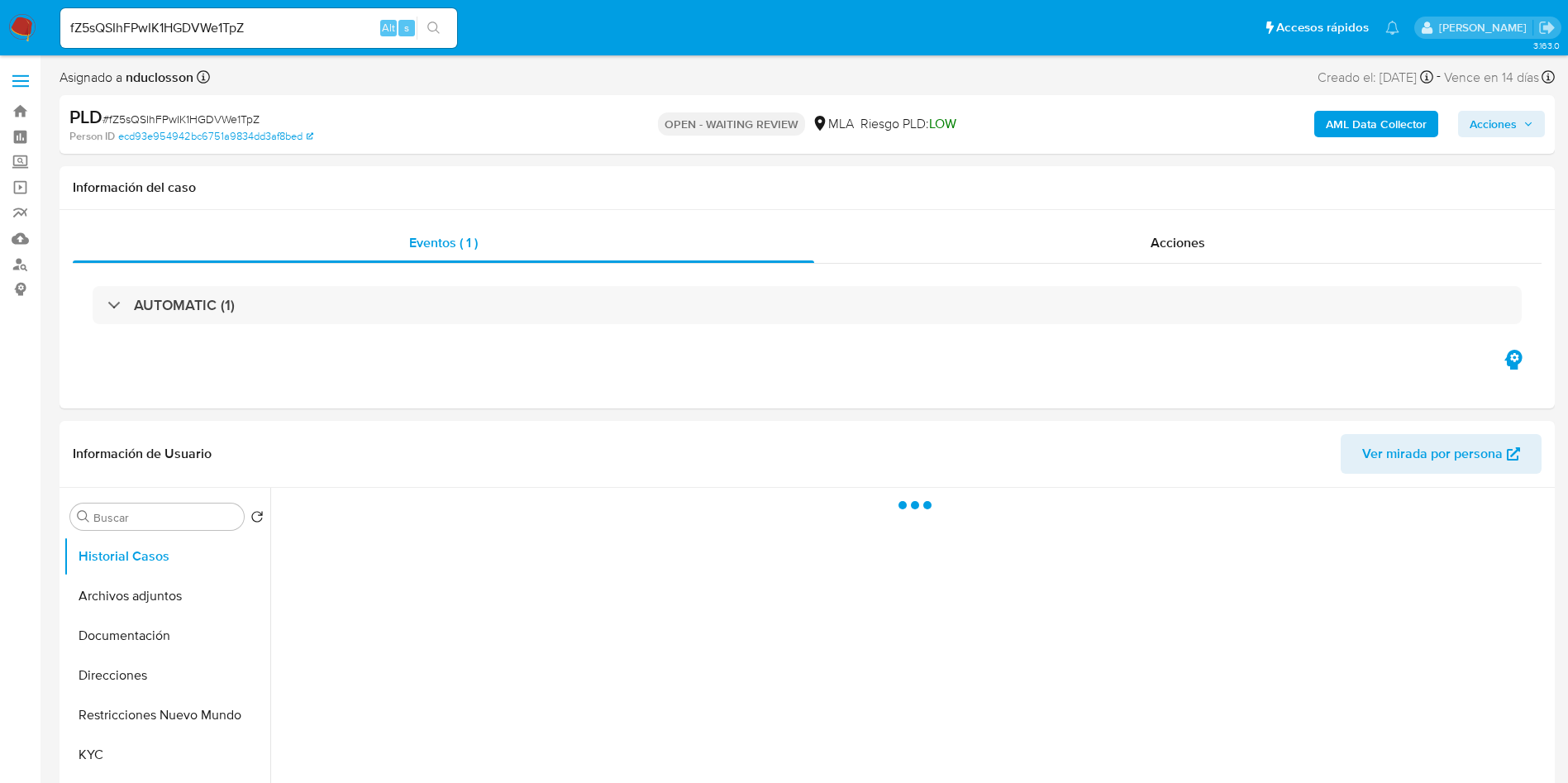
select select "10"
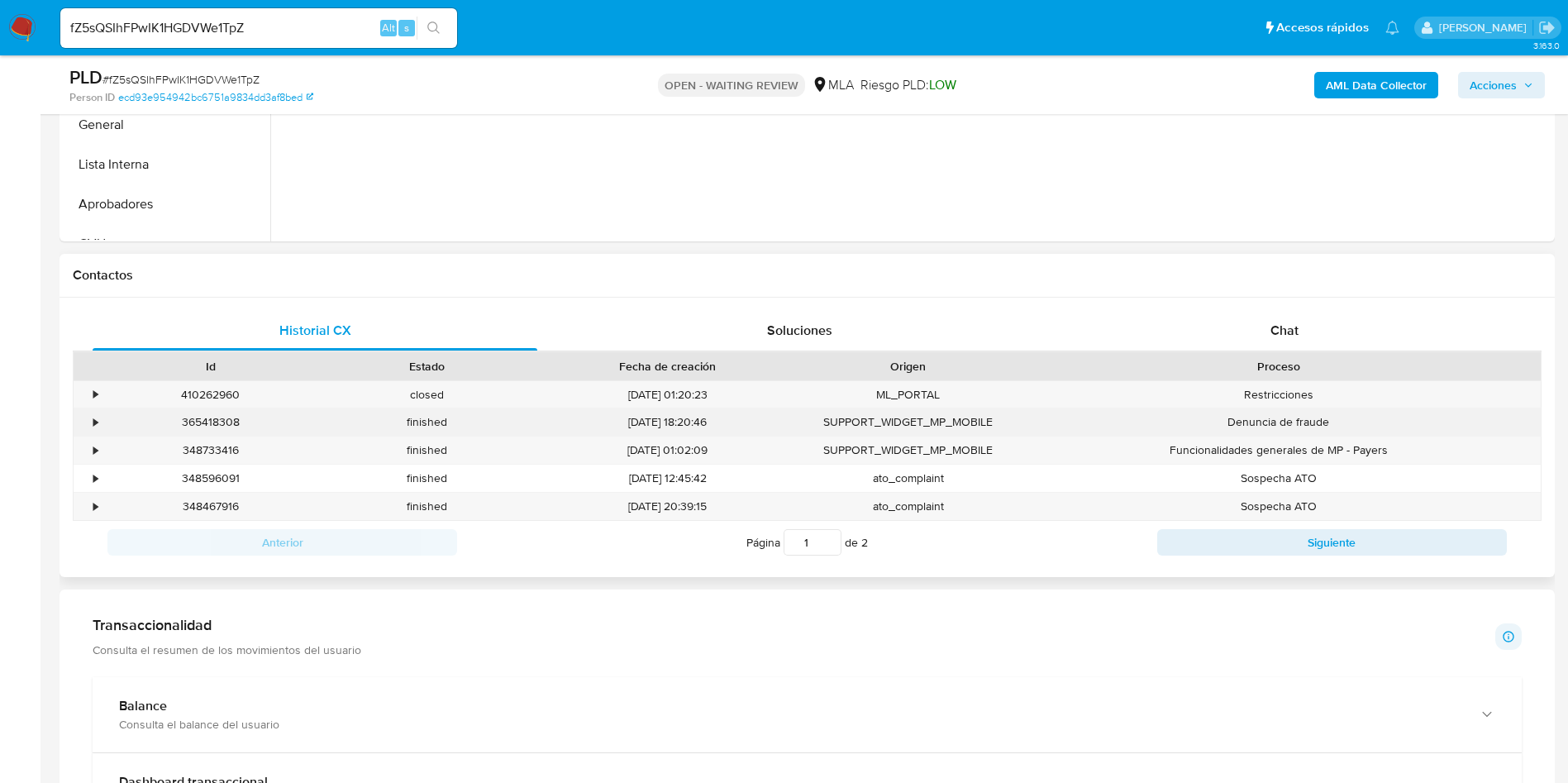
scroll to position [620, 0]
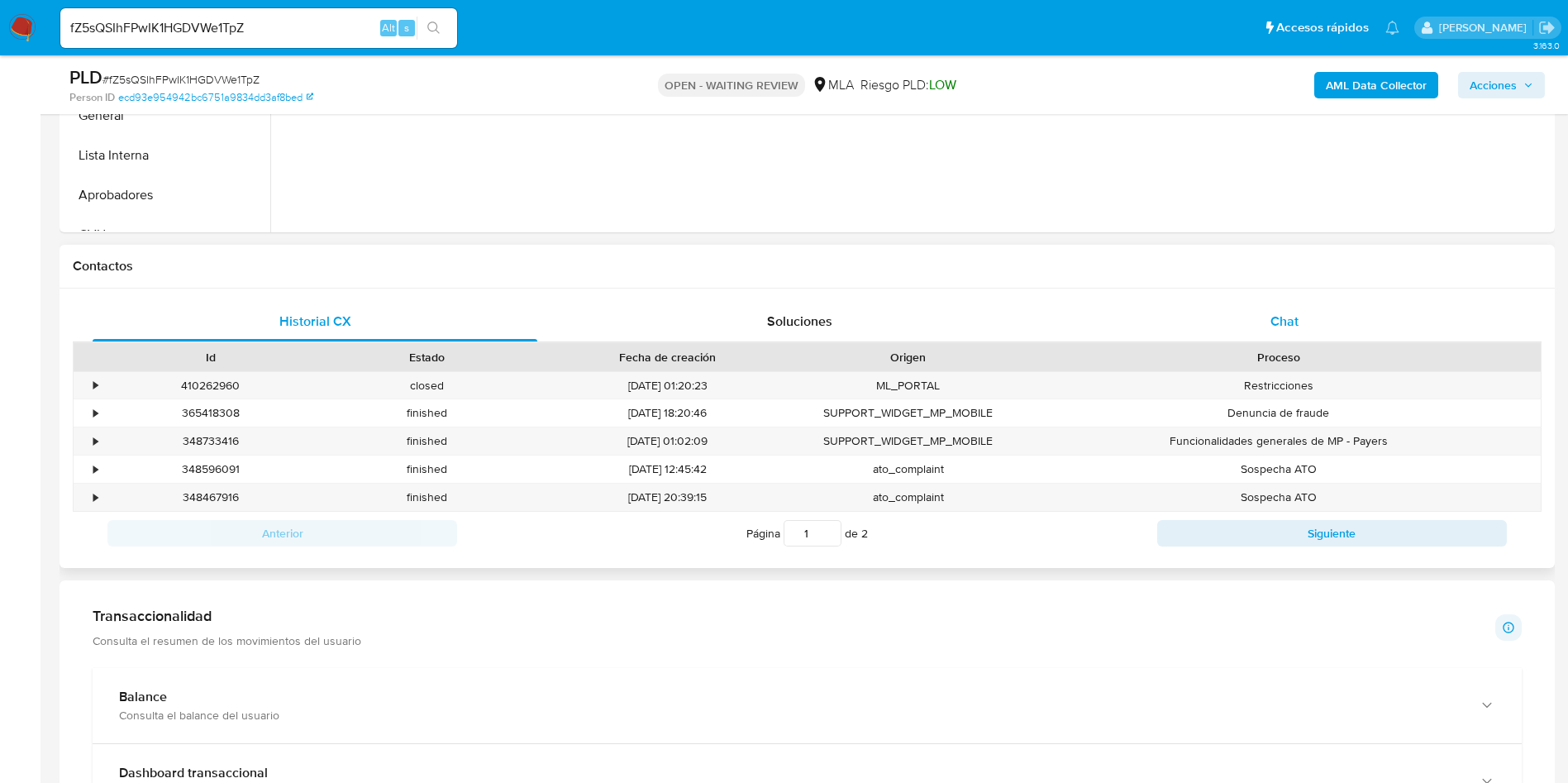
drag, startPoint x: 1209, startPoint y: 343, endPoint x: 1220, endPoint y: 330, distance: 17.0
click at [1218, 333] on div "Historial CX Soluciones Chat Id Estado Fecha de creación Origen Proceso • 41026…" at bounding box center [808, 428] width 1469 height 253
click at [1220, 330] on div "Chat" at bounding box center [1285, 322] width 445 height 39
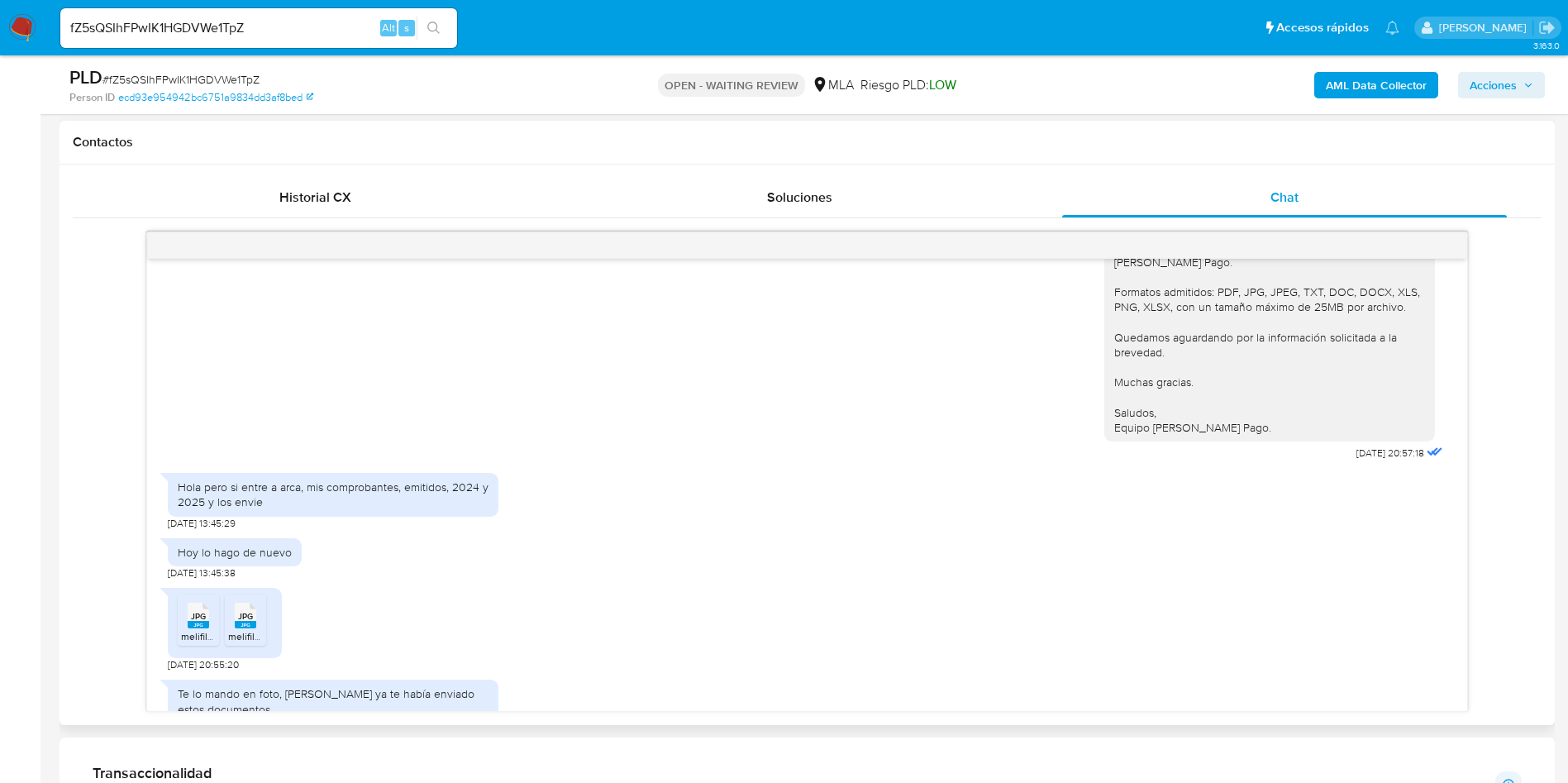
scroll to position [596, 0]
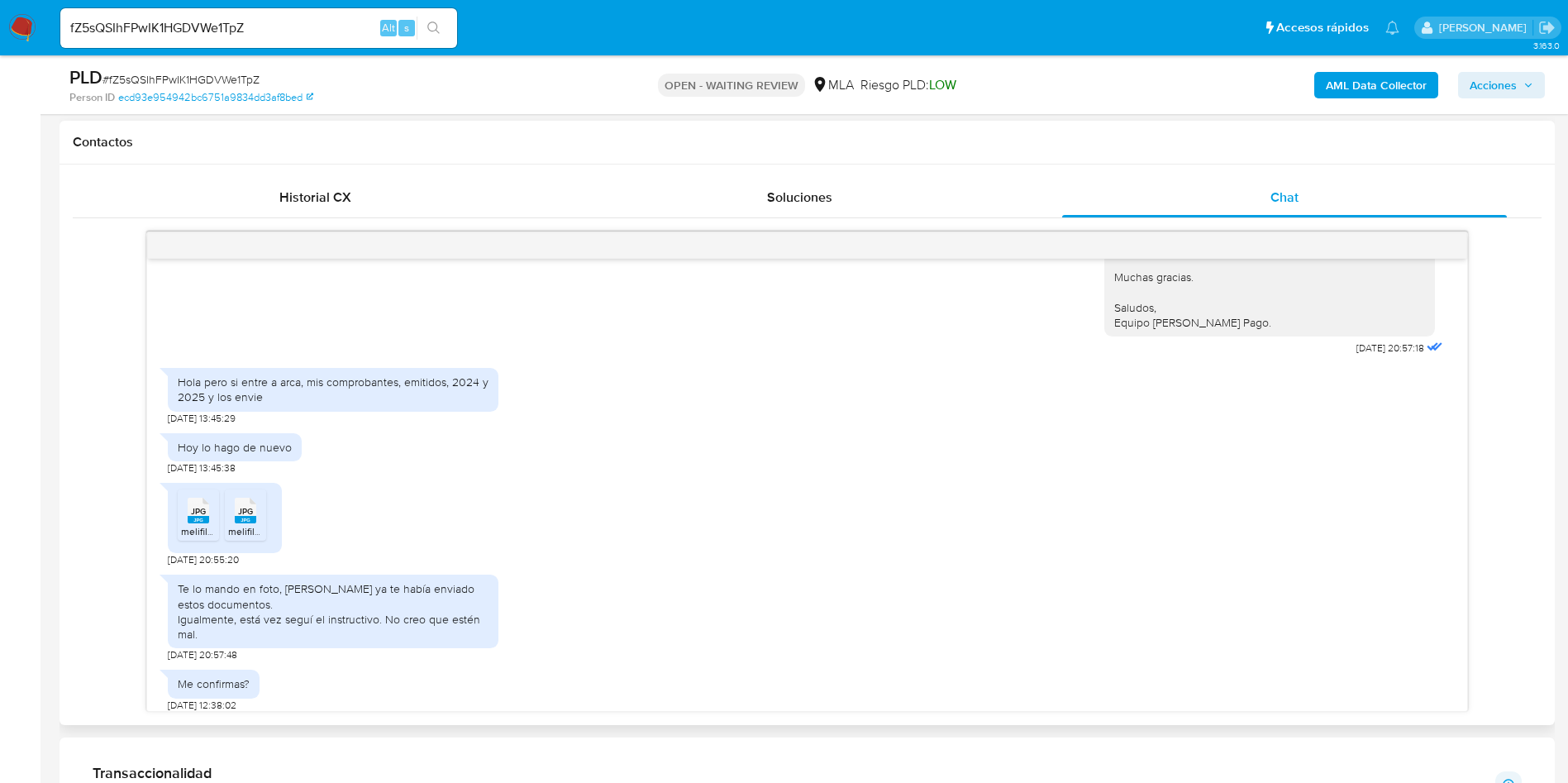
click at [191, 524] on rect at bounding box center [198, 519] width 21 height 8
click at [233, 538] on span "melifile7455024118026135467.jpg" at bounding box center [302, 531] width 148 height 14
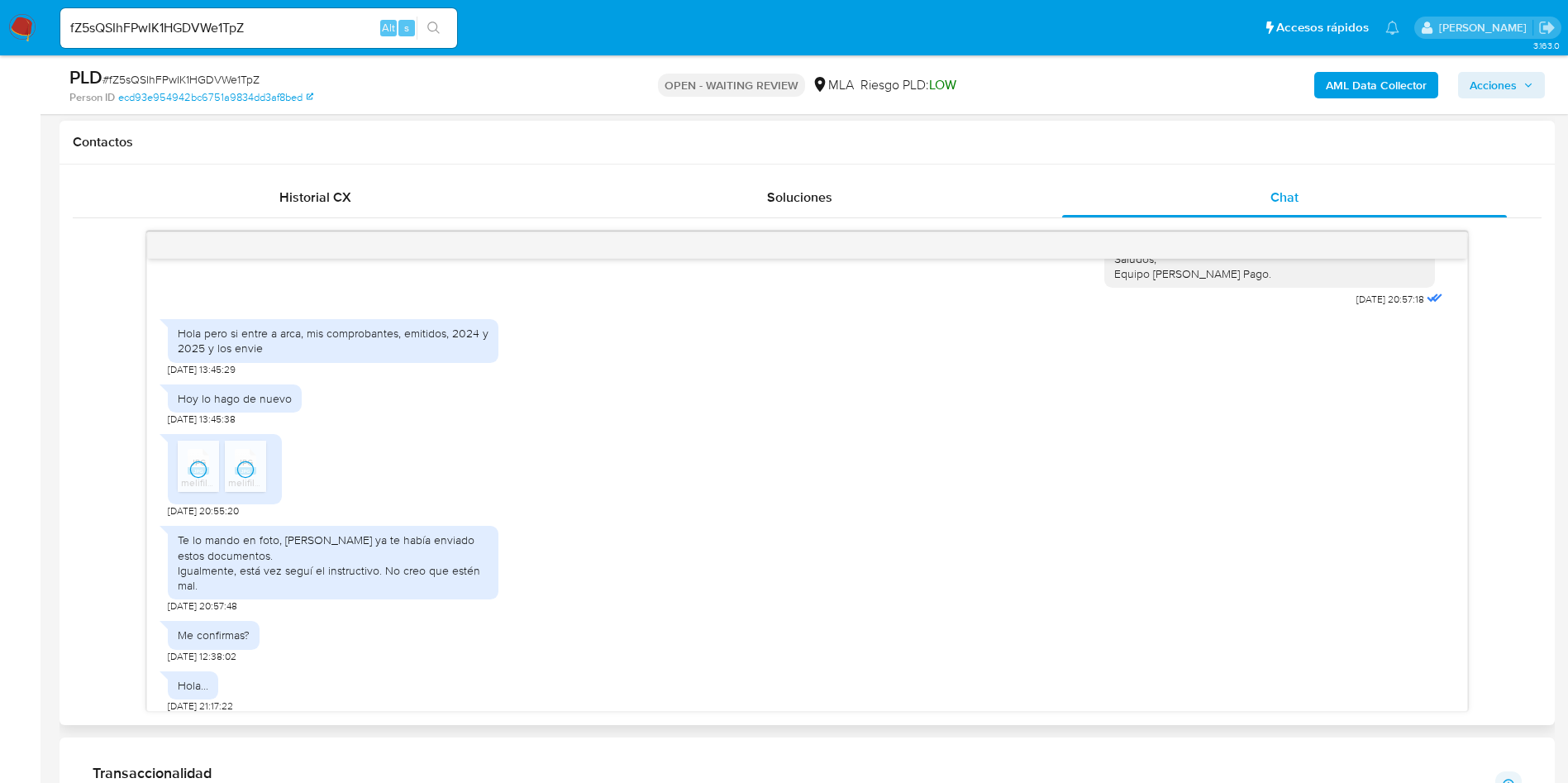
scroll to position [720, 0]
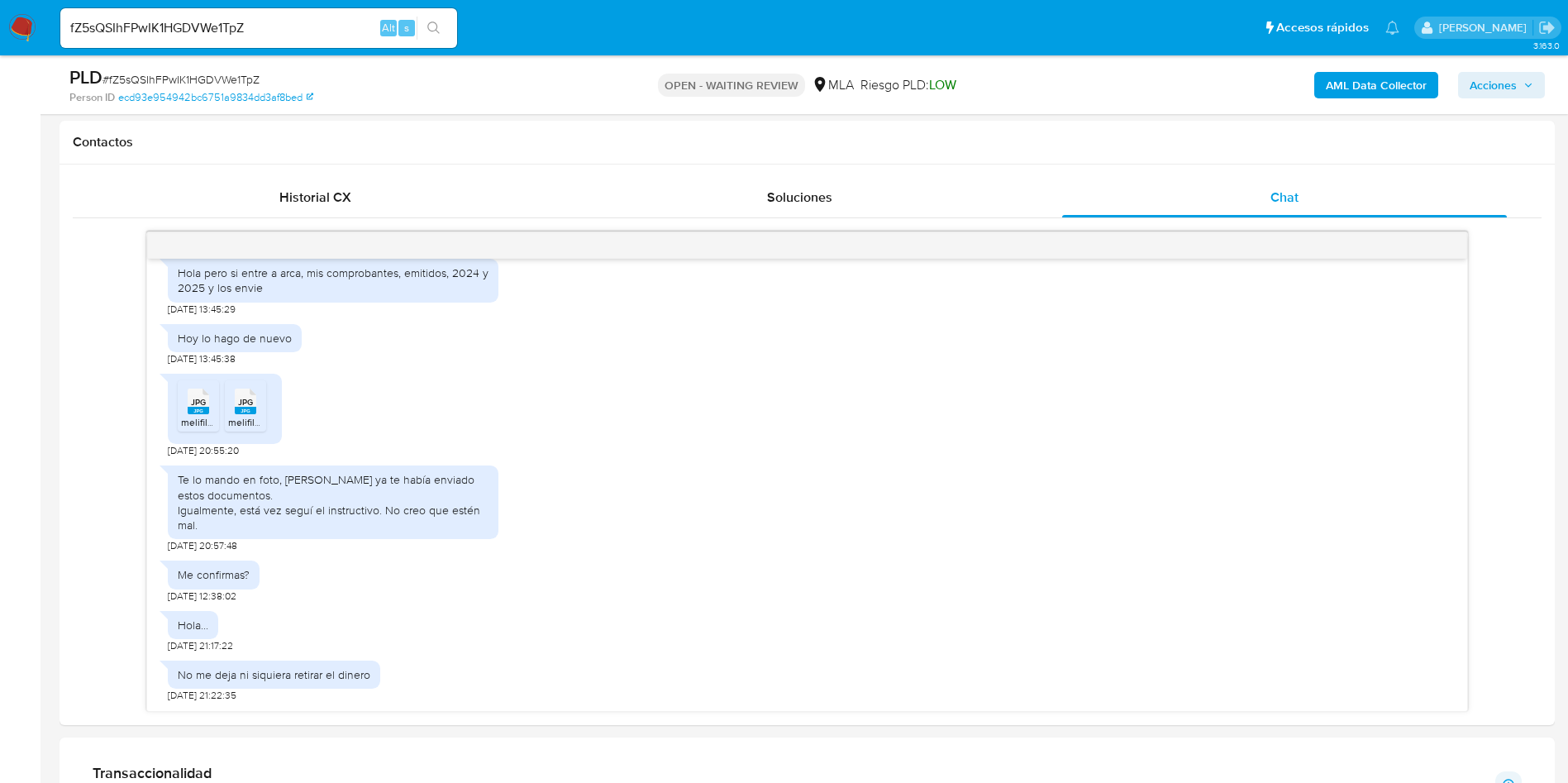
click at [51, 429] on main "3.163.0 Asignado a nduclosson Asignado el: [DATE] 14:11:23 Creado el: [DATE] Cr…" at bounding box center [784, 673] width 1568 height 2835
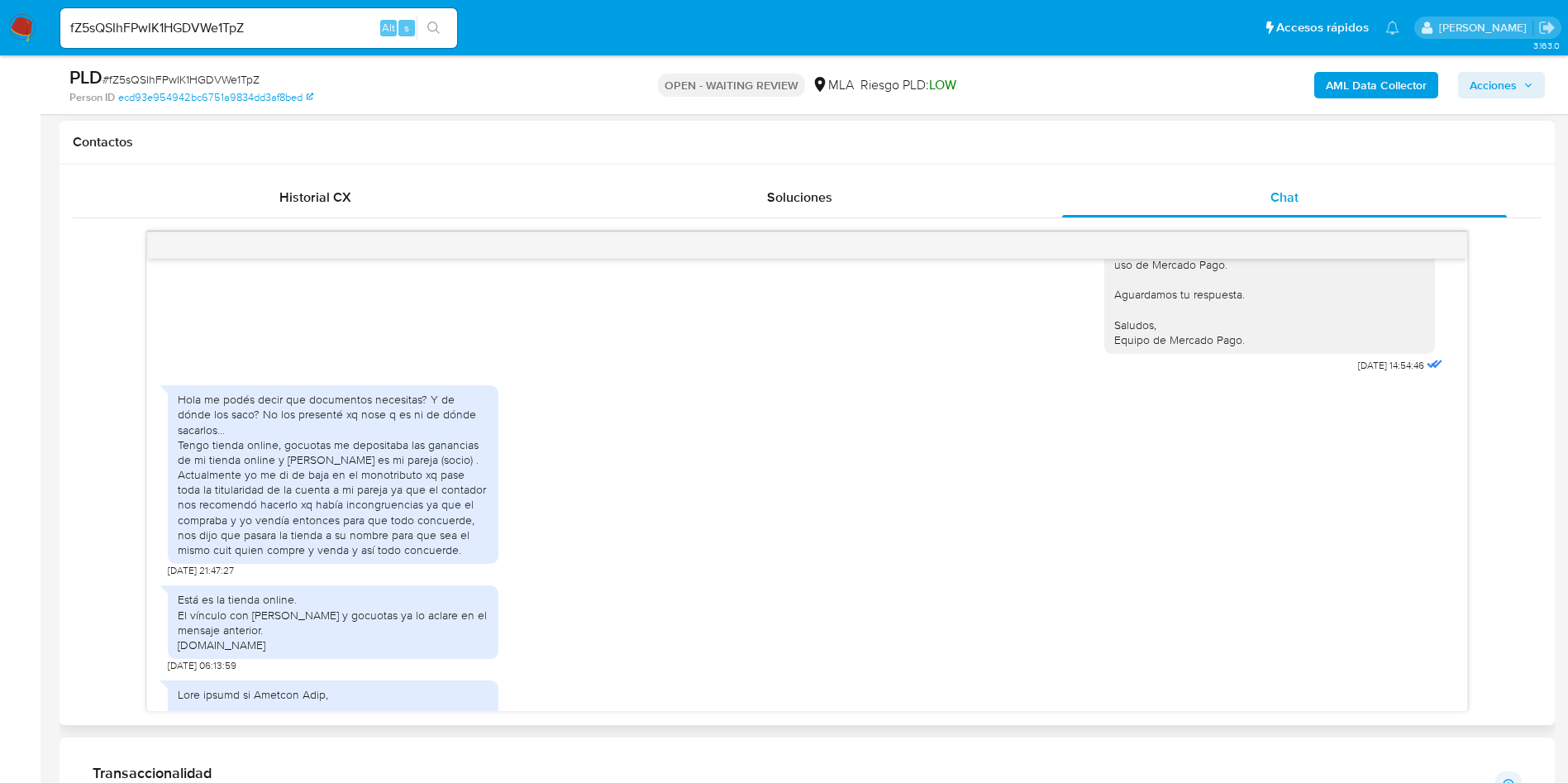
scroll to position [2357, 0]
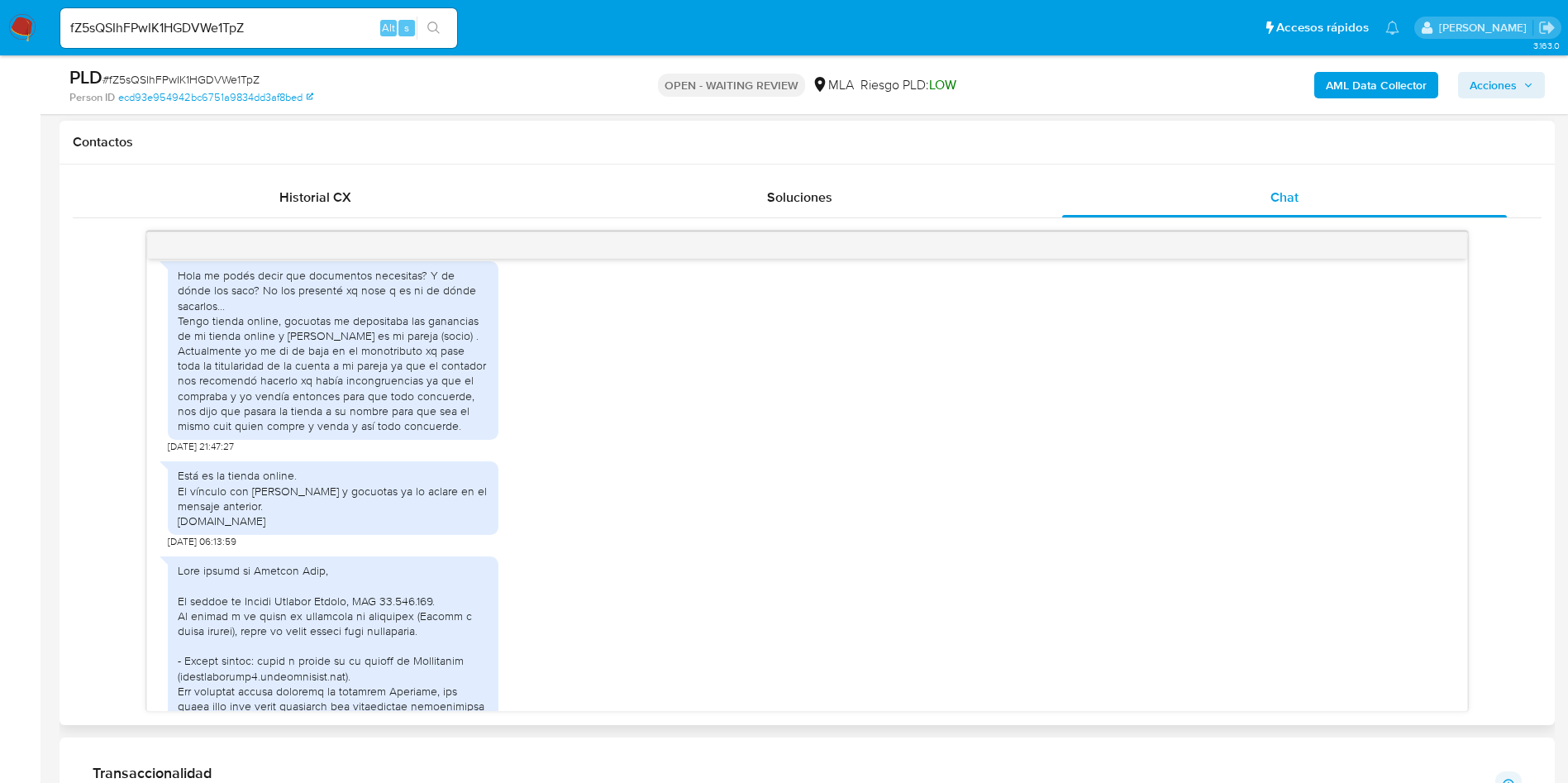
drag, startPoint x: 343, startPoint y: 586, endPoint x: 172, endPoint y: 585, distance: 171.0
click at [172, 535] on div "Está es la tienda online. El vínculo con [PERSON_NAME] y gocuotas ya lo aclare …" at bounding box center [333, 498] width 330 height 74
copy div "[DOMAIN_NAME]"
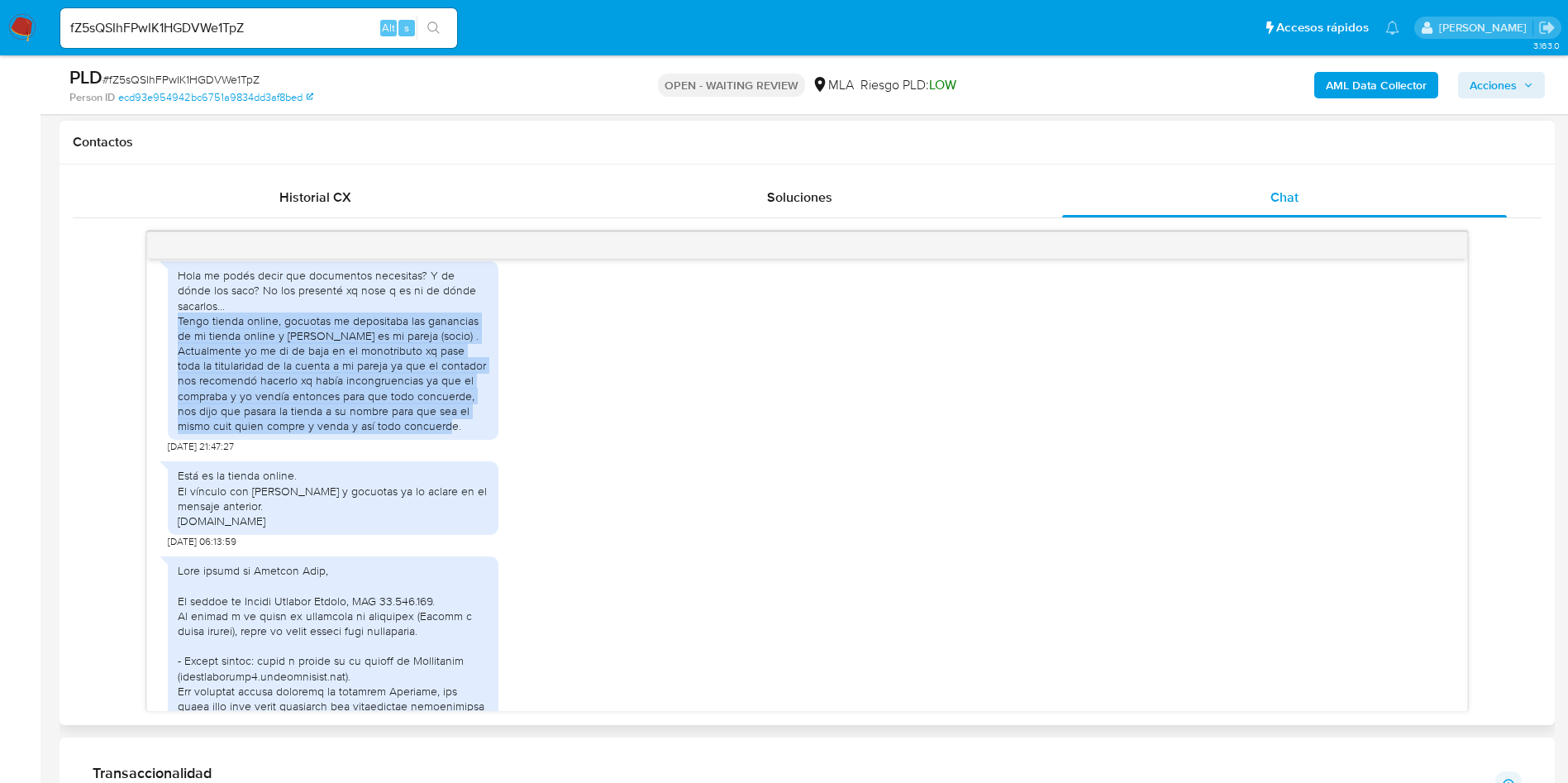
drag, startPoint x: 178, startPoint y: 380, endPoint x: 457, endPoint y: 486, distance: 298.5
click at [457, 434] on div "Hola me podés decir que documentos necesitas? Y de dónde los saco? No los prese…" at bounding box center [333, 350] width 311 height 166
copy div "Tengo tienda online, gocuotas me depositaba las ganancias de mi tienda online y…"
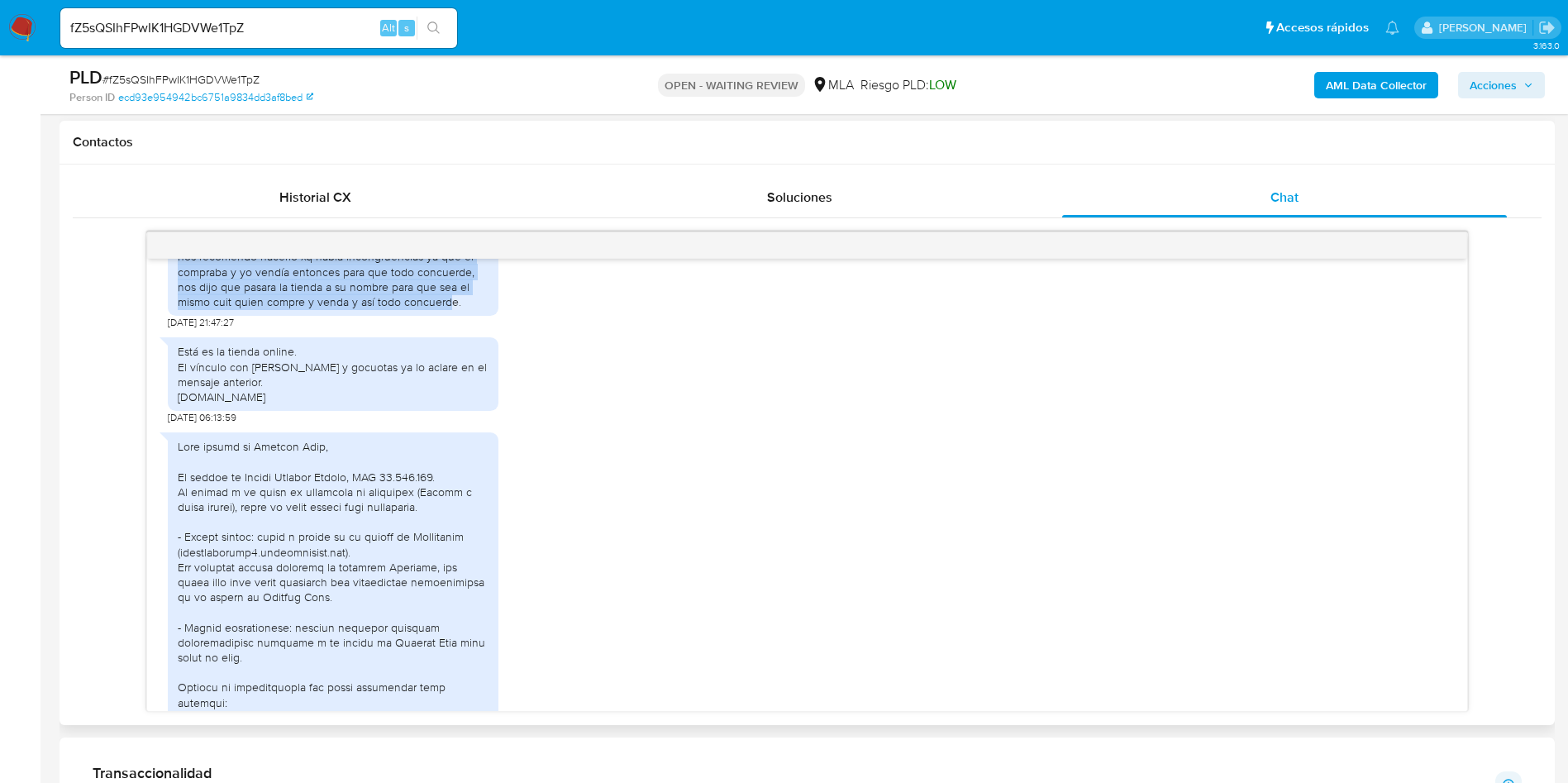
drag, startPoint x: 360, startPoint y: 458, endPoint x: 136, endPoint y: 418, distance: 227.5
click at [136, 418] on div "[DATE] 17:21:38 Hola, Esperamos que te encuentres muy bien. Te consultamos si t…" at bounding box center [808, 472] width 1469 height 481
click at [179, 404] on div "Está es la tienda online. El vínculo con [PERSON_NAME] y gocuotas ya lo aclare …" at bounding box center [333, 374] width 311 height 60
drag, startPoint x: 305, startPoint y: 409, endPoint x: 152, endPoint y: 408, distance: 153.0
click at [152, 408] on div "[DATE] 17:21:38 Hola, Esperamos que te encuentres muy bien. Te consultamos si t…" at bounding box center [807, 484] width 1320 height 452
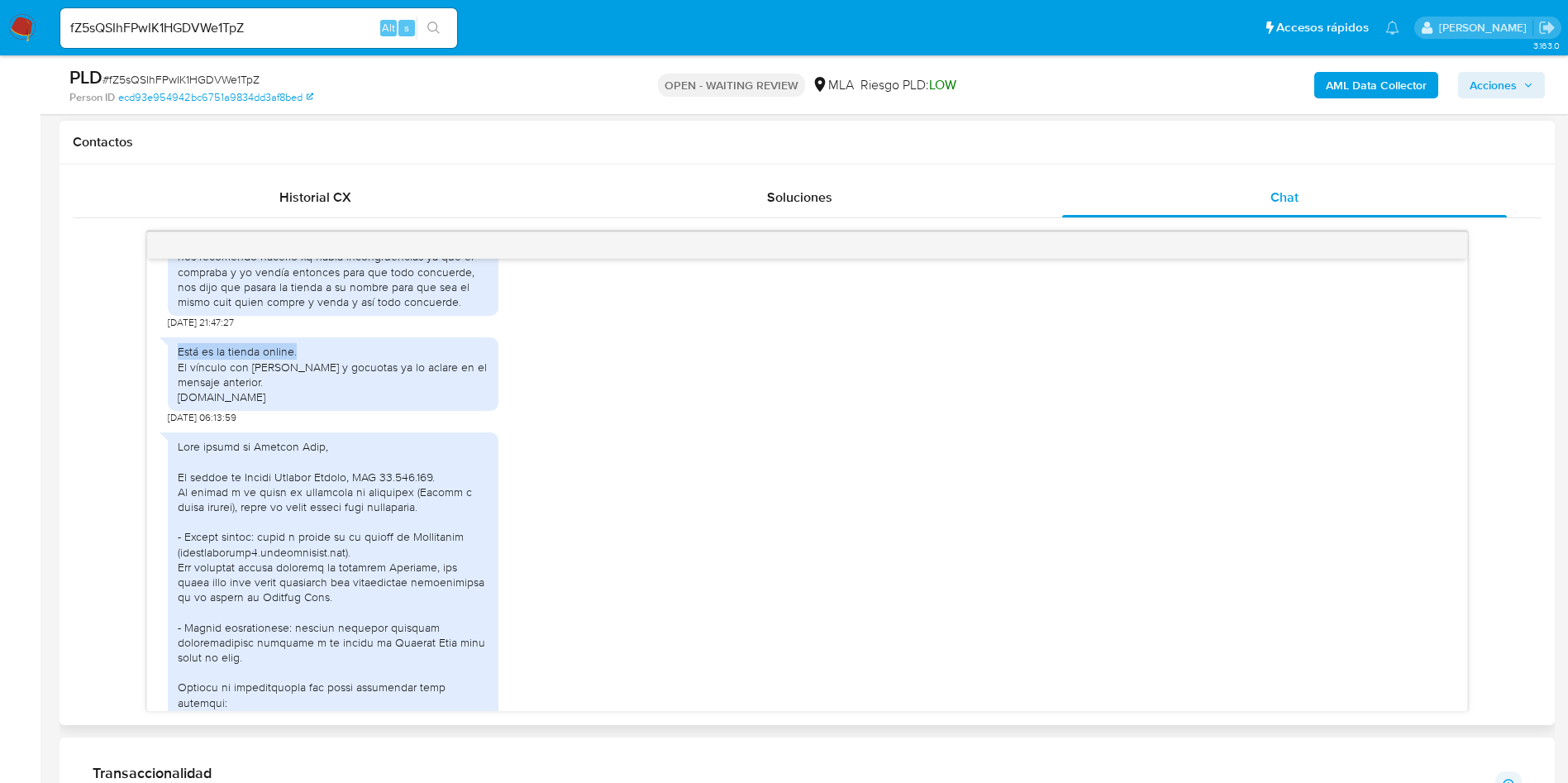
copy div "Está es la tienda online."
drag, startPoint x: 353, startPoint y: 452, endPoint x: 173, endPoint y: 457, distance: 180.1
click at [173, 411] on div "Está es la tienda online. El vínculo con [PERSON_NAME] y gocuotas ya lo aclare …" at bounding box center [333, 374] width 330 height 74
copy div "[DOMAIN_NAME]"
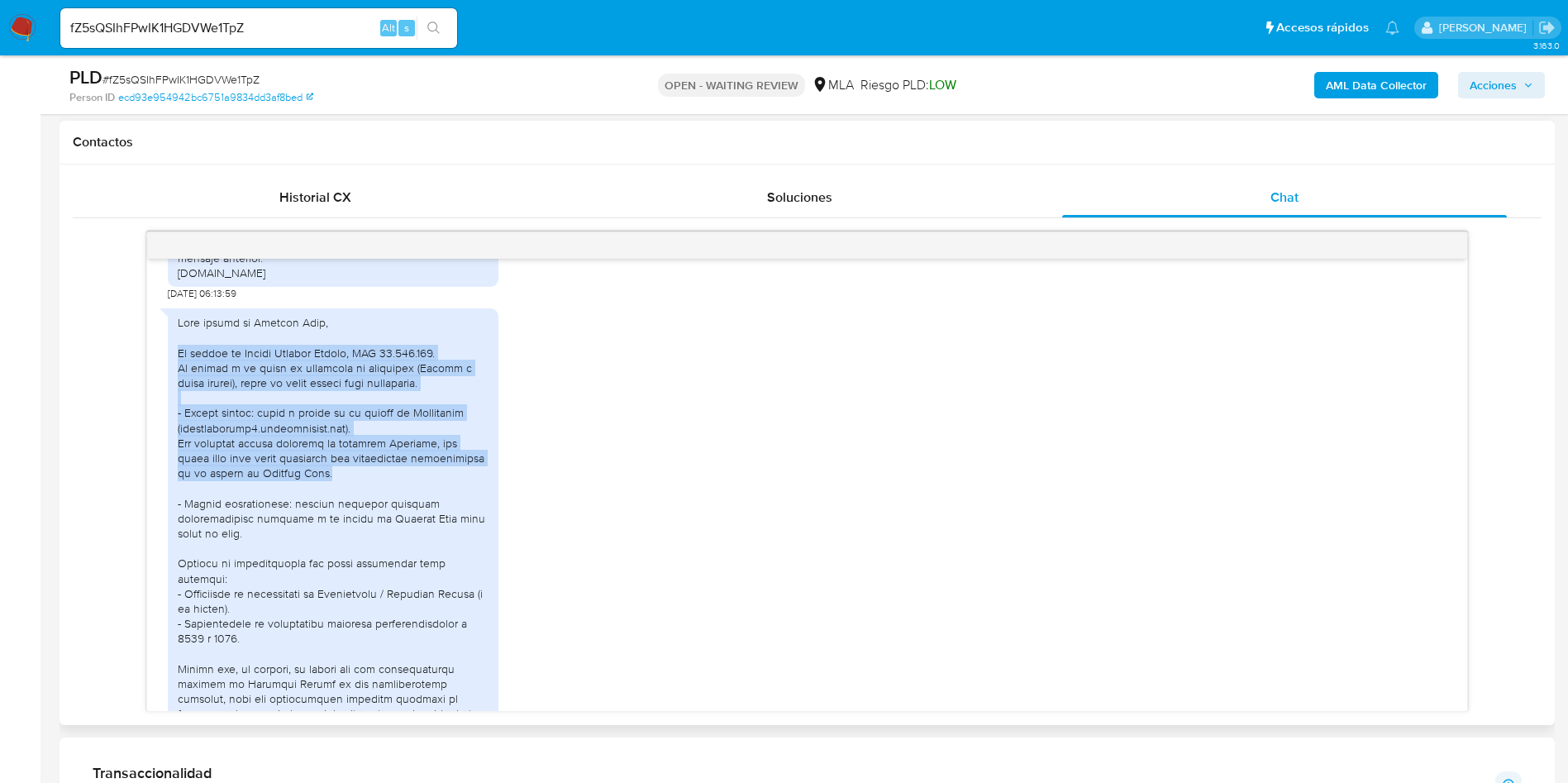
scroll to position [2729, 0]
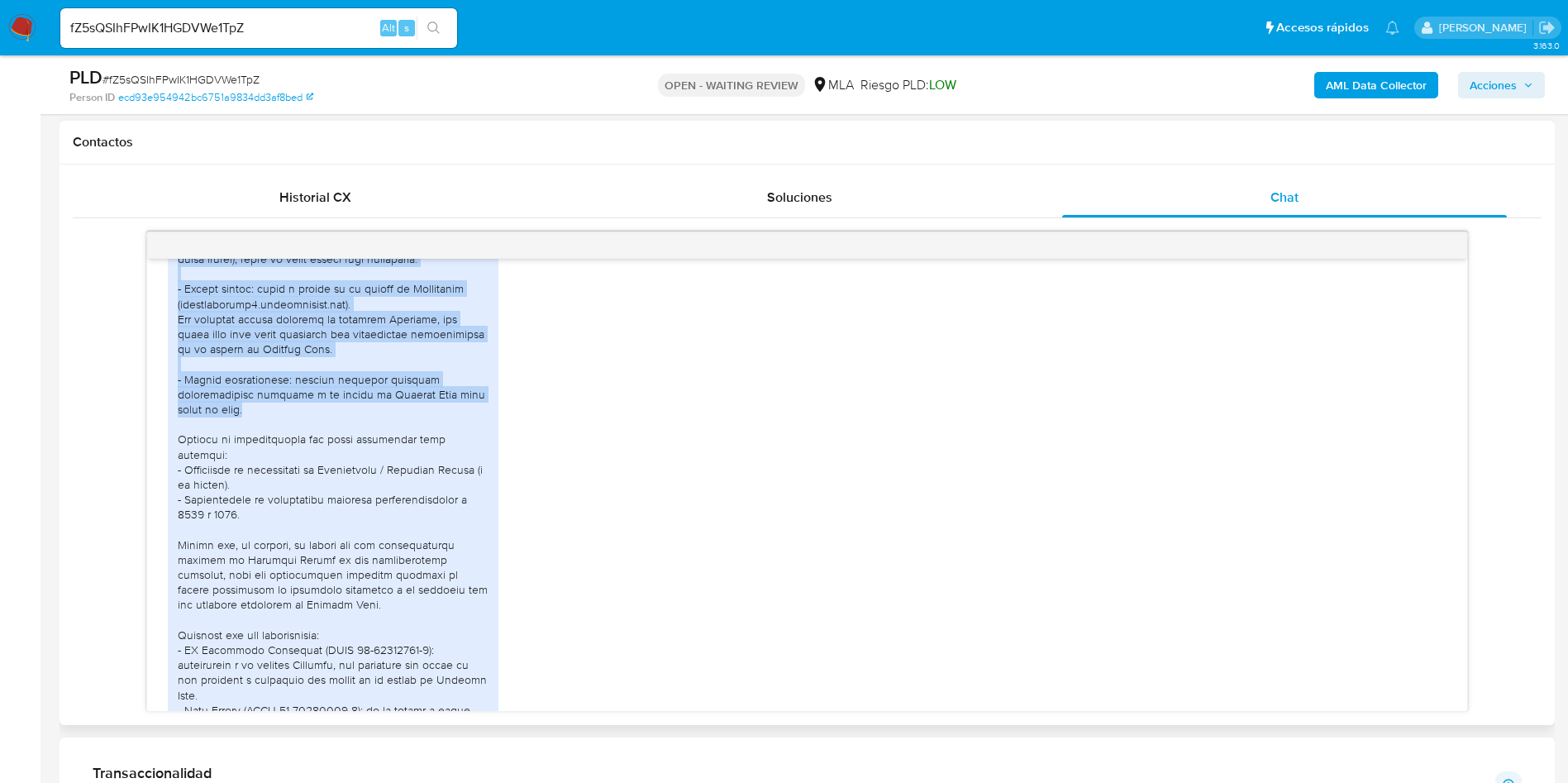
drag, startPoint x: 177, startPoint y: 412, endPoint x: 487, endPoint y: 450, distance: 312.3
click at [487, 450] on div at bounding box center [333, 551] width 311 height 722
copy div "Mi nombre es Corpus [PERSON_NAME], DNI 37.489.864. Me dedico a la venta de prod…"
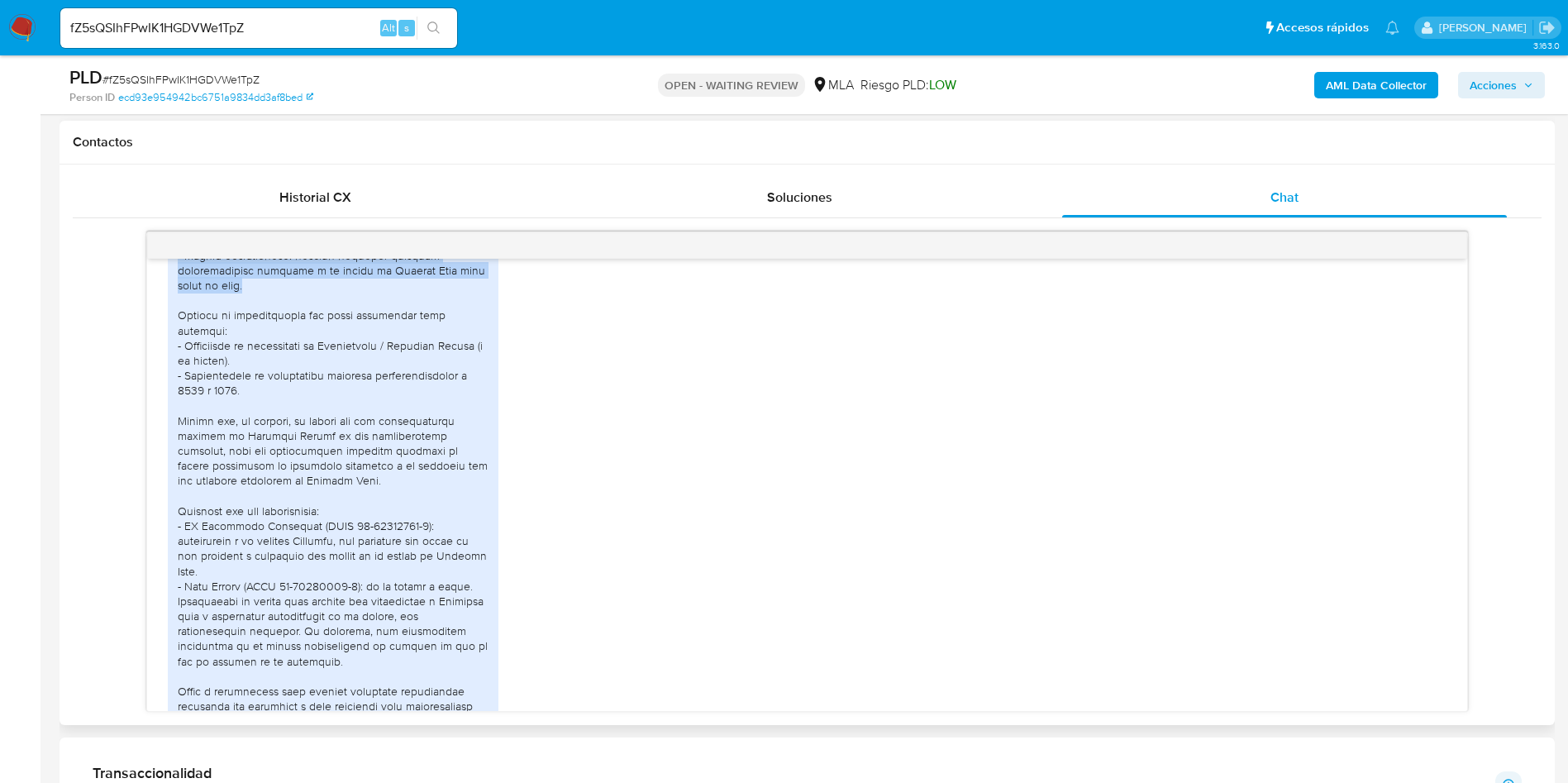
scroll to position [2977, 0]
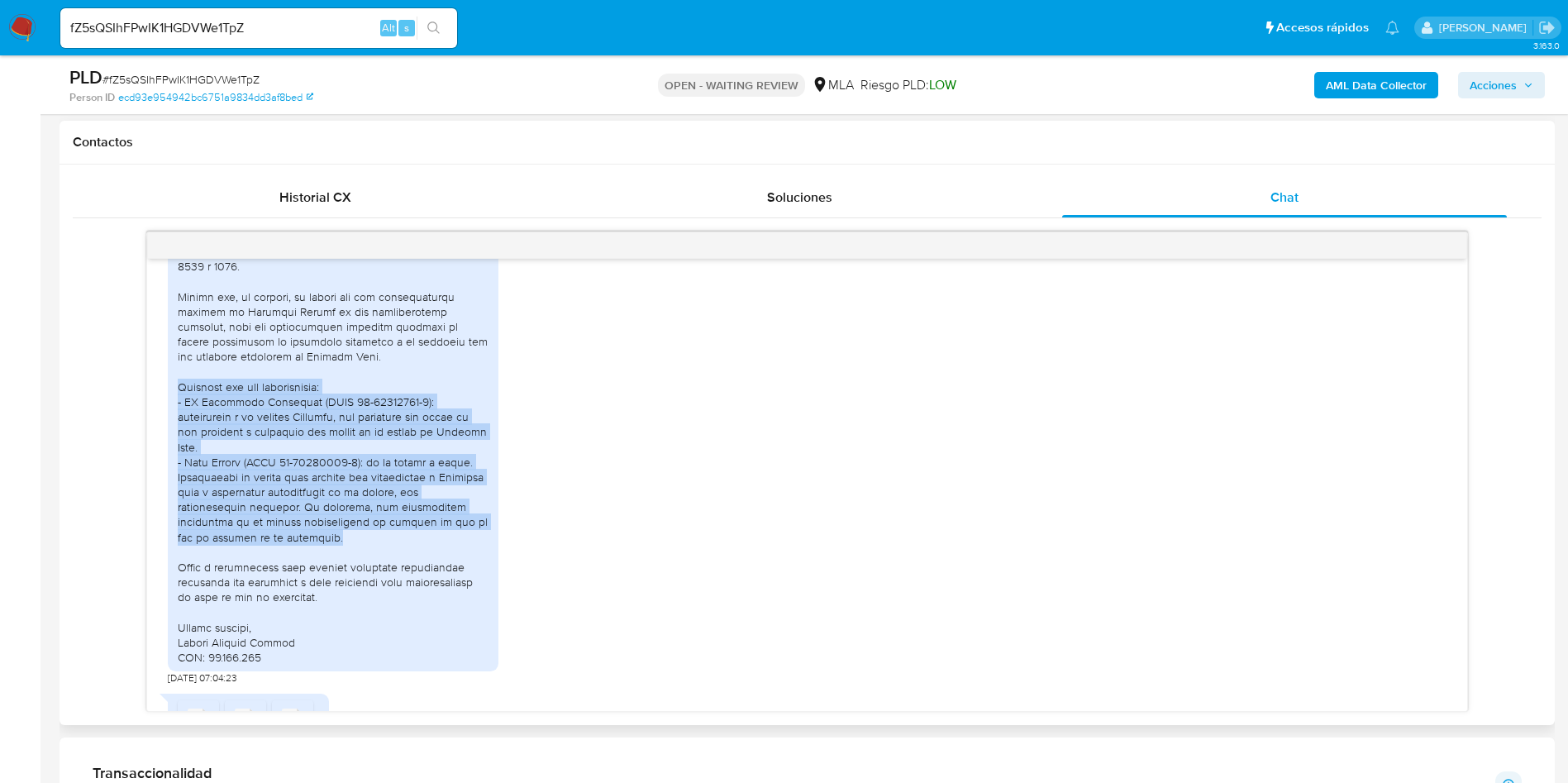
drag, startPoint x: 331, startPoint y: 568, endPoint x: 171, endPoint y: 435, distance: 208.1
click at [171, 435] on div at bounding box center [333, 304] width 330 height 735
copy div "Relación con las contrapartes: - GO Servicios Digitales (CUIT 30-71632558-6): c…"
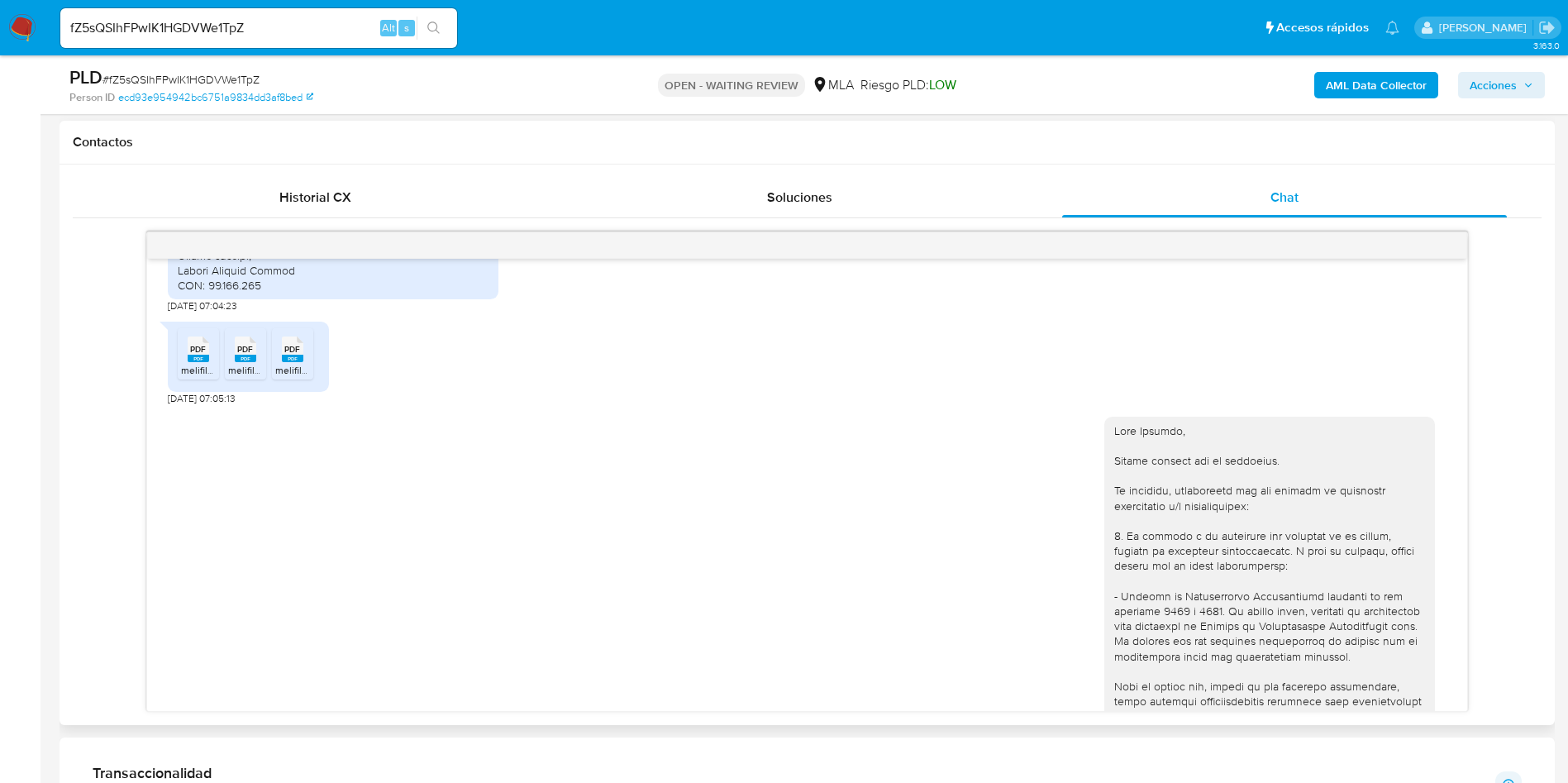
scroll to position [3225, 0]
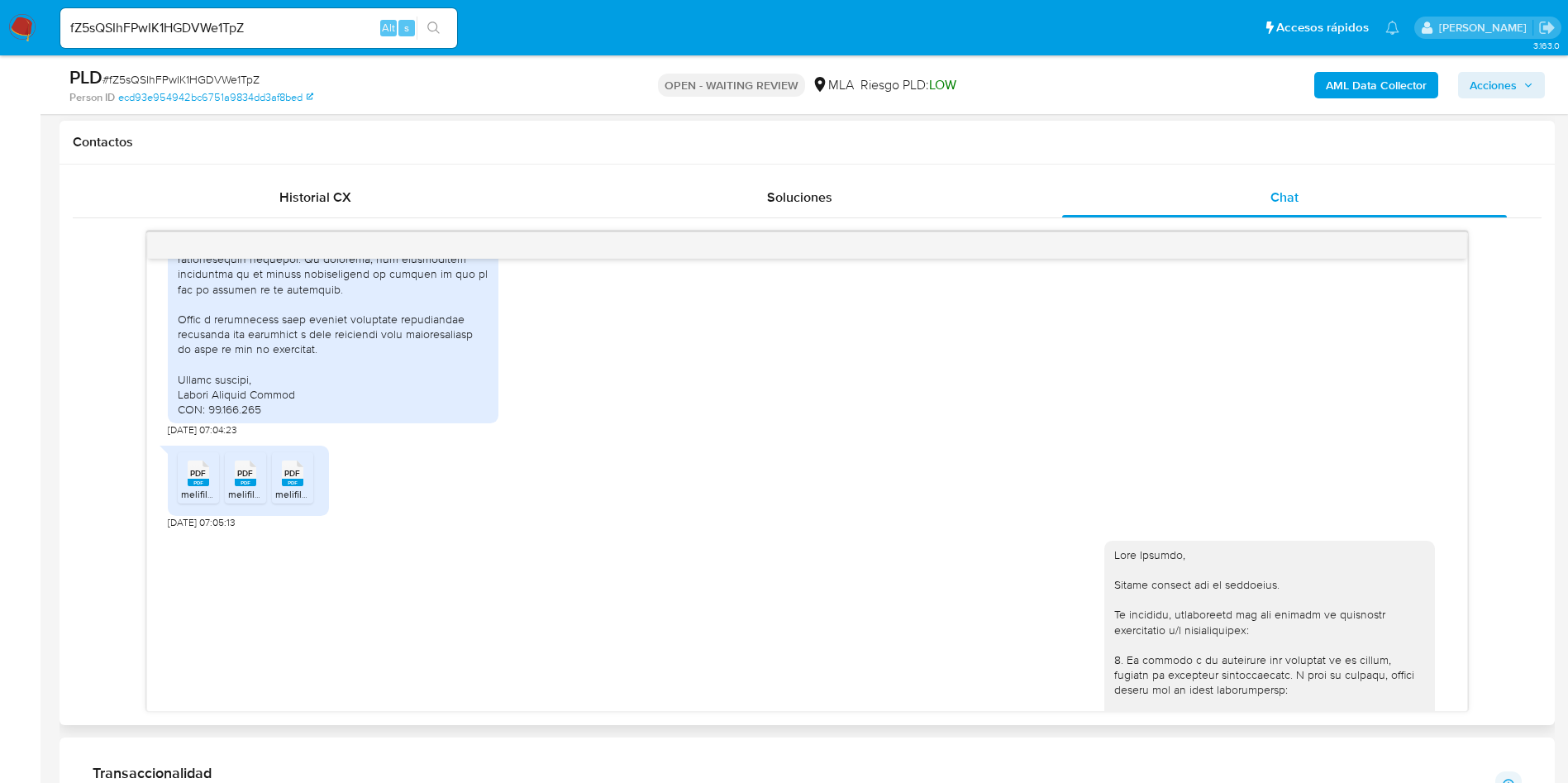
click at [198, 479] on span "PDF" at bounding box center [198, 473] width 15 height 11
click at [244, 479] on span "PDF" at bounding box center [245, 473] width 15 height 11
click at [291, 479] on span "PDF" at bounding box center [292, 473] width 15 height 11
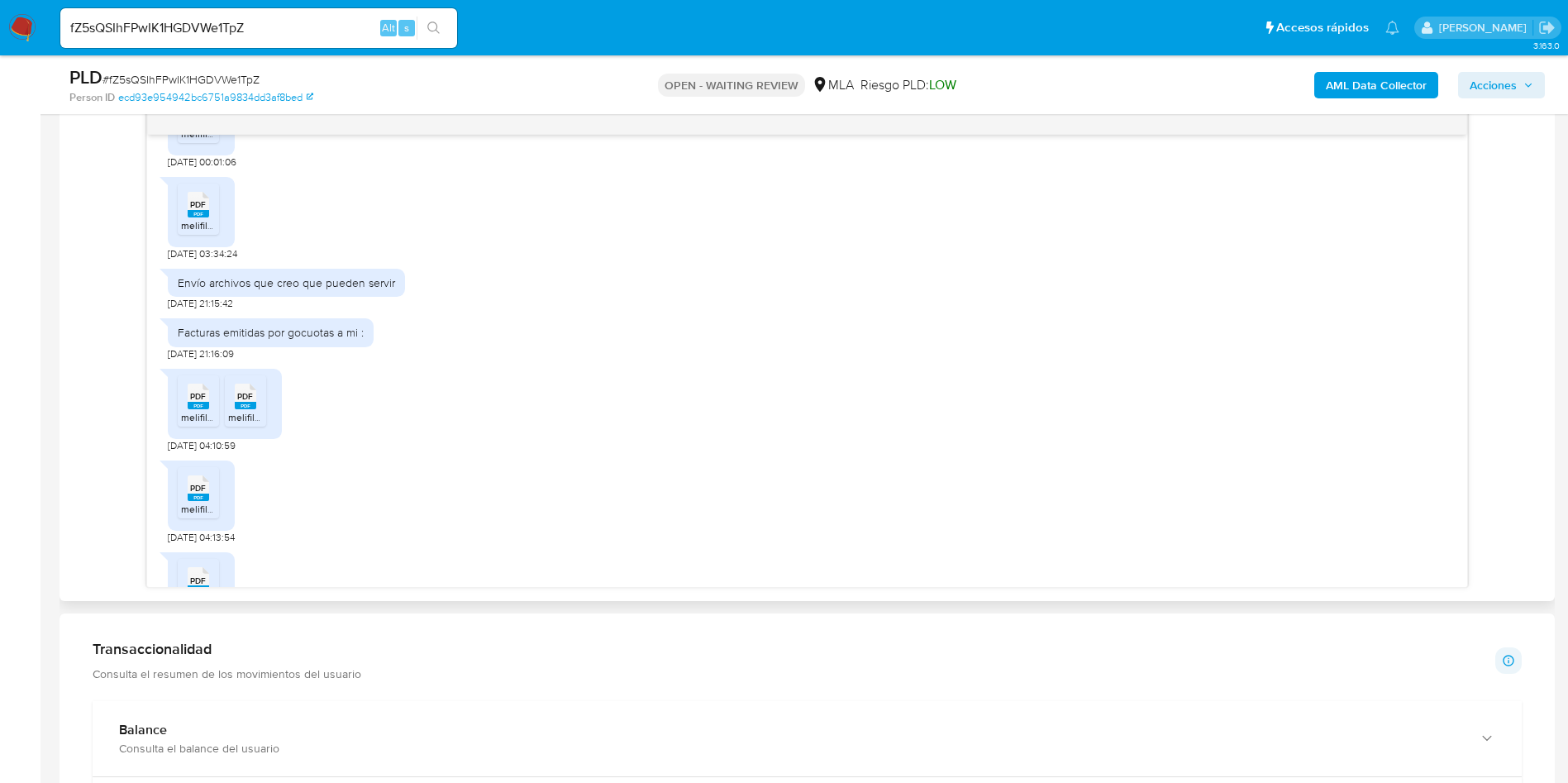
scroll to position [4274, 0]
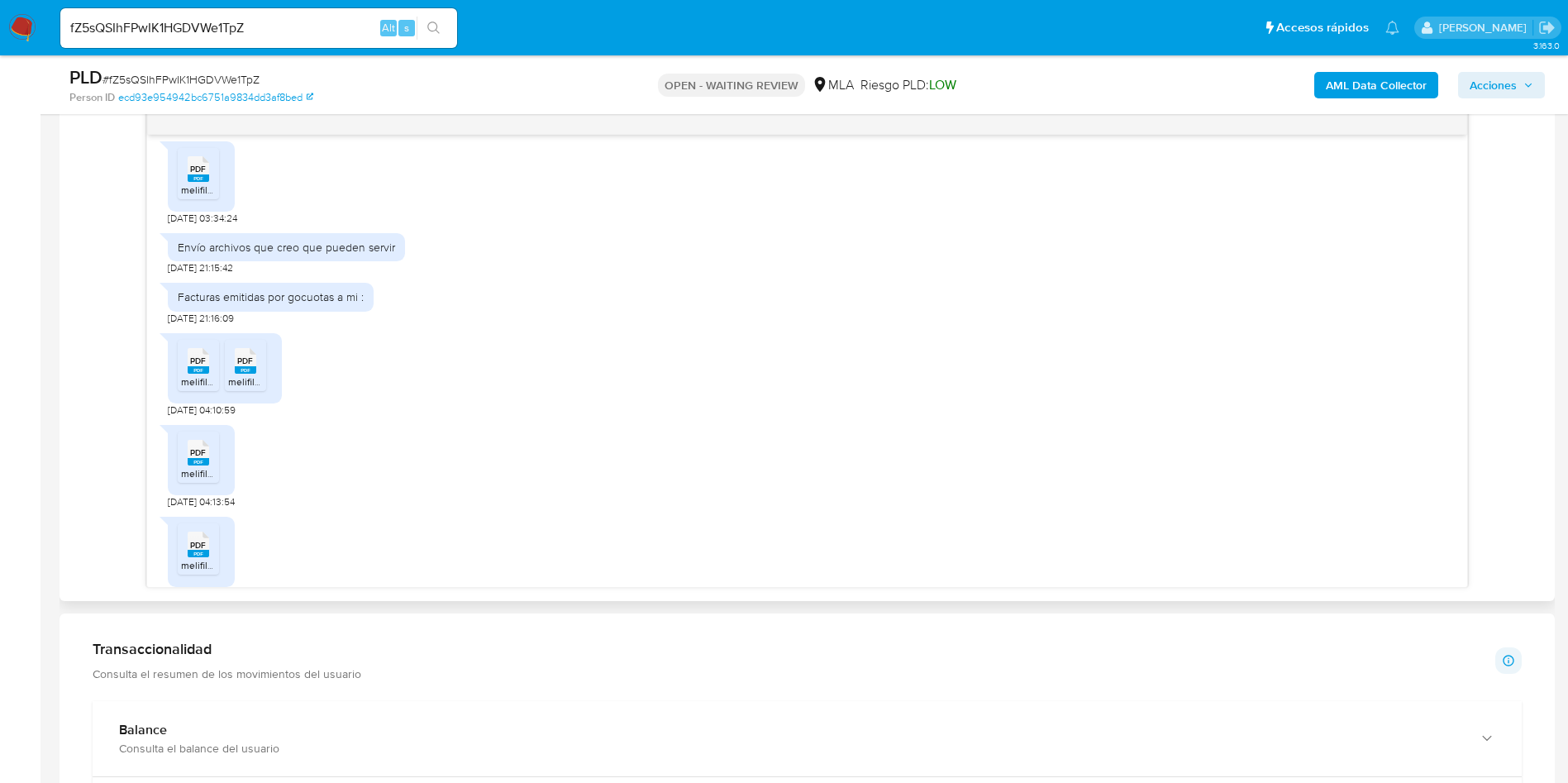
click at [194, 389] on span "melifile4711666037456595413.pdf" at bounding box center [256, 381] width 149 height 14
click at [239, 373] on rect at bounding box center [245, 370] width 21 height 8
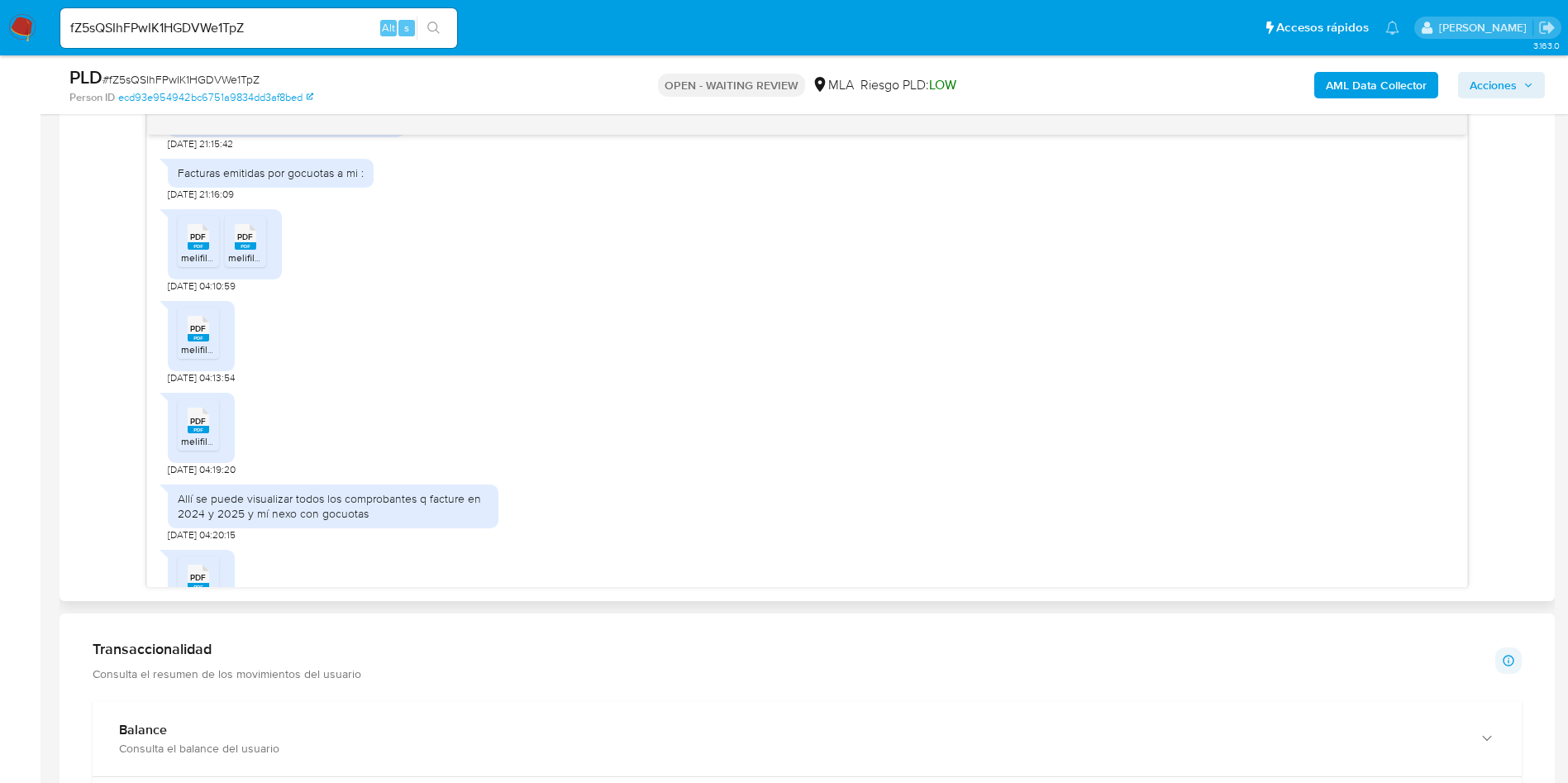
click at [203, 334] on span "PDF" at bounding box center [198, 329] width 15 height 11
click at [203, 434] on div "PDF PDF" at bounding box center [198, 419] width 34 height 33
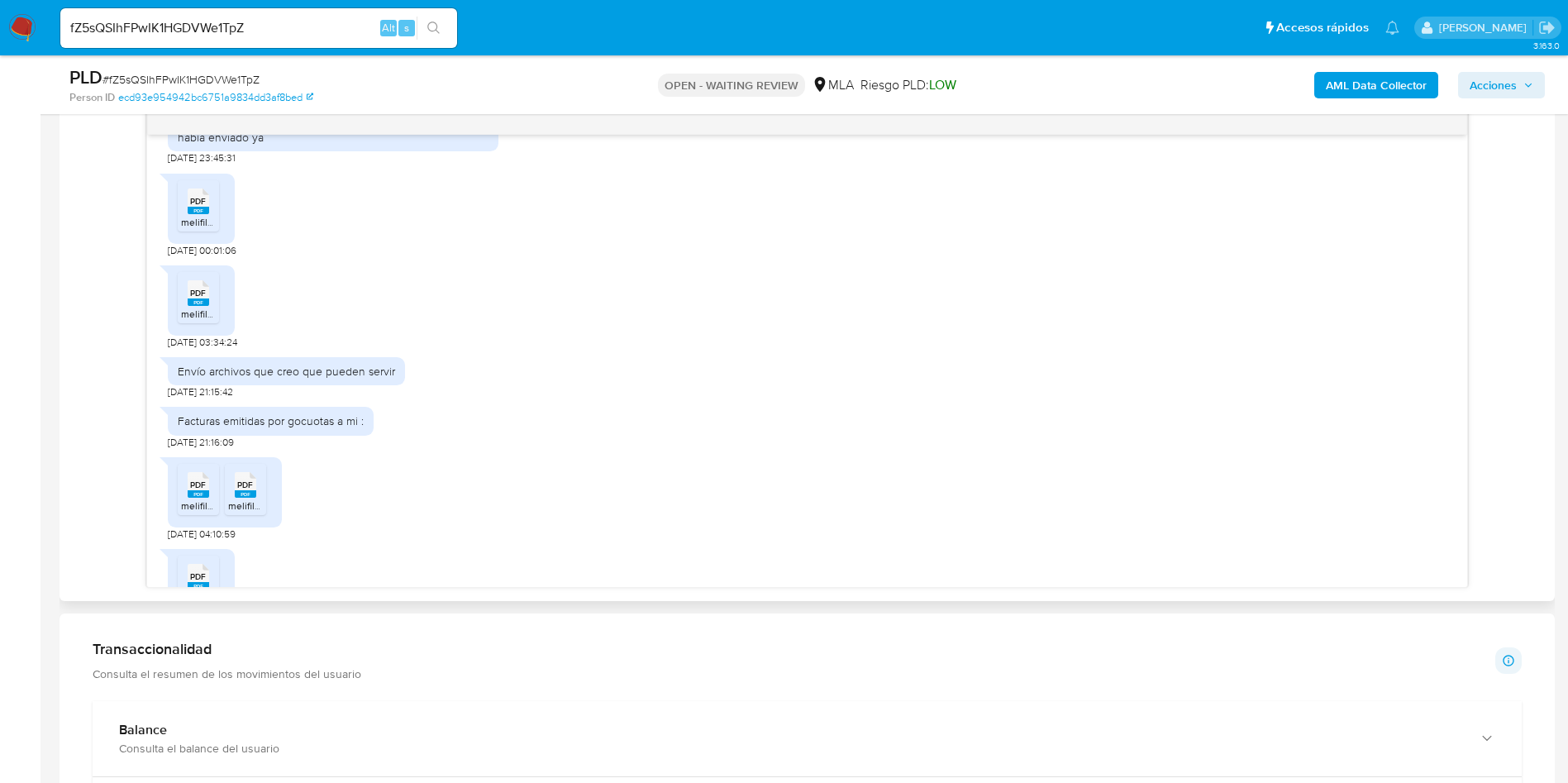
click at [202, 306] on rect at bounding box center [198, 302] width 21 height 8
click at [209, 215] on div "PDF PDF" at bounding box center [198, 200] width 34 height 33
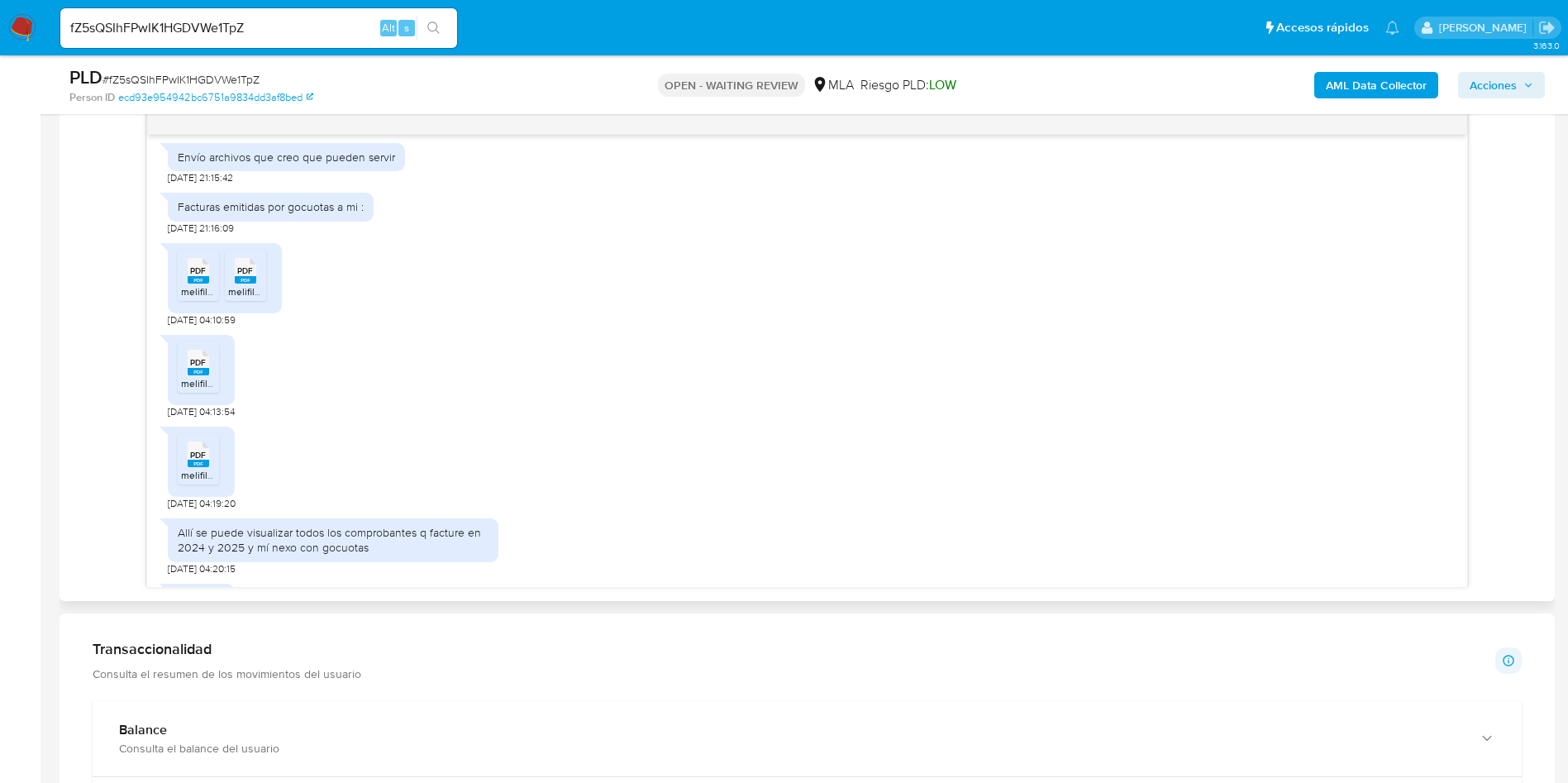
scroll to position [4398, 0]
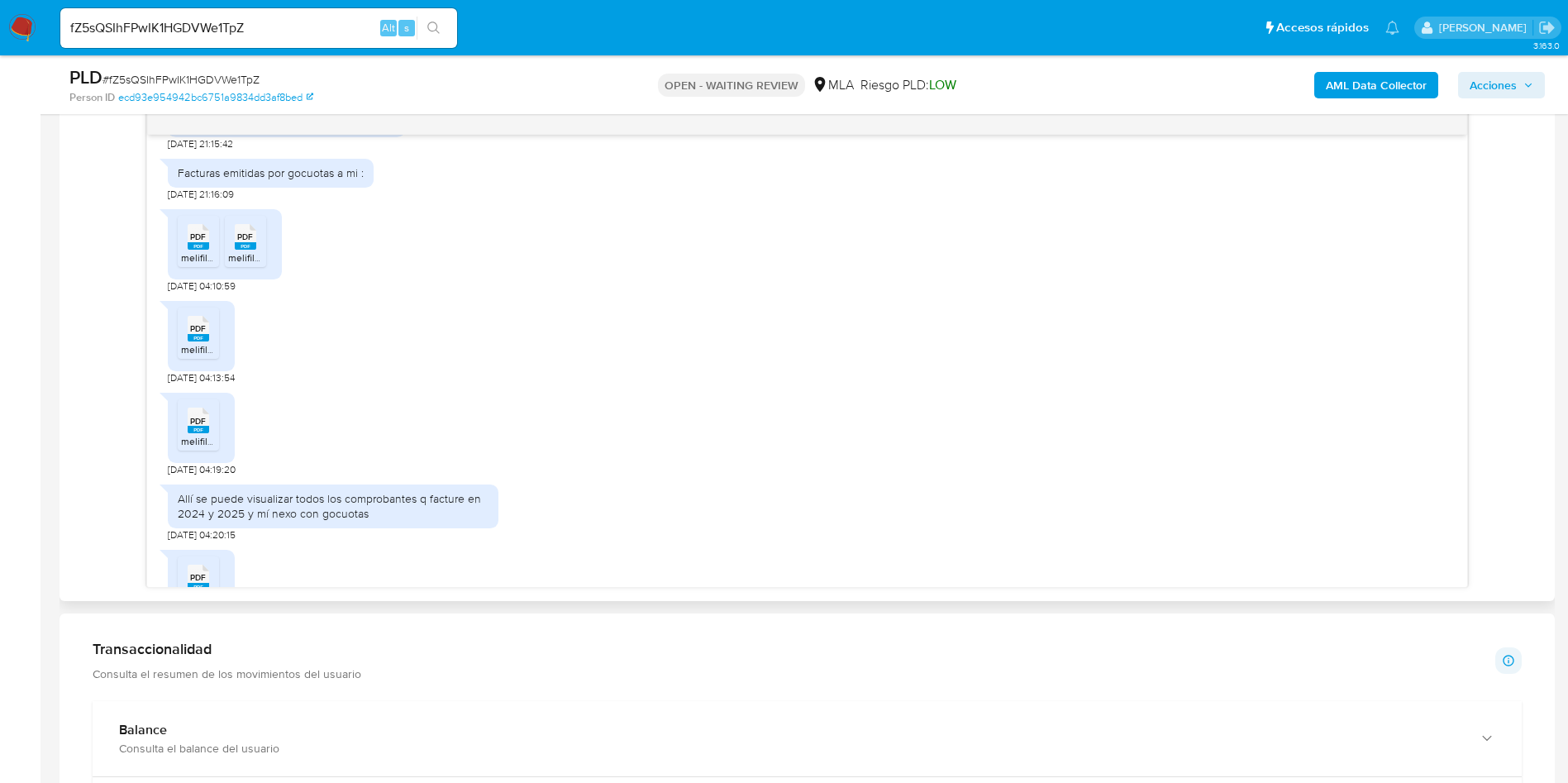
click at [214, 435] on div "PDF PDF" at bounding box center [198, 419] width 34 height 33
click at [194, 356] on span "melifile4894917601000022490.pdf" at bounding box center [257, 349] width 153 height 14
click at [169, 80] on span "# fZ5sQSIhFPwIK1HGDVWe1TpZ" at bounding box center [180, 79] width 157 height 16
copy span "fZ5sQSIhFPwIK1HGDVWe1TpZ"
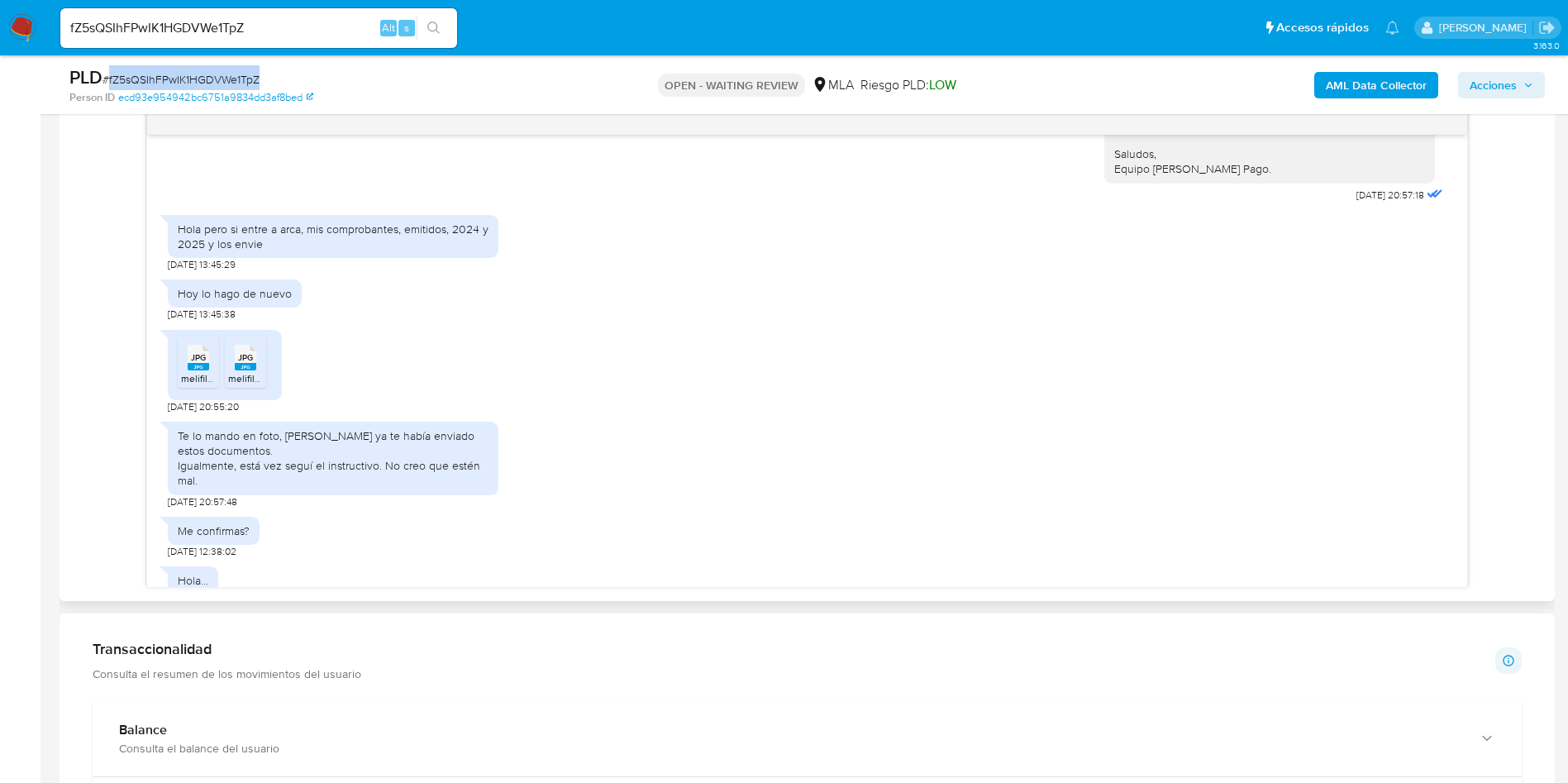
scroll to position [5638, 0]
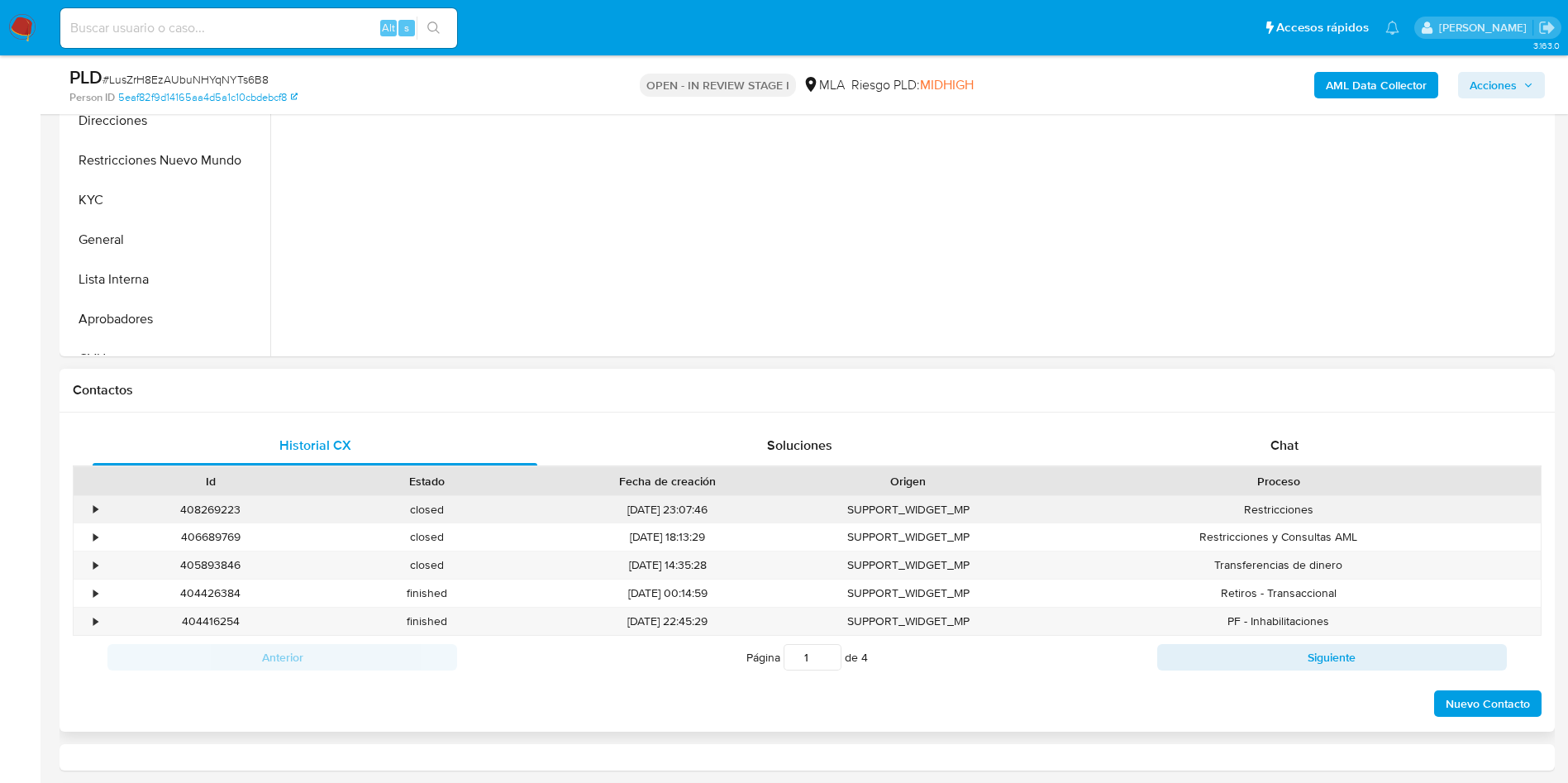
select select "10"
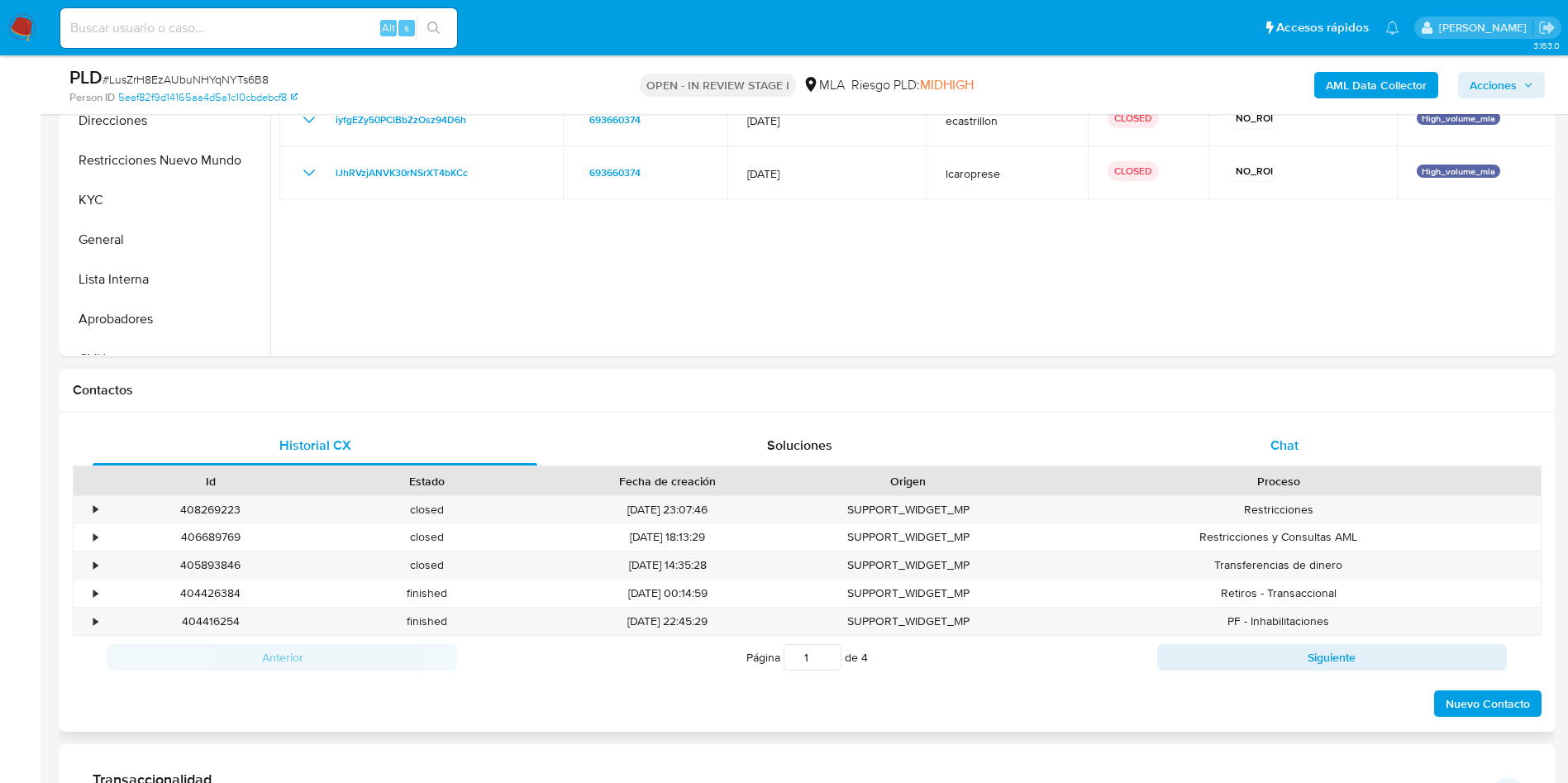
click at [1273, 443] on span "Chat" at bounding box center [1284, 446] width 28 height 19
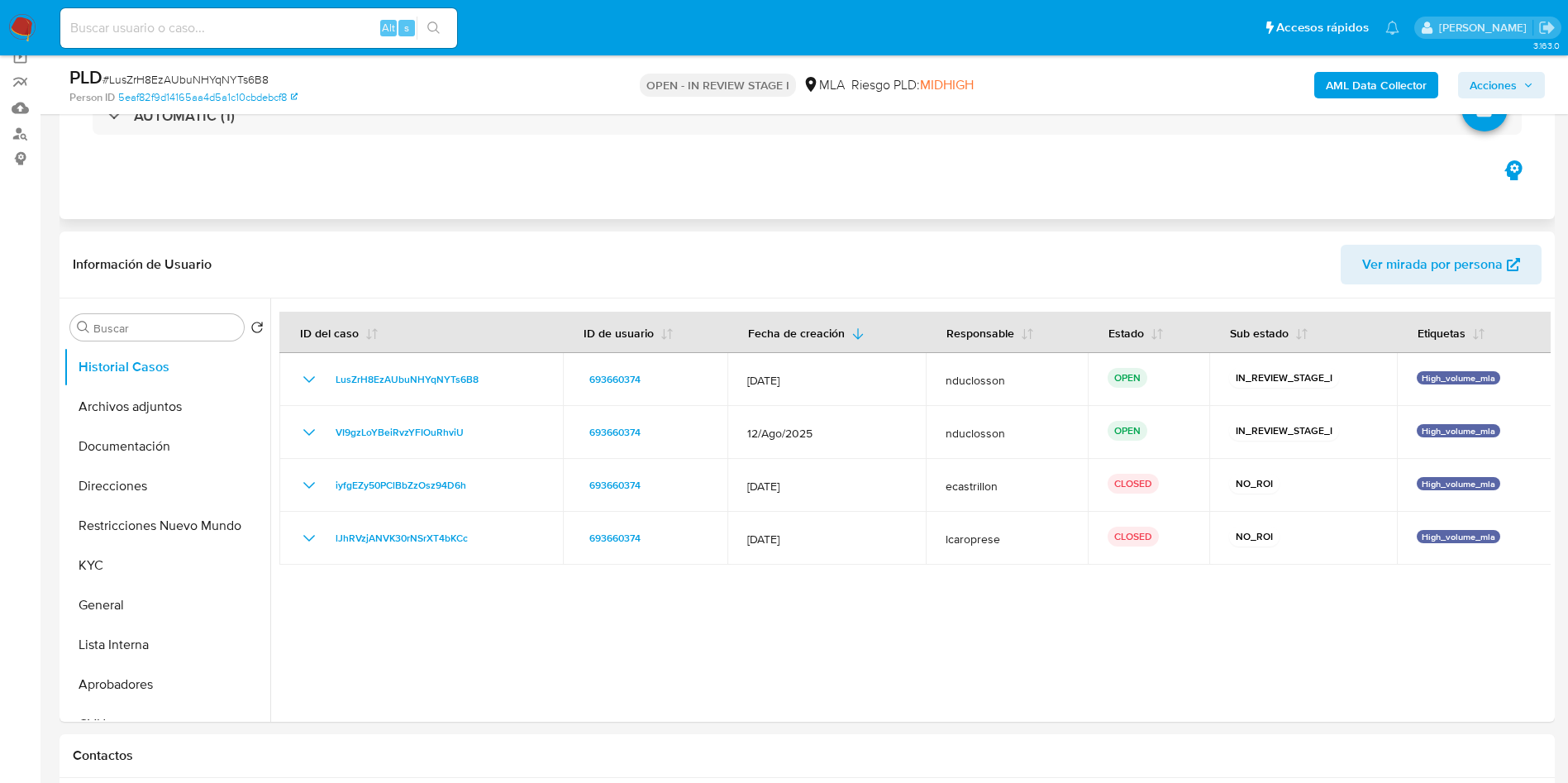
scroll to position [372, 0]
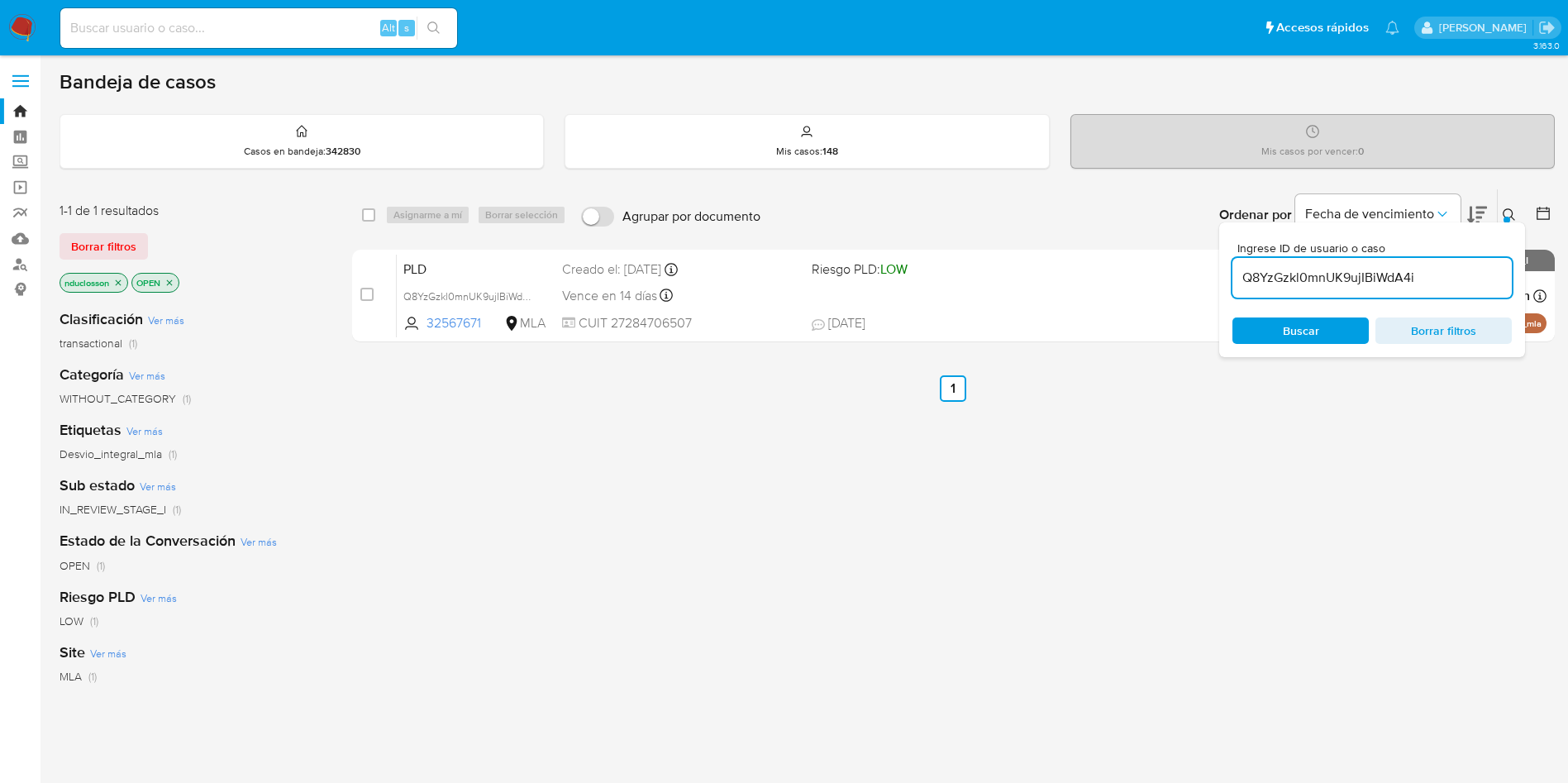
click at [1319, 281] on input "Q8YzGzkl0mnUK9ujIBiWdA4i" at bounding box center [1372, 277] width 280 height 21
type input "fZ5sQSIhFPwIK1HGDVWe1TpZ"
click at [1291, 327] on span "Buscar" at bounding box center [1301, 331] width 36 height 27
click at [368, 214] on input "checkbox" at bounding box center [368, 215] width 13 height 13
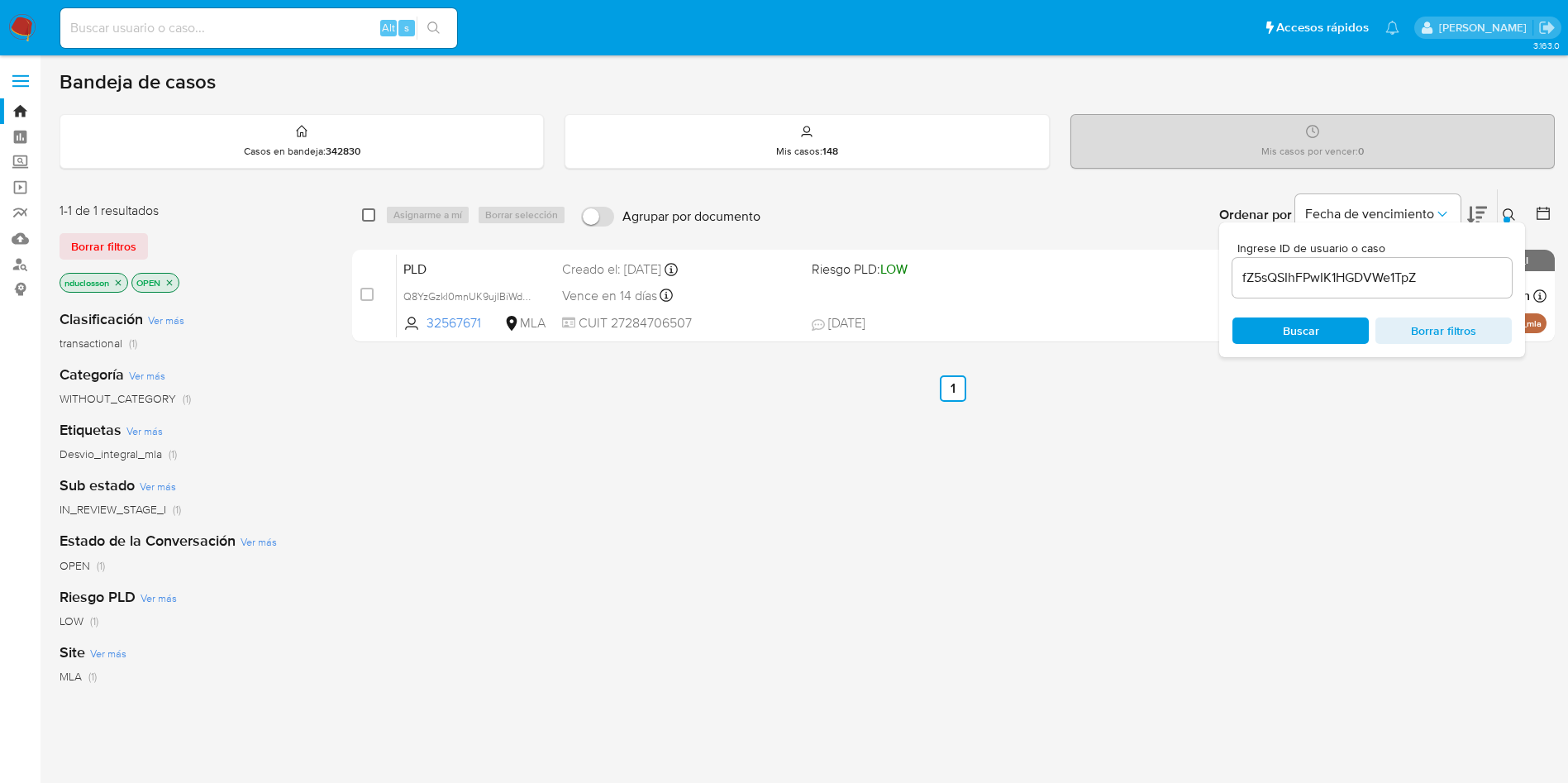
checkbox input "true"
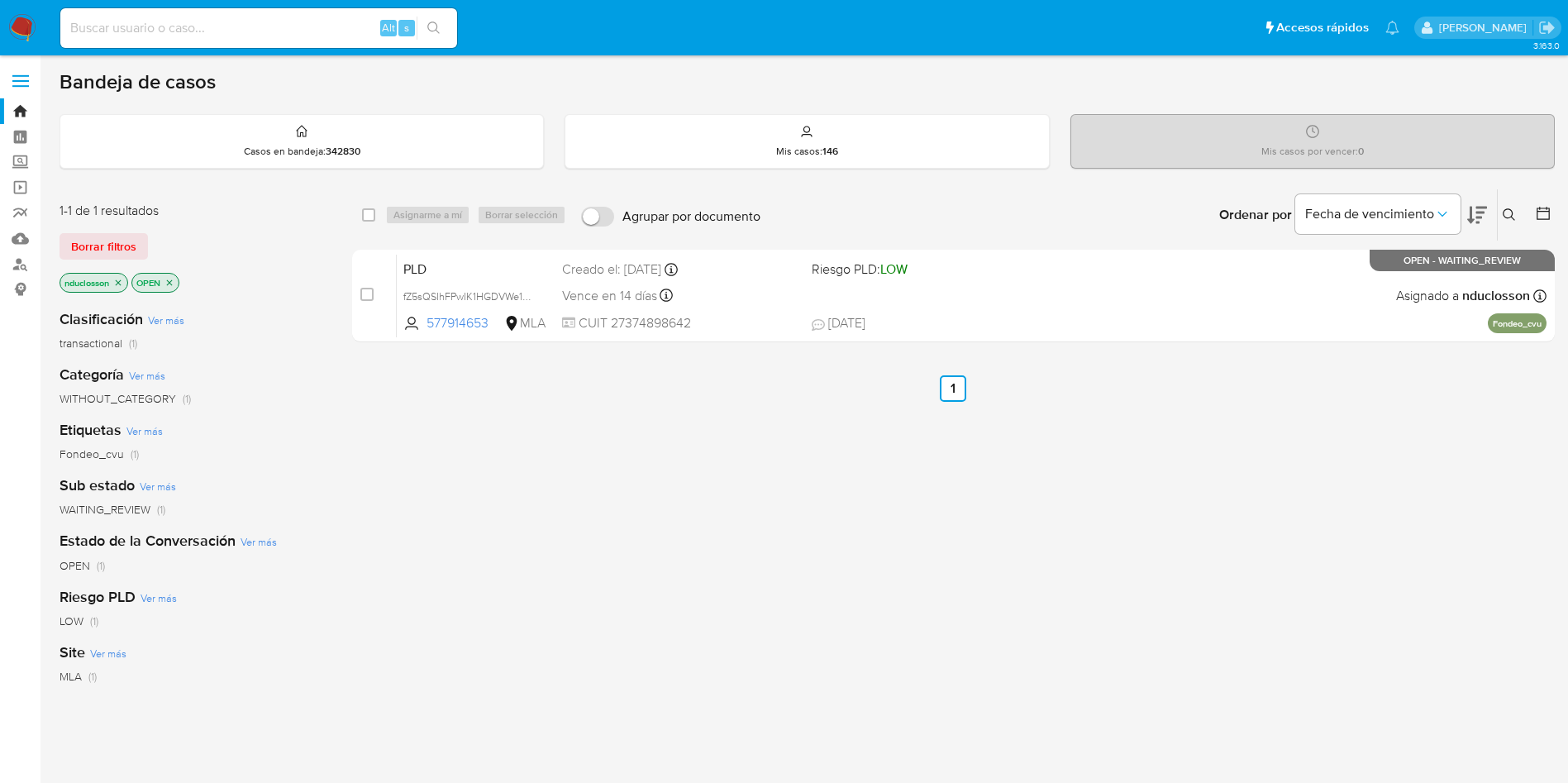
click at [1506, 214] on icon at bounding box center [1509, 215] width 13 height 13
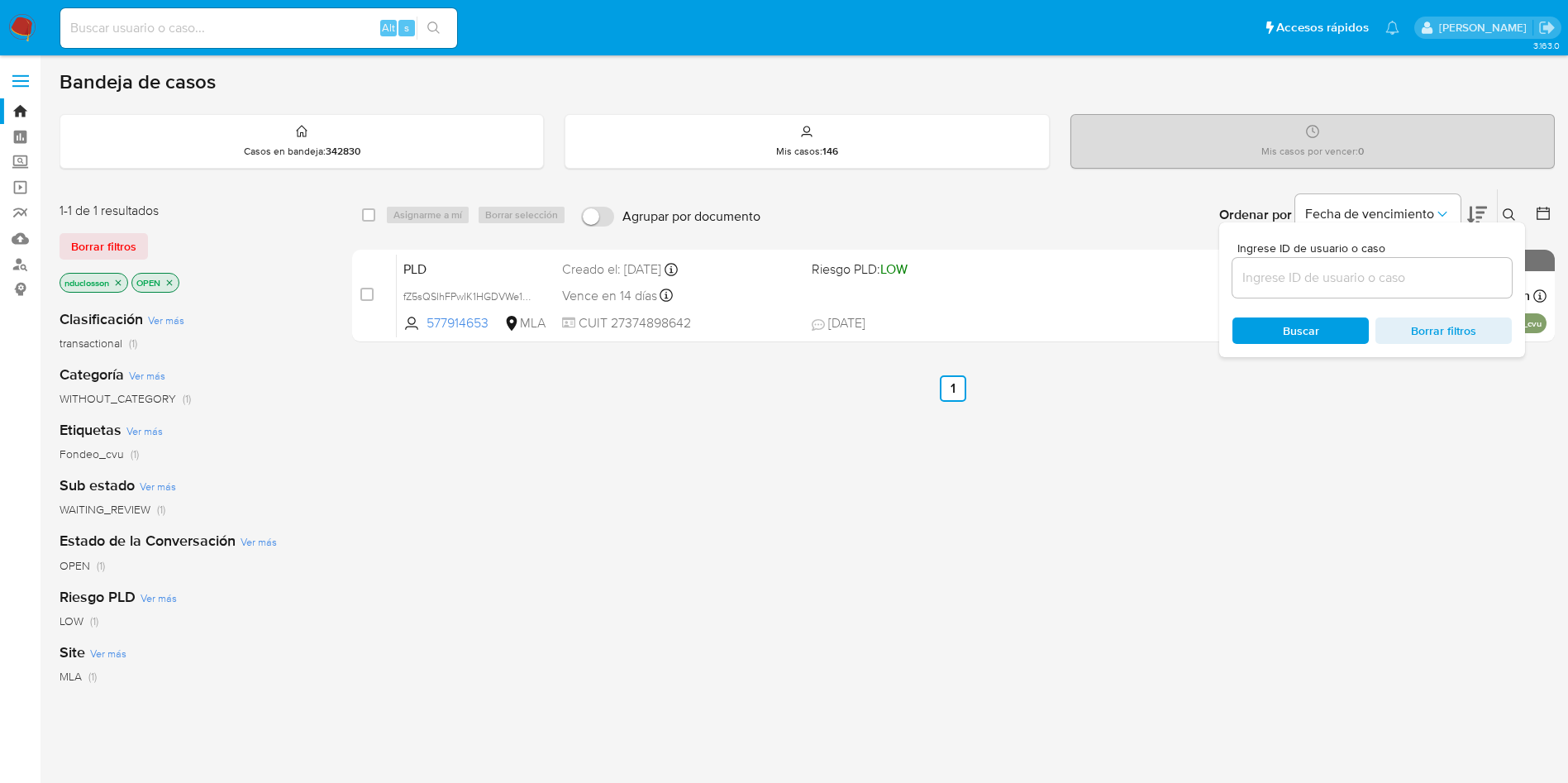
click at [1395, 284] on input at bounding box center [1372, 277] width 280 height 21
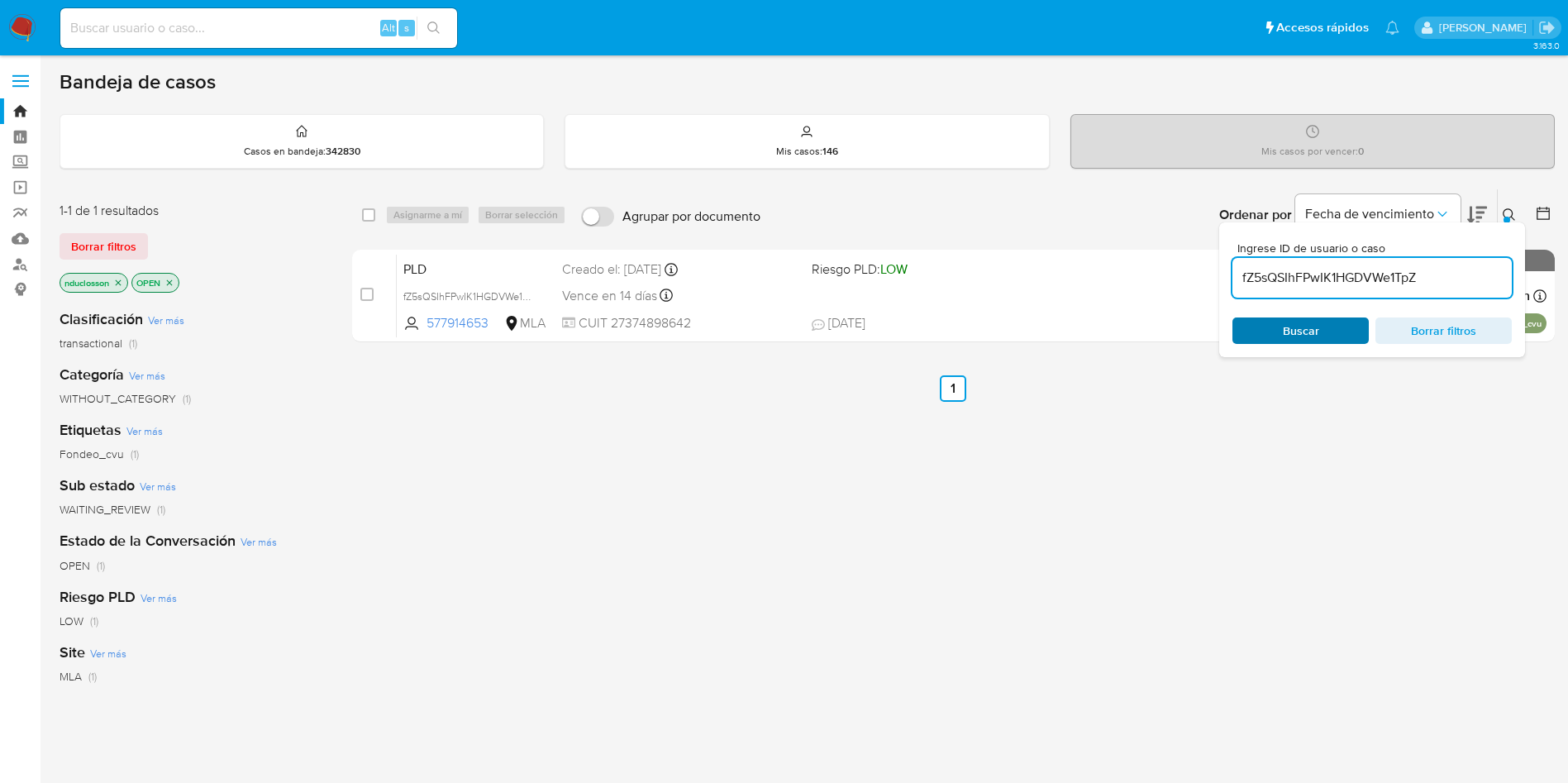
type input "fZ5sQSIhFPwIK1HGDVWe1TpZ"
click at [1304, 319] on div "Buscar Borrar filtros" at bounding box center [1372, 331] width 280 height 27
click at [1133, 380] on ul "Anterior 1 Siguiente" at bounding box center [953, 388] width 1202 height 27
click at [367, 212] on input "checkbox" at bounding box center [368, 215] width 13 height 13
checkbox input "true"
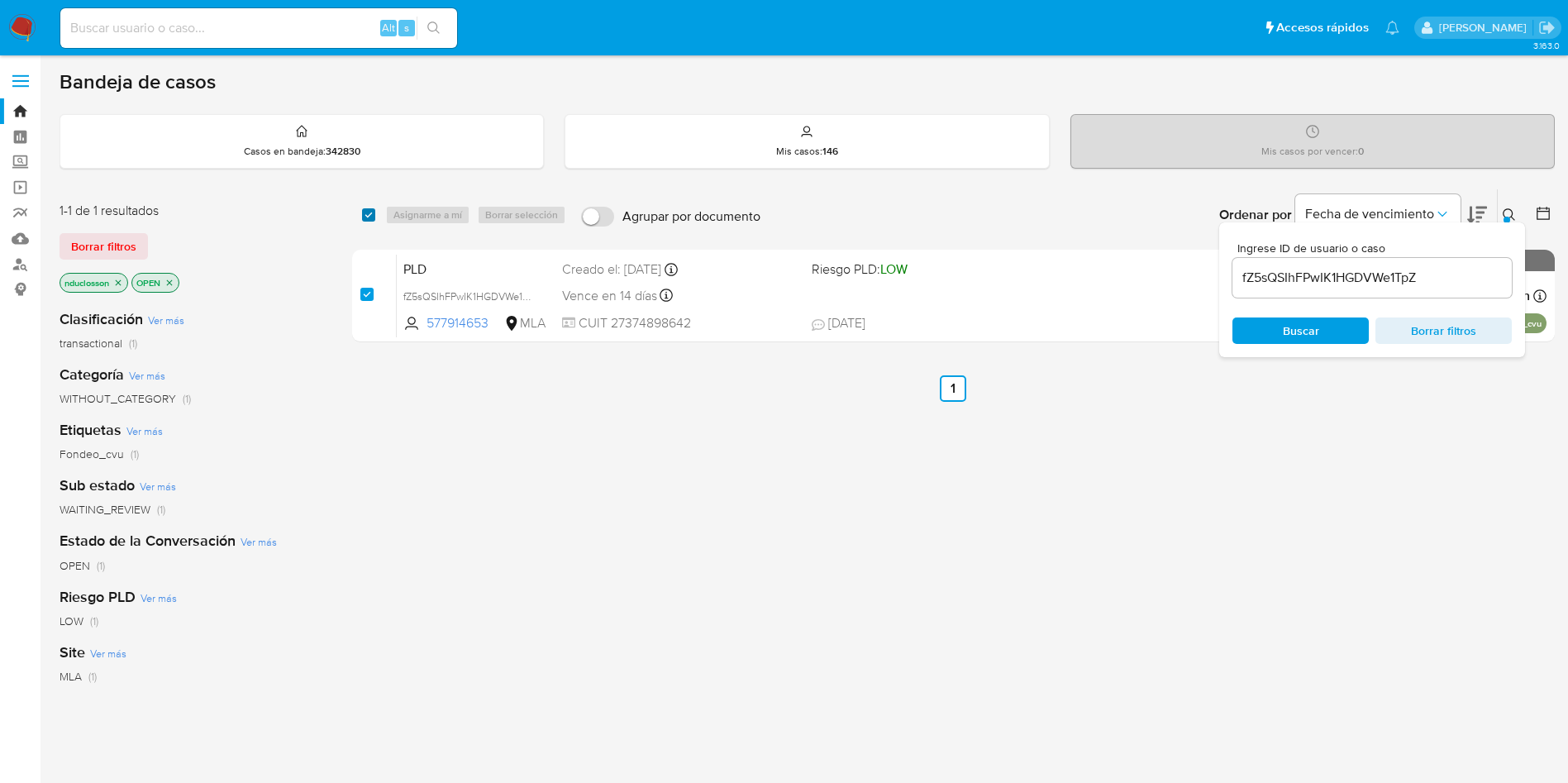
checkbox input "true"
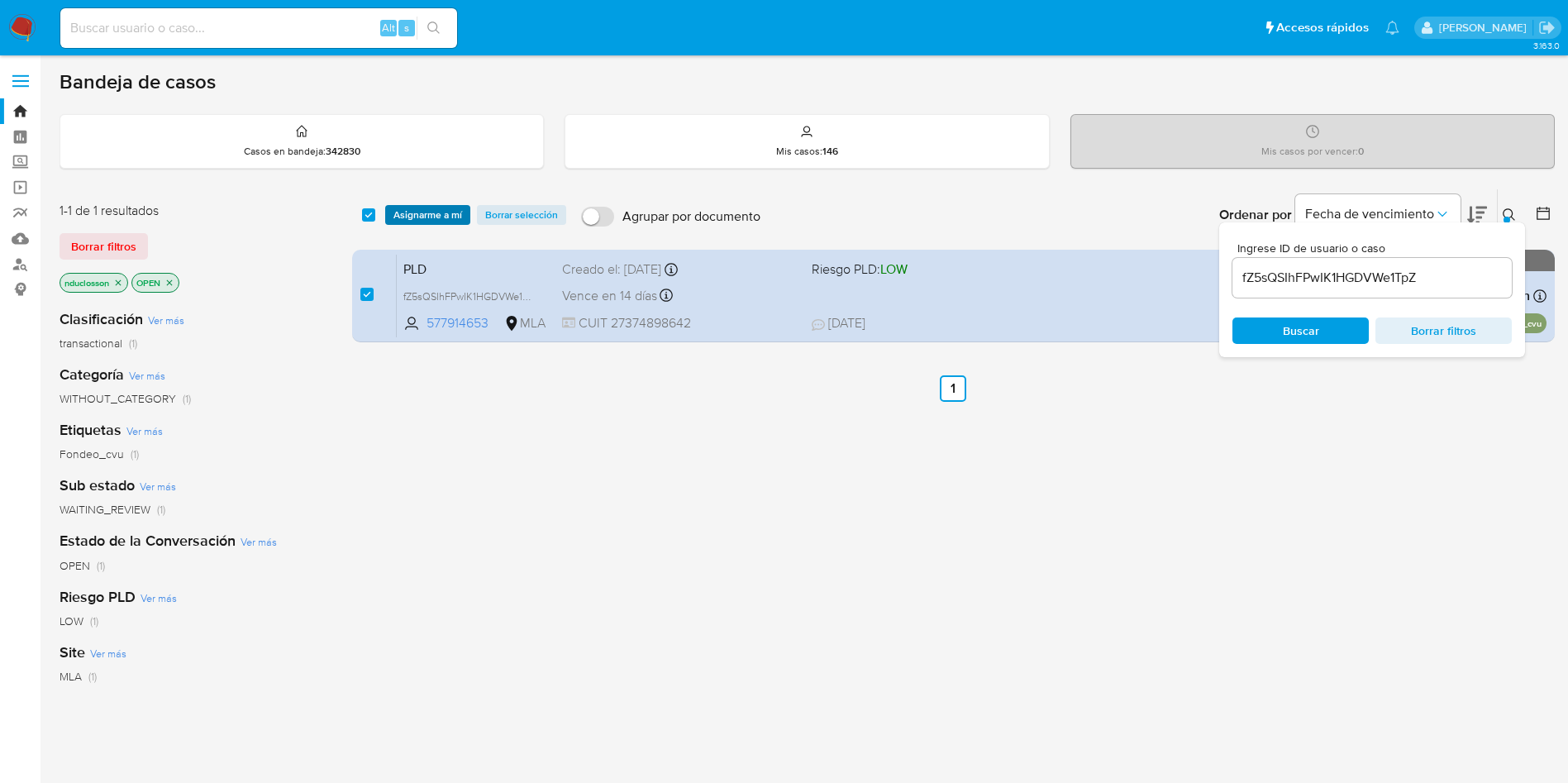
click at [427, 217] on span "Asignarme a mí" at bounding box center [427, 215] width 69 height 16
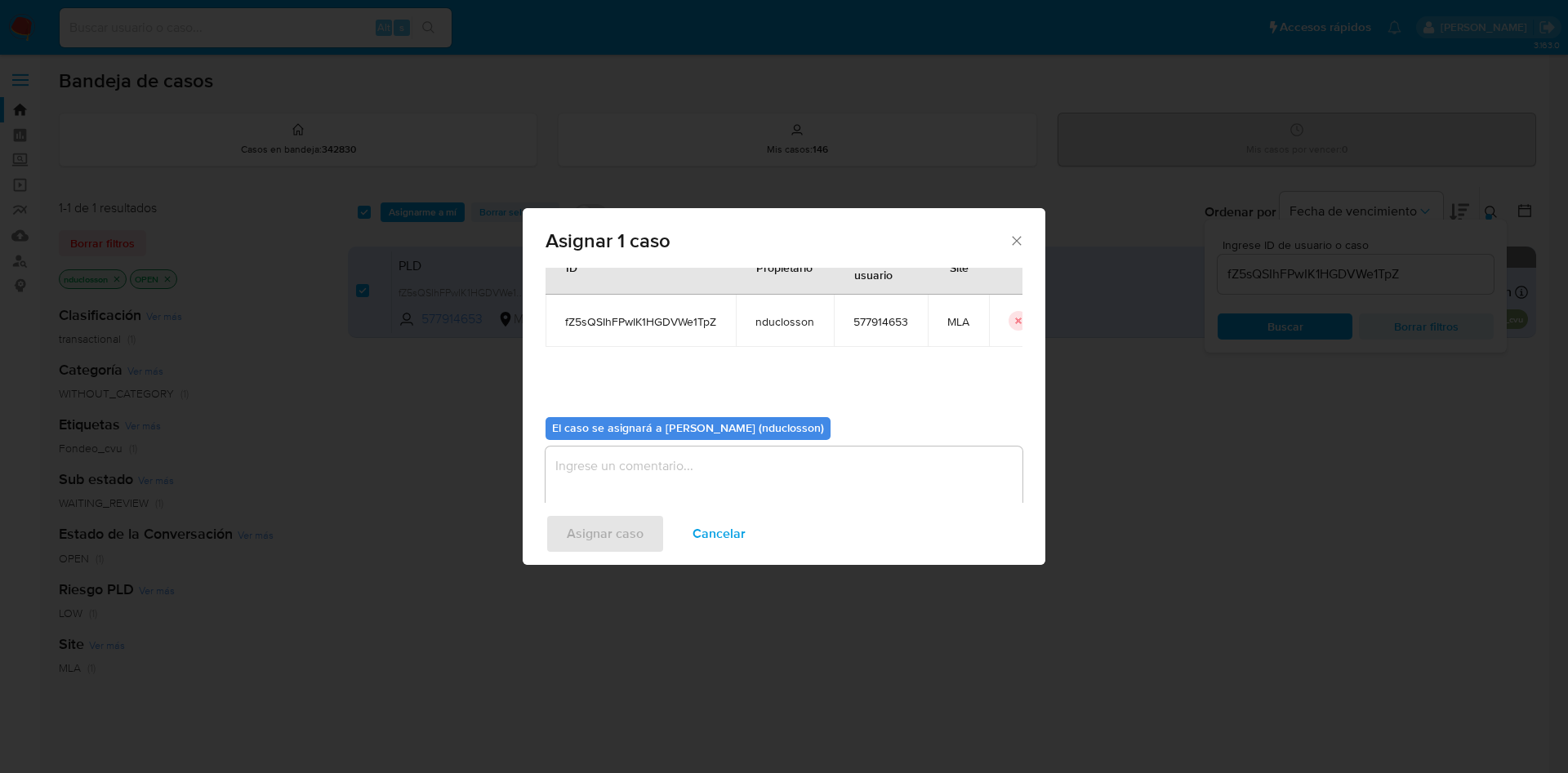
scroll to position [85, 0]
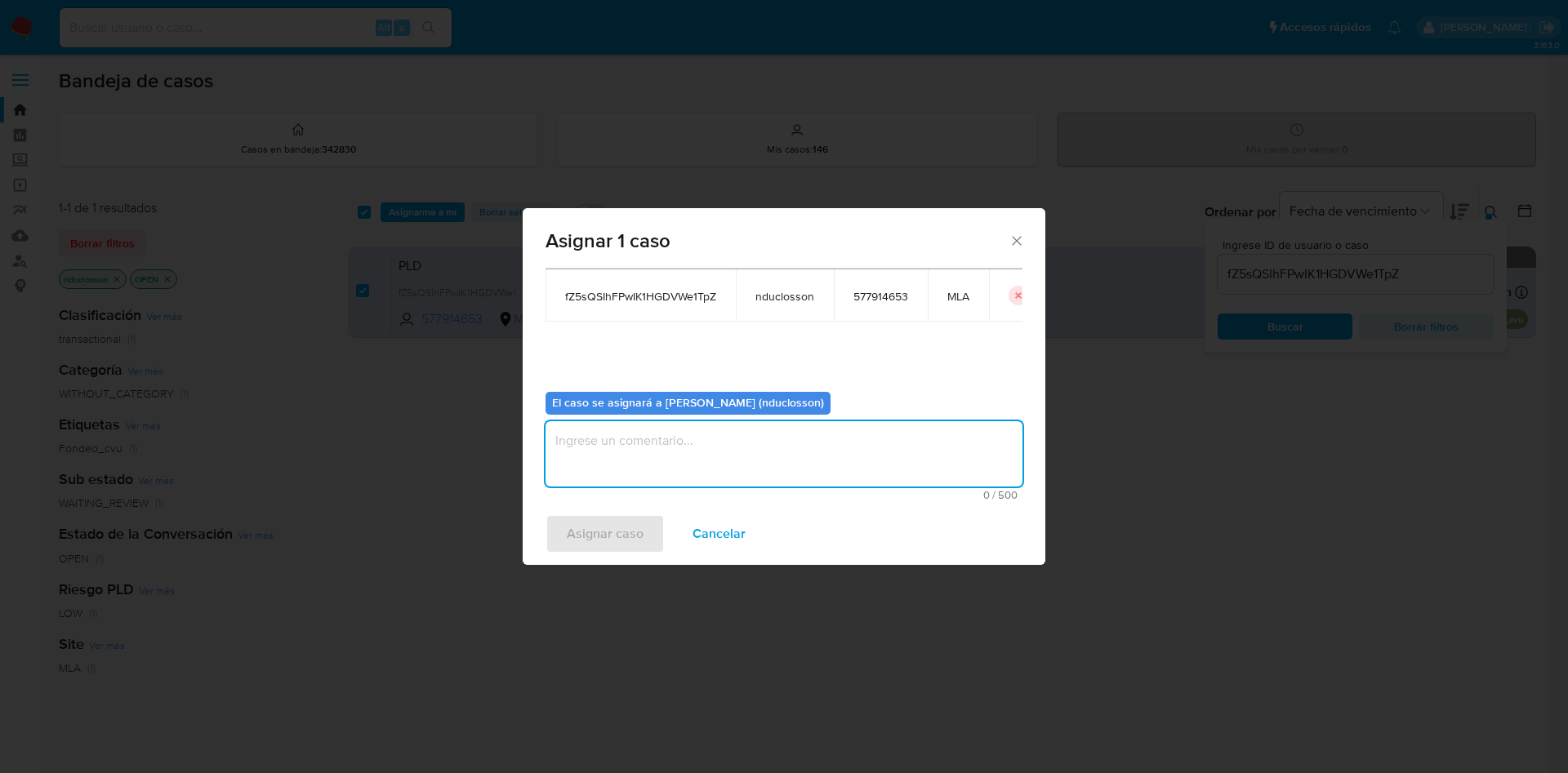
click at [621, 467] on textarea "assign-modal" at bounding box center [784, 453] width 477 height 65
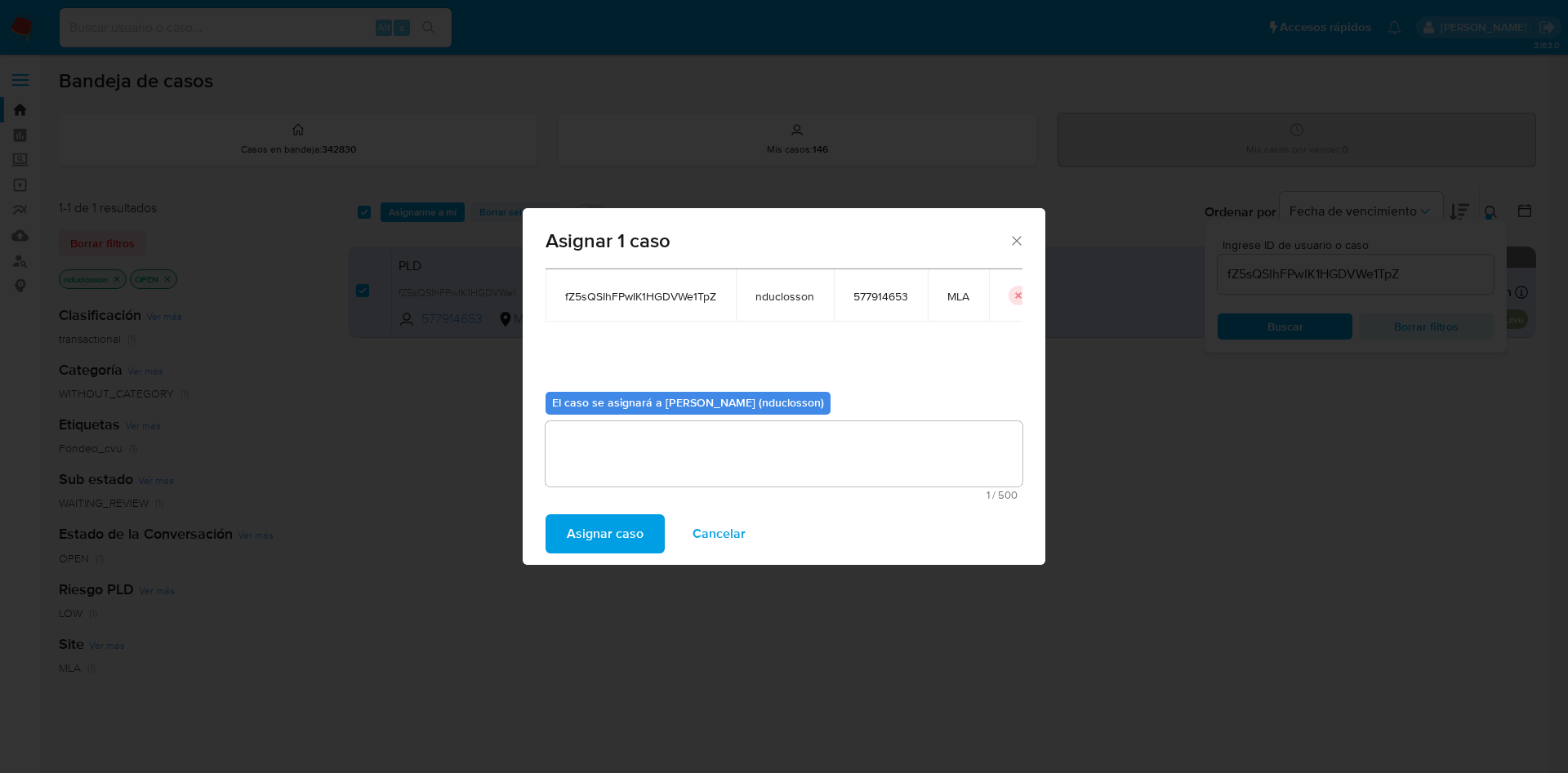
click at [616, 519] on span "Asignar caso" at bounding box center [605, 534] width 77 height 36
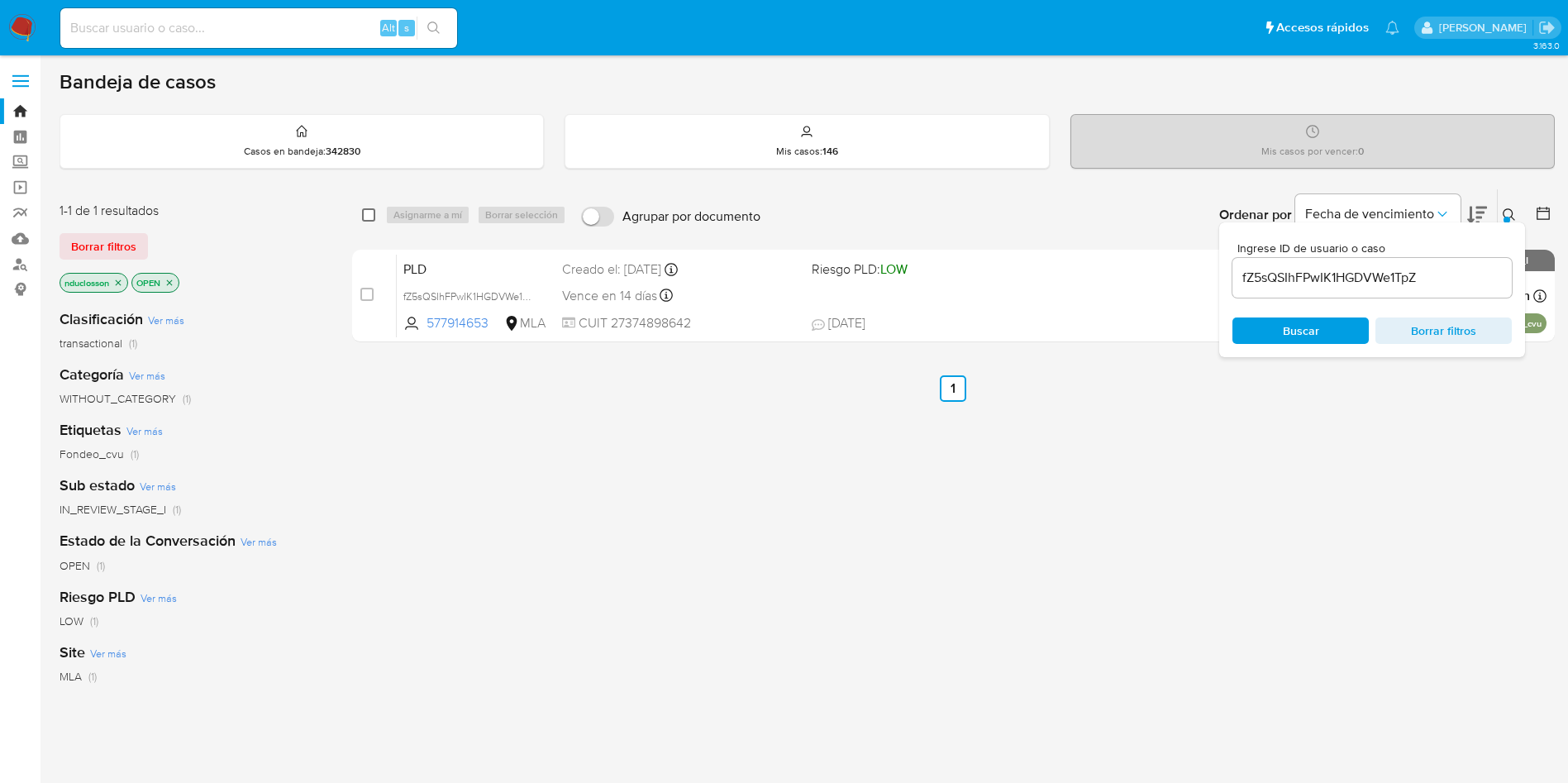
click at [368, 212] on input "checkbox" at bounding box center [368, 215] width 13 height 13
checkbox input "true"
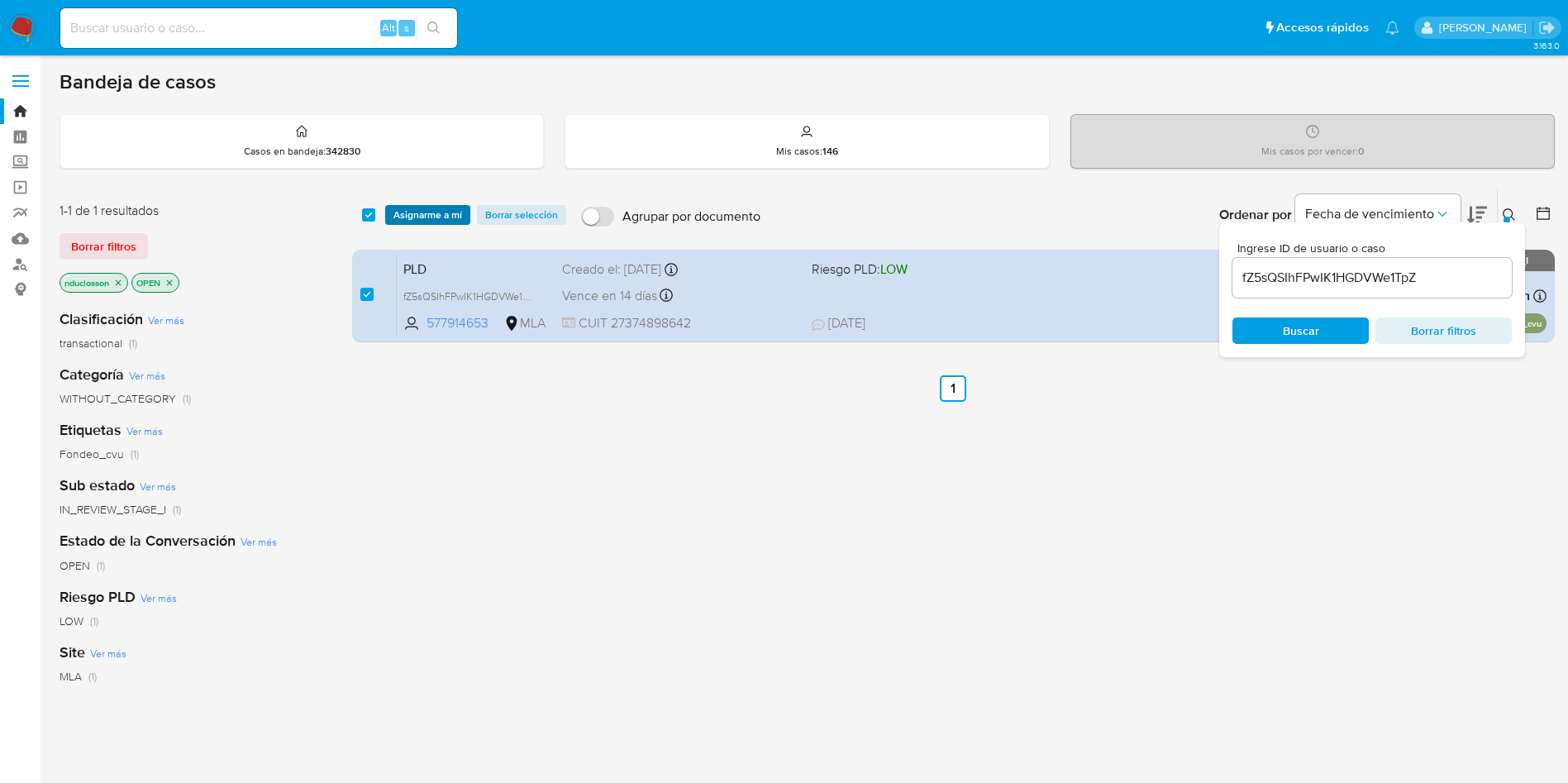
click at [398, 215] on span "Asignarme a mí" at bounding box center [427, 215] width 69 height 16
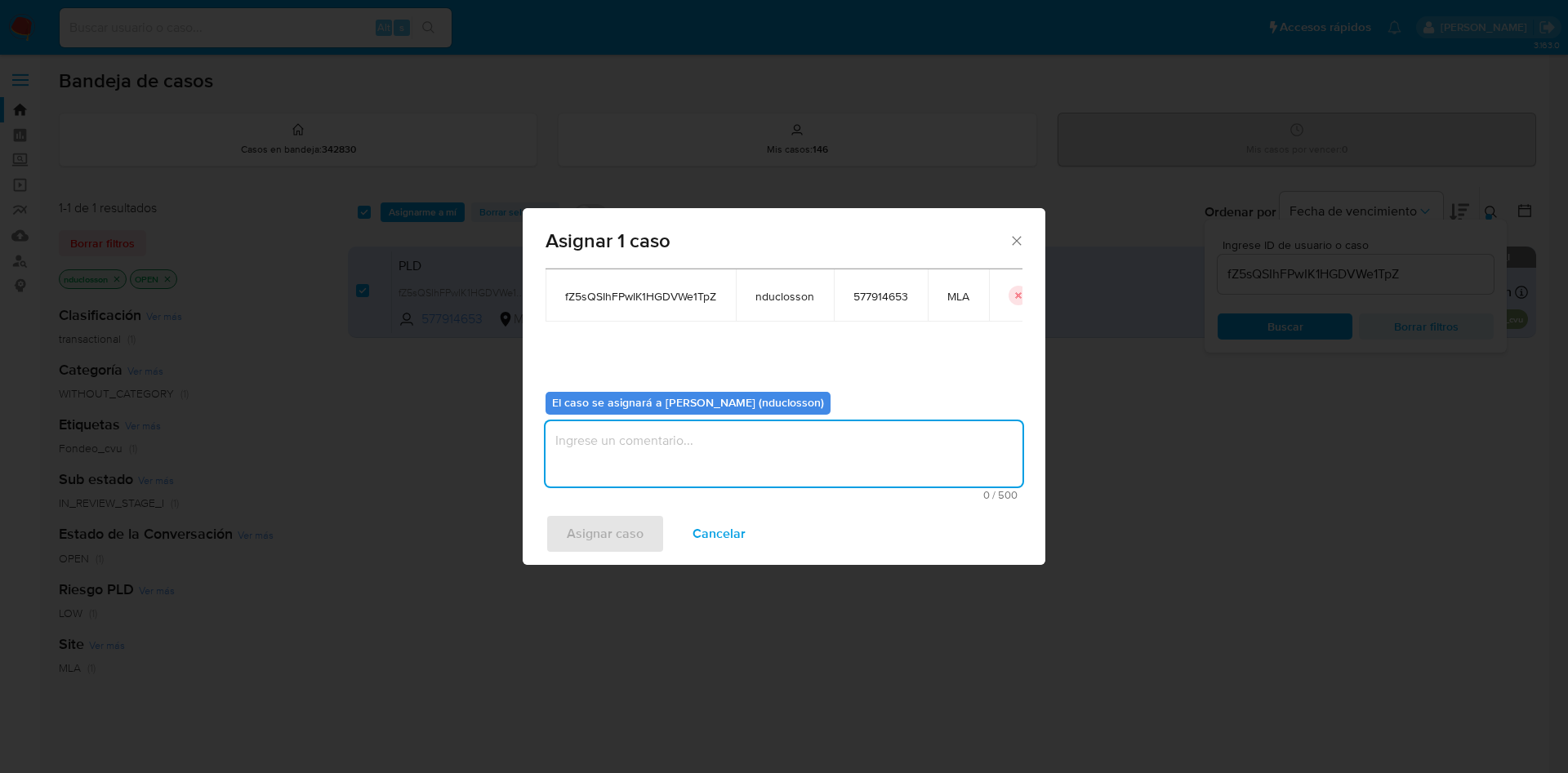
click at [600, 470] on textarea "assign-modal" at bounding box center [784, 453] width 477 height 65
click at [625, 530] on span "Asignar caso" at bounding box center [605, 534] width 77 height 36
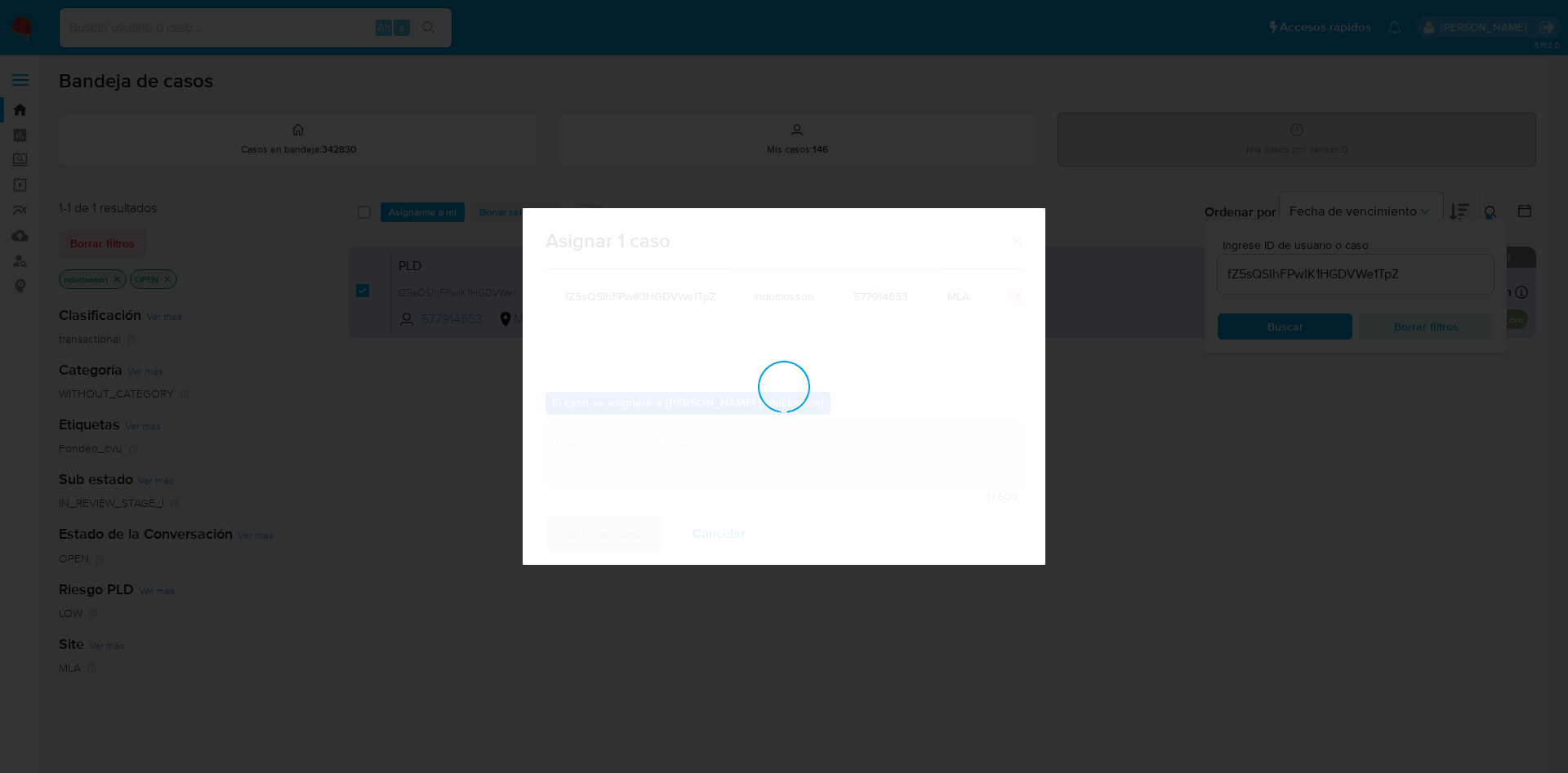
checkbox input "false"
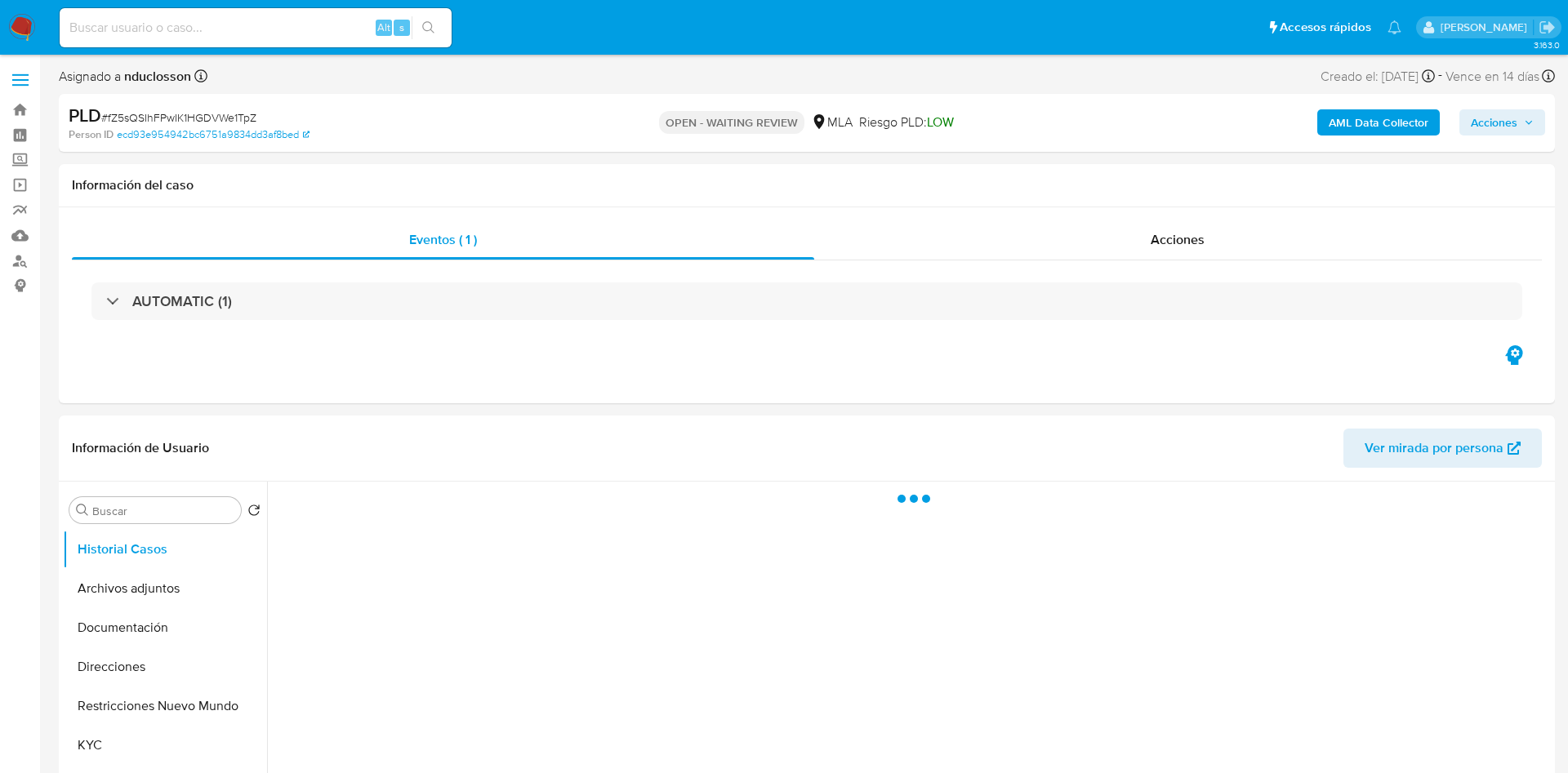
select select "10"
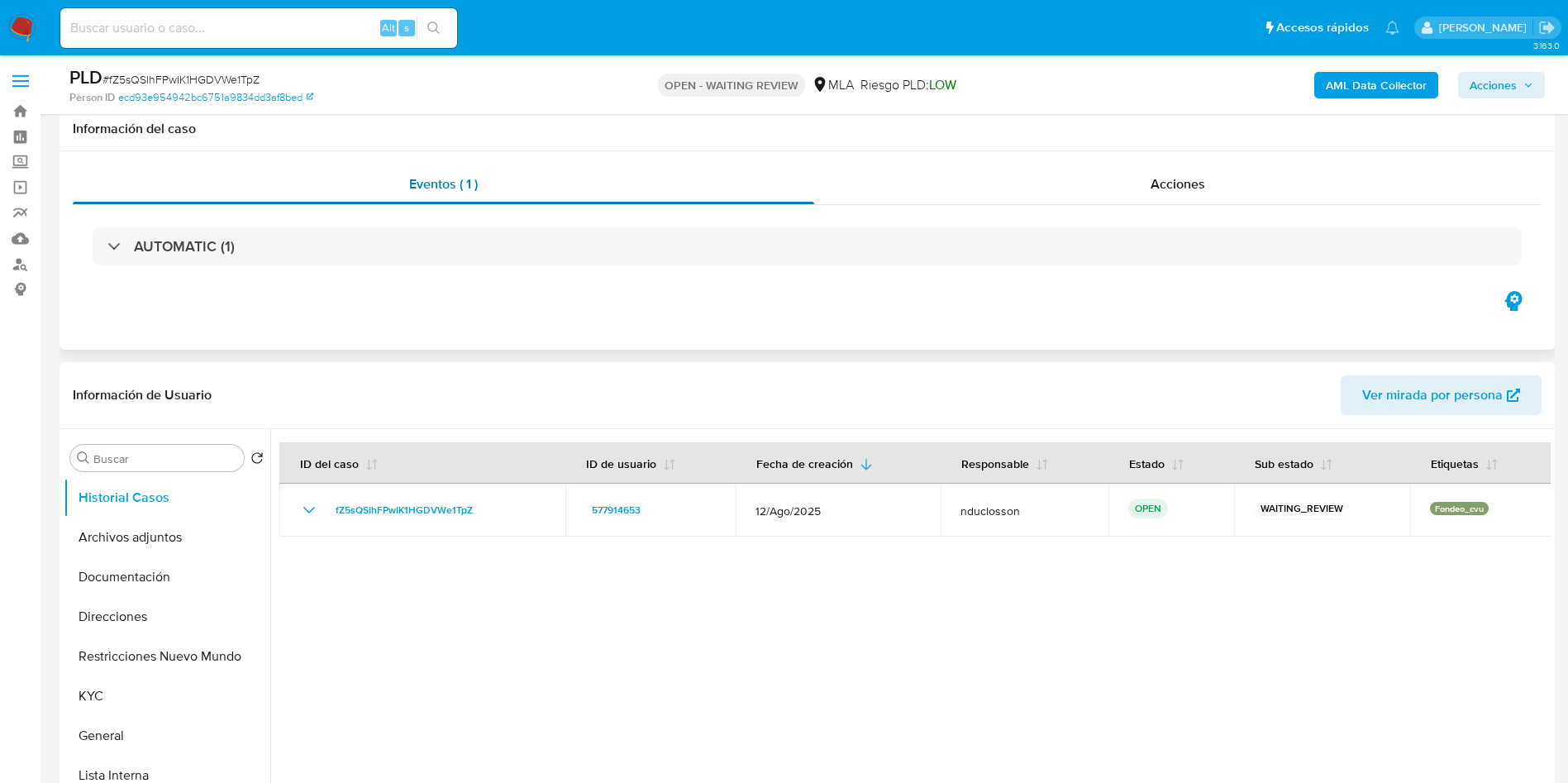
scroll to position [372, 0]
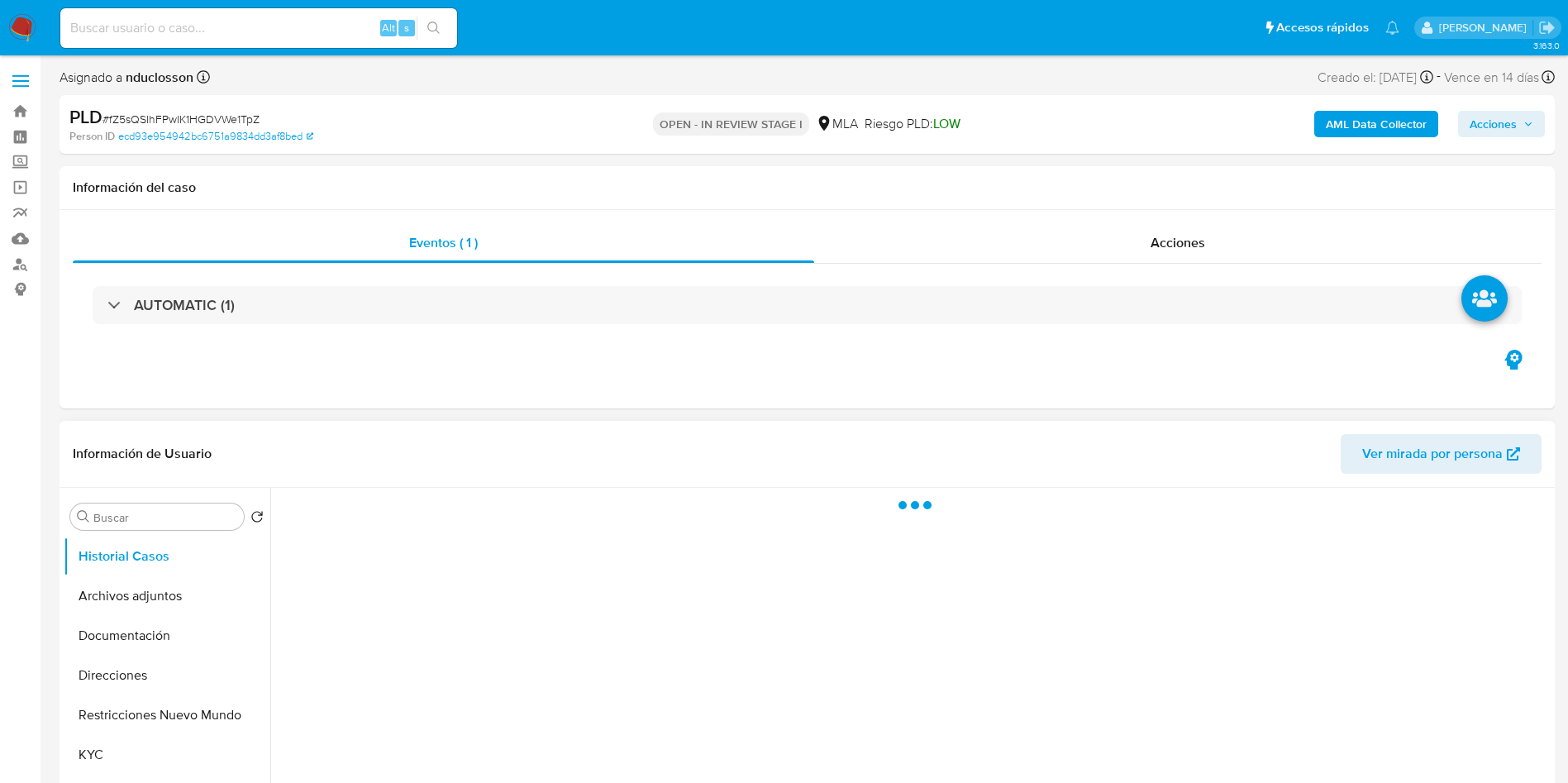
select select "10"
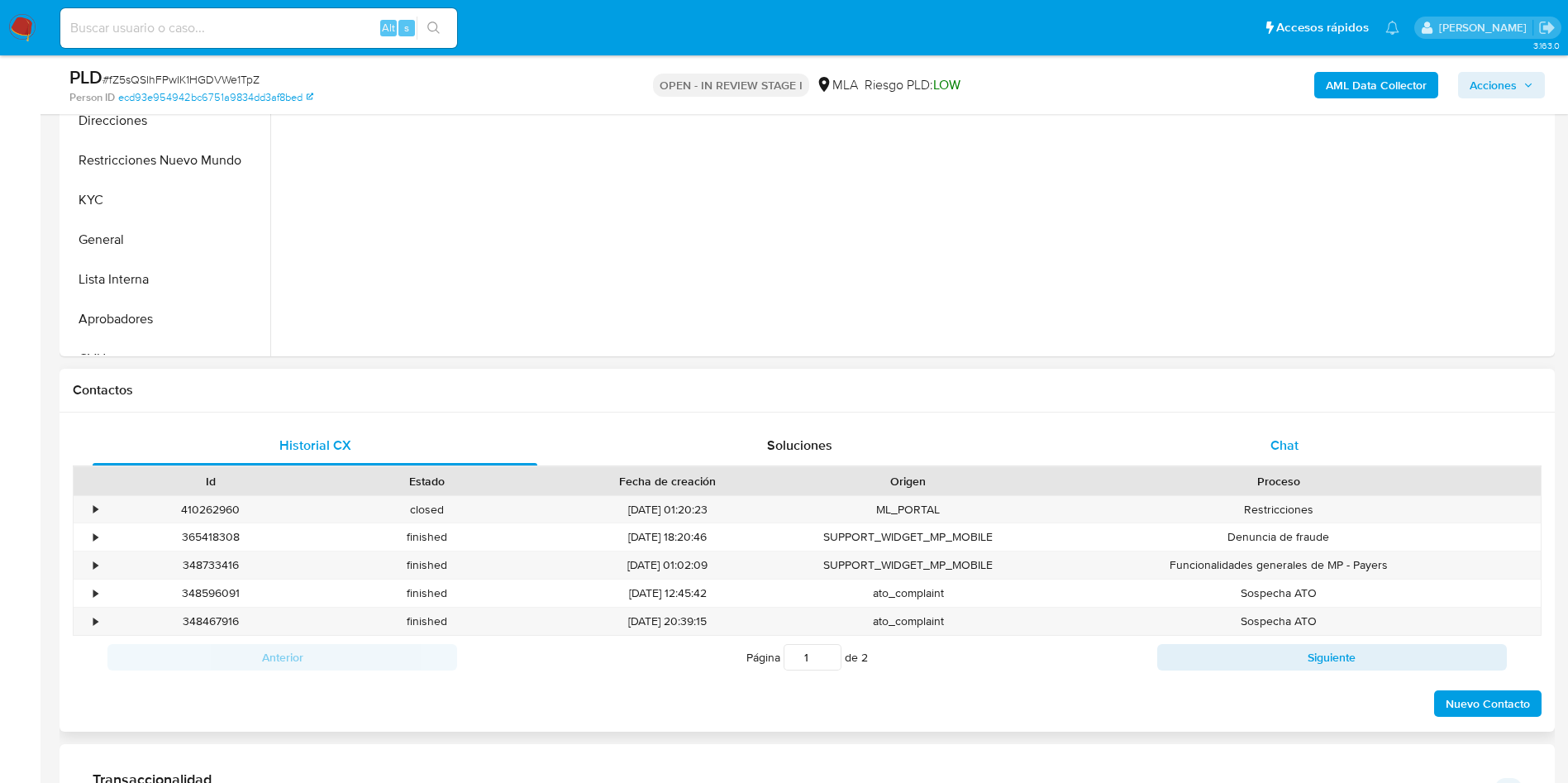
click at [1283, 447] on span "Chat" at bounding box center [1284, 446] width 28 height 19
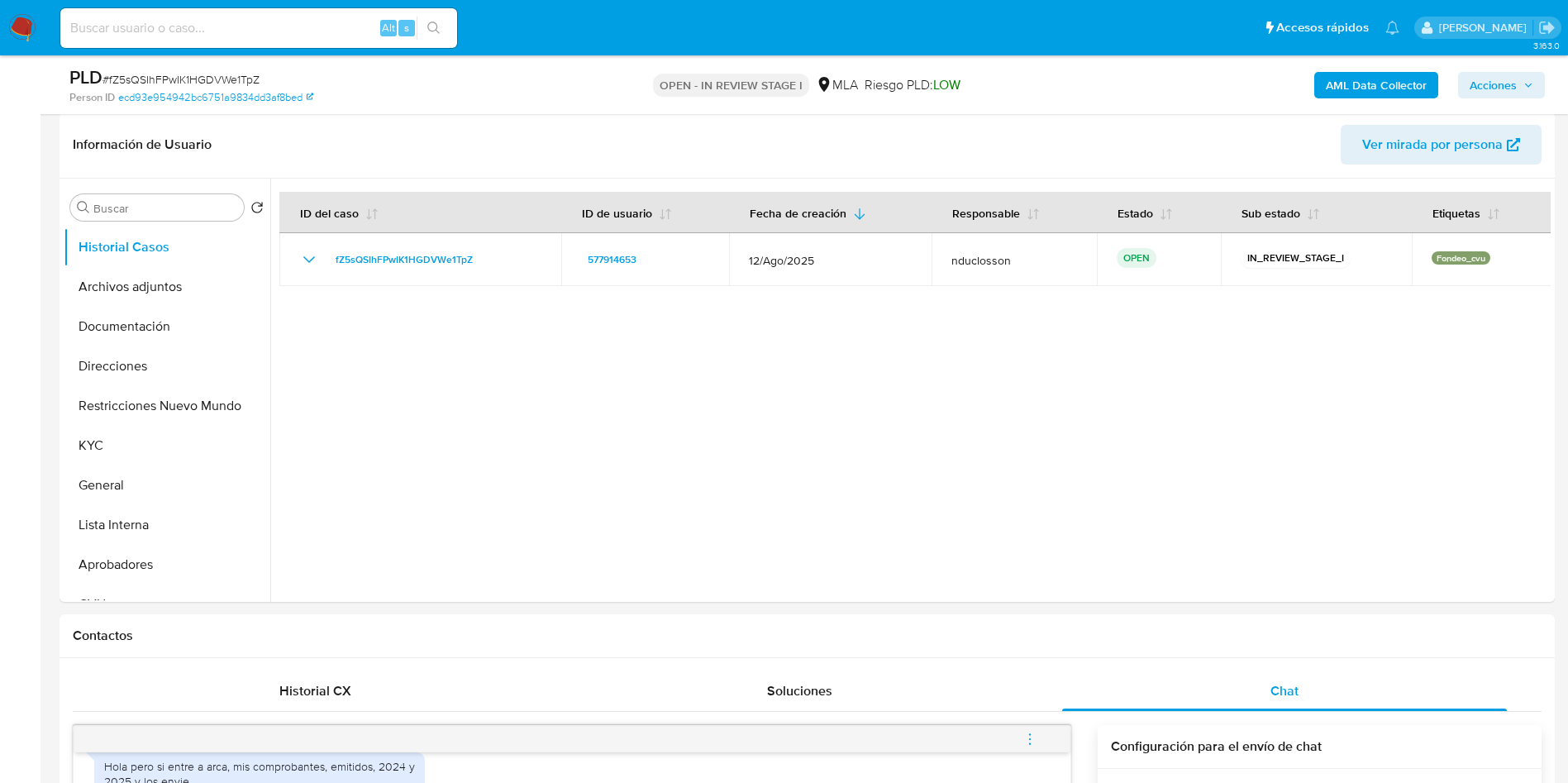
scroll to position [248, 0]
click at [128, 290] on button "Archivos adjuntos" at bounding box center [160, 289] width 193 height 39
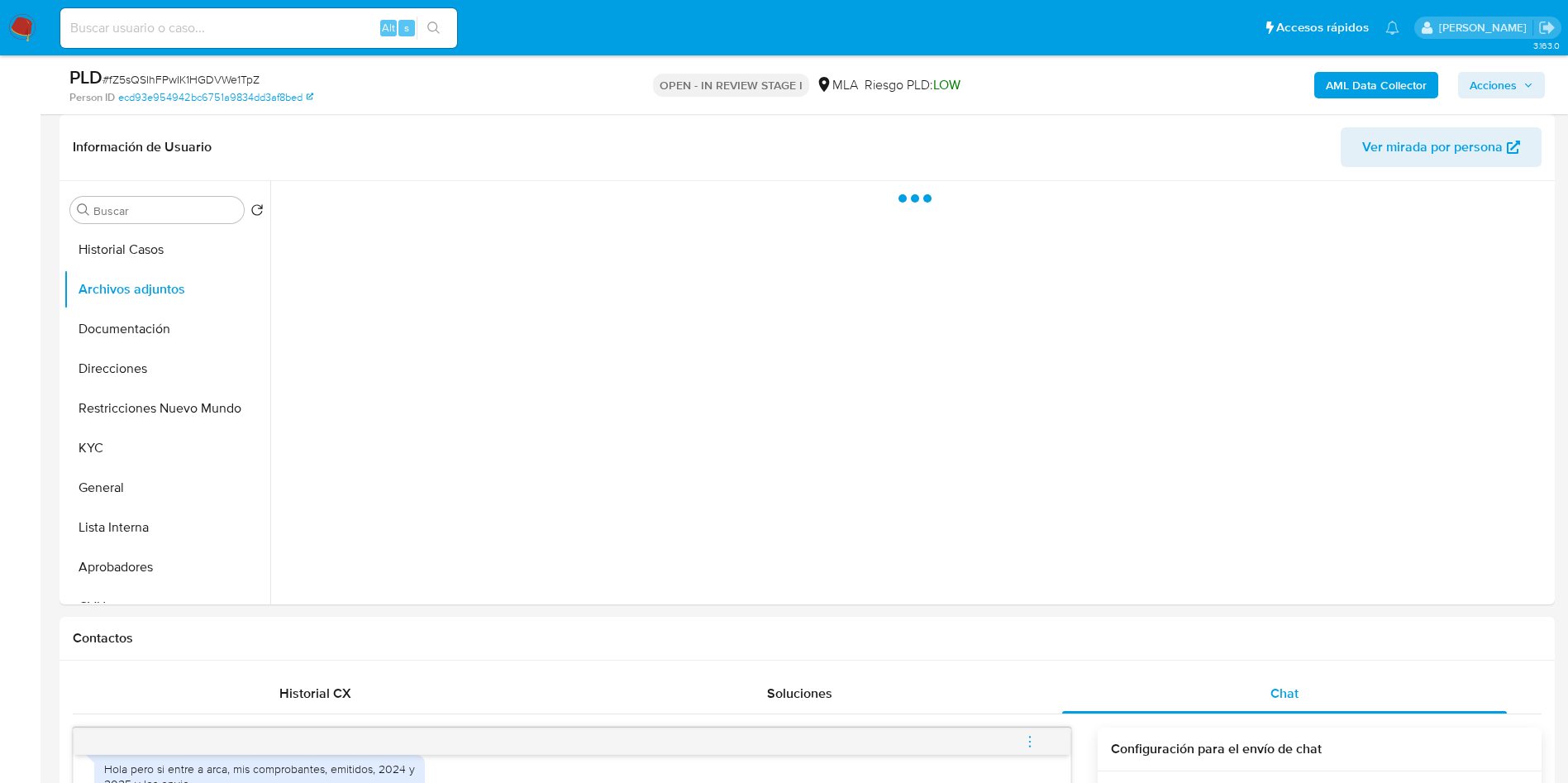
click at [1359, 89] on b "AML Data Collector" at bounding box center [1377, 85] width 101 height 27
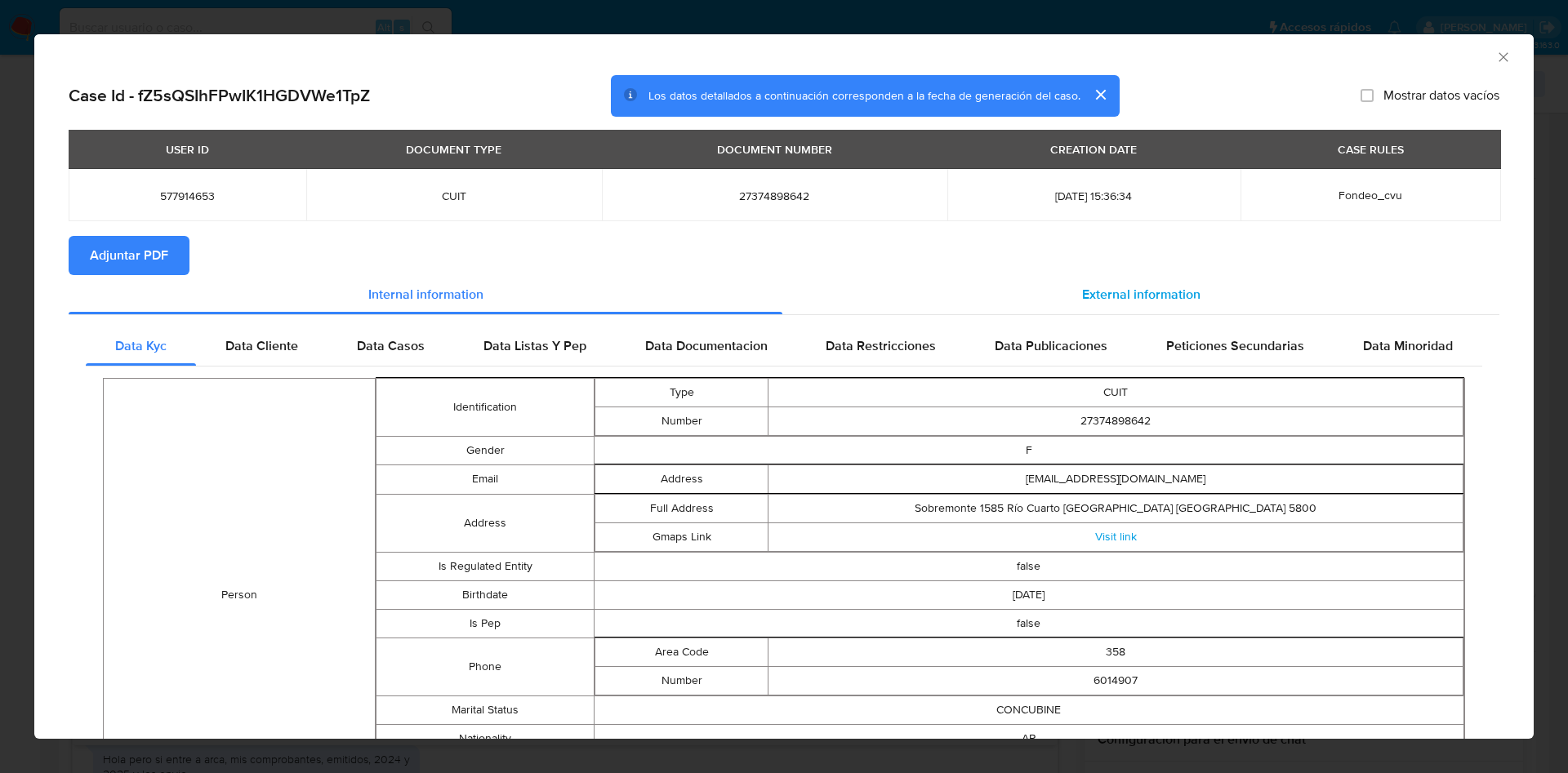
click at [1002, 275] on div "External information" at bounding box center [1141, 295] width 717 height 39
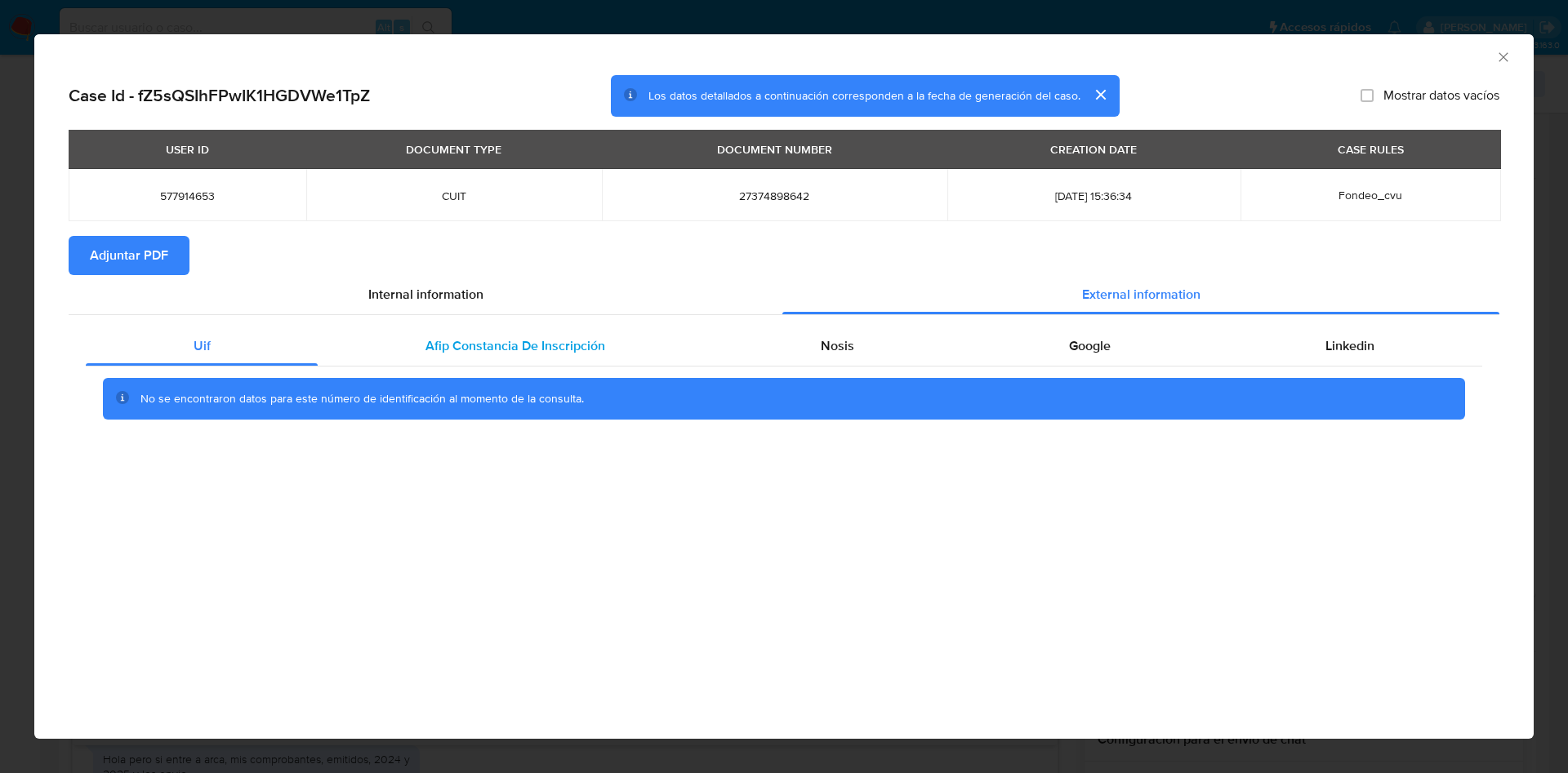
click at [482, 332] on div "Afip Constancia De Inscripción" at bounding box center [515, 346] width 394 height 39
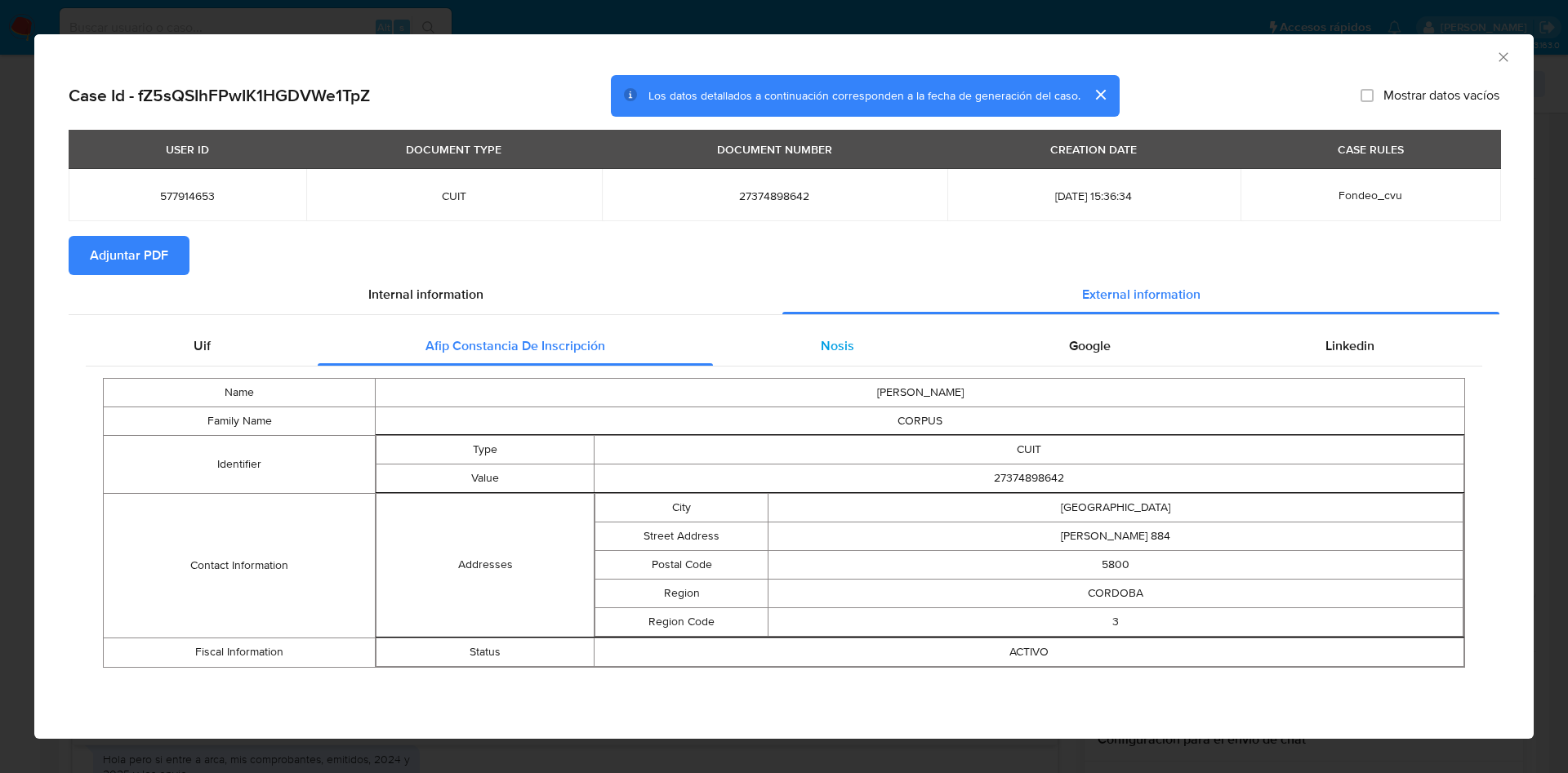
click at [838, 356] on div "Nosis" at bounding box center [837, 346] width 248 height 39
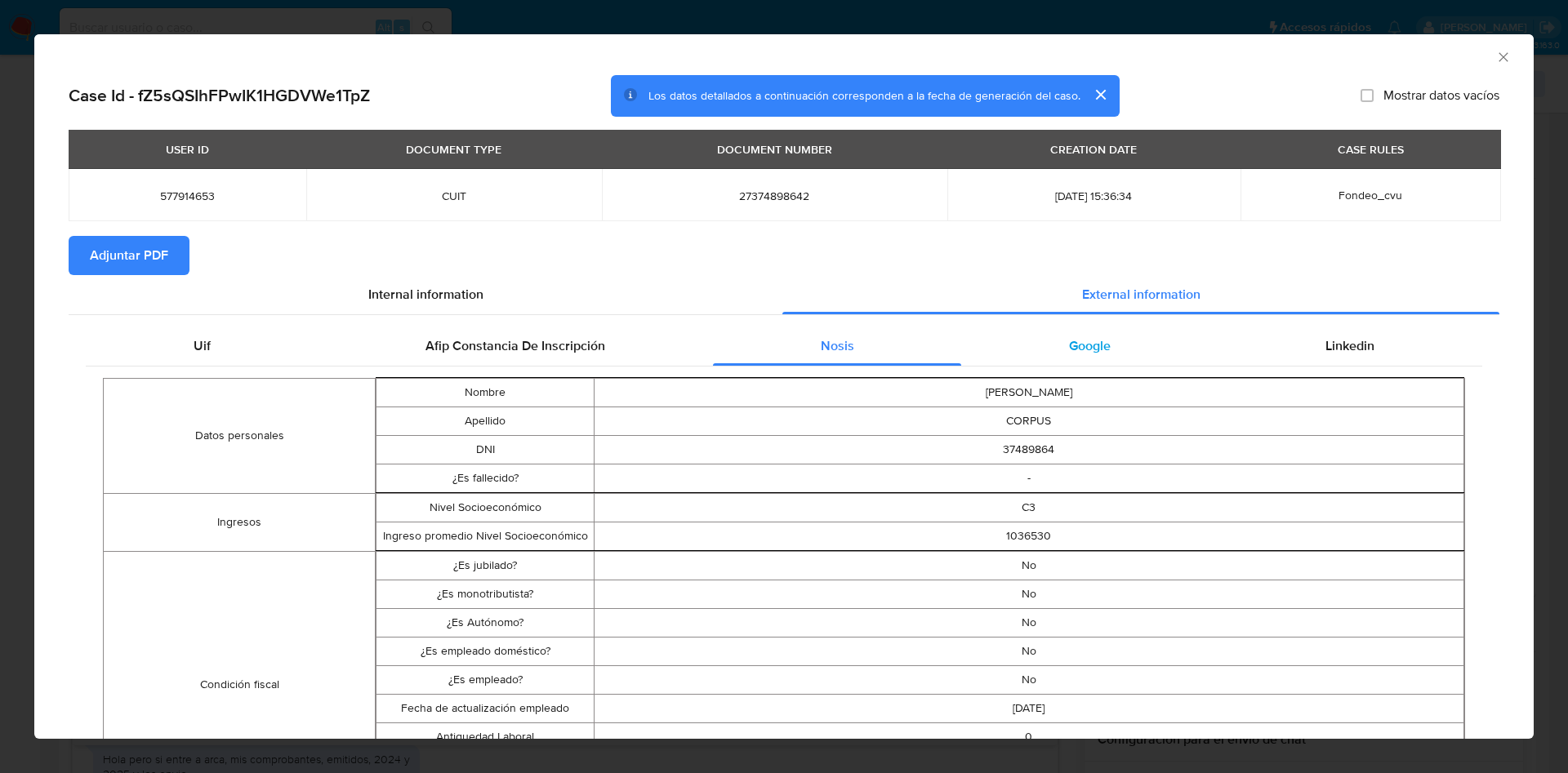
click at [1085, 354] on div "Google" at bounding box center [1090, 346] width 256 height 39
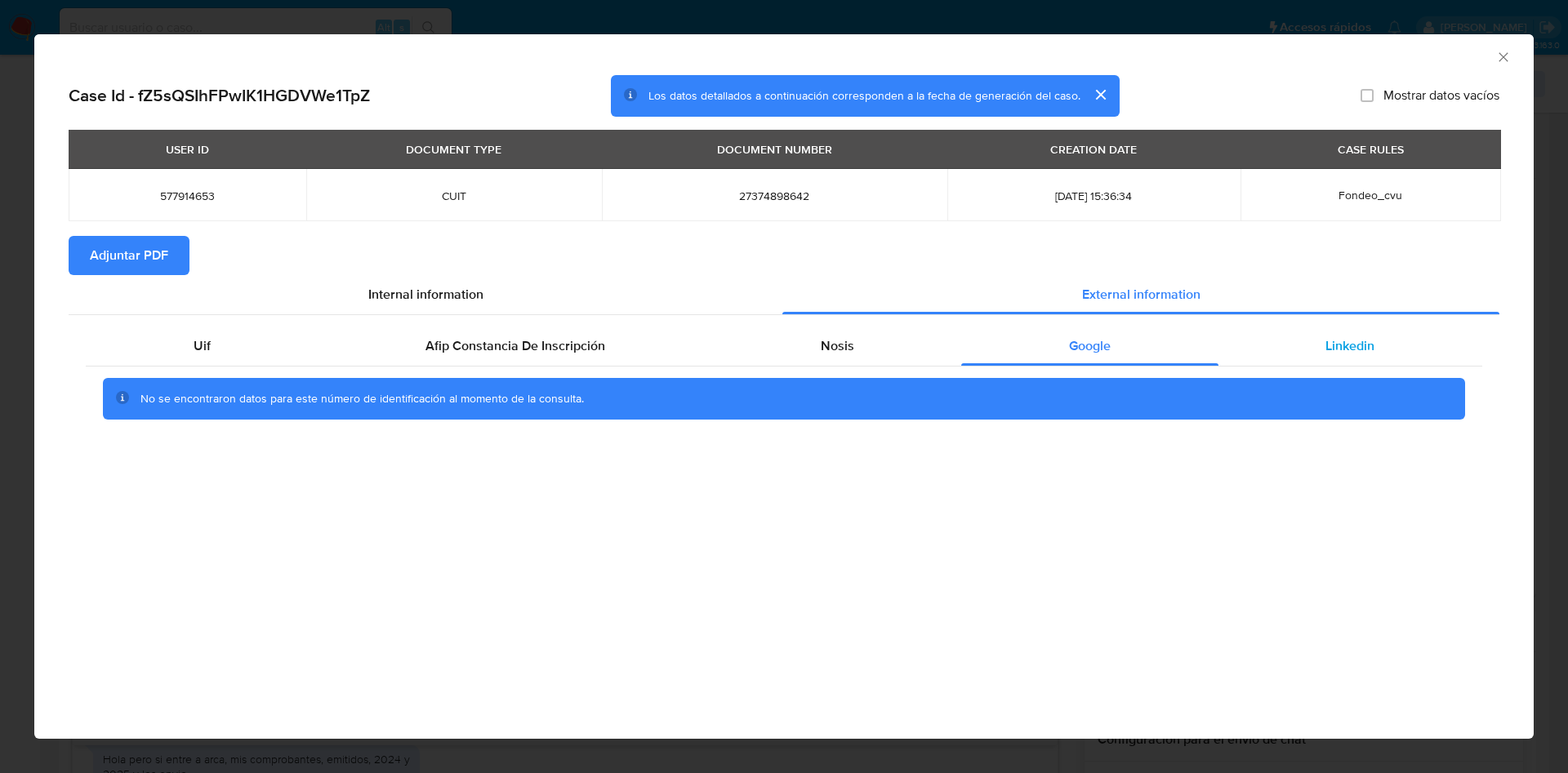
click at [1303, 336] on div "Linkedin" at bounding box center [1350, 346] width 264 height 39
click at [172, 249] on button "Adjuntar PDF" at bounding box center [129, 255] width 121 height 39
click at [1504, 55] on icon "Cerrar ventana" at bounding box center [1504, 57] width 16 height 16
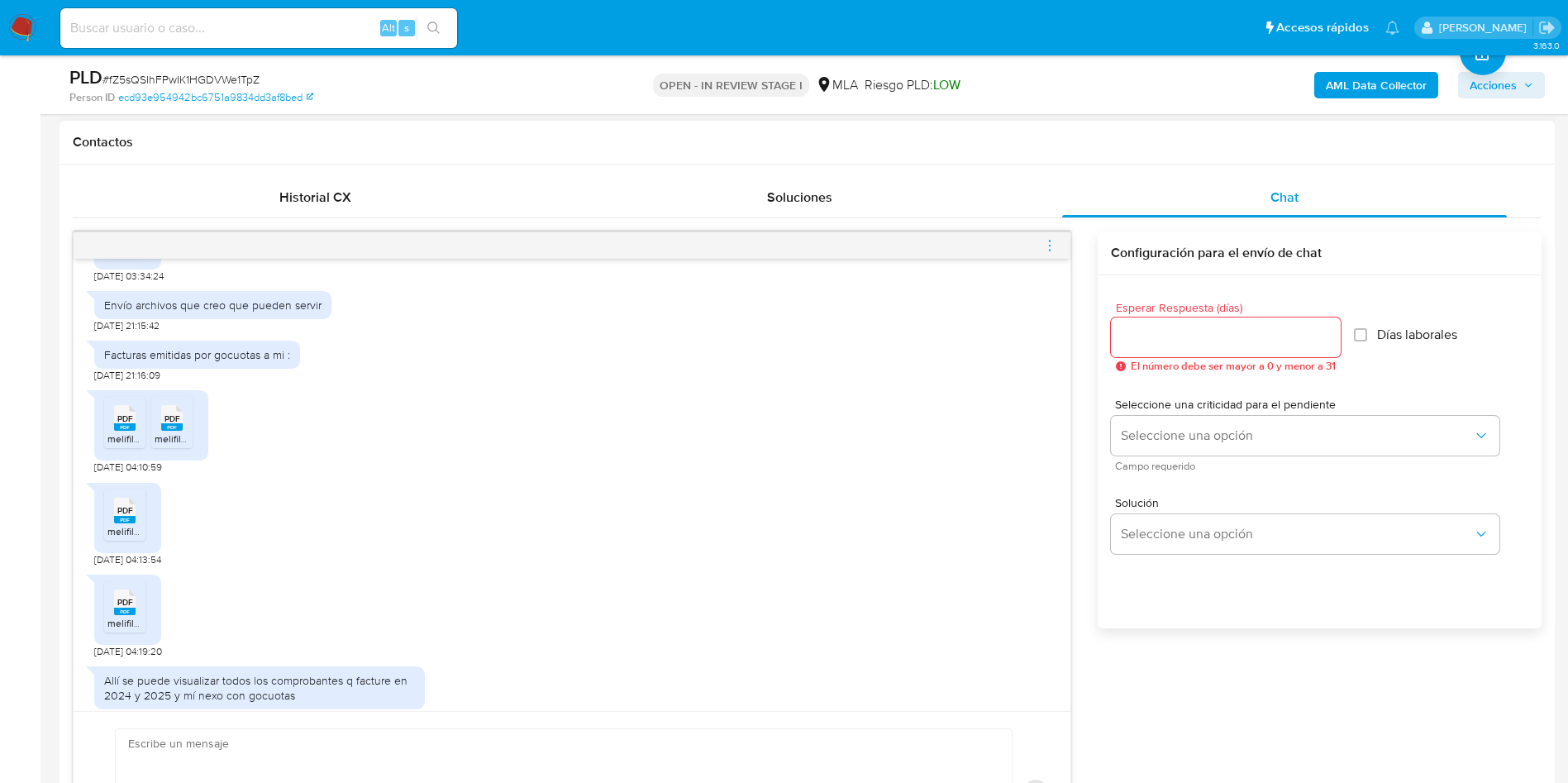
click at [173, 438] on span "melifile4512783258845824238.pdf" at bounding box center [232, 439] width 155 height 14
click at [136, 423] on div "PDF PDF" at bounding box center [124, 416] width 34 height 33
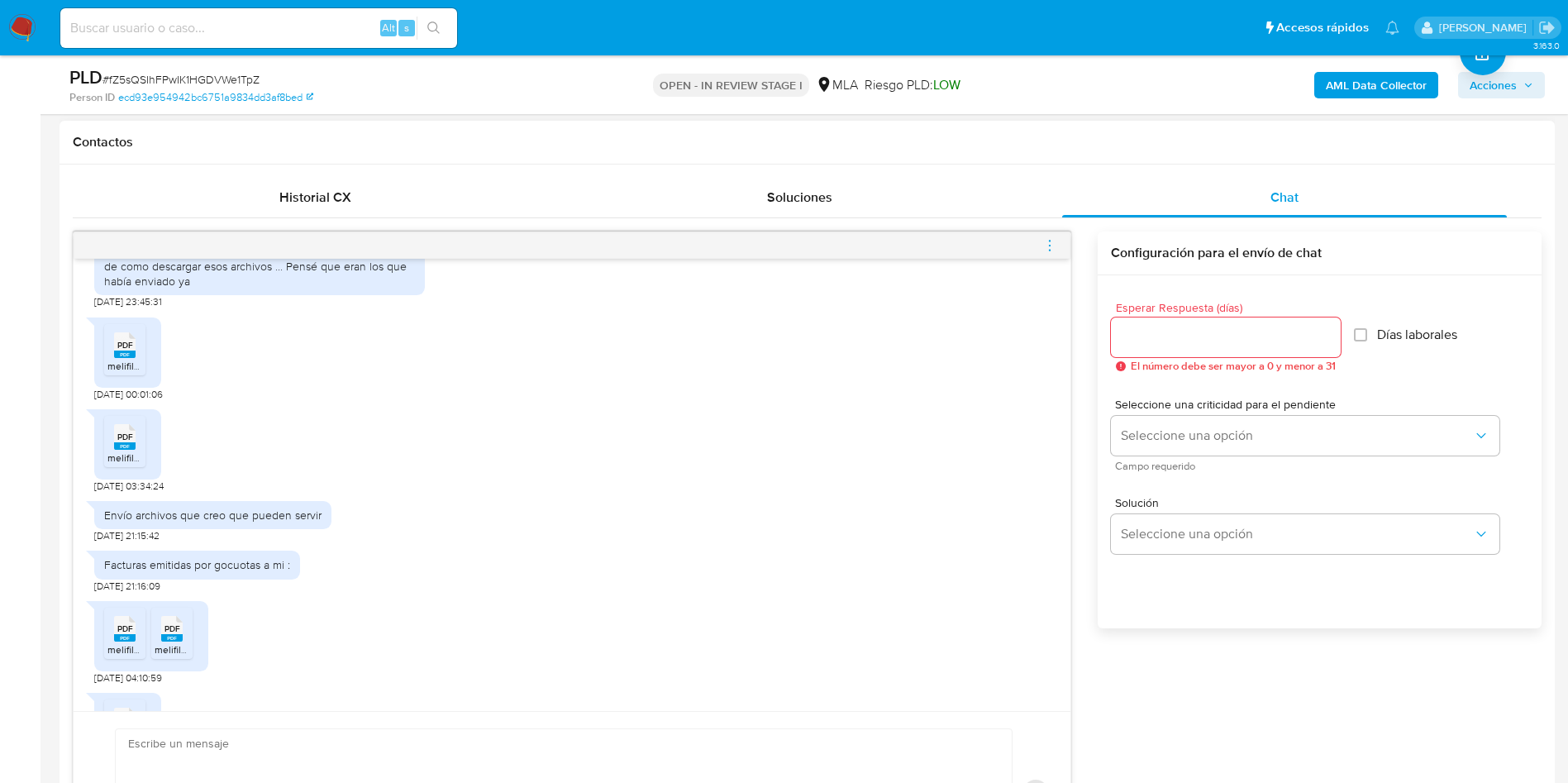
scroll to position [4044, 0]
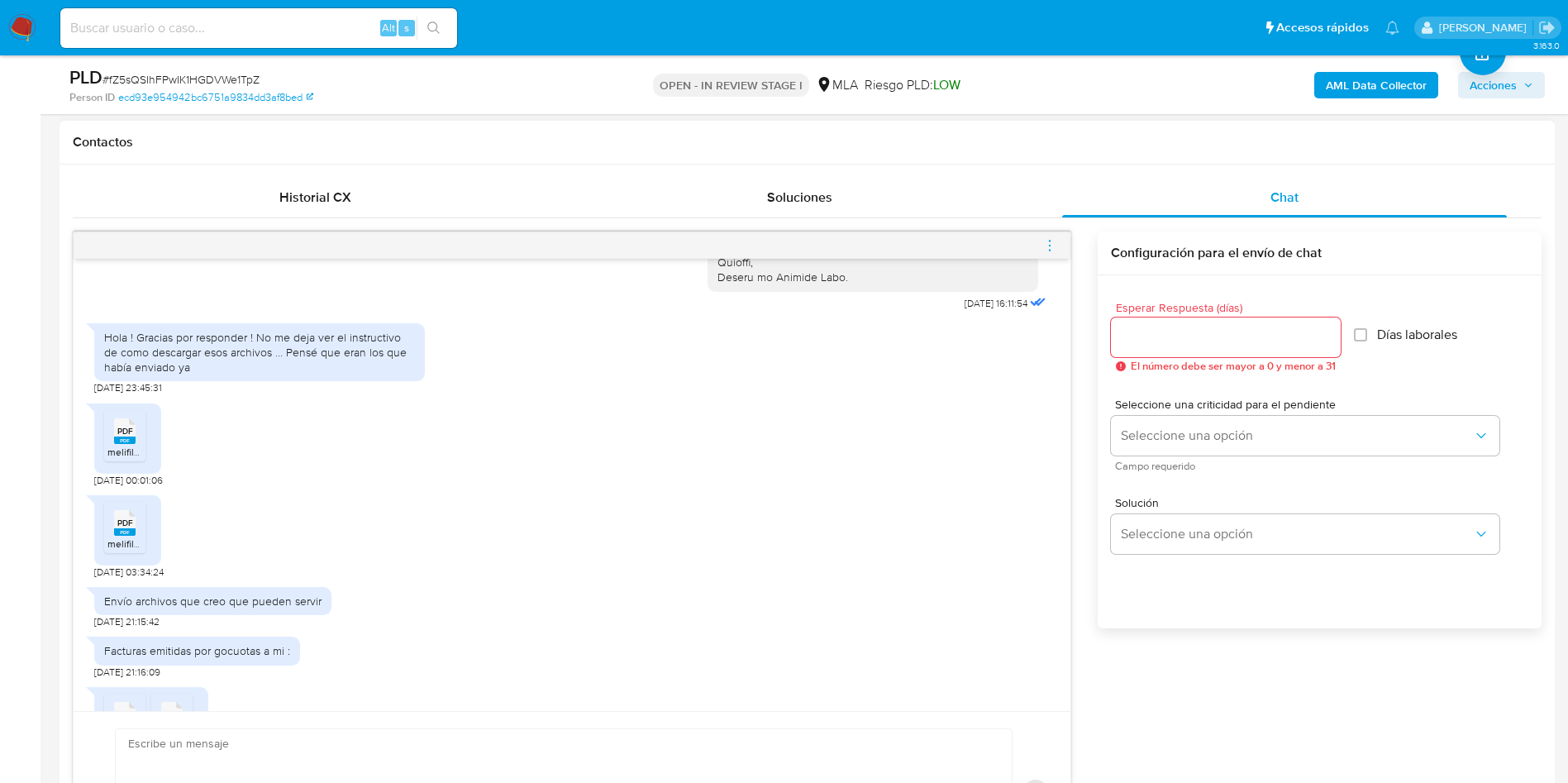
click at [118, 437] on span "PDF" at bounding box center [125, 431] width 15 height 11
click at [119, 536] on rect at bounding box center [124, 531] width 21 height 8
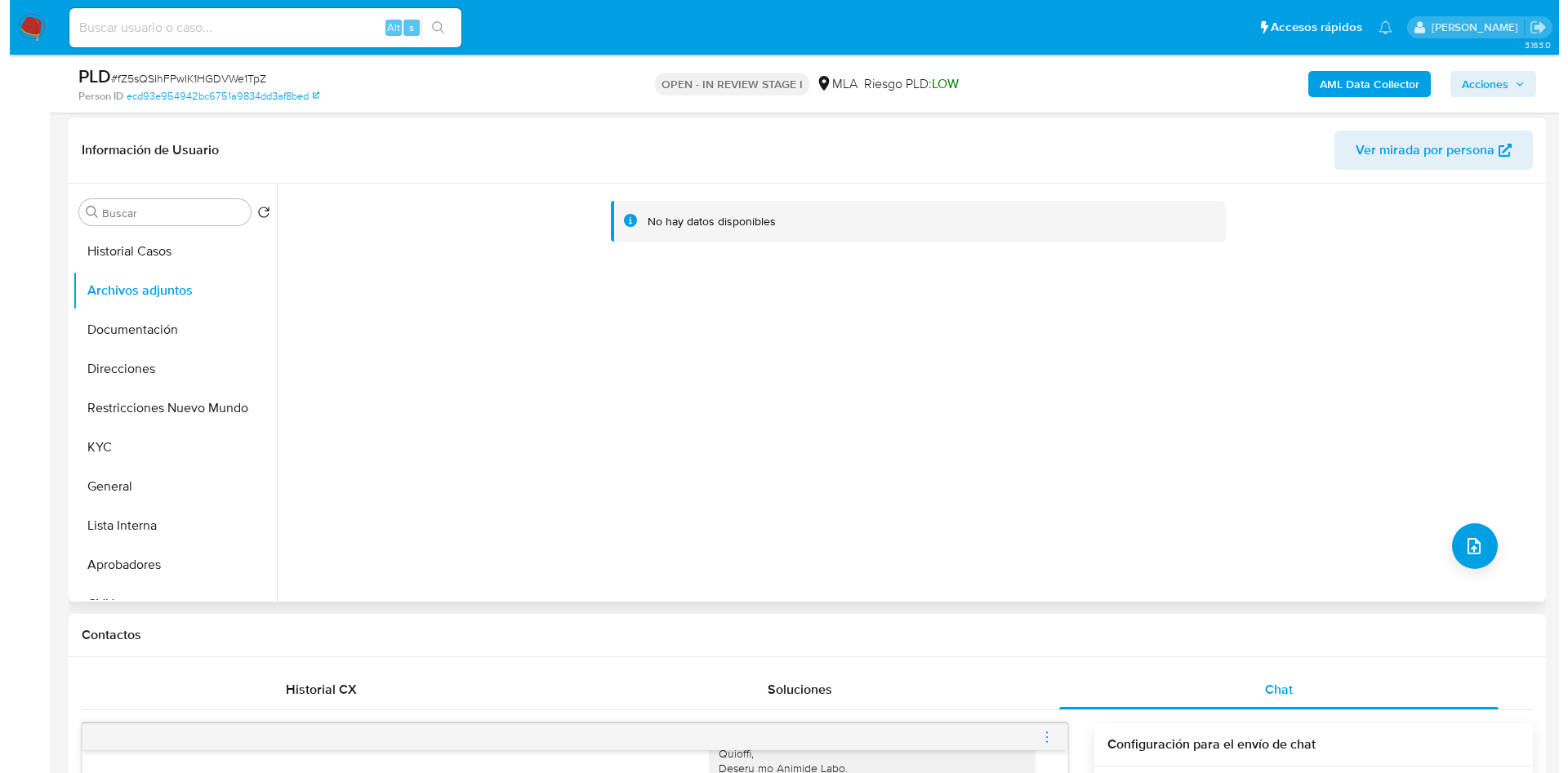
scroll to position [122, 0]
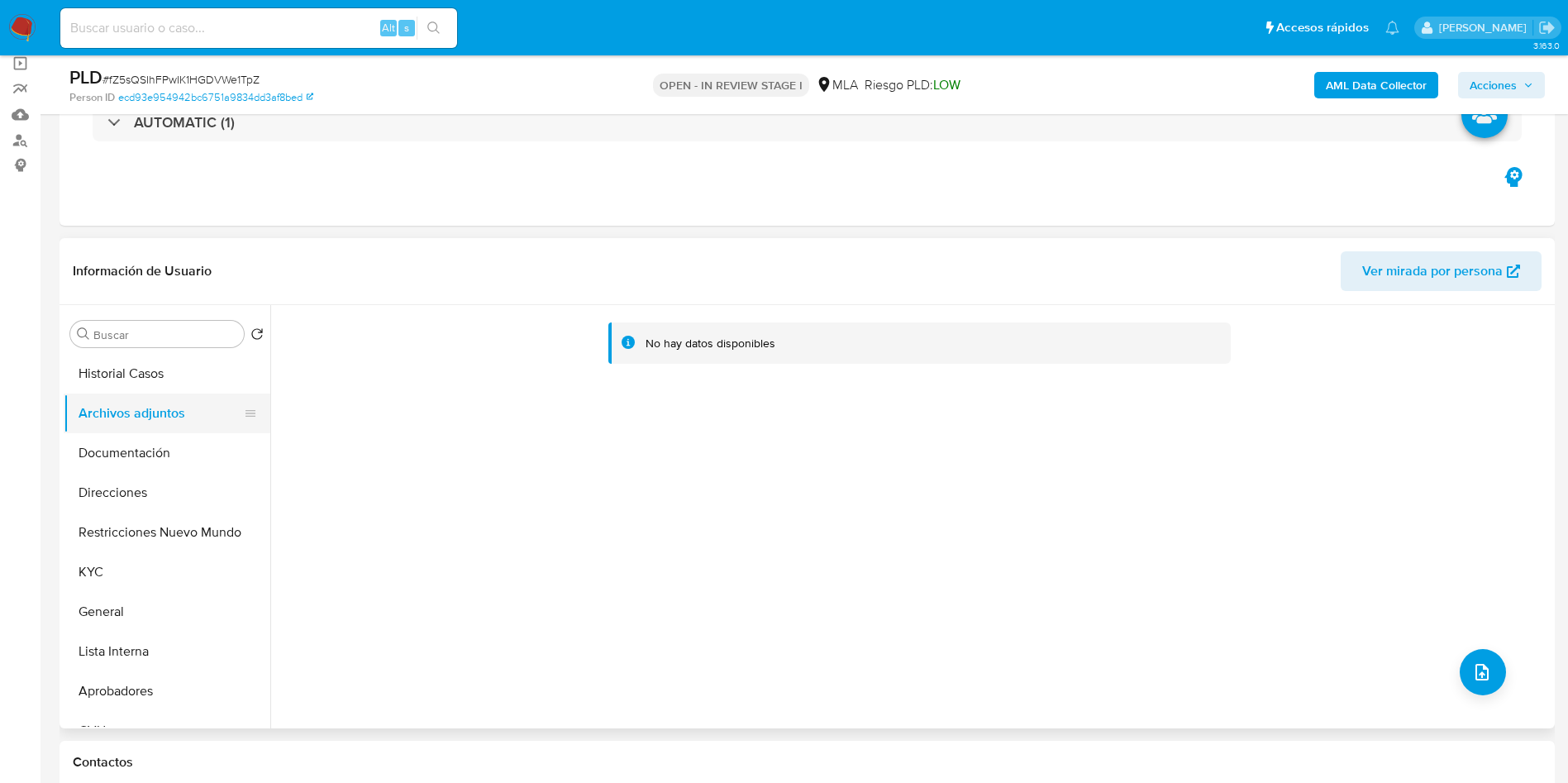
drag, startPoint x: 124, startPoint y: 448, endPoint x: 124, endPoint y: 416, distance: 32.0
click at [124, 447] on button "Documentación" at bounding box center [166, 453] width 207 height 39
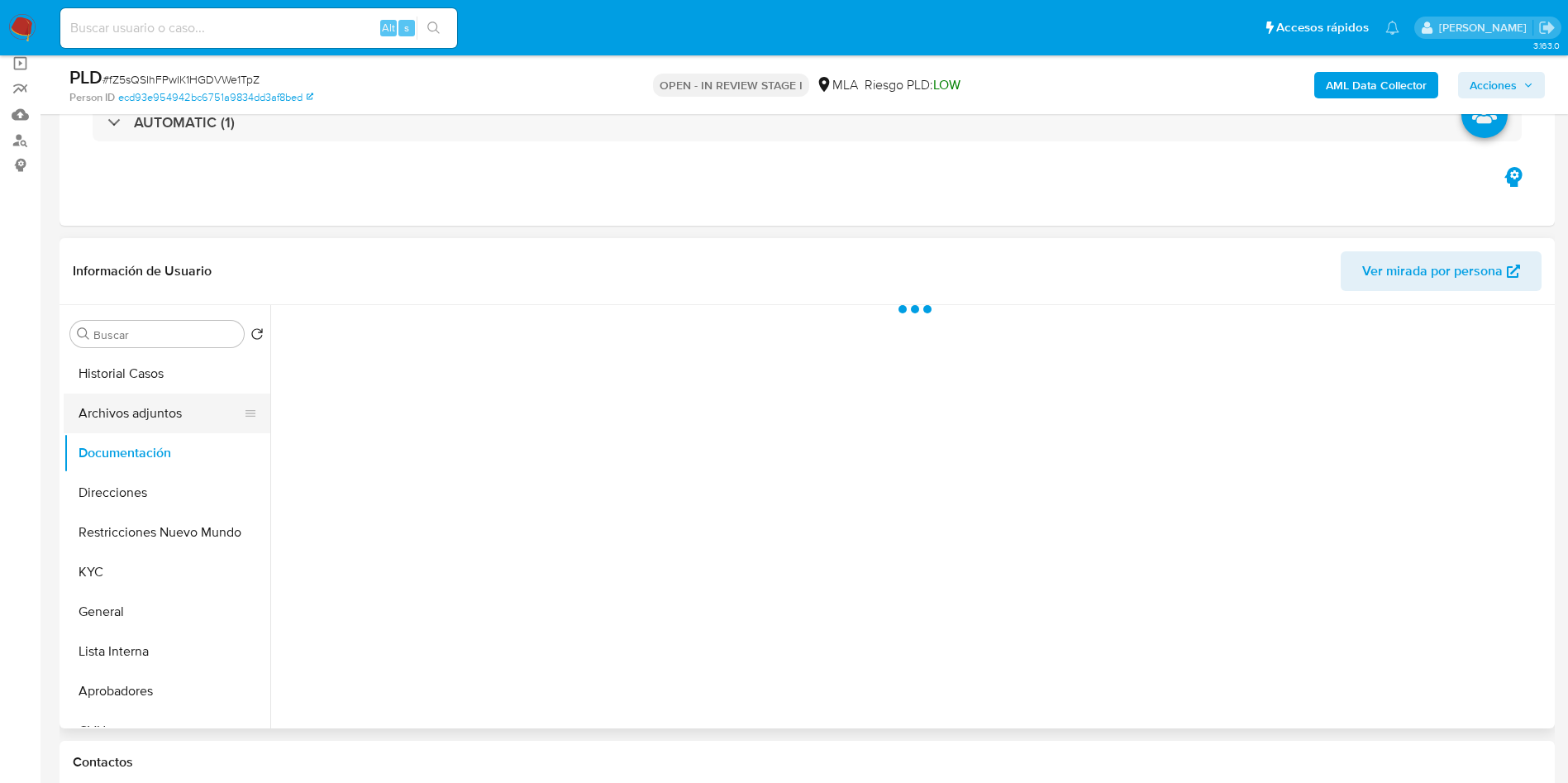
click at [124, 411] on button "Archivos adjuntos" at bounding box center [160, 413] width 193 height 39
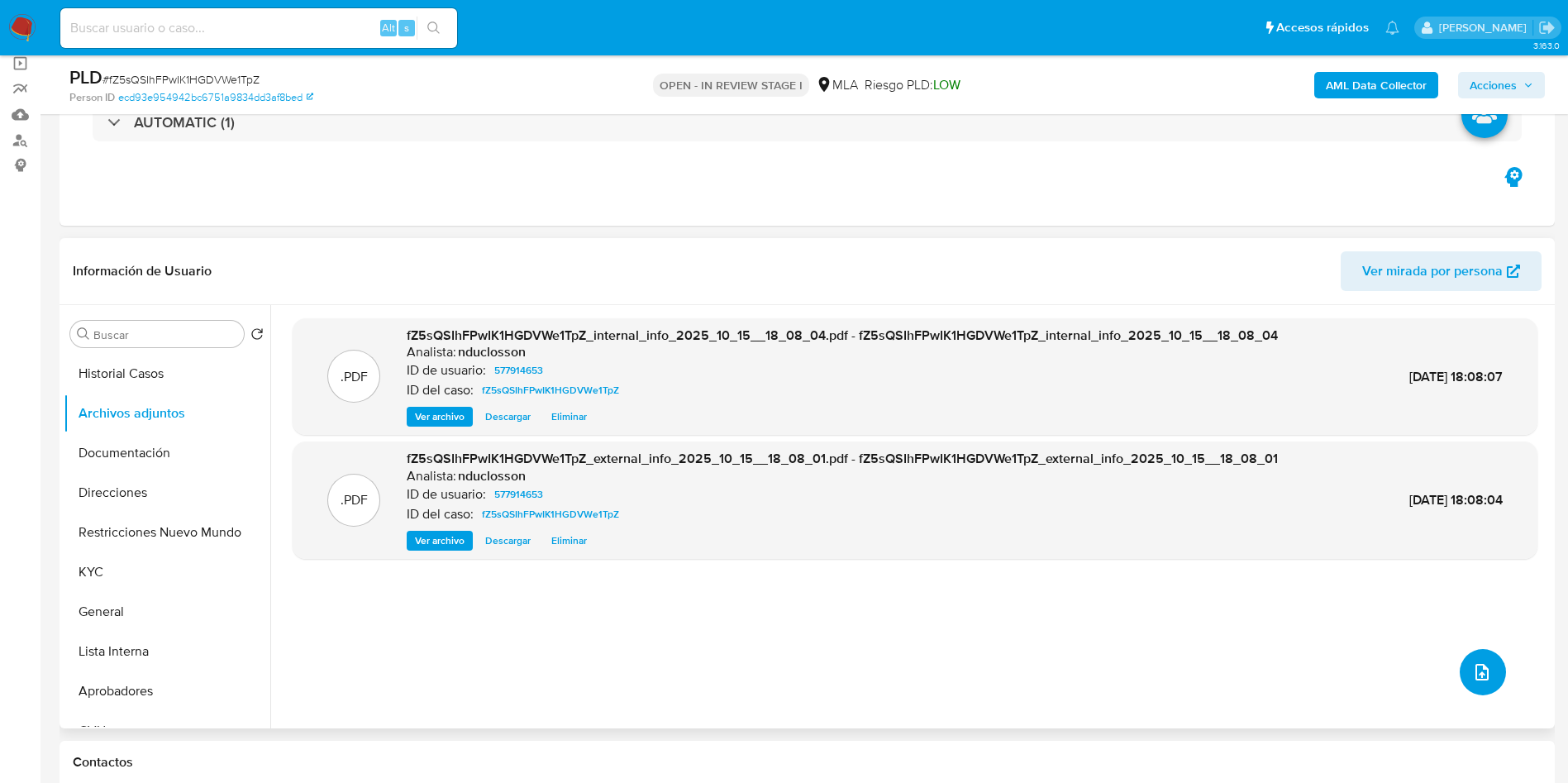
click at [1472, 670] on icon "upload-file" at bounding box center [1481, 672] width 20 height 20
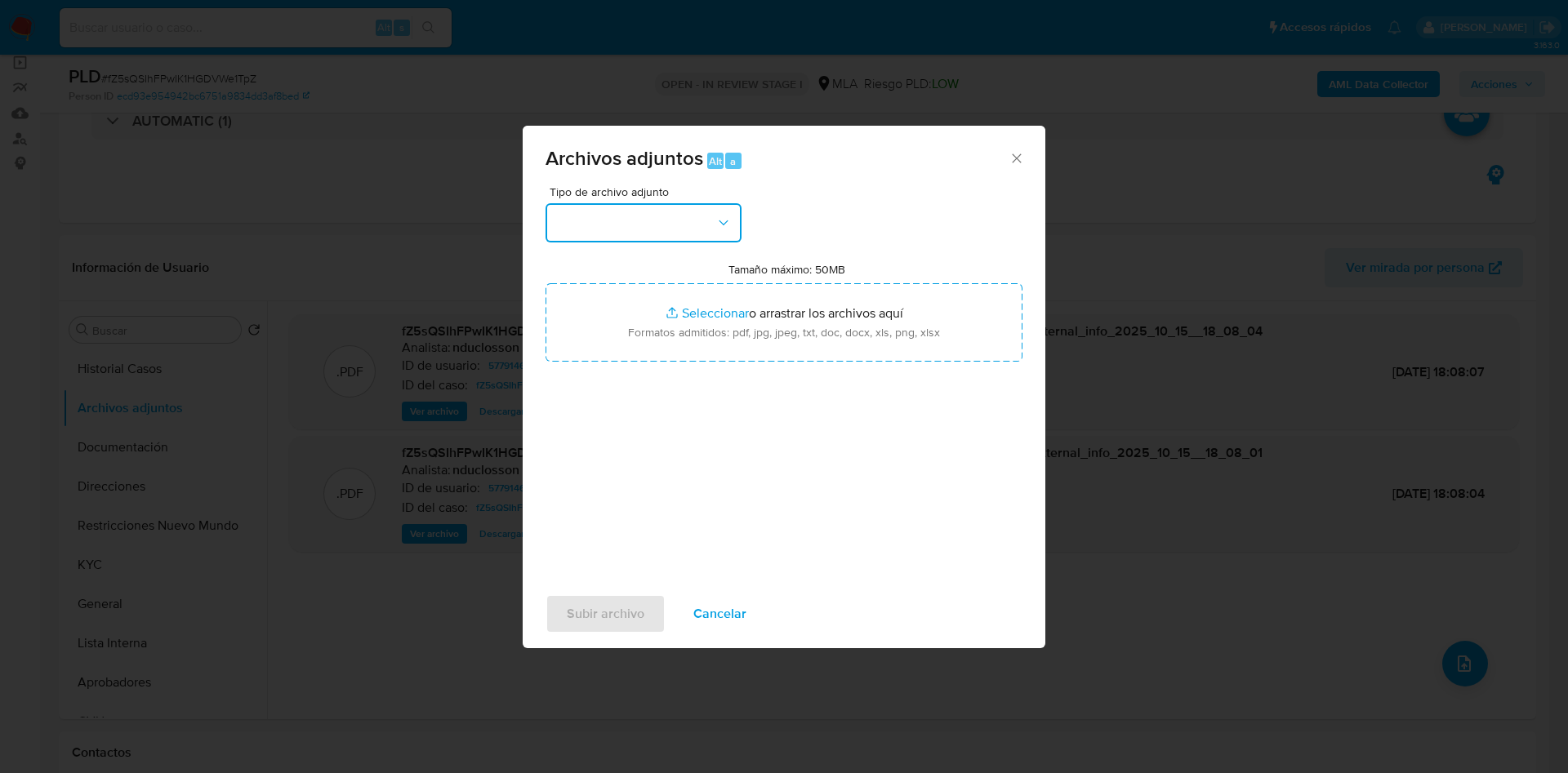
click at [662, 221] on button "button" at bounding box center [643, 223] width 196 height 39
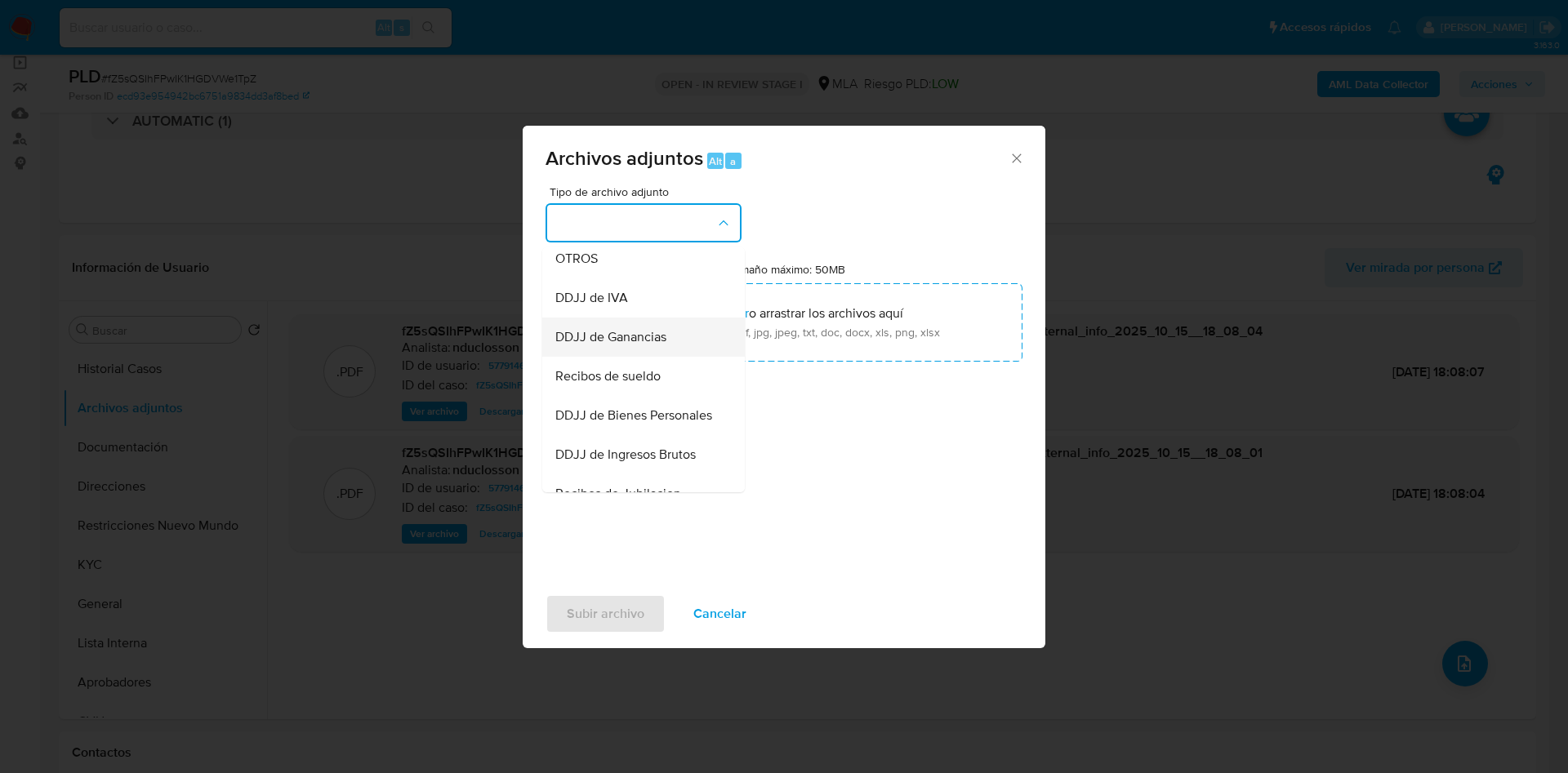
scroll to position [330, 0]
click at [596, 259] on span "OTROS" at bounding box center [577, 250] width 42 height 16
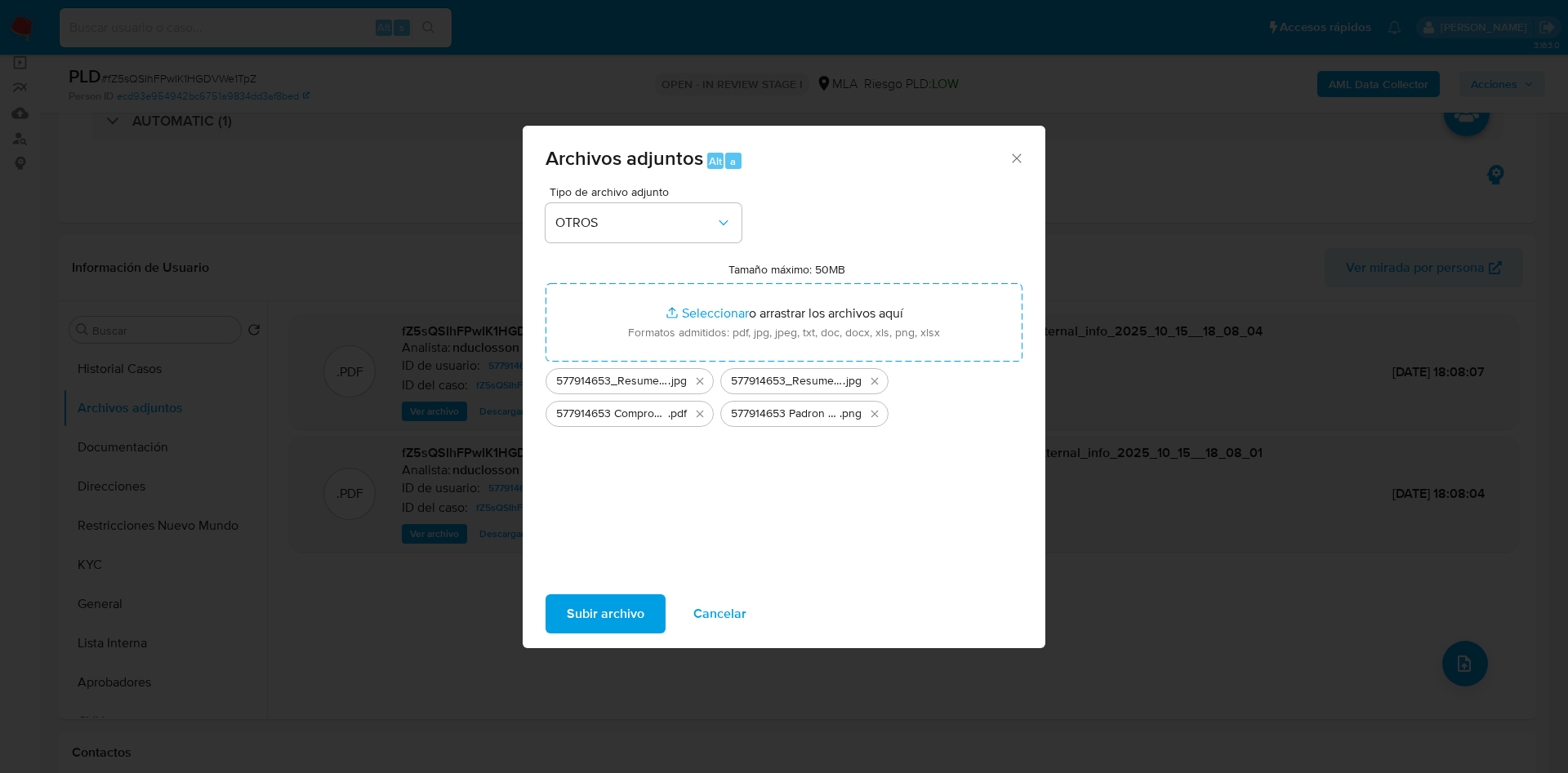
click at [615, 609] on span "Subir archivo" at bounding box center [605, 614] width 78 height 36
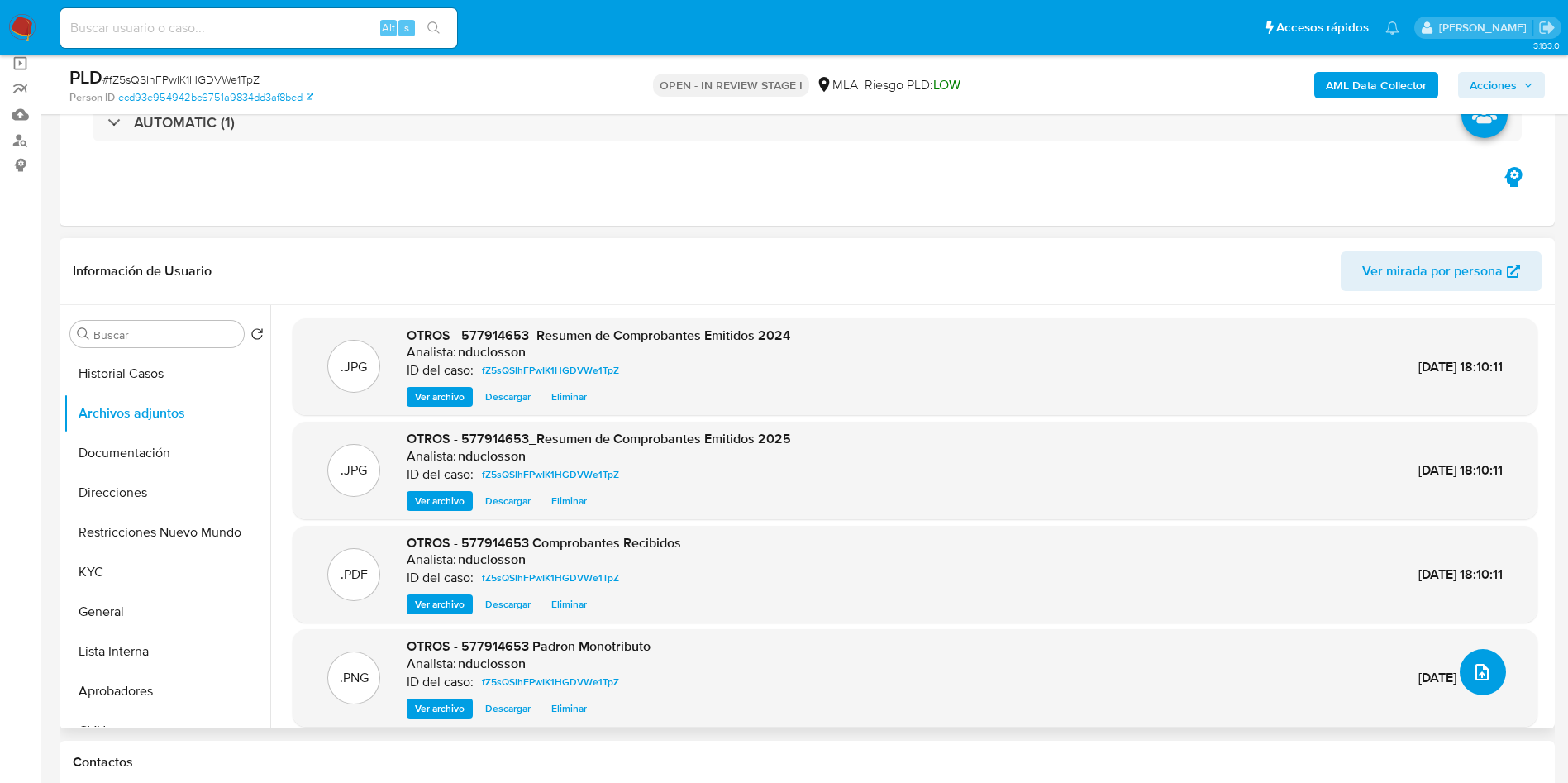
click at [1495, 663] on button "upload-file" at bounding box center [1483, 672] width 46 height 46
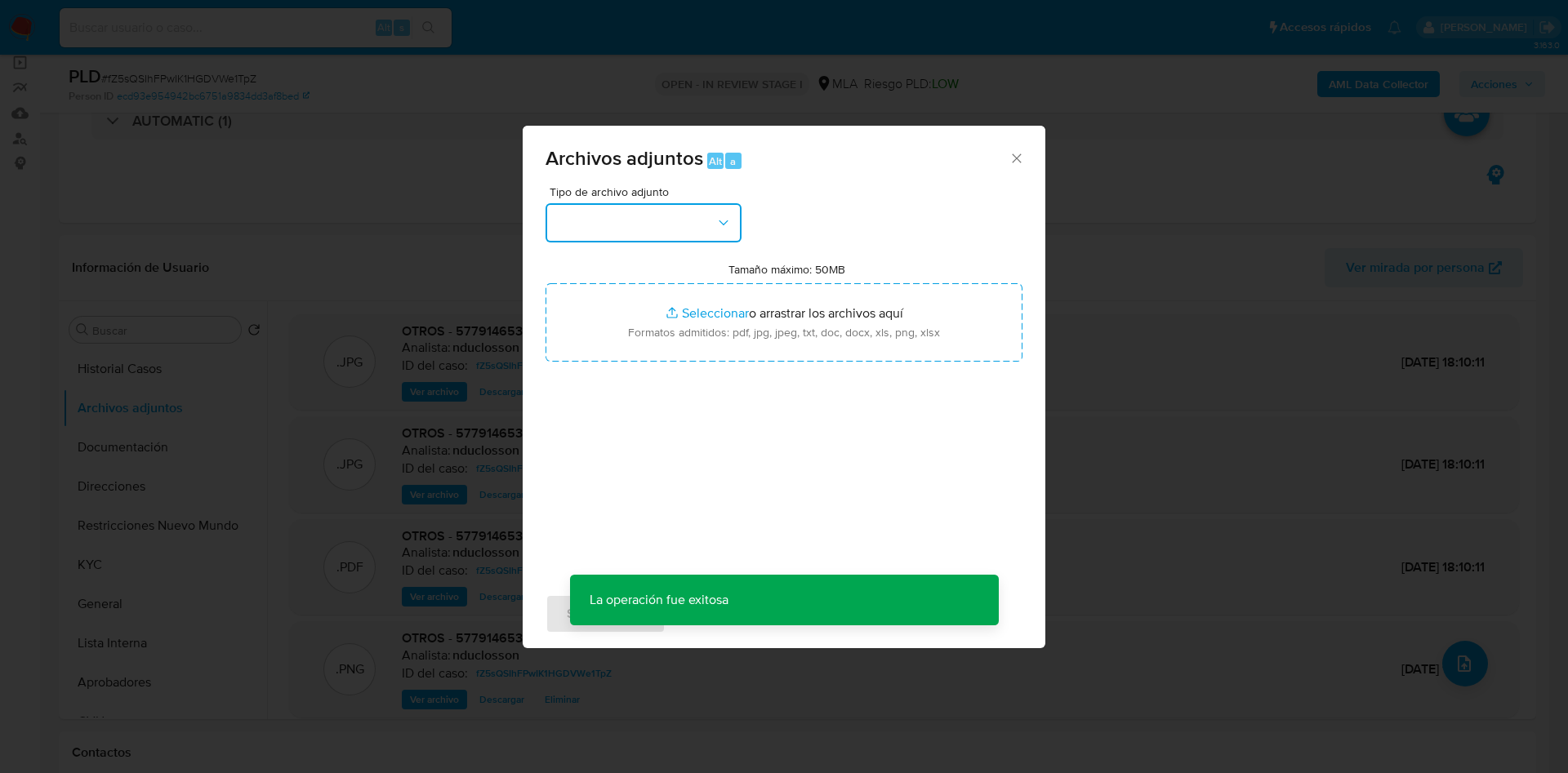
click at [656, 217] on button "button" at bounding box center [643, 223] width 196 height 39
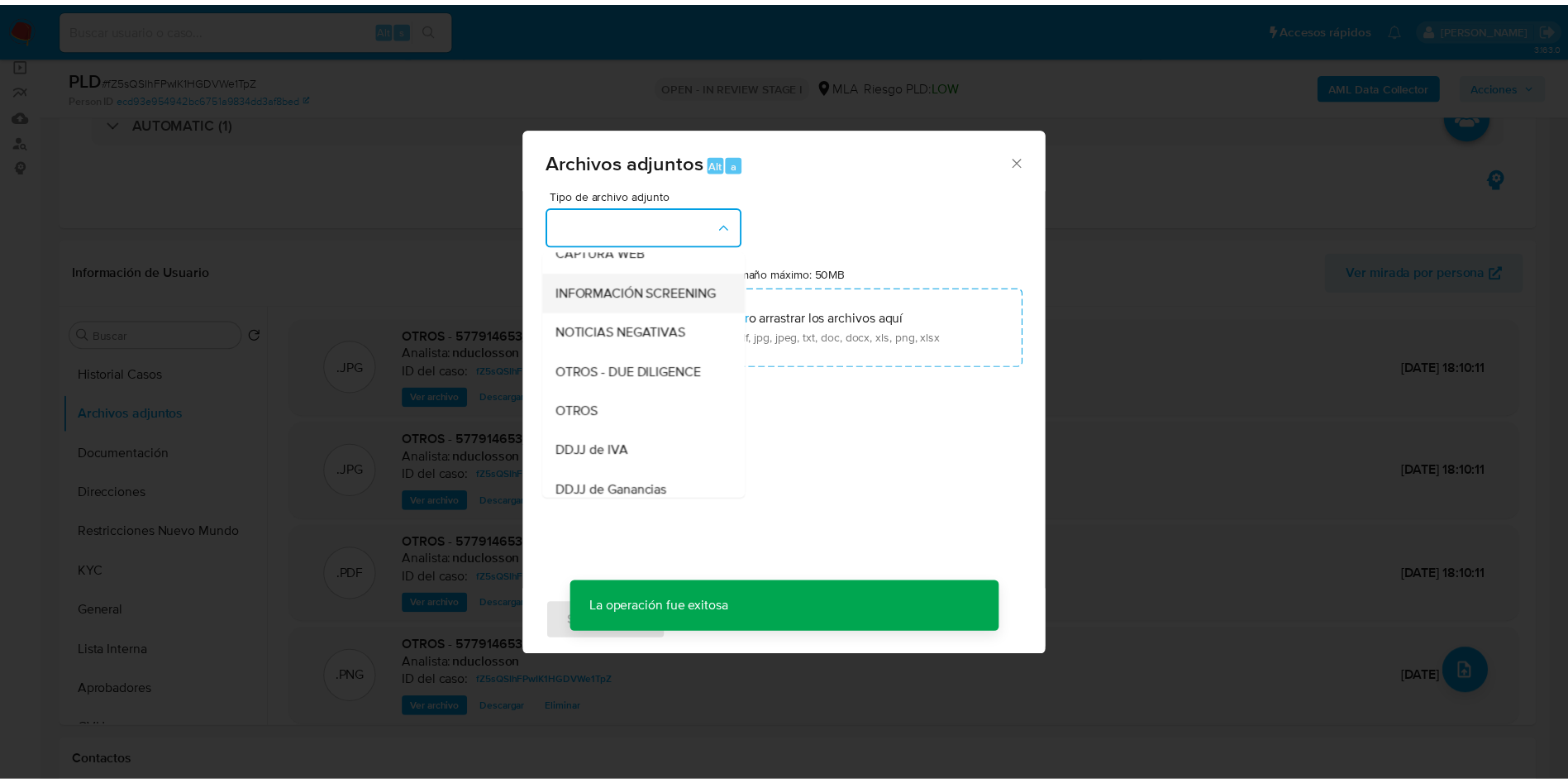
scroll to position [210, 0]
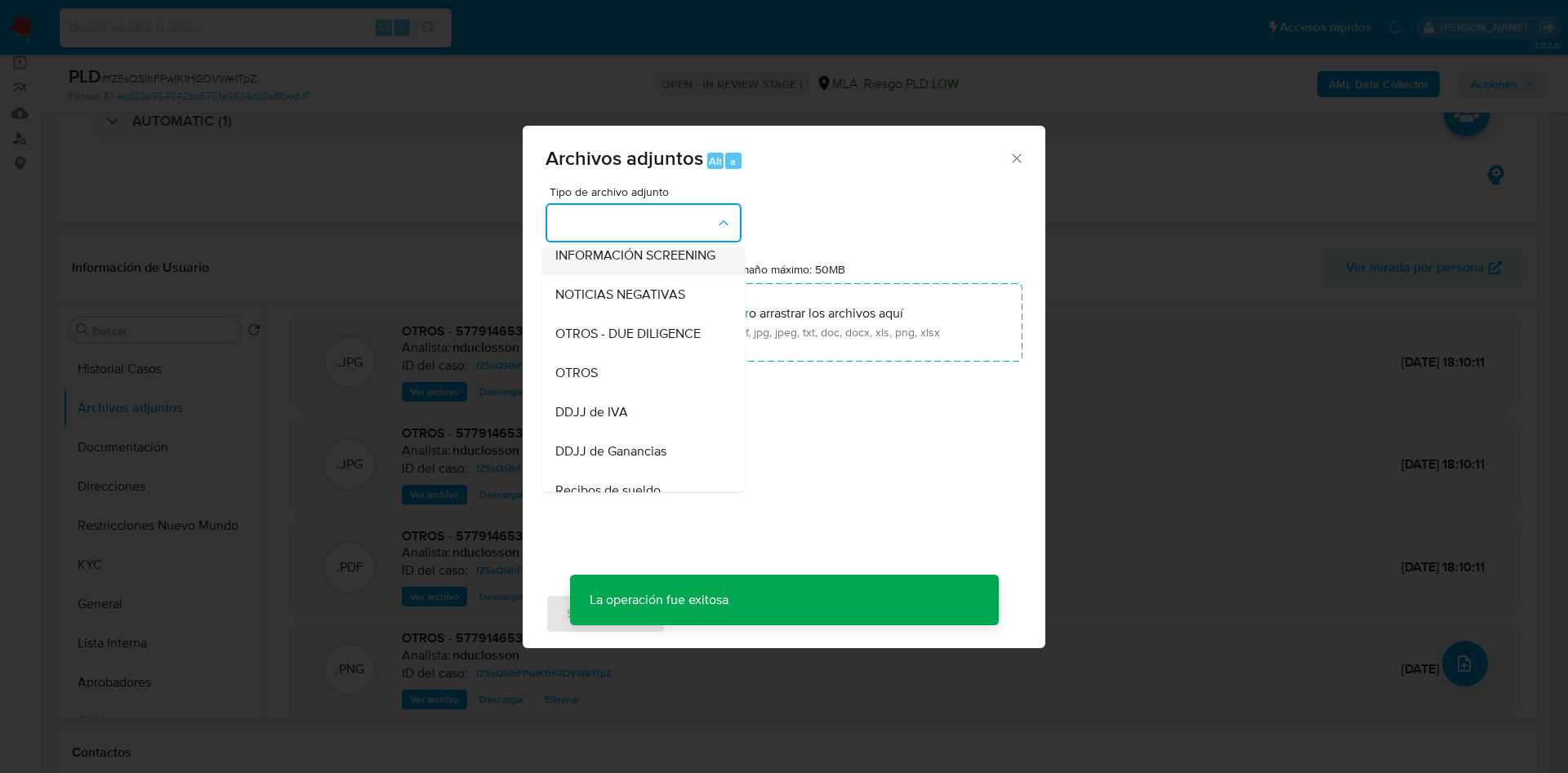
click at [600, 385] on div "OTROS" at bounding box center [639, 373] width 166 height 39
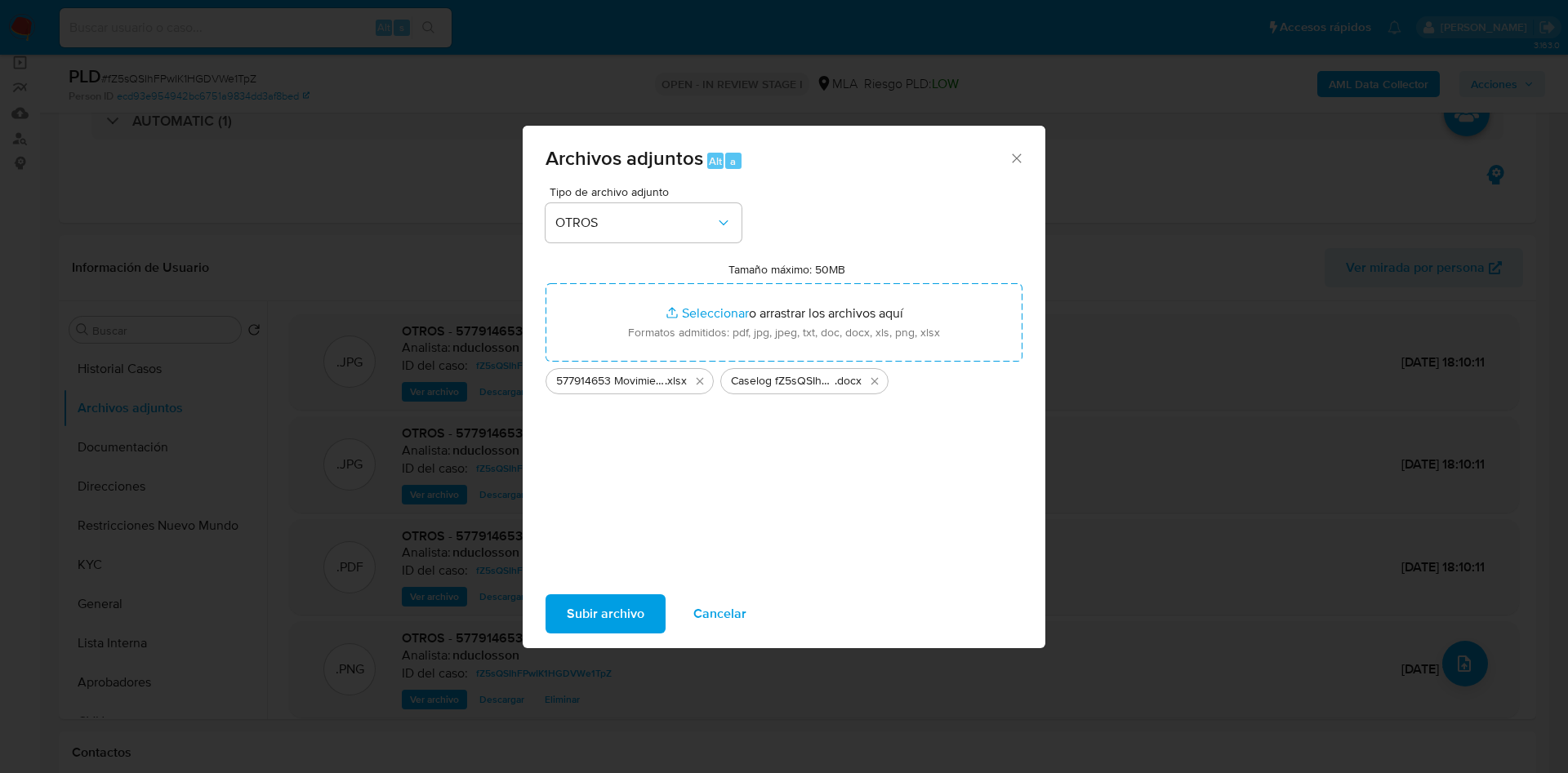
click at [787, 417] on div "Tipo de archivo adjunto OTROS Tamaño máximo: 50MB Seleccionar archivos Seleccio…" at bounding box center [784, 379] width 477 height 386
click at [621, 604] on span "Subir archivo" at bounding box center [605, 614] width 78 height 36
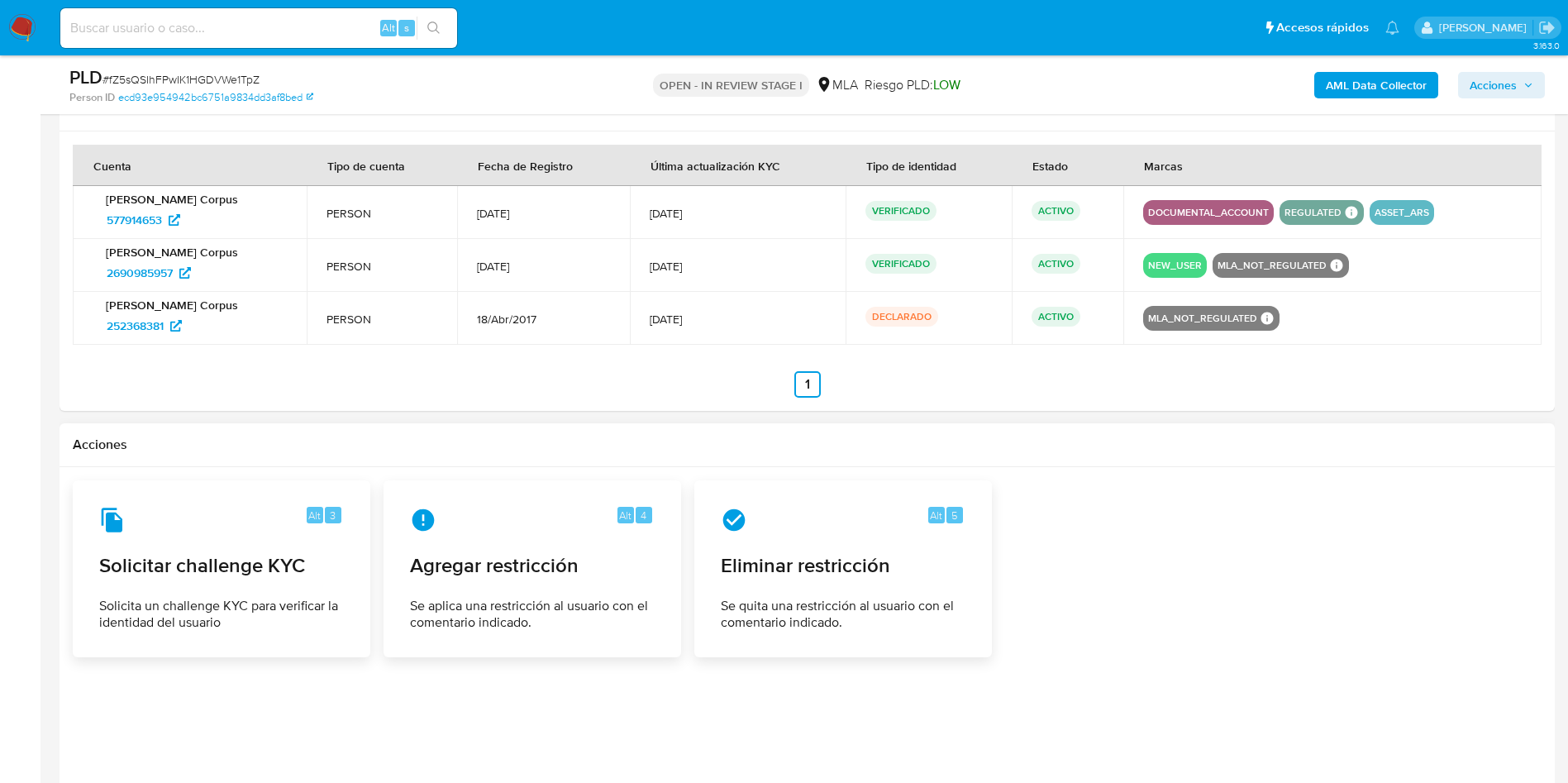
scroll to position [2637, 0]
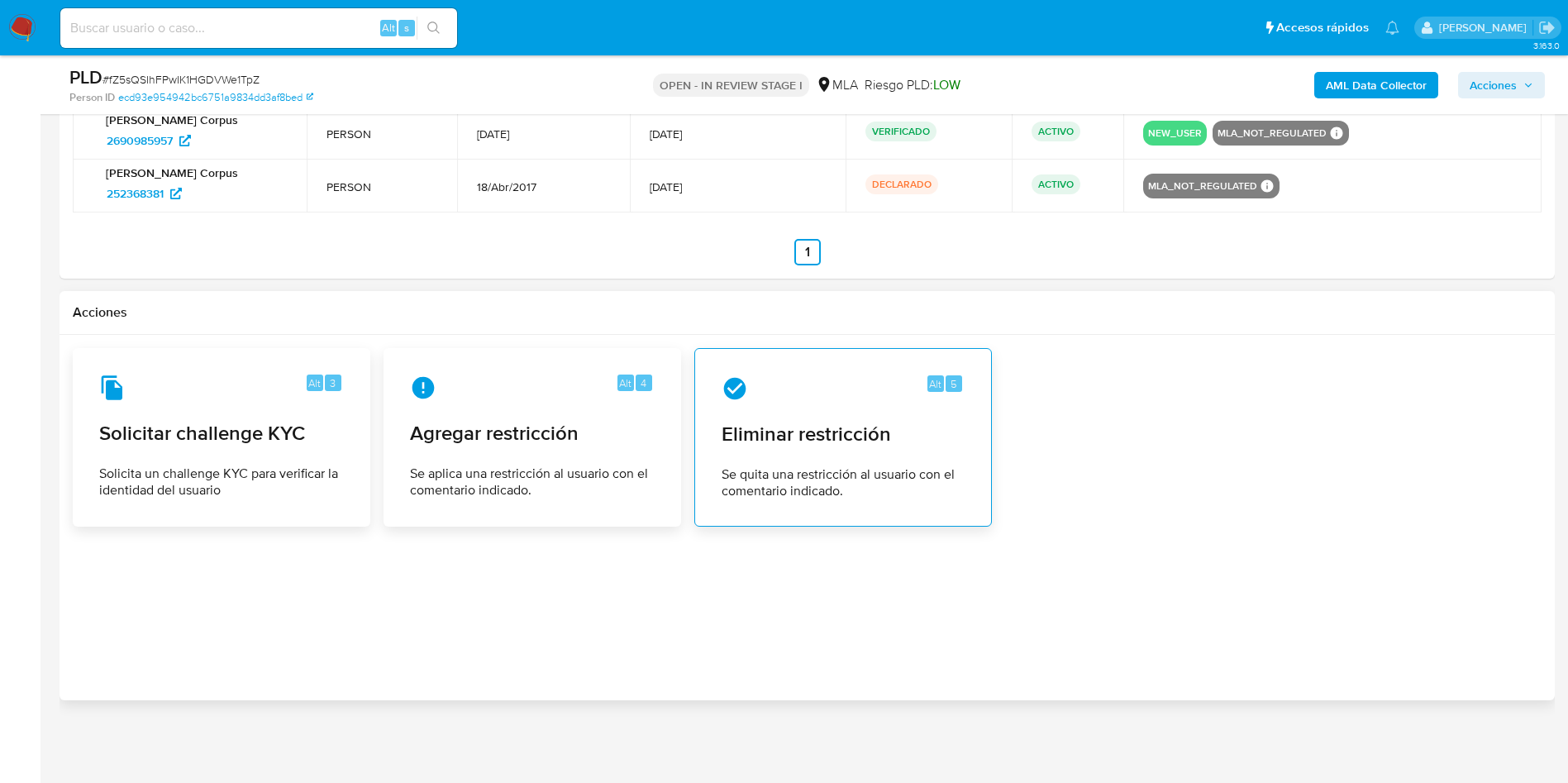
click at [852, 400] on div "Alt 5" at bounding box center [843, 388] width 243 height 27
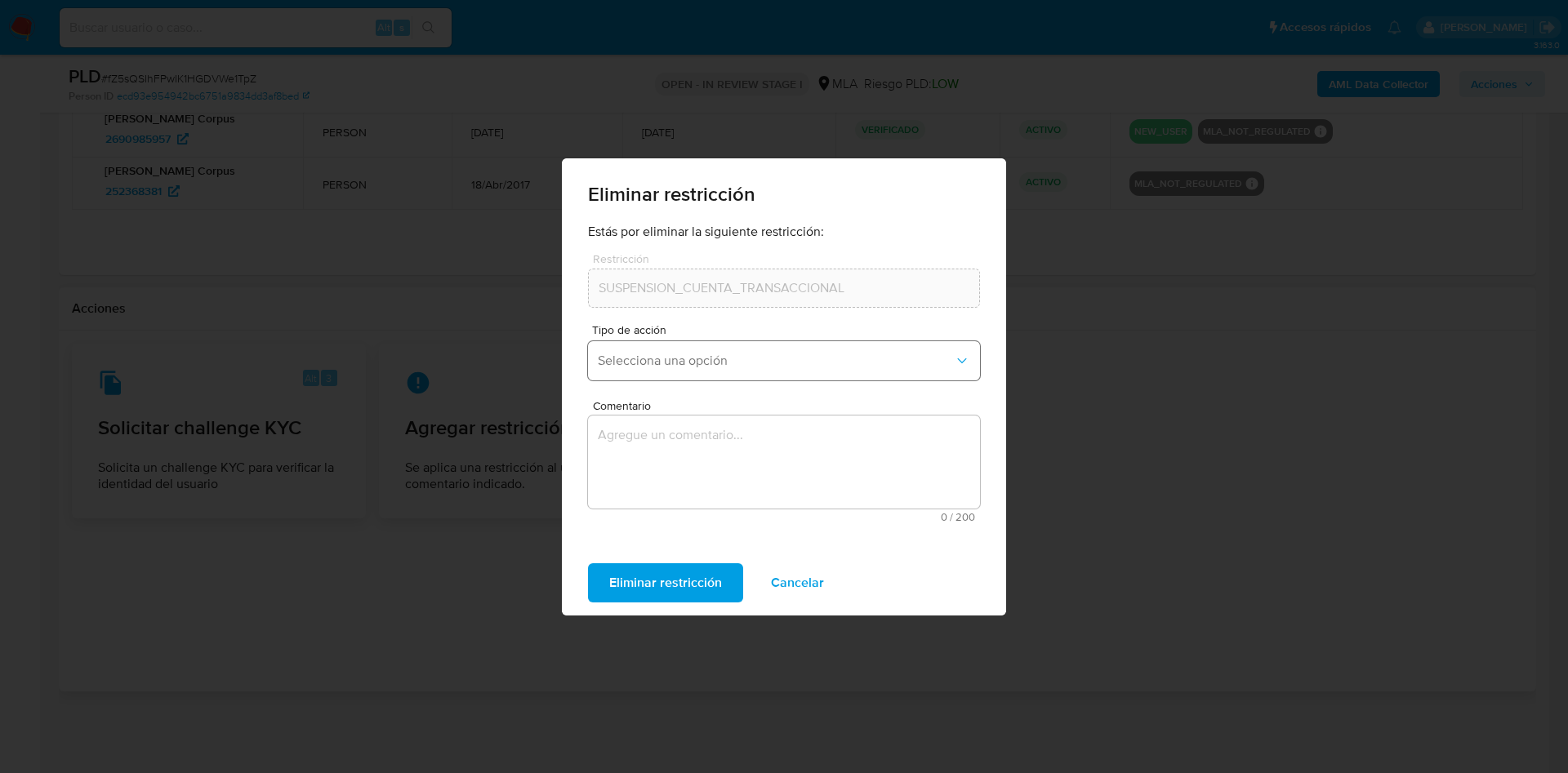
click at [703, 359] on span "Selecciona una opción" at bounding box center [776, 360] width 356 height 16
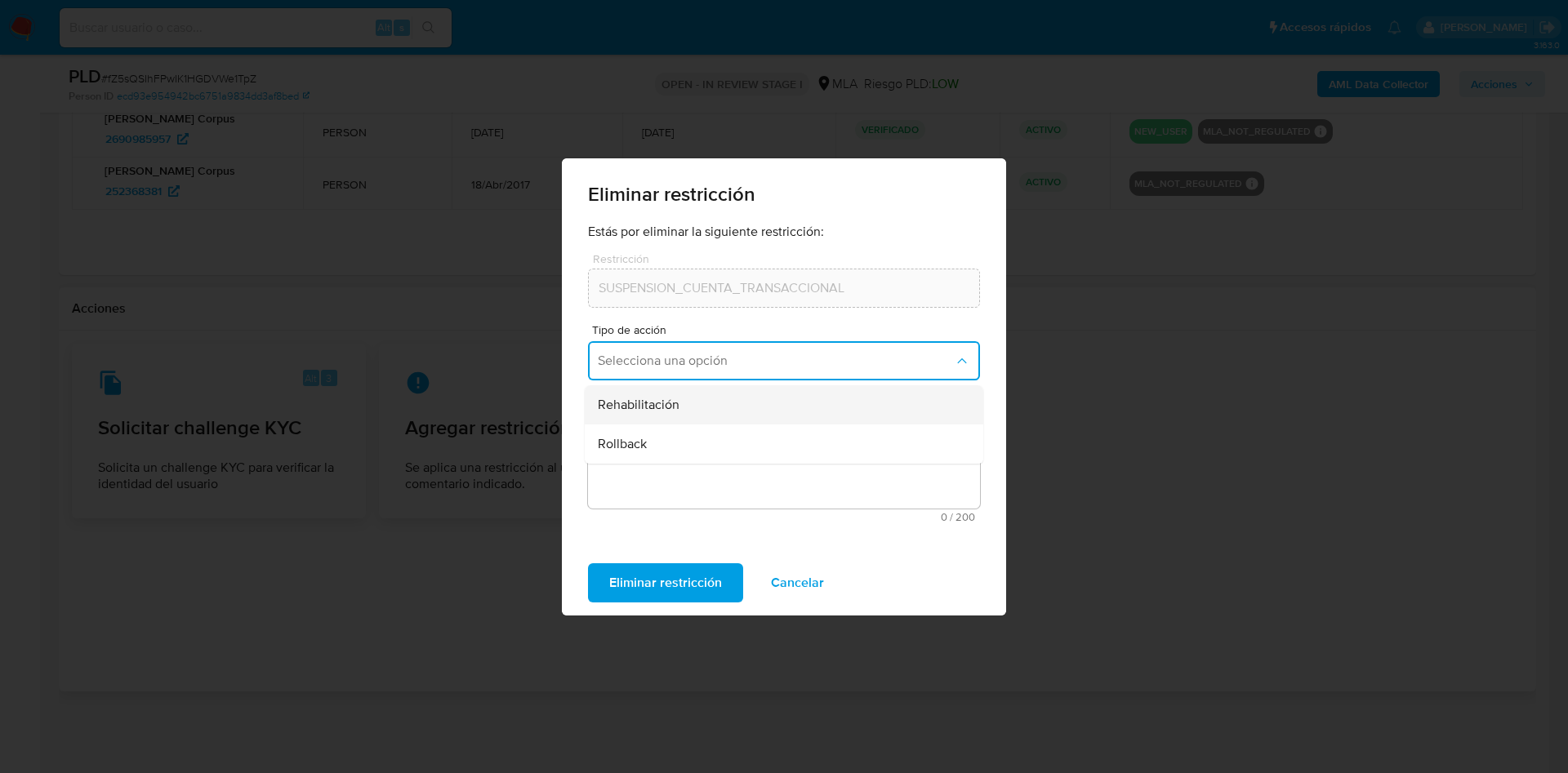
click at [675, 397] on span "Rehabilitación" at bounding box center [639, 404] width 81 height 16
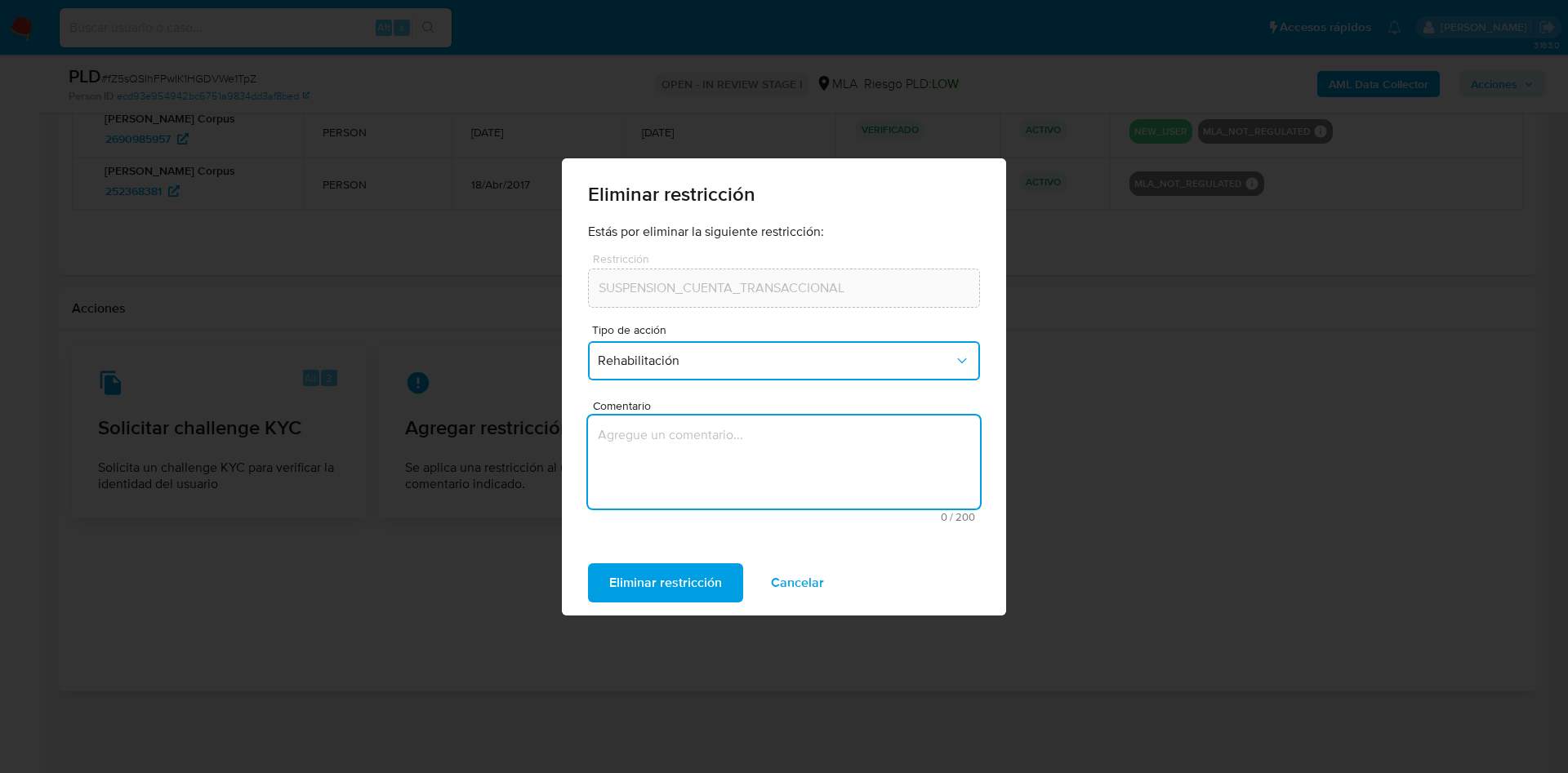
click at [659, 473] on textarea "Comentario" at bounding box center [784, 462] width 392 height 93
type textarea "AML"
click at [666, 577] on span "Eliminar restricción" at bounding box center [666, 583] width 113 height 36
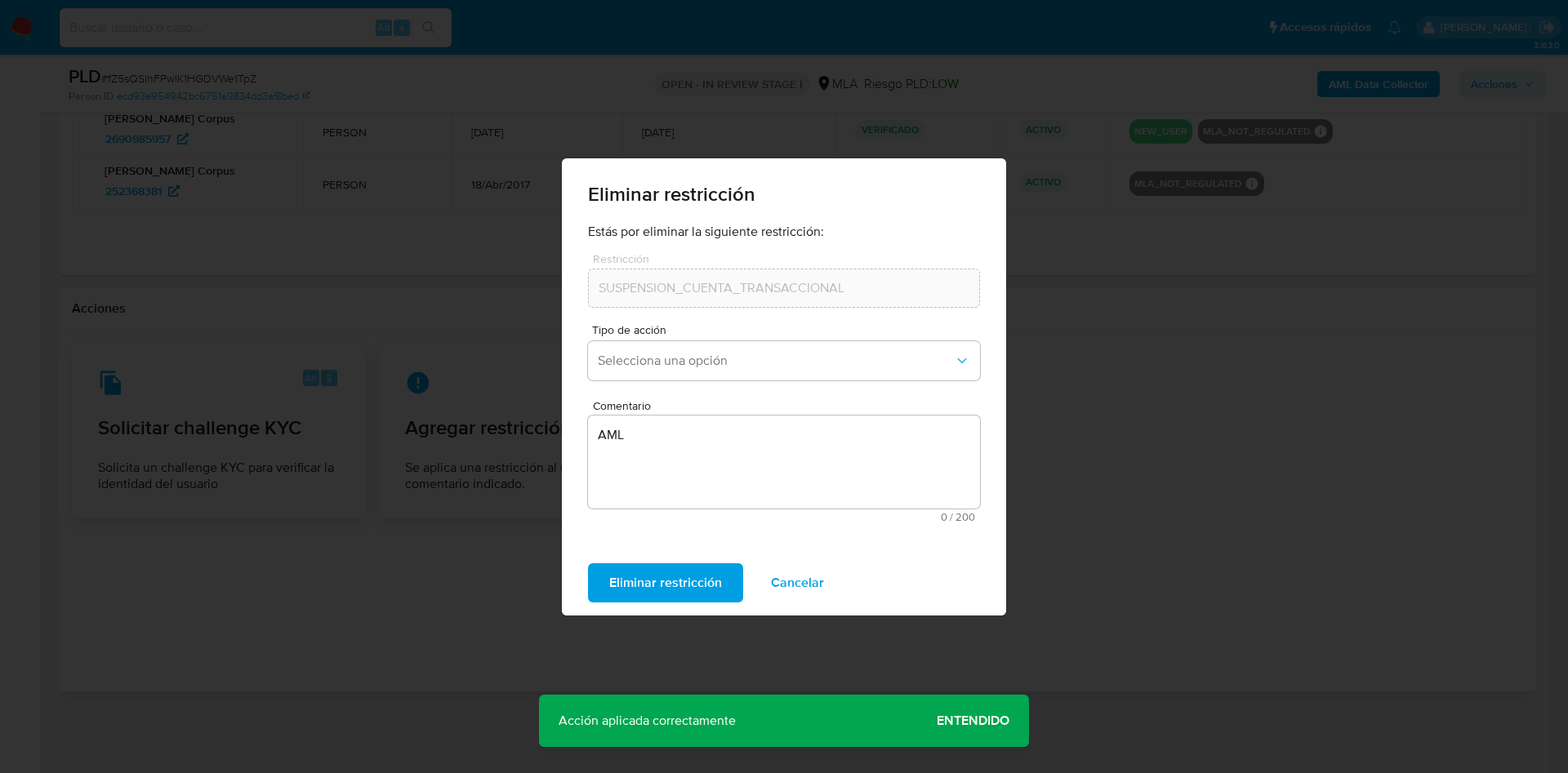
click at [951, 720] on span "Entendido" at bounding box center [974, 720] width 73 height 0
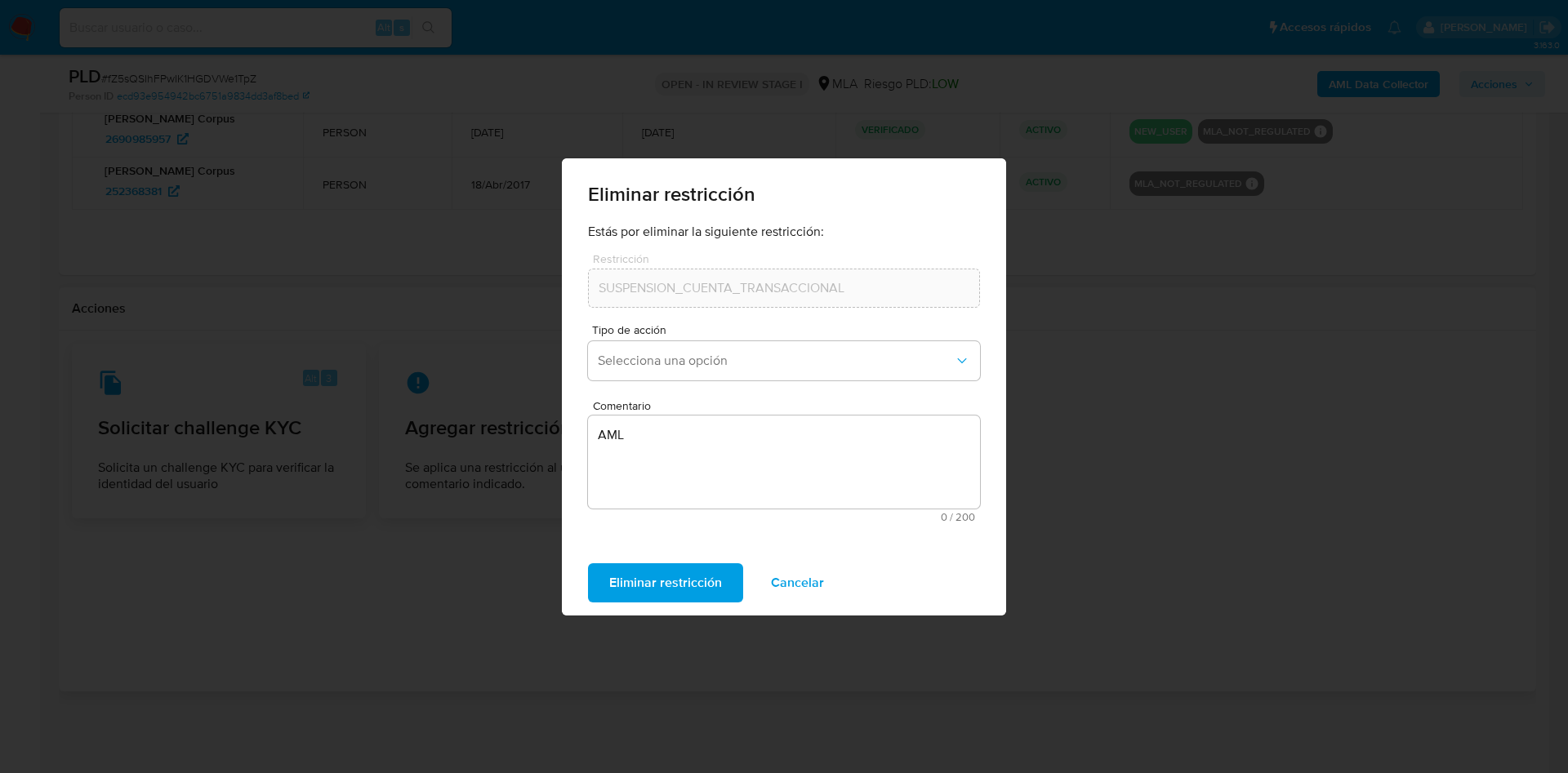
click at [808, 571] on span "Cancelar" at bounding box center [797, 583] width 53 height 36
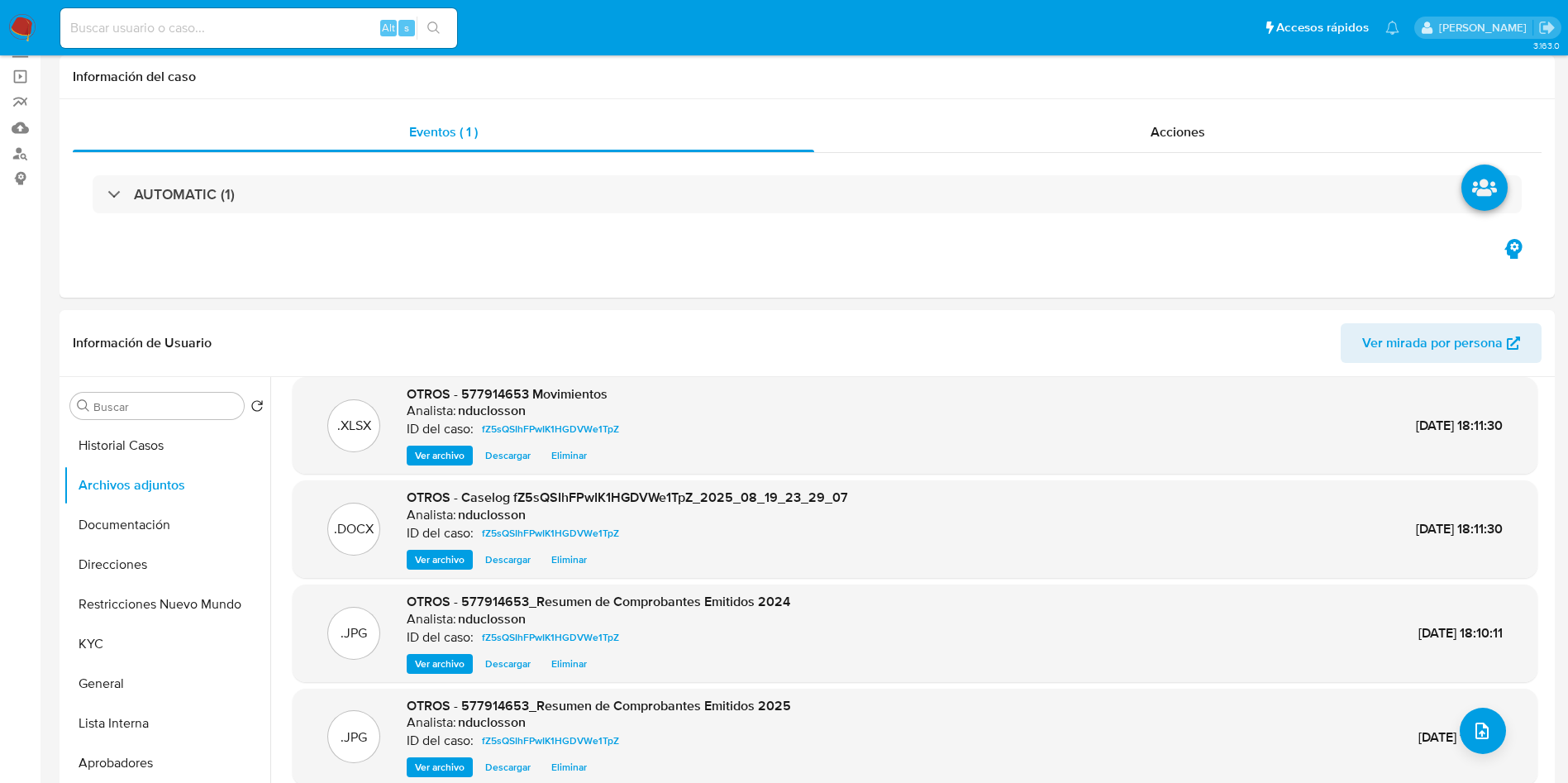
scroll to position [32, 0]
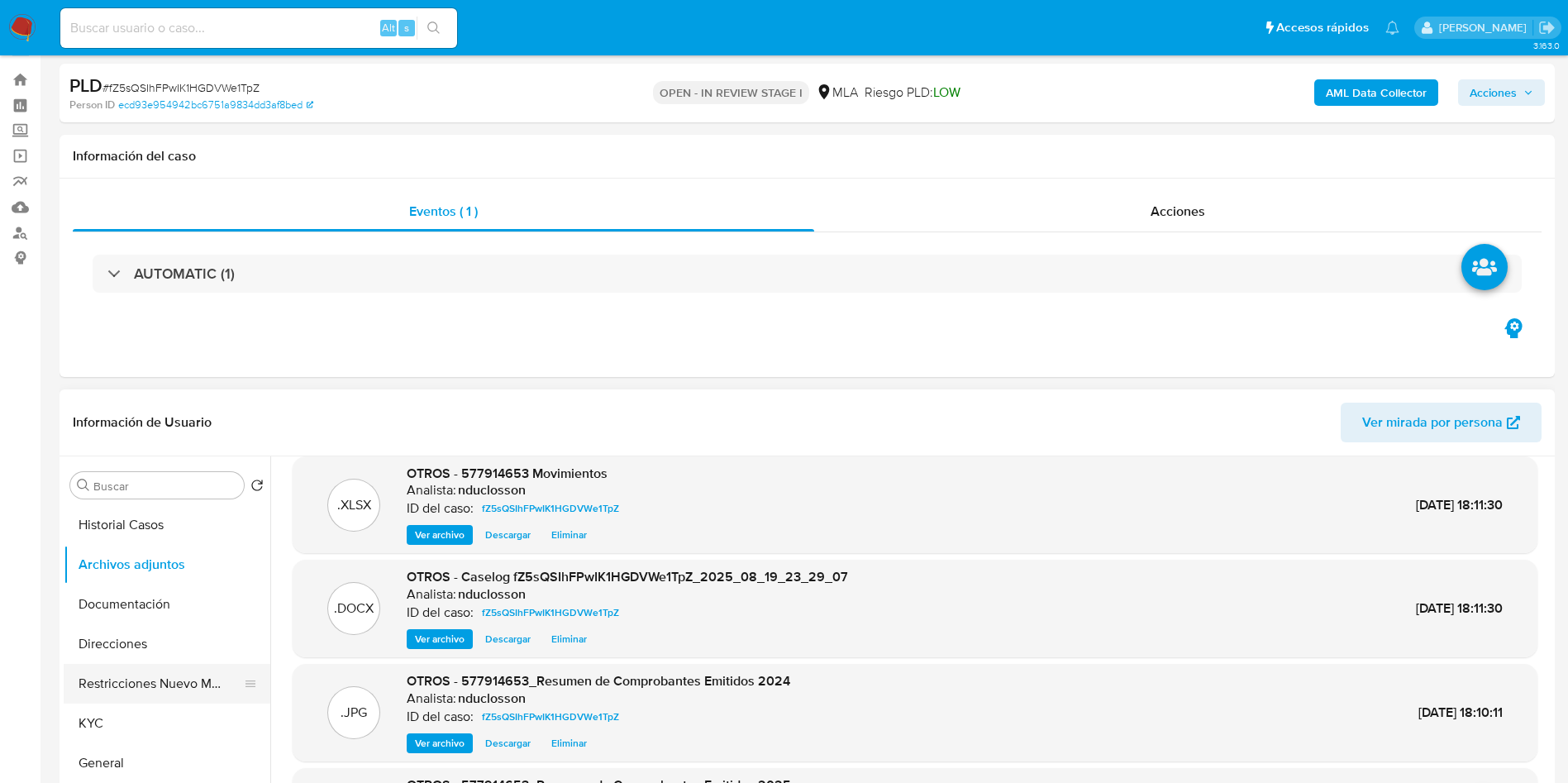
click at [127, 672] on button "Restricciones Nuevo Mundo" at bounding box center [160, 683] width 193 height 39
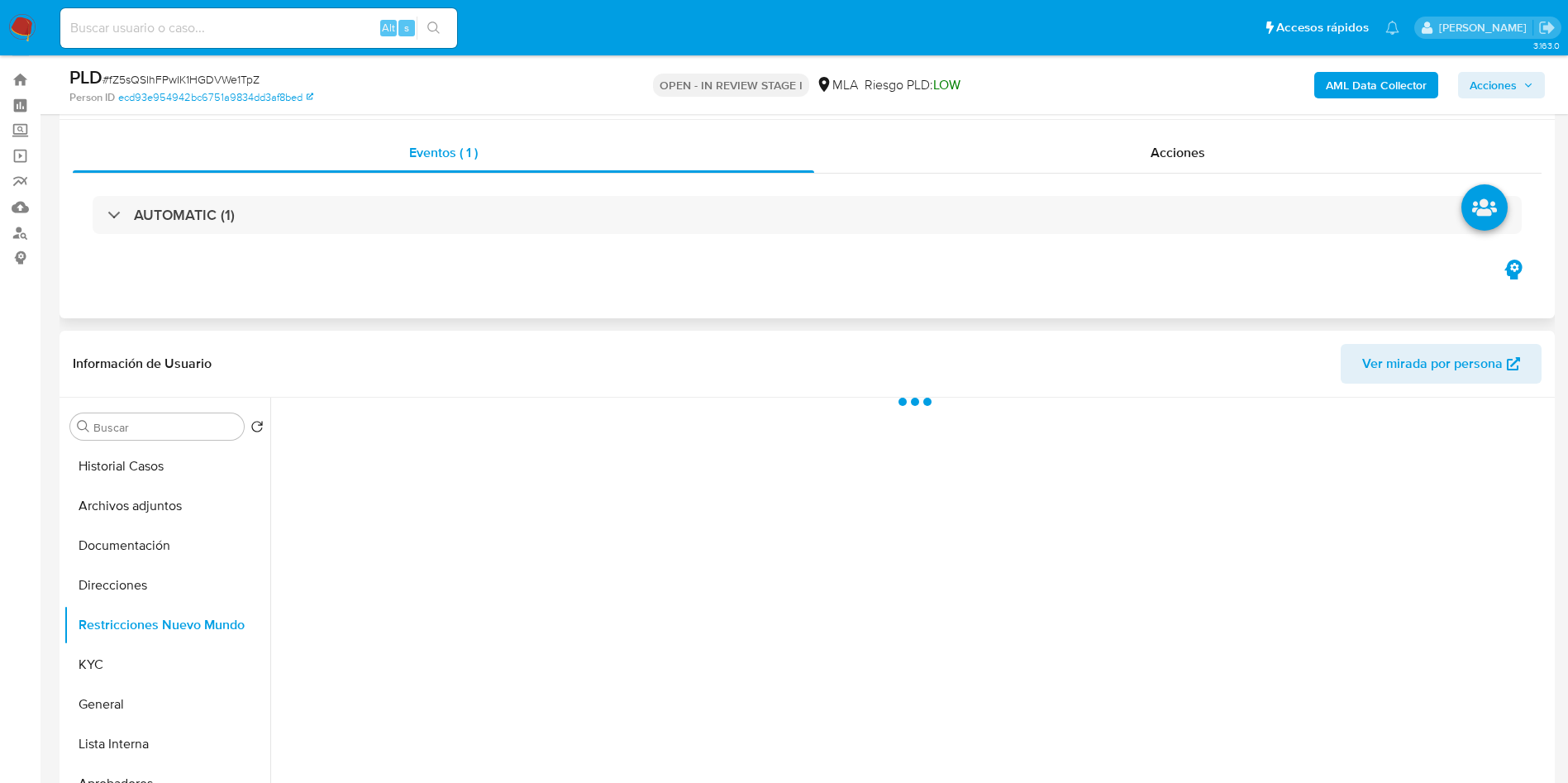
scroll to position [155, 0]
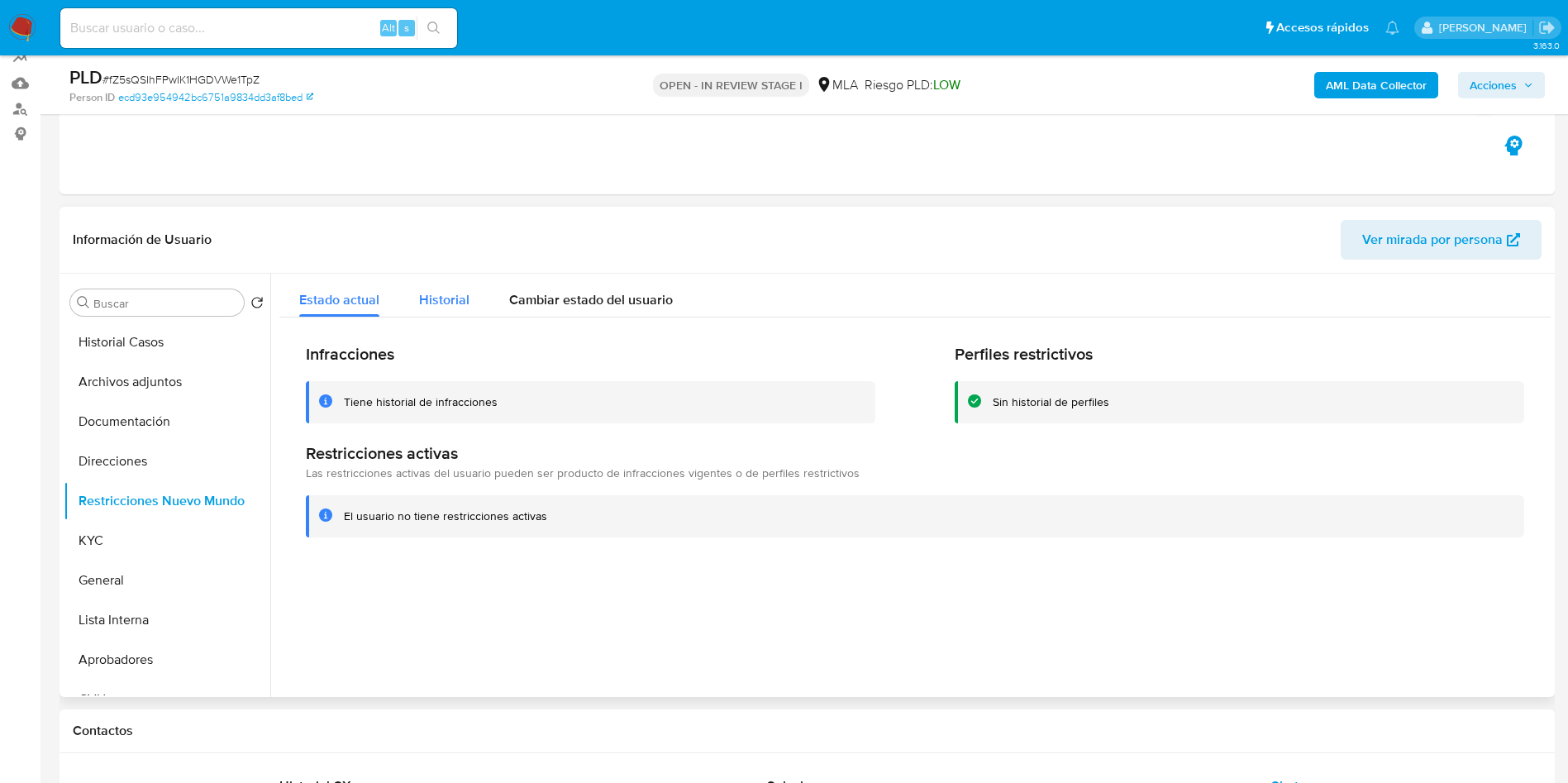
click at [416, 303] on button "Historial" at bounding box center [444, 295] width 90 height 44
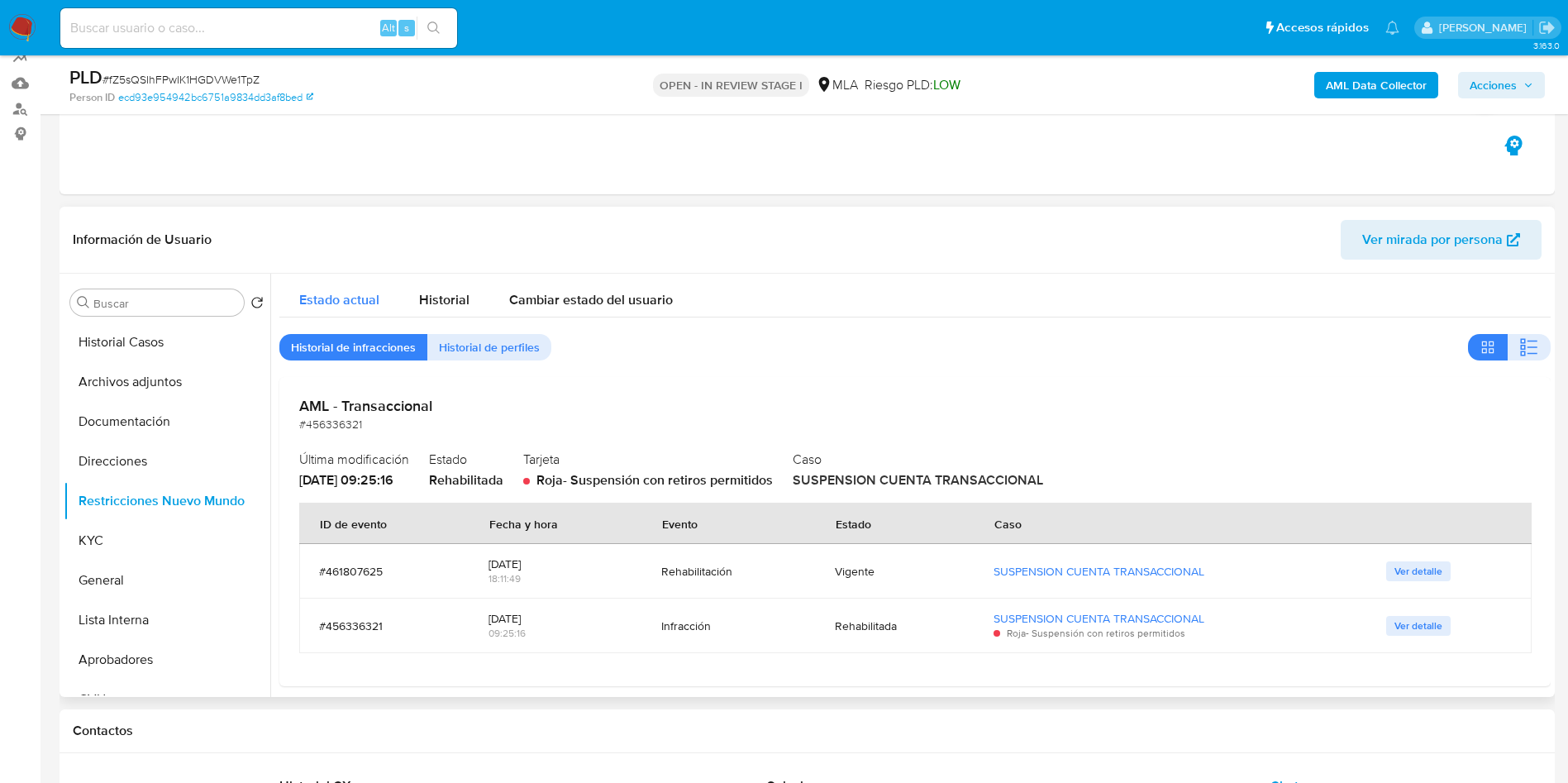
click at [359, 290] on span "Estado actual" at bounding box center [339, 300] width 80 height 19
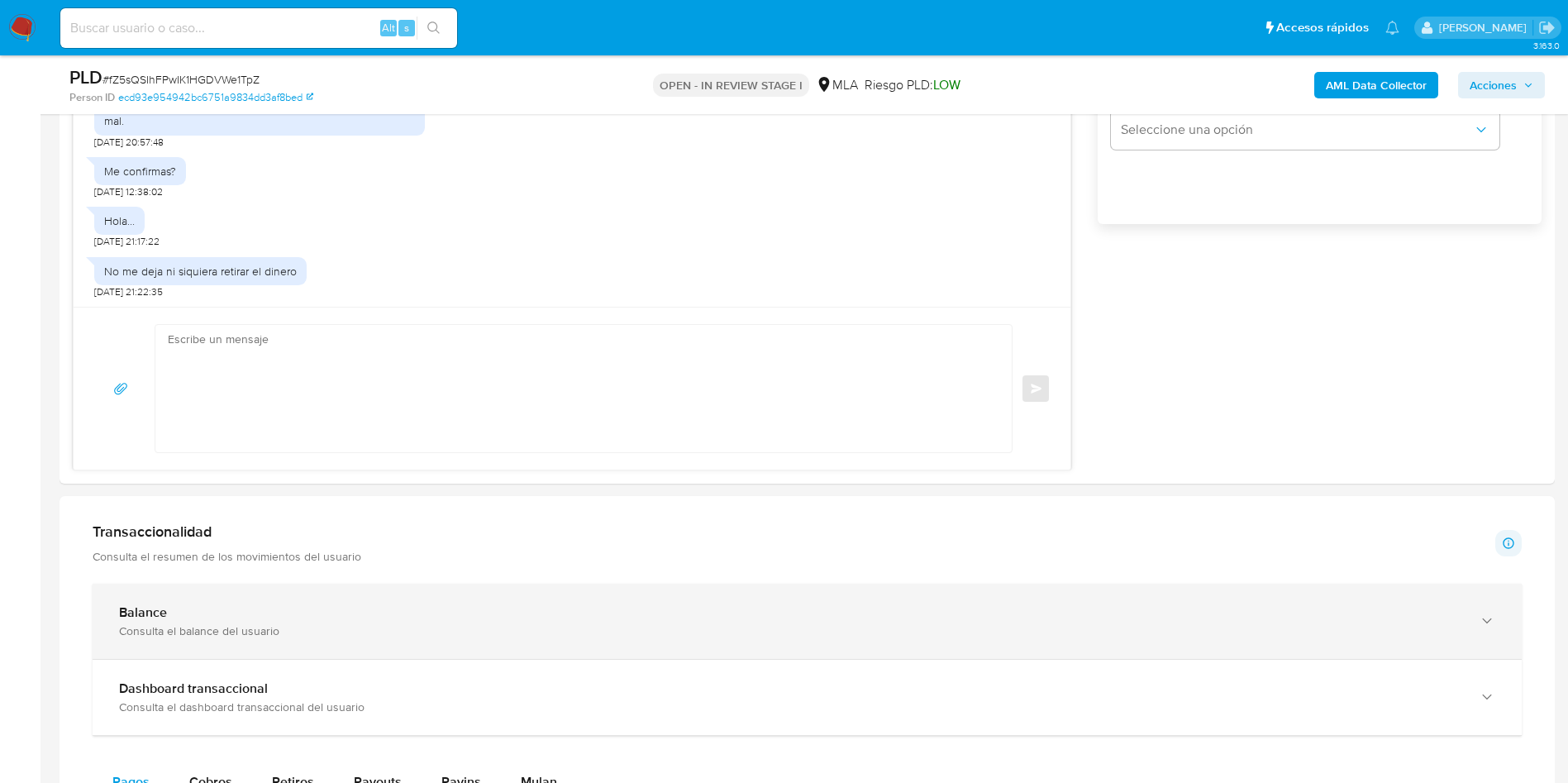
scroll to position [1148, 0]
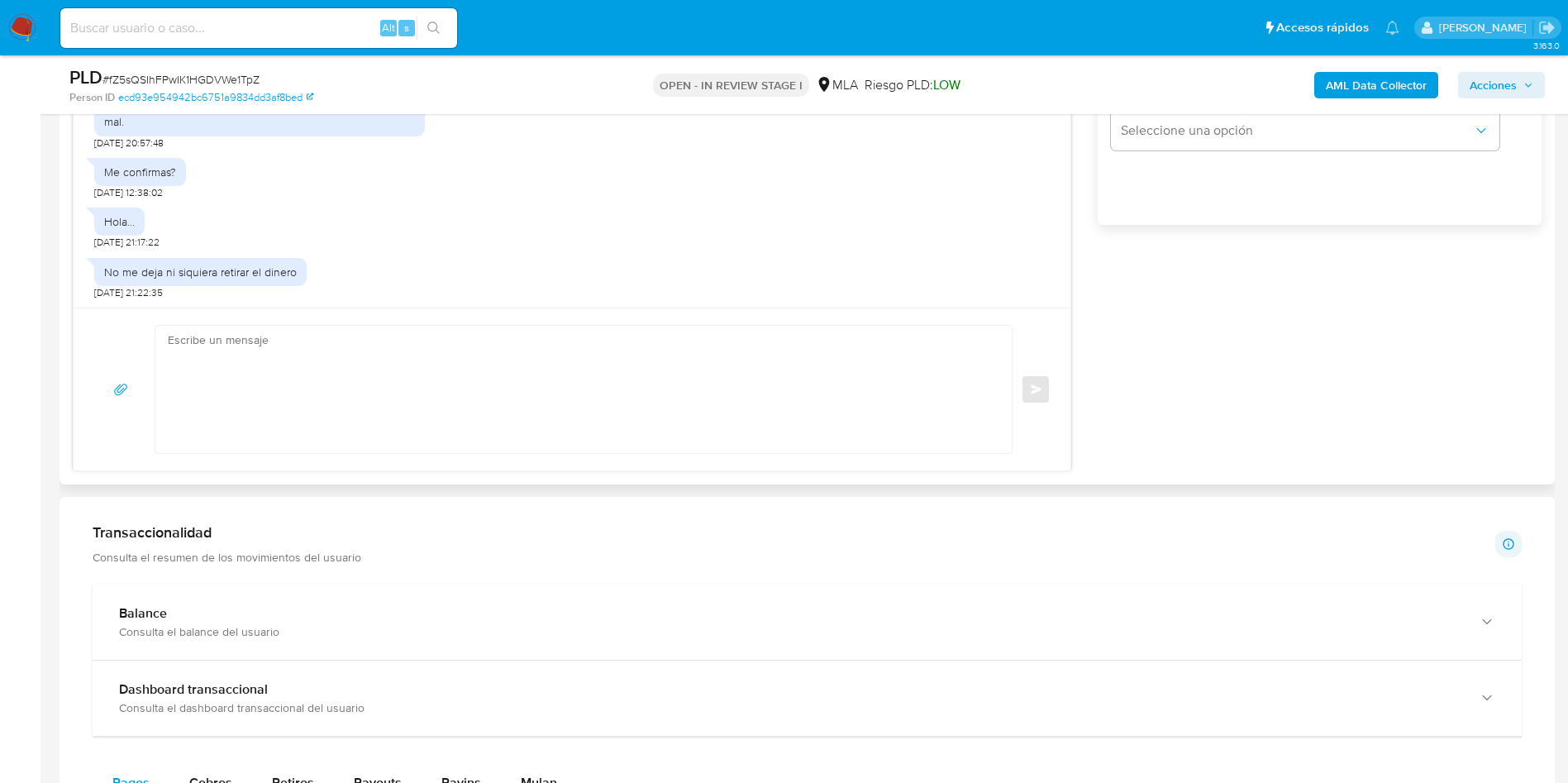
click at [311, 370] on textarea at bounding box center [579, 389] width 823 height 127
paste textarea "Hola XXX, Muchas gracias por la respuesta. ¡Te contamos que tu cuenta ya está a…"
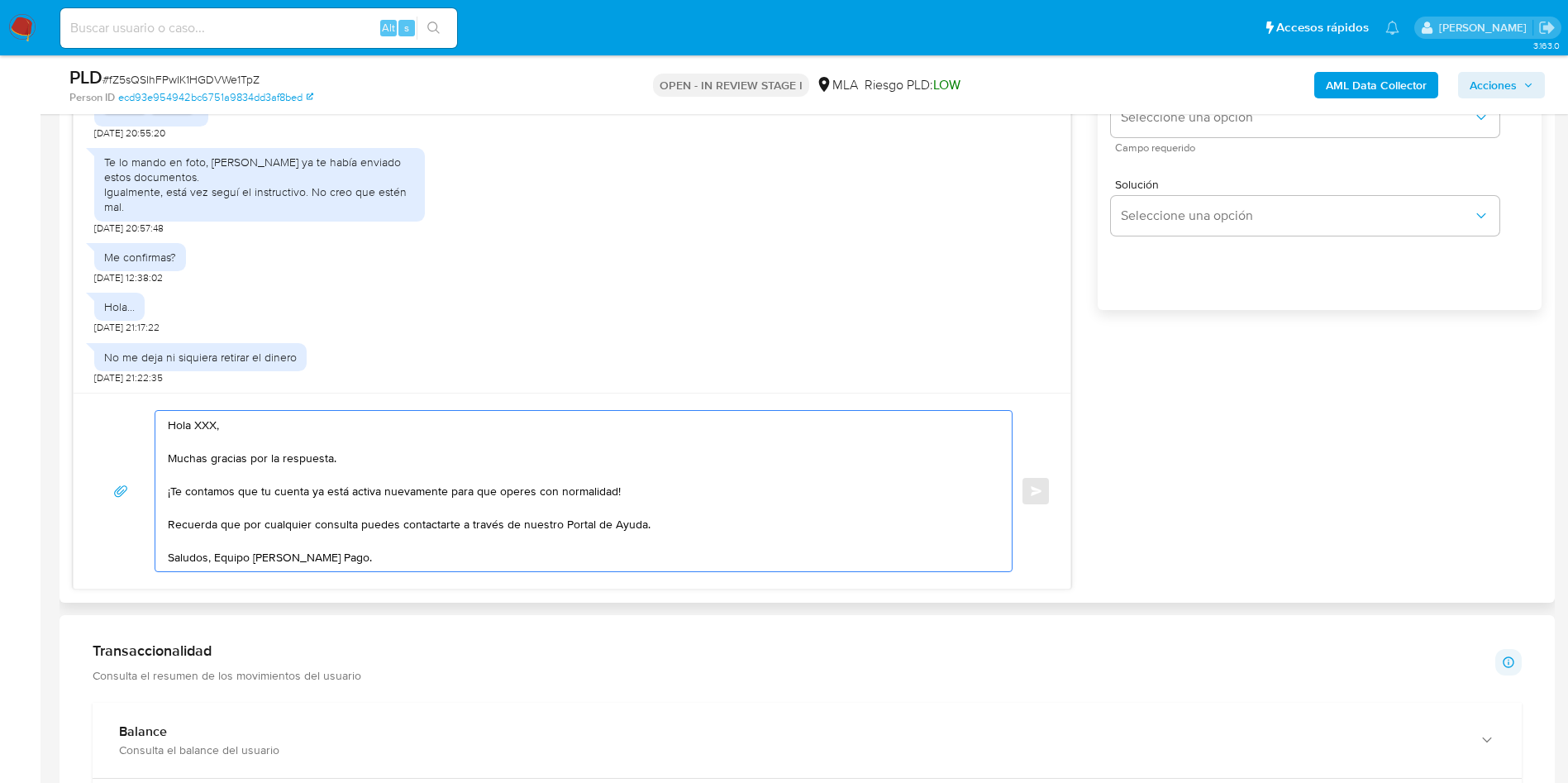
scroll to position [1023, 0]
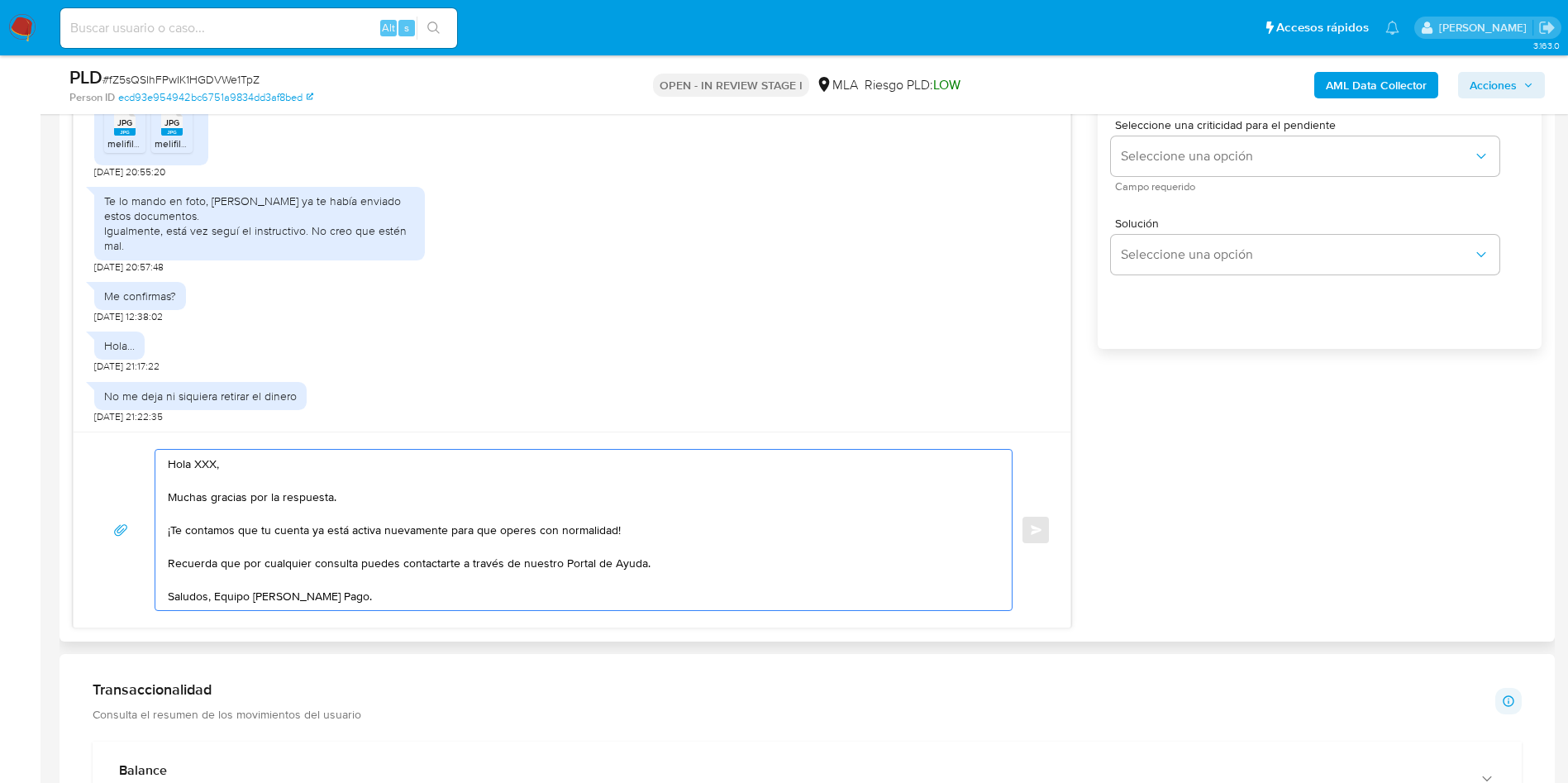
click at [209, 464] on textarea "Hola XXX, Muchas gracias por la respuesta. ¡Te contamos que tu cuenta ya está a…" at bounding box center [579, 530] width 823 height 161
click at [368, 497] on textarea "[PERSON_NAME], Muchas gracias por la respuesta. ¡Te contamos que tu cuenta ya e…" at bounding box center [579, 530] width 823 height 161
click at [354, 500] on textarea "[PERSON_NAME], Muchas gracias por la respuesta. Te confirmamos la recepción de …" at bounding box center [579, 530] width 823 height 161
click at [377, 479] on textarea "[PERSON_NAME], Muchas gracias por la respuesta. Confirmamos la recepción de la …" at bounding box center [579, 530] width 823 height 161
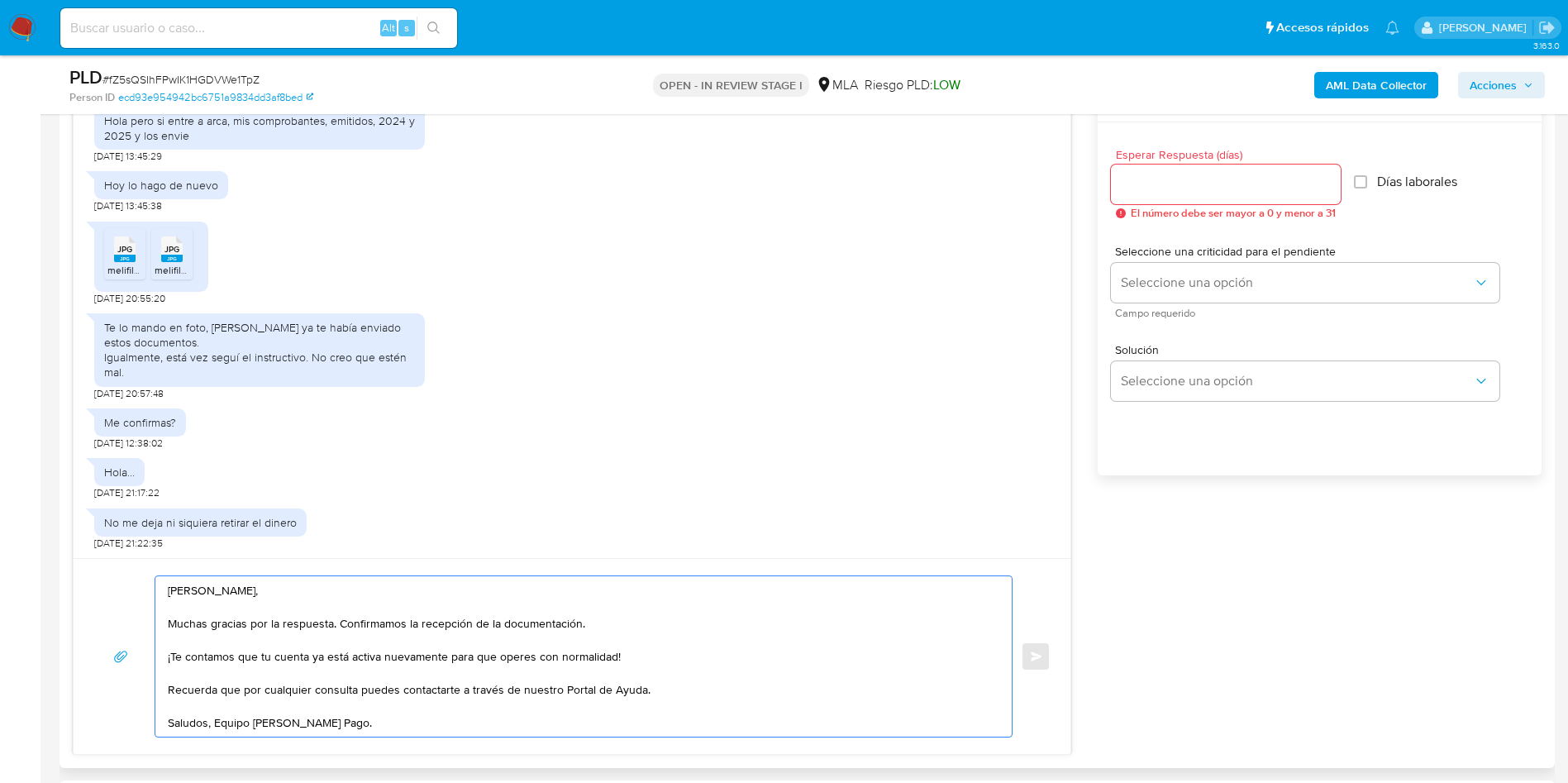
scroll to position [775, 0]
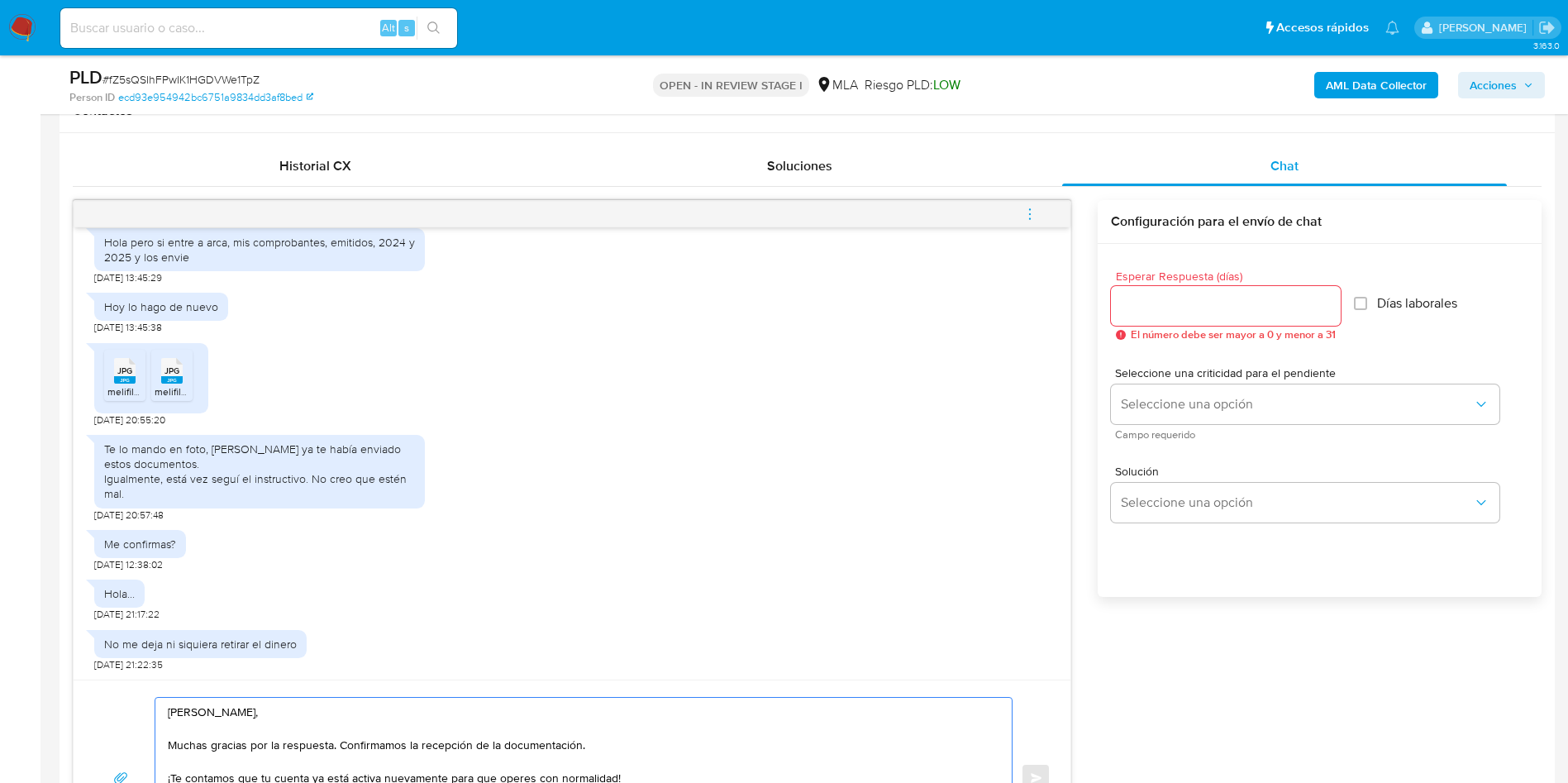
type textarea "[PERSON_NAME], Muchas gracias por la respuesta. Confirmamos la recepción de la …"
click at [1131, 307] on input "Esperar Respuesta (días)" at bounding box center [1226, 306] width 230 height 21
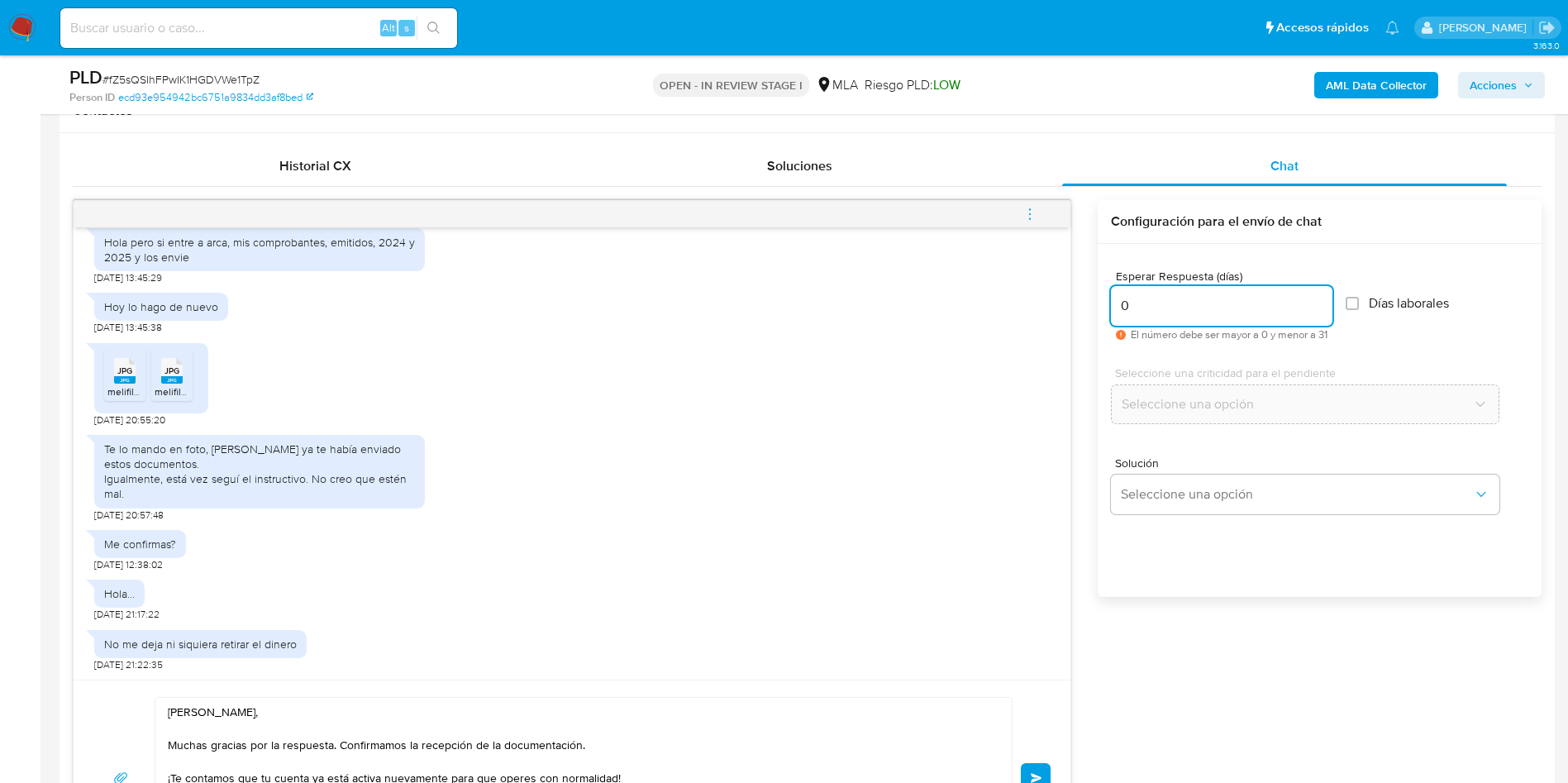
type input "0"
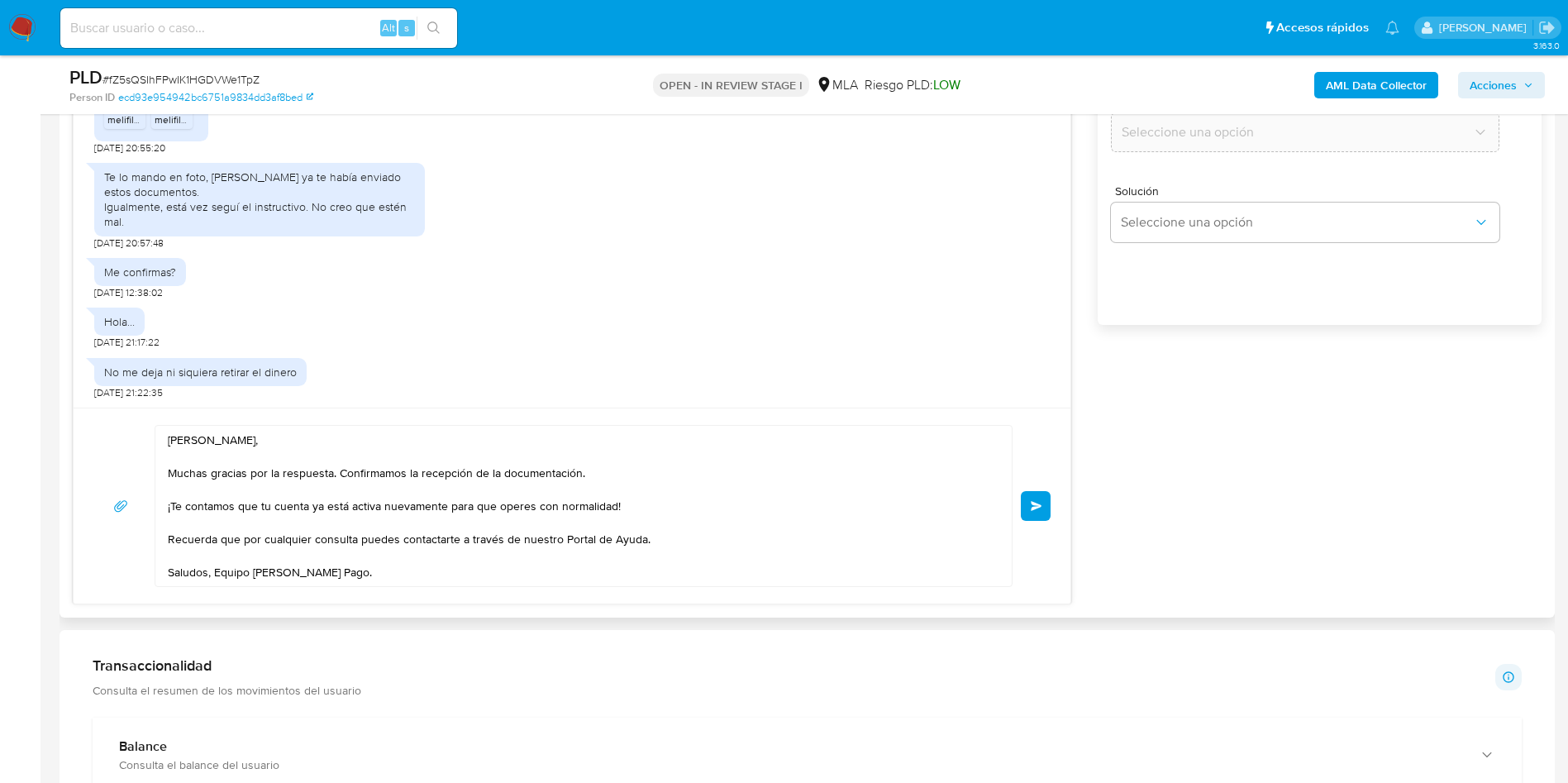
scroll to position [1023, 0]
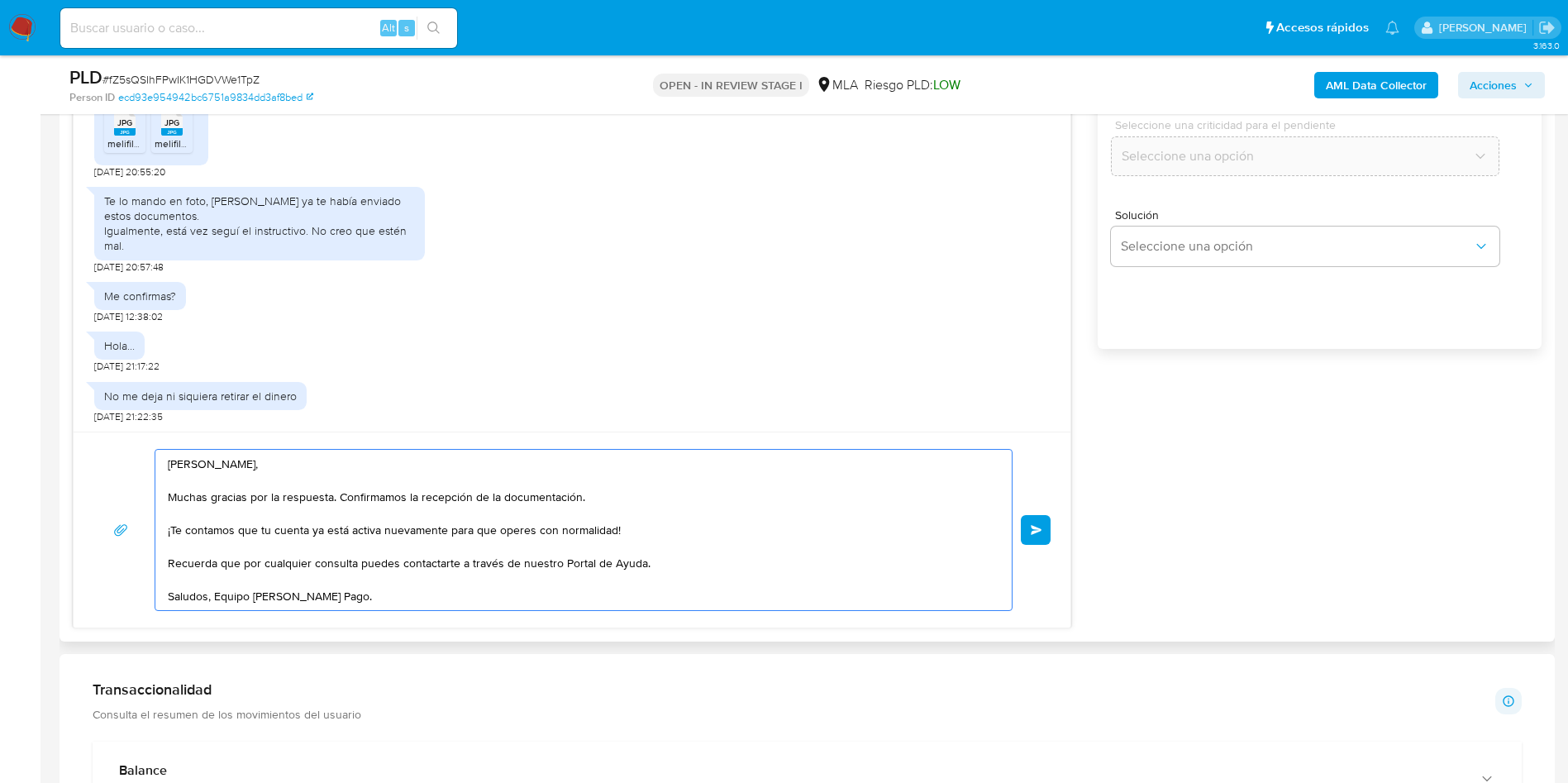
click at [219, 595] on textarea "[PERSON_NAME], Muchas gracias por la respuesta. Confirmamos la recepción de la …" at bounding box center [579, 530] width 823 height 161
type textarea "[PERSON_NAME], Muchas gracias por la respuesta. Confirmamos la recepción de la …"
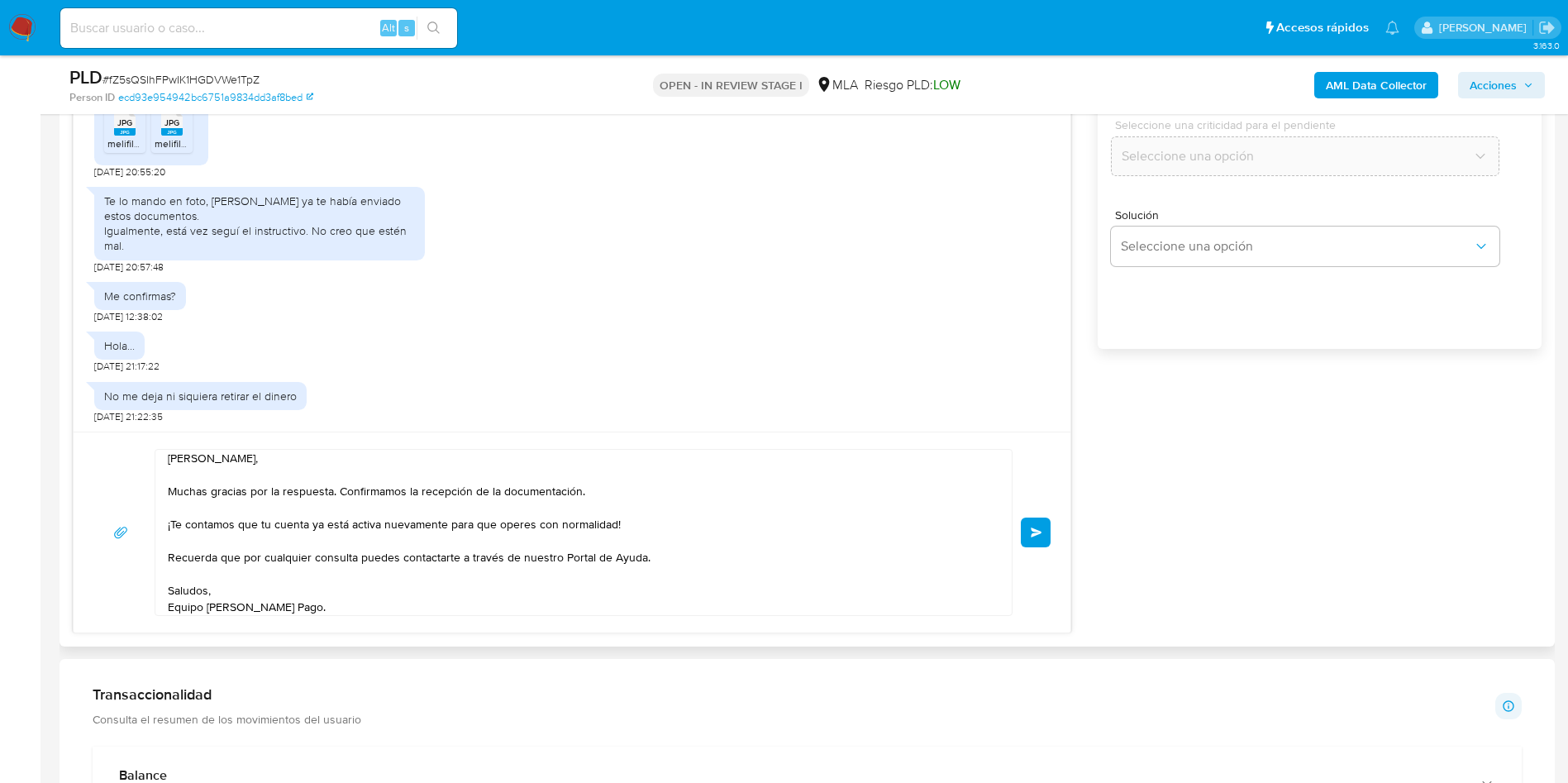
drag, startPoint x: 1041, startPoint y: 525, endPoint x: 1153, endPoint y: 519, distance: 112.2
click at [1153, 519] on div "[DATE] 17:21:38 Hola, Esperamos que te encuentres muy bien. Te consultamos si t…" at bounding box center [808, 293] width 1469 height 682
click at [1034, 538] on button "Enviar" at bounding box center [1036, 532] width 30 height 30
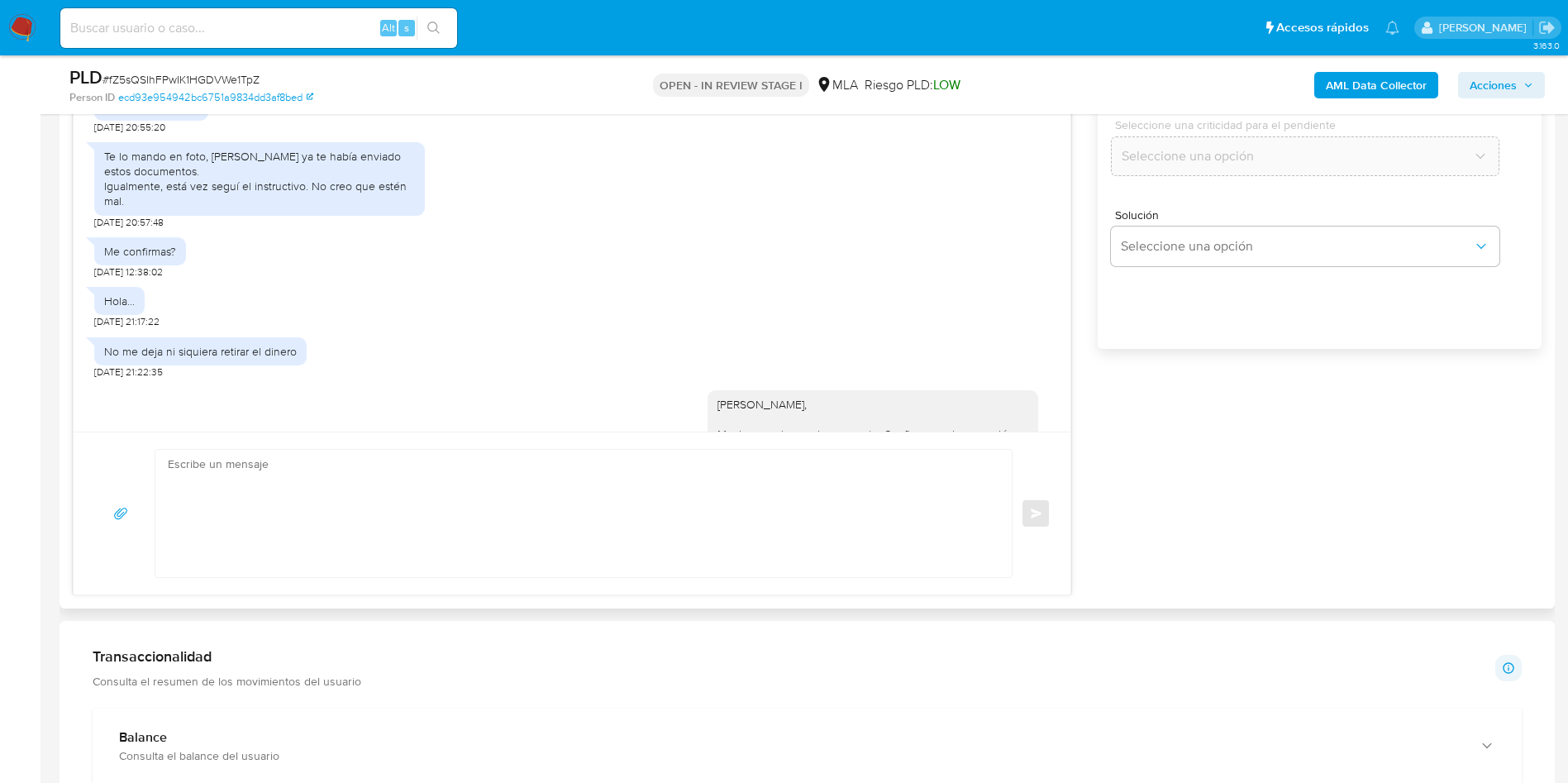
scroll to position [5883, 0]
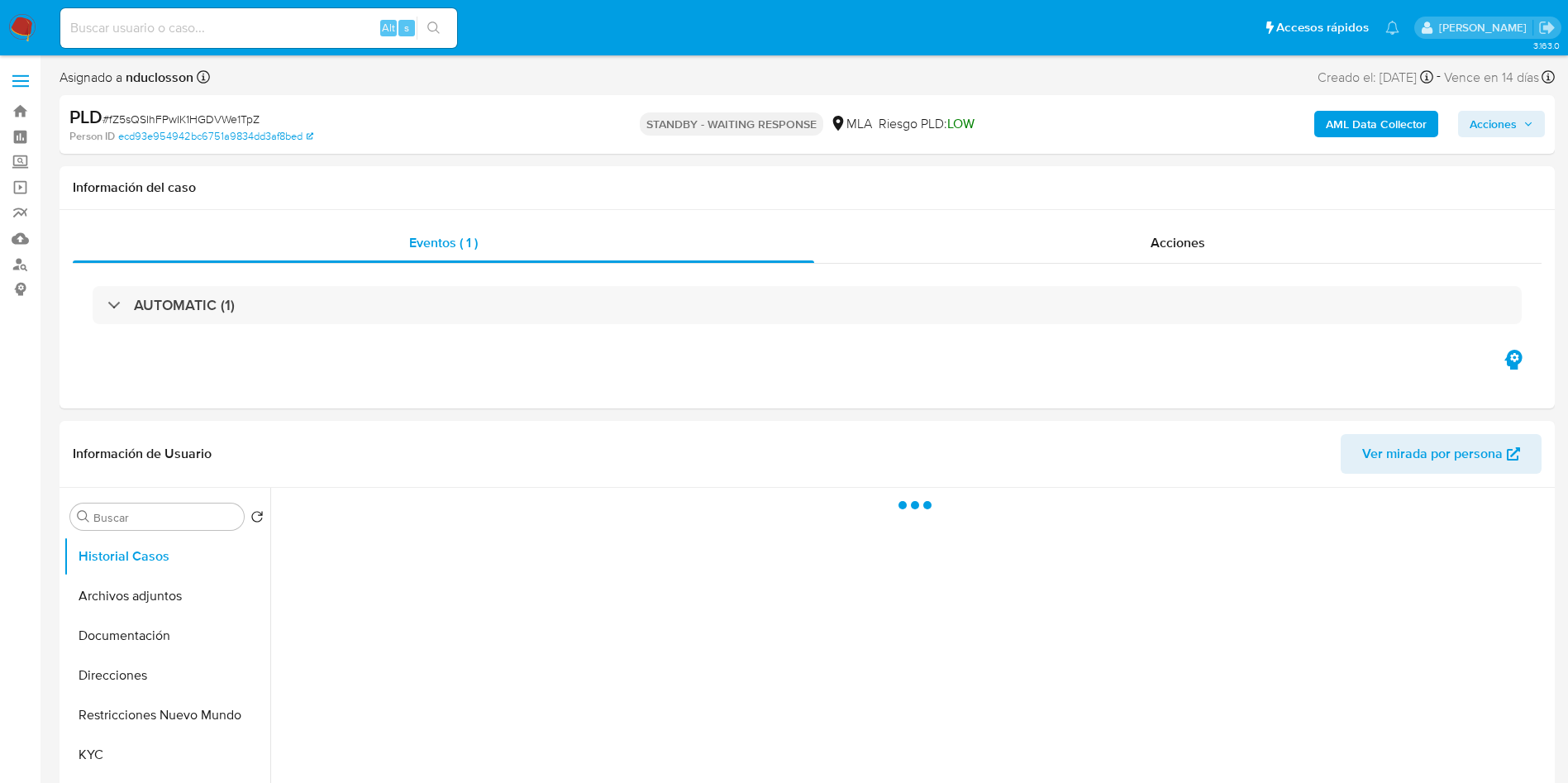
select select "10"
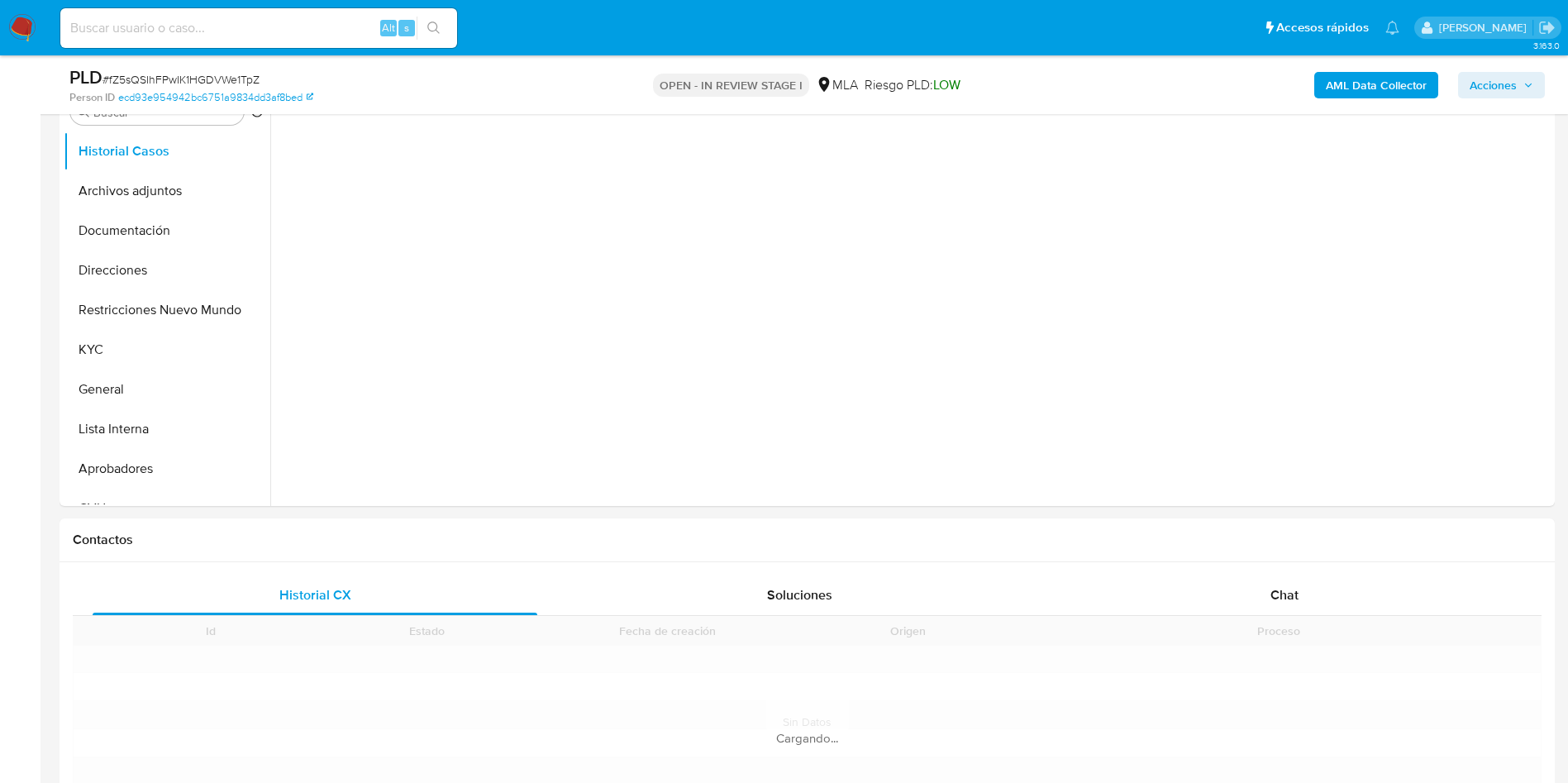
scroll to position [496, 0]
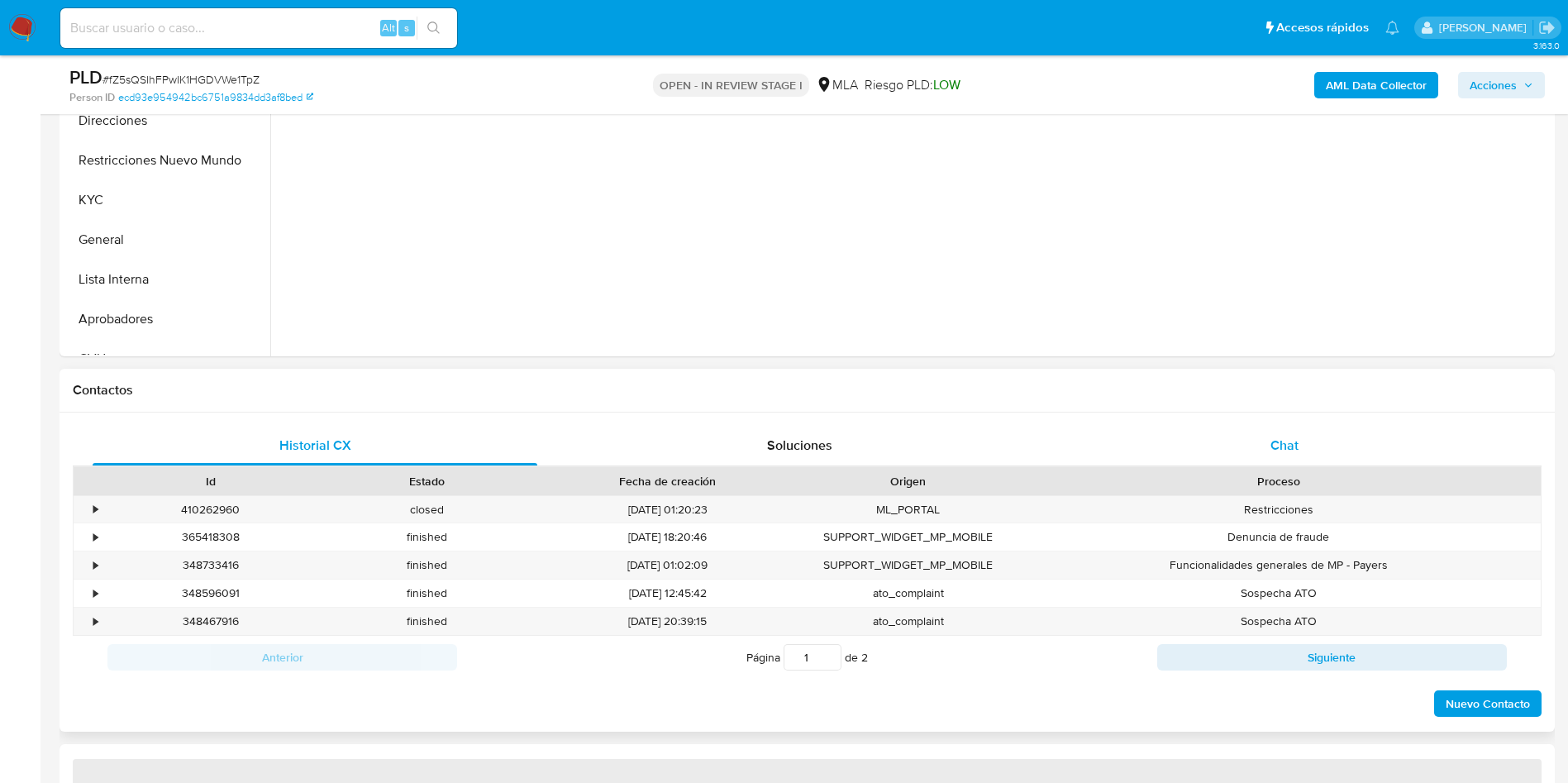
click at [1259, 440] on div "Chat" at bounding box center [1285, 446] width 445 height 39
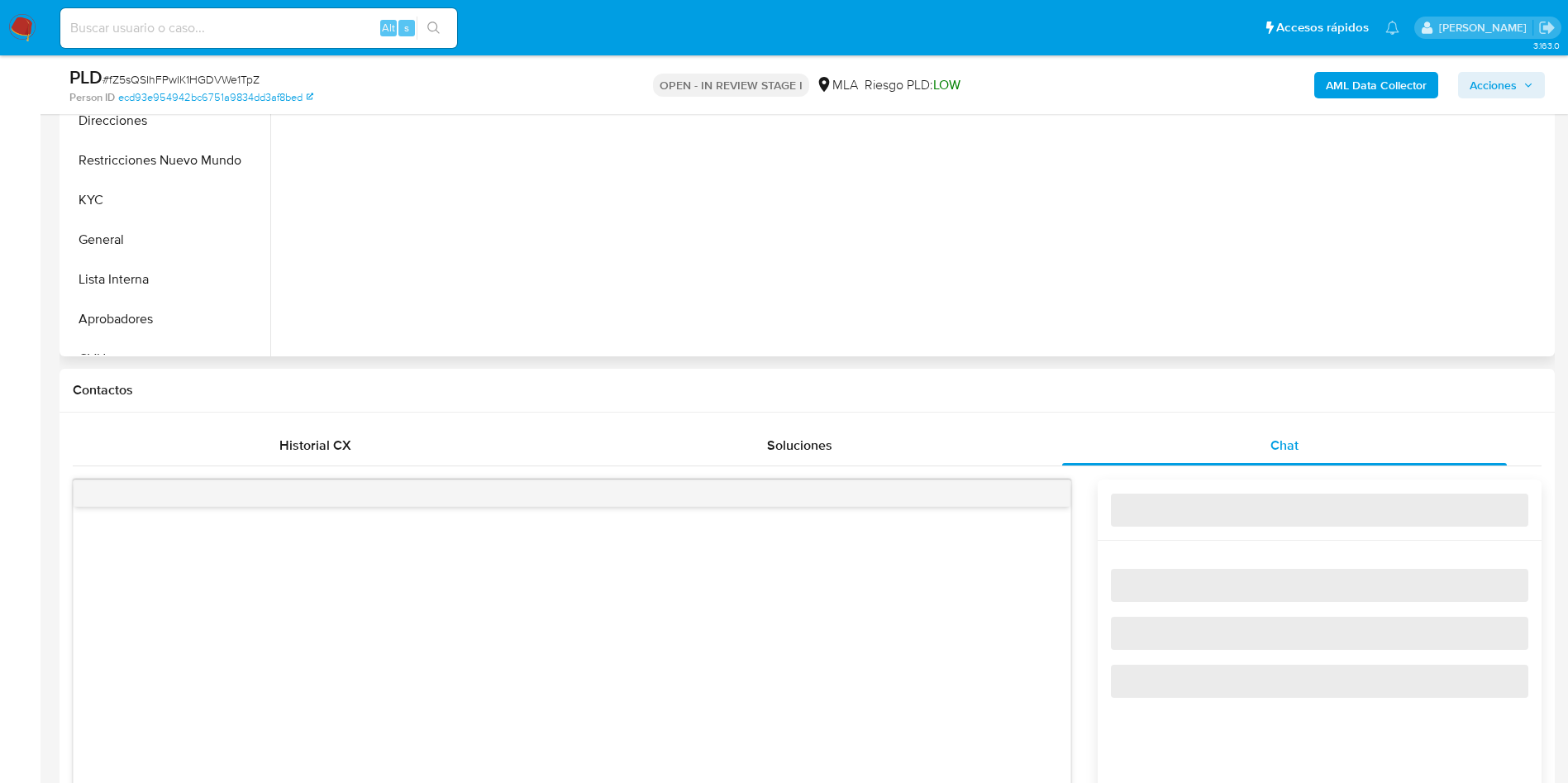
select select "10"
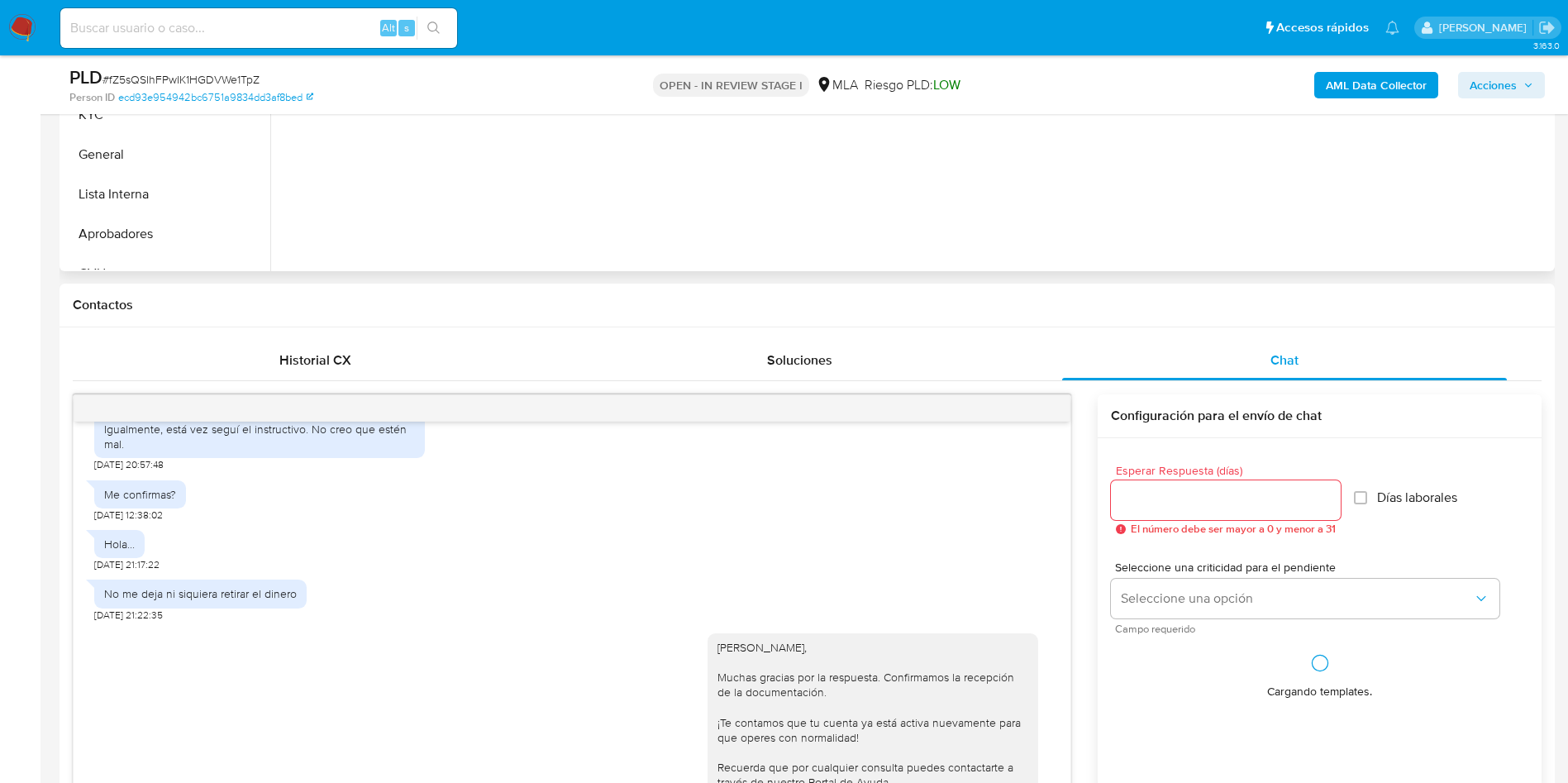
scroll to position [620, 0]
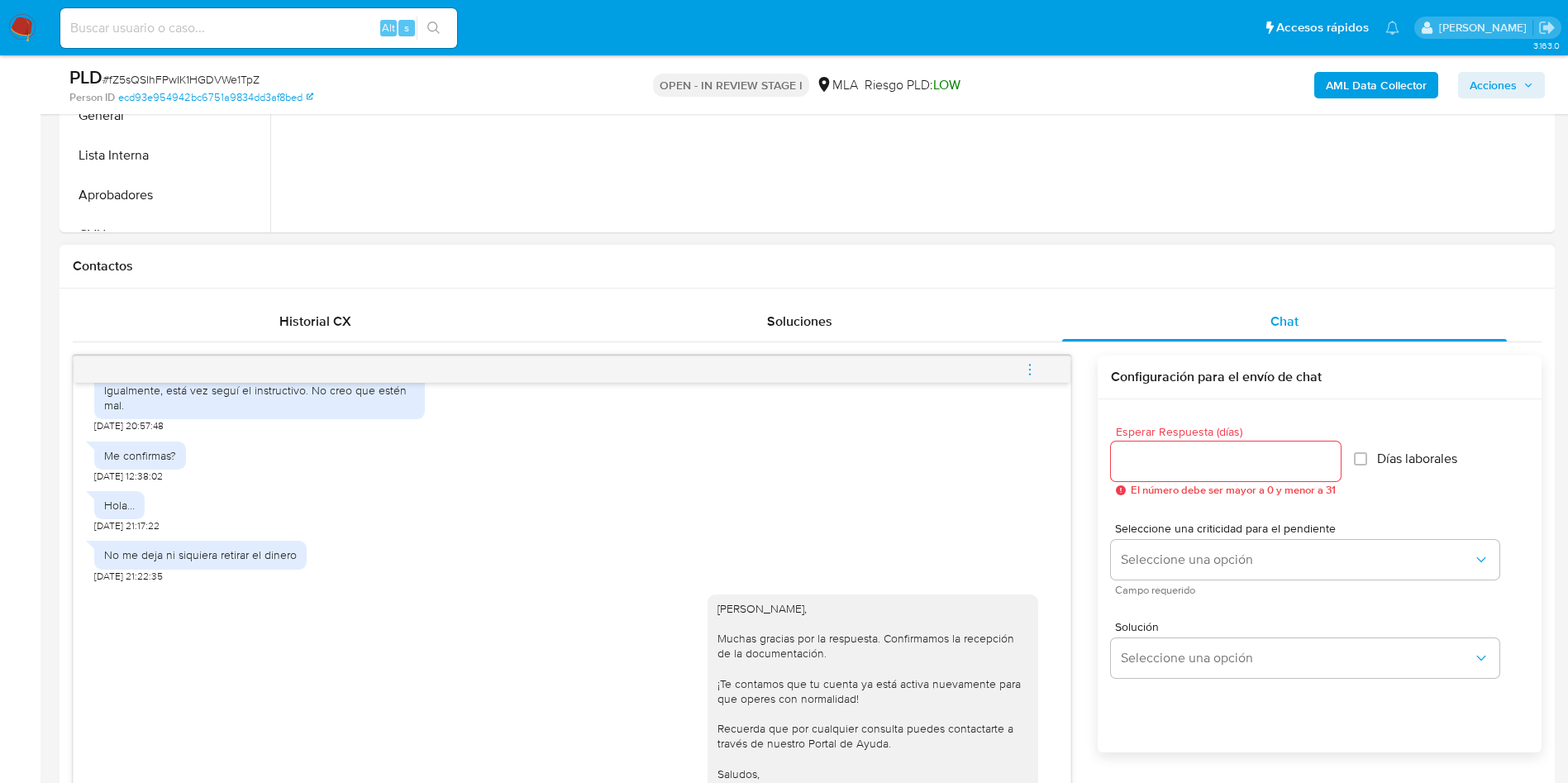
click at [1016, 367] on button "menu-action" at bounding box center [1030, 369] width 55 height 39
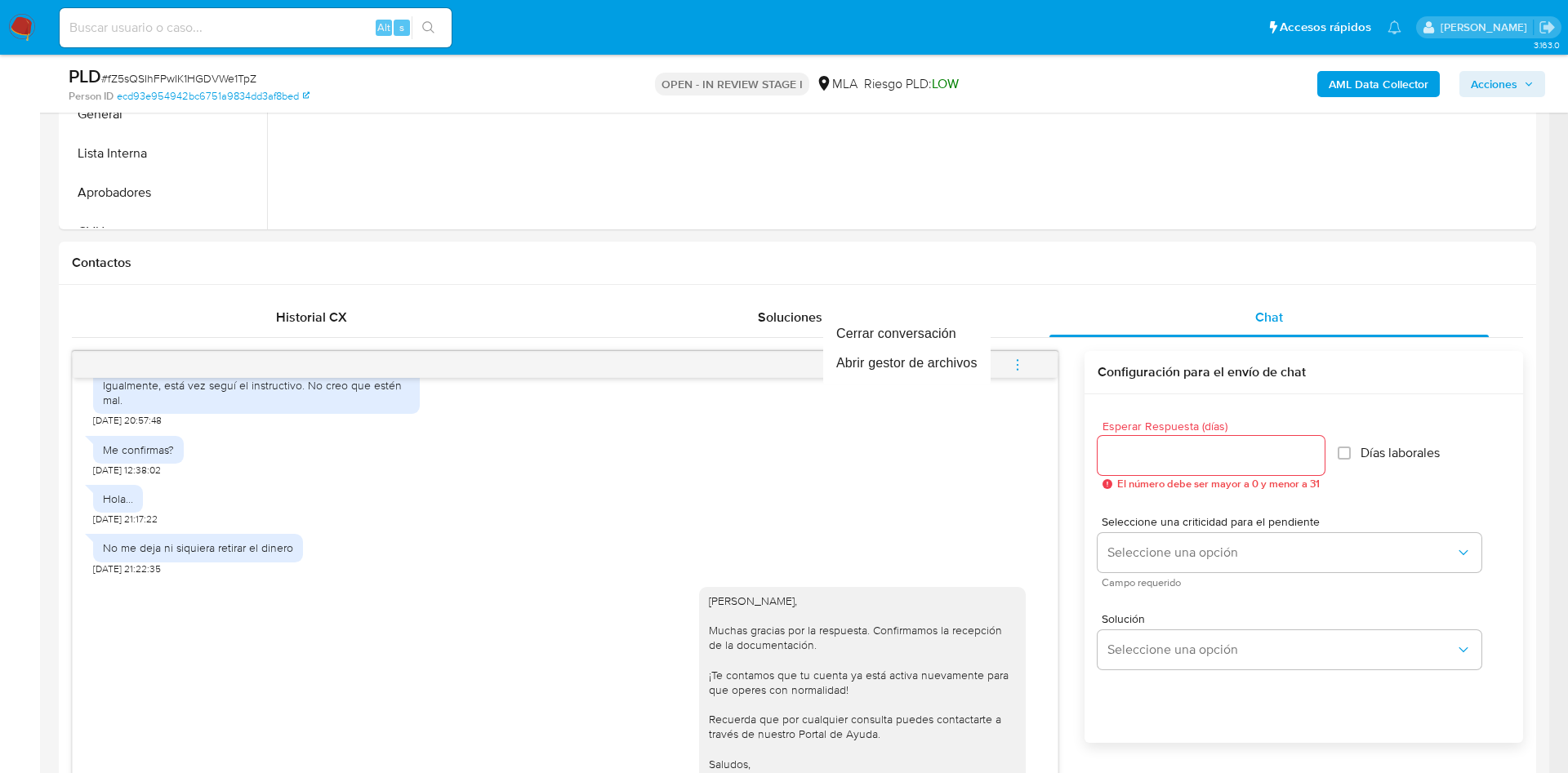
click at [1005, 307] on div at bounding box center [784, 386] width 1568 height 773
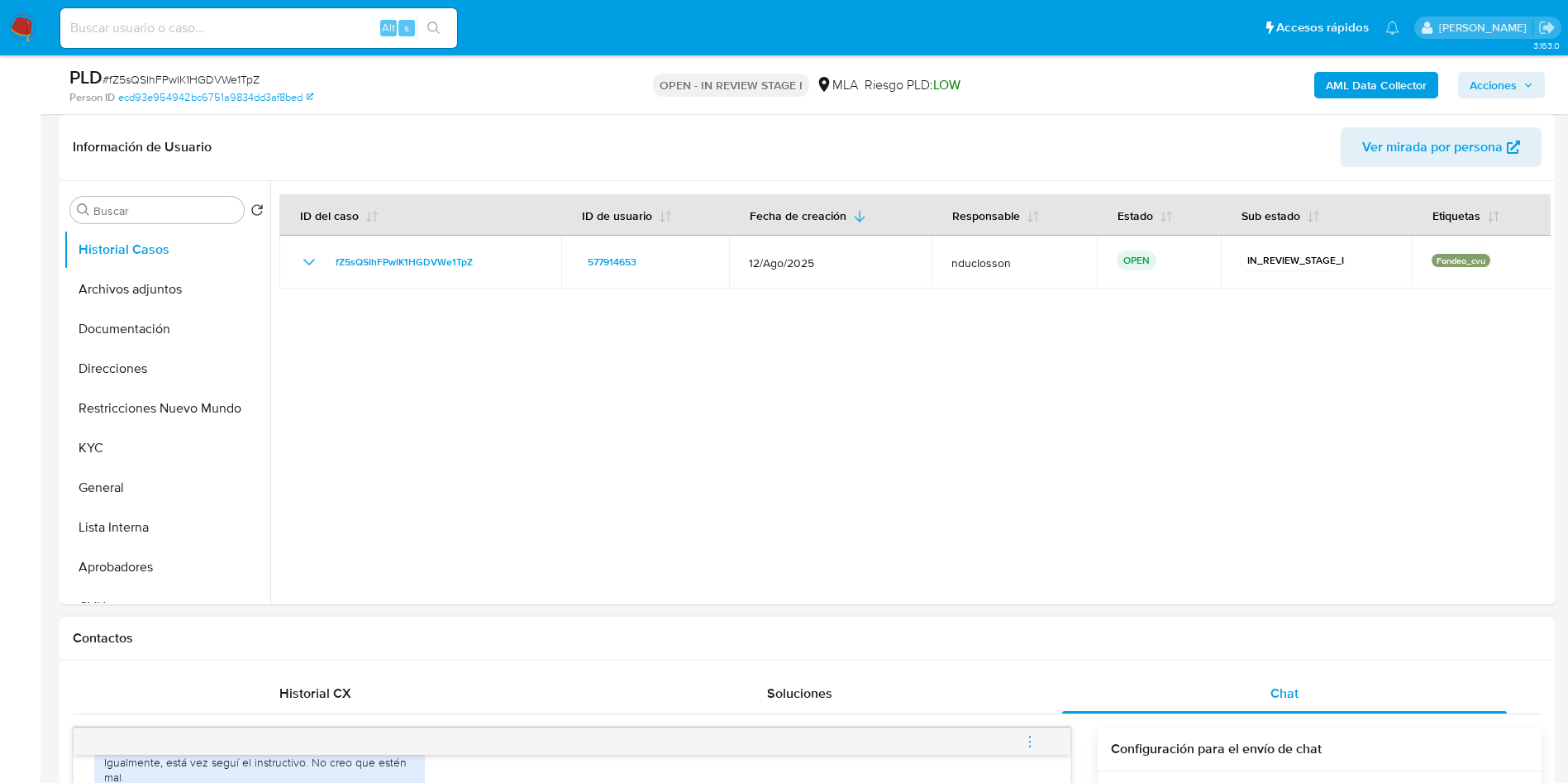
scroll to position [496, 0]
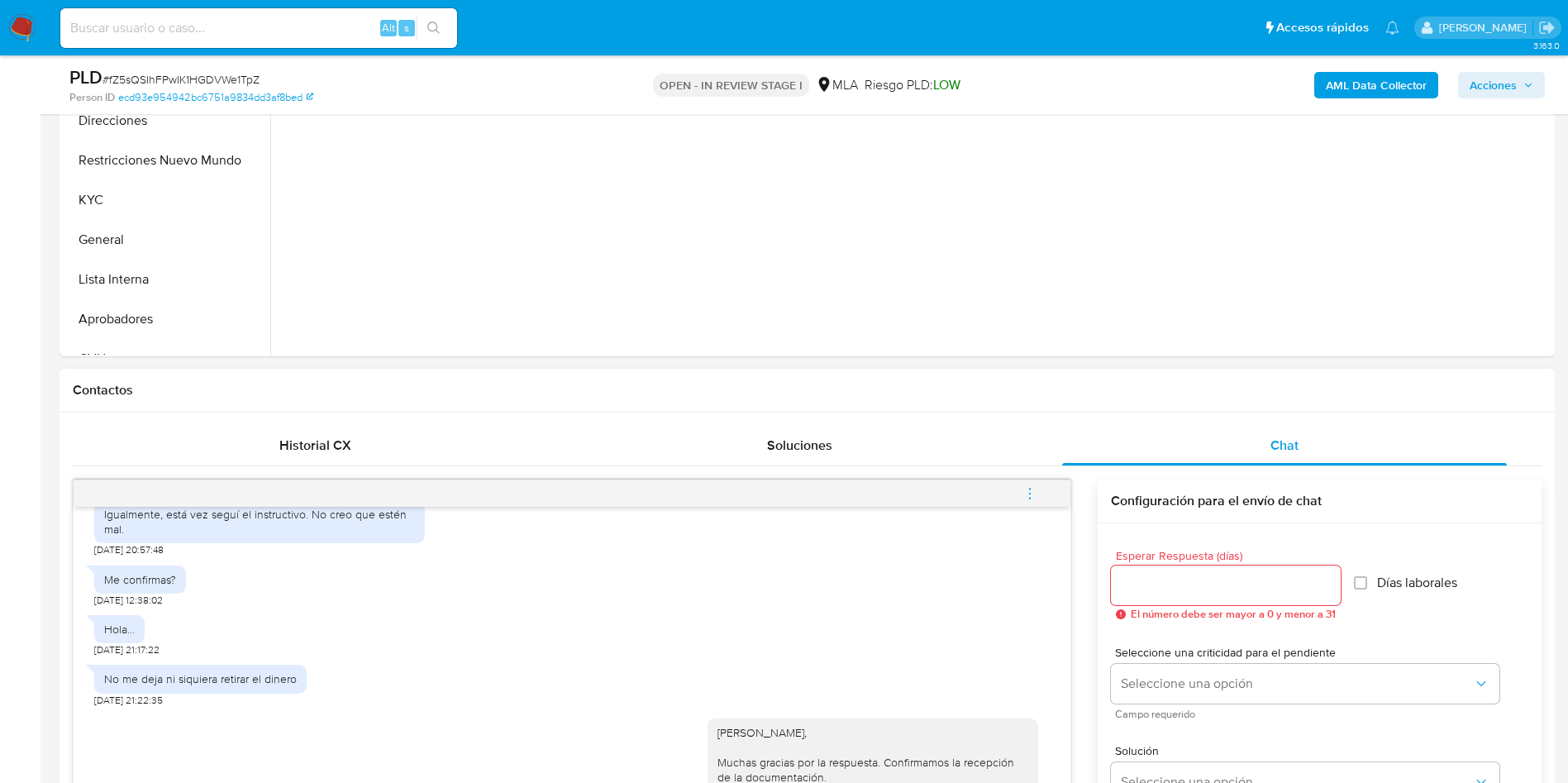
click at [1024, 495] on icon "menu-action" at bounding box center [1029, 493] width 15 height 15
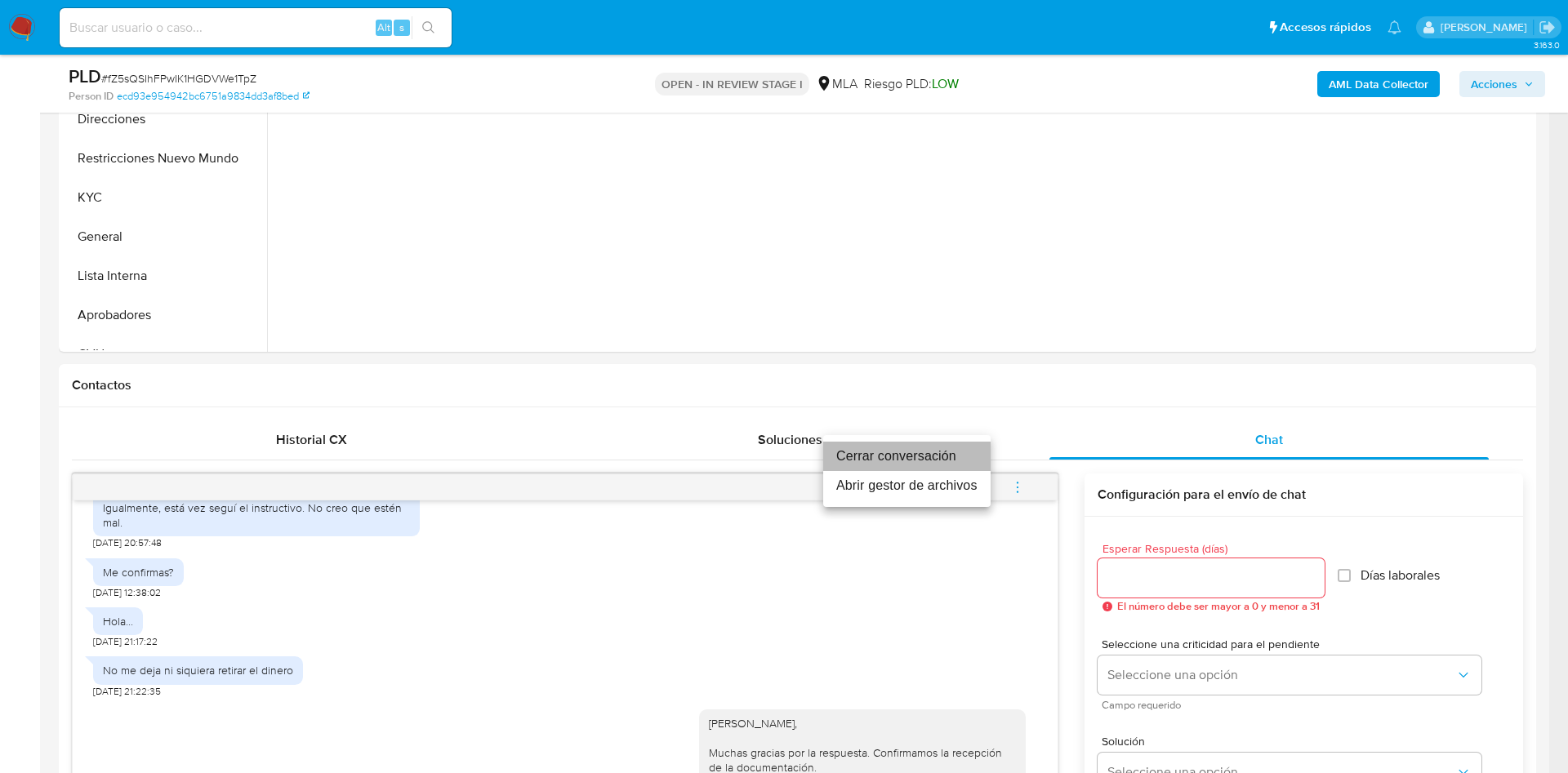
click at [882, 462] on li "Cerrar conversación" at bounding box center [907, 456] width 167 height 30
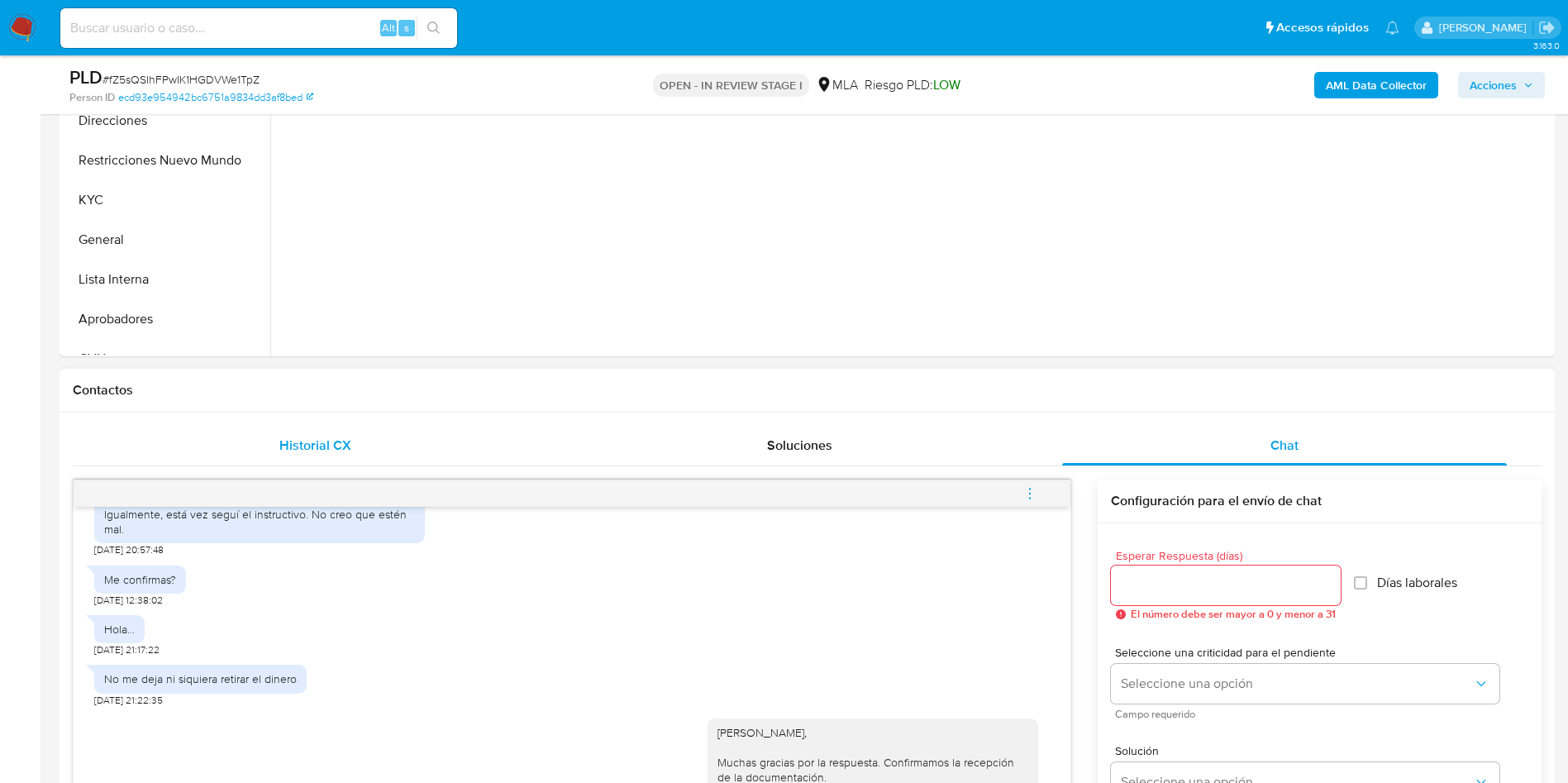
scroll to position [744, 0]
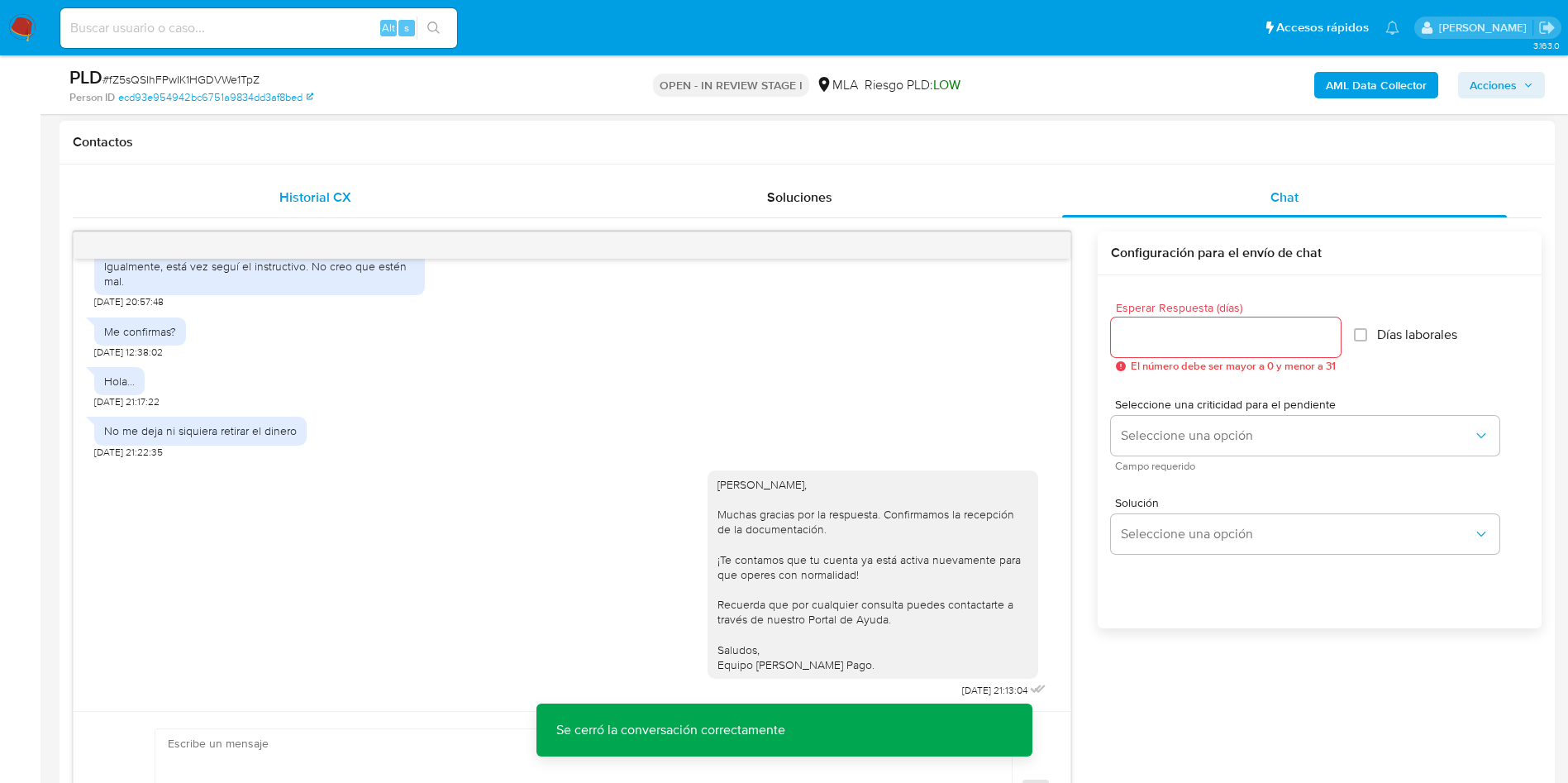
click at [360, 214] on div "Historial CX" at bounding box center [315, 197] width 445 height 39
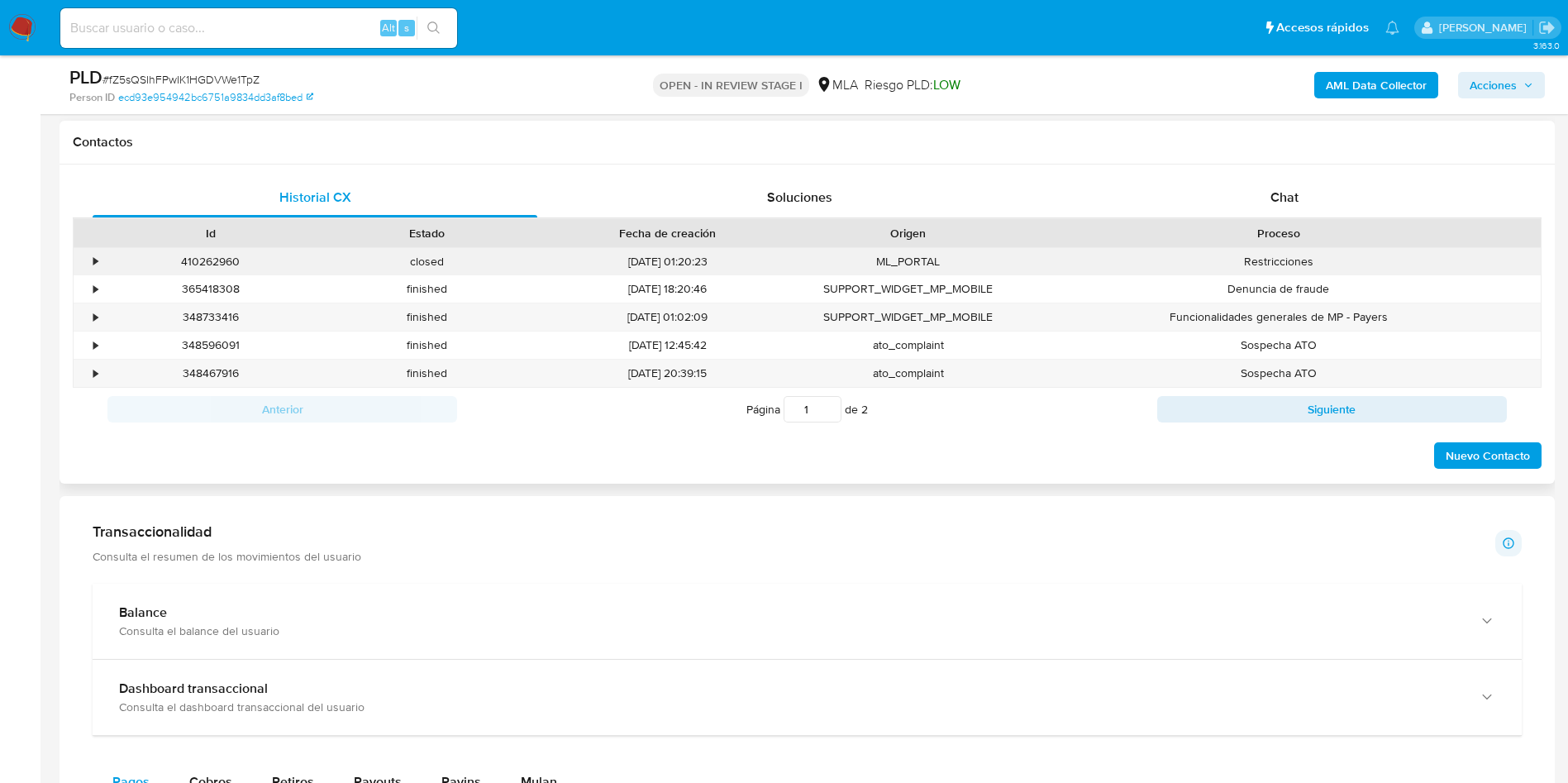
click at [194, 253] on div "410262960" at bounding box center [210, 262] width 216 height 27
copy div "410262960"
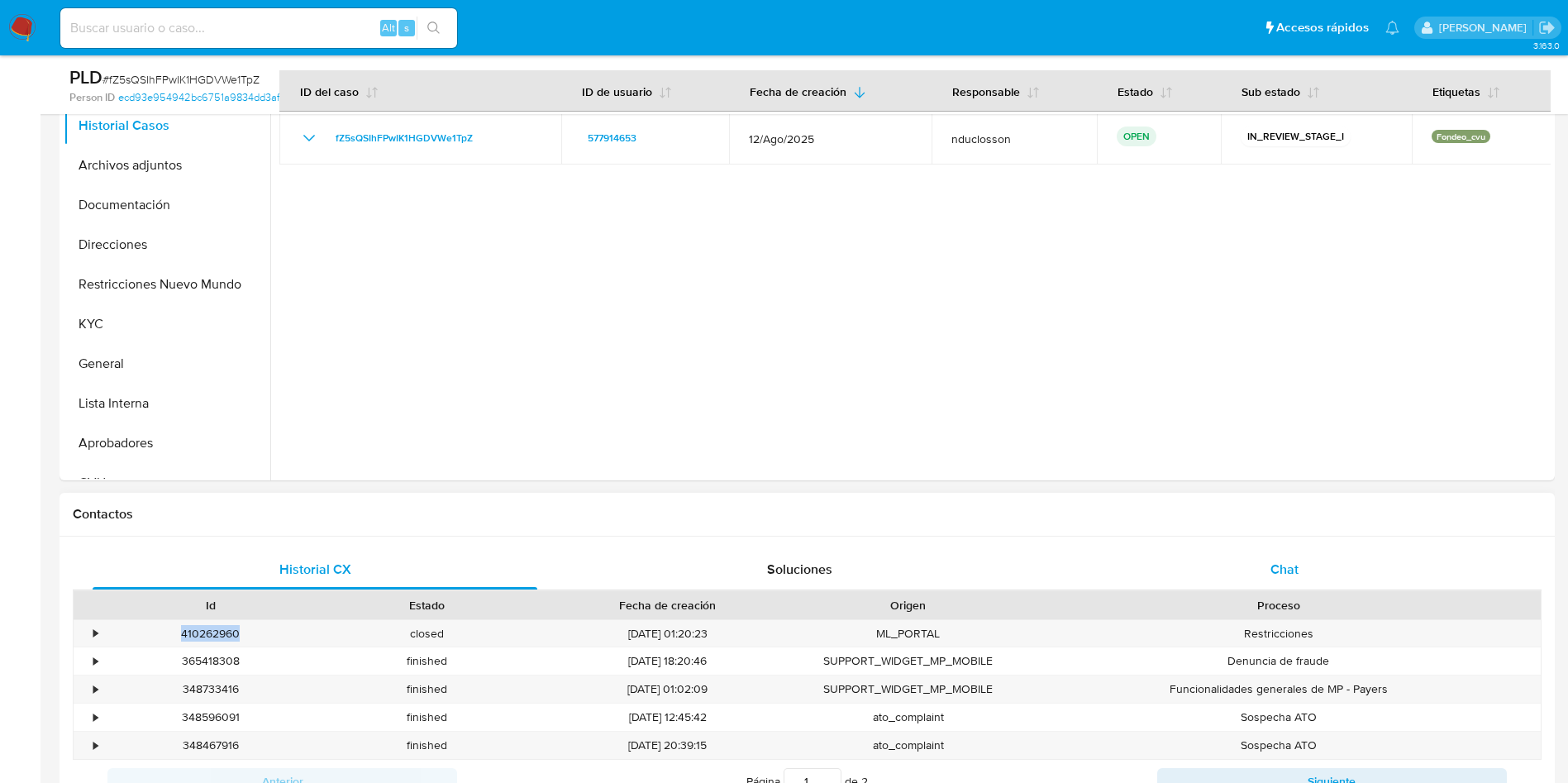
click at [1201, 558] on div "Chat" at bounding box center [1285, 570] width 445 height 39
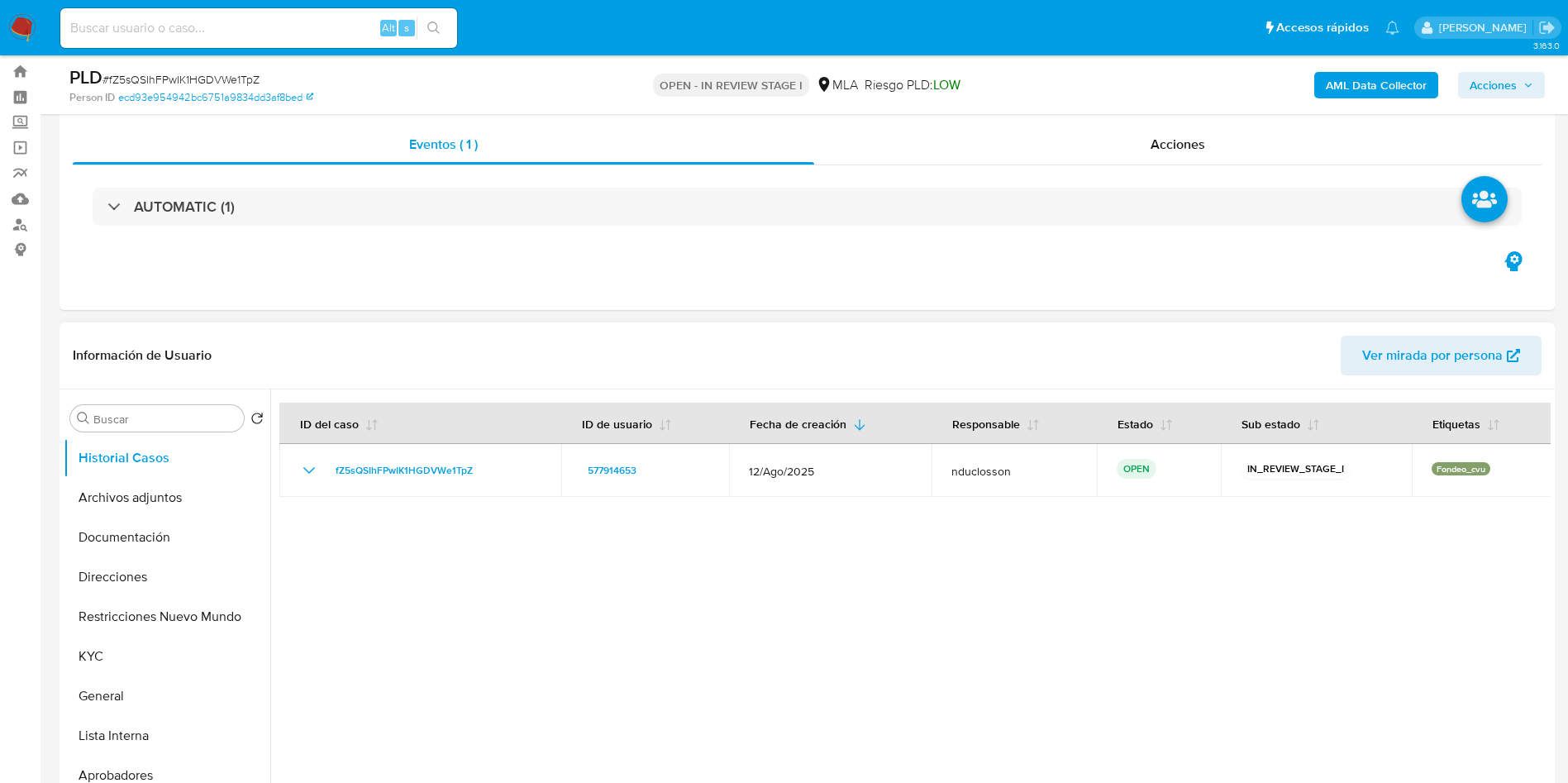
scroll to position [0, 0]
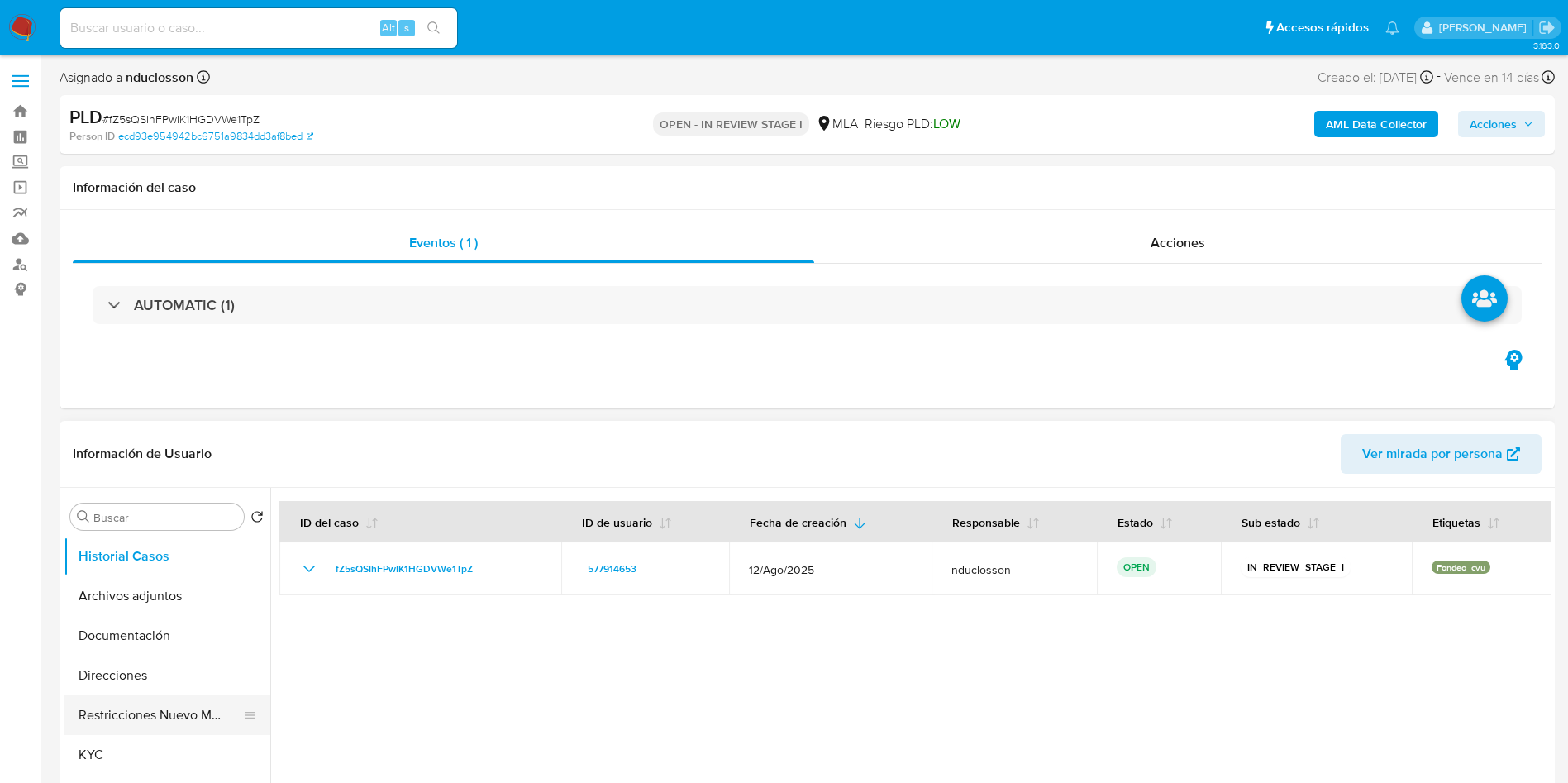
click at [122, 704] on button "Restricciones Nuevo Mundo" at bounding box center [160, 715] width 193 height 39
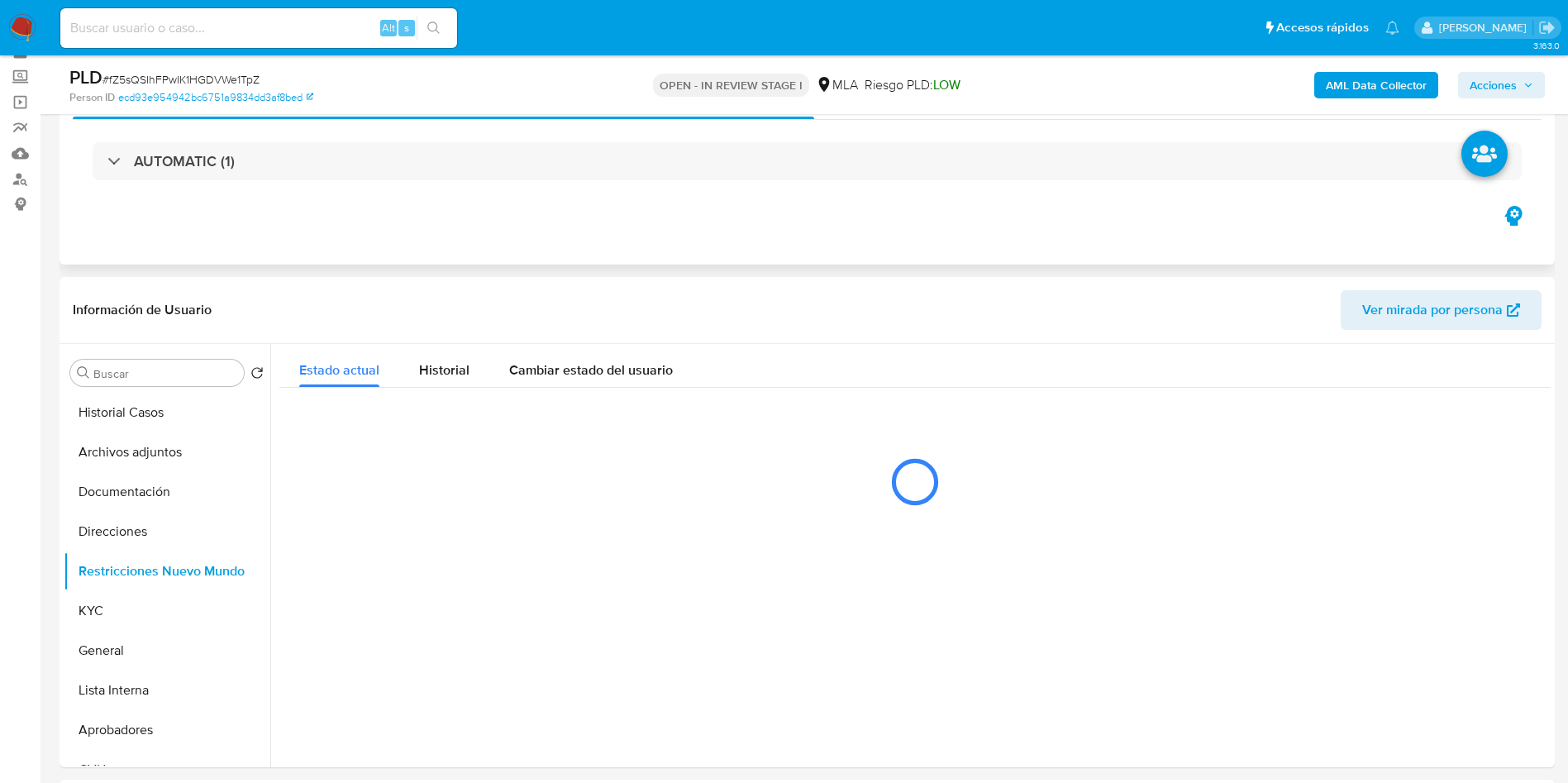
scroll to position [124, 0]
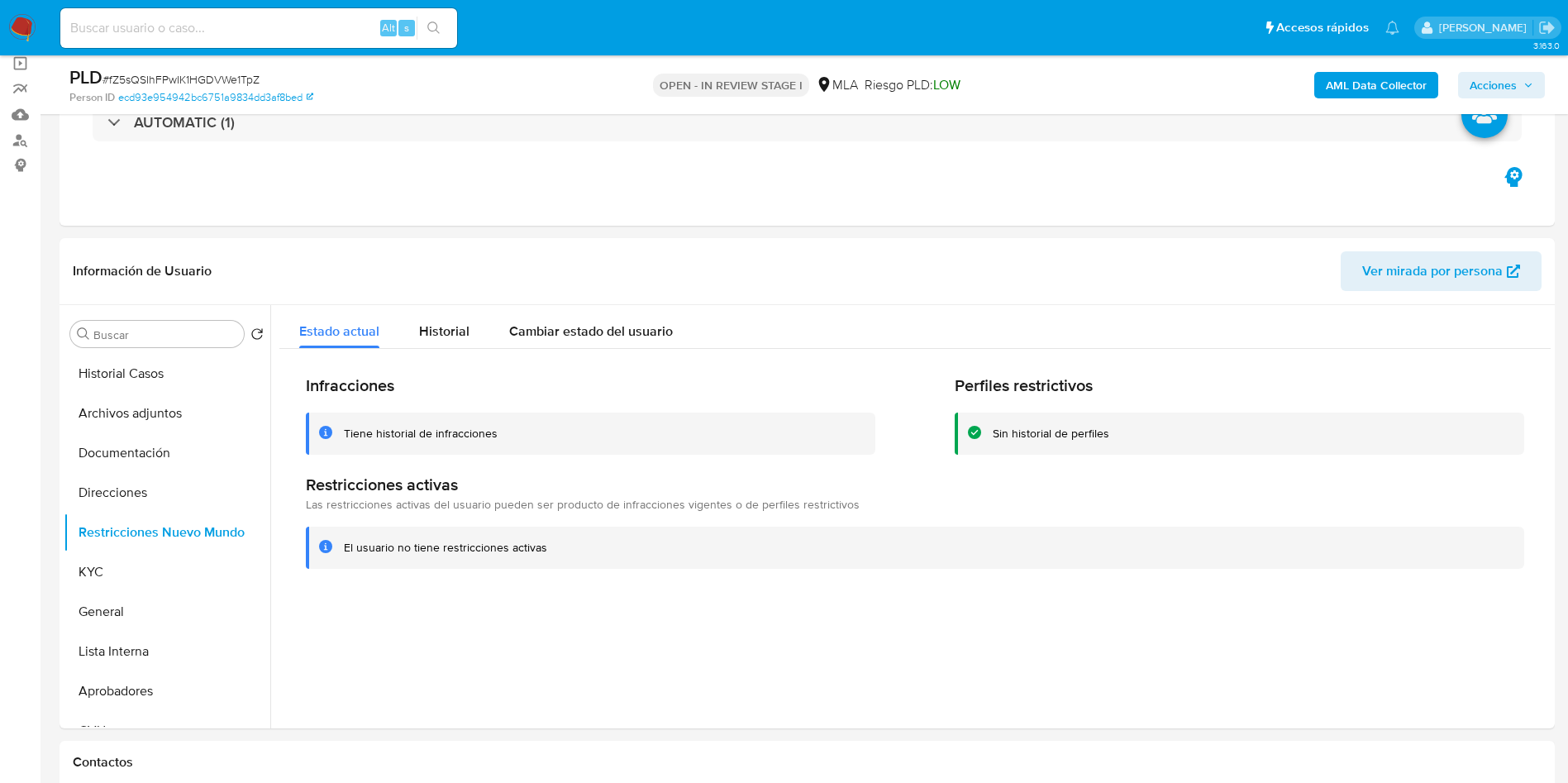
click at [1489, 72] on span "Acciones" at bounding box center [1493, 85] width 47 height 27
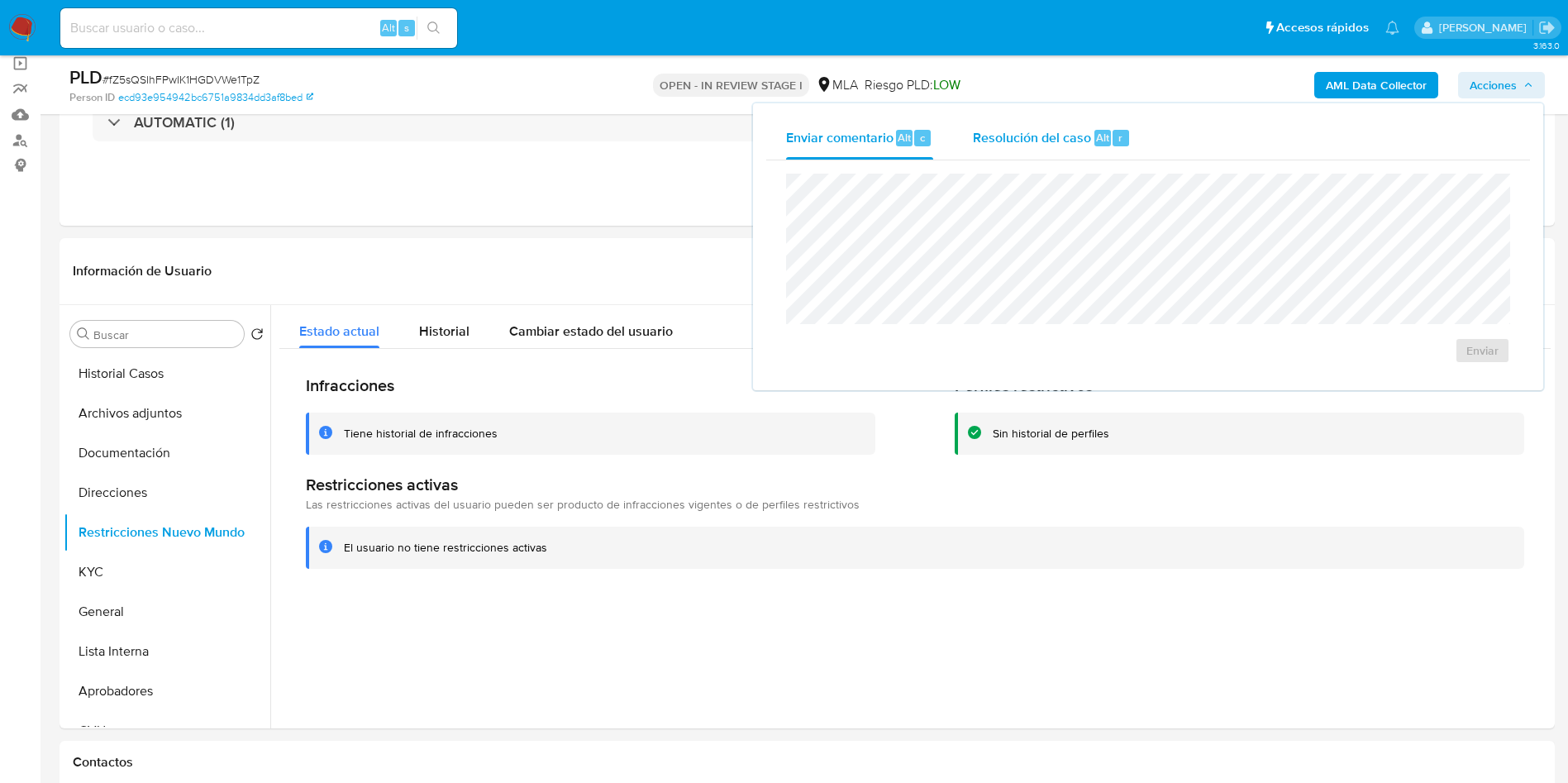
click at [1018, 133] on span "Resolución del caso" at bounding box center [1032, 137] width 118 height 19
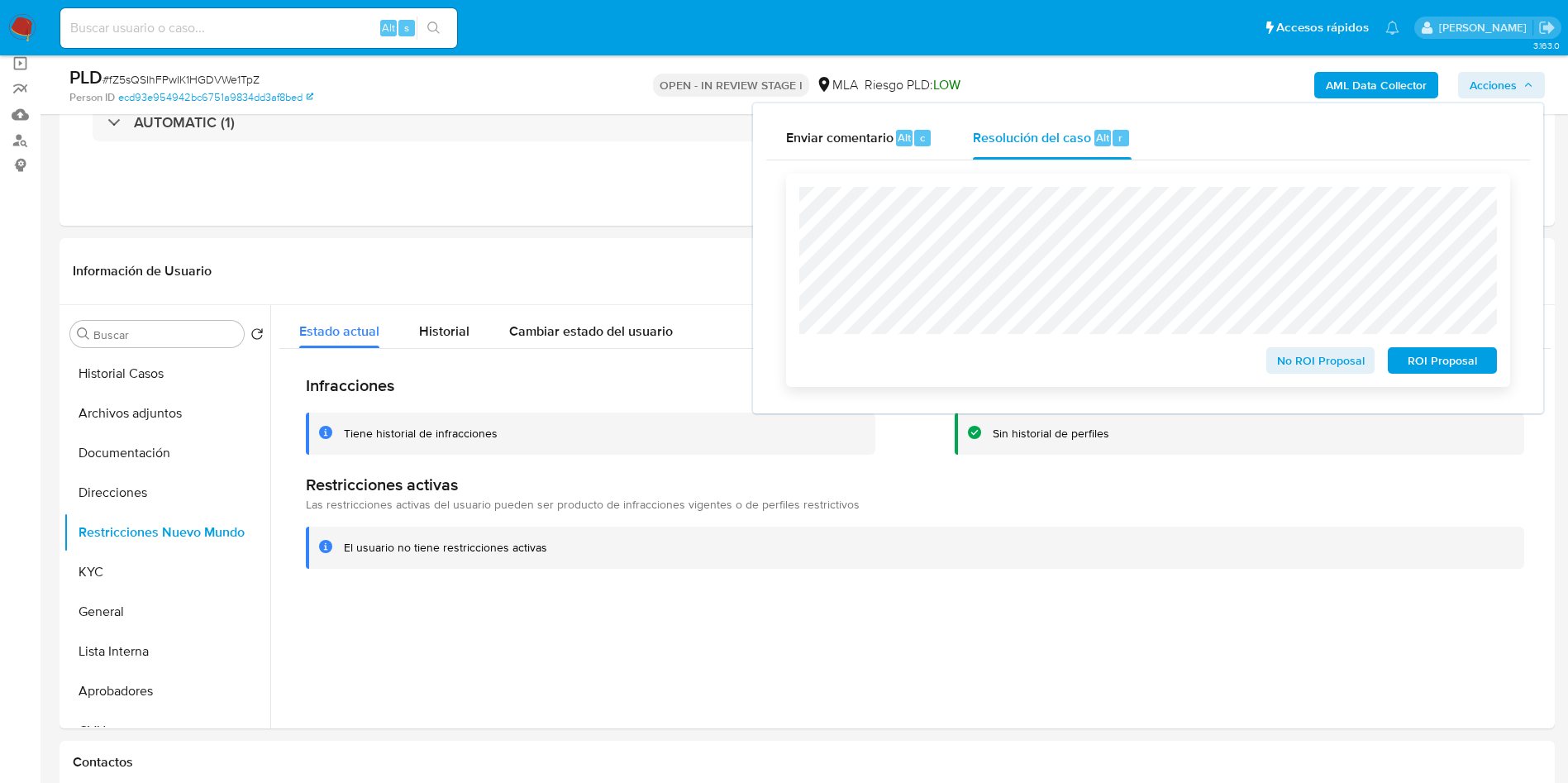
click at [1299, 361] on span "No ROI Proposal" at bounding box center [1321, 360] width 86 height 23
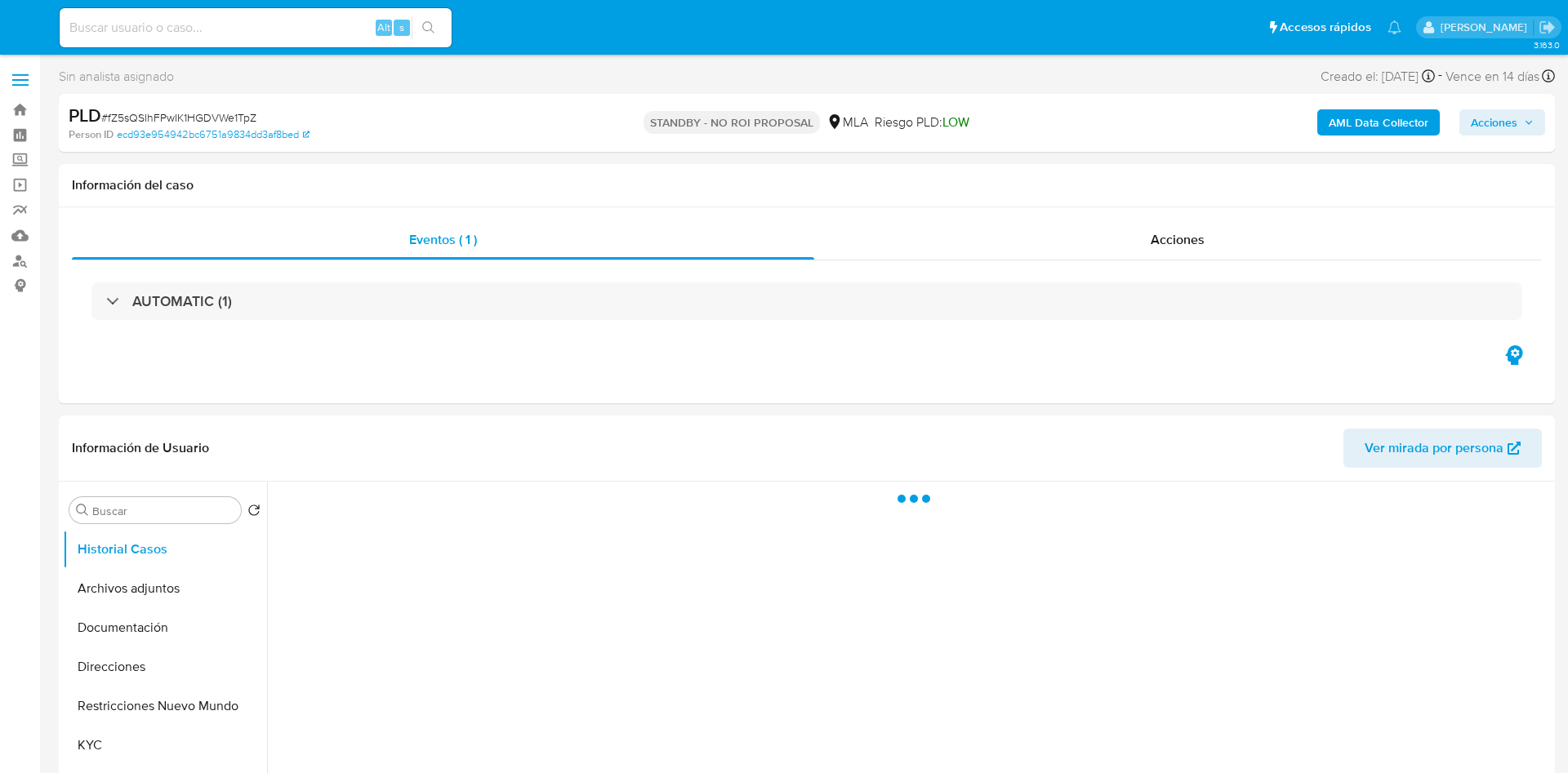
select select "10"
